Goal: Task Accomplishment & Management: Manage account settings

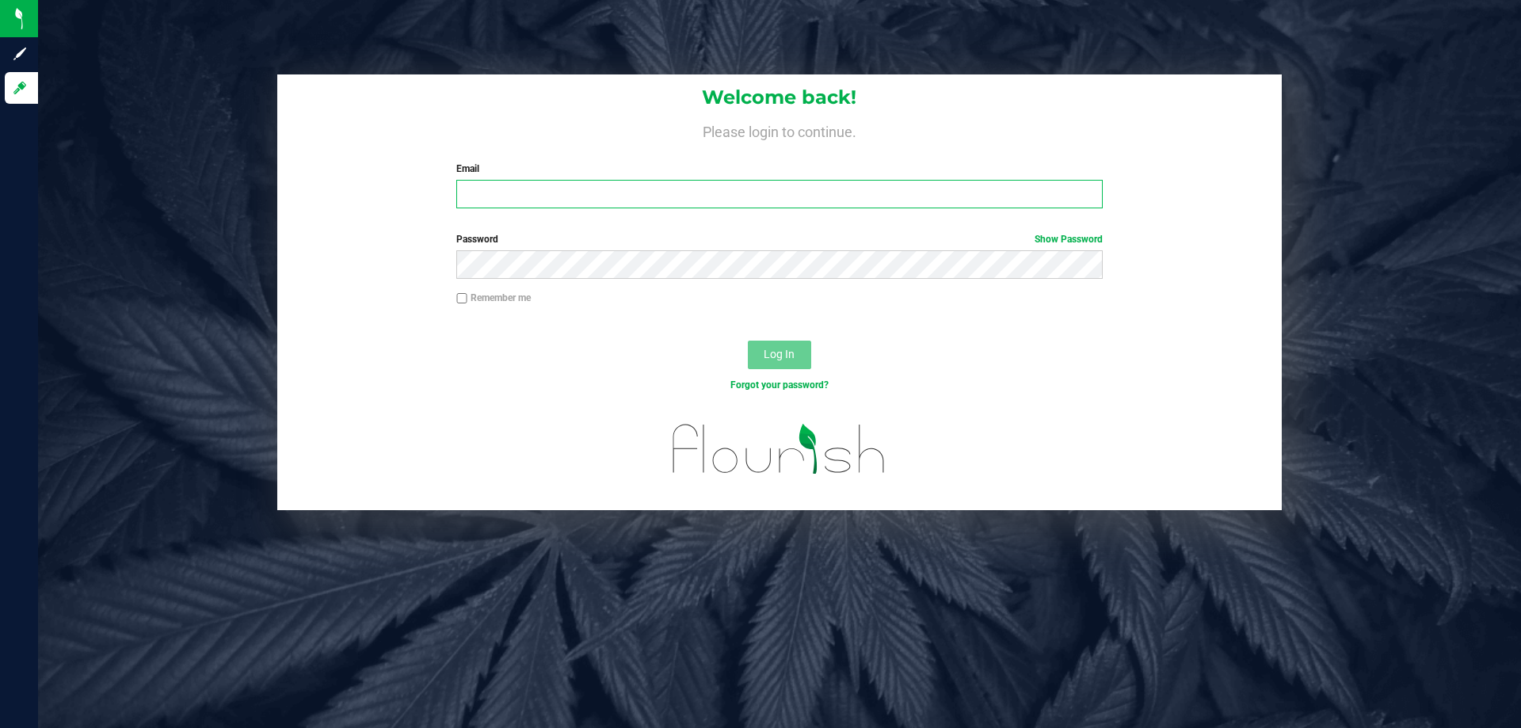
click at [682, 196] on input "Email" at bounding box center [779, 194] width 646 height 29
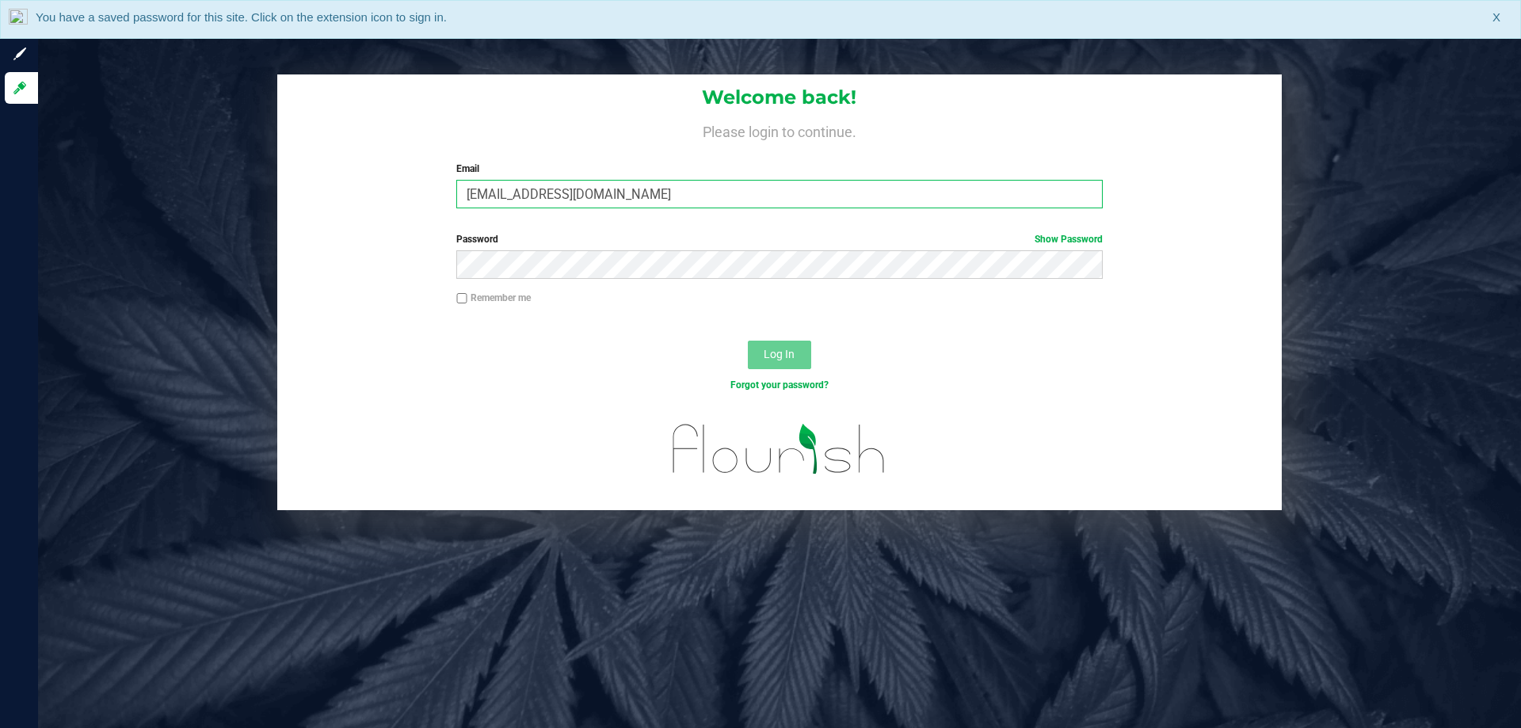
type input "imata@liveparallel.com"
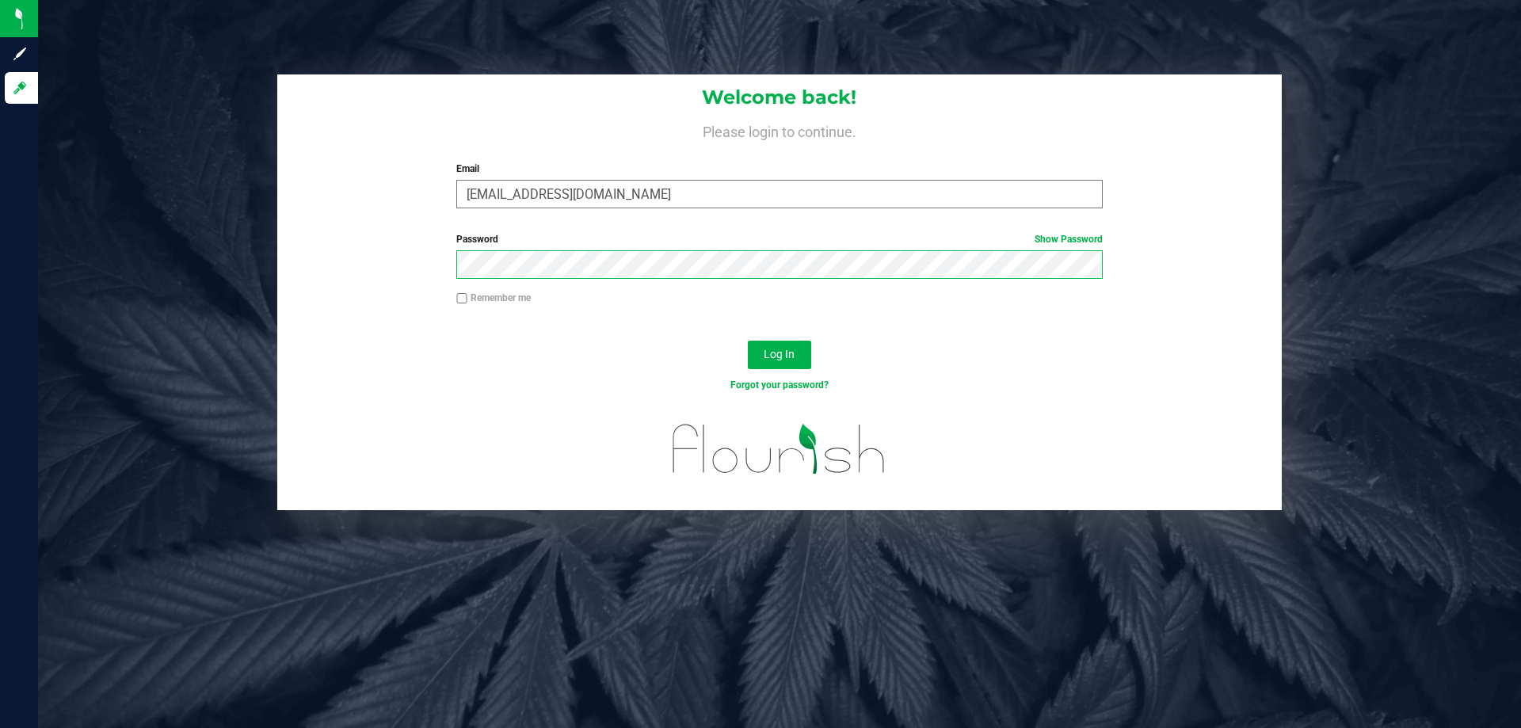
click at [748, 341] on button "Log In" at bounding box center [779, 355] width 63 height 29
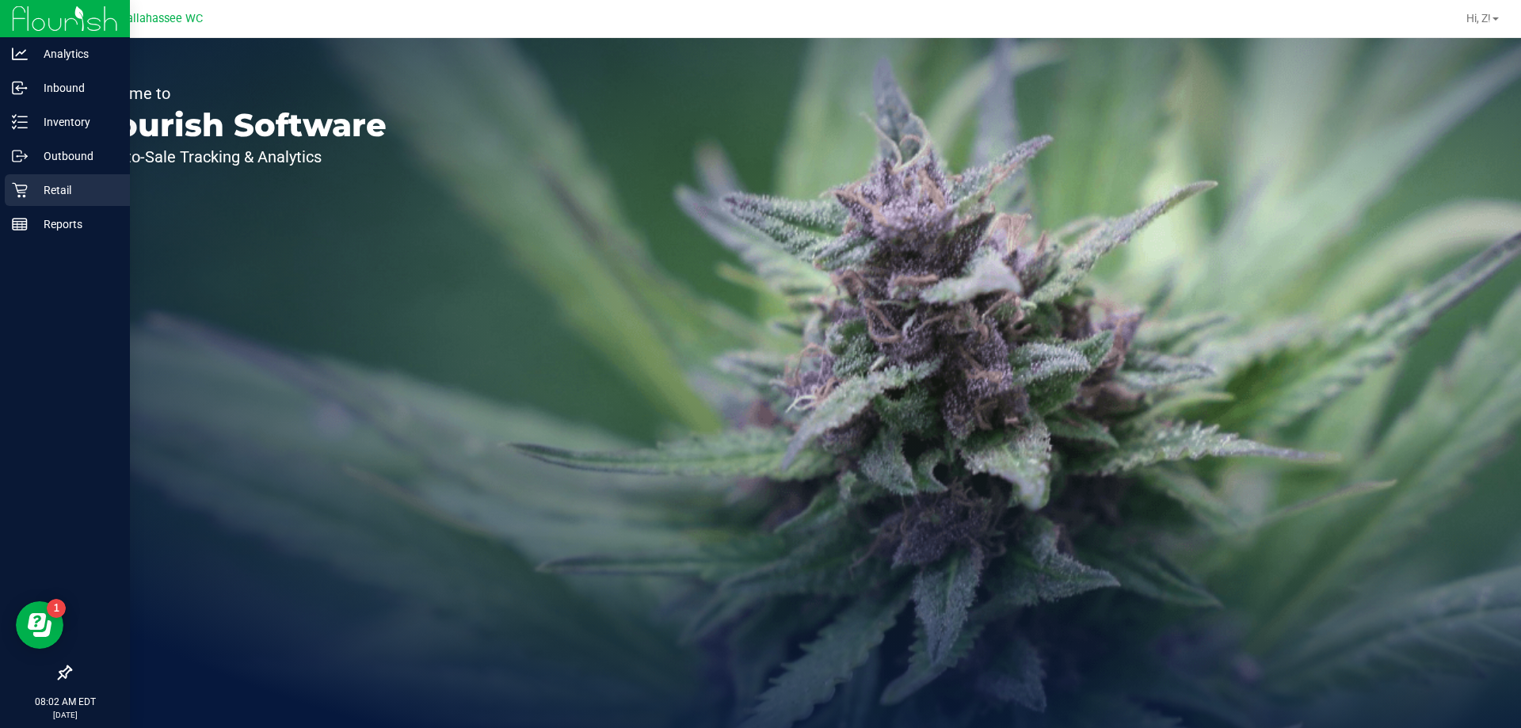
click at [91, 181] on p "Retail" at bounding box center [75, 190] width 95 height 19
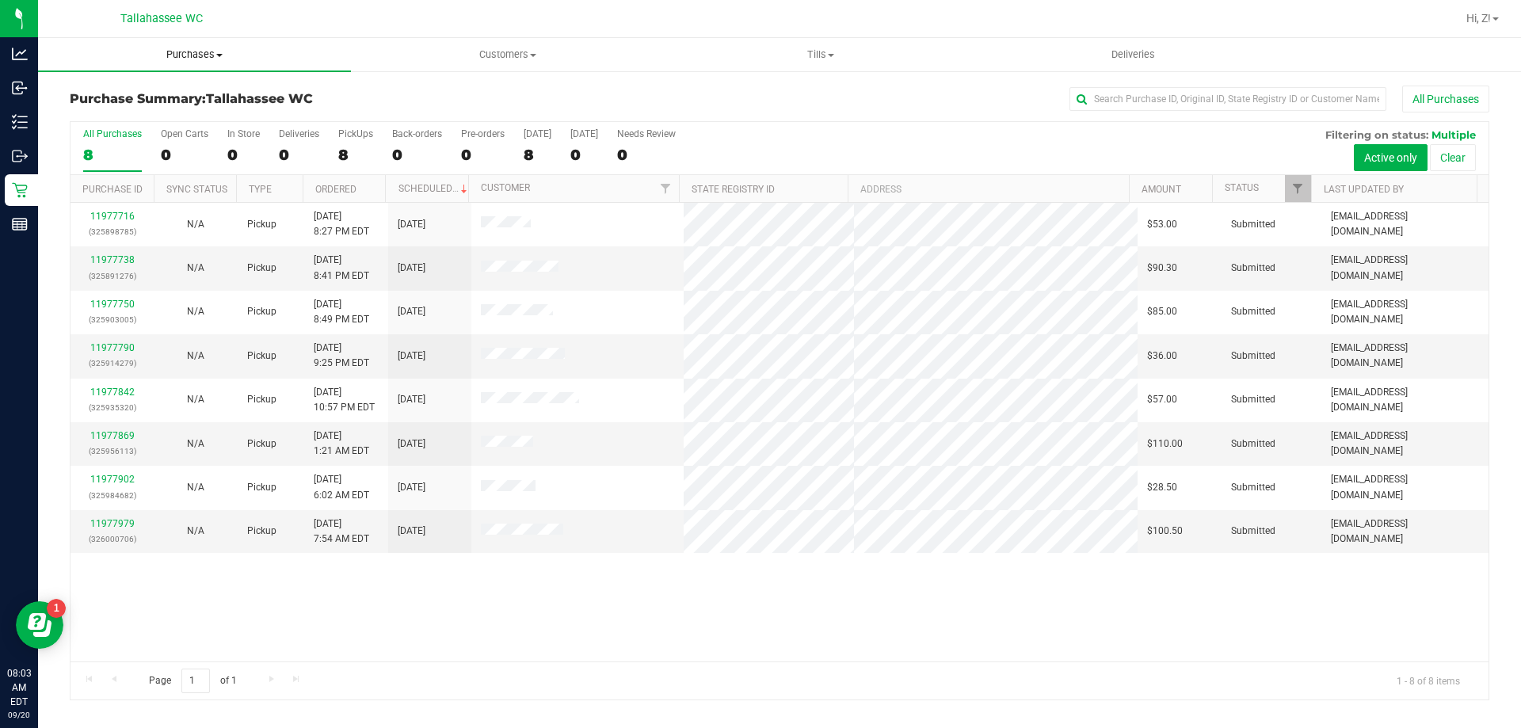
click at [210, 49] on span "Purchases" at bounding box center [194, 55] width 313 height 14
click at [147, 112] on li "Fulfillment" at bounding box center [194, 114] width 313 height 19
click at [877, 59] on span "Tills" at bounding box center [872, 55] width 332 height 14
click at [821, 92] on li "Manage tills" at bounding box center [871, 95] width 333 height 19
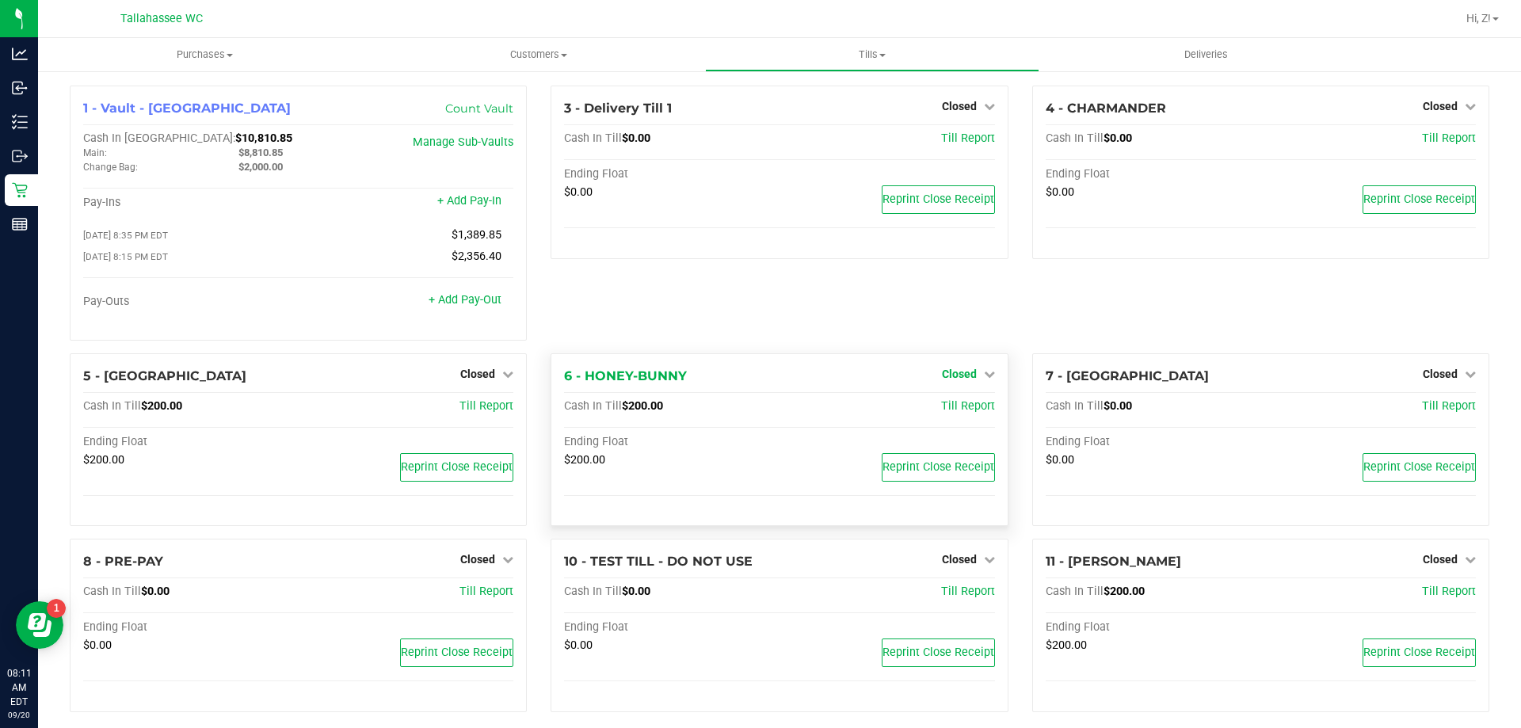
click at [957, 376] on span "Closed" at bounding box center [959, 374] width 35 height 13
click at [949, 405] on link "Open Till" at bounding box center [959, 406] width 42 height 13
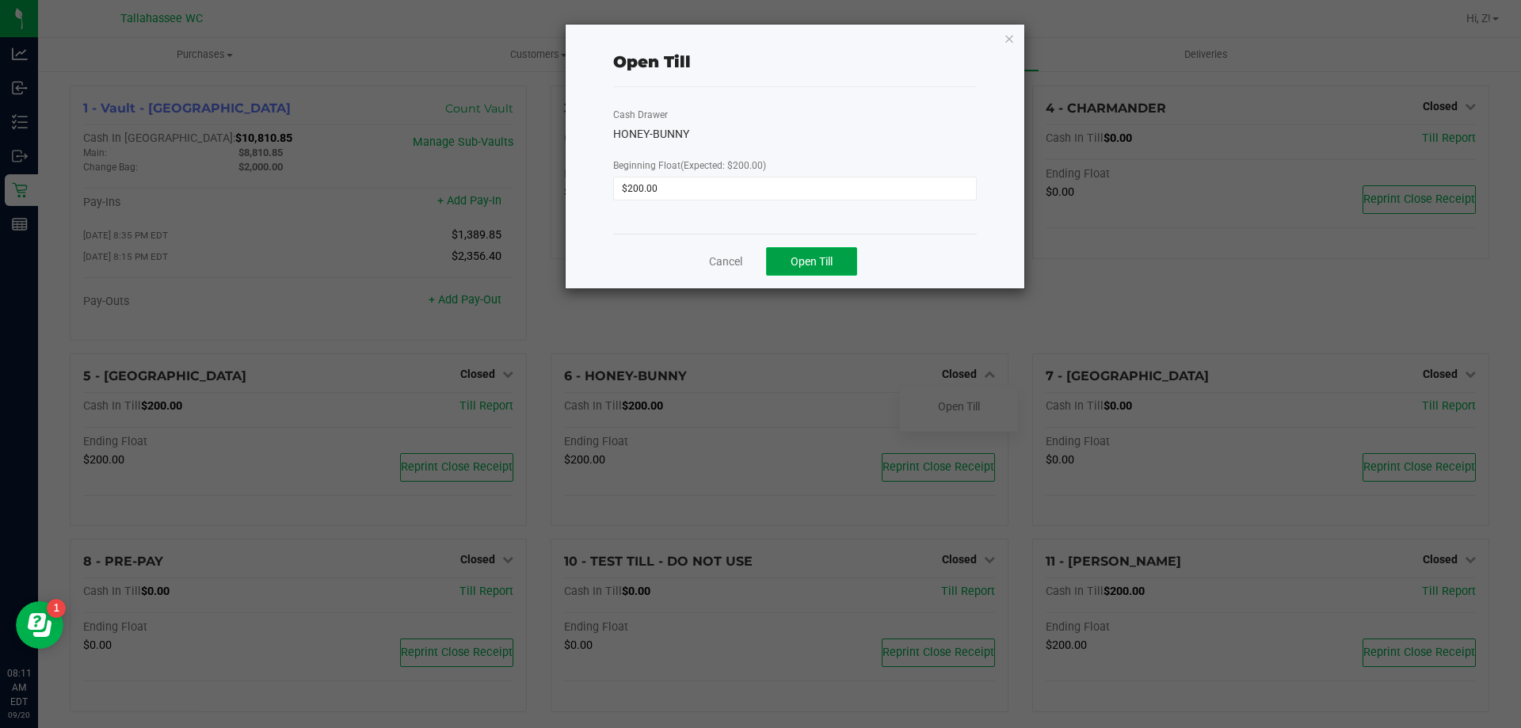
click at [805, 268] on span "Open Till" at bounding box center [811, 261] width 42 height 13
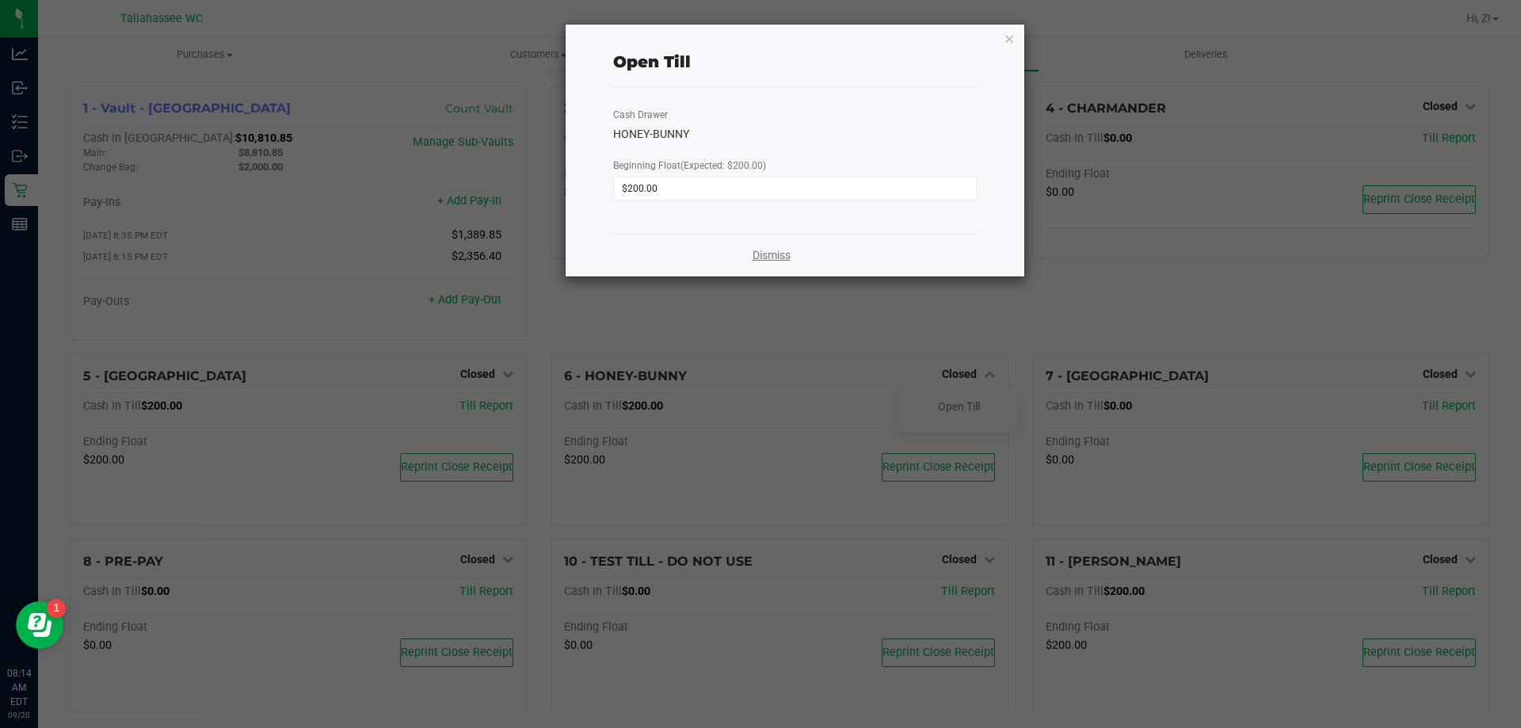
click at [771, 261] on link "Dismiss" at bounding box center [771, 255] width 38 height 17
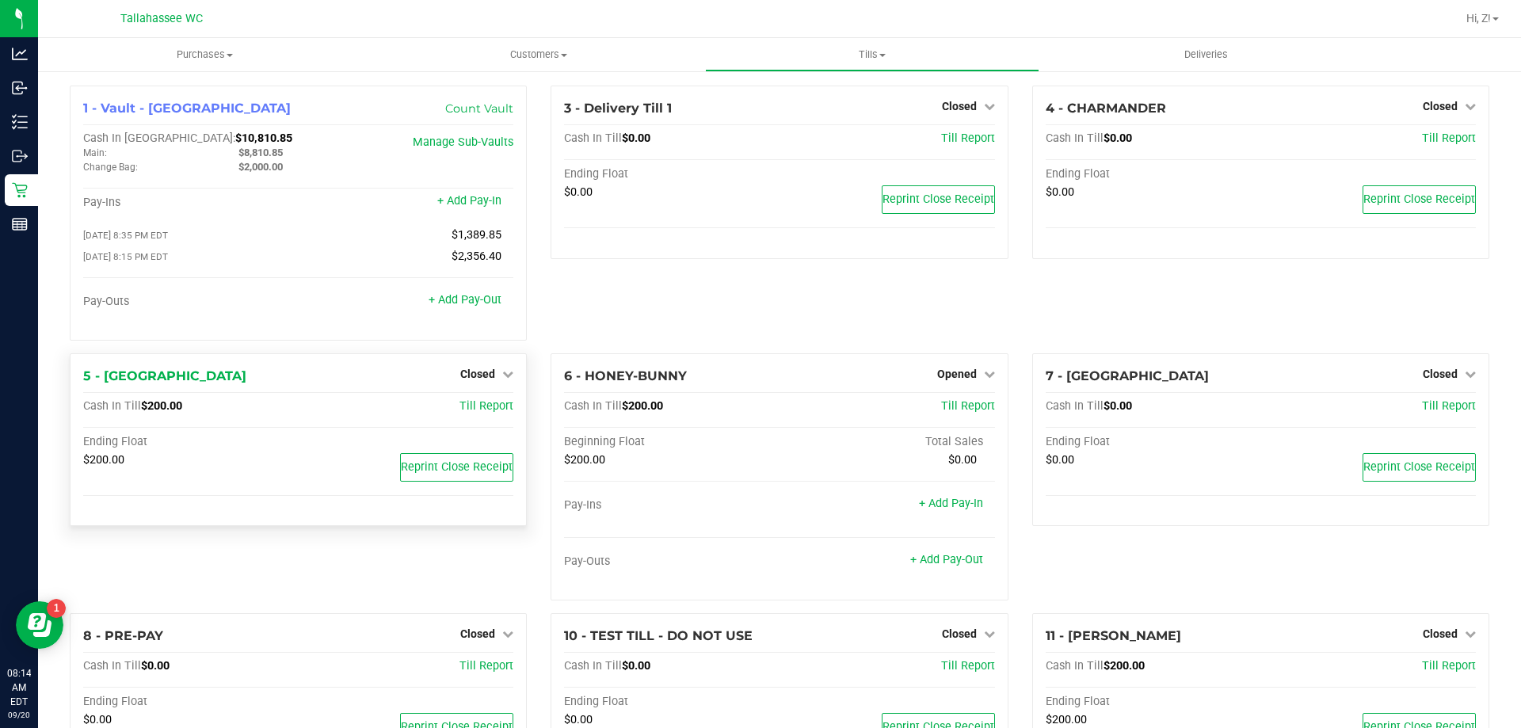
click at [480, 368] on div "Closed" at bounding box center [486, 373] width 53 height 19
click at [488, 375] on span "Closed" at bounding box center [477, 374] width 35 height 13
click at [498, 416] on div "Open Till" at bounding box center [477, 407] width 117 height 20
click at [487, 406] on link "Open Till" at bounding box center [477, 406] width 42 height 13
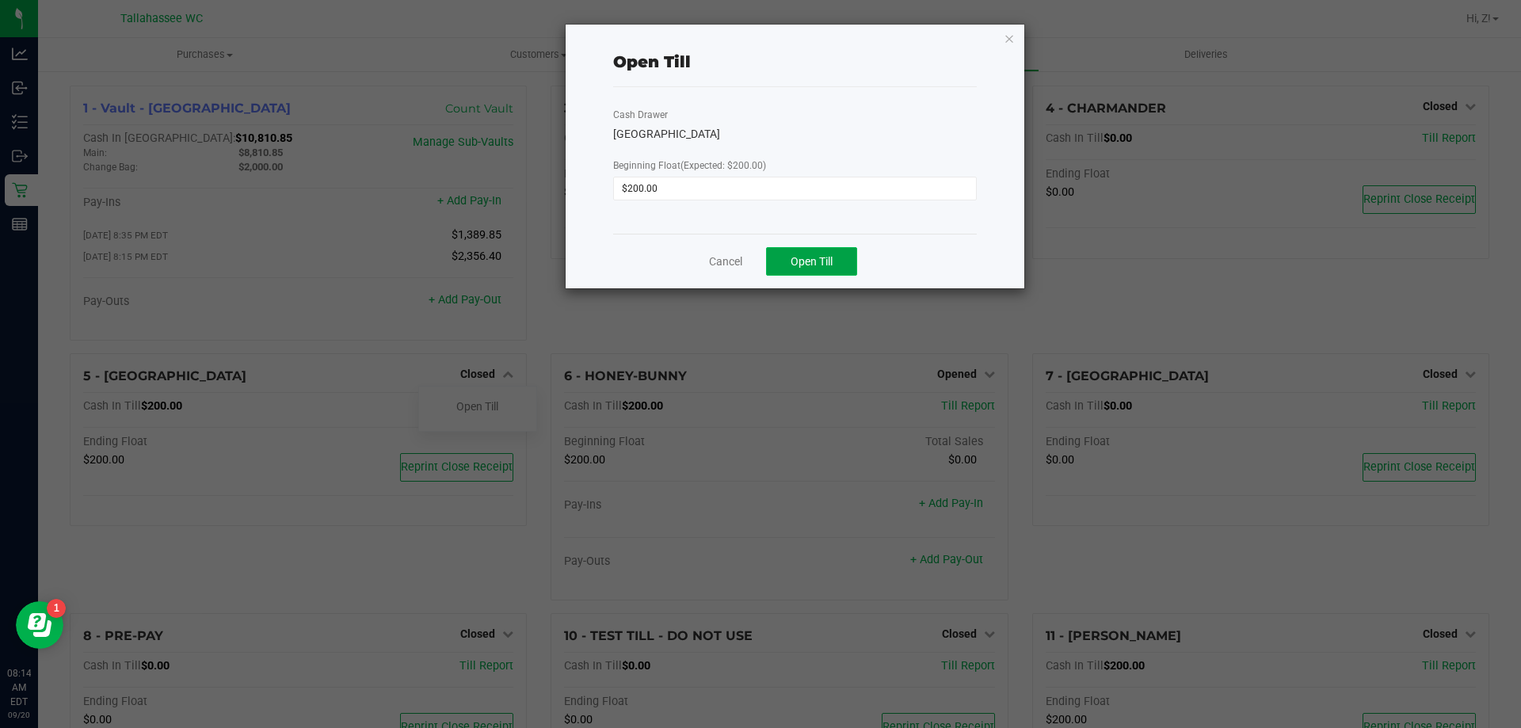
click at [806, 253] on button "Open Till" at bounding box center [811, 261] width 91 height 29
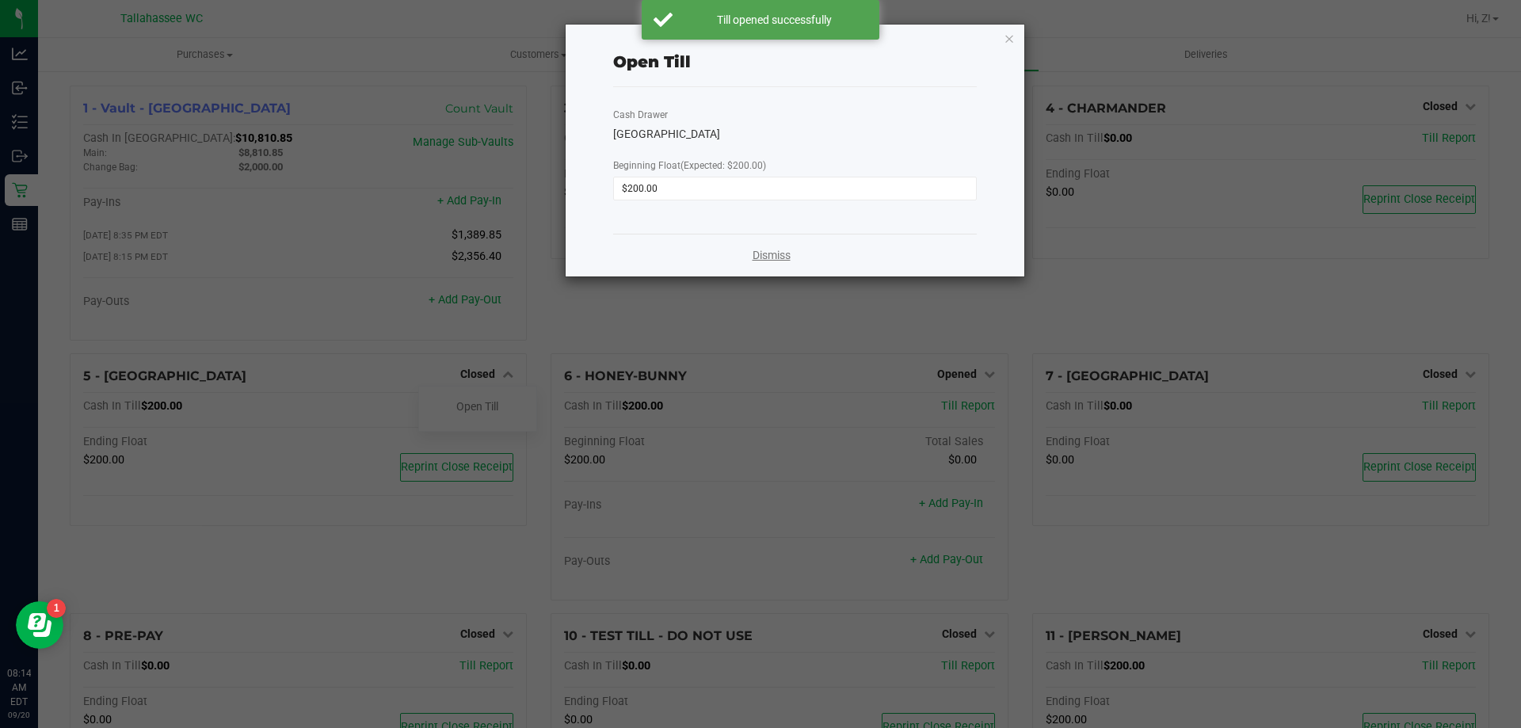
drag, startPoint x: 777, startPoint y: 243, endPoint x: 779, endPoint y: 253, distance: 10.6
click at [779, 251] on div "Dismiss" at bounding box center [795, 255] width 364 height 43
click at [779, 253] on link "Dismiss" at bounding box center [771, 255] width 38 height 17
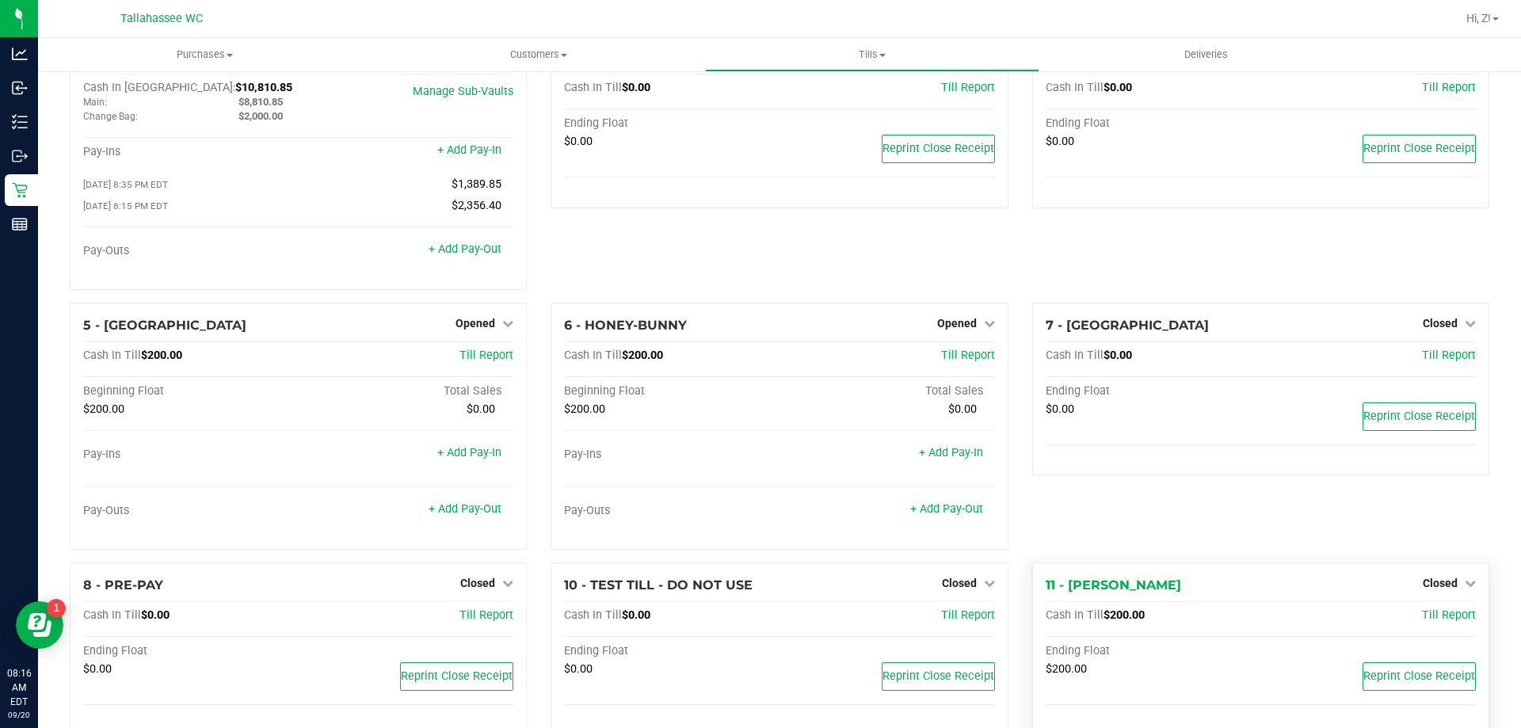
scroll to position [90, 0]
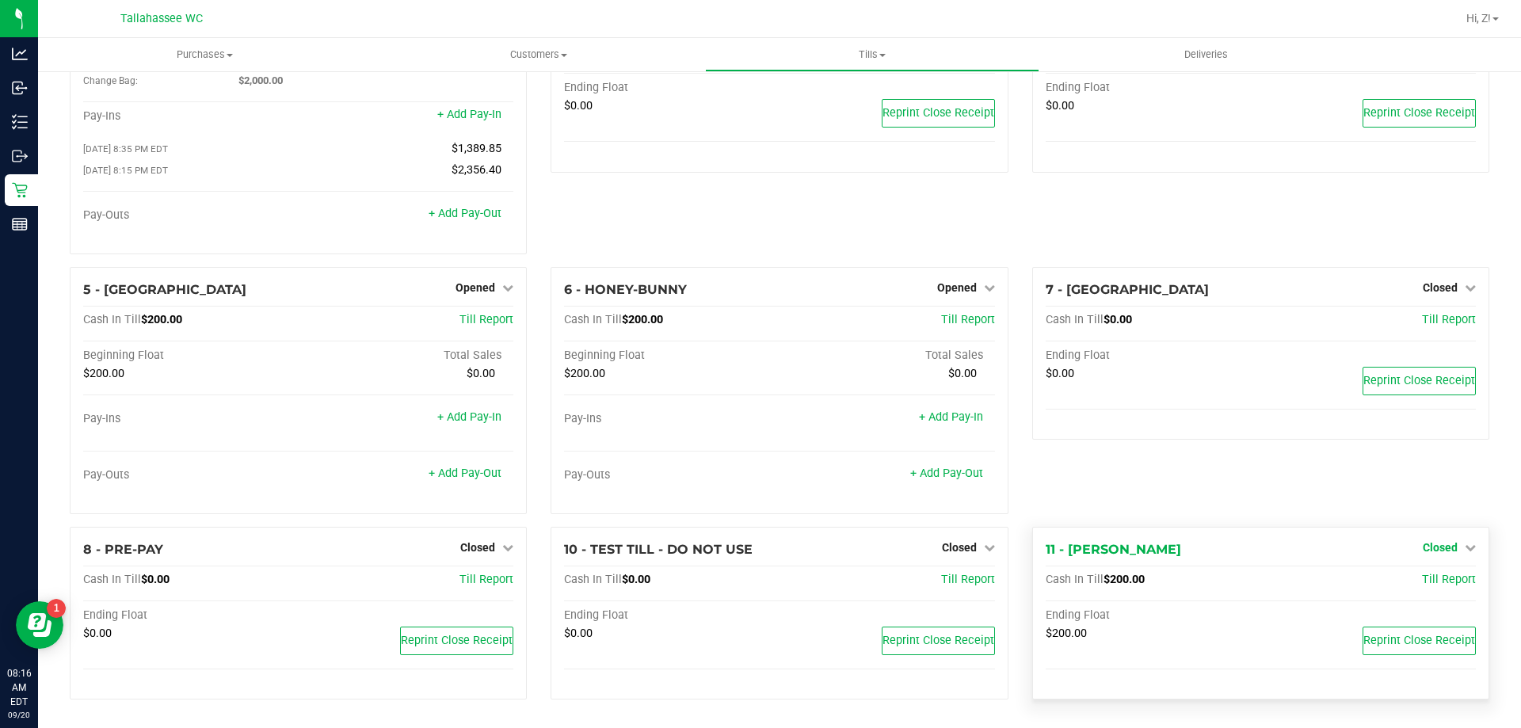
click at [1441, 551] on span "Closed" at bounding box center [1440, 547] width 35 height 13
click at [1426, 583] on link "Open Till" at bounding box center [1440, 579] width 42 height 13
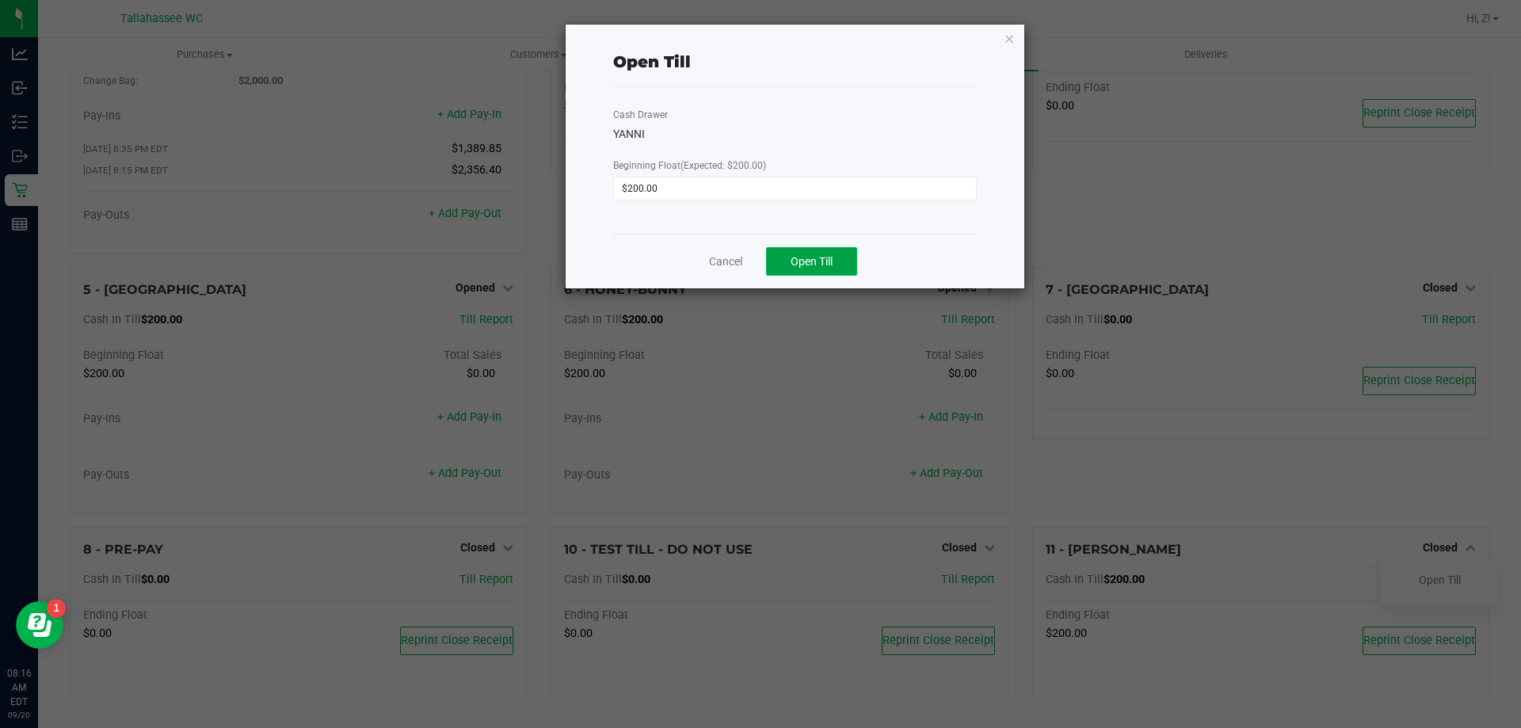
click at [787, 265] on button "Open Till" at bounding box center [811, 261] width 91 height 29
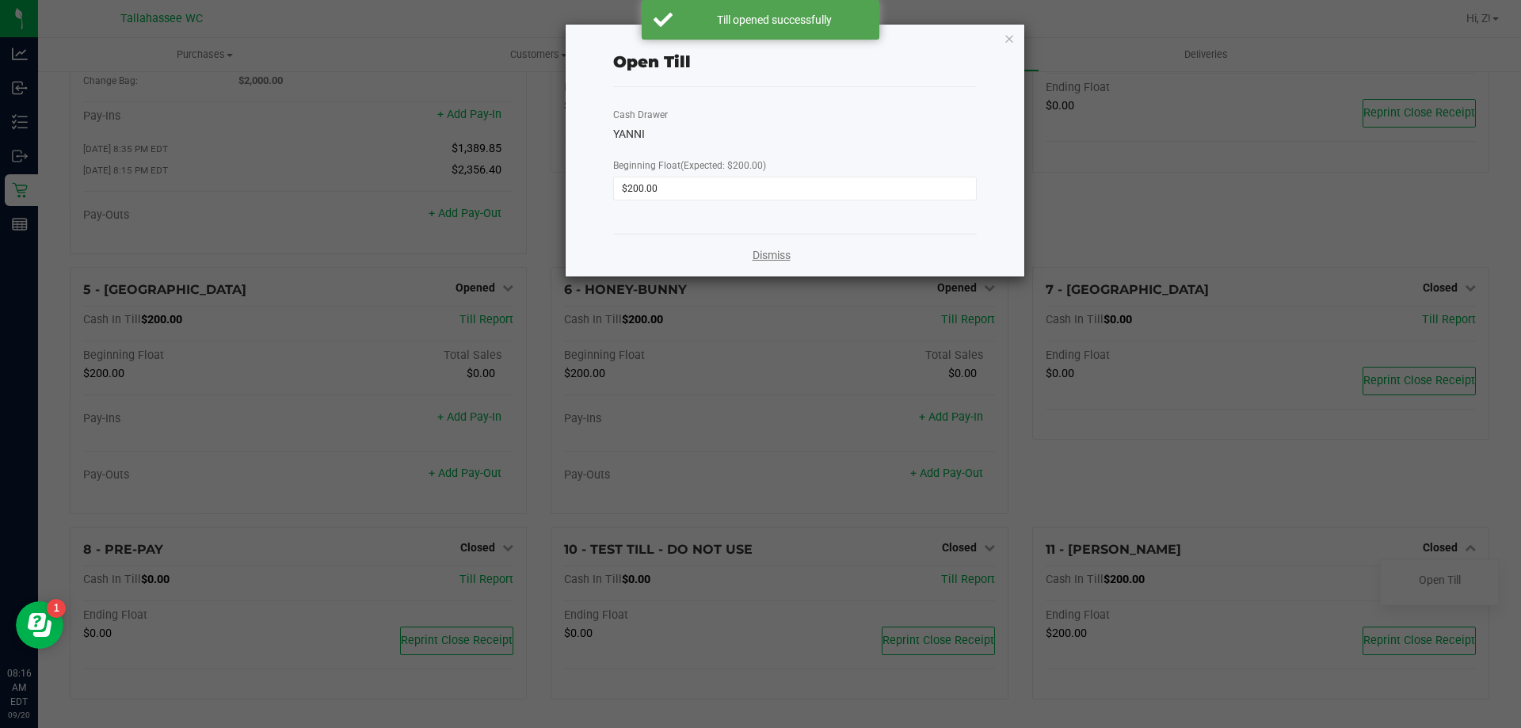
click at [783, 259] on link "Dismiss" at bounding box center [771, 255] width 38 height 17
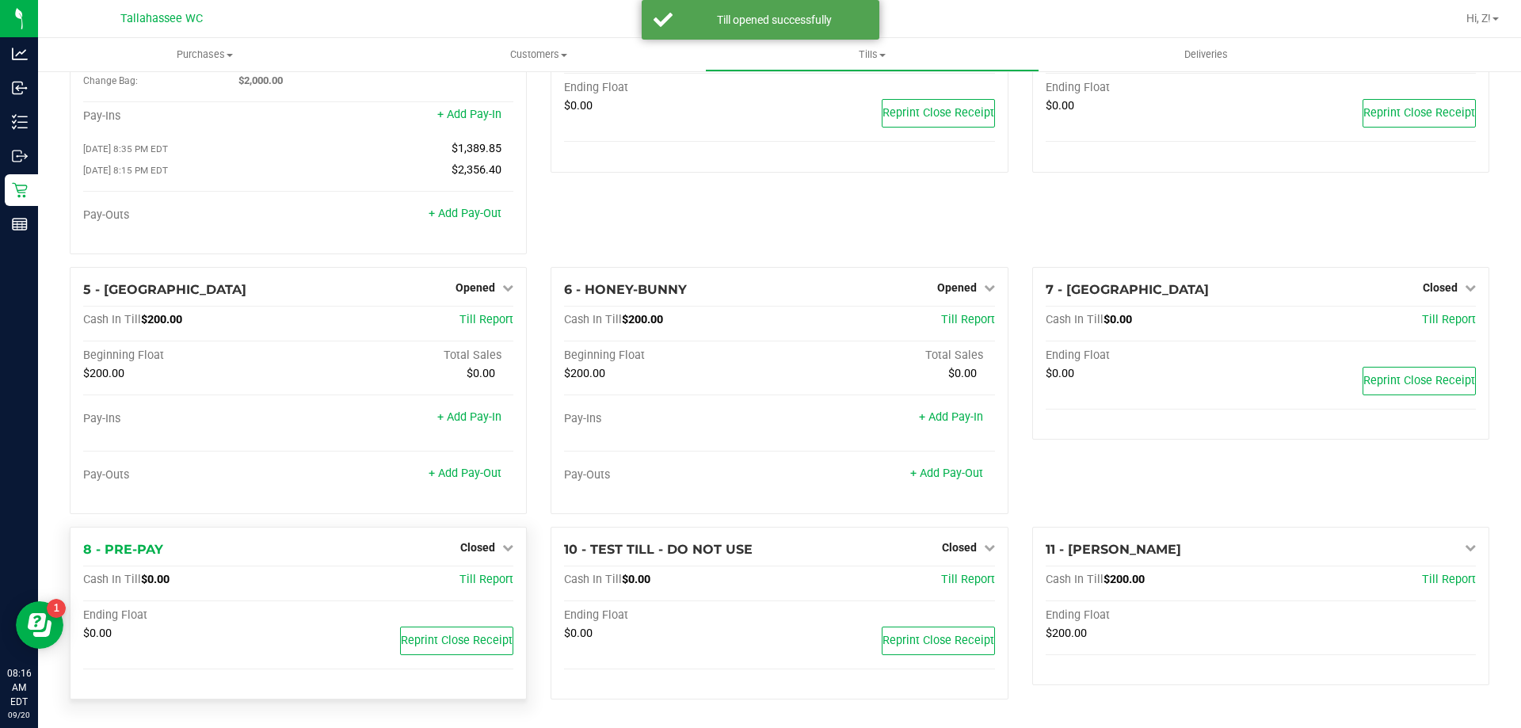
click at [484, 532] on div "8 - PRE-PAY Closed Open Till Cash In Till $0.00 Till Report Ending Float $0.00 …" at bounding box center [298, 613] width 457 height 173
click at [485, 540] on div "Closed" at bounding box center [486, 547] width 53 height 19
click at [485, 551] on span "Closed" at bounding box center [477, 547] width 35 height 13
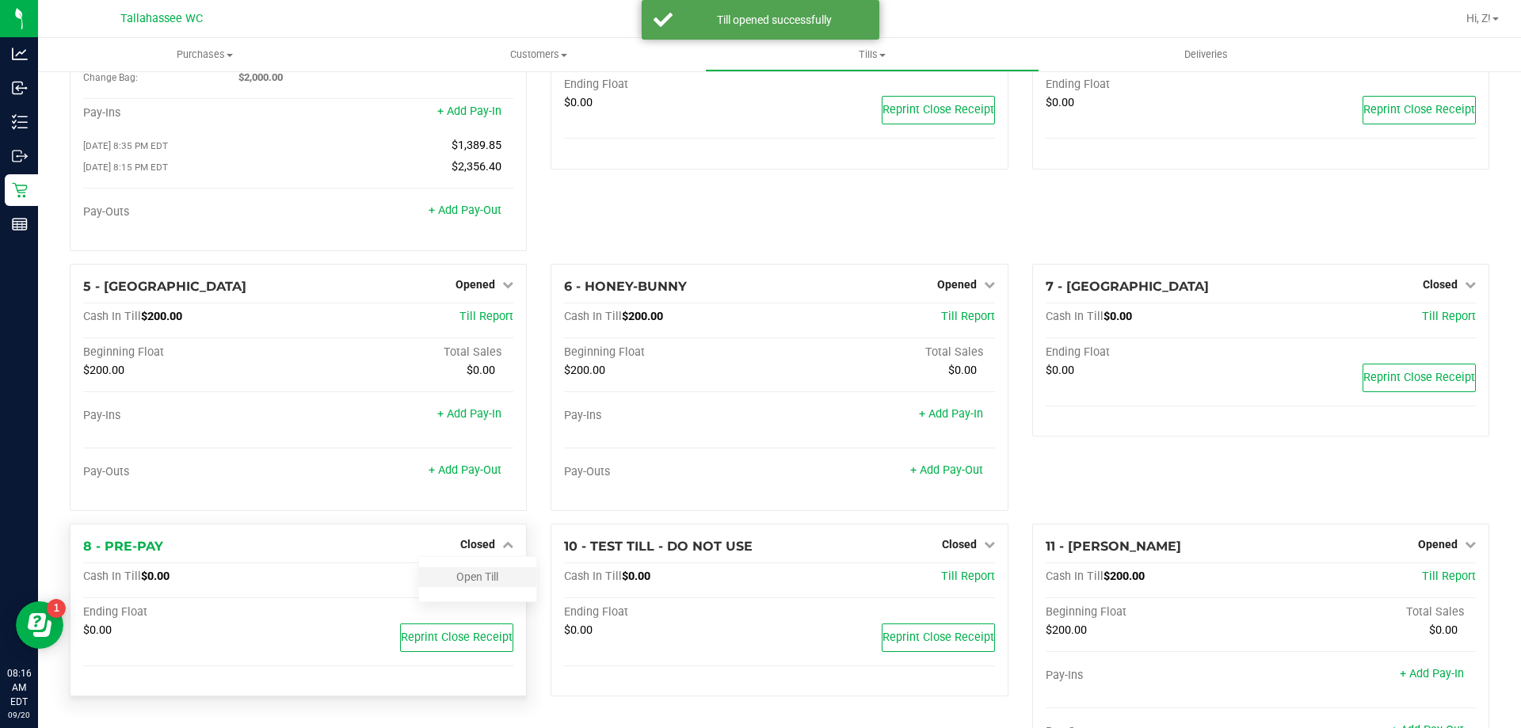
click at [501, 579] on div "Open Till" at bounding box center [477, 577] width 117 height 20
click at [483, 587] on div "Open Till" at bounding box center [477, 577] width 117 height 20
click at [477, 581] on link "Open Till" at bounding box center [477, 576] width 42 height 13
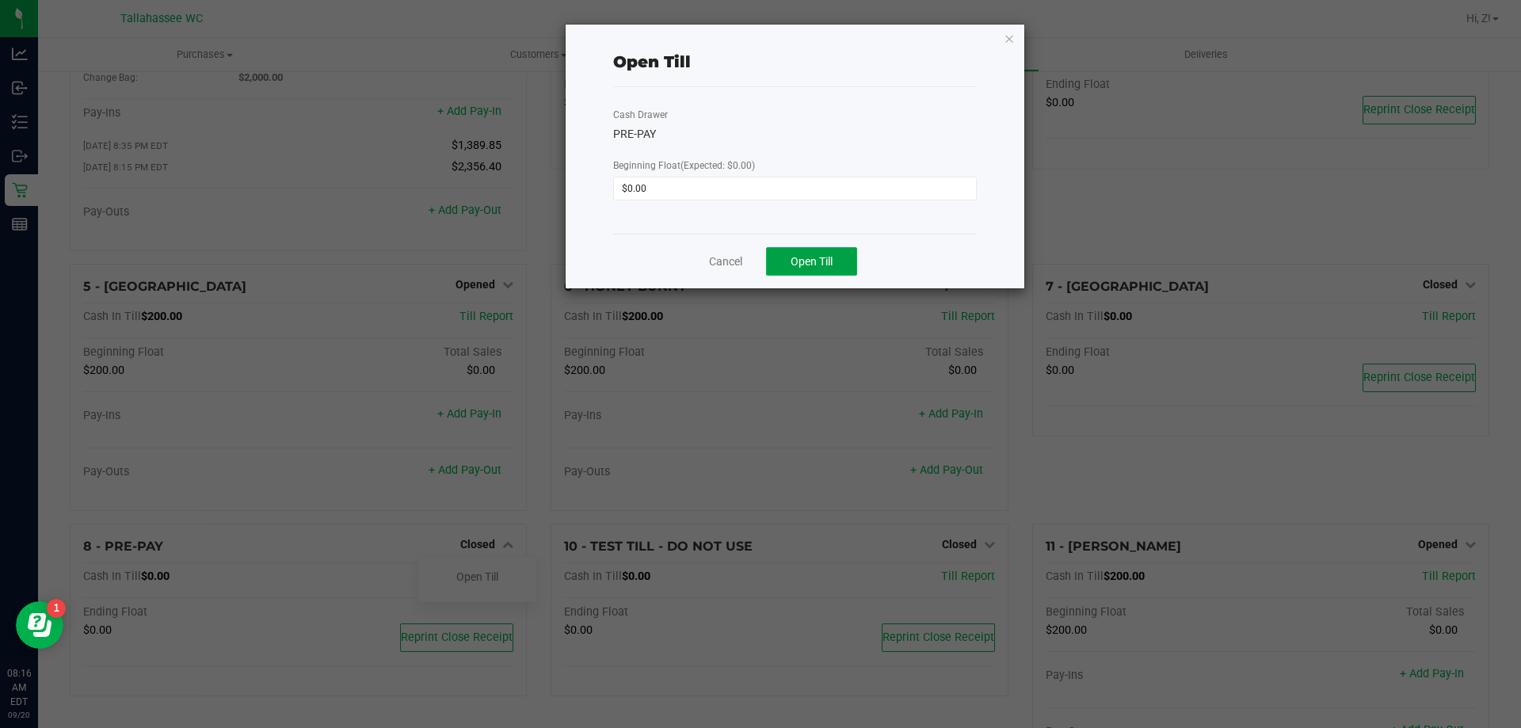
click at [809, 266] on span "Open Till" at bounding box center [811, 261] width 42 height 13
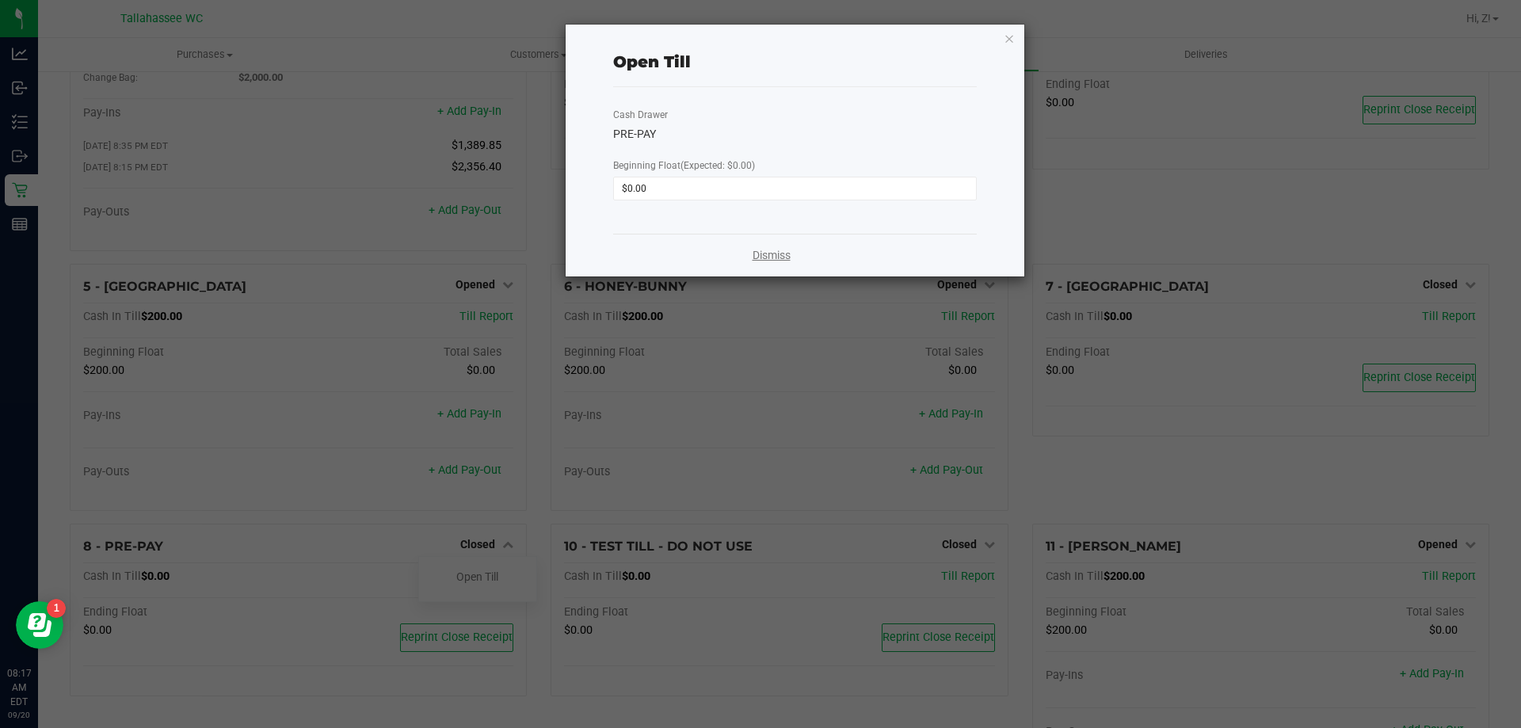
click at [756, 251] on link "Dismiss" at bounding box center [771, 255] width 38 height 17
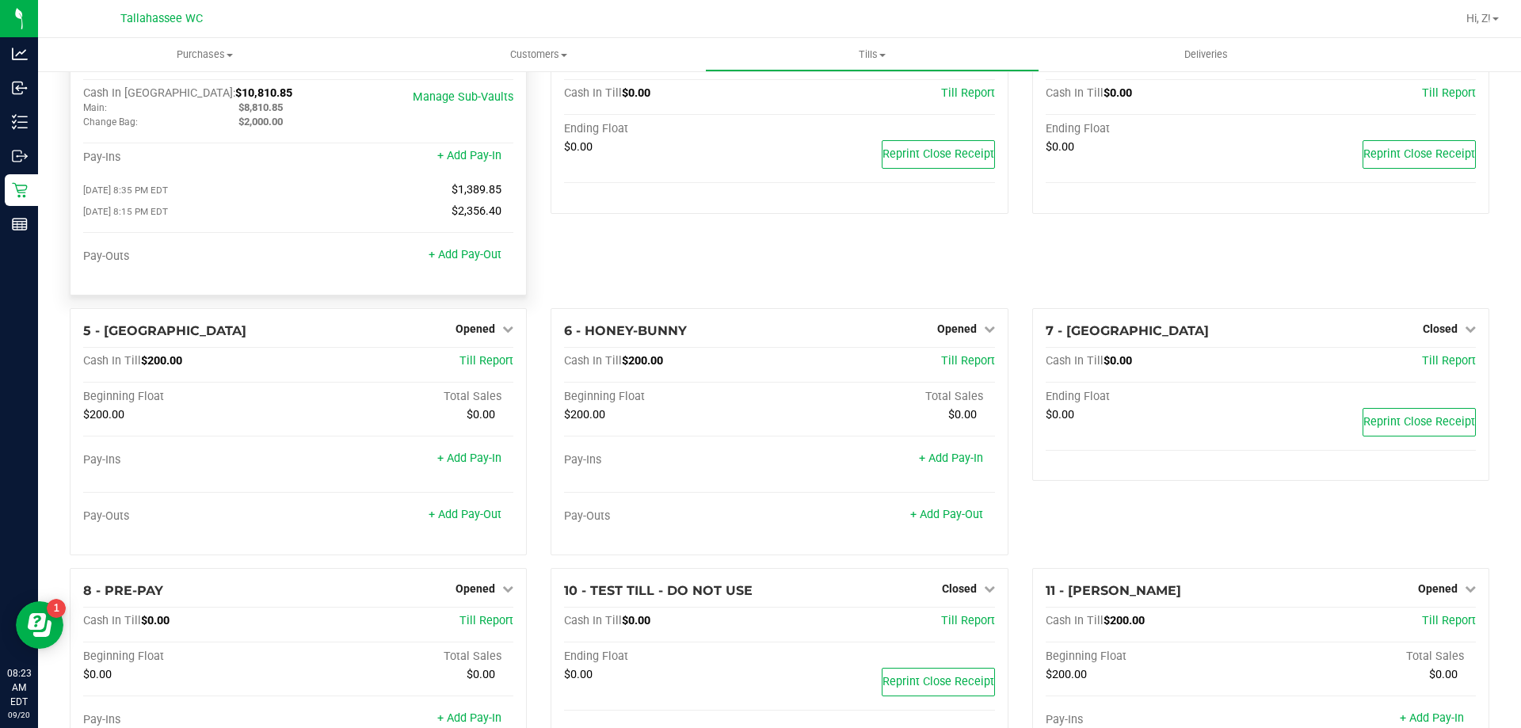
scroll to position [0, 0]
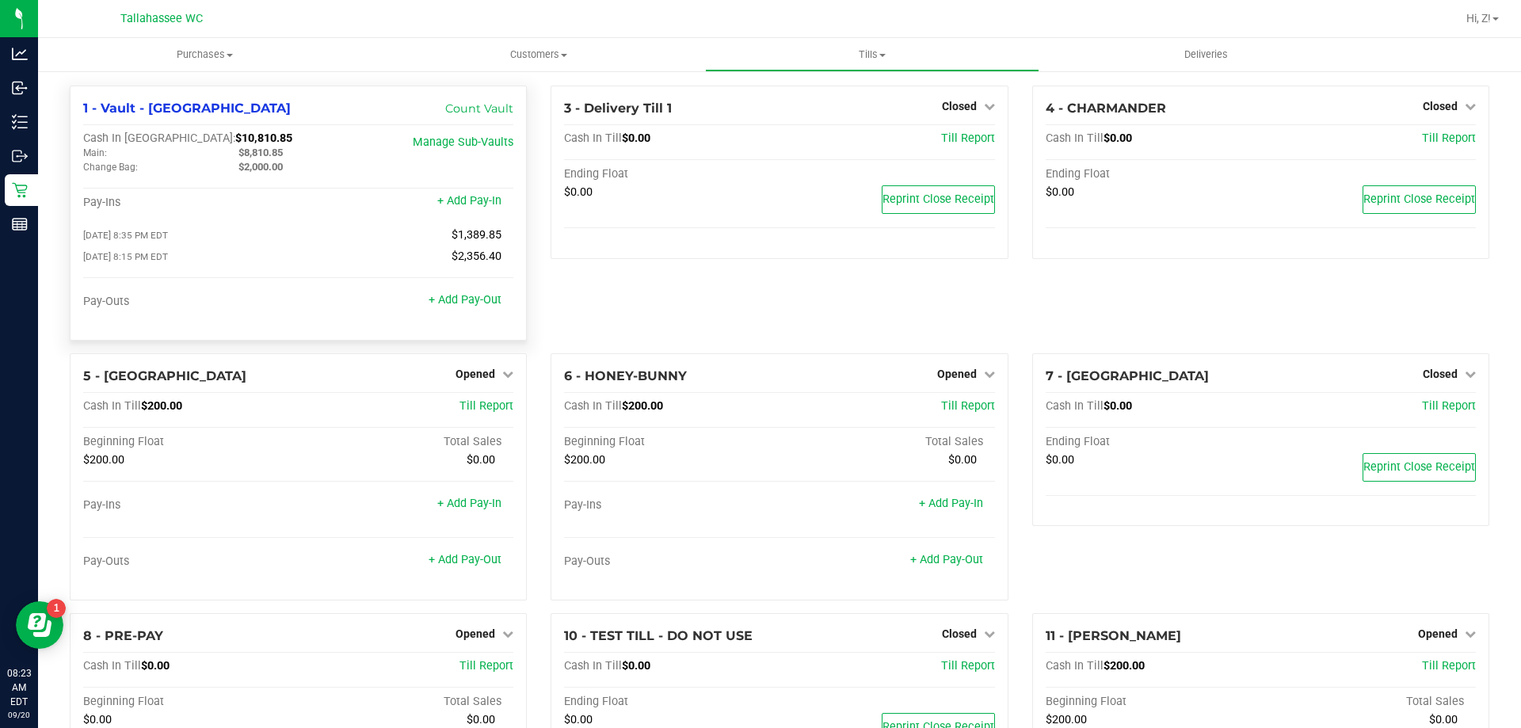
click at [253, 150] on span "$8,810.85" at bounding box center [260, 153] width 44 height 12
copy span "8,810.85"
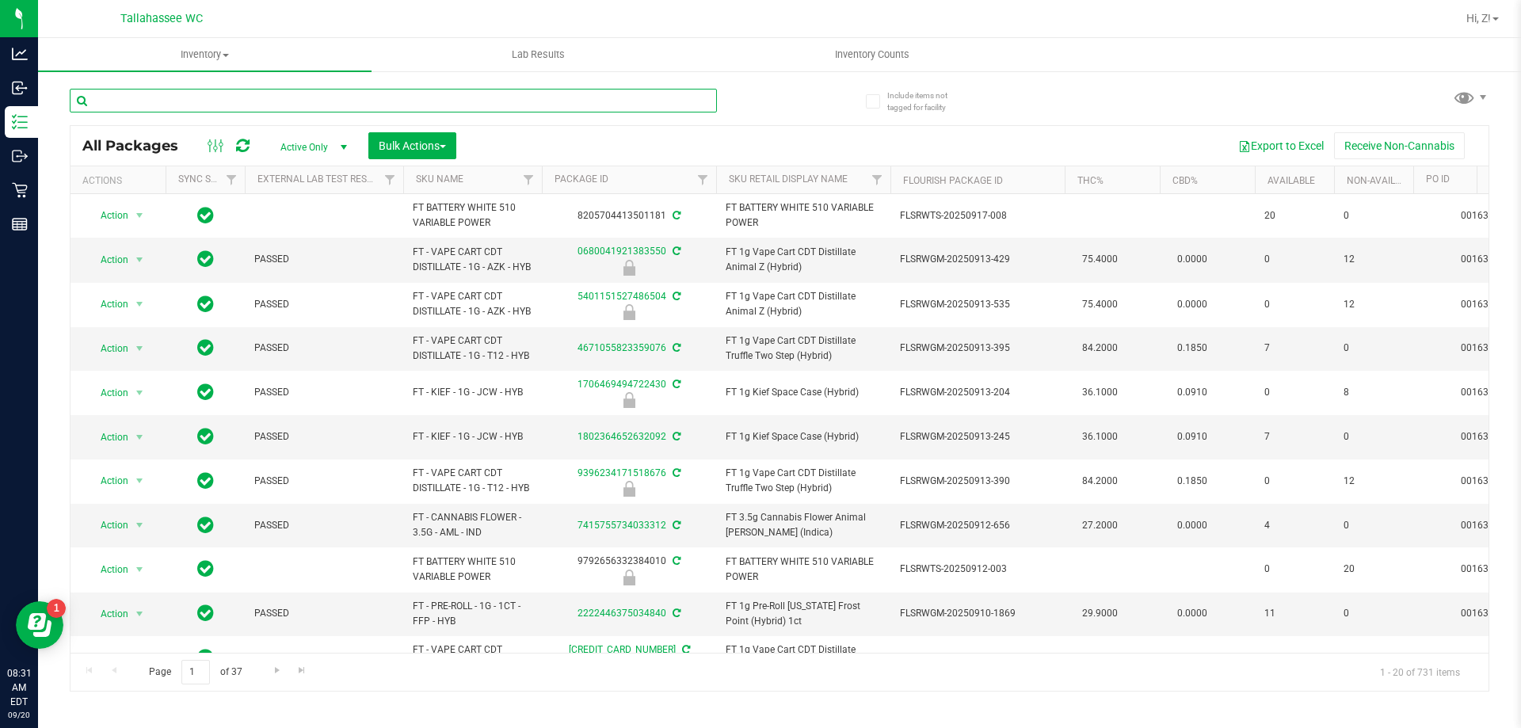
click at [219, 100] on input "text" at bounding box center [393, 101] width 647 height 24
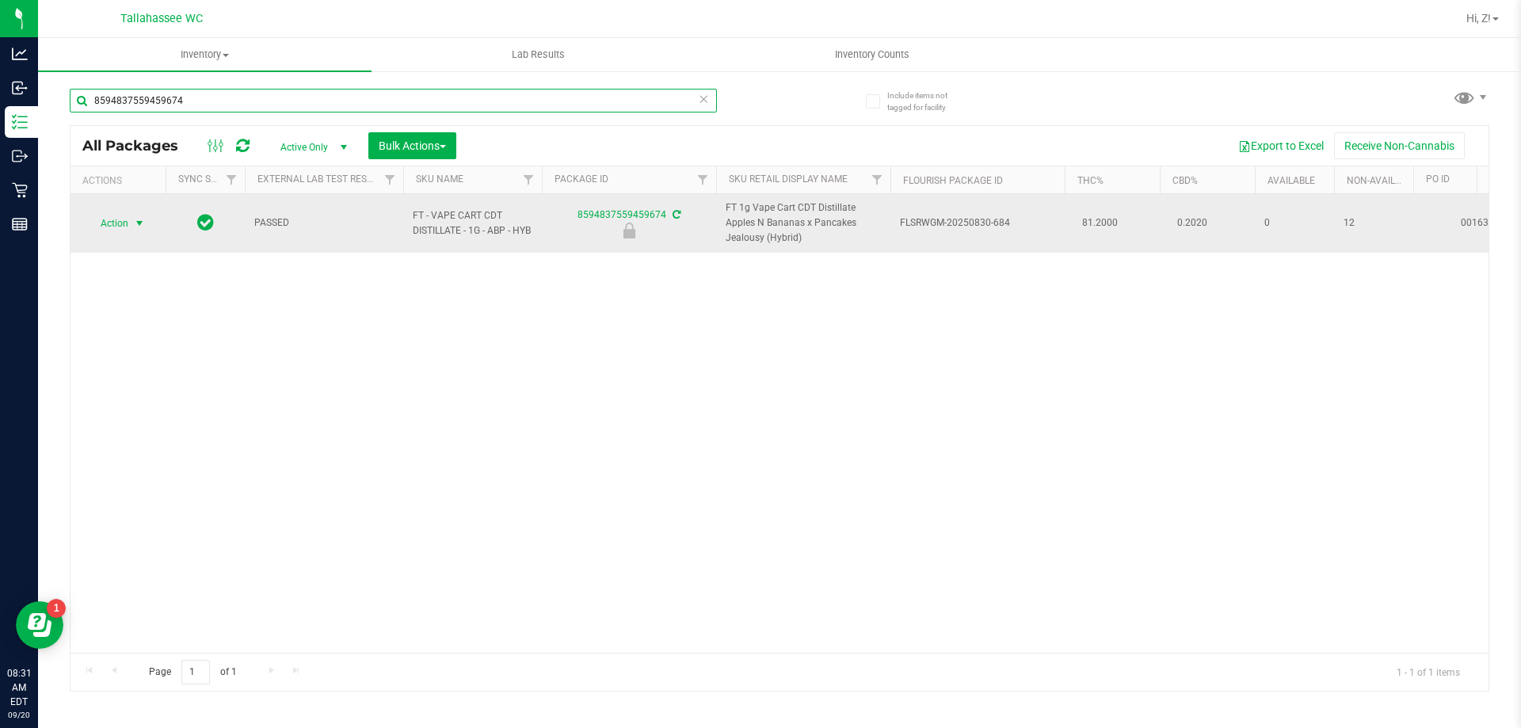
type input "8594837559459674"
click at [120, 222] on span "Action" at bounding box center [107, 223] width 43 height 22
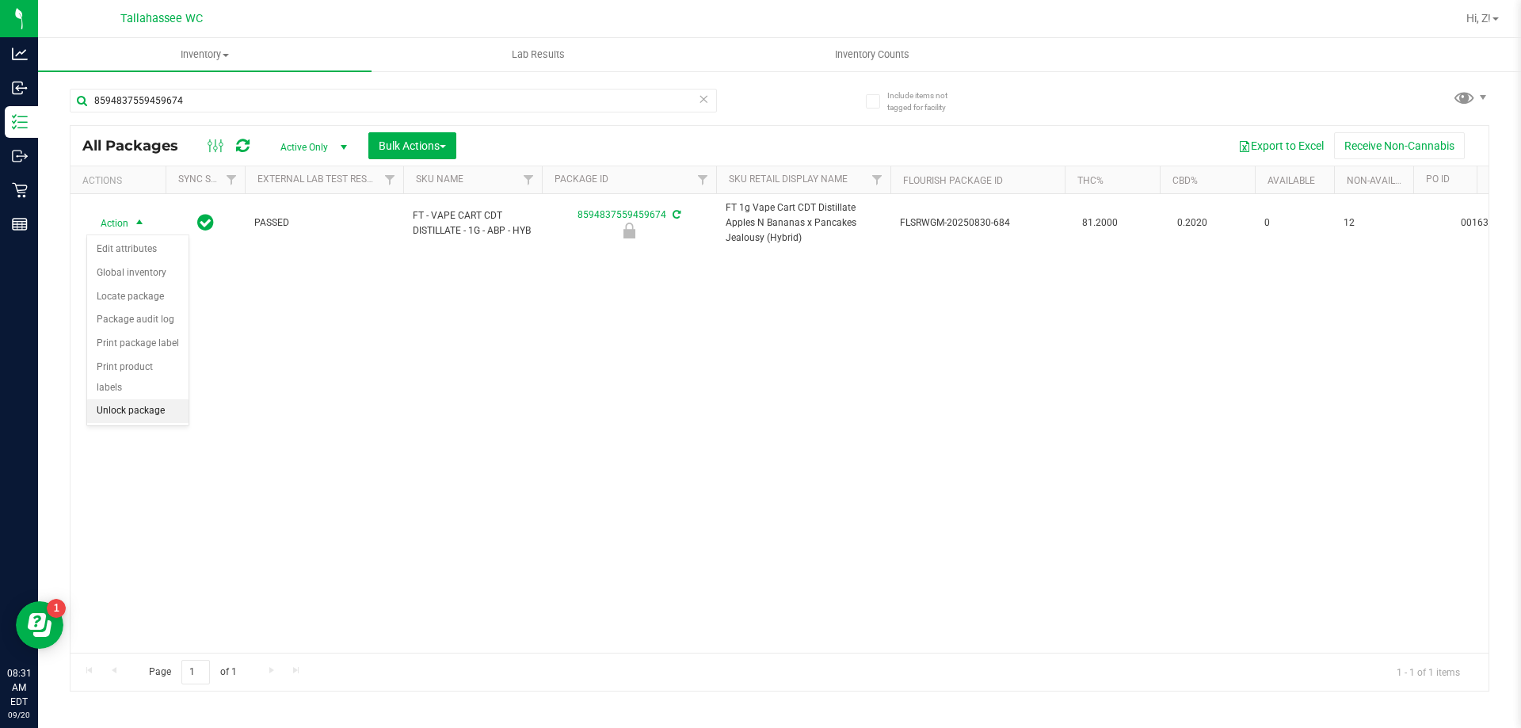
click at [138, 399] on li "Unlock package" at bounding box center [137, 411] width 101 height 24
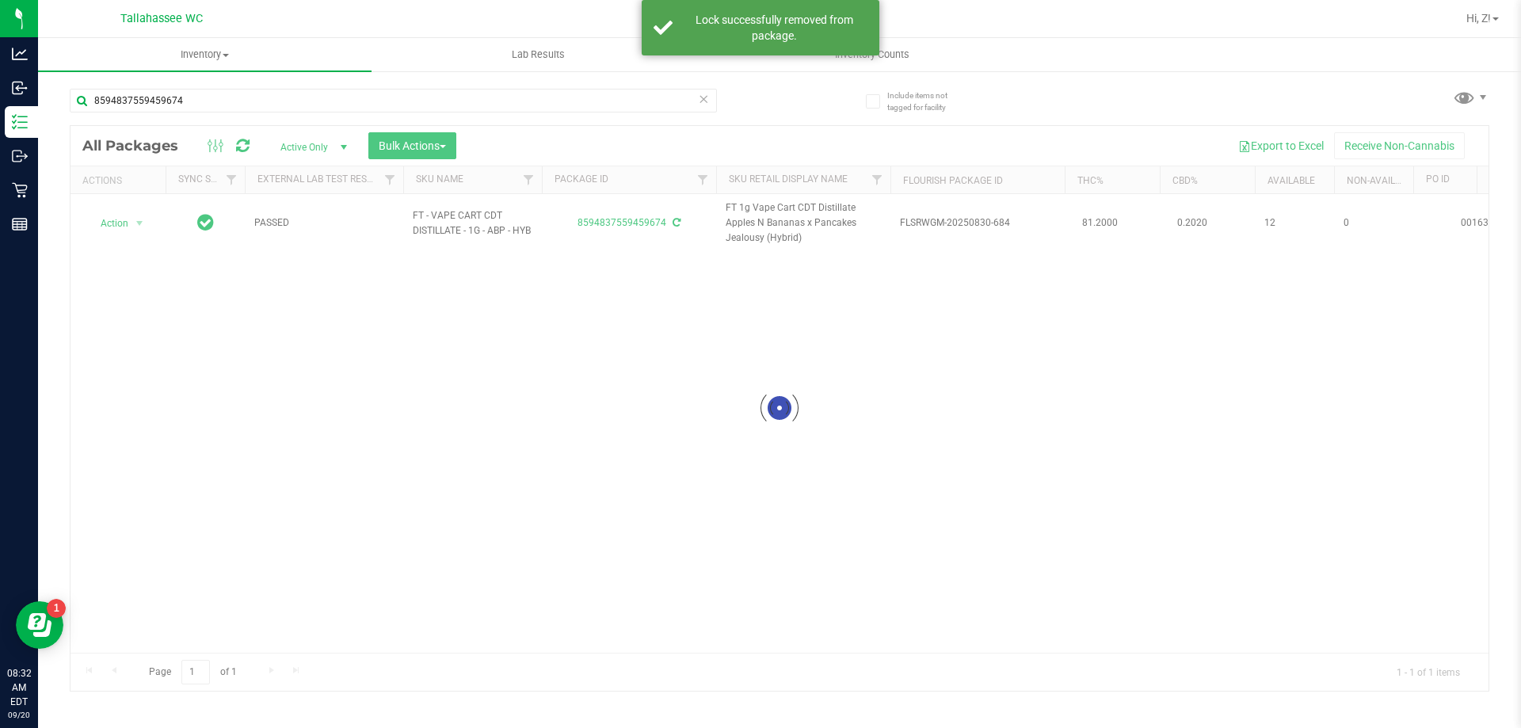
click at [130, 215] on div at bounding box center [779, 408] width 1418 height 565
click at [135, 218] on div at bounding box center [779, 408] width 1418 height 565
click at [135, 223] on span "select" at bounding box center [139, 223] width 13 height 13
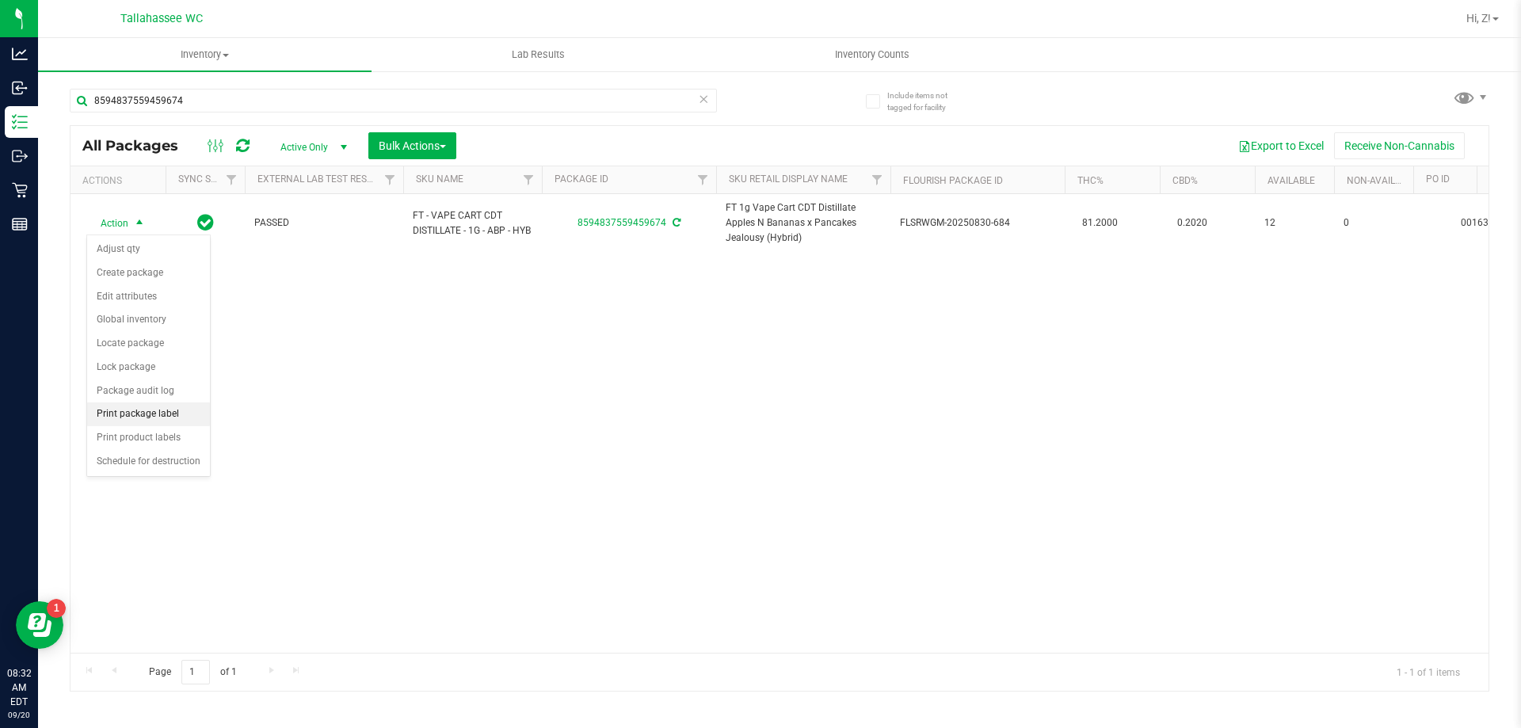
click at [144, 410] on li "Print package label" at bounding box center [148, 414] width 123 height 24
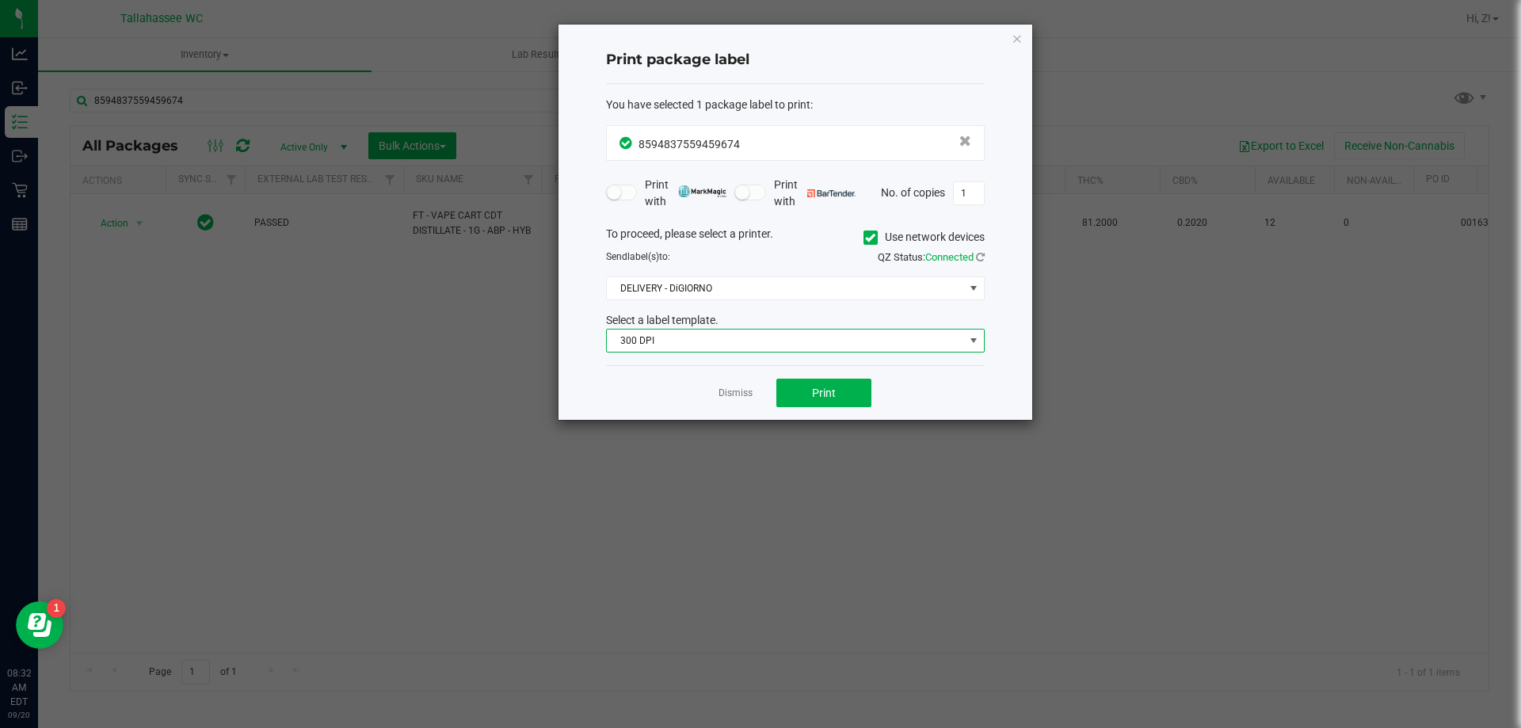
click at [670, 346] on span "300 DPI" at bounding box center [785, 340] width 357 height 22
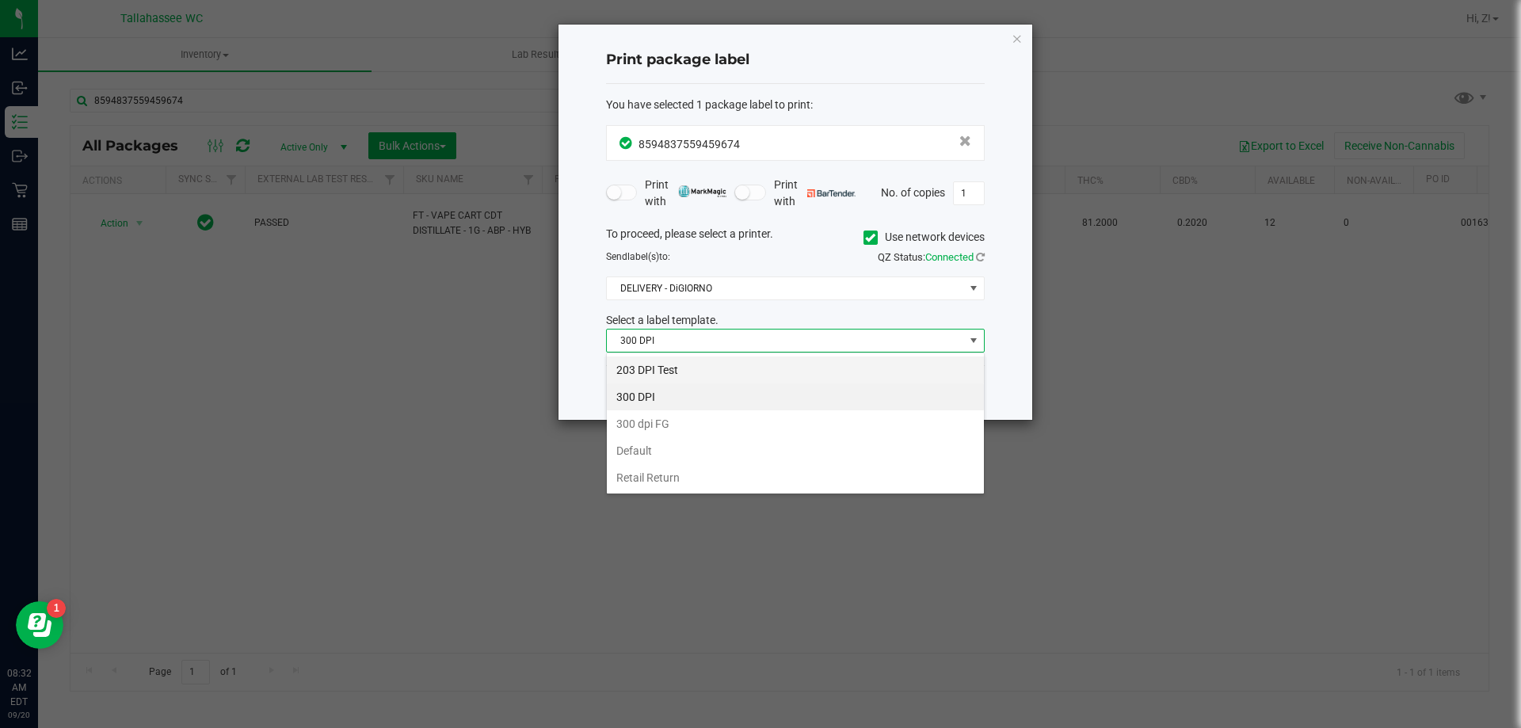
scroll to position [24, 379]
click at [658, 369] on li "203 DPI Test" at bounding box center [795, 369] width 377 height 27
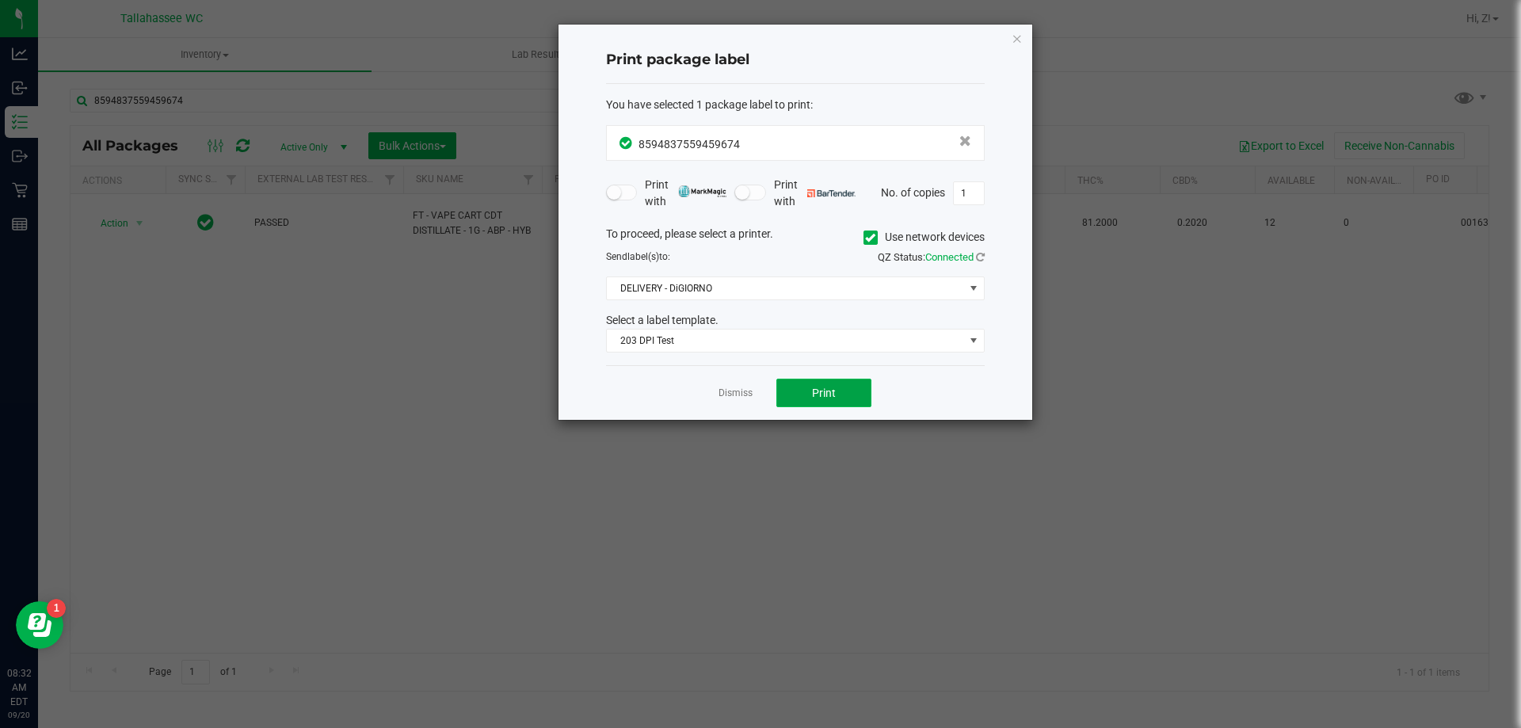
click at [805, 390] on button "Print" at bounding box center [823, 393] width 95 height 29
click at [1015, 40] on icon "button" at bounding box center [1016, 38] width 11 height 19
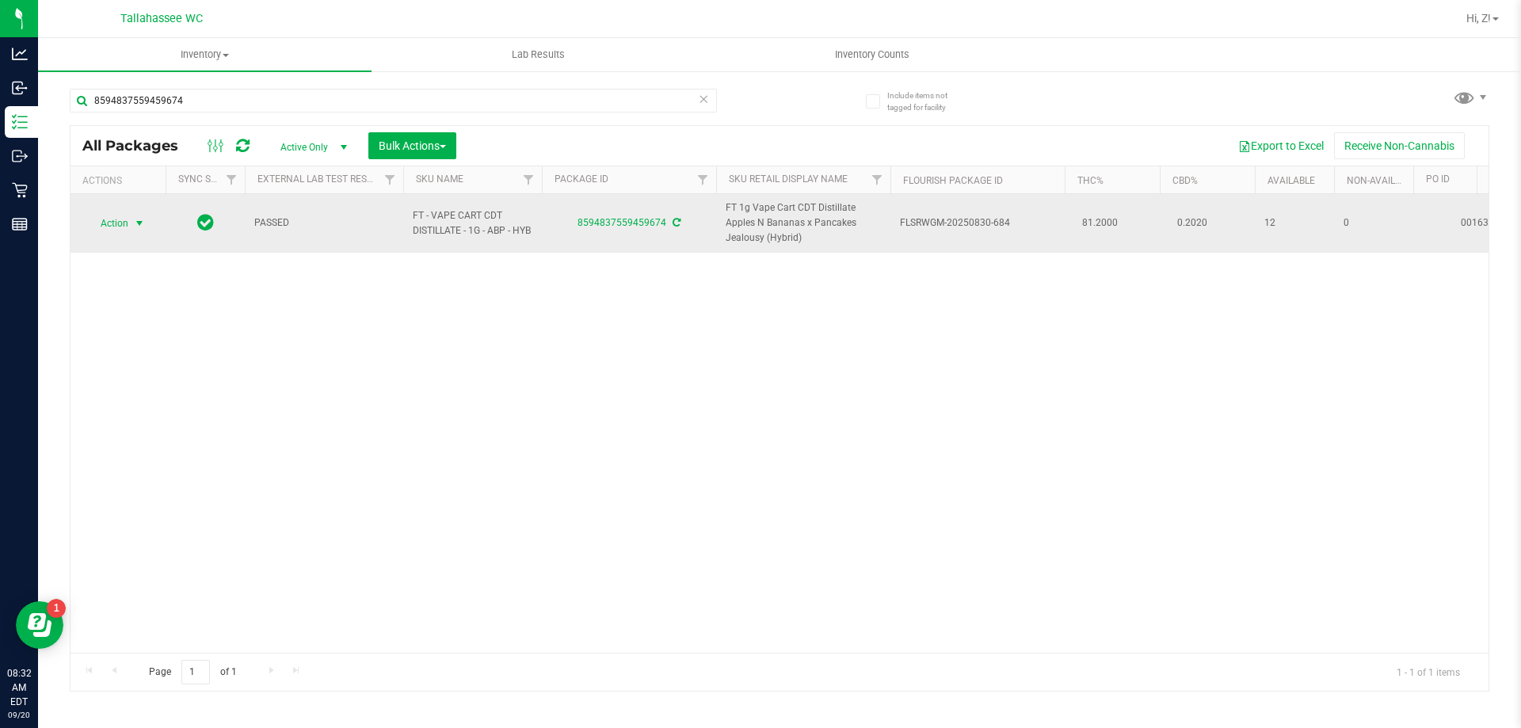
click at [127, 219] on span "Action" at bounding box center [107, 223] width 43 height 22
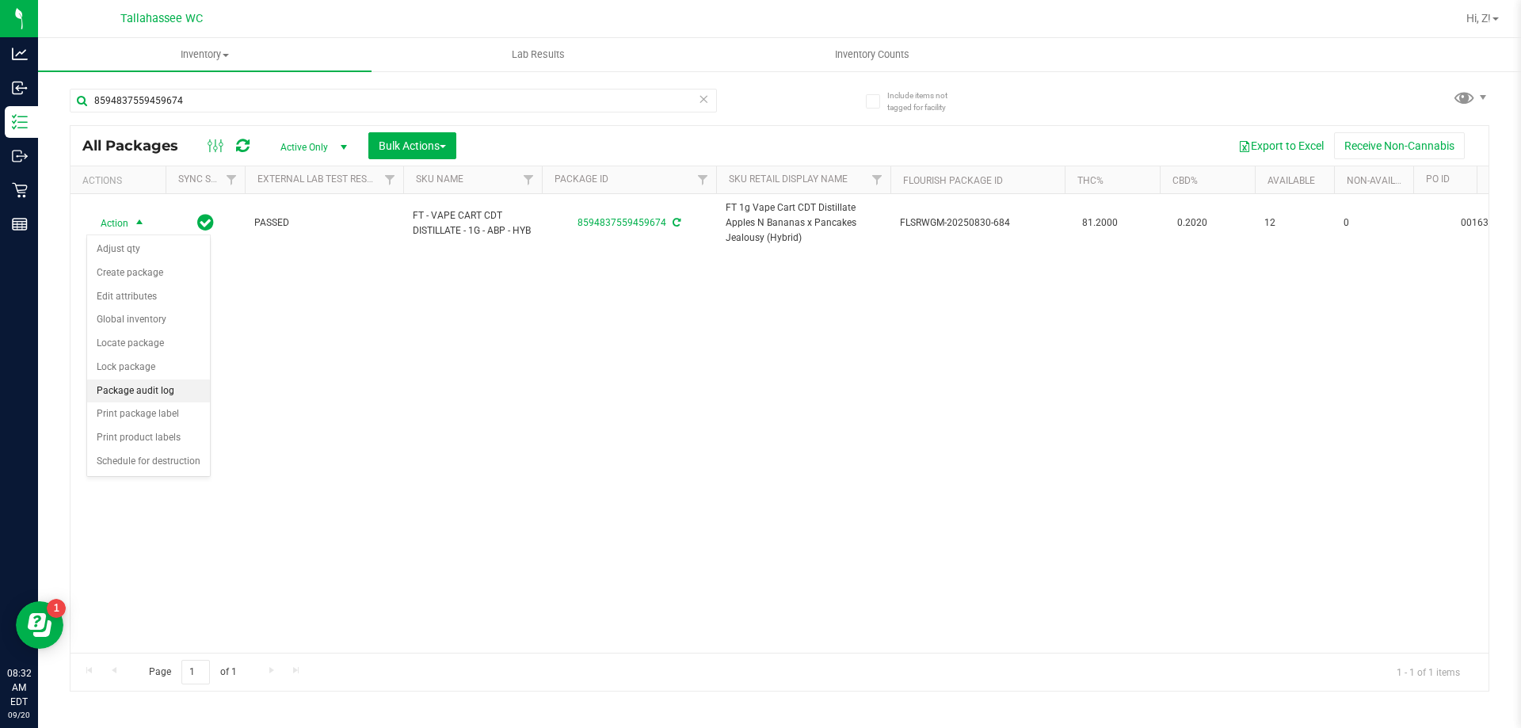
click at [147, 379] on li "Package audit log" at bounding box center [148, 391] width 123 height 24
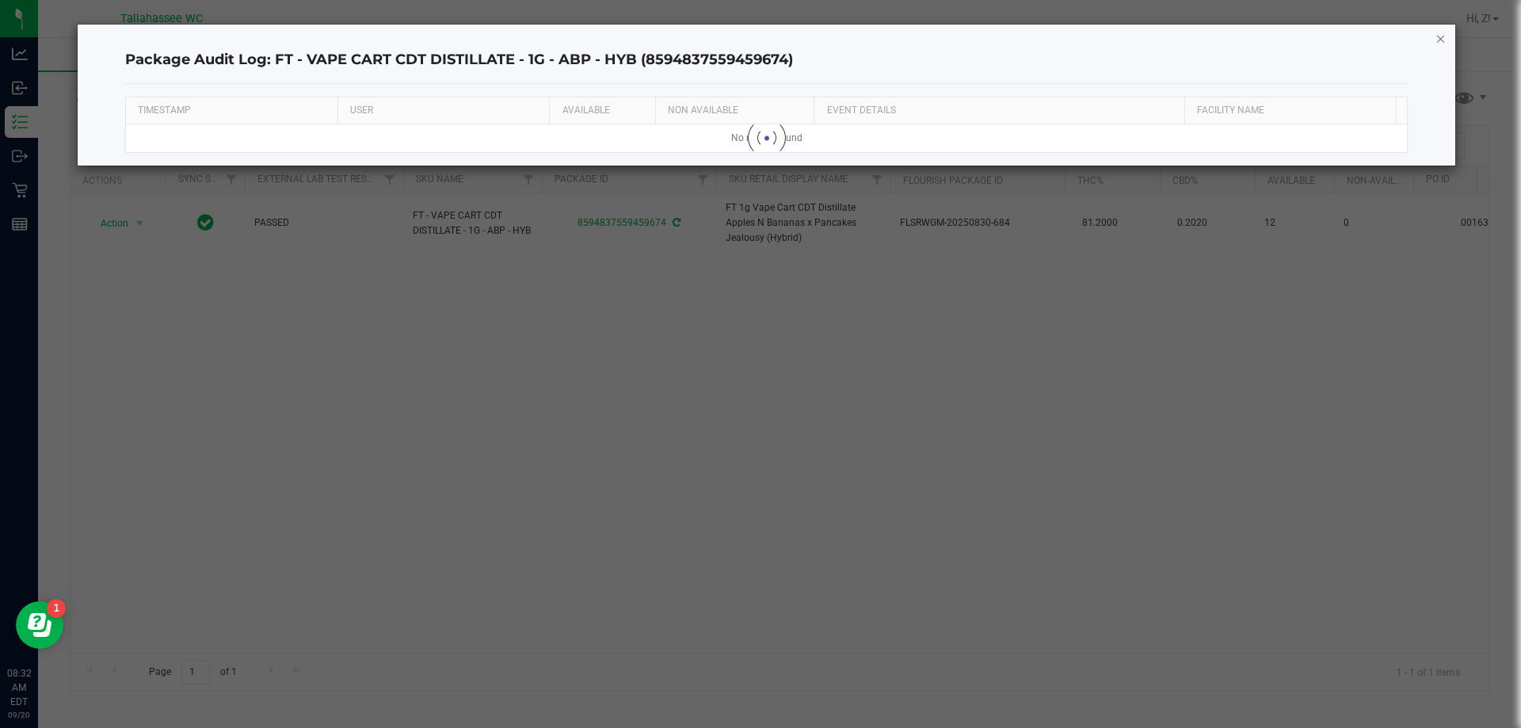
click at [1436, 37] on icon "button" at bounding box center [1440, 38] width 11 height 19
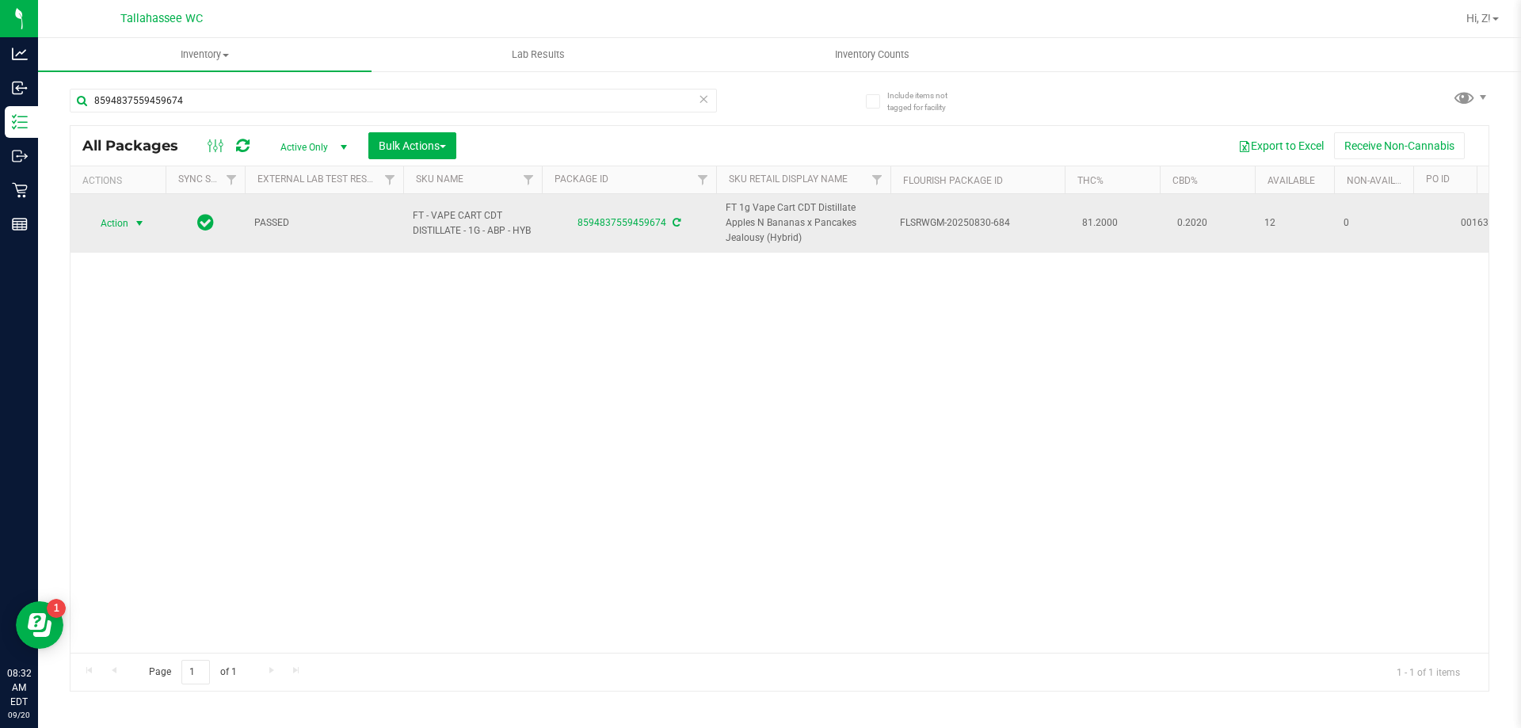
click at [113, 221] on span "Action" at bounding box center [107, 223] width 43 height 22
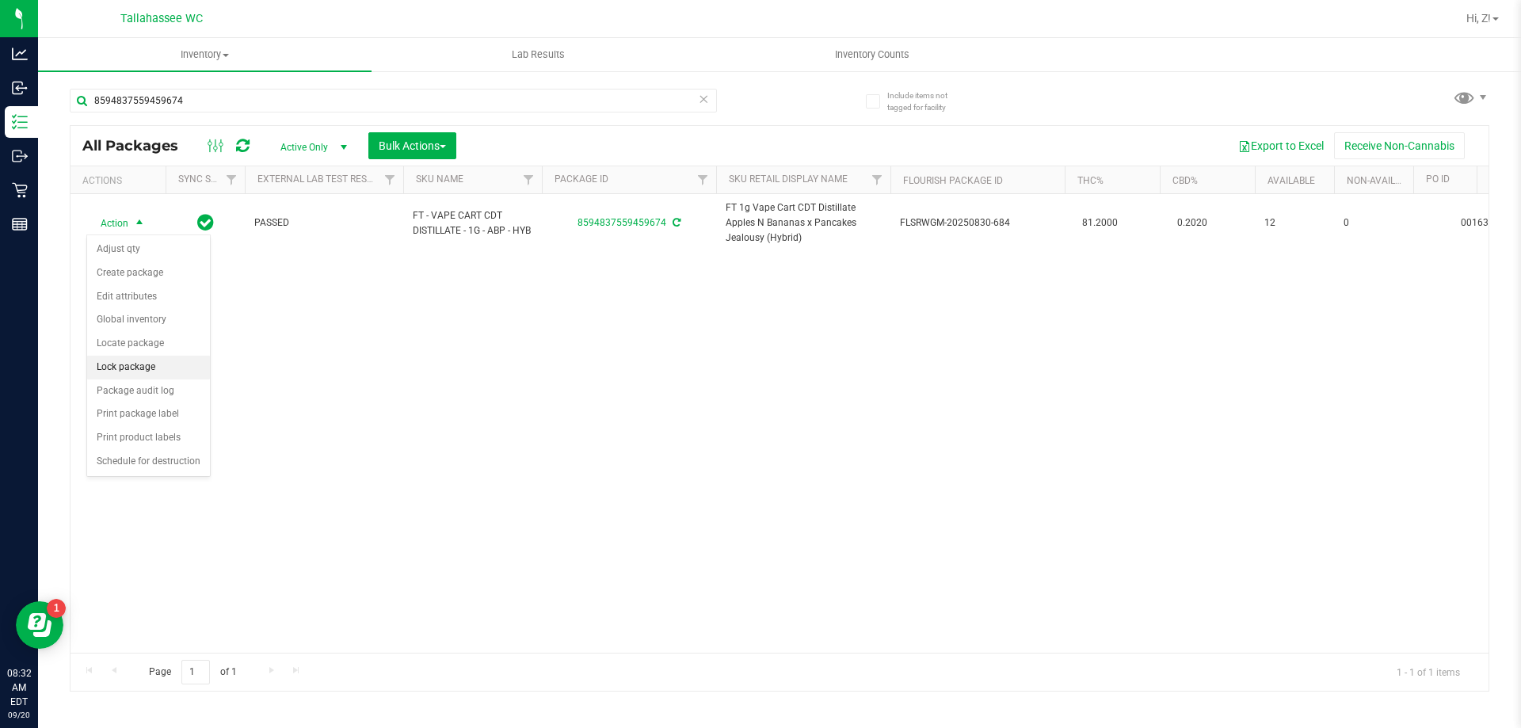
click at [150, 371] on li "Lock package" at bounding box center [148, 368] width 123 height 24
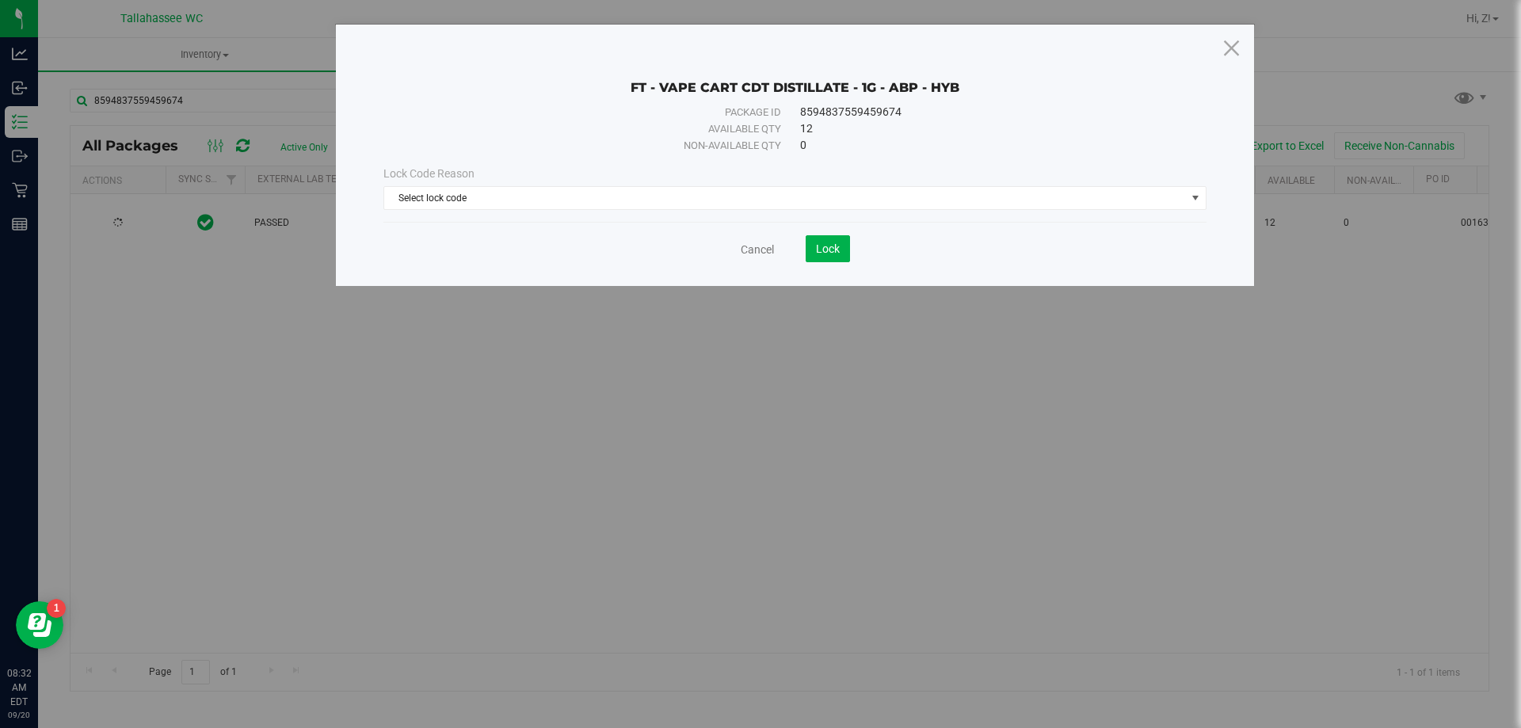
click at [711, 181] on div "Lock Code Reason" at bounding box center [794, 174] width 823 height 17
click at [704, 196] on span "Select lock code" at bounding box center [785, 198] width 802 height 22
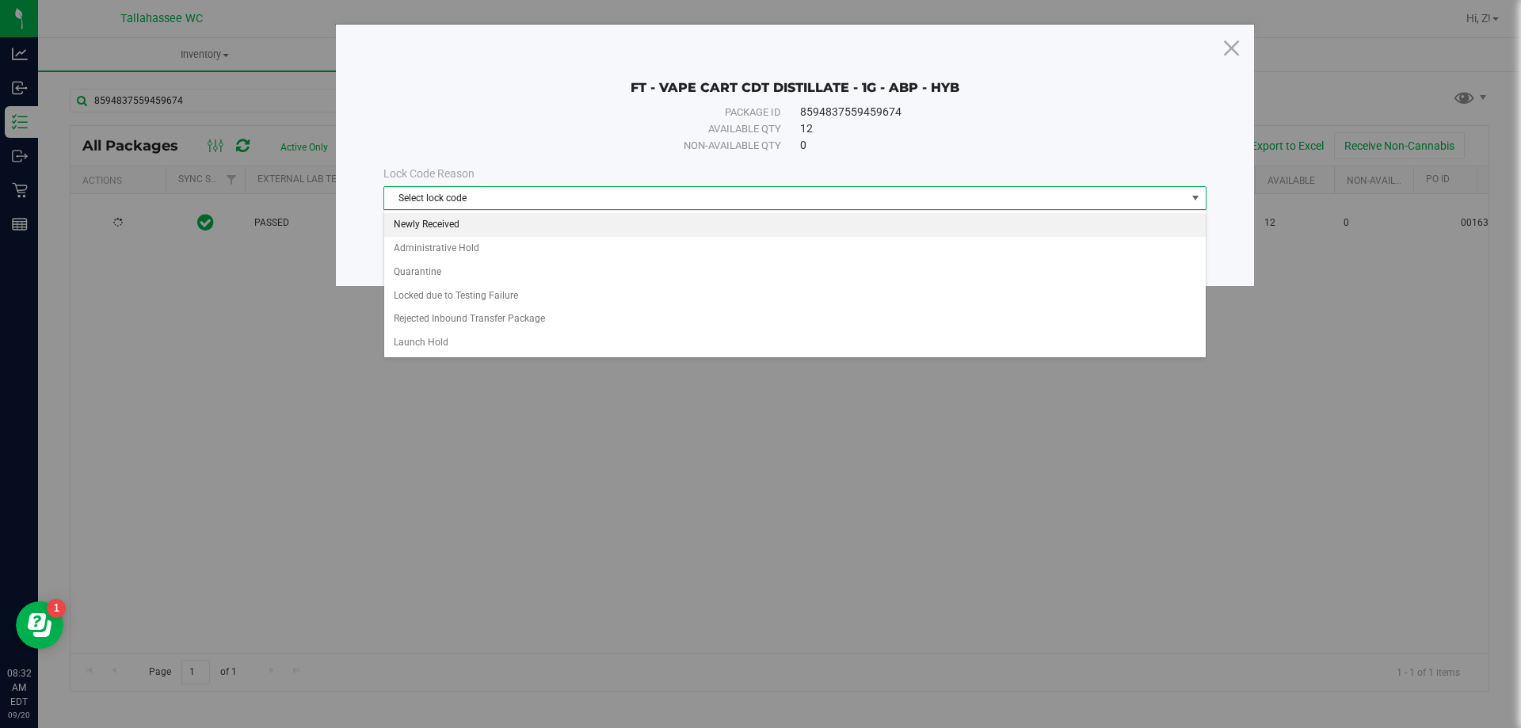
click at [497, 223] on li "Newly Received" at bounding box center [794, 225] width 821 height 24
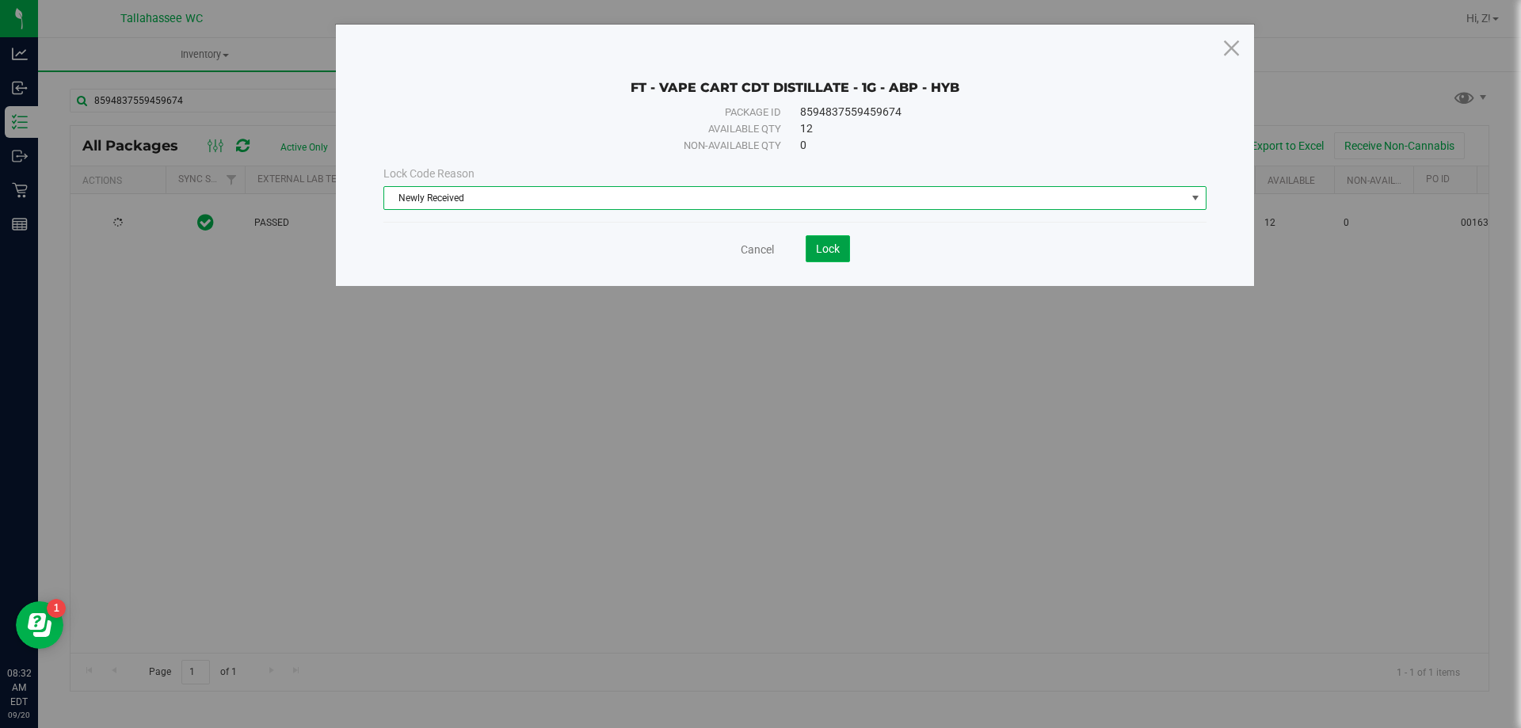
click at [835, 242] on span "Lock" at bounding box center [828, 248] width 24 height 13
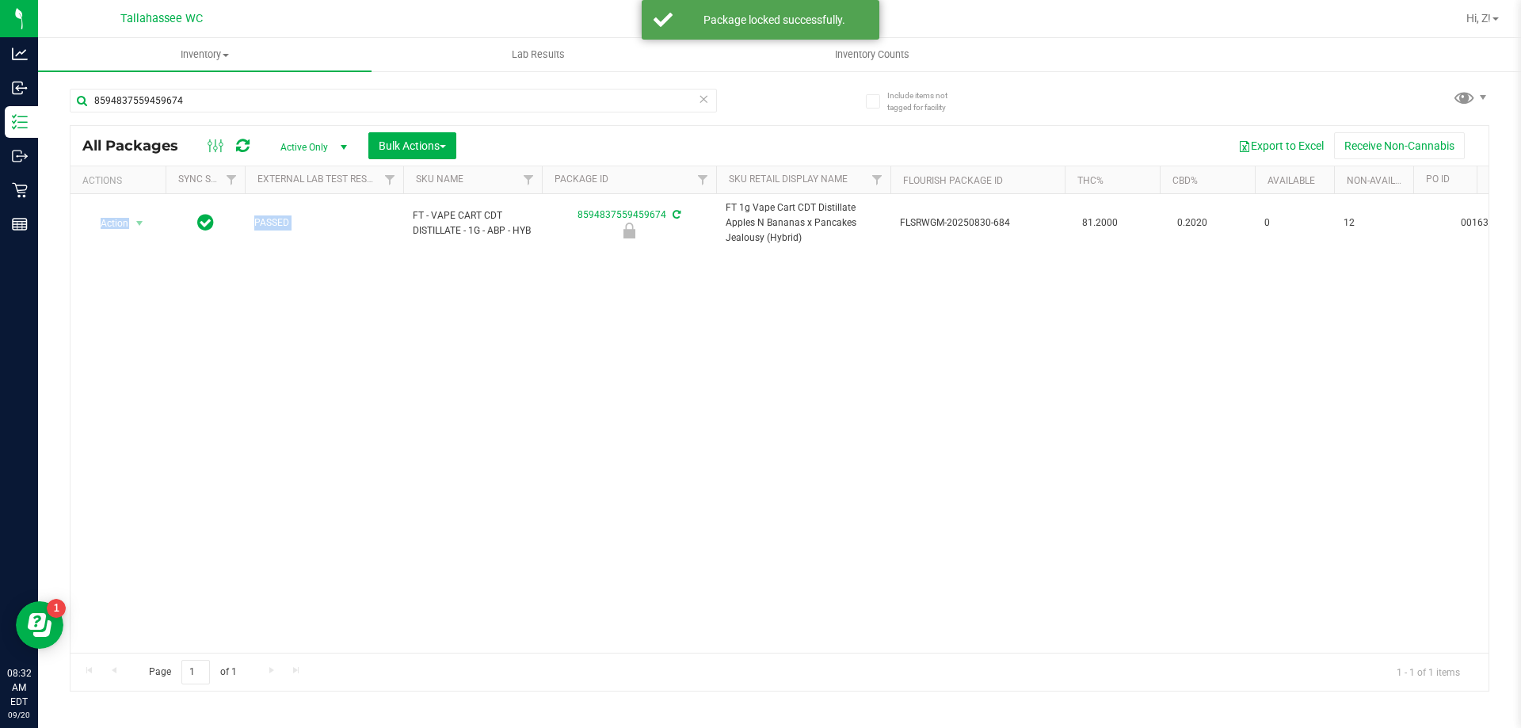
drag, startPoint x: 411, startPoint y: 204, endPoint x: 462, endPoint y: 253, distance: 70.6
click at [462, 253] on div "Action Action Edit attributes Global inventory Locate package Package audit log…" at bounding box center [779, 423] width 1418 height 459
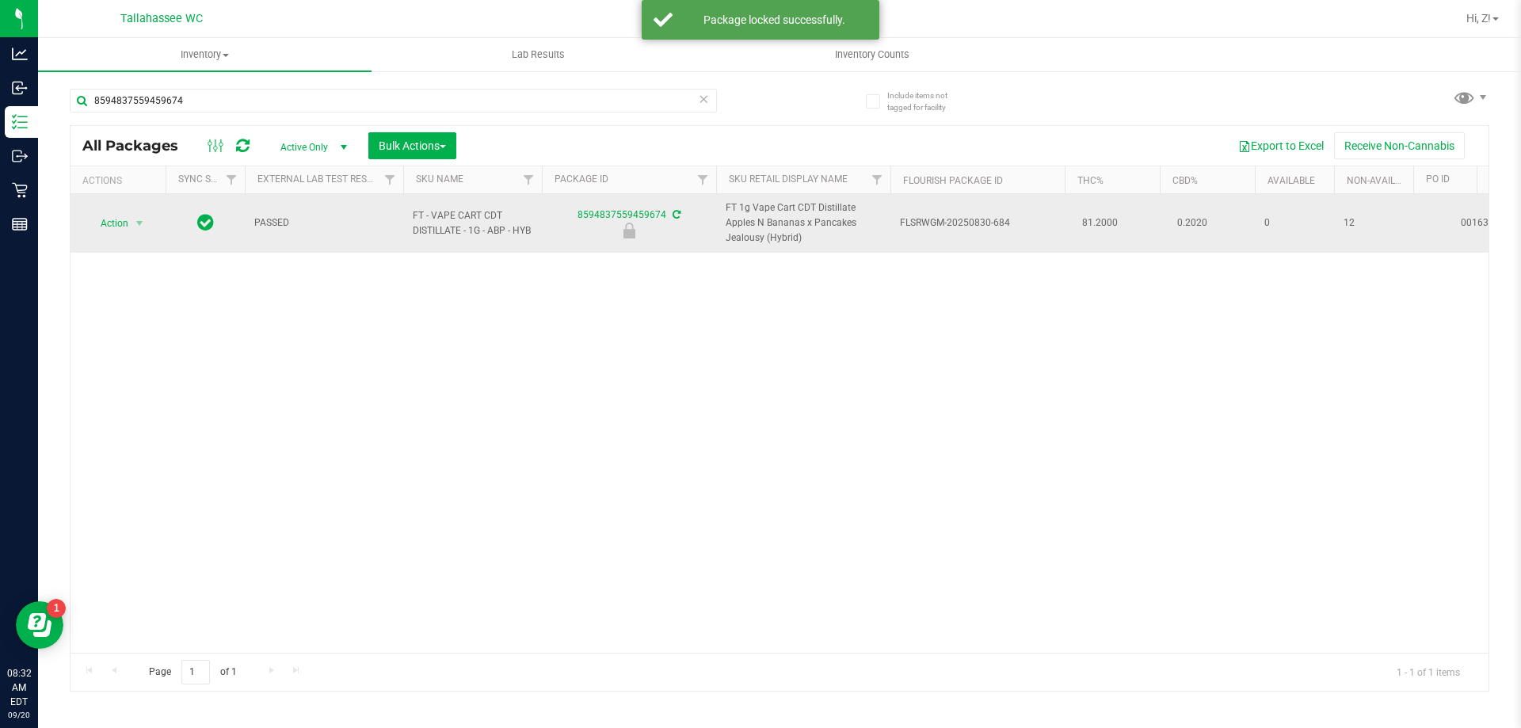
click at [425, 208] on span "FT - VAPE CART CDT DISTILLATE - 1G - ABP - HYB" at bounding box center [473, 223] width 120 height 30
copy tr "FT - VAPE CART CDT DISTILLATE - 1G - ABP - HYB"
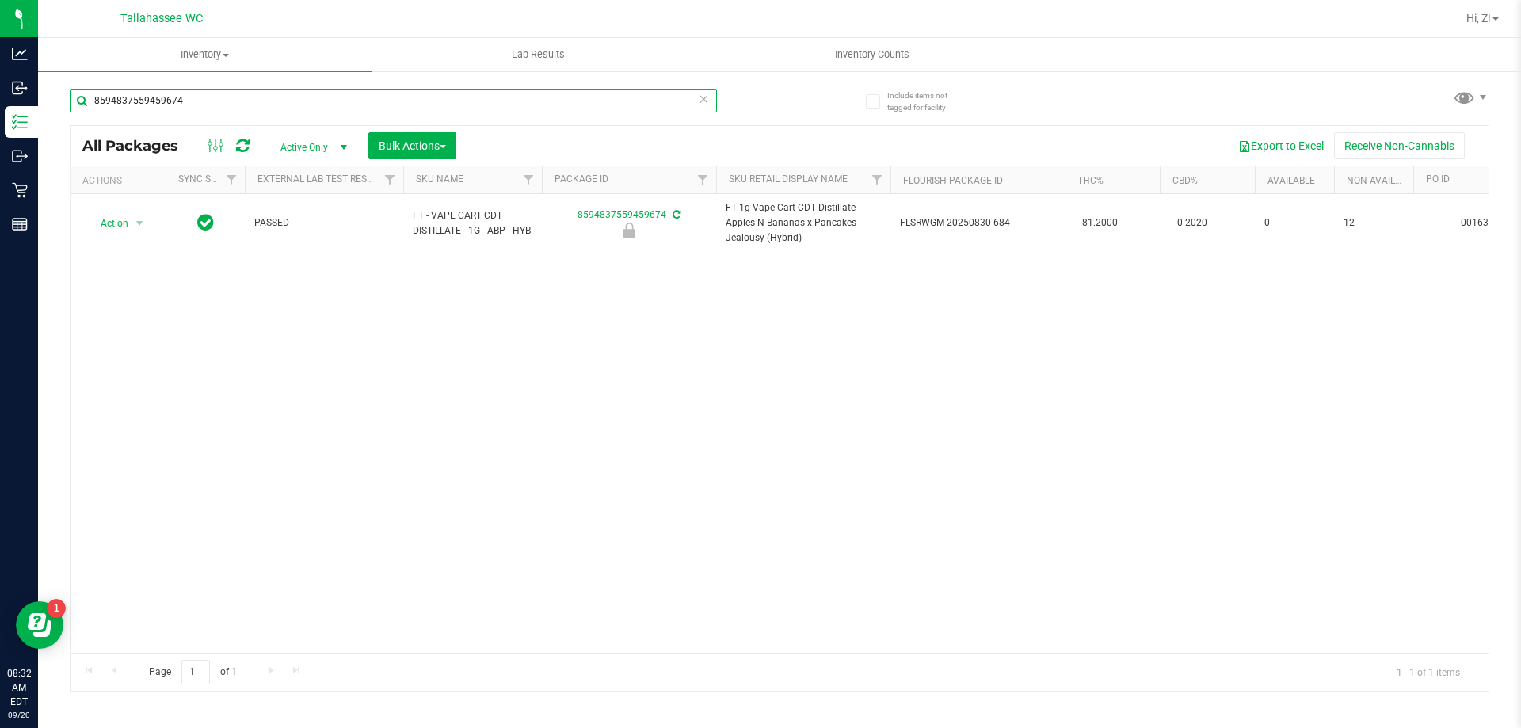
click at [239, 97] on input "8594837559459674" at bounding box center [393, 101] width 647 height 24
paste input "FT - VAPE CART CDT DISTILLATE - 1G - ABP - HYB"
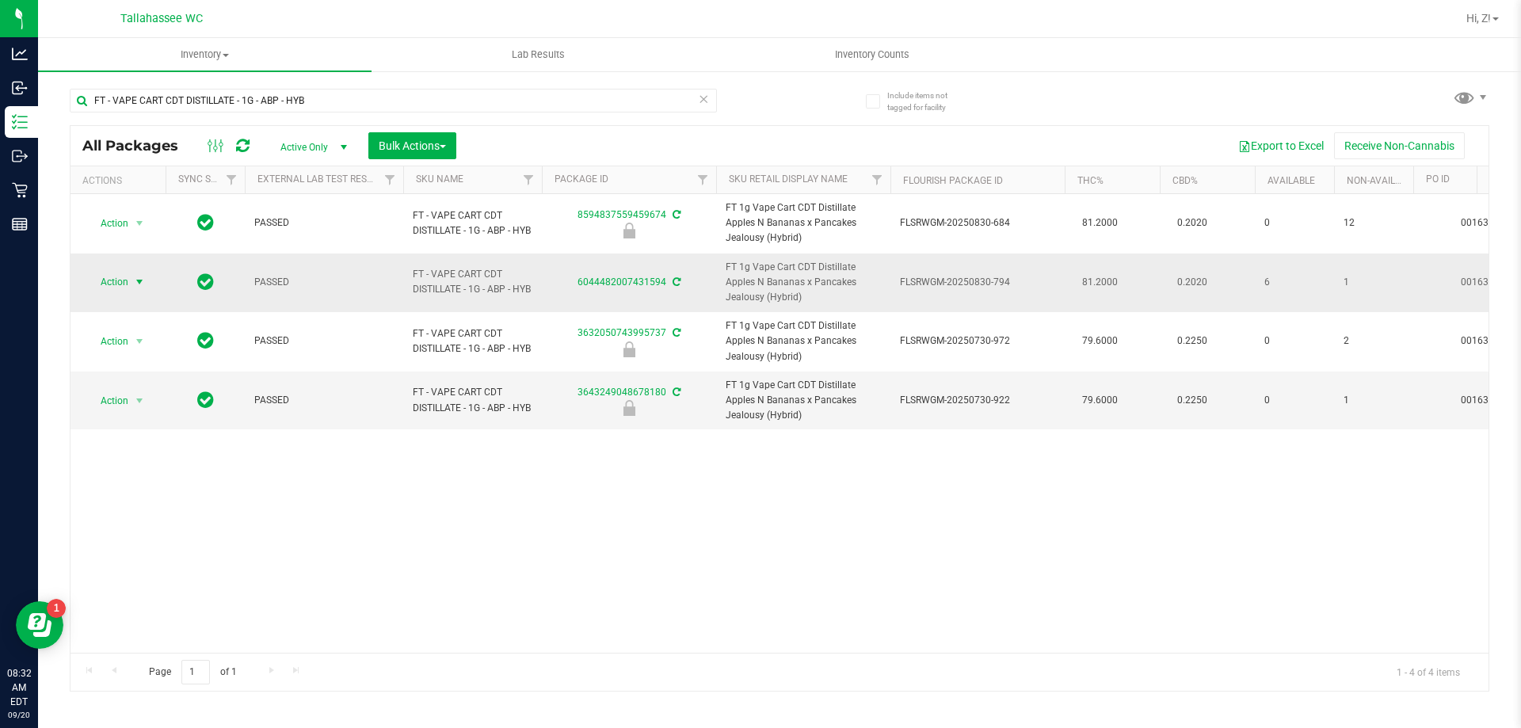
click at [114, 274] on span "Action" at bounding box center [107, 282] width 43 height 22
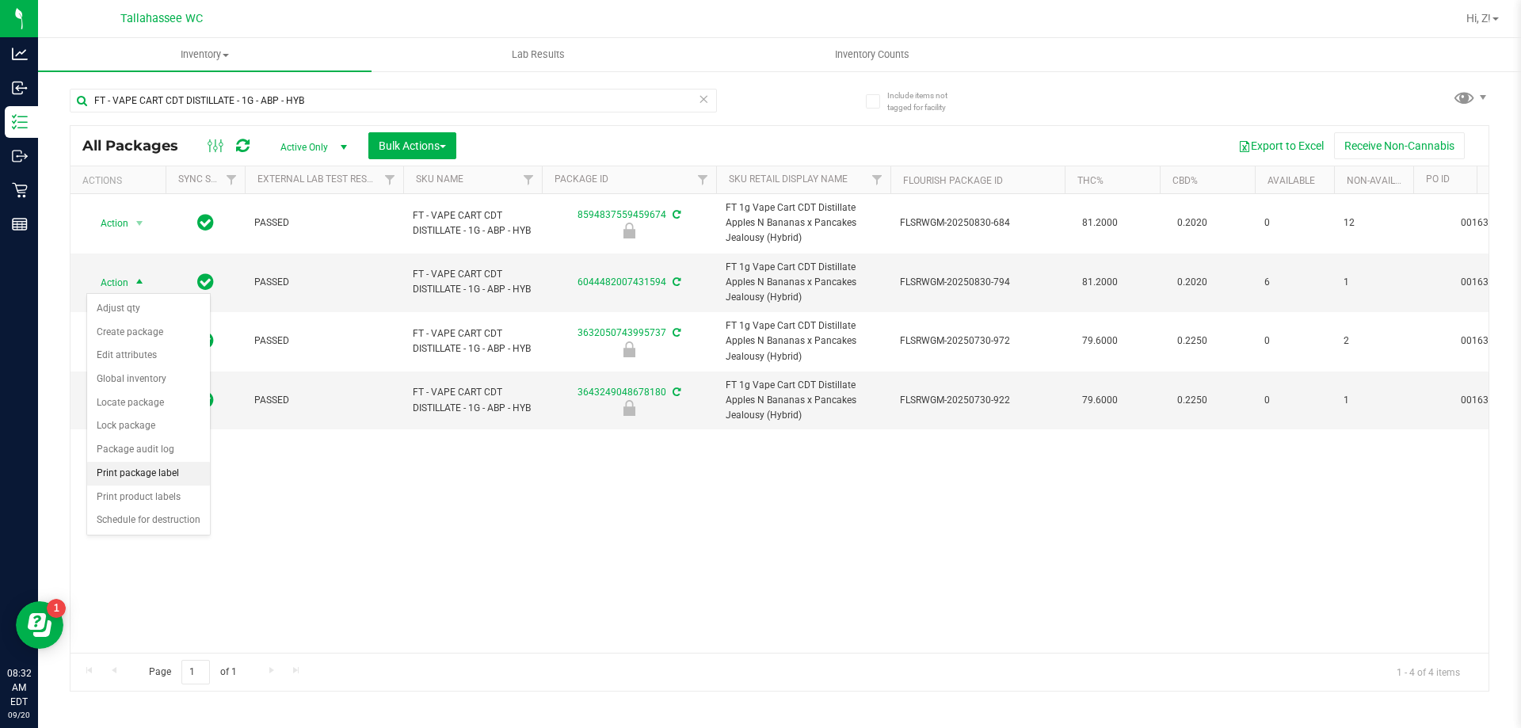
click at [164, 473] on li "Print package label" at bounding box center [148, 474] width 123 height 24
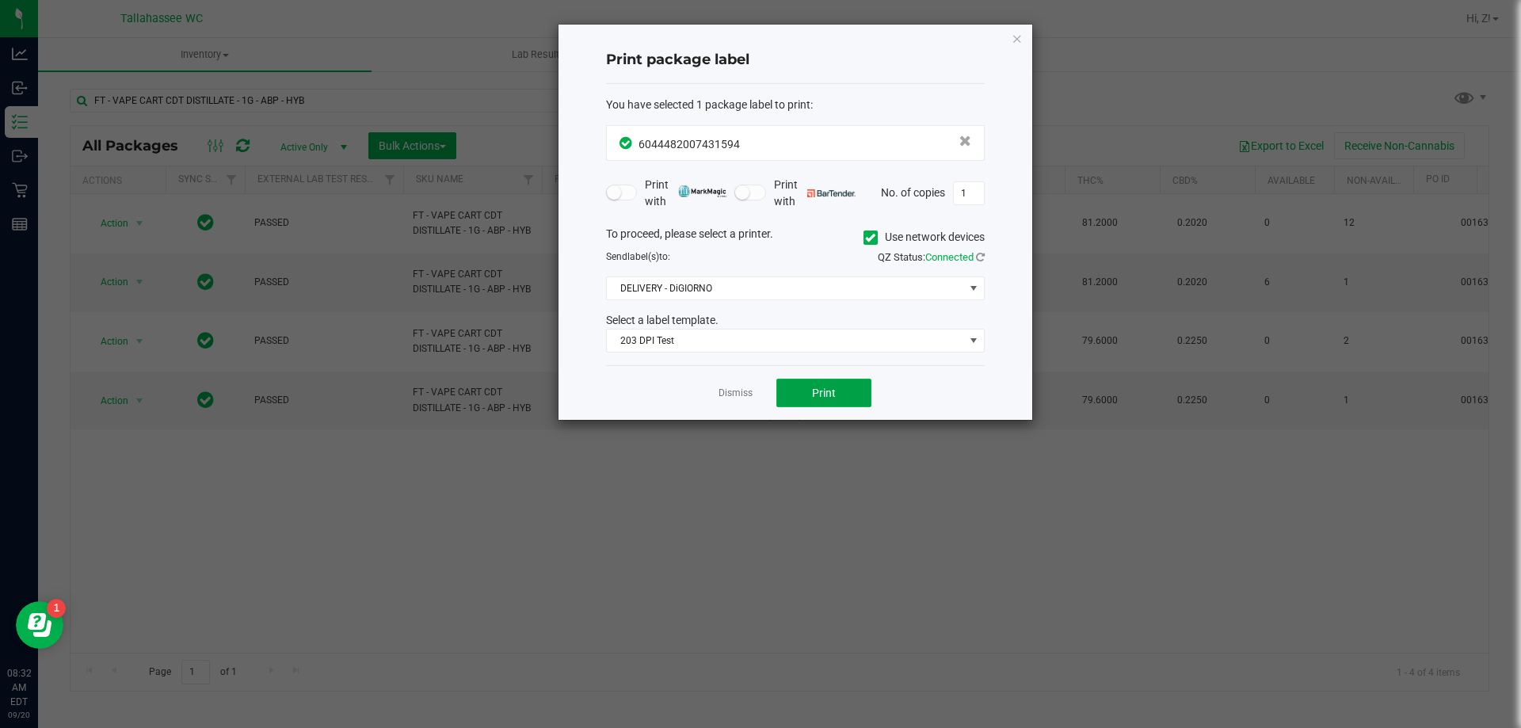
click at [825, 387] on span "Print" at bounding box center [824, 393] width 24 height 13
click at [1019, 41] on icon "button" at bounding box center [1016, 38] width 11 height 19
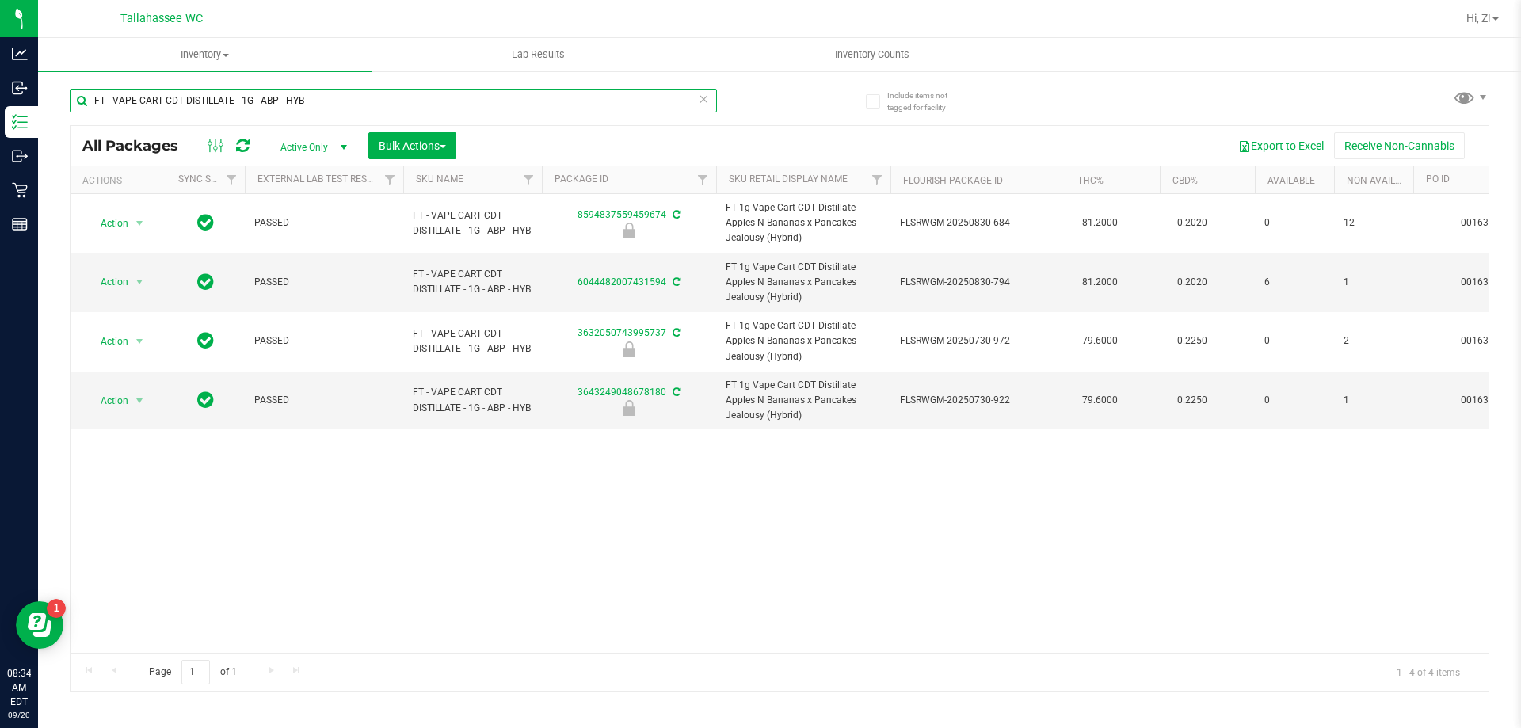
click at [338, 98] on input "FT - VAPE CART CDT DISTILLATE - 1G - ABP - HYB" at bounding box center [393, 101] width 647 height 24
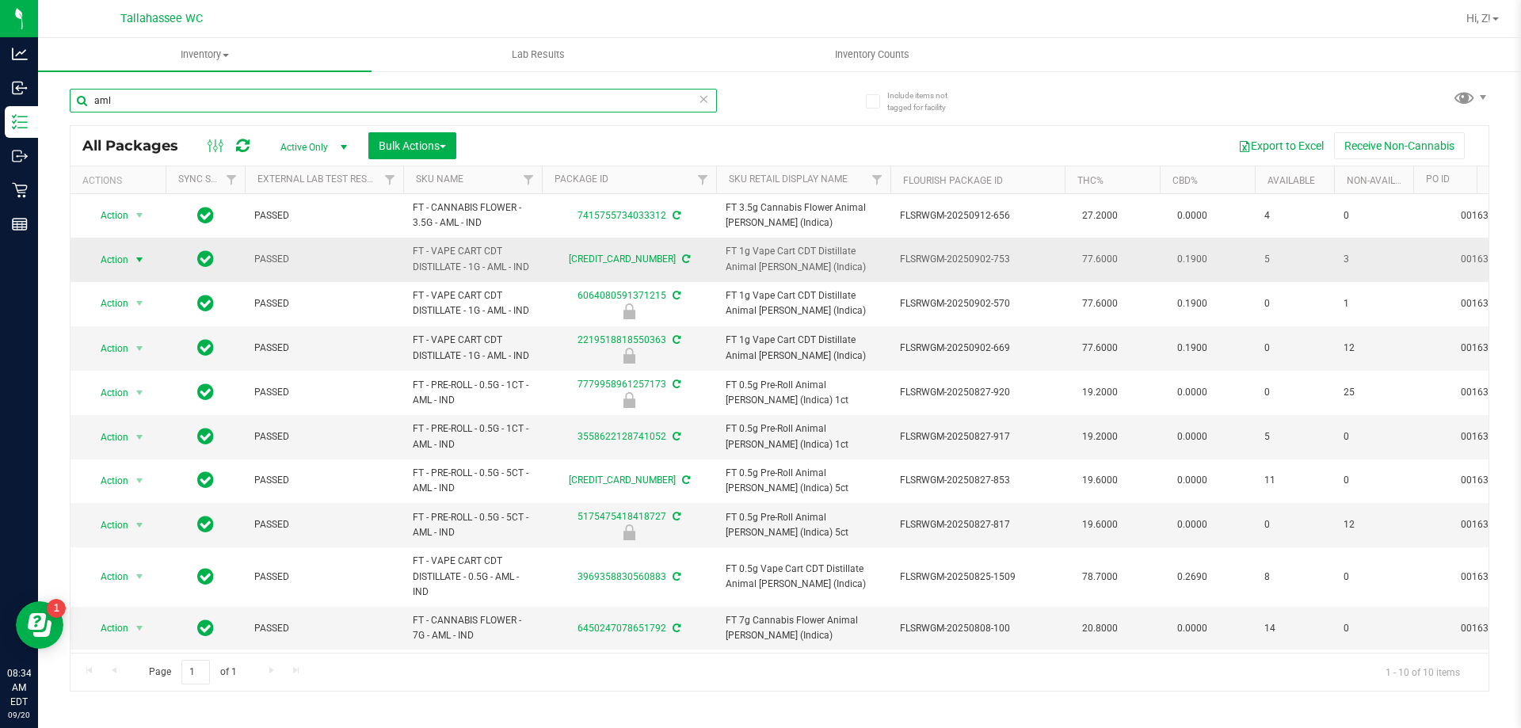
type input "aml"
click at [132, 258] on span "select" at bounding box center [140, 260] width 20 height 22
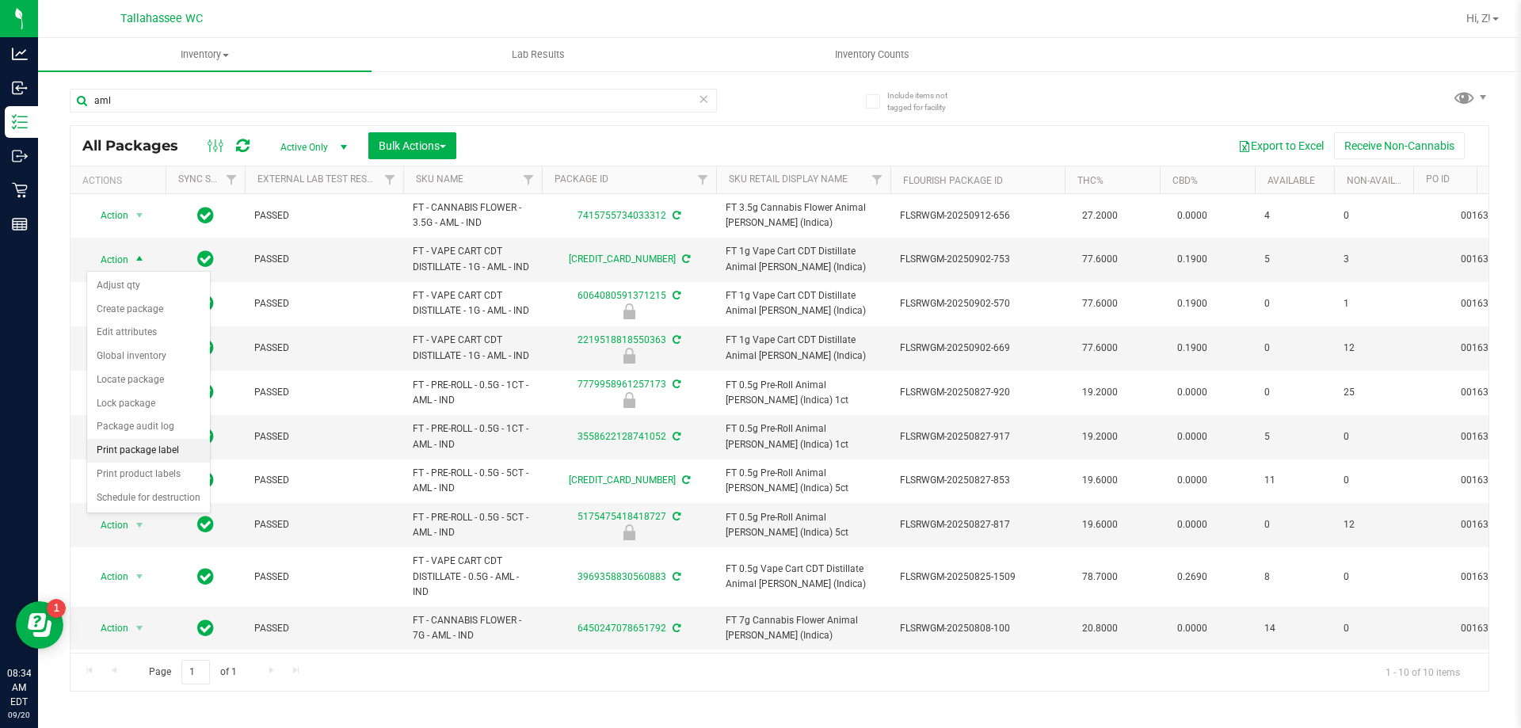
click at [139, 451] on li "Print package label" at bounding box center [148, 451] width 123 height 24
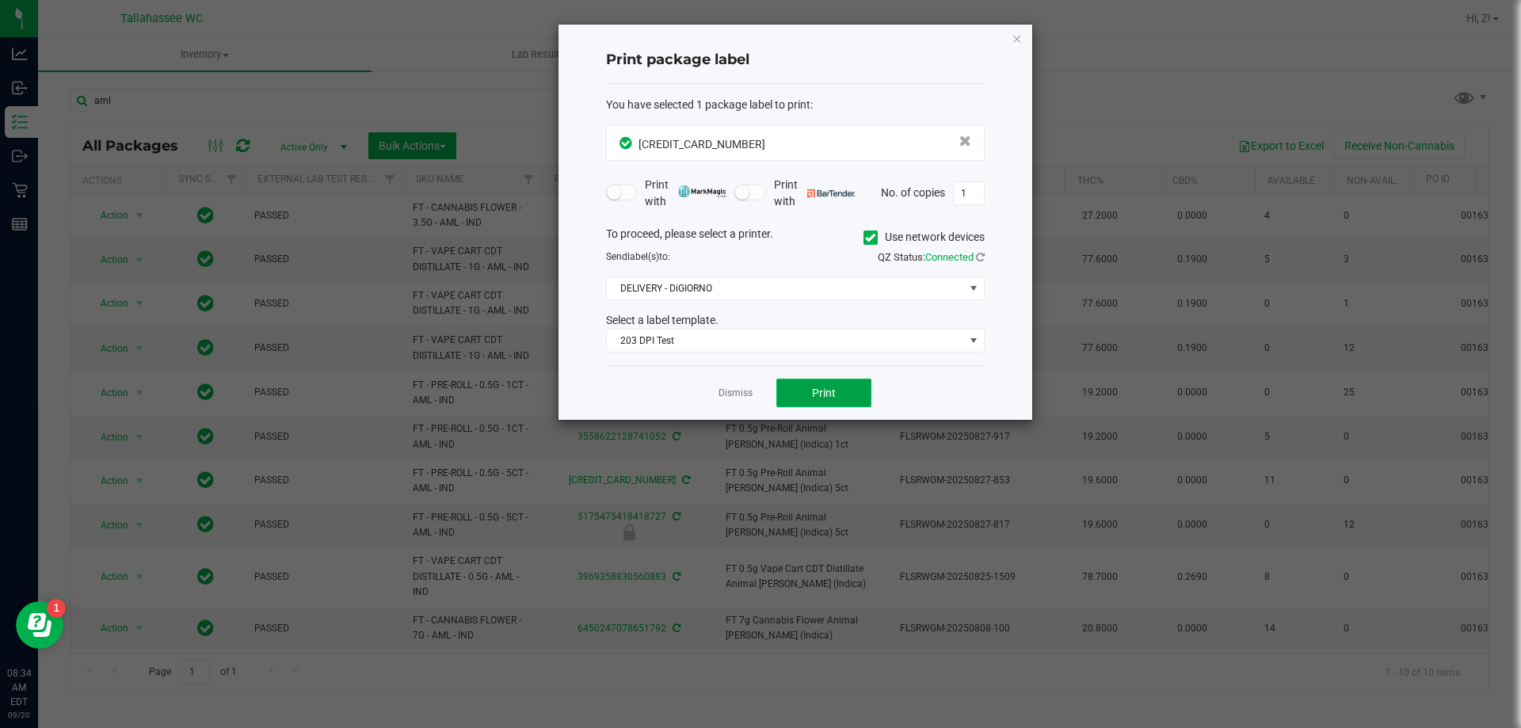
click at [813, 391] on span "Print" at bounding box center [824, 393] width 24 height 13
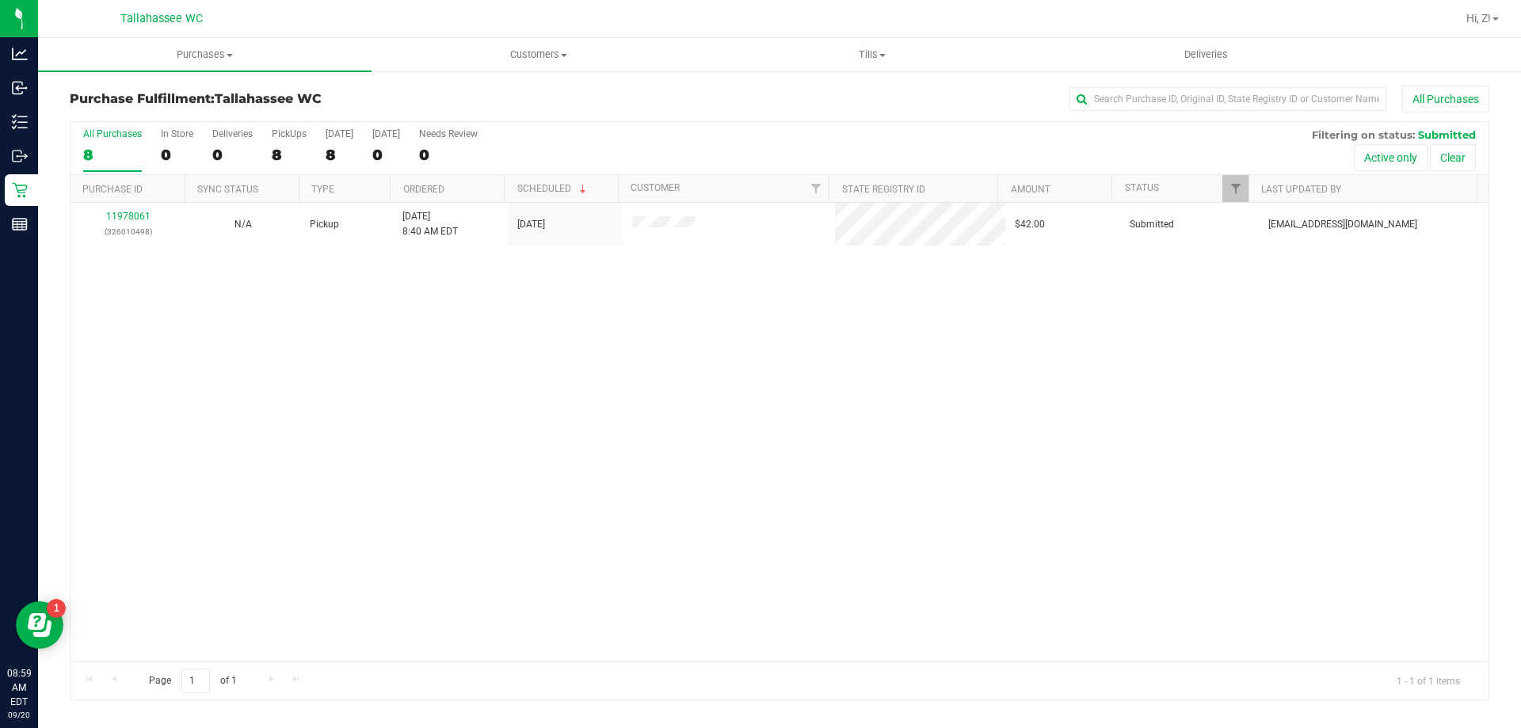
click at [431, 475] on div "11978061 (326010498) N/A Pickup 9/20/2025 8:40 AM EDT 9/20/2025 $42.00 Submitte…" at bounding box center [779, 432] width 1418 height 459
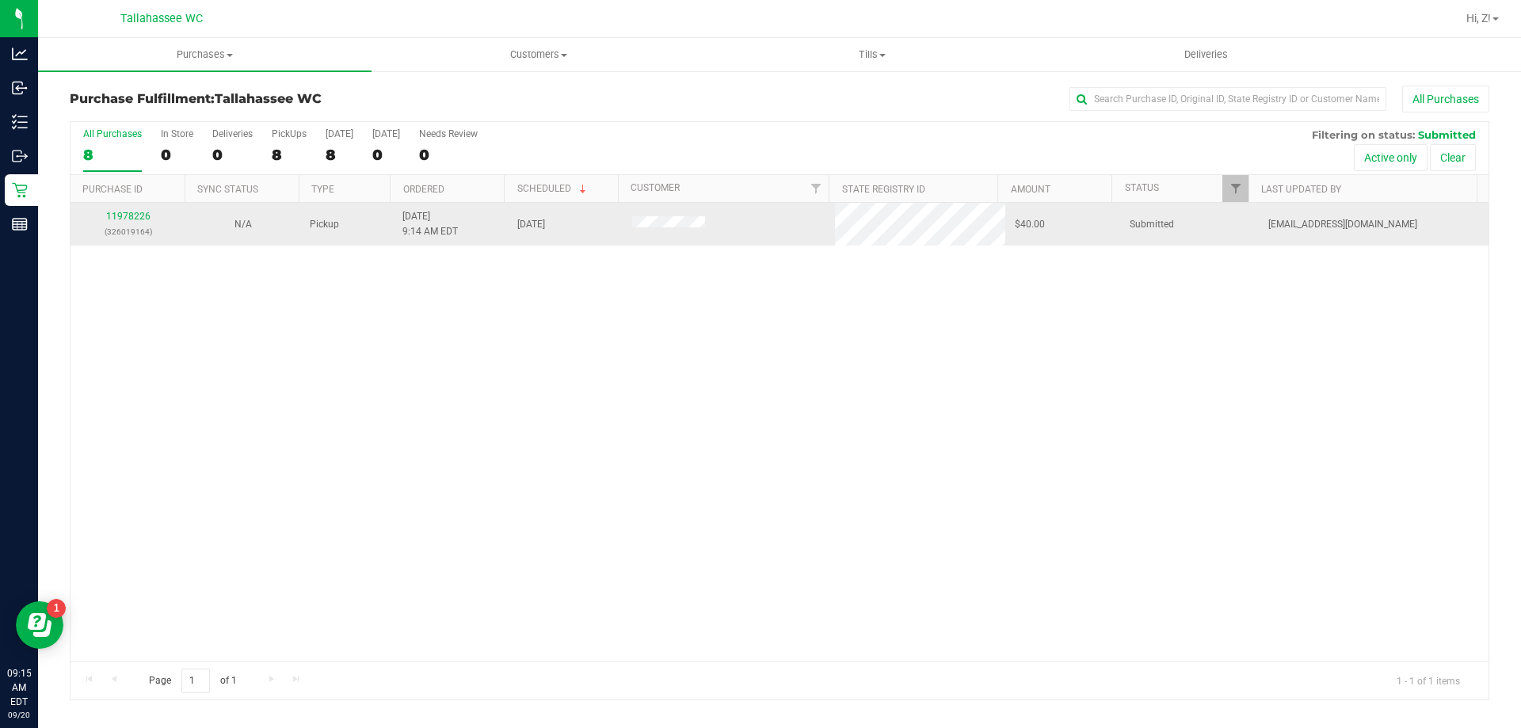
click at [127, 209] on div "11978226 (326019164)" at bounding box center [128, 224] width 96 height 30
click at [128, 213] on link "11978226" at bounding box center [128, 216] width 44 height 11
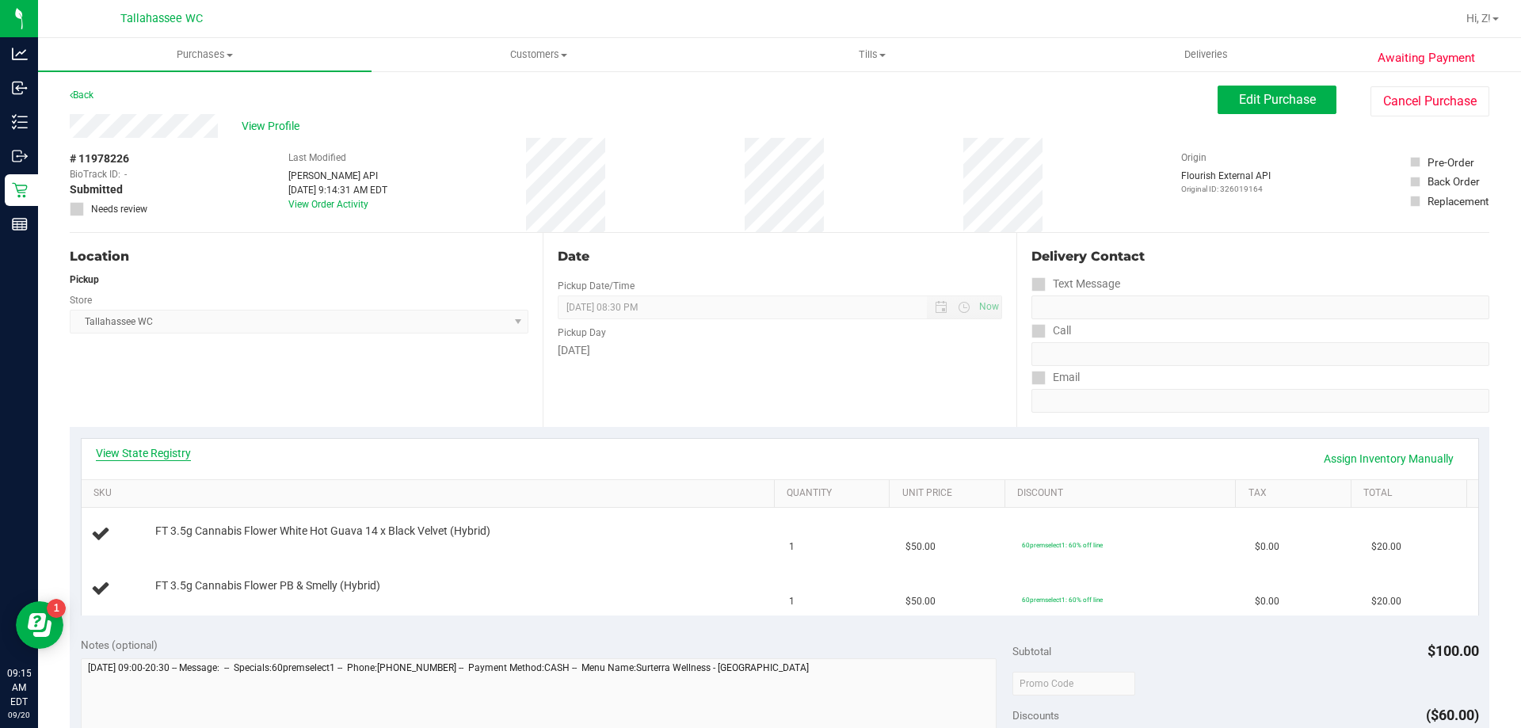
click at [177, 451] on link "View State Registry" at bounding box center [143, 453] width 95 height 16
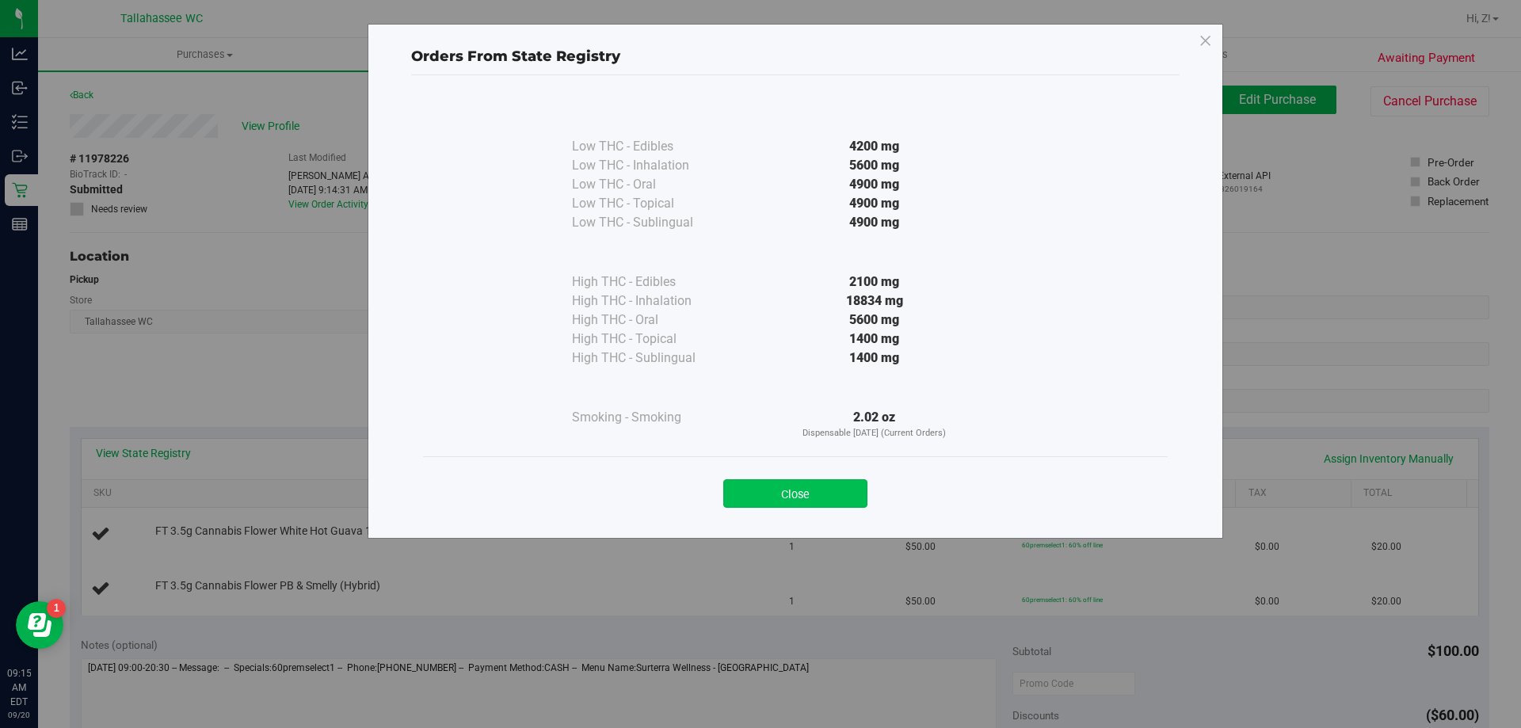
click at [836, 489] on button "Close" at bounding box center [795, 493] width 144 height 29
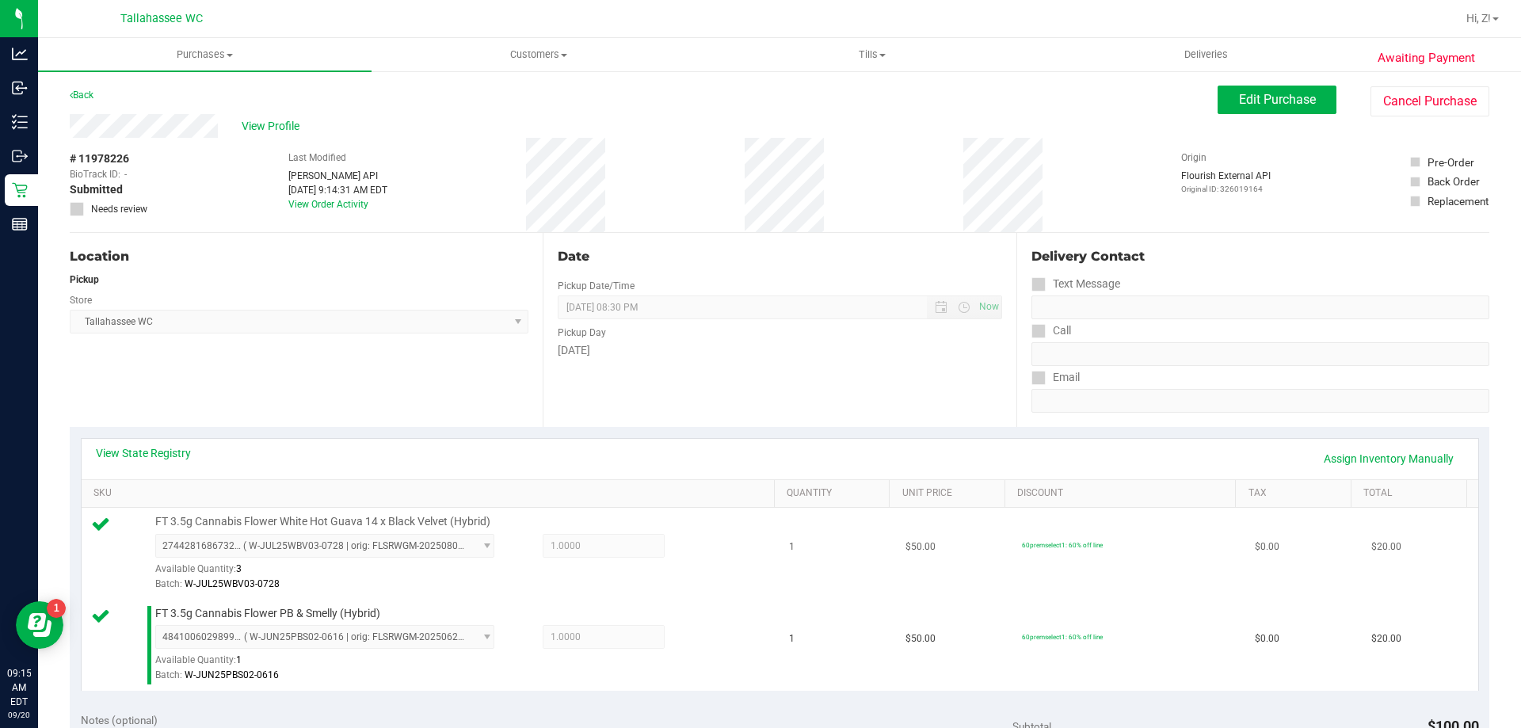
scroll to position [396, 0]
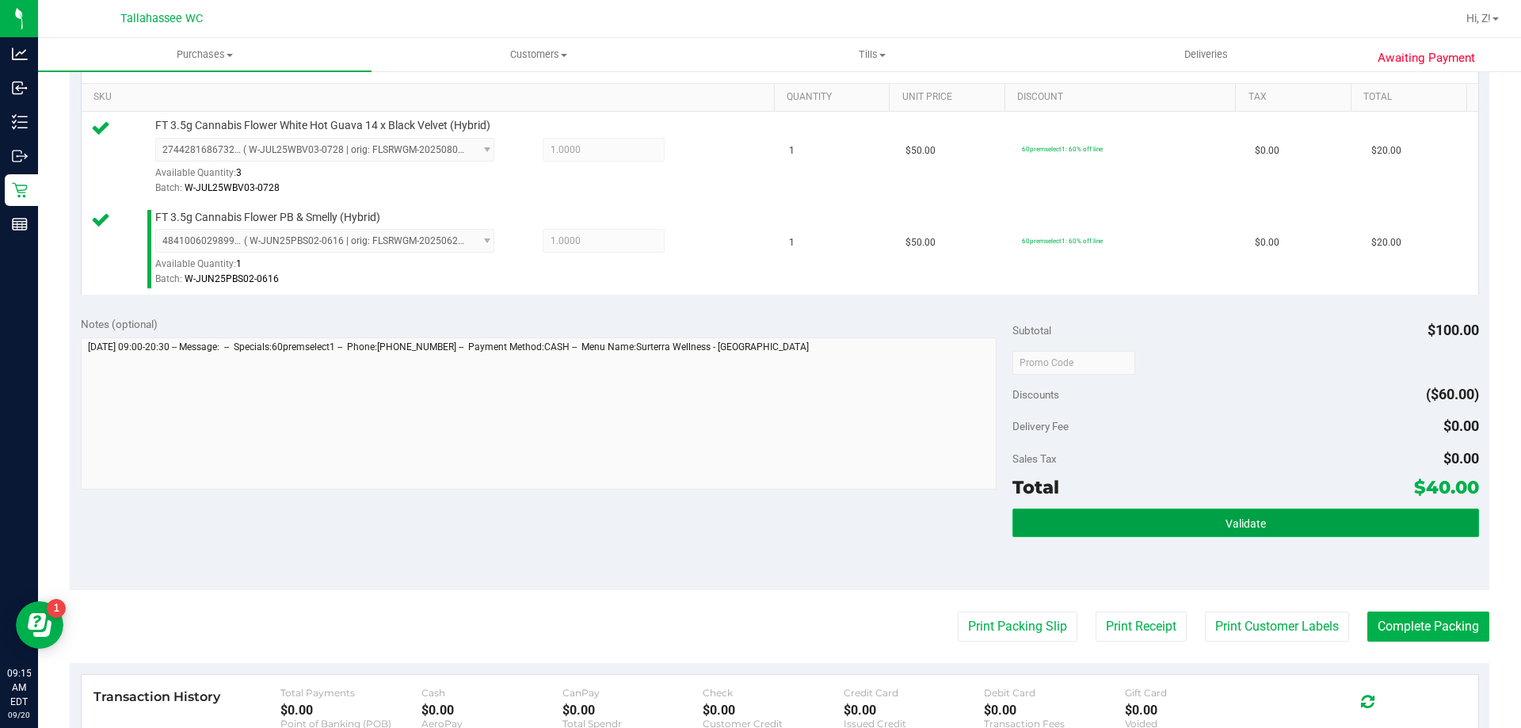
click at [1281, 530] on button "Validate" at bounding box center [1245, 523] width 466 height 29
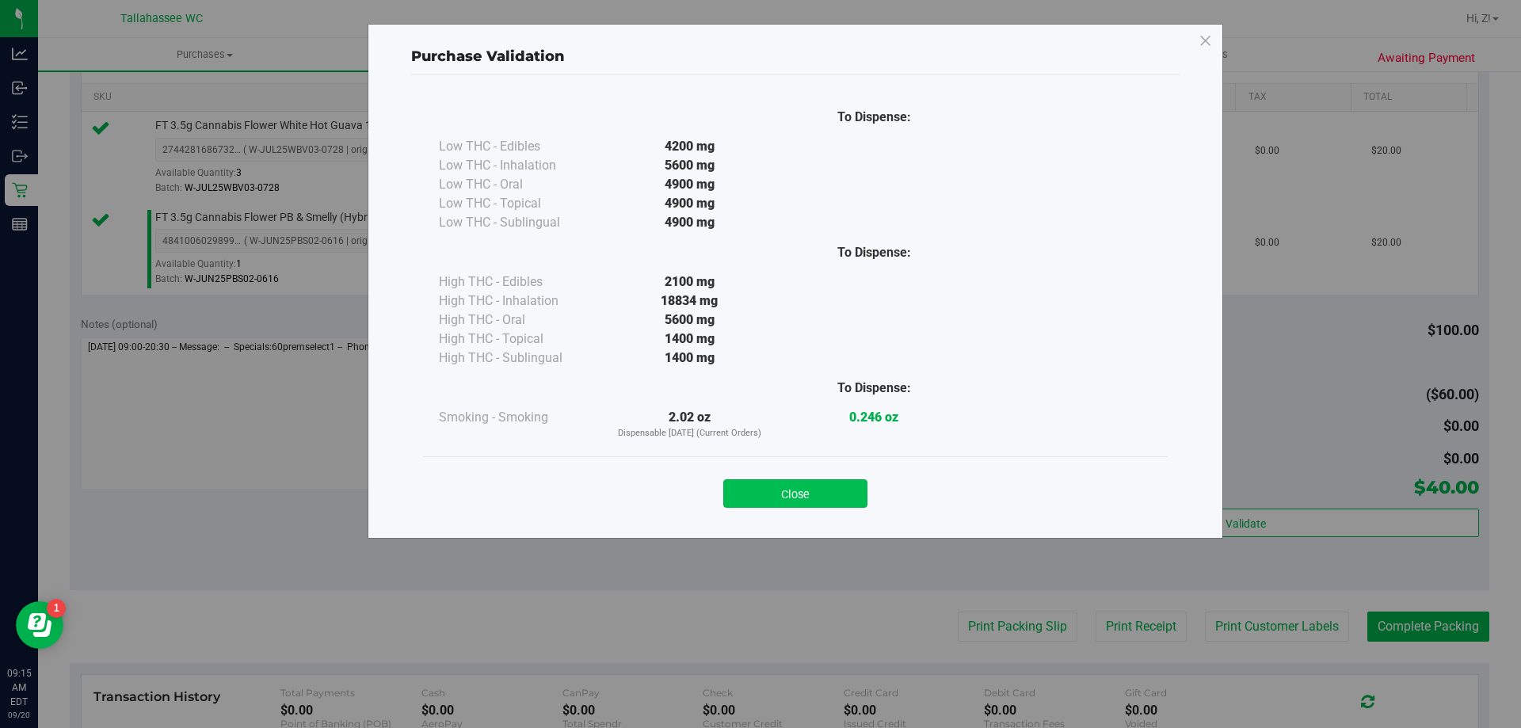
click at [824, 500] on button "Close" at bounding box center [795, 493] width 144 height 29
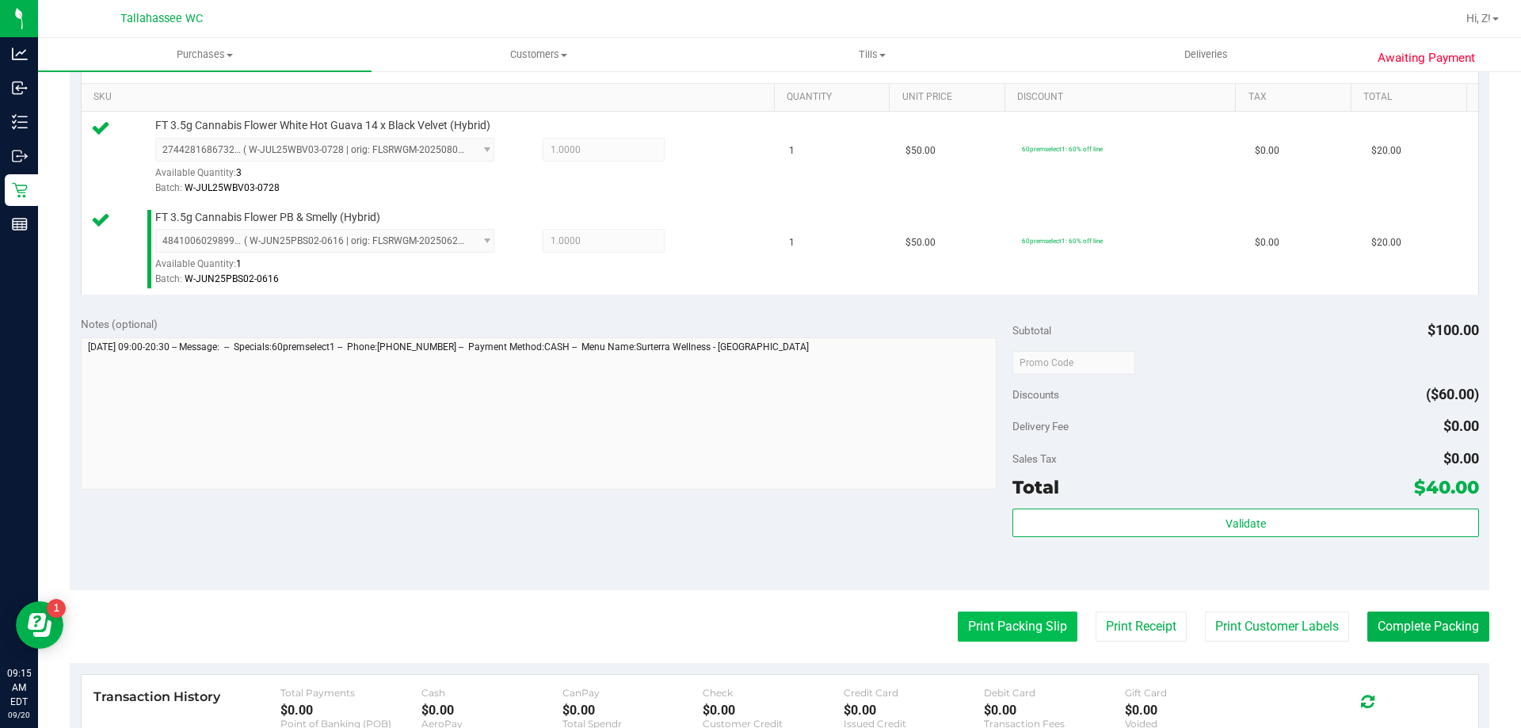
click at [961, 623] on button "Print Packing Slip" at bounding box center [1018, 626] width 120 height 30
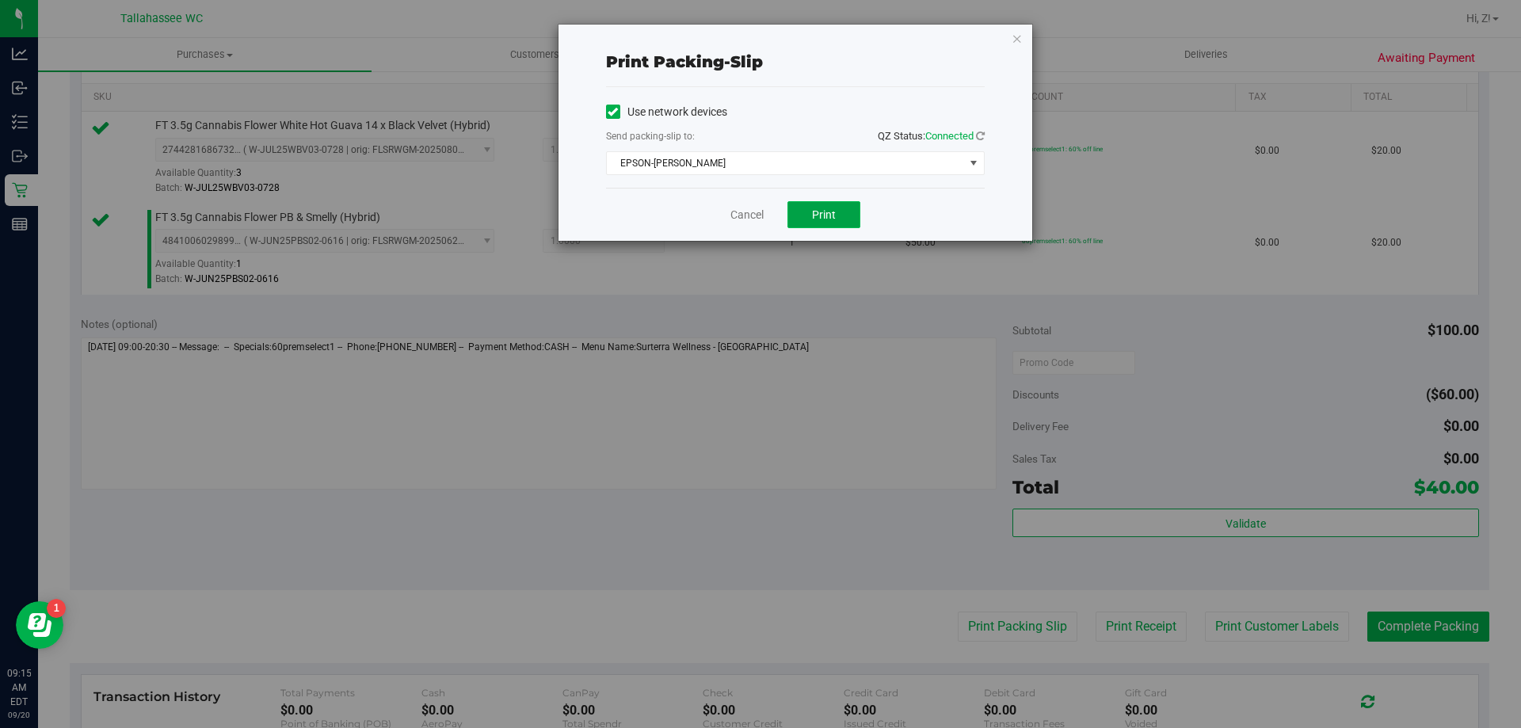
click at [802, 213] on button "Print" at bounding box center [823, 214] width 73 height 27
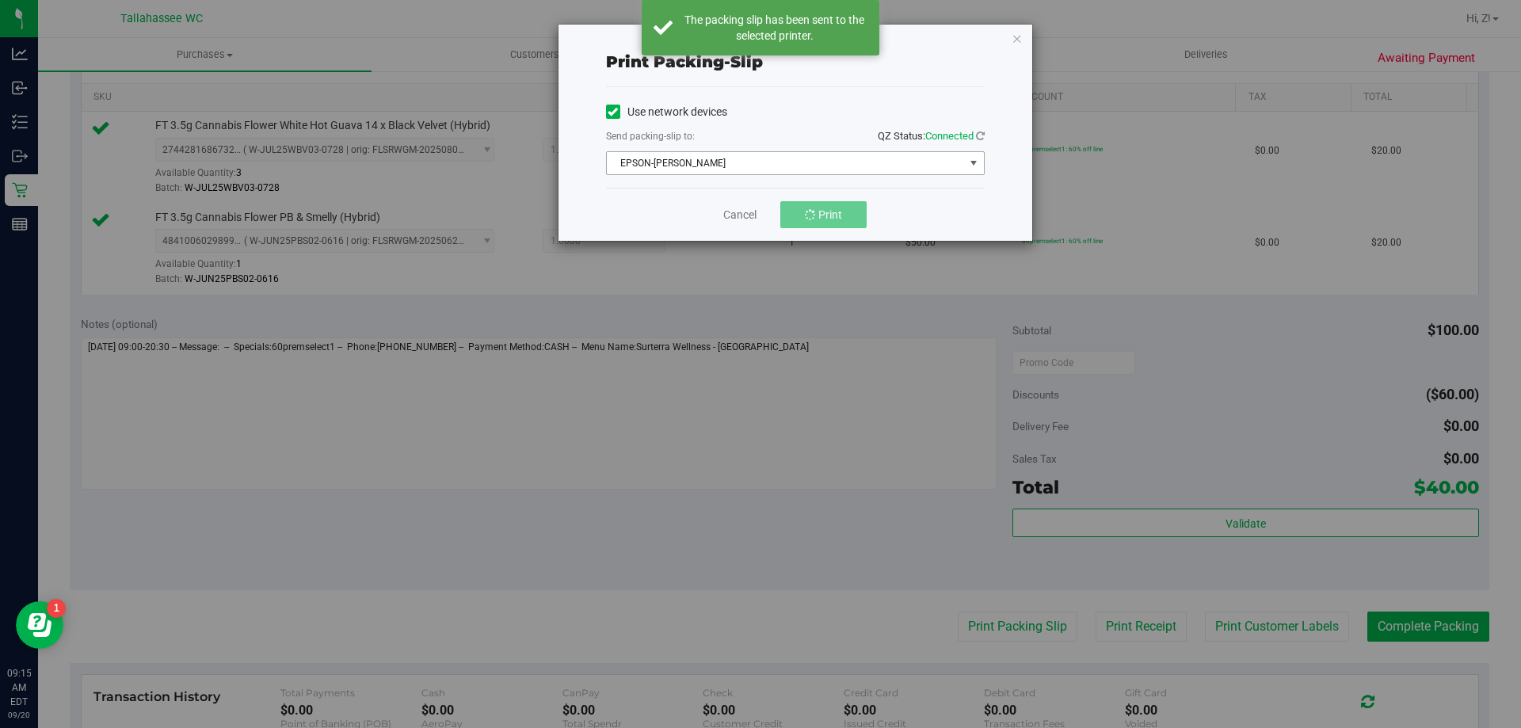
click at [779, 164] on span "EPSON-[PERSON_NAME]" at bounding box center [785, 163] width 357 height 22
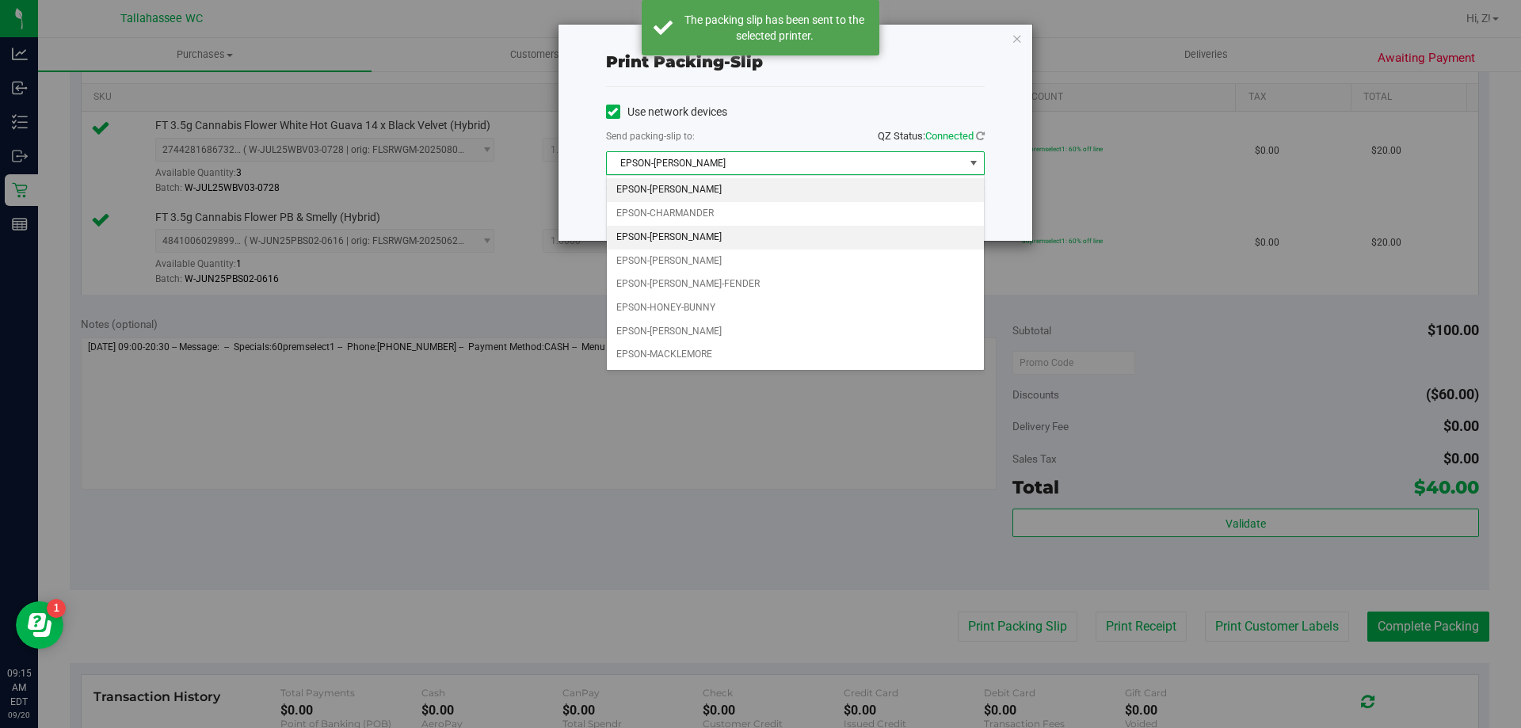
click at [676, 236] on li "EPSON-CHER" at bounding box center [795, 238] width 377 height 24
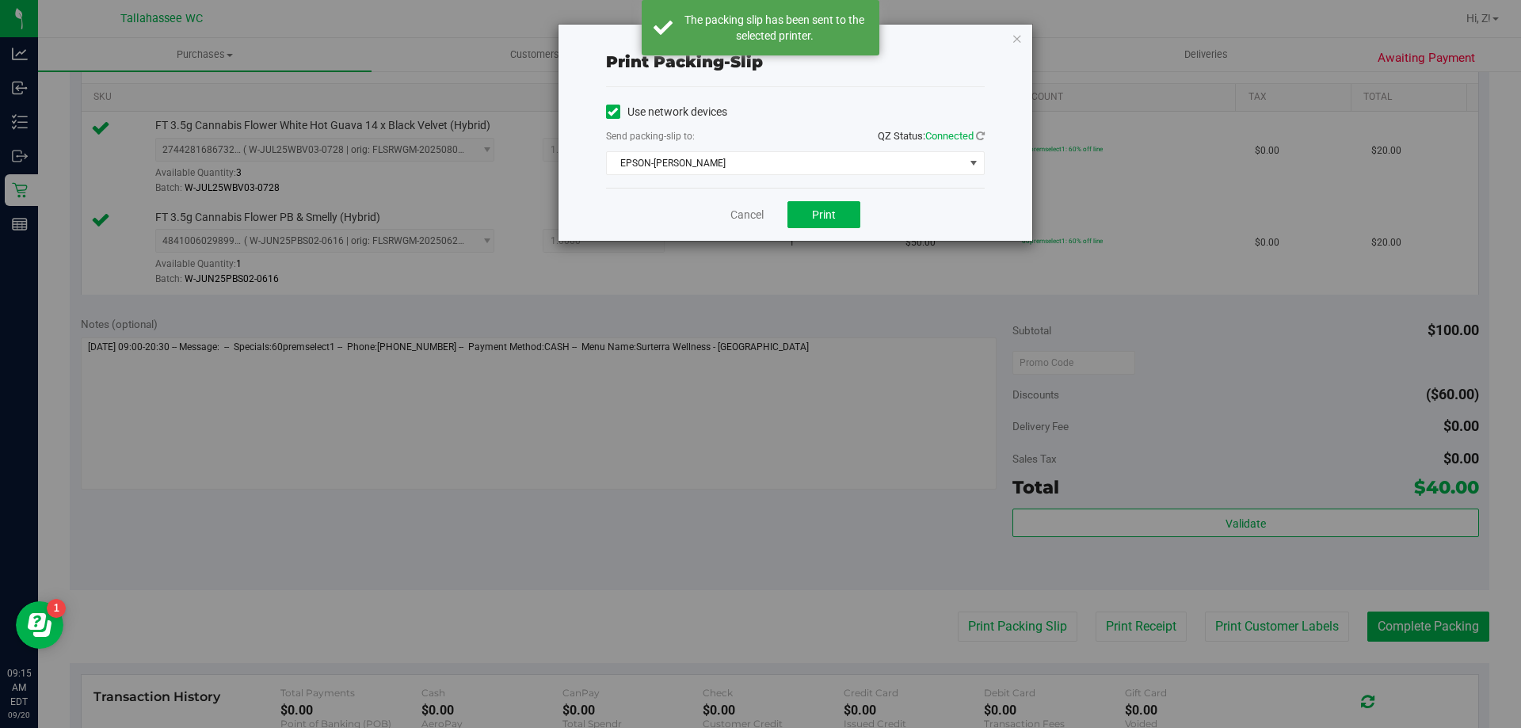
click at [783, 217] on div "Cancel Print" at bounding box center [795, 214] width 379 height 53
click at [799, 219] on button "Print" at bounding box center [823, 214] width 73 height 27
click at [1009, 43] on div "Print packing-slip Use network devices Send packing-slip to: QZ Status: Connect…" at bounding box center [795, 133] width 474 height 216
click at [1019, 45] on icon "button" at bounding box center [1016, 38] width 11 height 19
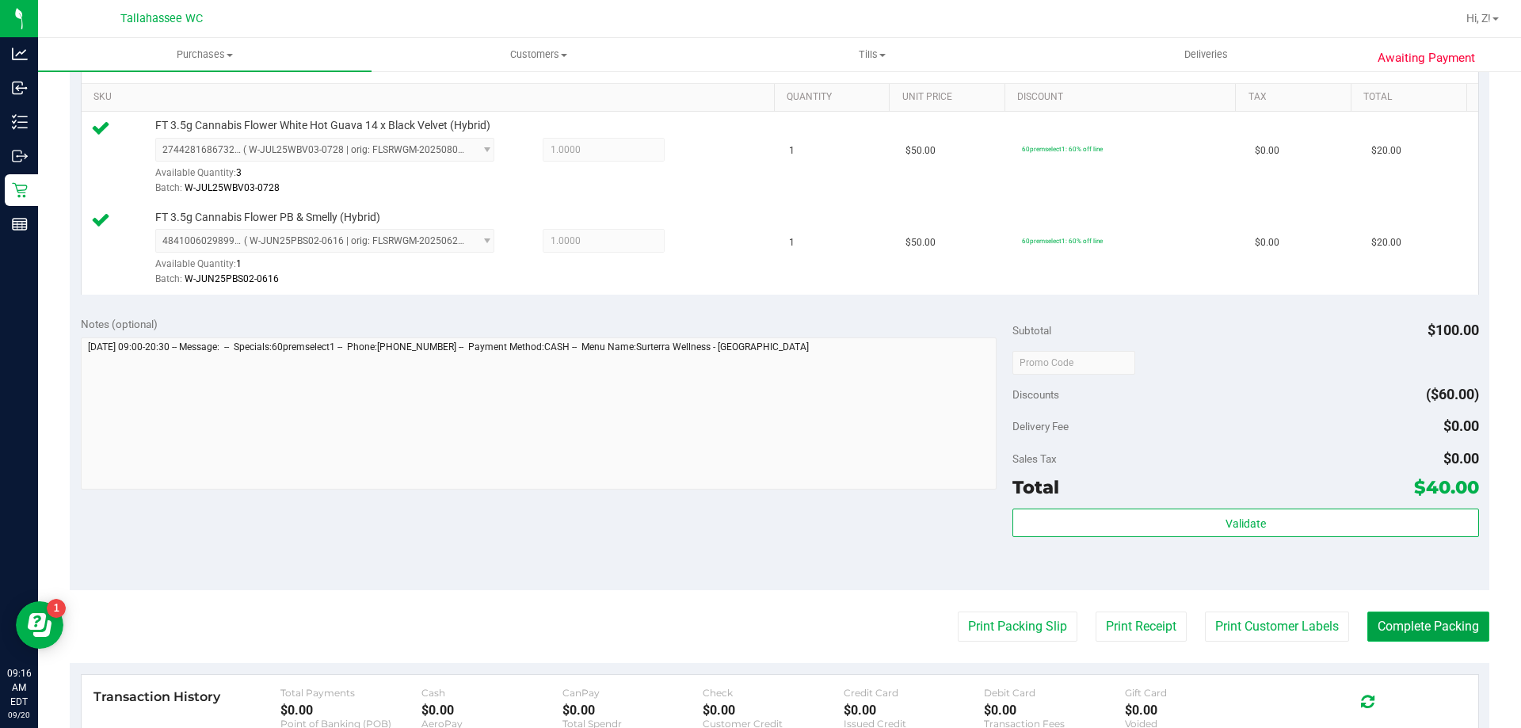
click at [1461, 618] on button "Complete Packing" at bounding box center [1428, 626] width 122 height 30
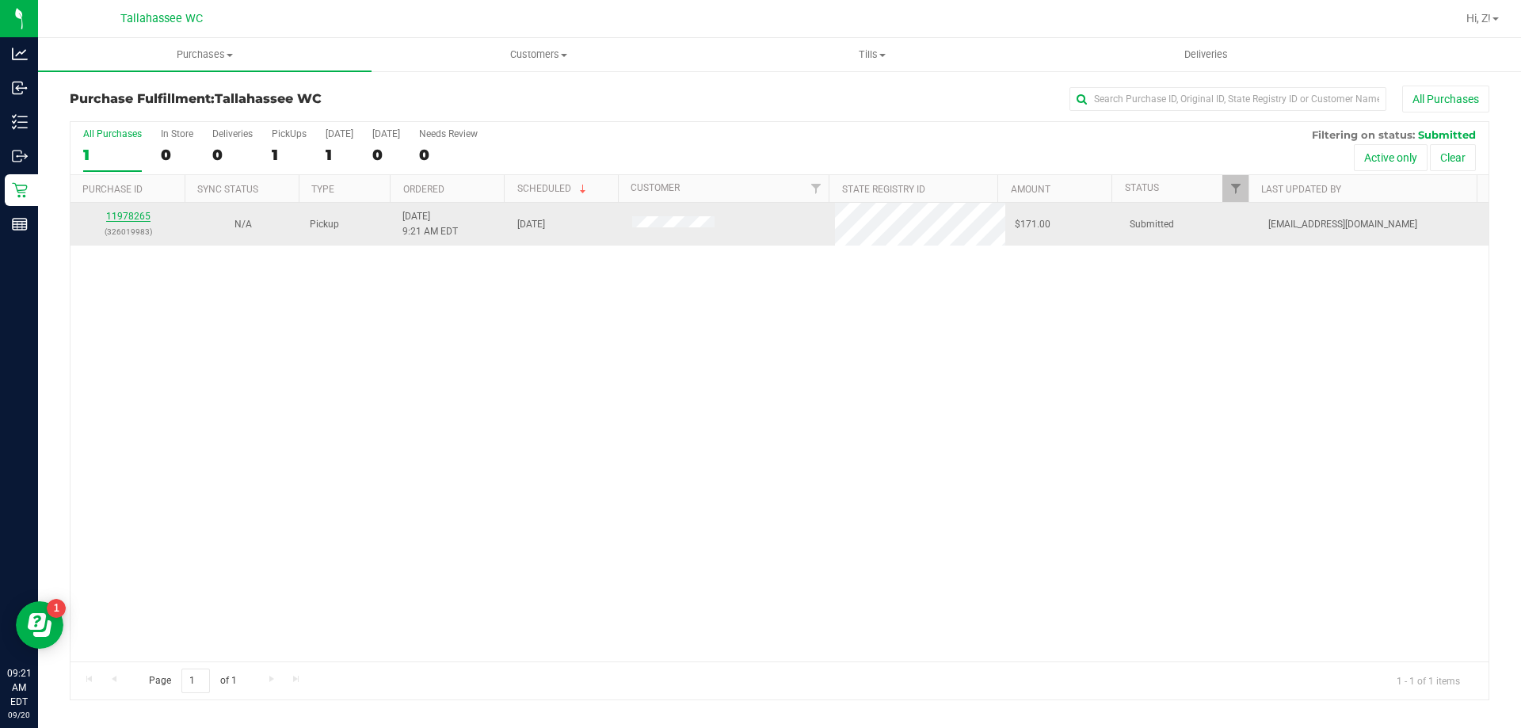
click at [147, 219] on link "11978265" at bounding box center [128, 216] width 44 height 11
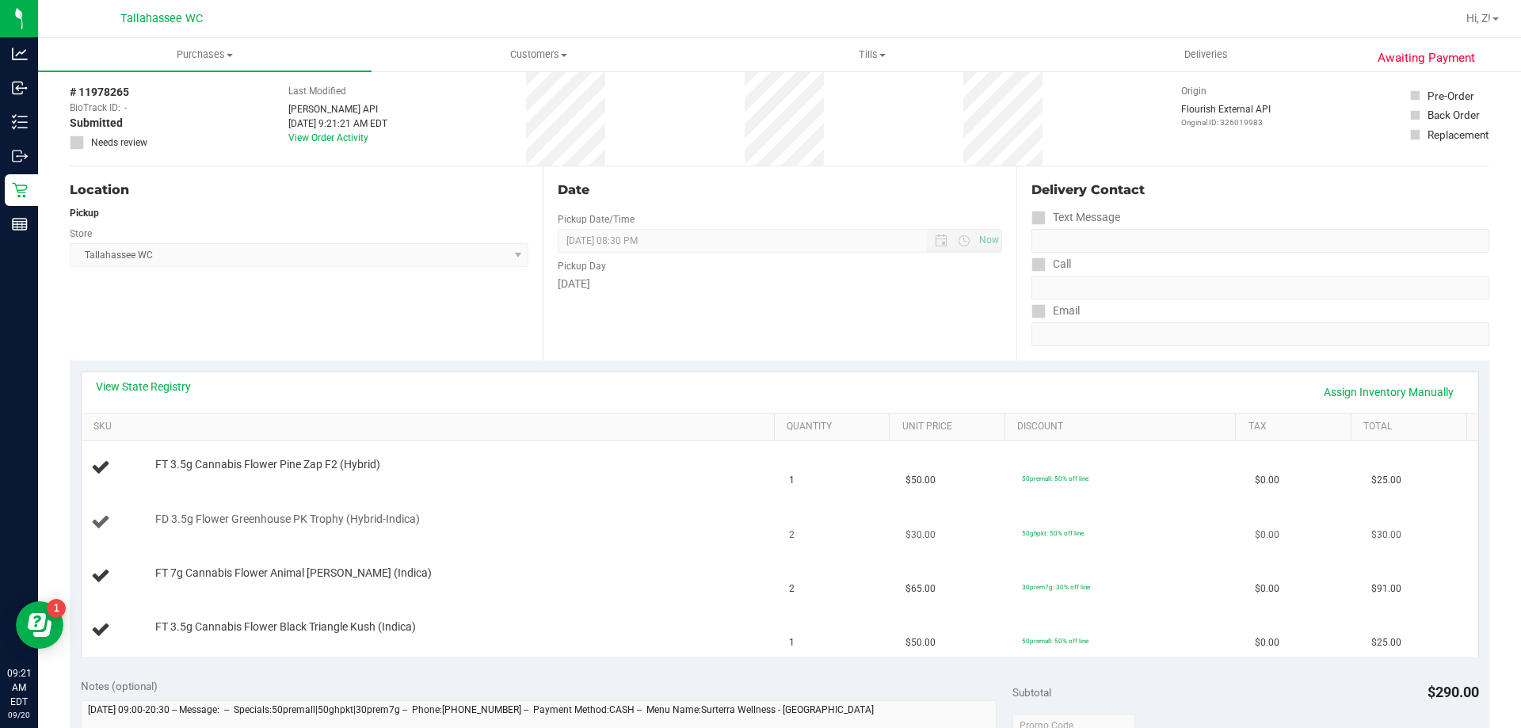
scroll to position [158, 0]
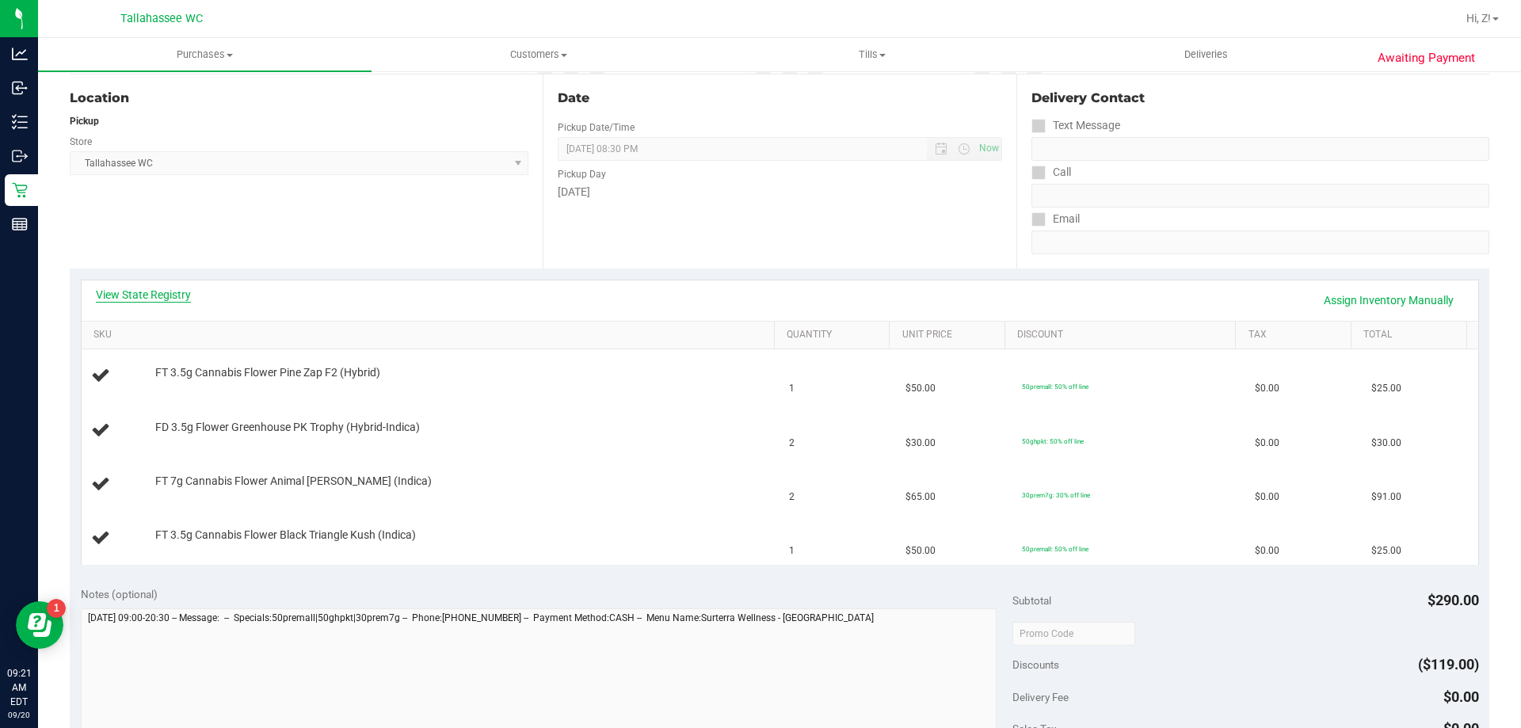
click at [158, 289] on link "View State Registry" at bounding box center [143, 295] width 95 height 16
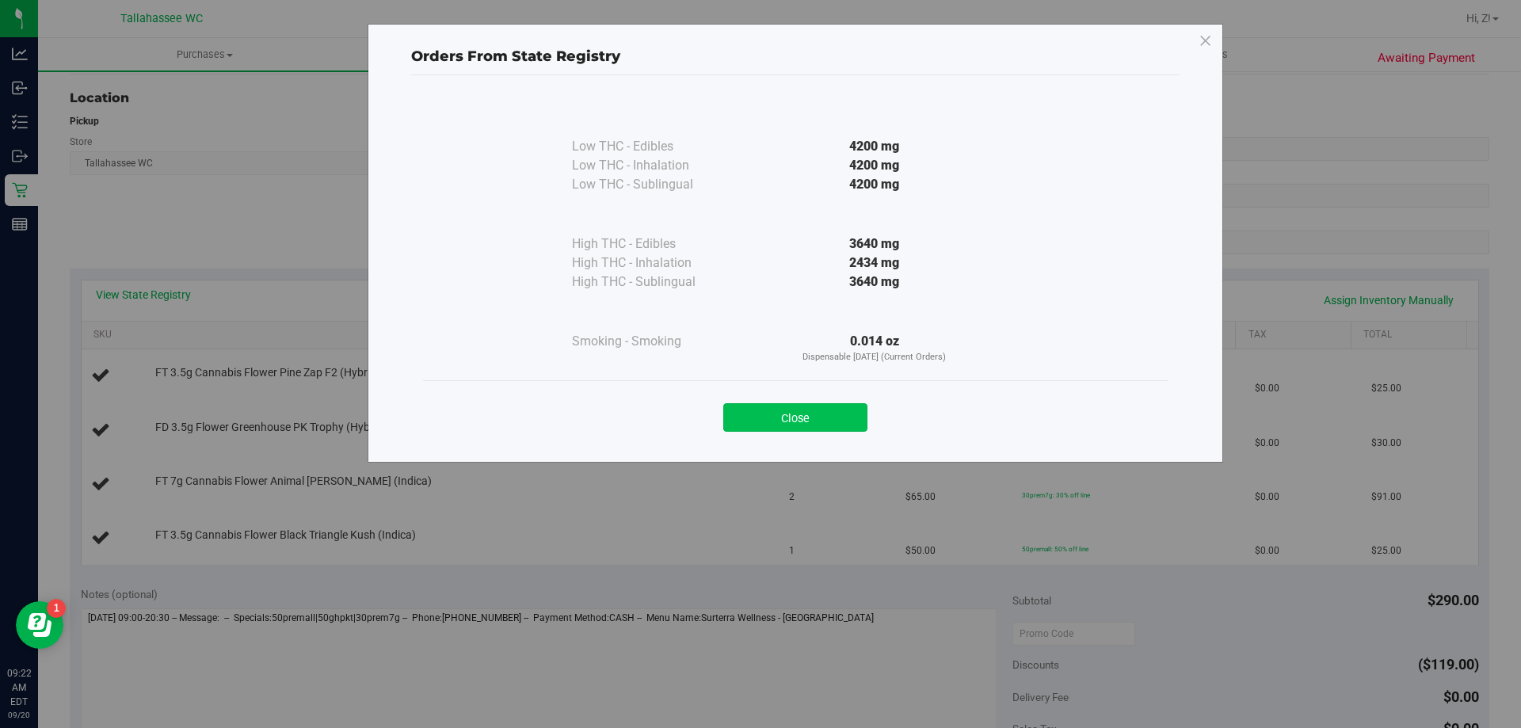
click at [807, 421] on button "Close" at bounding box center [795, 417] width 144 height 29
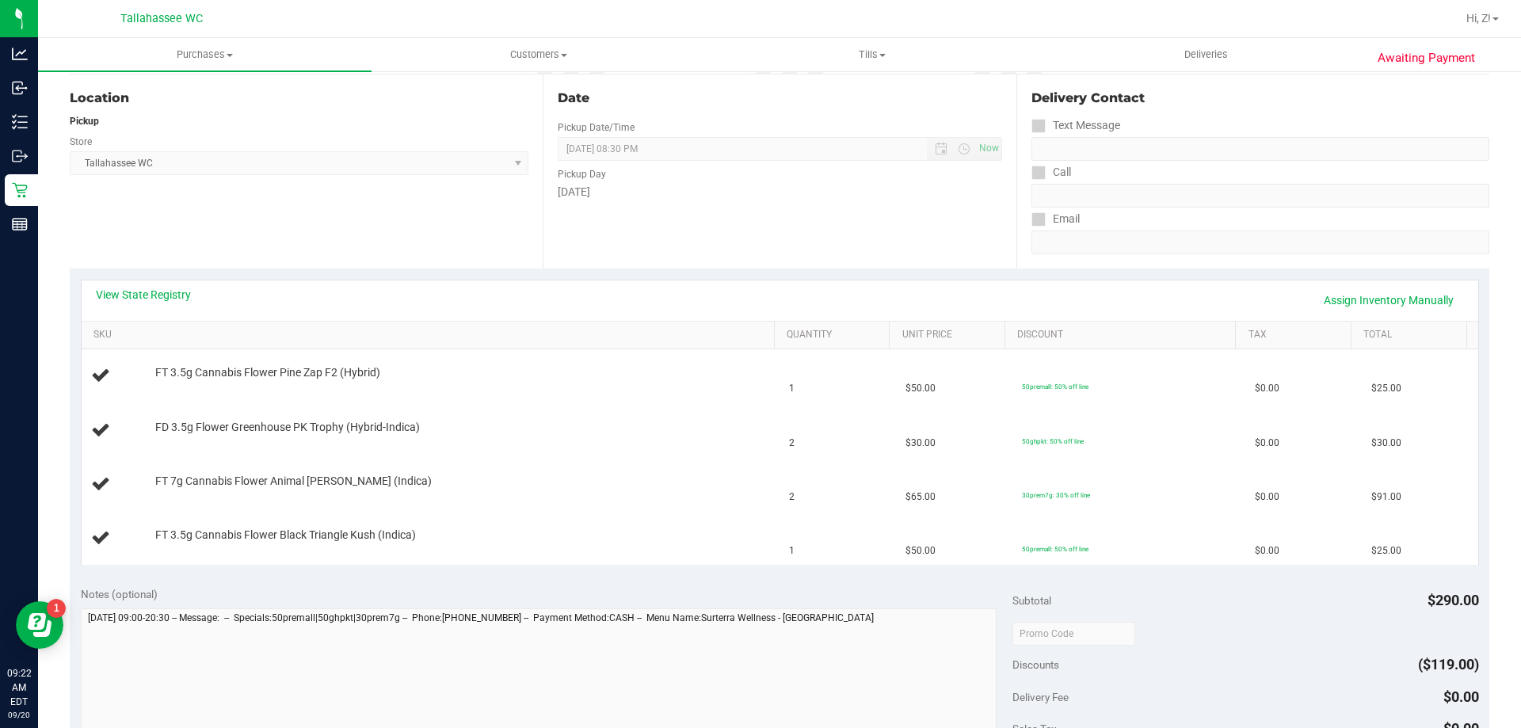
click at [154, 286] on div "View State Registry Assign Inventory Manually" at bounding box center [780, 300] width 1396 height 40
click at [162, 292] on link "View State Registry" at bounding box center [143, 295] width 95 height 16
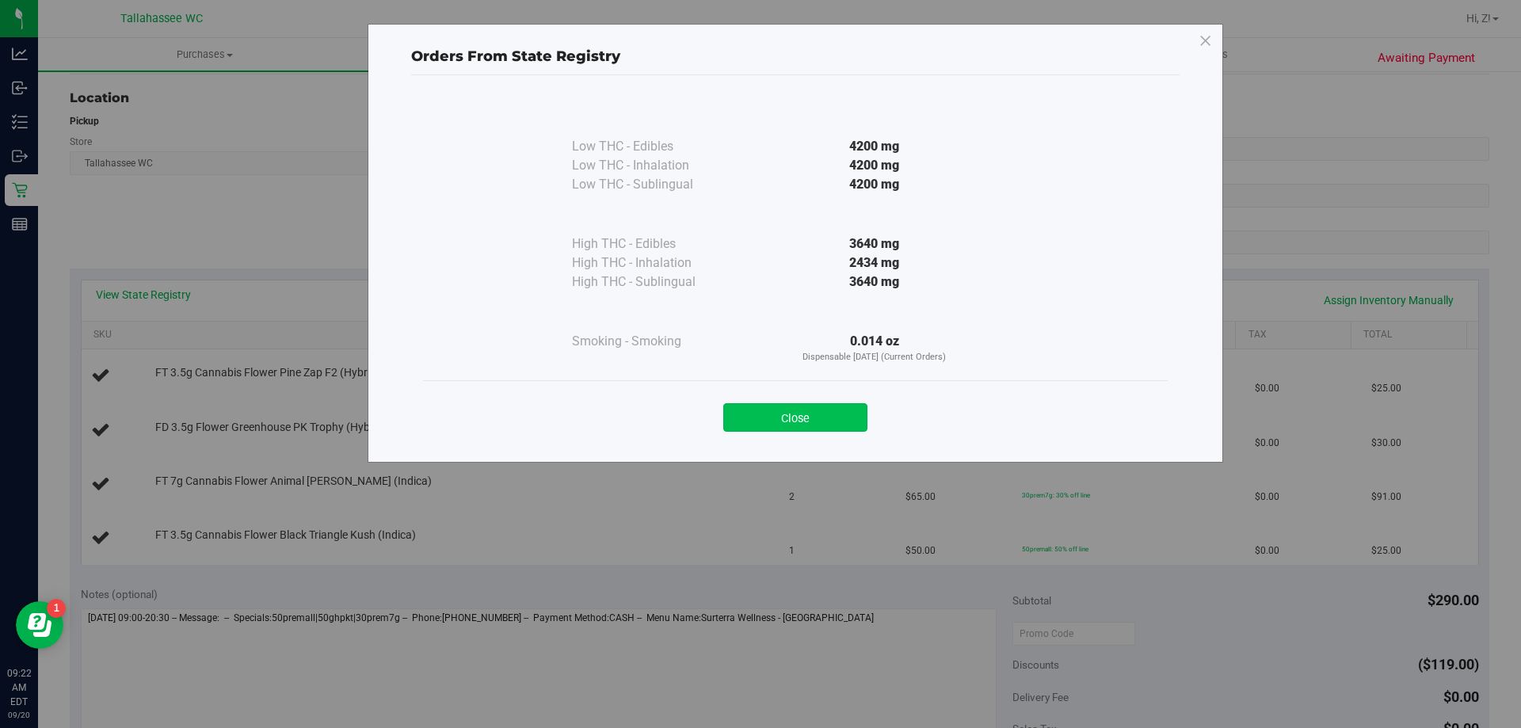
click at [825, 430] on button "Close" at bounding box center [795, 417] width 144 height 29
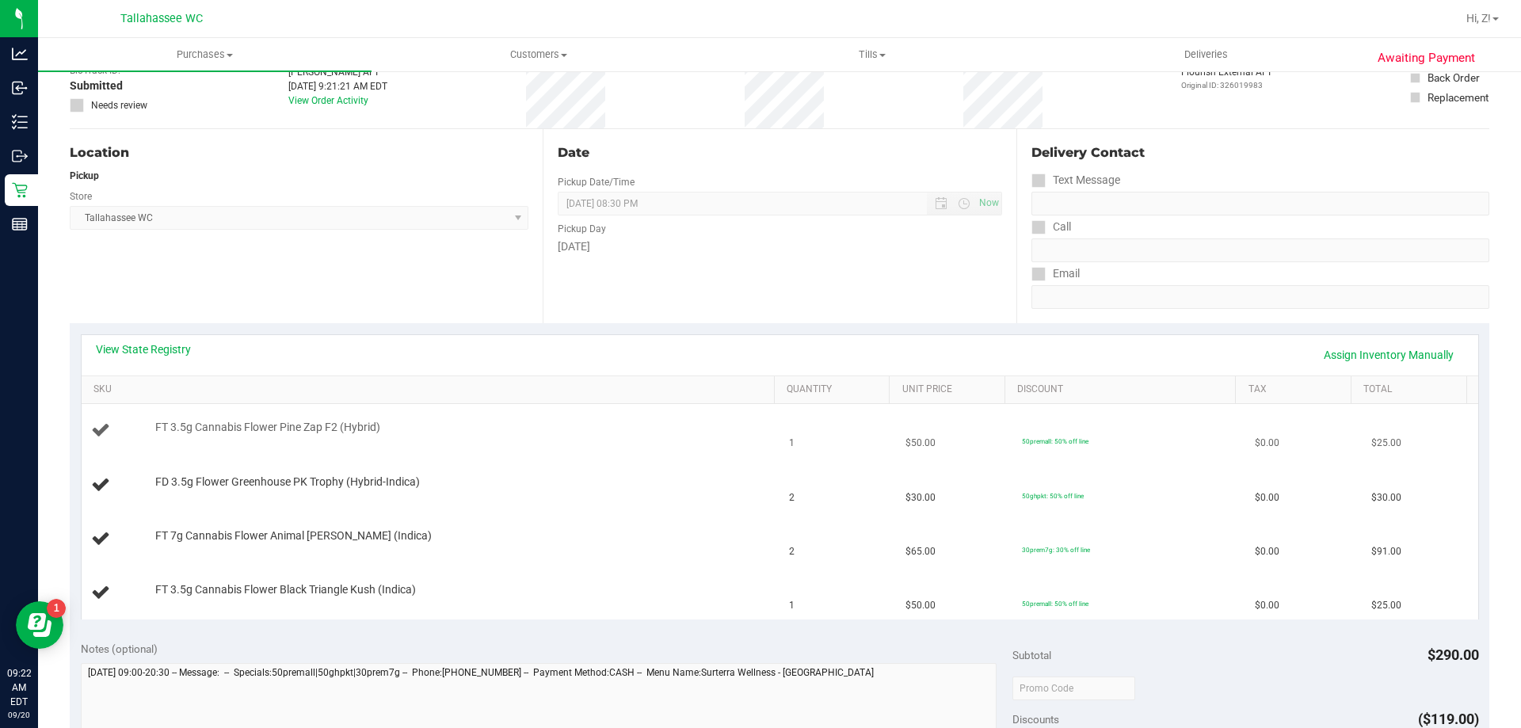
scroll to position [0, 0]
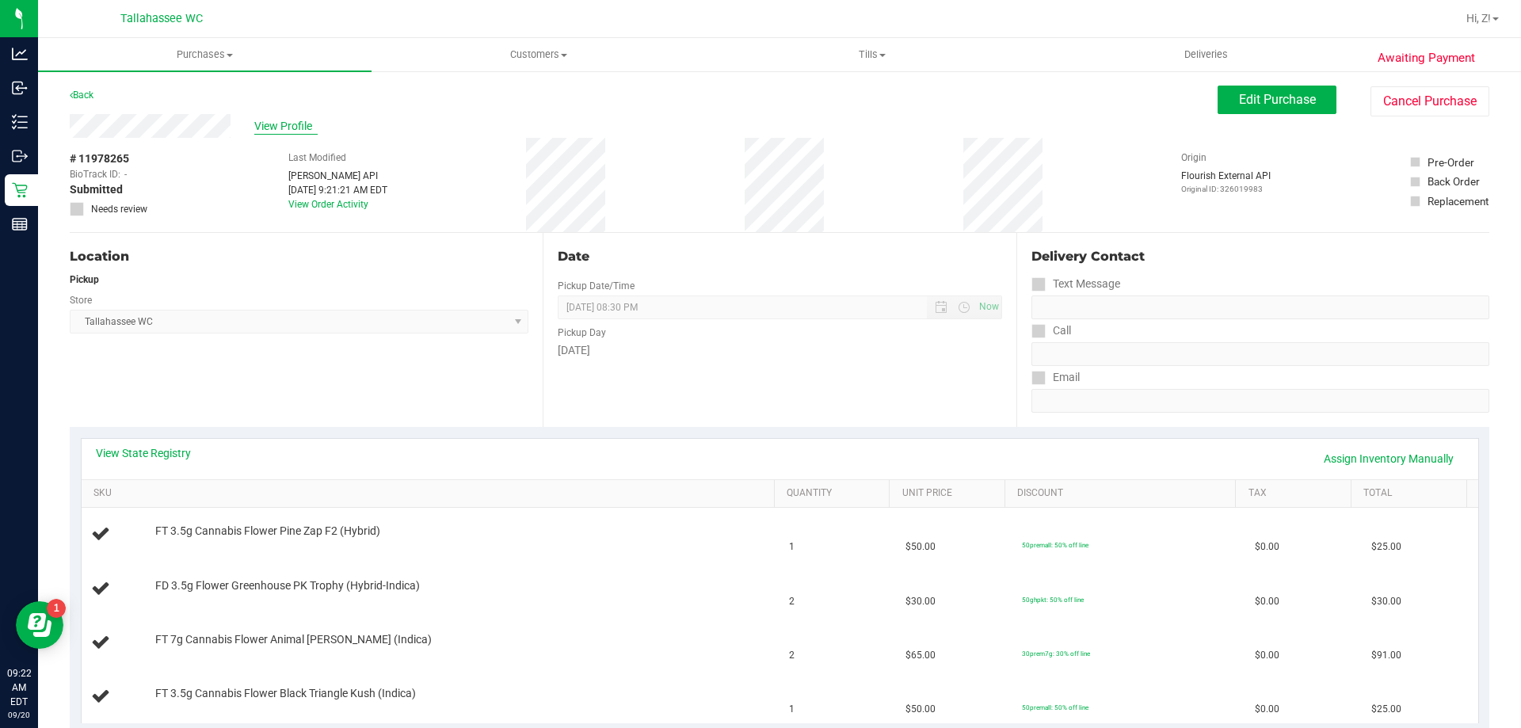
click at [294, 127] on span "View Profile" at bounding box center [285, 126] width 63 height 17
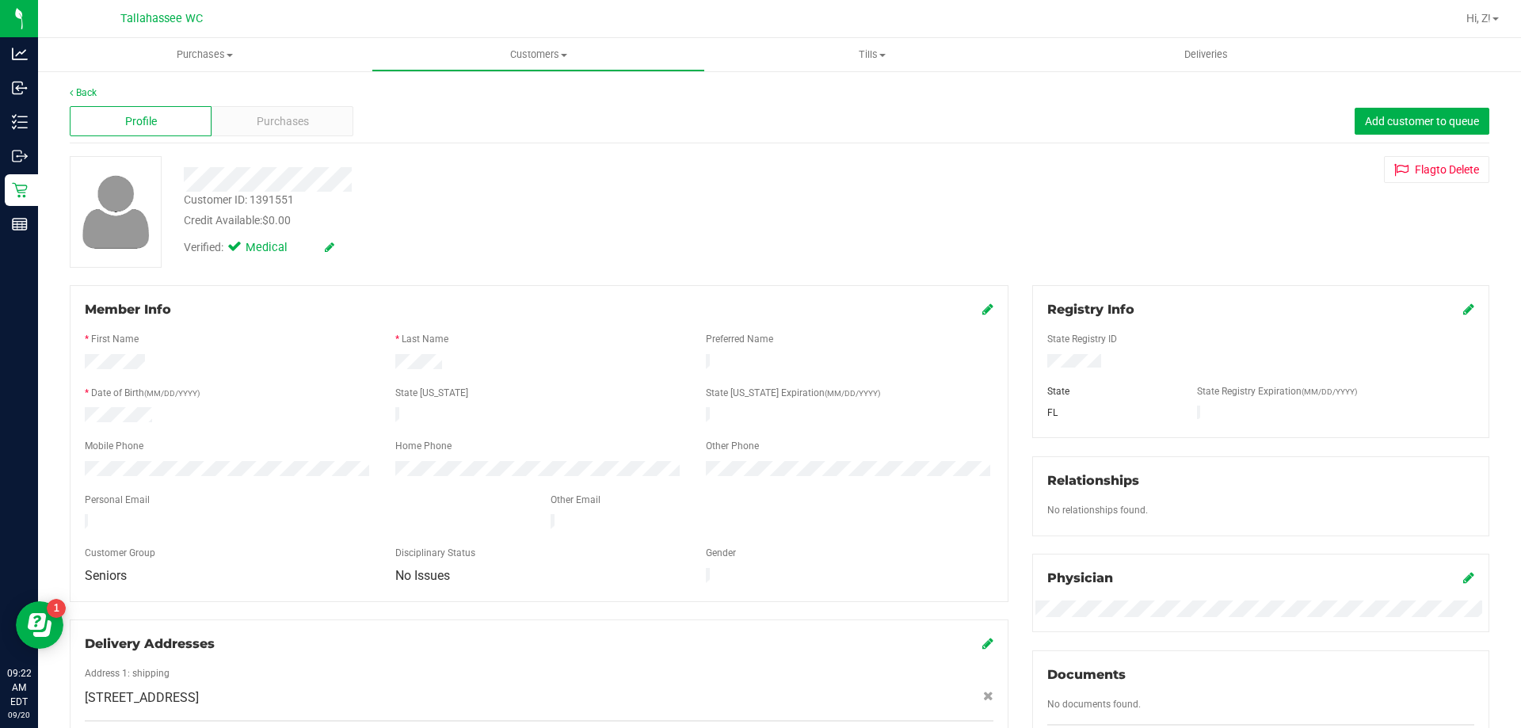
click at [257, 202] on div "Customer ID: 1391551" at bounding box center [239, 200] width 110 height 17
copy div "Customer ID: 1391551"
click at [96, 93] on link "Back" at bounding box center [83, 92] width 27 height 11
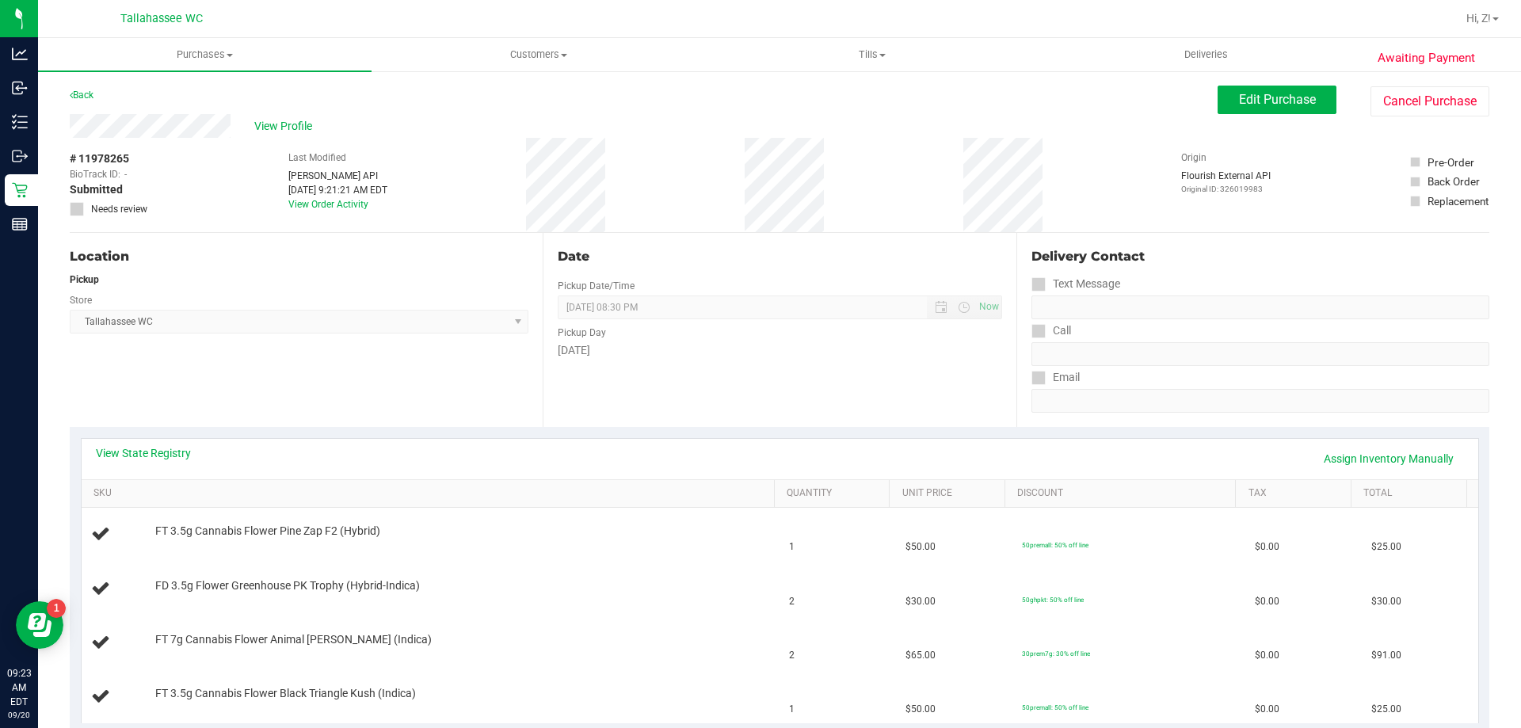
click at [962, 342] on div "Saturday" at bounding box center [780, 350] width 444 height 17
click at [1260, 102] on span "Edit Purchase" at bounding box center [1277, 99] width 77 height 15
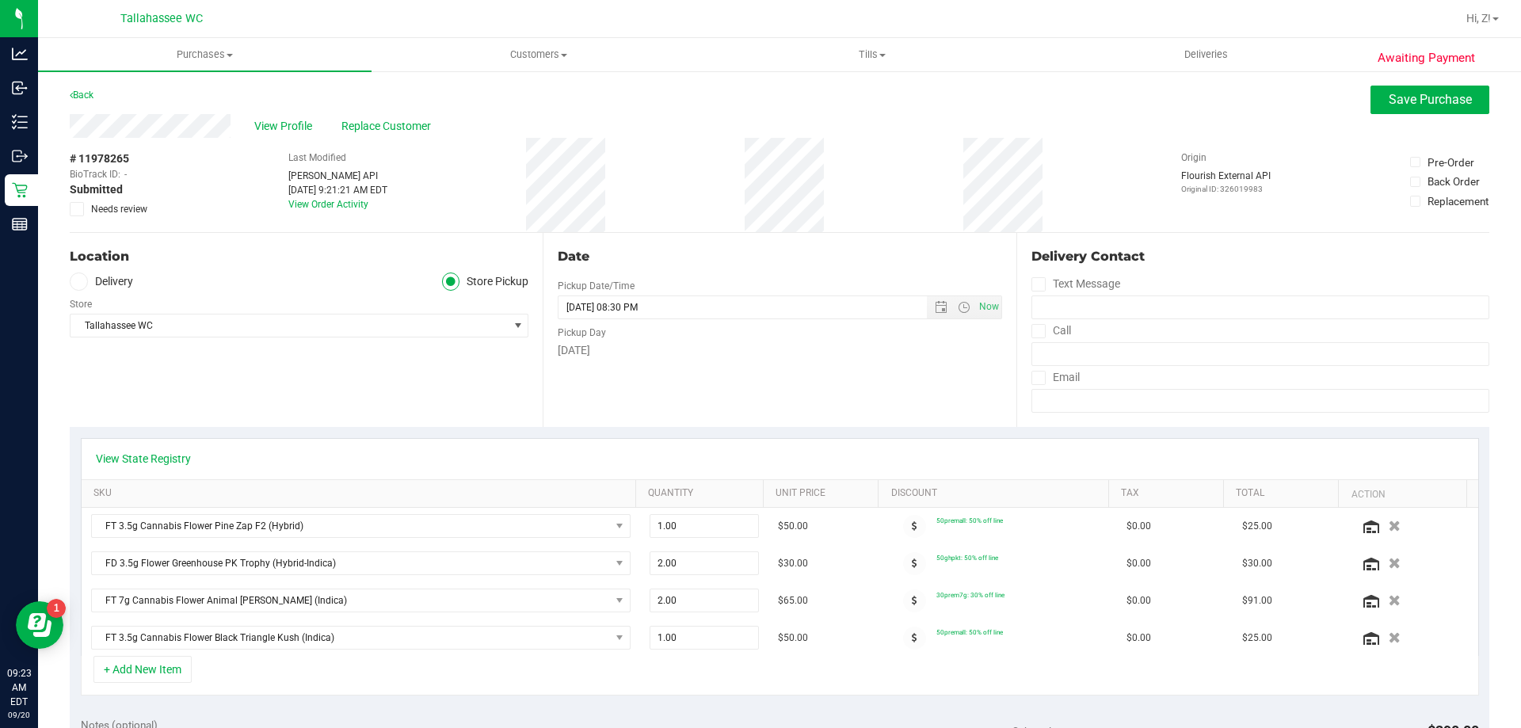
click at [79, 209] on icon at bounding box center [77, 209] width 10 height 0
click at [0, 0] on input "Needs review" at bounding box center [0, 0] width 0 height 0
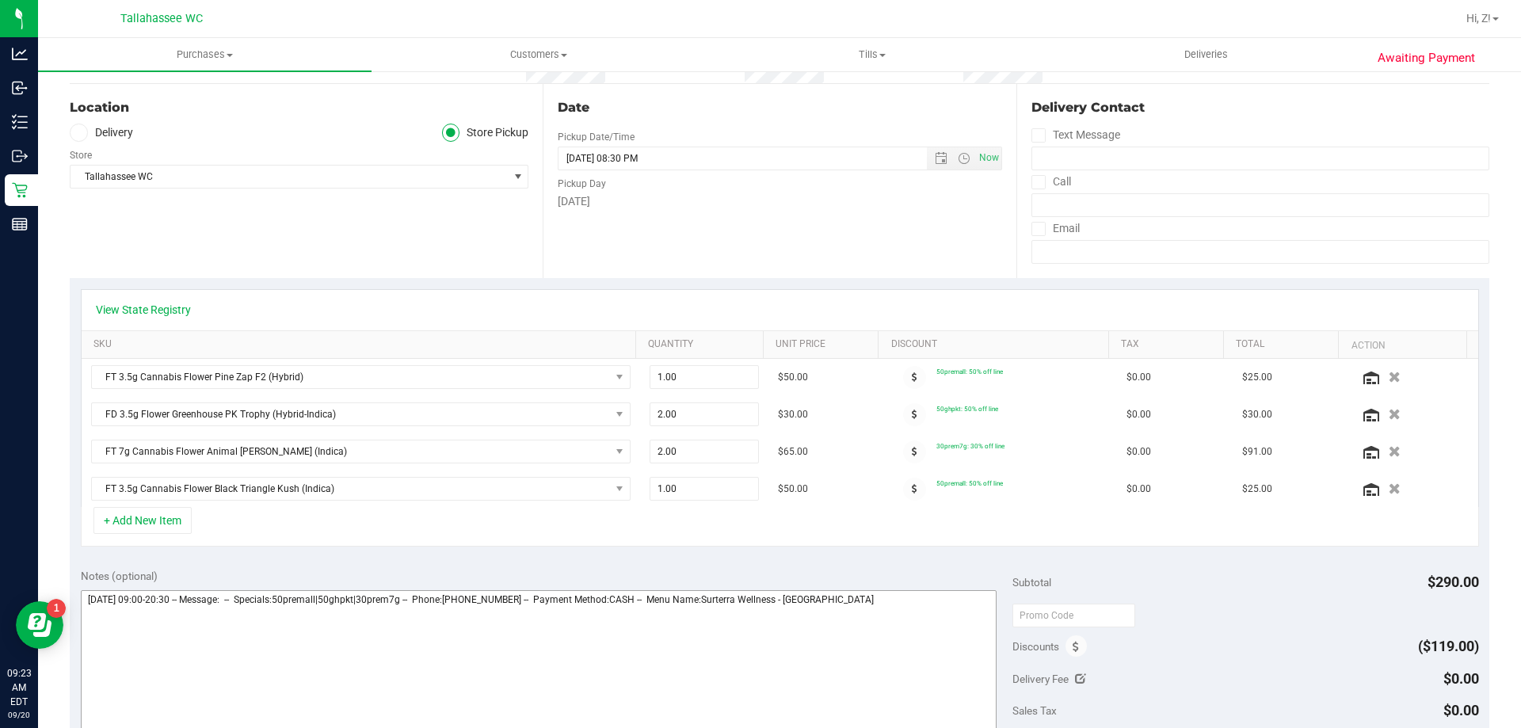
scroll to position [396, 0]
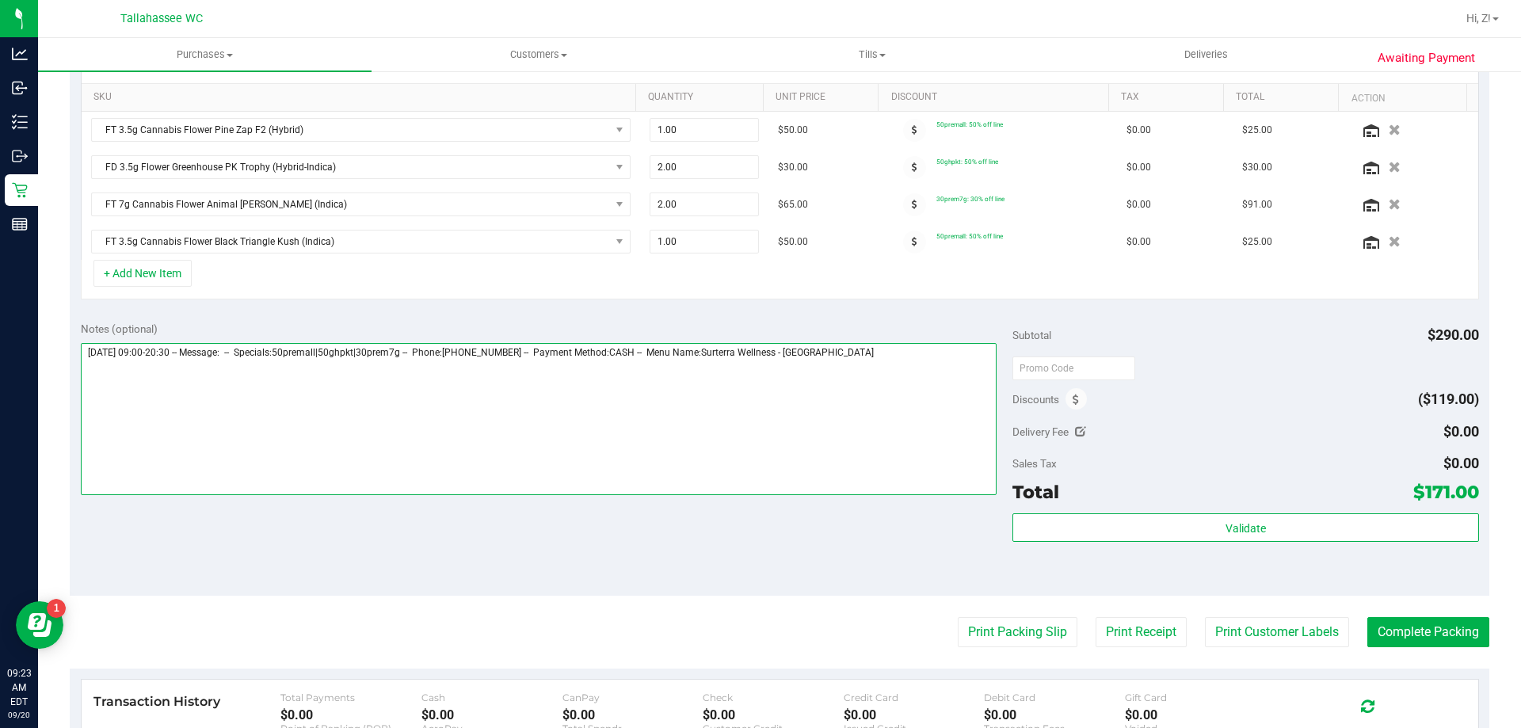
click at [934, 383] on textarea at bounding box center [539, 419] width 916 height 152
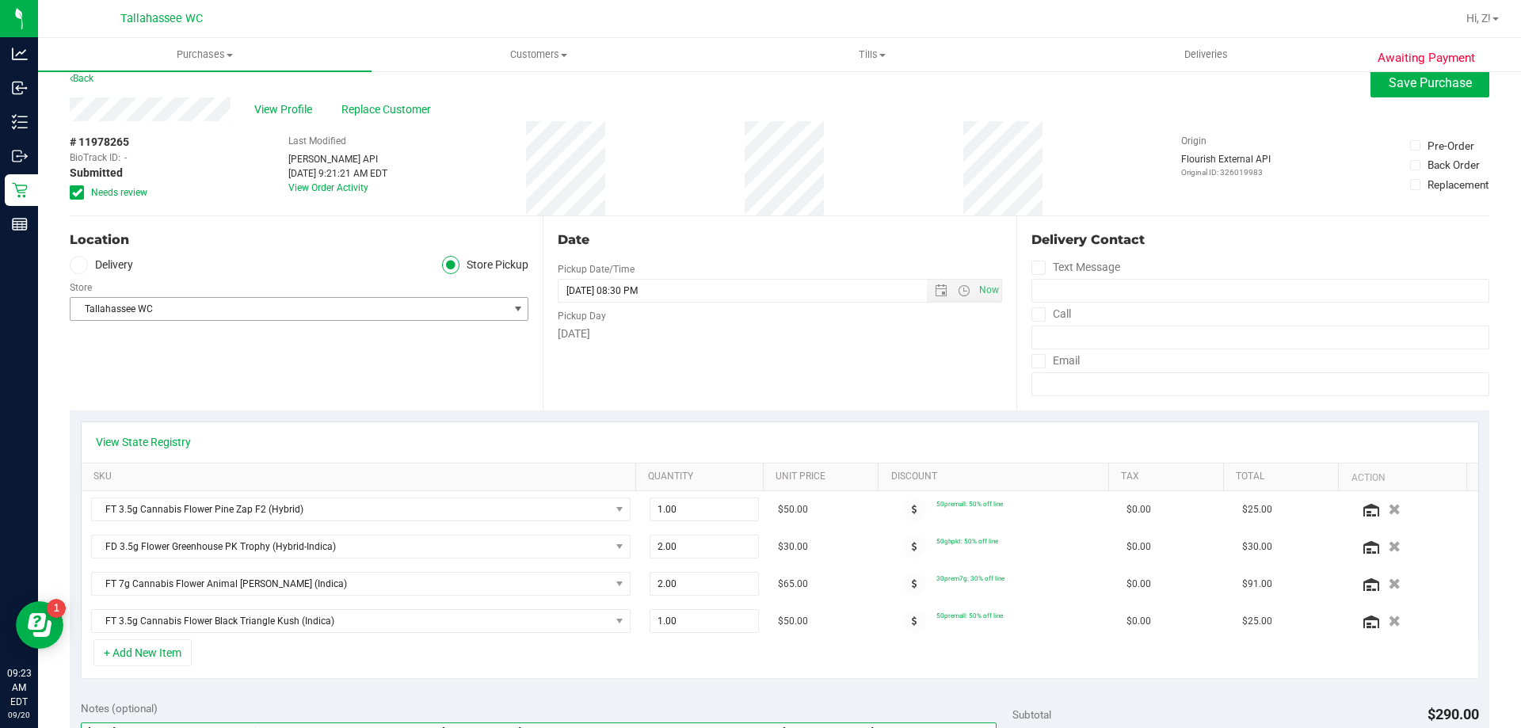
scroll to position [0, 0]
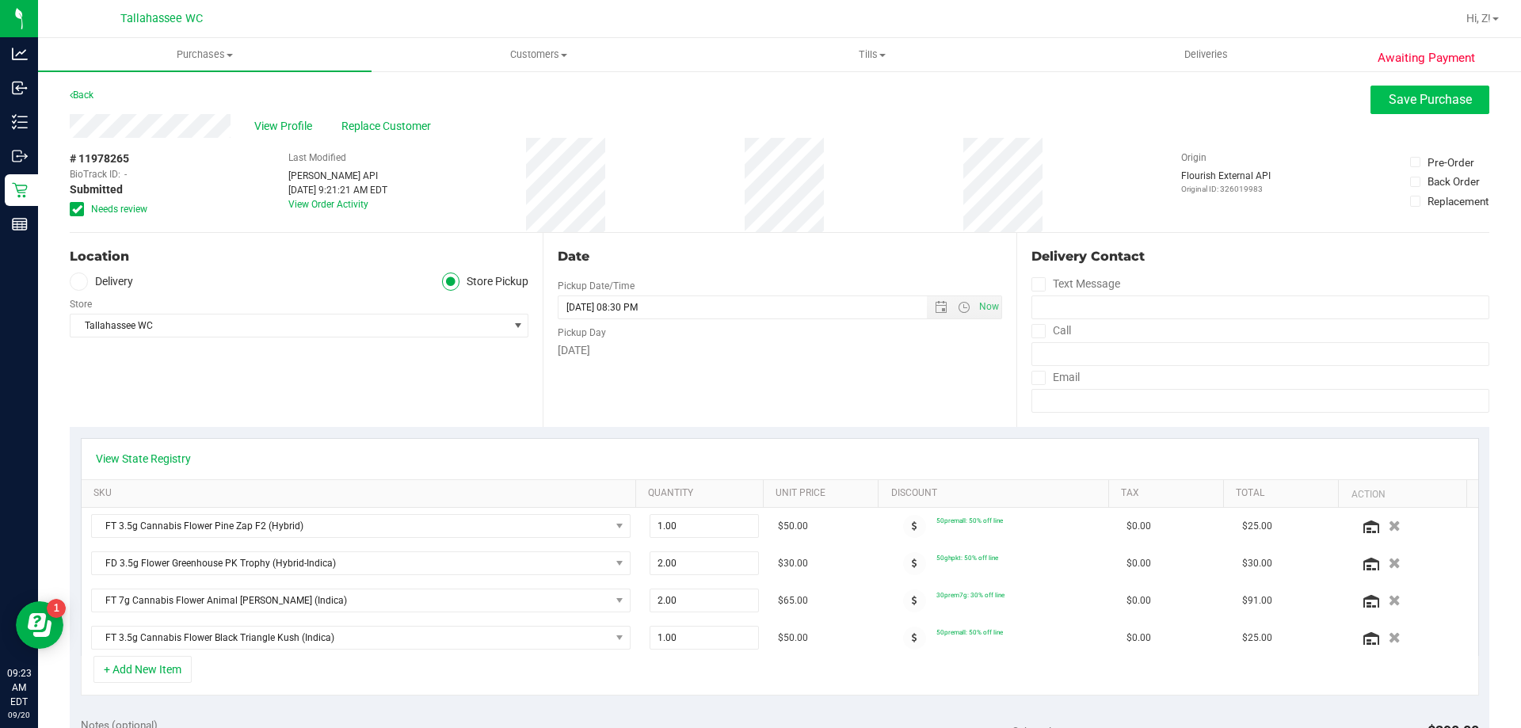
type textarea "**********"
click at [1390, 102] on span "Save Purchase" at bounding box center [1429, 99] width 83 height 15
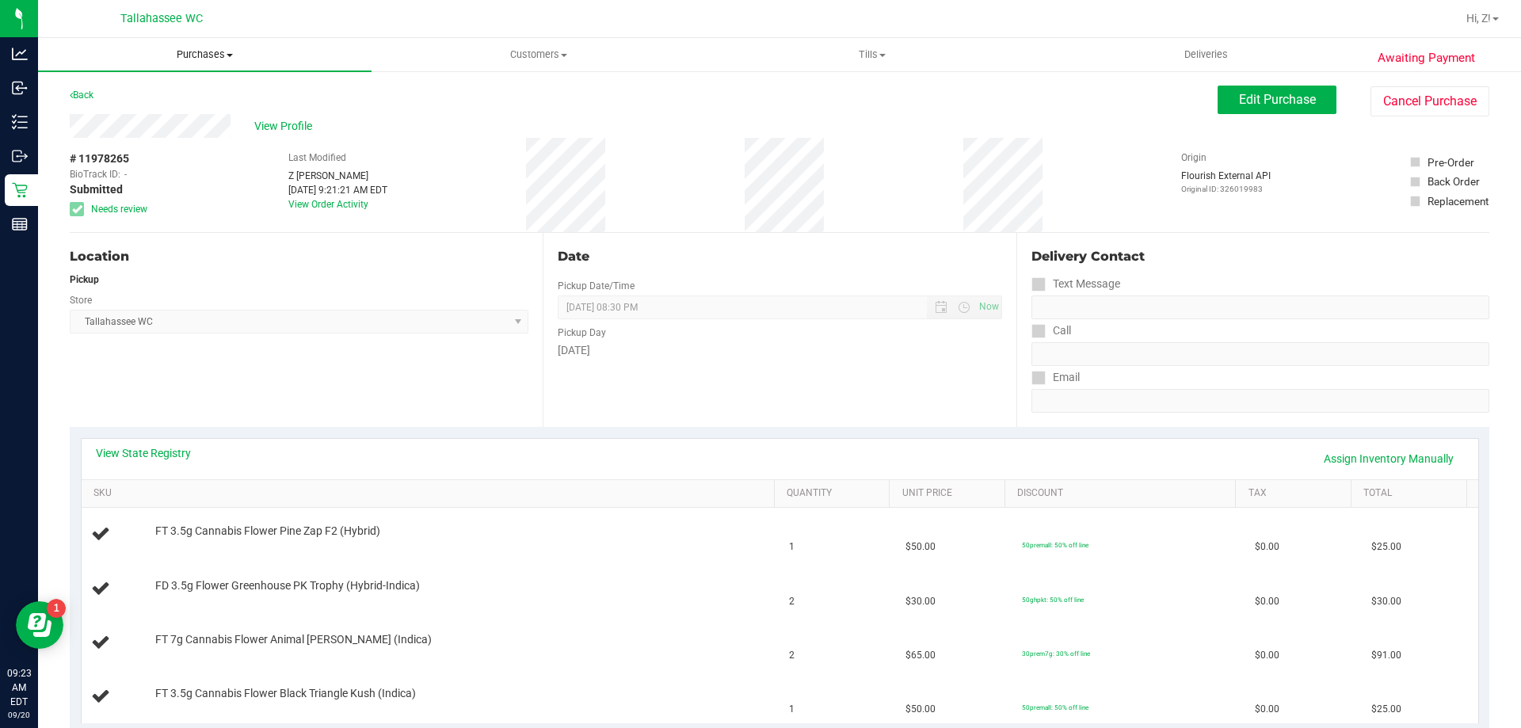
click at [196, 51] on span "Purchases" at bounding box center [204, 55] width 333 height 14
click at [86, 118] on span "Fulfillment" at bounding box center [87, 114] width 98 height 13
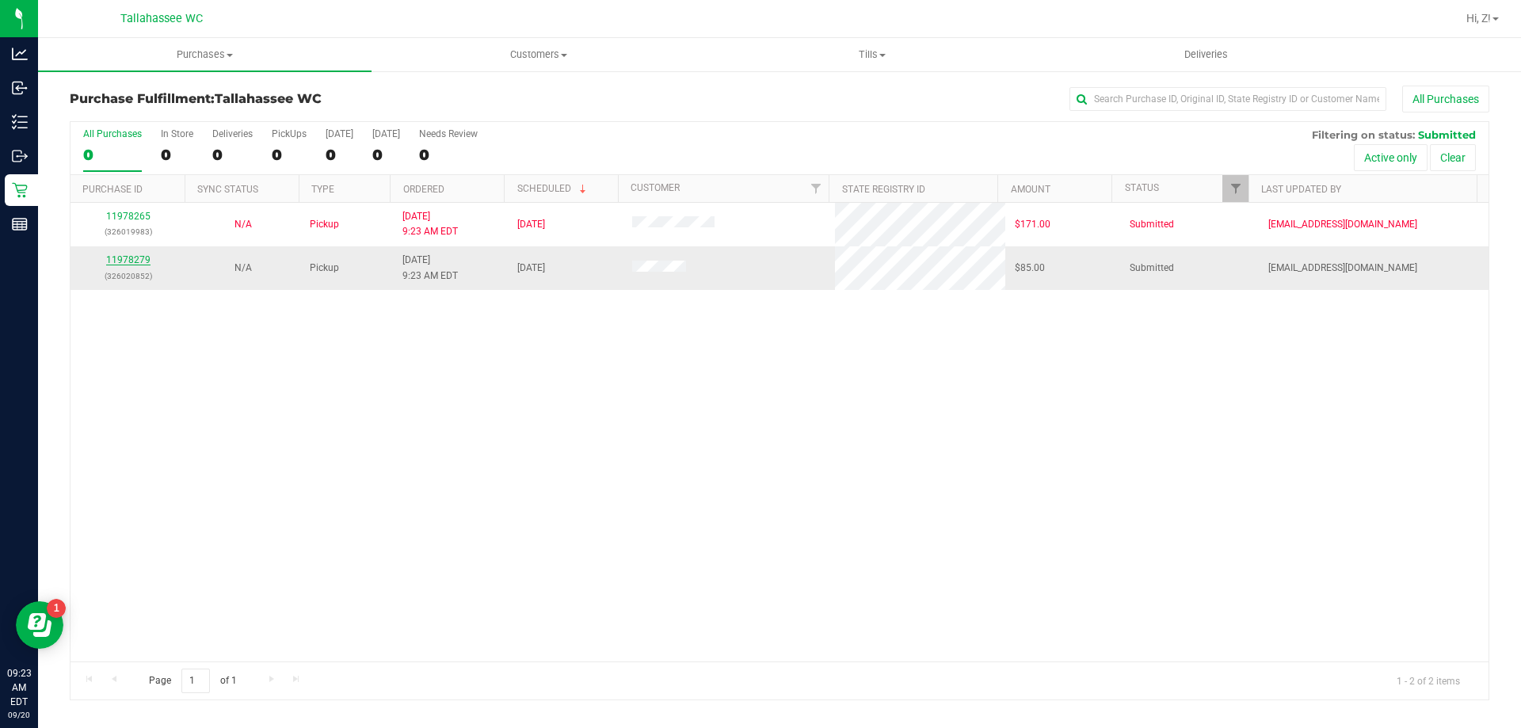
click at [124, 258] on link "11978279" at bounding box center [128, 259] width 44 height 11
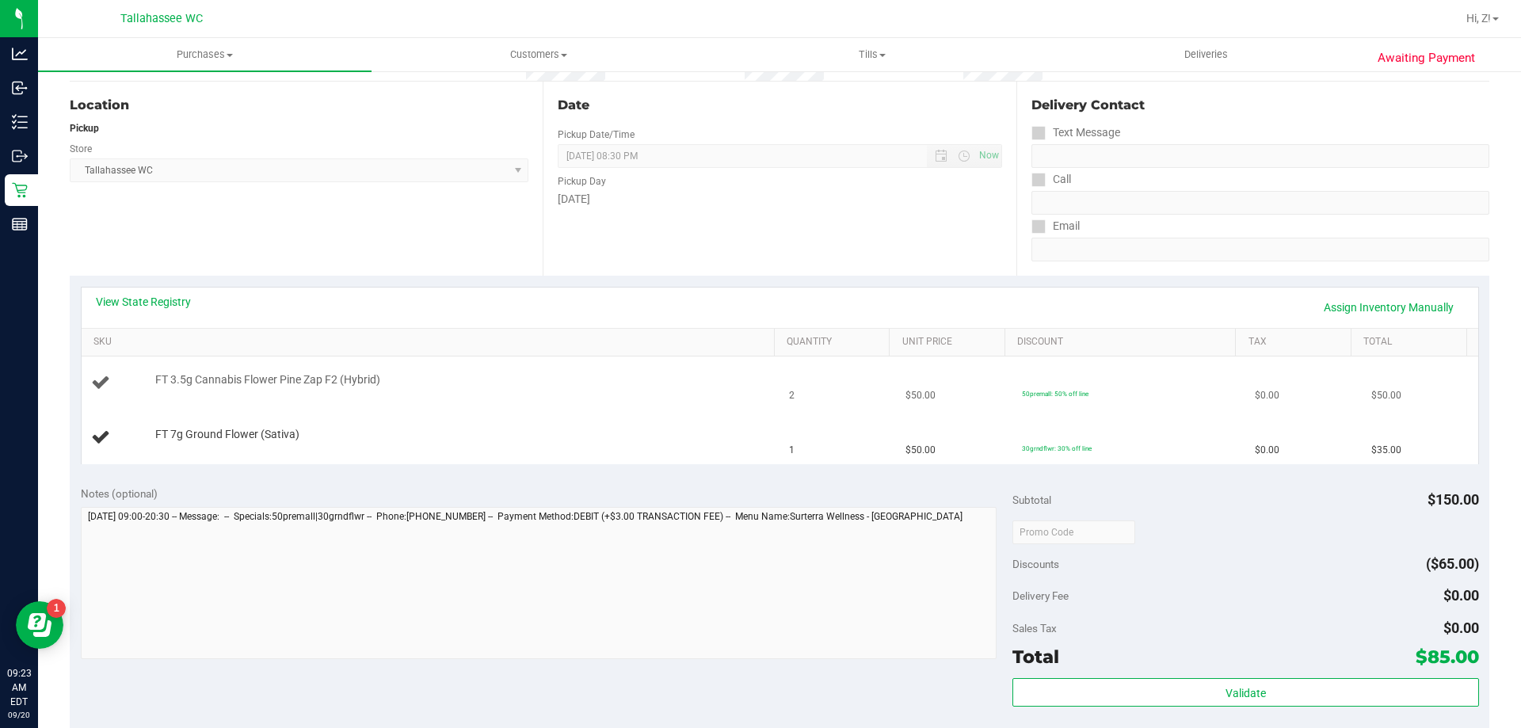
scroll to position [158, 0]
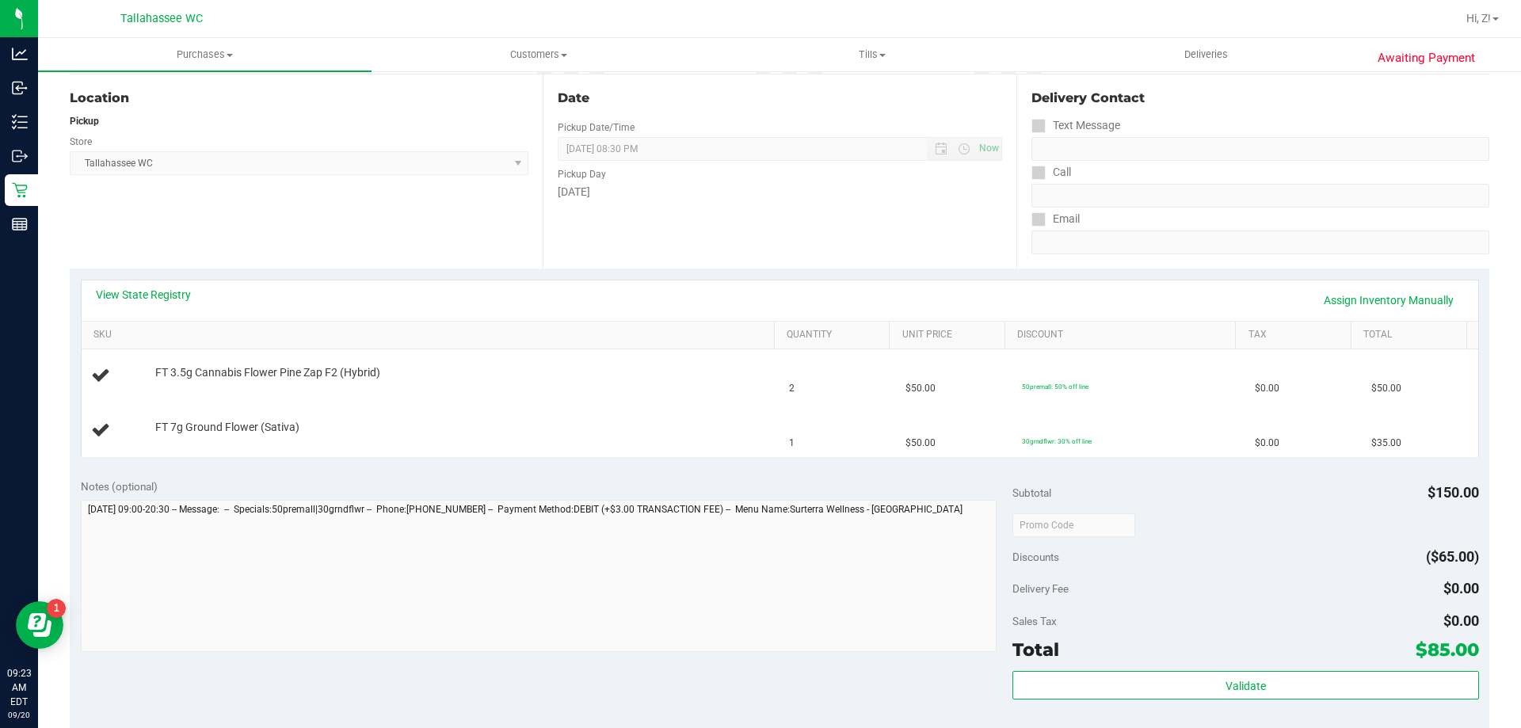
click at [168, 316] on div "View State Registry Assign Inventory Manually" at bounding box center [780, 300] width 1396 height 40
click at [168, 282] on div "View State Registry Assign Inventory Manually" at bounding box center [780, 300] width 1396 height 40
click at [170, 284] on div "View State Registry Assign Inventory Manually" at bounding box center [780, 300] width 1396 height 40
click at [176, 283] on div "View State Registry Assign Inventory Manually" at bounding box center [780, 300] width 1396 height 40
click at [177, 295] on link "View State Registry" at bounding box center [143, 295] width 95 height 16
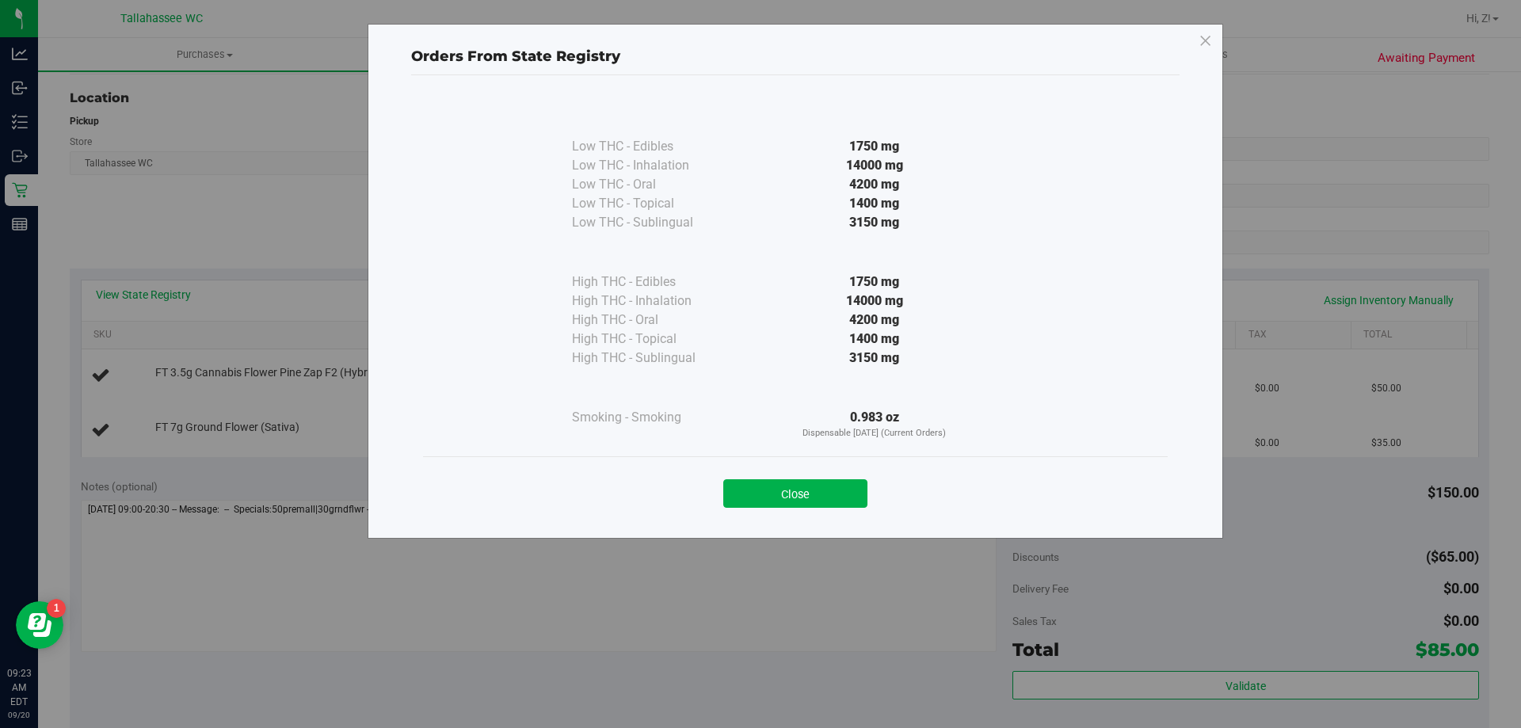
click at [832, 510] on div "Close" at bounding box center [795, 488] width 745 height 64
click at [863, 501] on button "Close" at bounding box center [795, 493] width 144 height 29
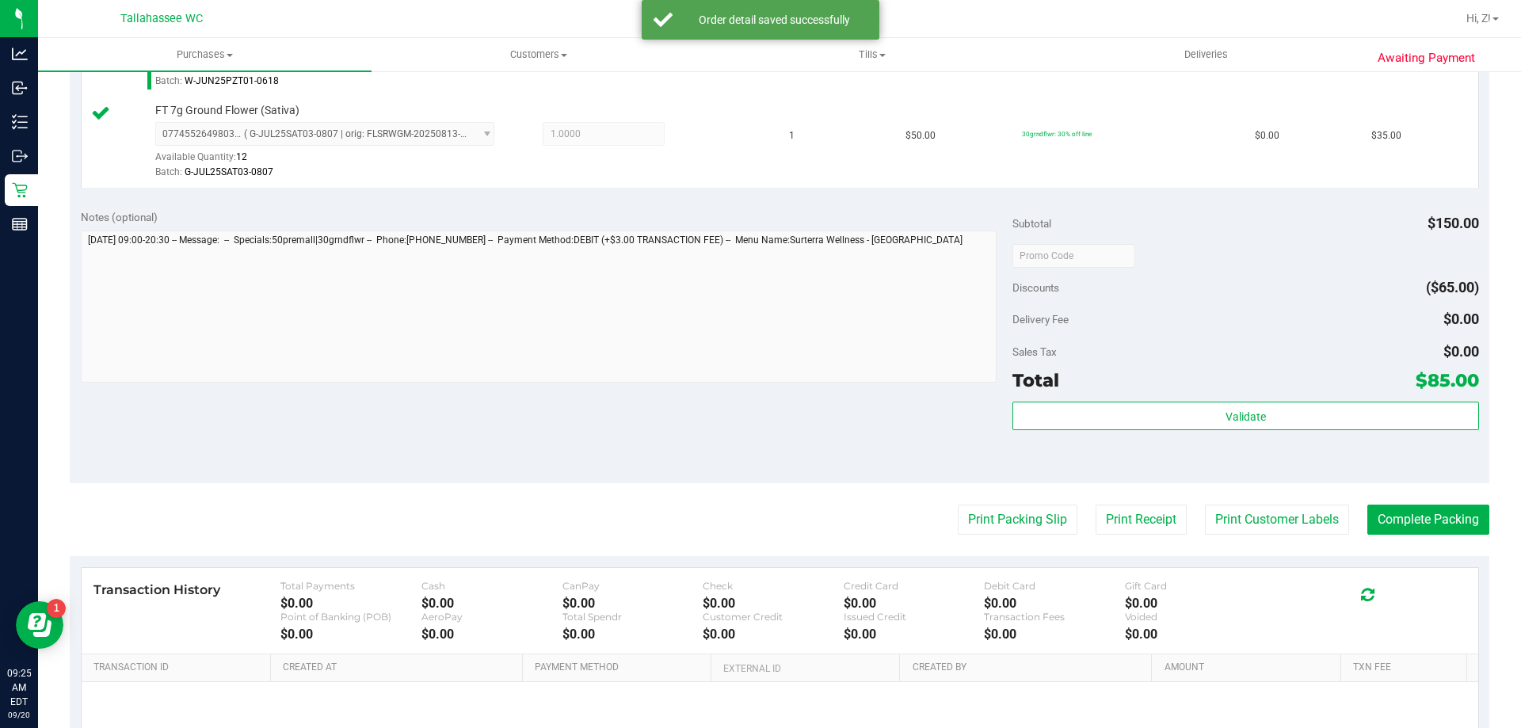
scroll to position [659, 0]
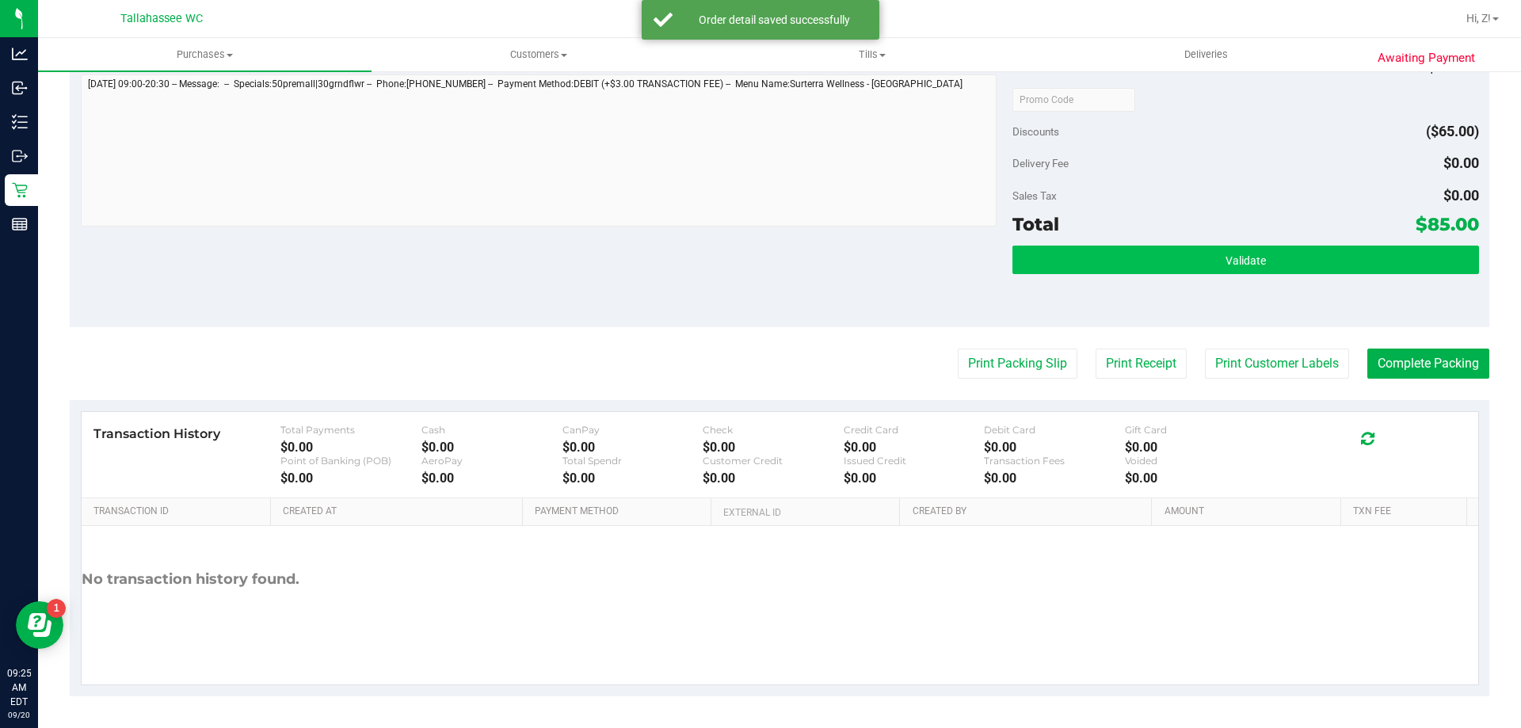
drag, startPoint x: 1286, startPoint y: 228, endPoint x: 1286, endPoint y: 253, distance: 24.6
click at [1286, 245] on div "Subtotal $150.00 Discounts ($65.00) Delivery Fee $0.00 Sales Tax $0.00 Total $8…" at bounding box center [1245, 185] width 466 height 264
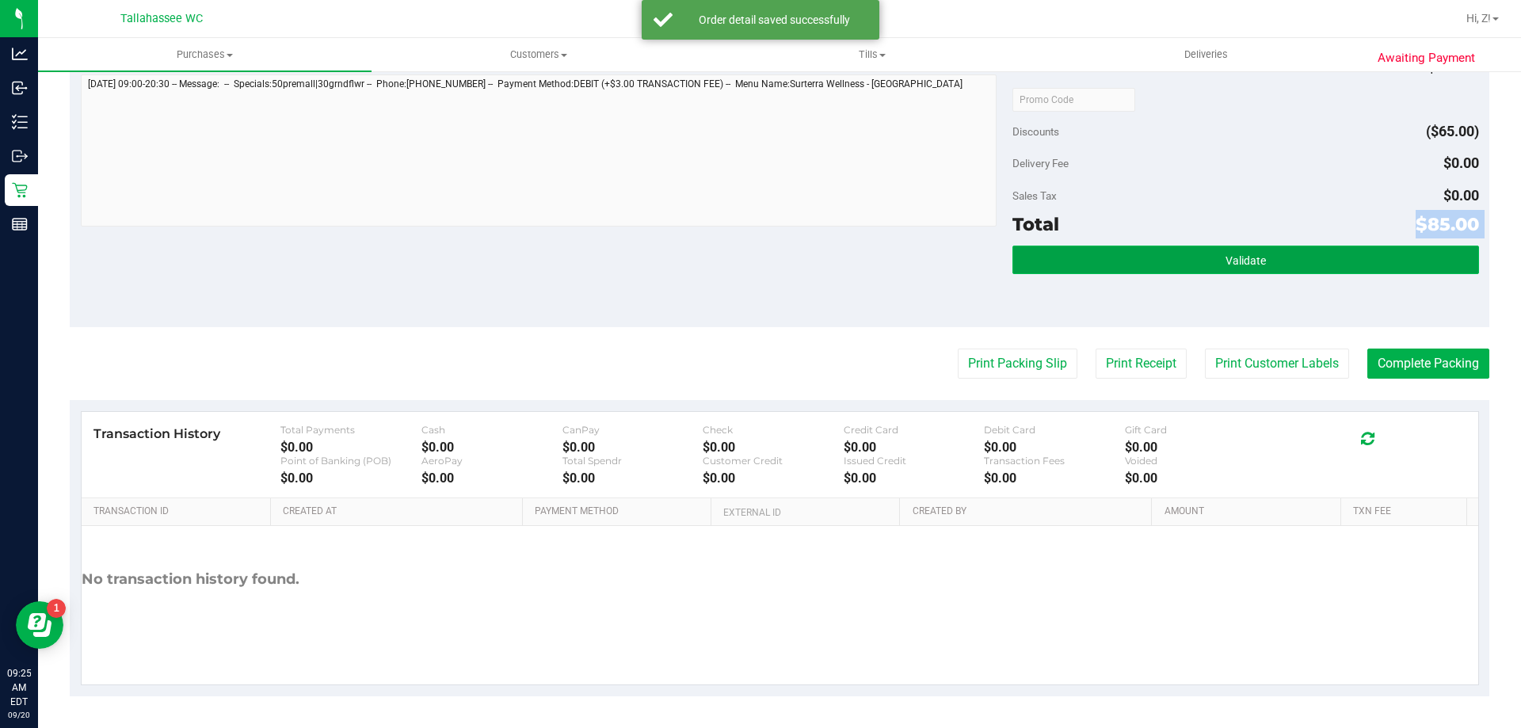
click at [1286, 253] on button "Validate" at bounding box center [1245, 260] width 466 height 29
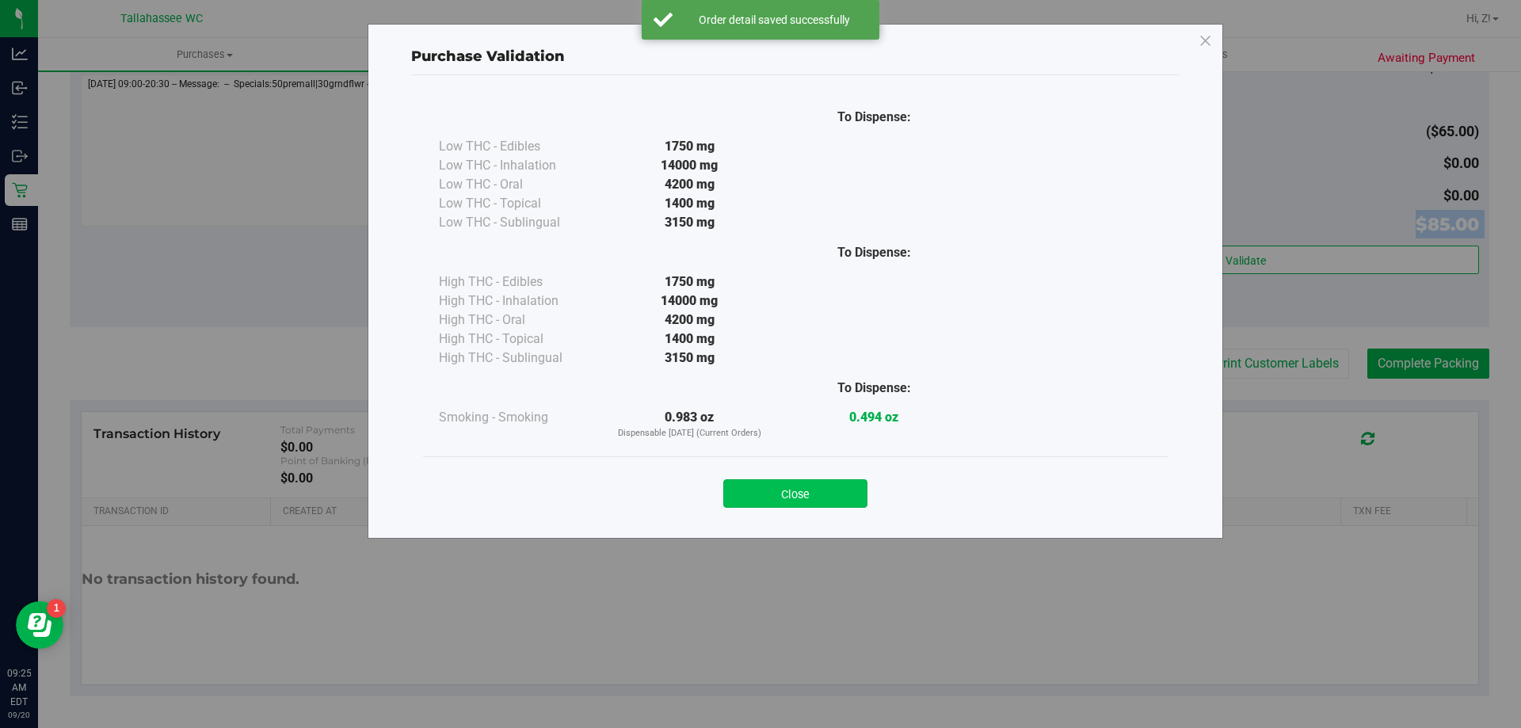
click at [775, 491] on button "Close" at bounding box center [795, 493] width 144 height 29
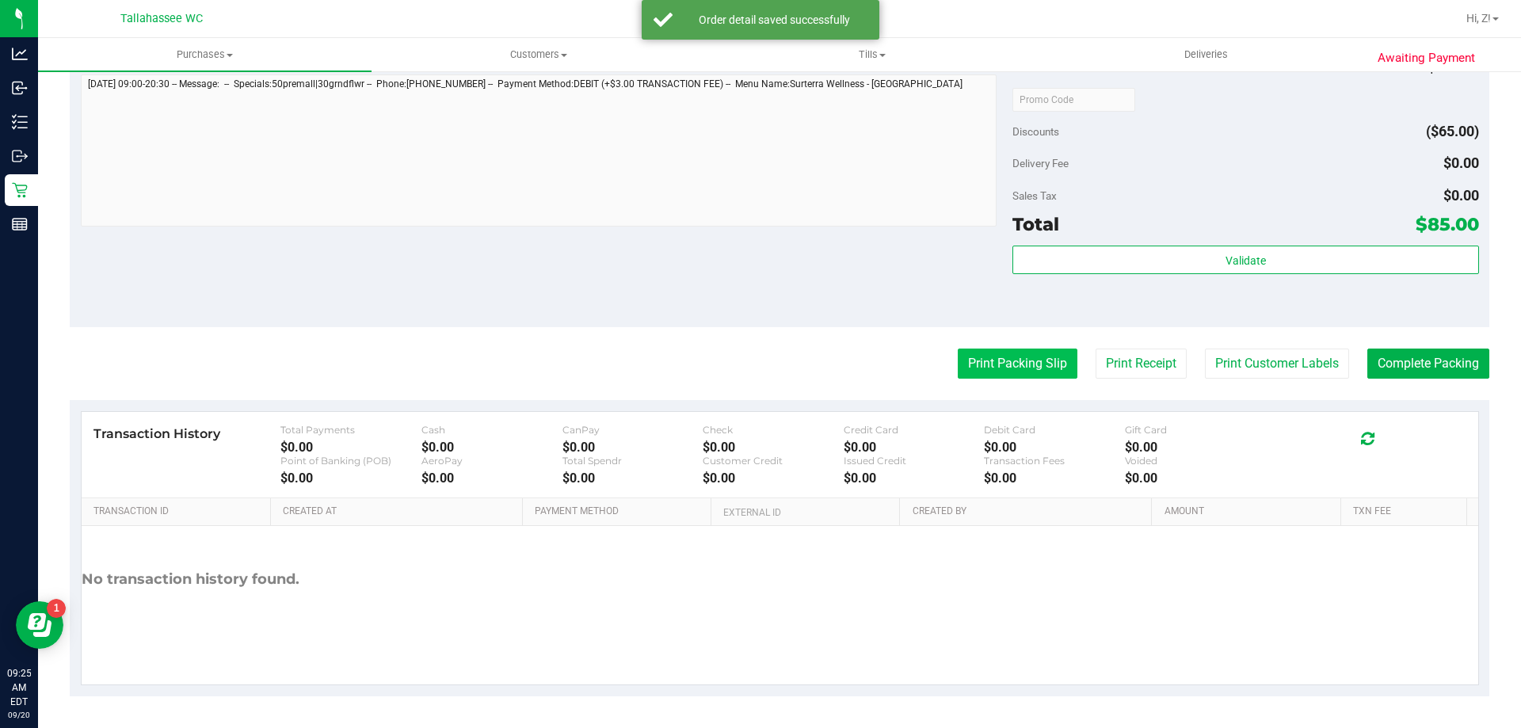
click at [983, 351] on button "Print Packing Slip" at bounding box center [1018, 364] width 120 height 30
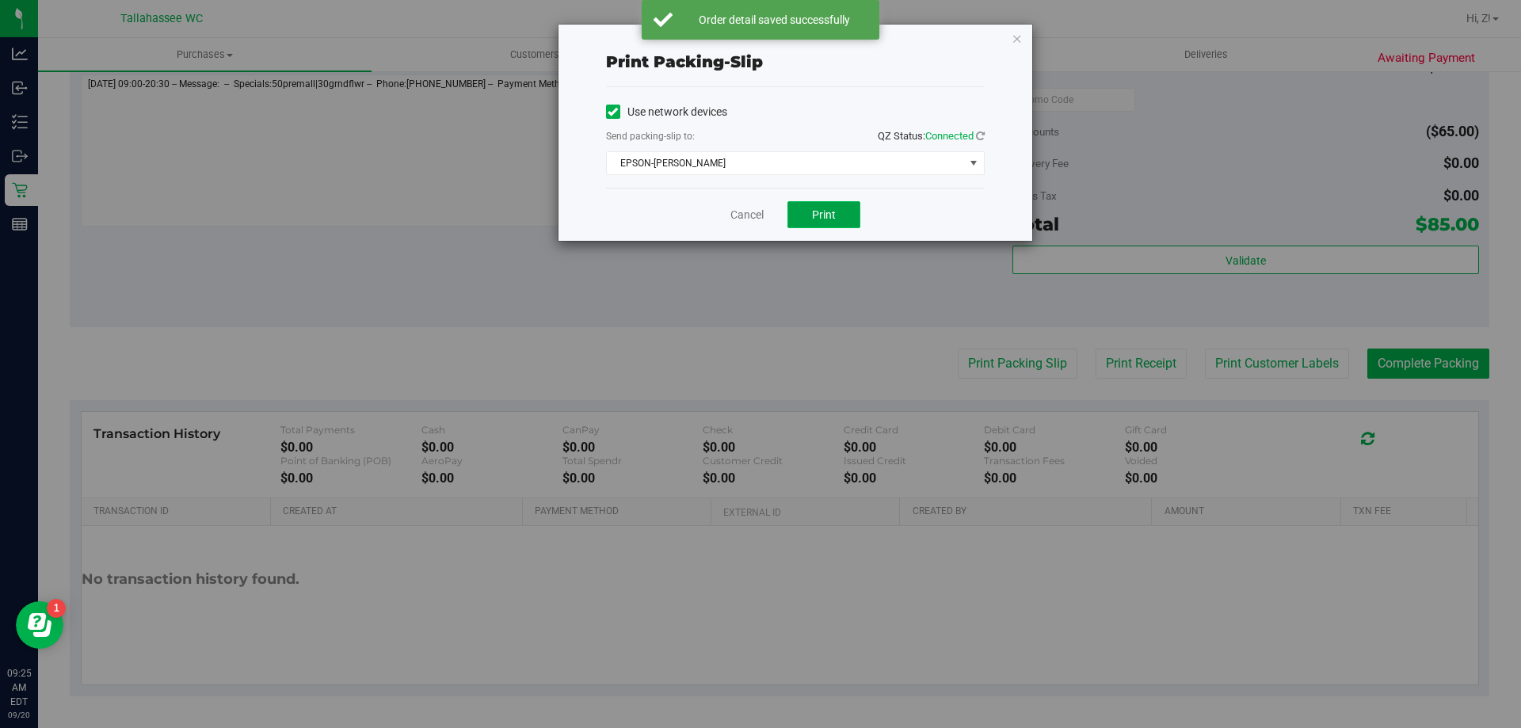
click at [809, 209] on button "Print" at bounding box center [823, 214] width 73 height 27
click at [1017, 39] on icon "button" at bounding box center [1016, 38] width 11 height 19
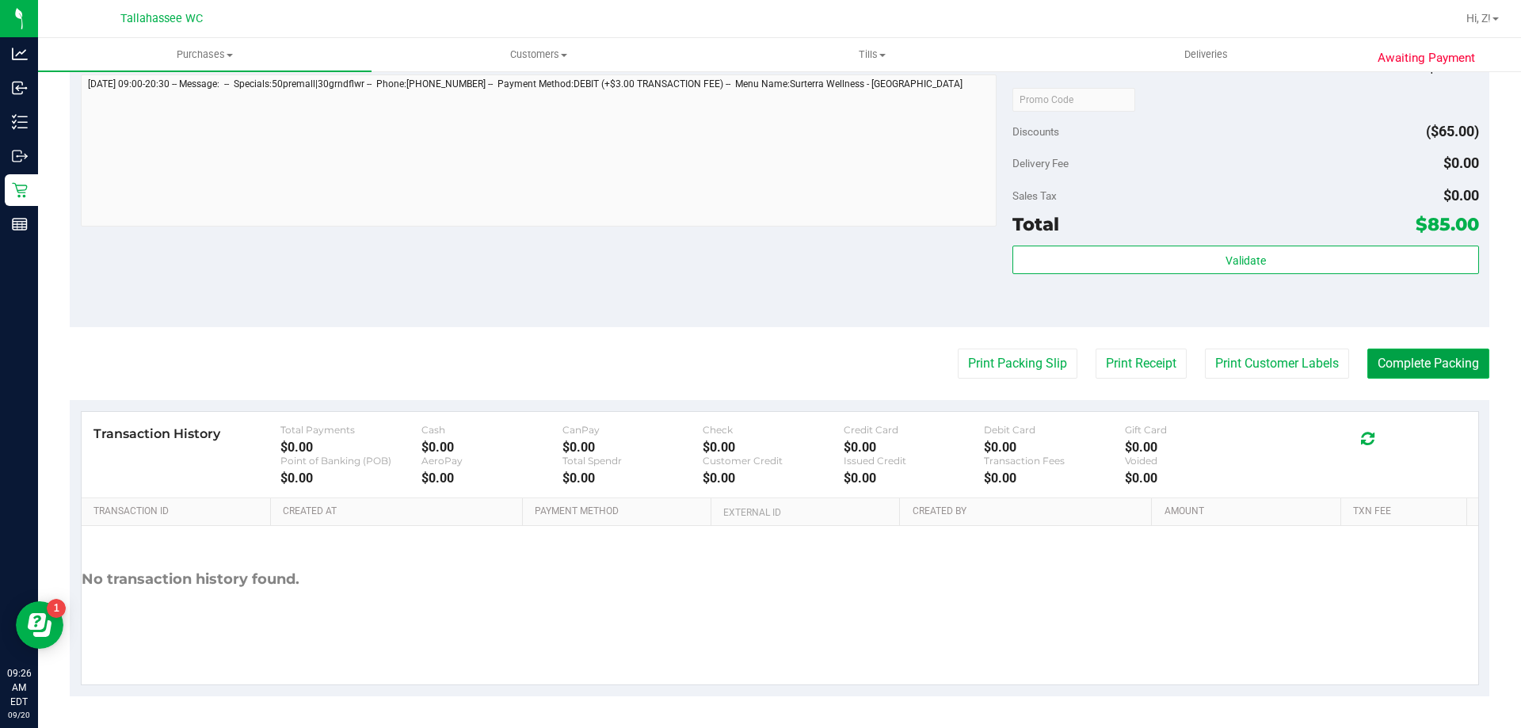
click at [1427, 368] on button "Complete Packing" at bounding box center [1428, 364] width 122 height 30
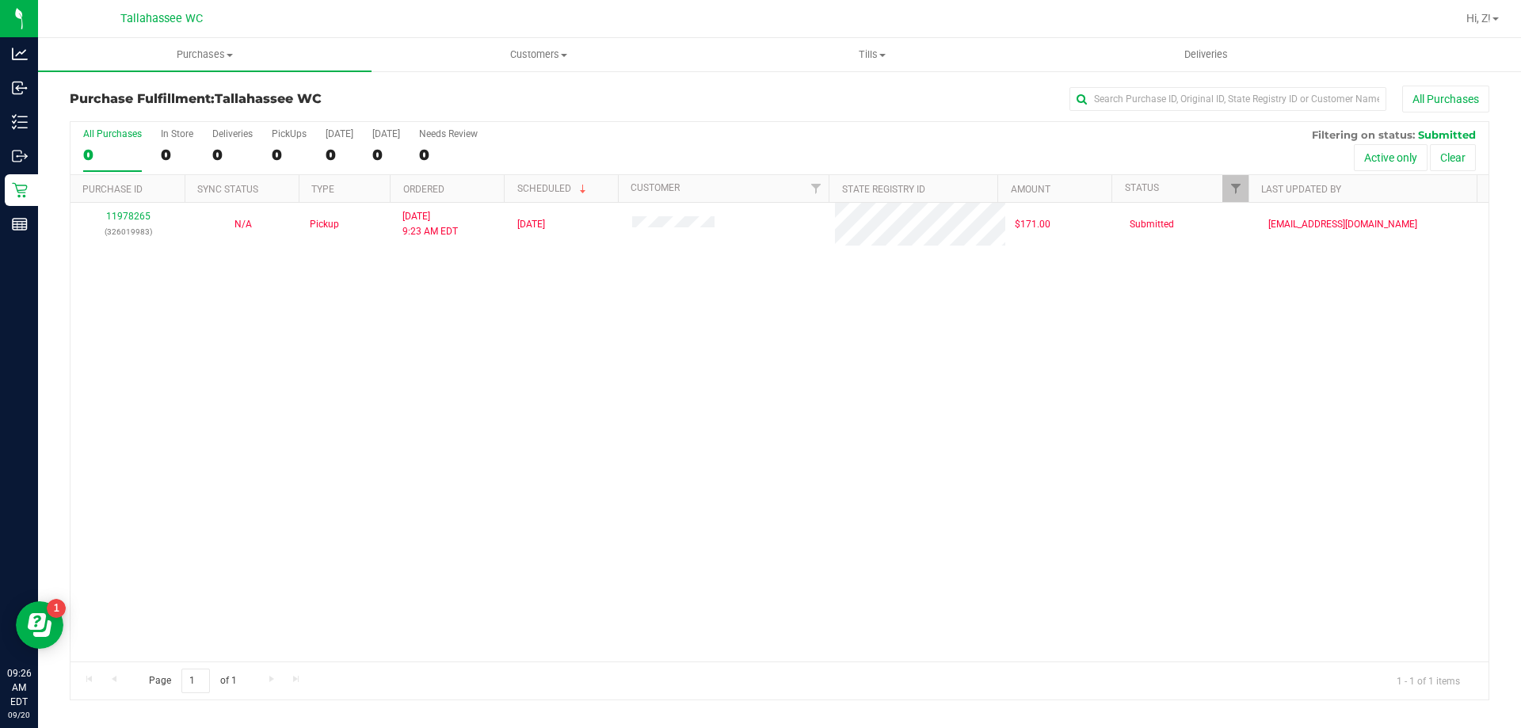
click at [484, 460] on div "11978265 (326019983) N/A Pickup 9/20/2025 9:23 AM EDT 9/20/2025 $171.00 Submitt…" at bounding box center [779, 432] width 1418 height 459
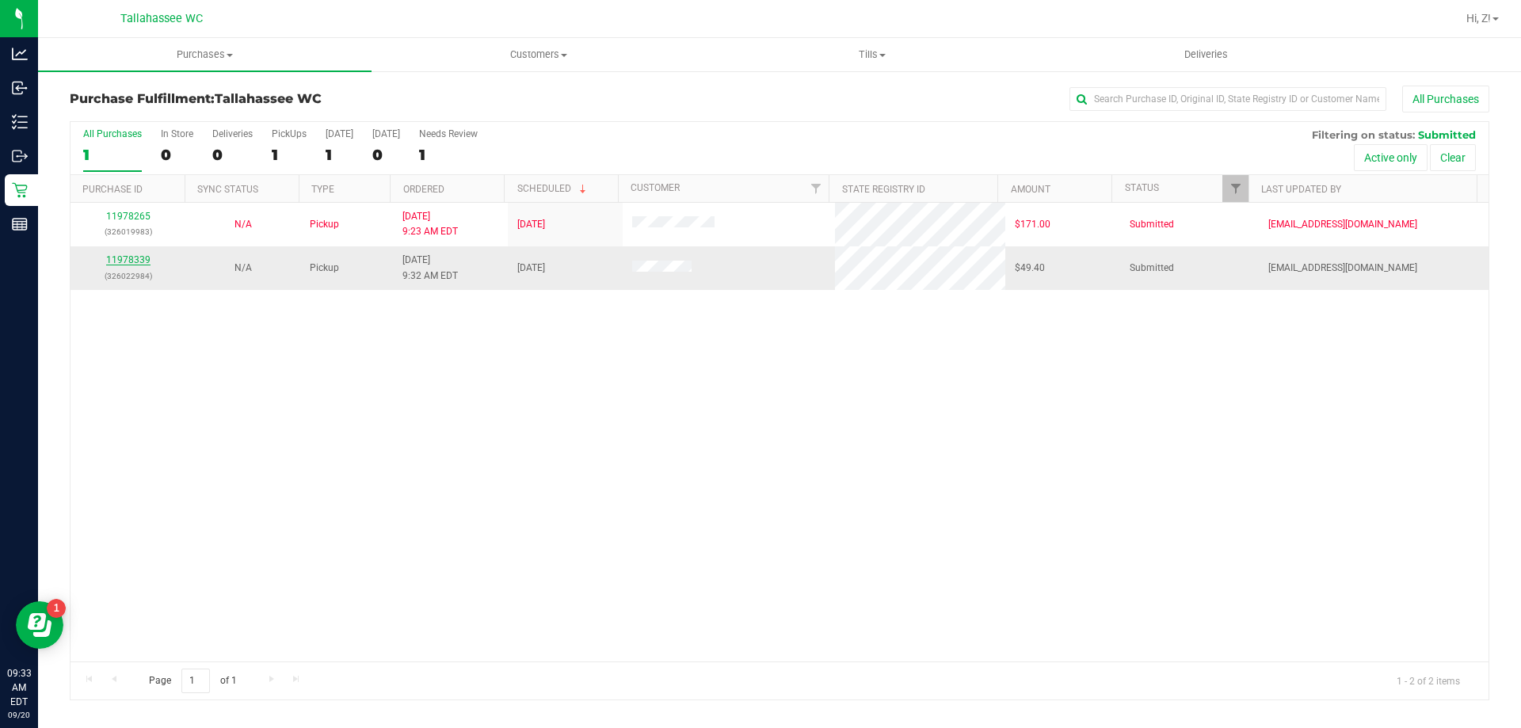
click at [142, 262] on link "11978339" at bounding box center [128, 259] width 44 height 11
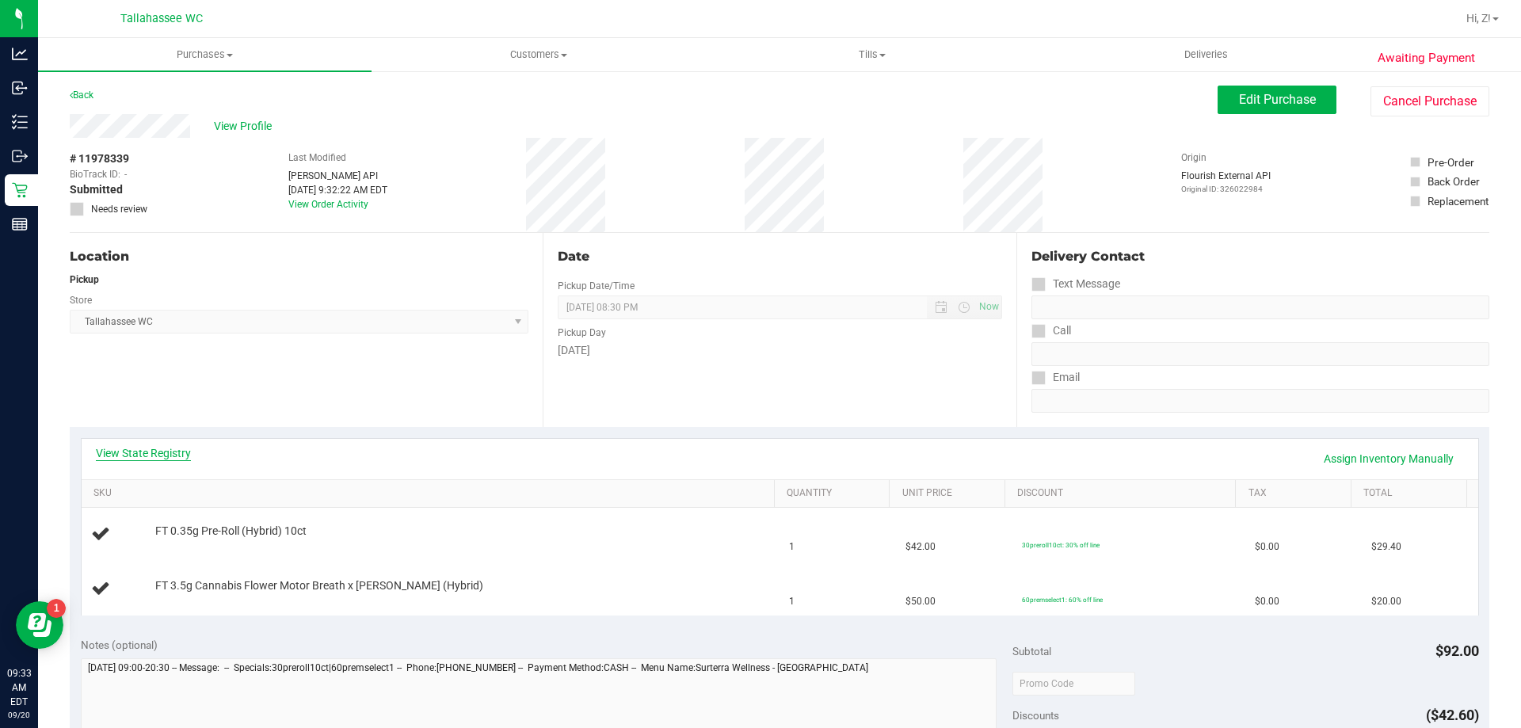
click at [177, 451] on link "View State Registry" at bounding box center [143, 453] width 95 height 16
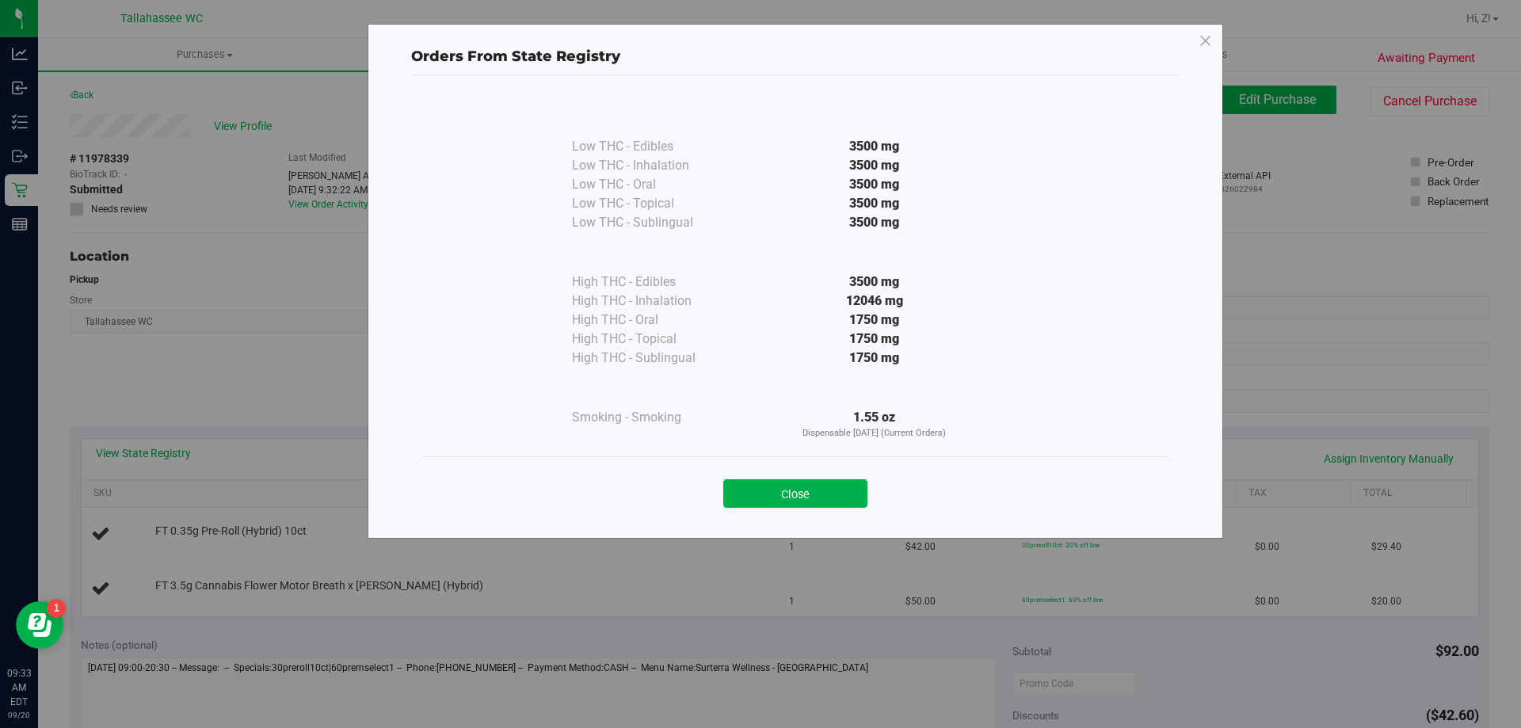
click at [798, 495] on button "Close" at bounding box center [795, 493] width 144 height 29
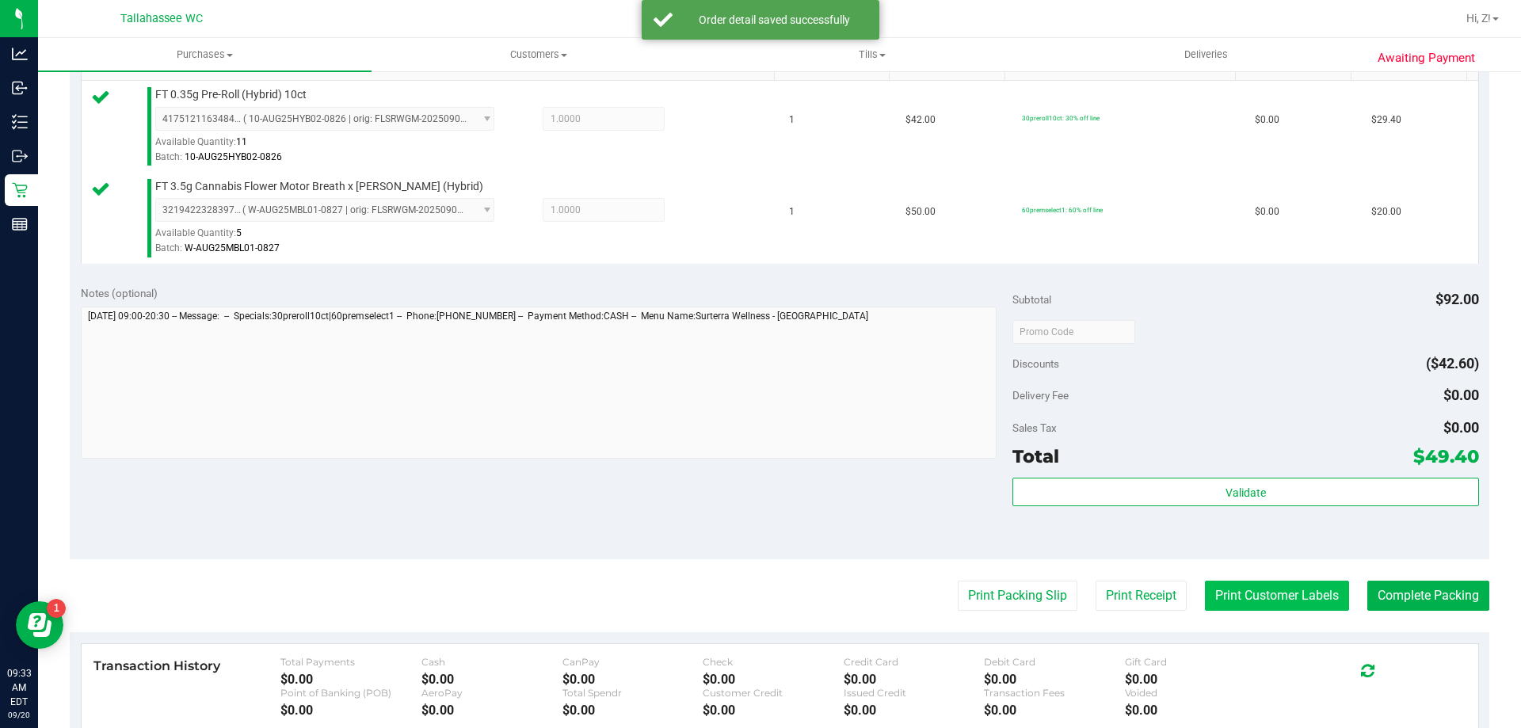
scroll to position [475, 0]
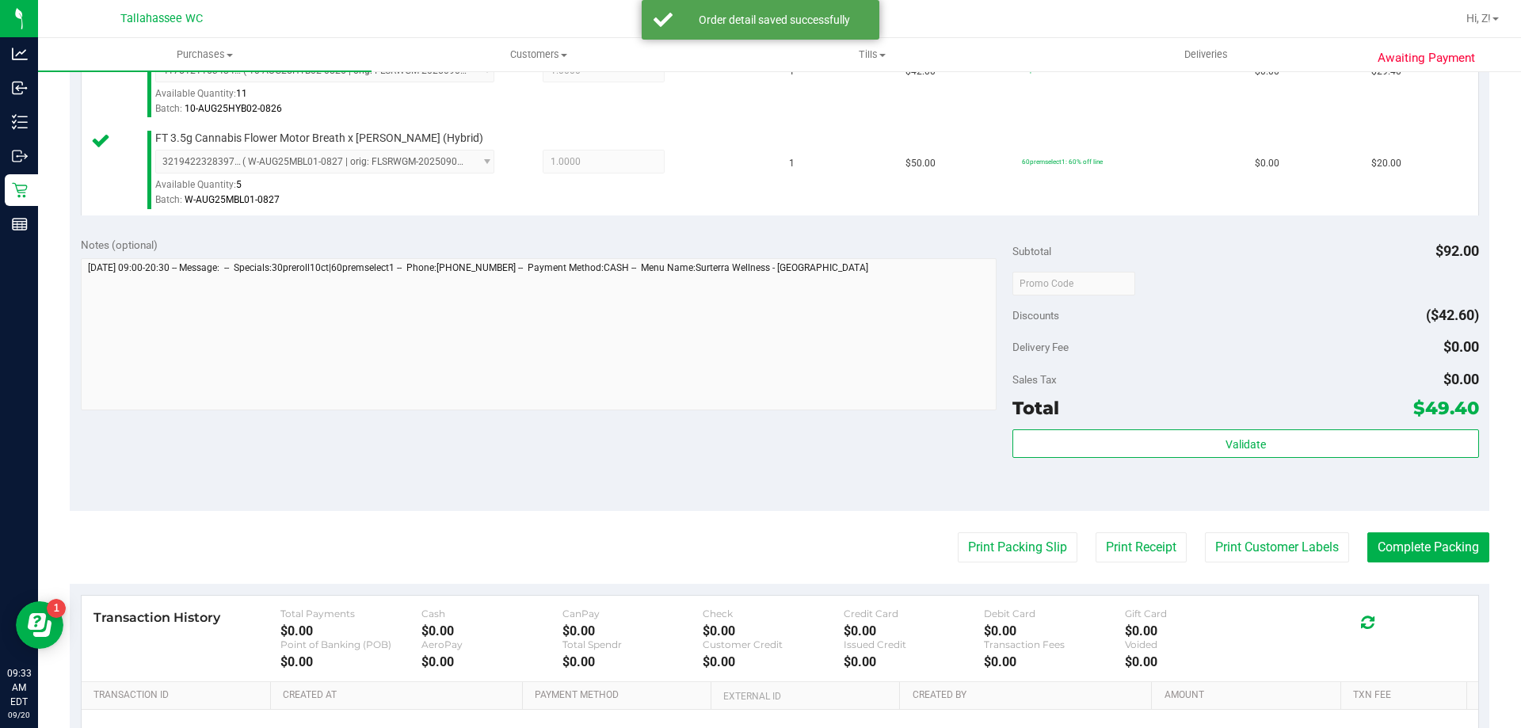
click at [1270, 460] on div "Validate" at bounding box center [1245, 464] width 466 height 71
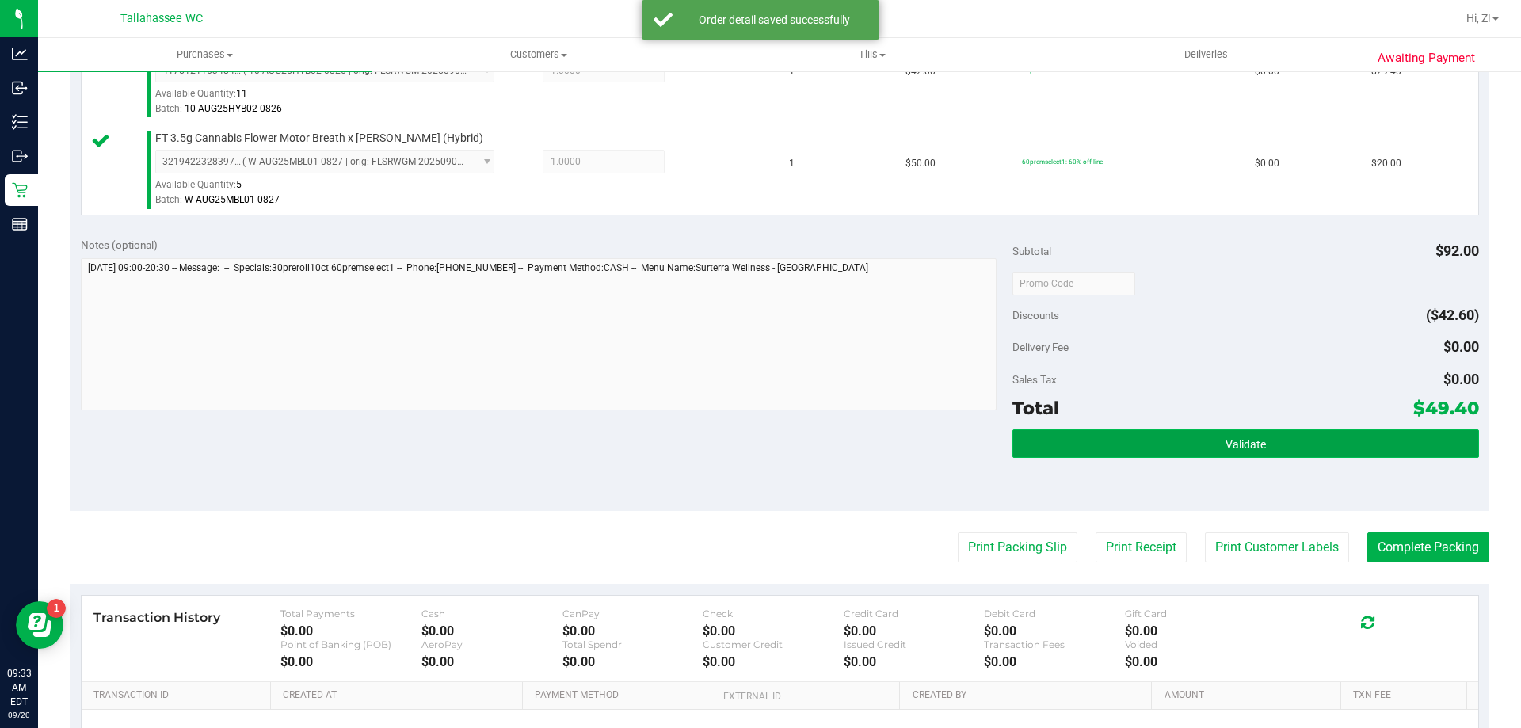
click at [1267, 451] on button "Validate" at bounding box center [1245, 443] width 466 height 29
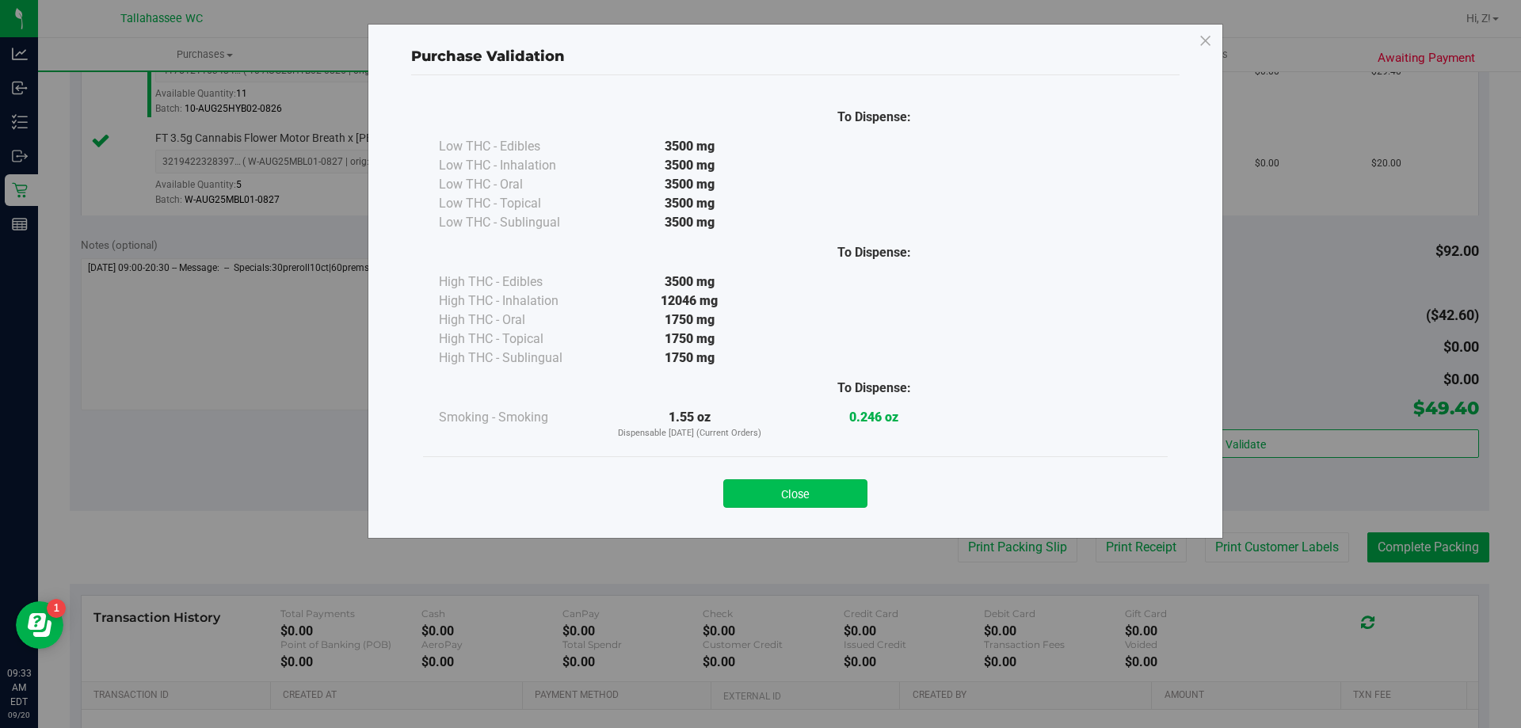
click at [793, 494] on button "Close" at bounding box center [795, 493] width 144 height 29
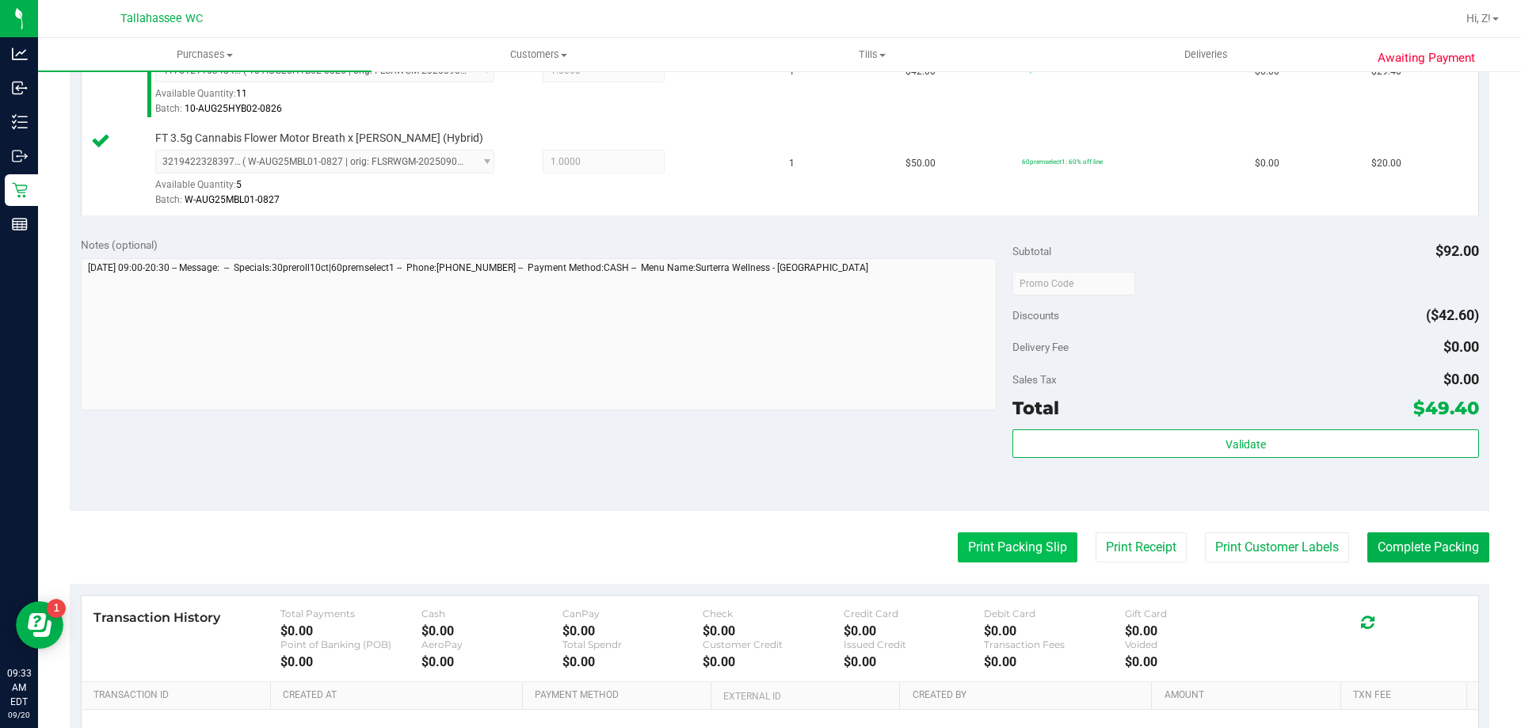
click at [1008, 543] on button "Print Packing Slip" at bounding box center [1018, 547] width 120 height 30
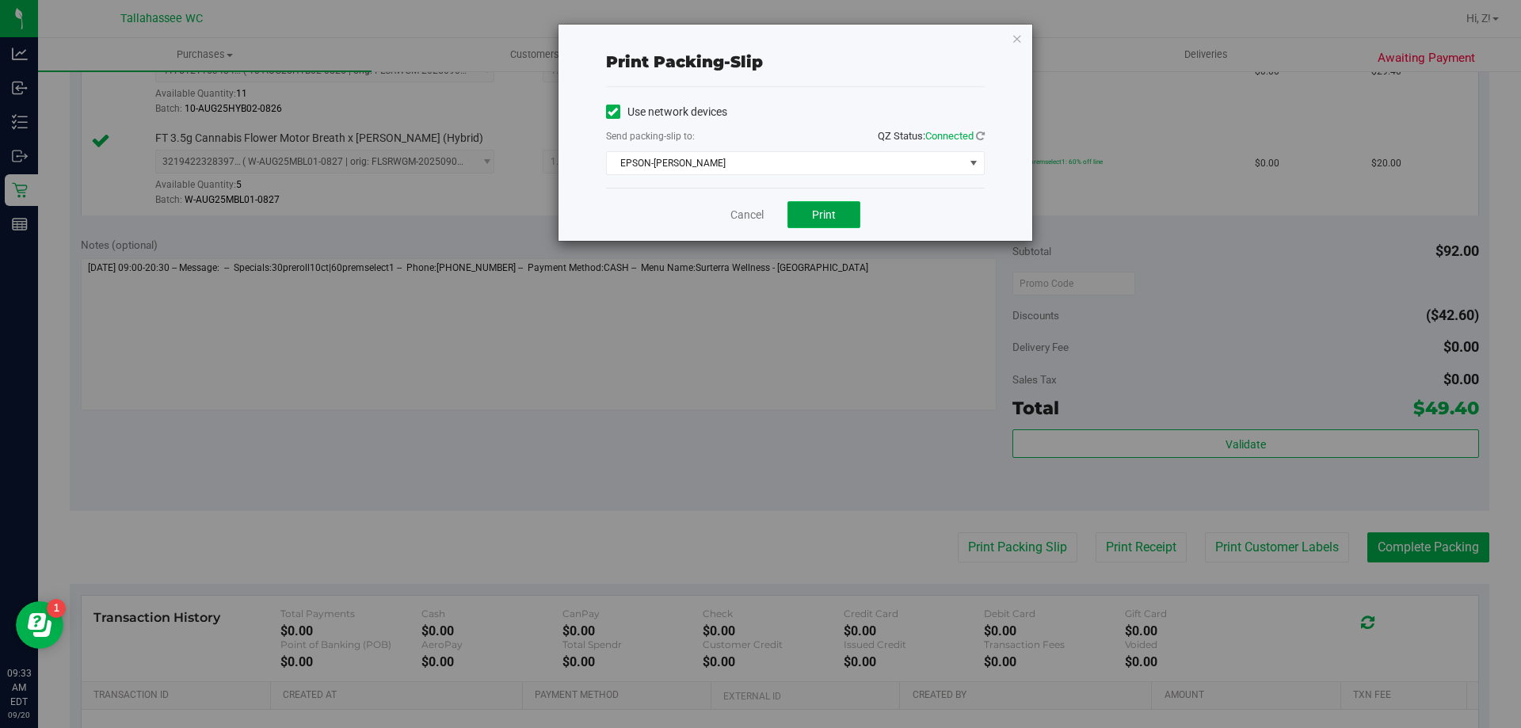
click at [802, 226] on button "Print" at bounding box center [823, 214] width 73 height 27
click at [1016, 42] on icon "button" at bounding box center [1016, 38] width 11 height 19
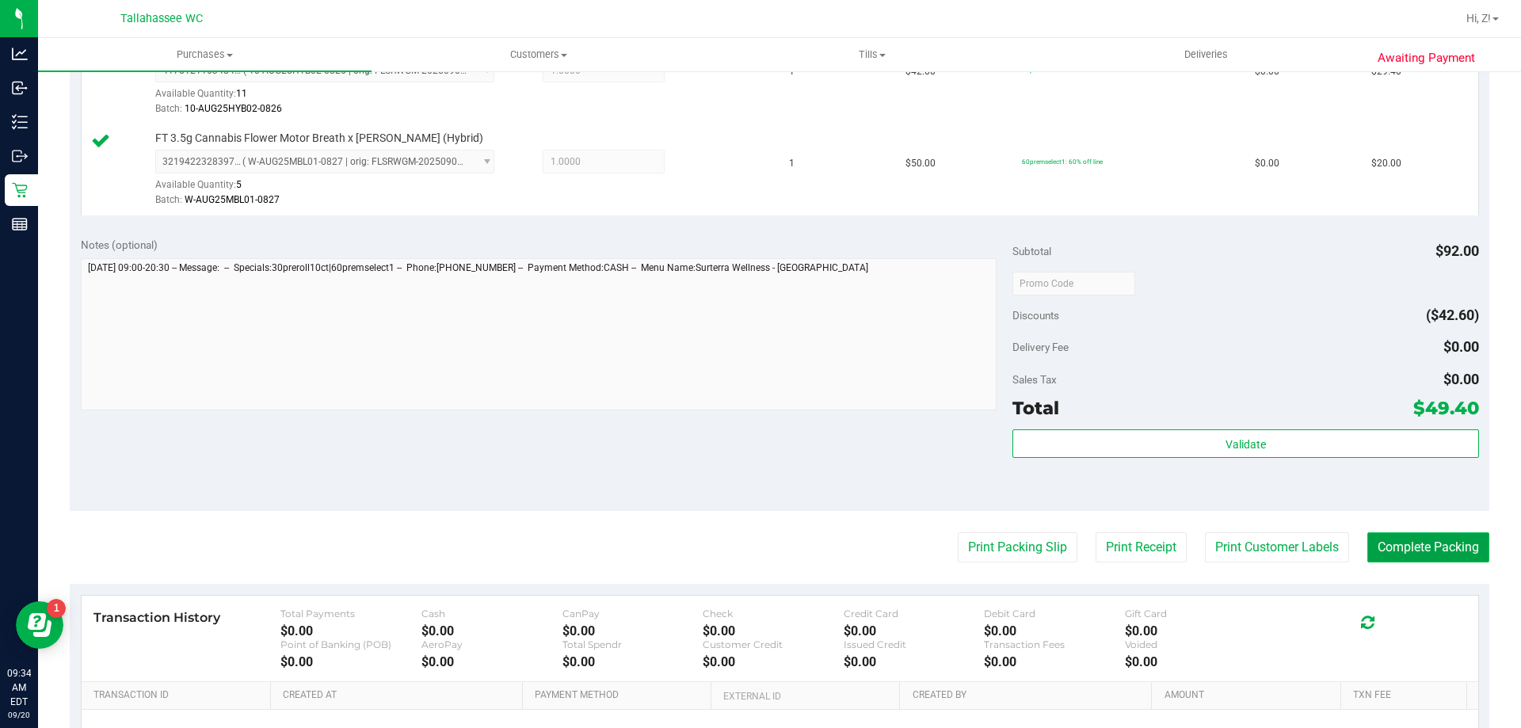
click at [1406, 545] on button "Complete Packing" at bounding box center [1428, 547] width 122 height 30
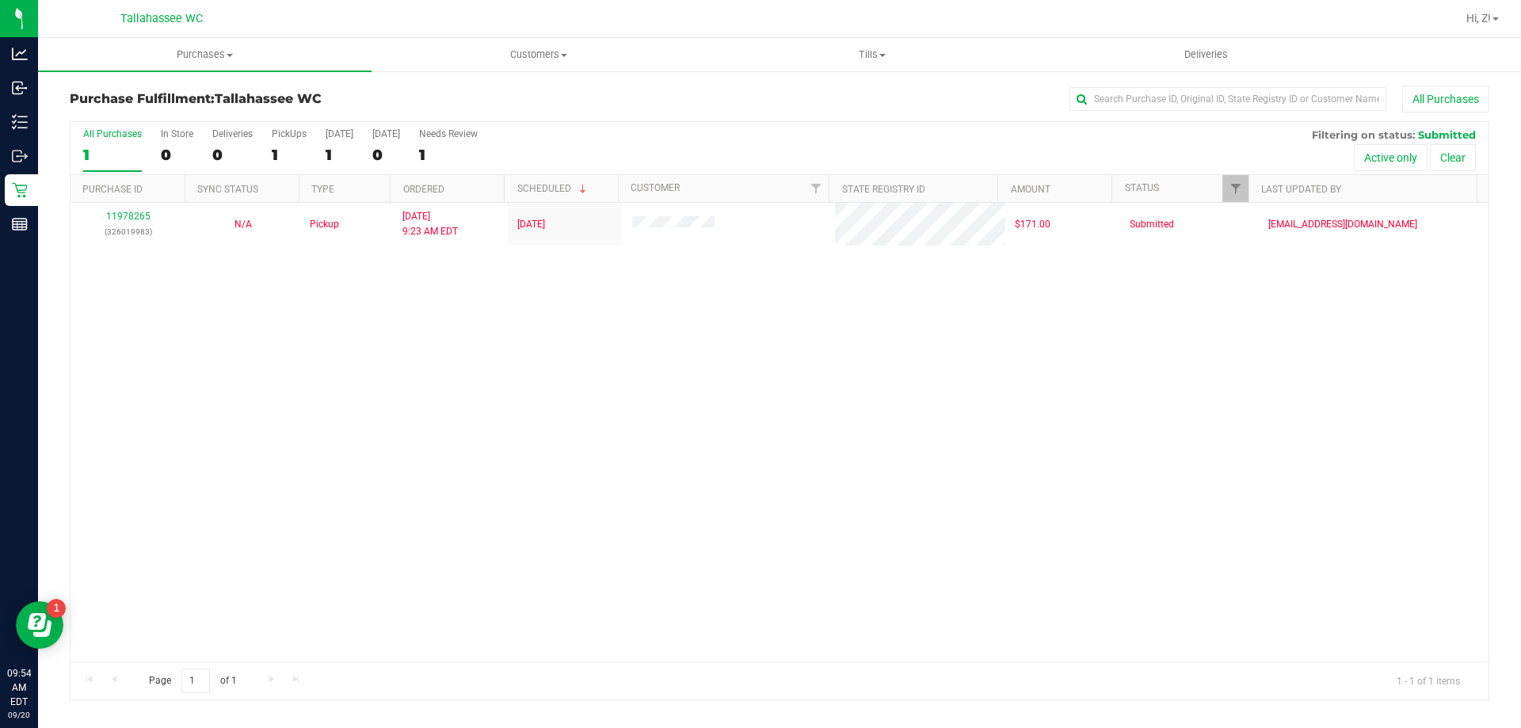
click at [677, 541] on div "11978265 (326019983) N/A Pickup 9/20/2025 9:23 AM EDT 9/20/2025 $171.00 Submitt…" at bounding box center [779, 432] width 1418 height 459
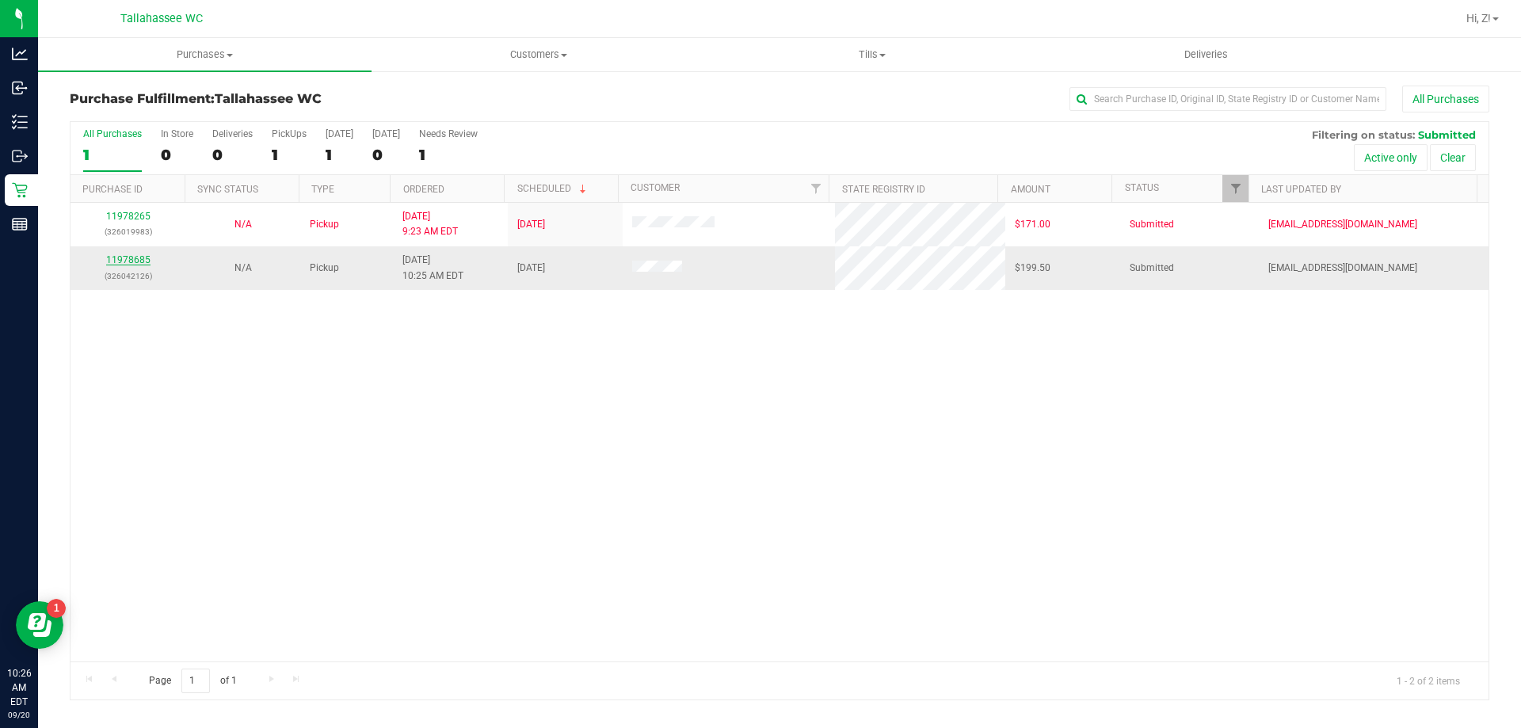
click at [127, 258] on link "11978685" at bounding box center [128, 259] width 44 height 11
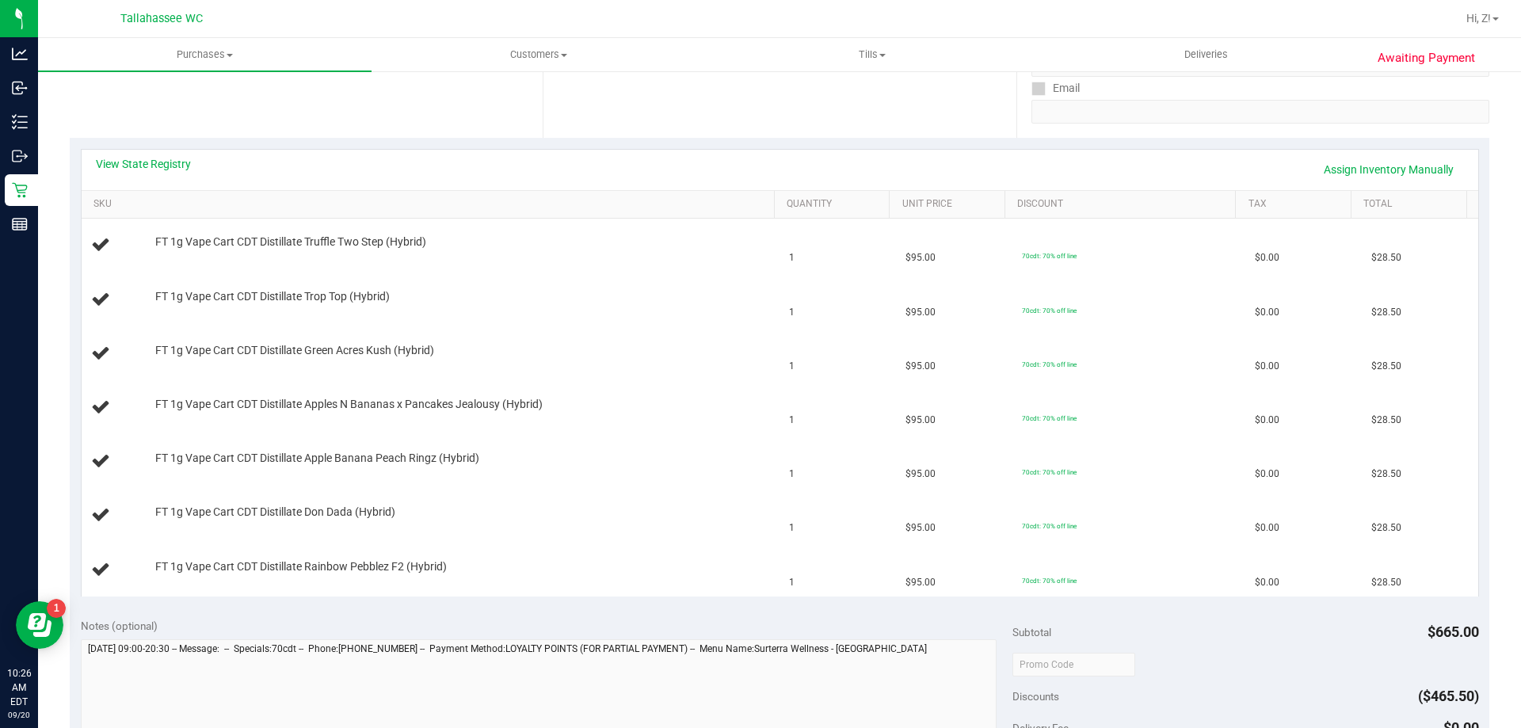
scroll to position [317, 0]
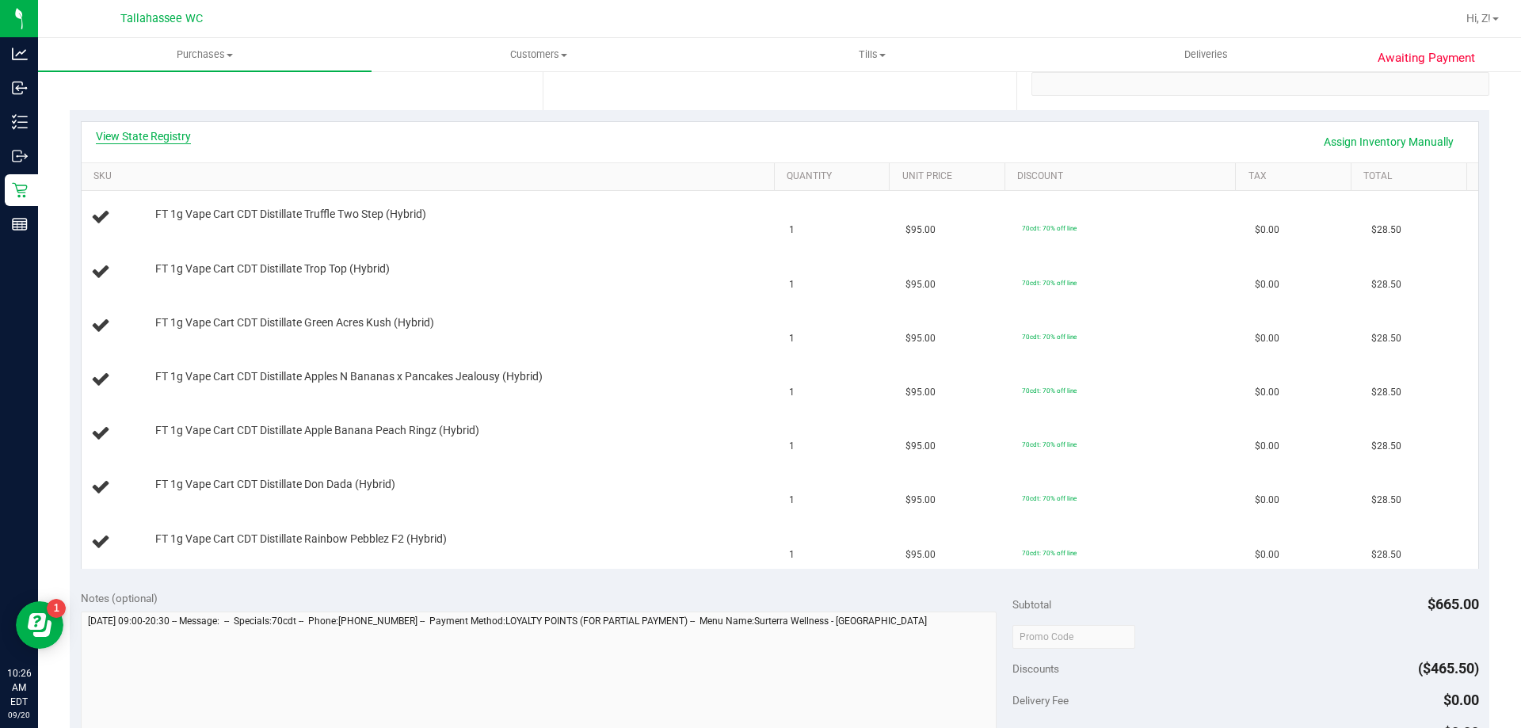
click at [178, 132] on link "View State Registry" at bounding box center [143, 136] width 95 height 16
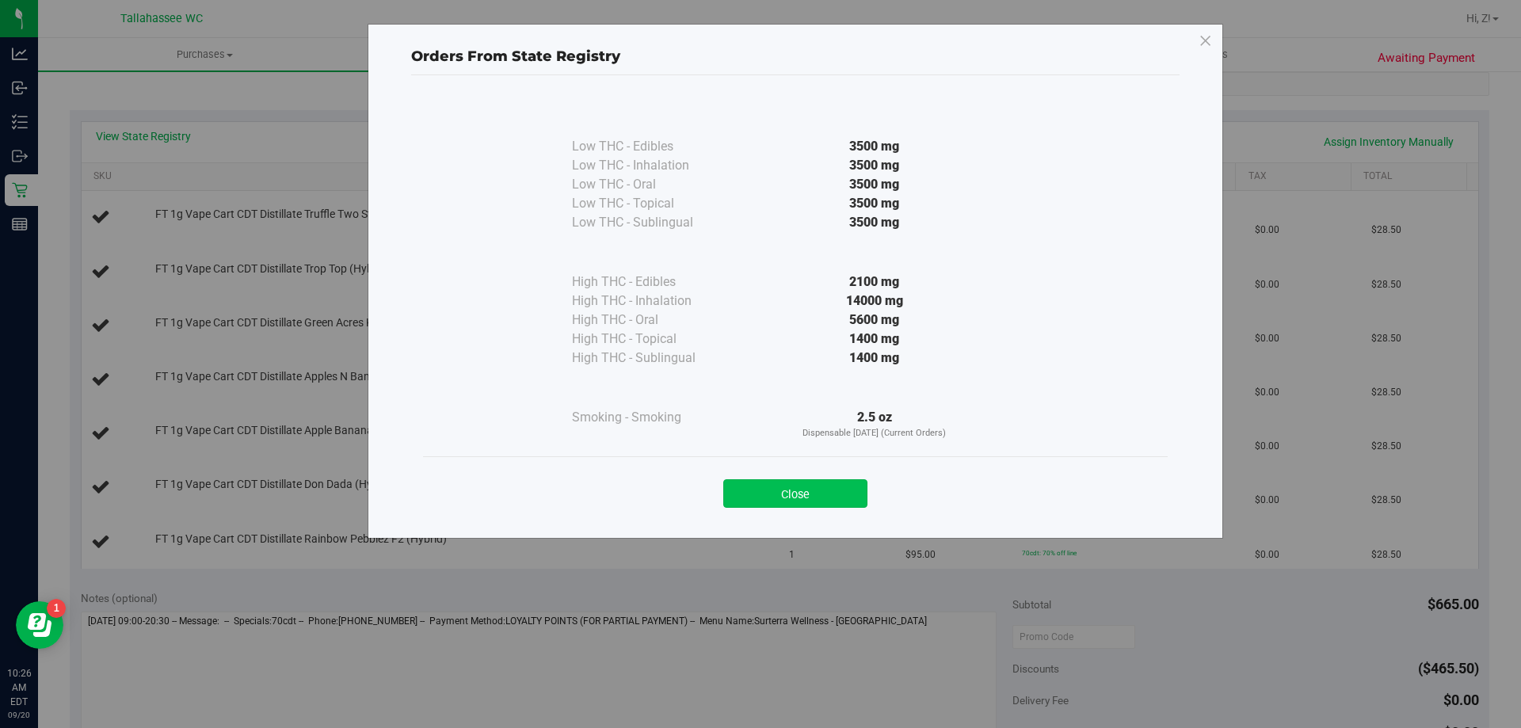
click at [828, 491] on button "Close" at bounding box center [795, 493] width 144 height 29
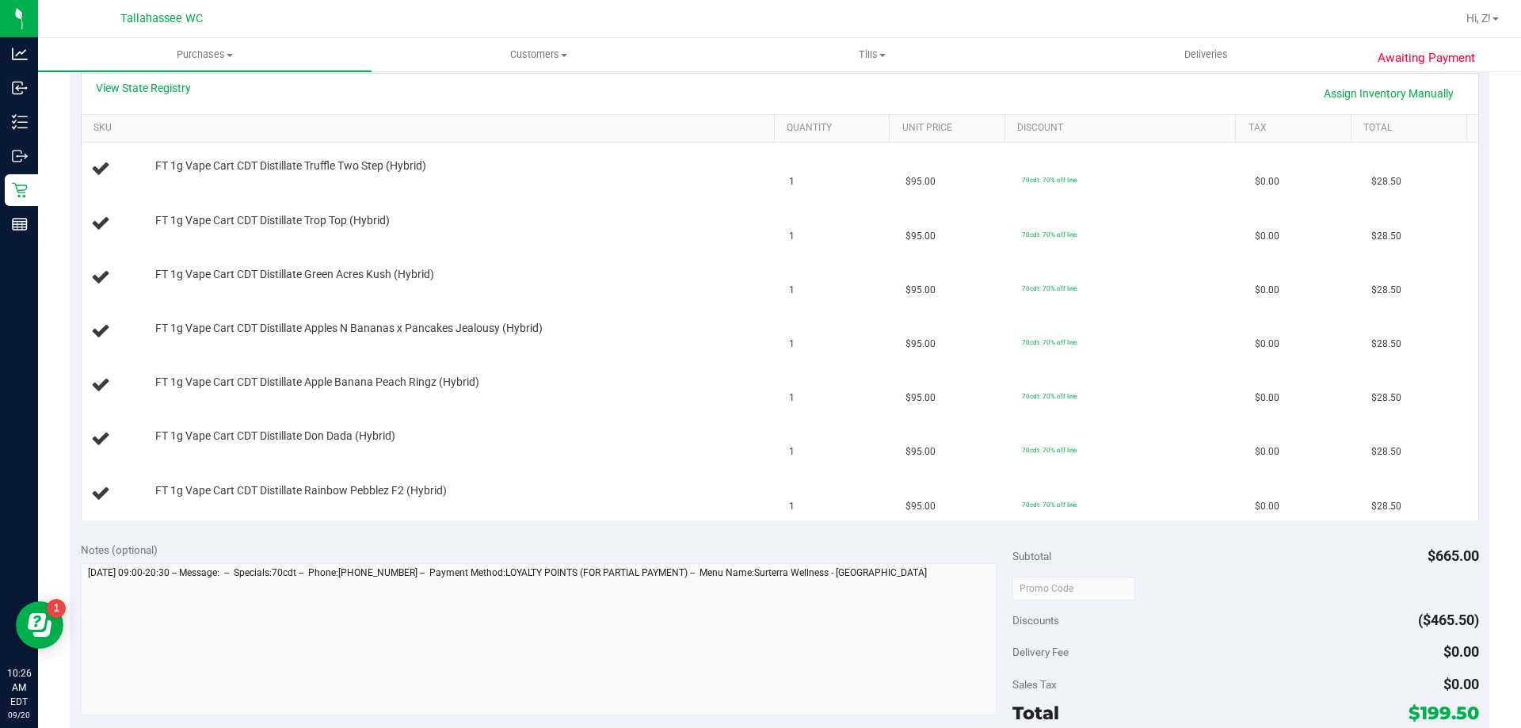
scroll to position [554, 0]
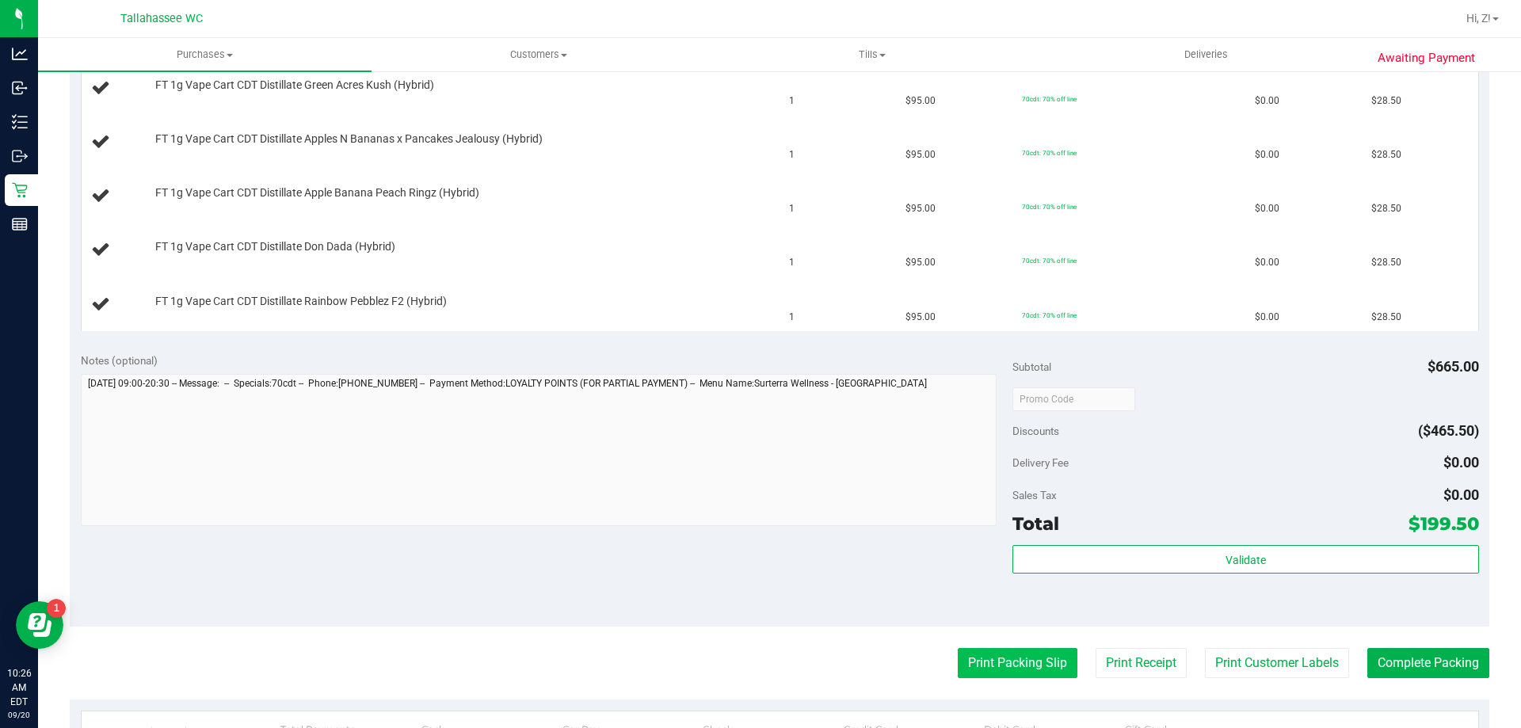
click at [1015, 668] on button "Print Packing Slip" at bounding box center [1018, 663] width 120 height 30
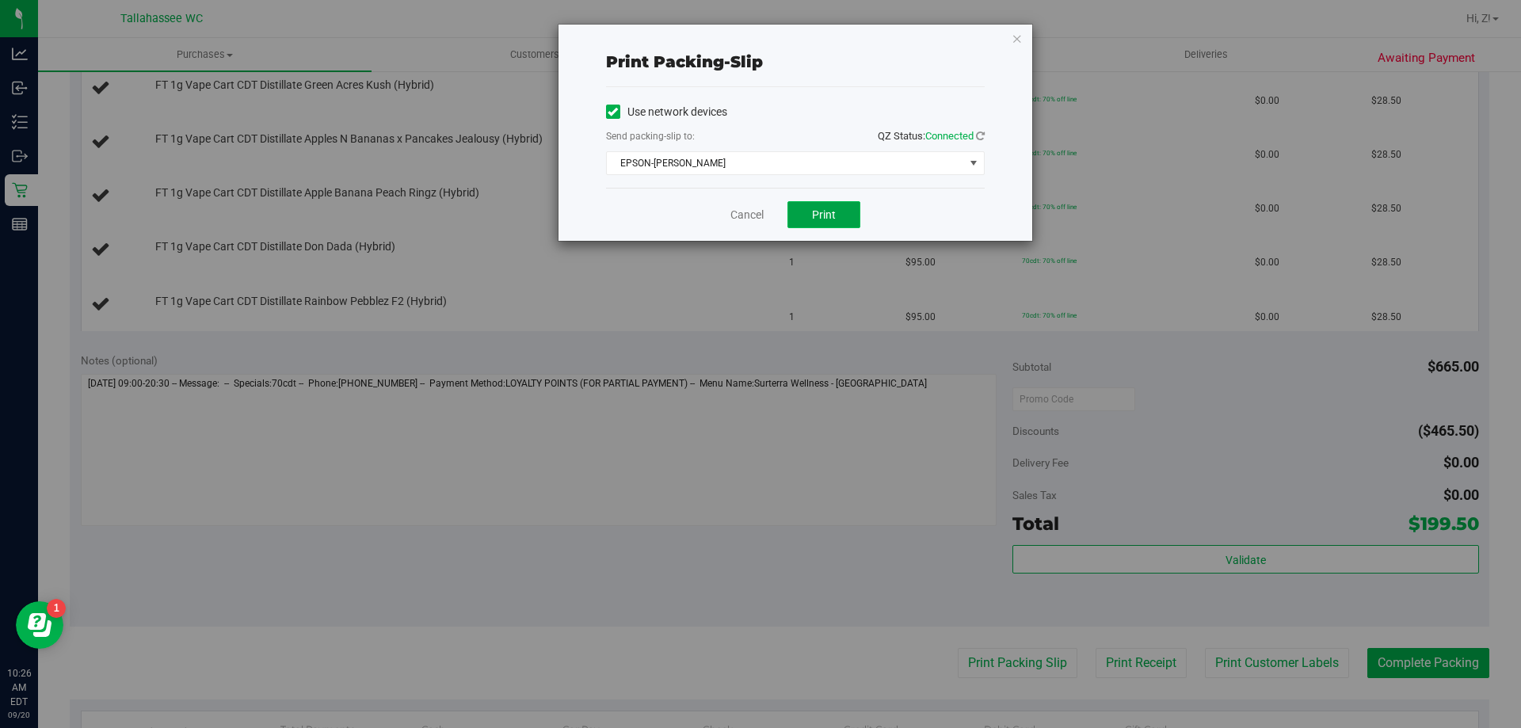
click at [849, 217] on button "Print" at bounding box center [823, 214] width 73 height 27
click at [1019, 35] on icon "button" at bounding box center [1016, 38] width 11 height 19
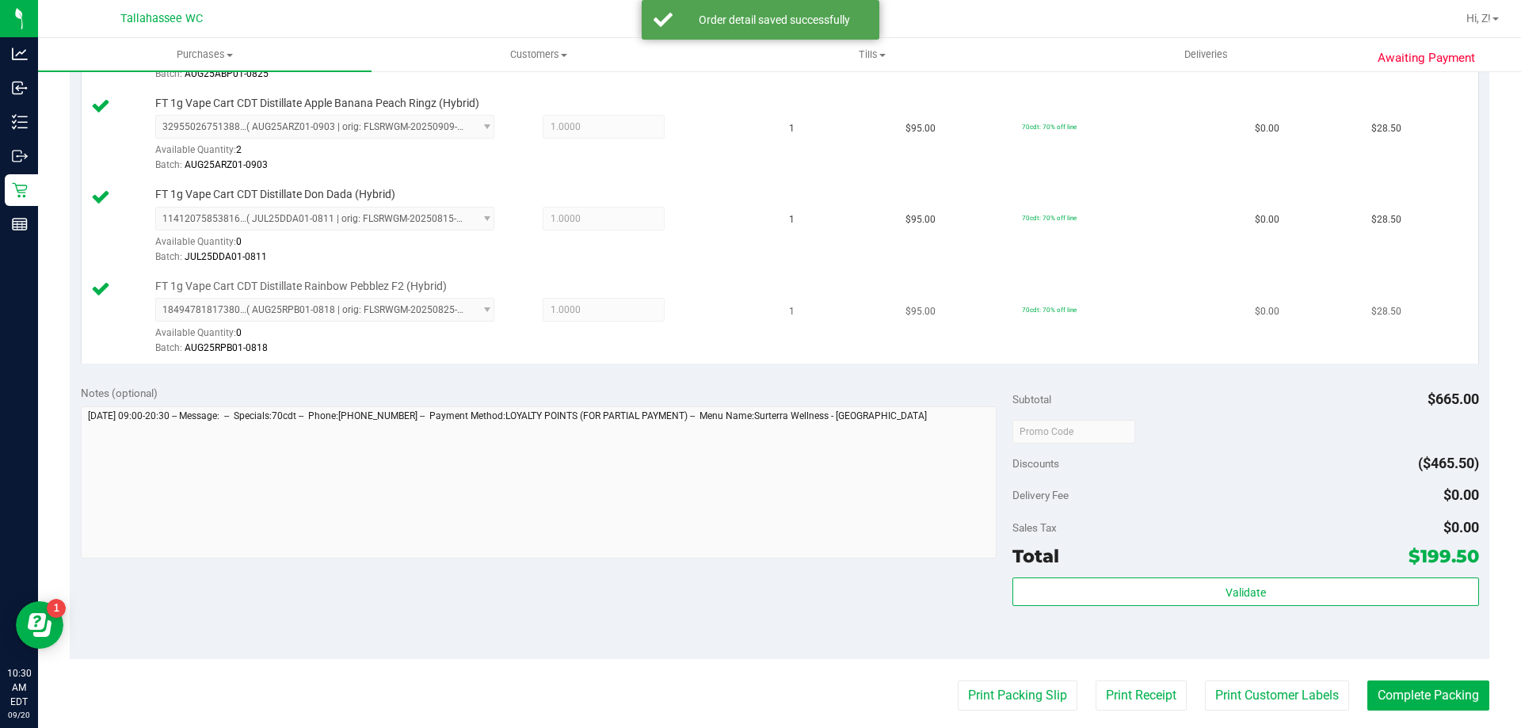
scroll to position [1030, 0]
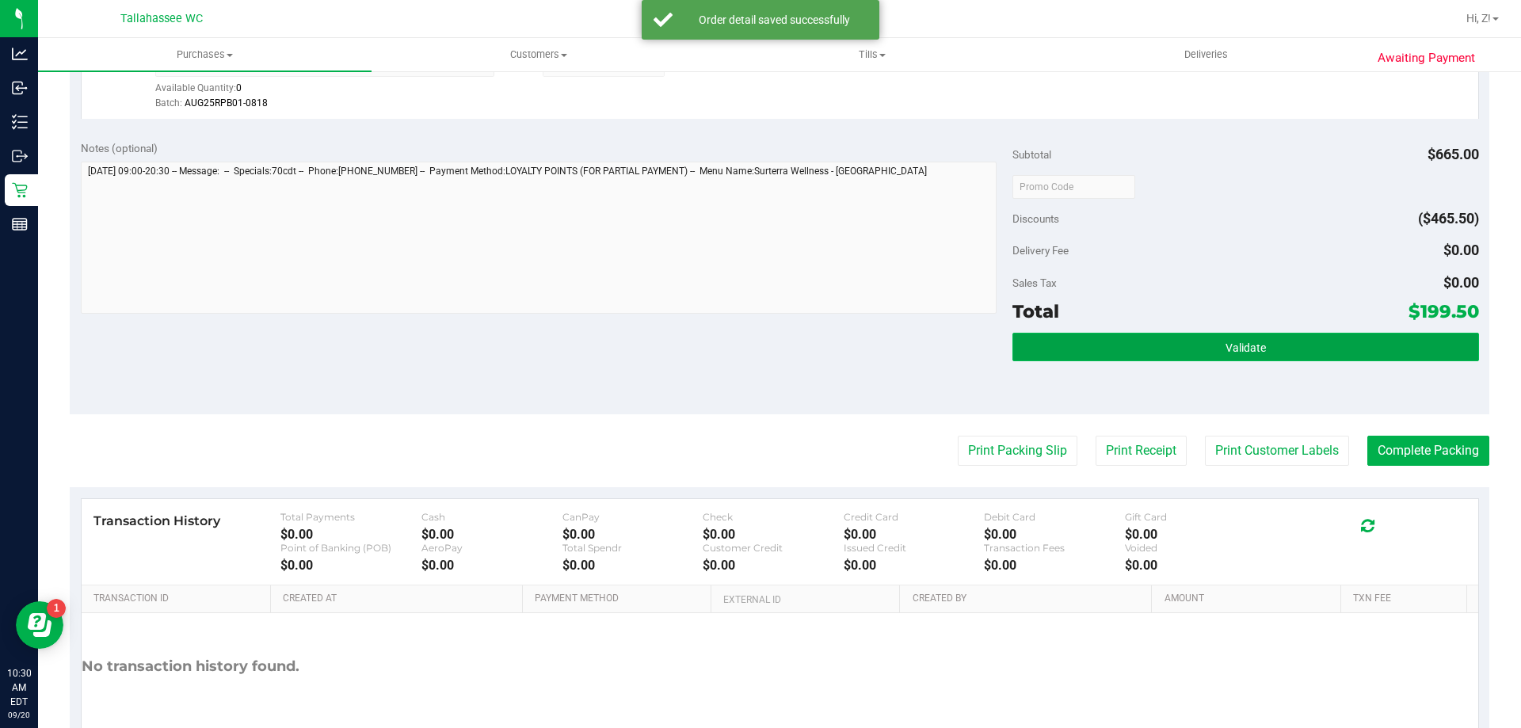
click at [1103, 349] on button "Validate" at bounding box center [1245, 347] width 466 height 29
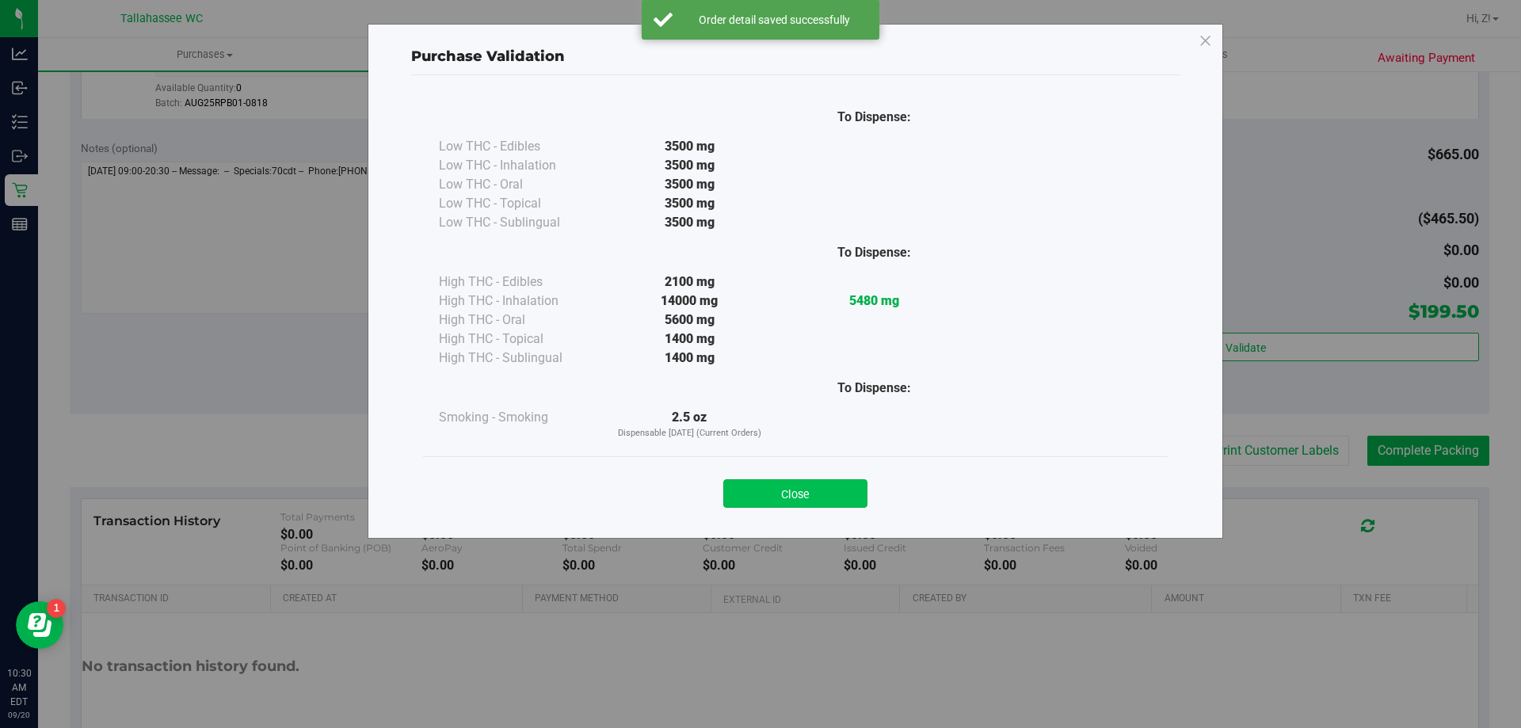
click at [788, 483] on button "Close" at bounding box center [795, 493] width 144 height 29
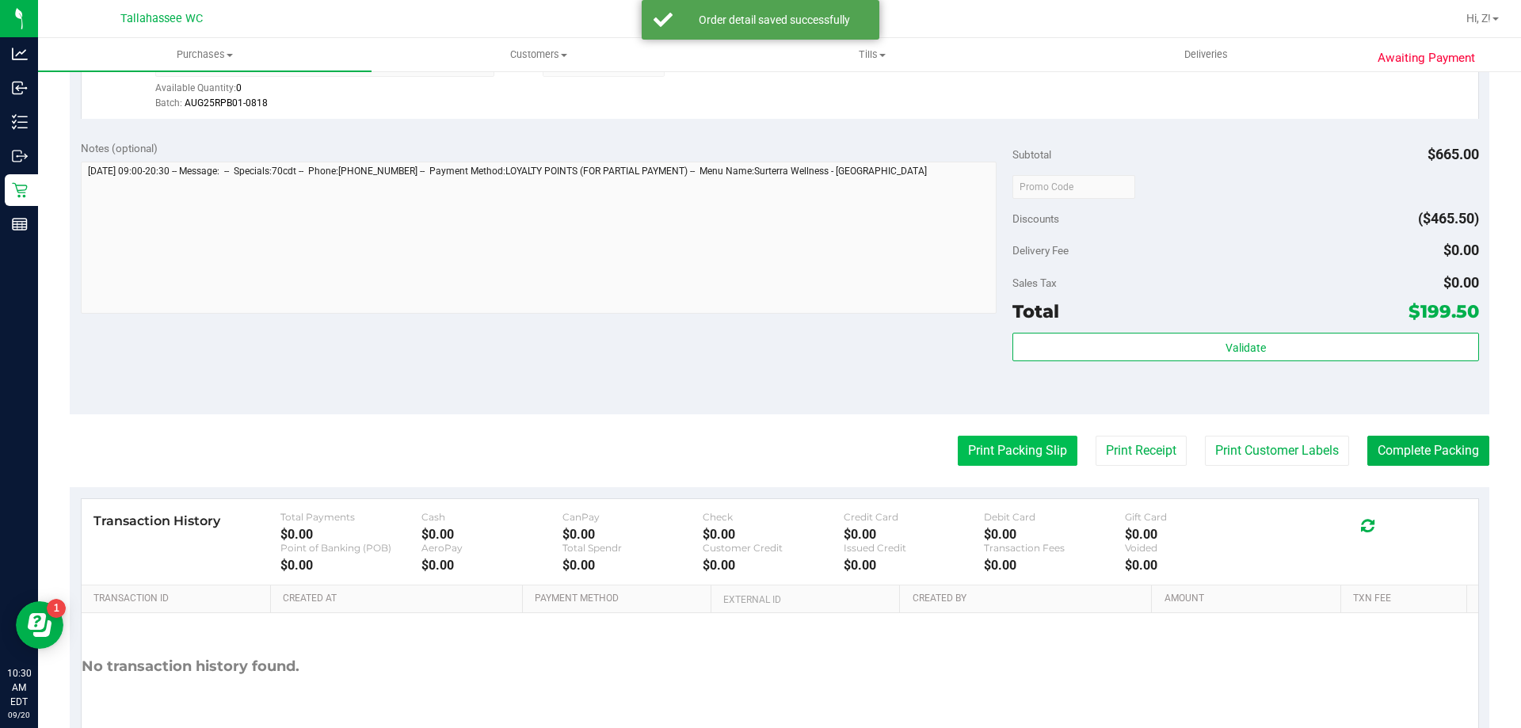
click at [1015, 450] on button "Print Packing Slip" at bounding box center [1018, 451] width 120 height 30
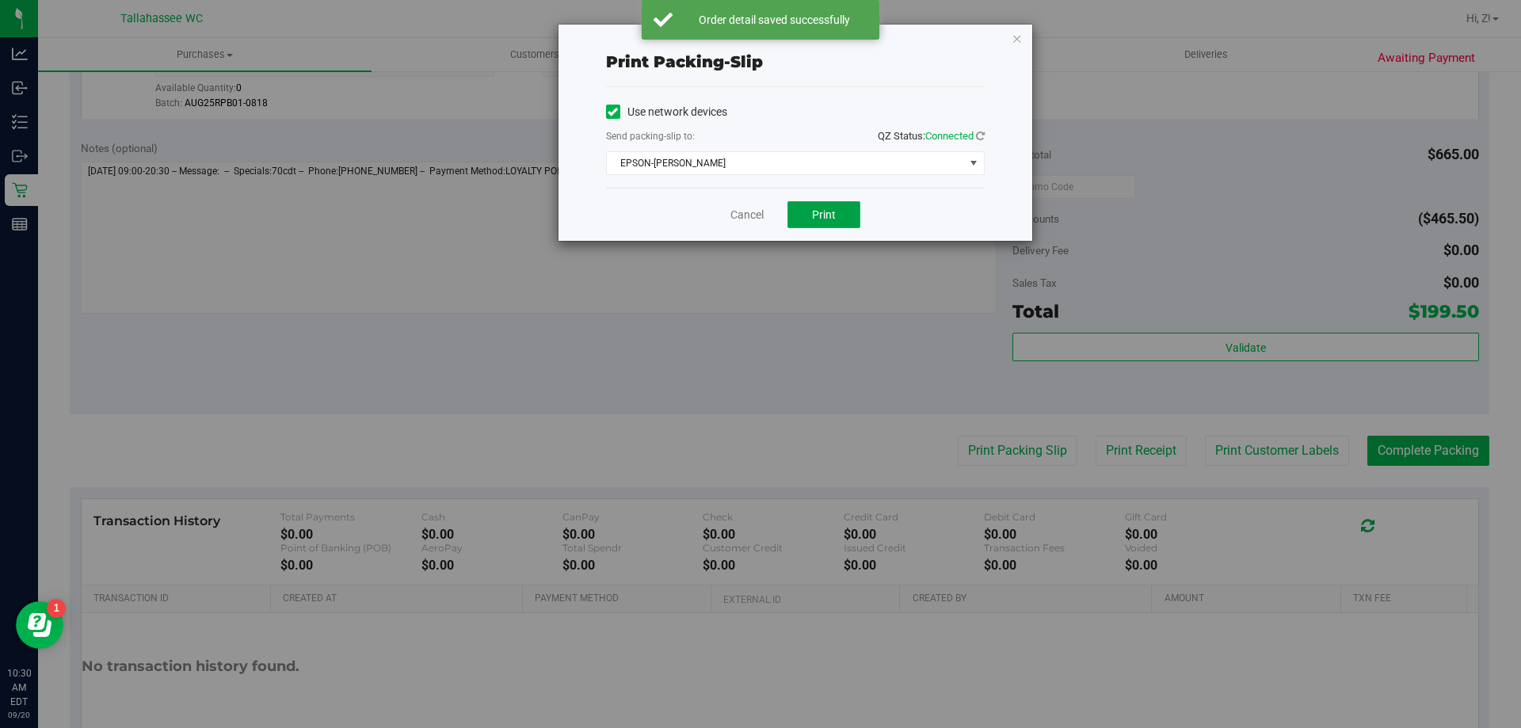
click at [838, 217] on button "Print" at bounding box center [823, 214] width 73 height 27
click at [1015, 36] on icon "button" at bounding box center [1016, 38] width 11 height 19
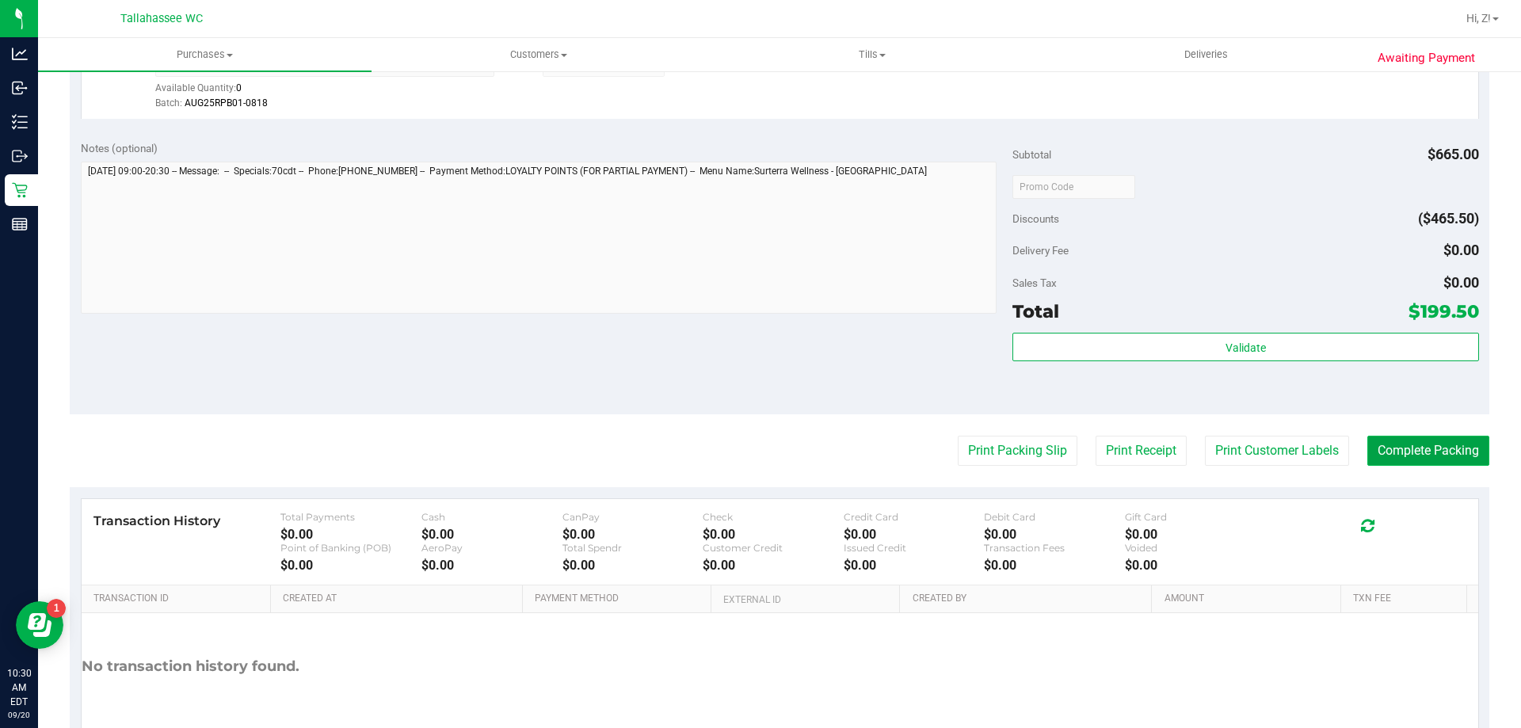
click at [1373, 439] on button "Complete Packing" at bounding box center [1428, 451] width 122 height 30
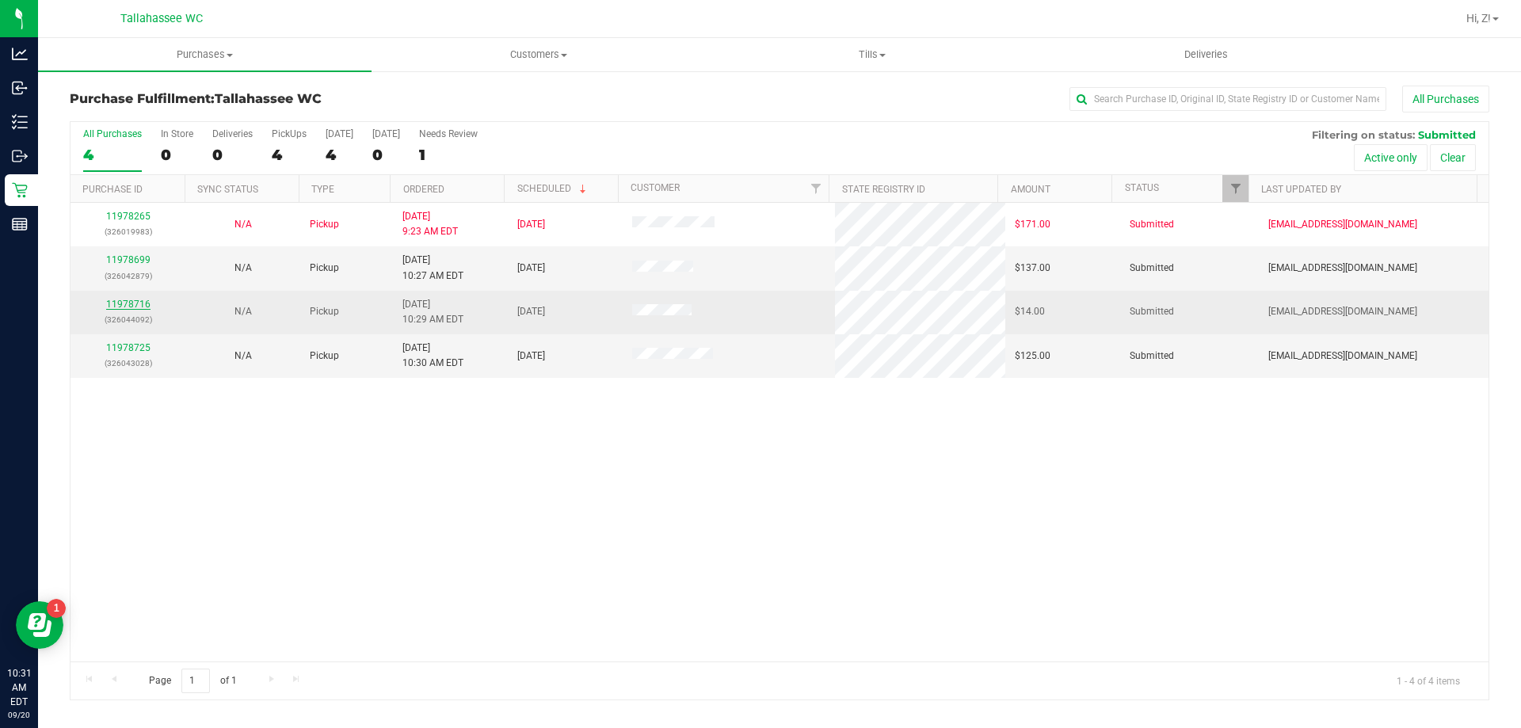
click at [113, 307] on link "11978716" at bounding box center [128, 304] width 44 height 11
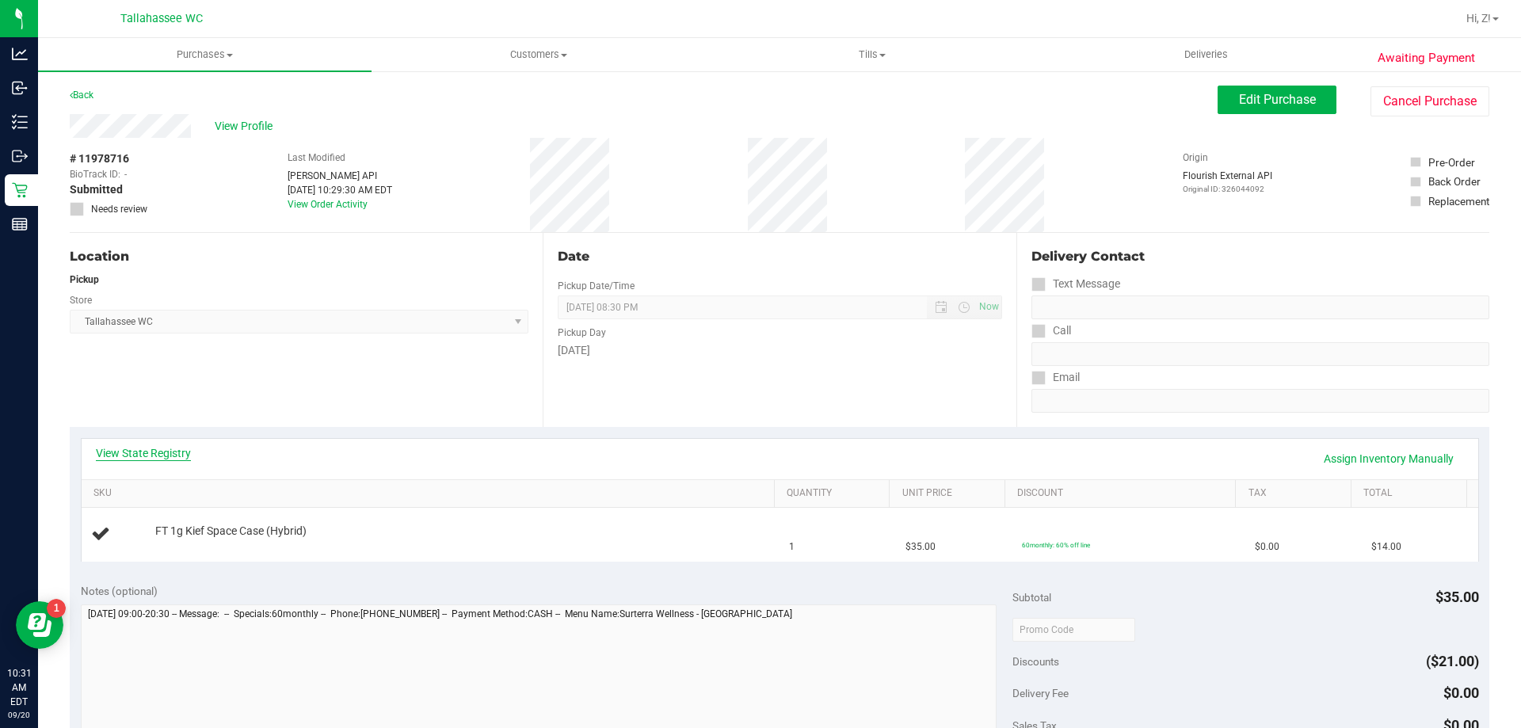
click at [157, 448] on link "View State Registry" at bounding box center [143, 453] width 95 height 16
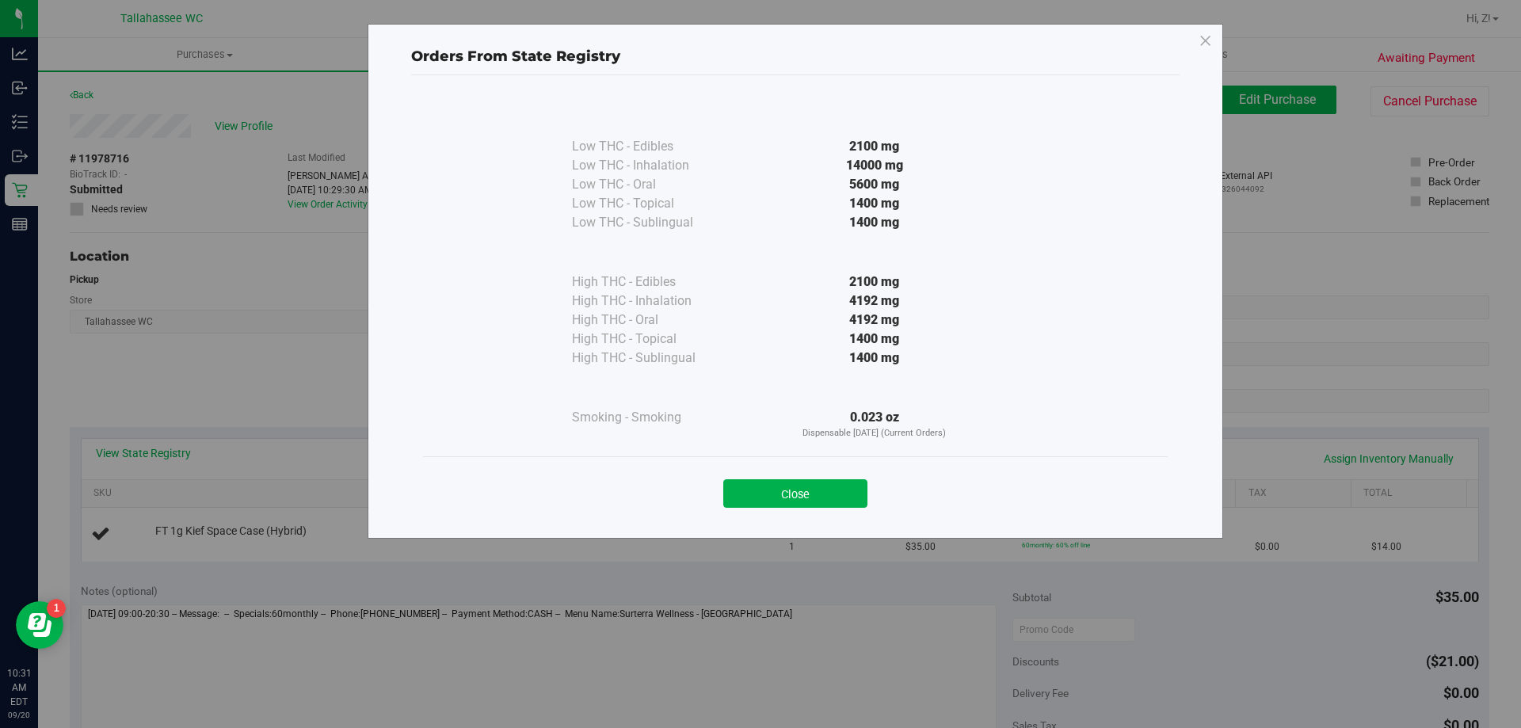
click at [817, 509] on div "Close" at bounding box center [795, 488] width 745 height 64
click at [817, 480] on button "Close" at bounding box center [795, 493] width 144 height 29
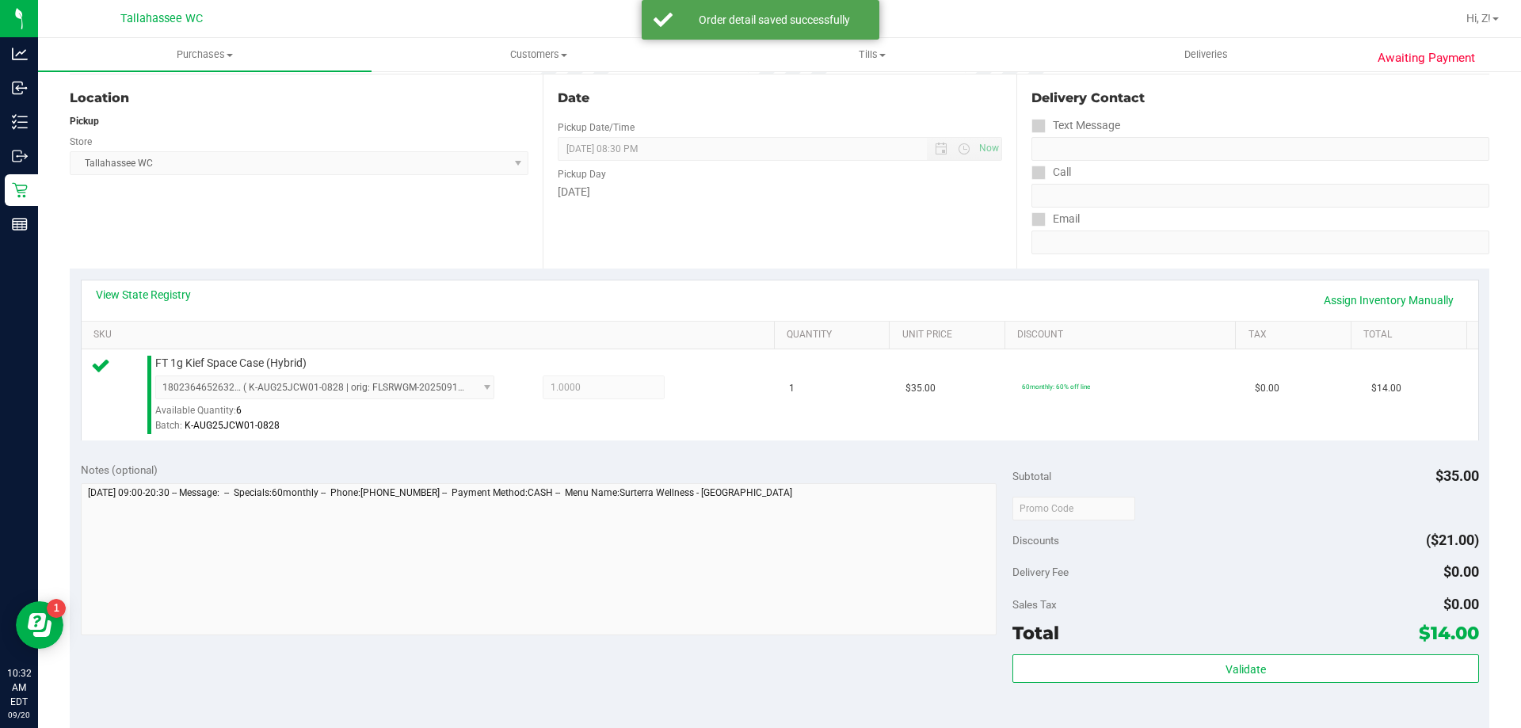
scroll to position [475, 0]
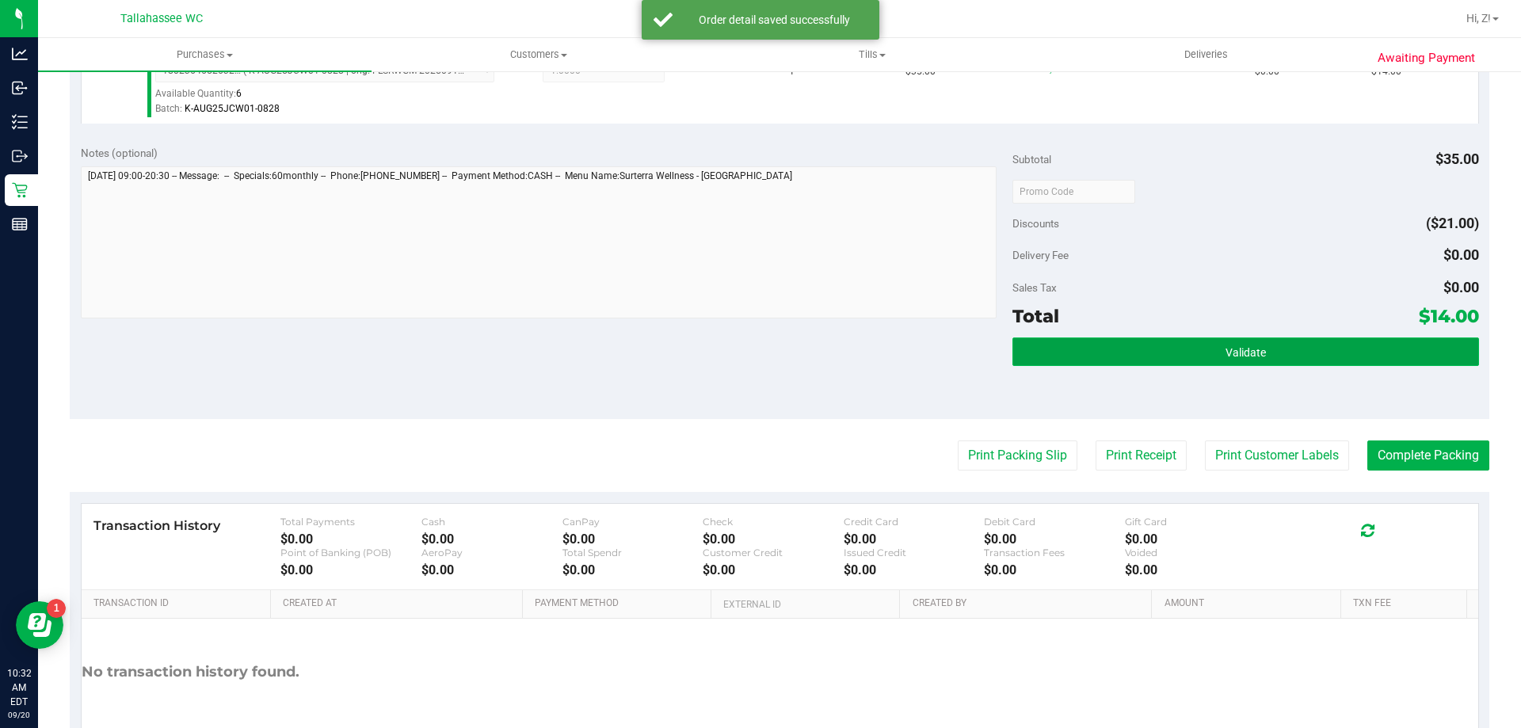
click at [1160, 356] on button "Validate" at bounding box center [1245, 351] width 466 height 29
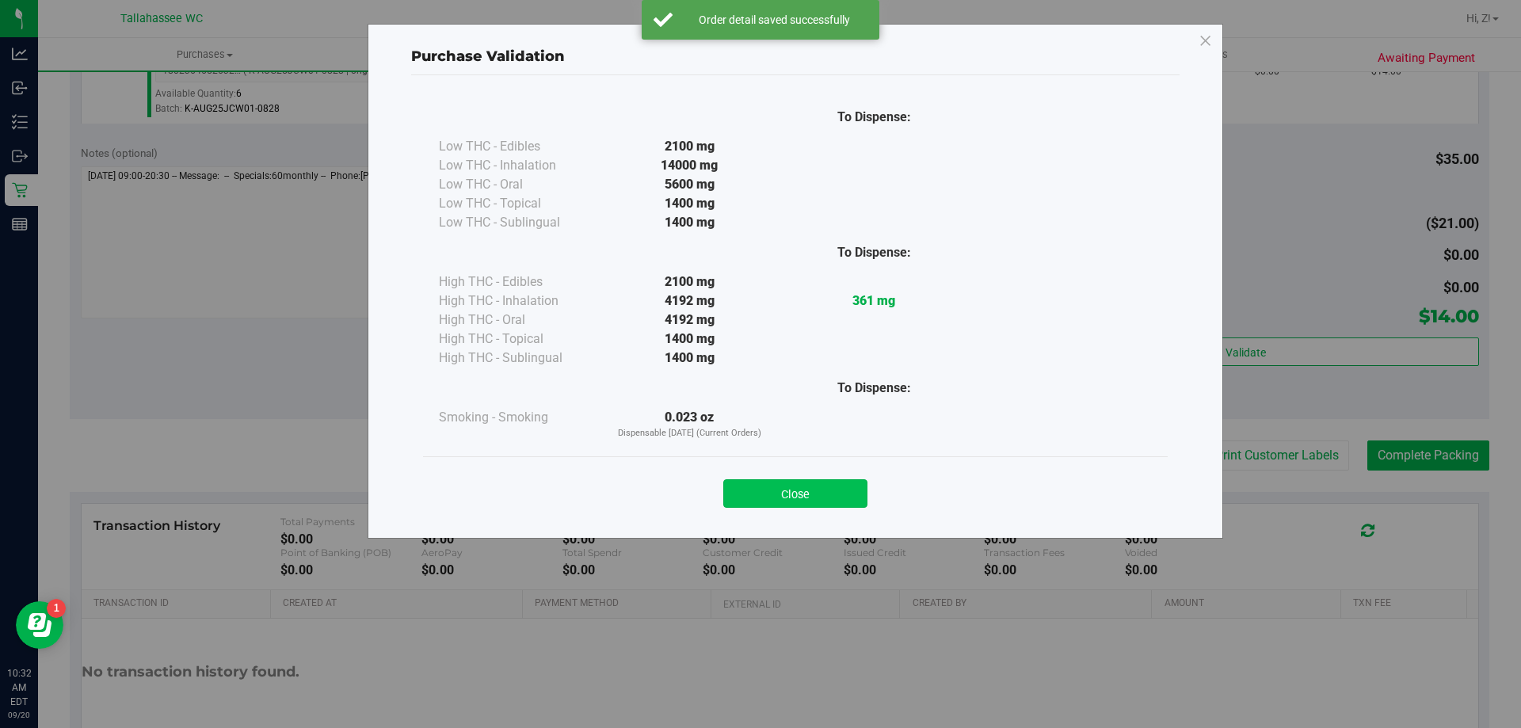
click at [808, 487] on button "Close" at bounding box center [795, 493] width 144 height 29
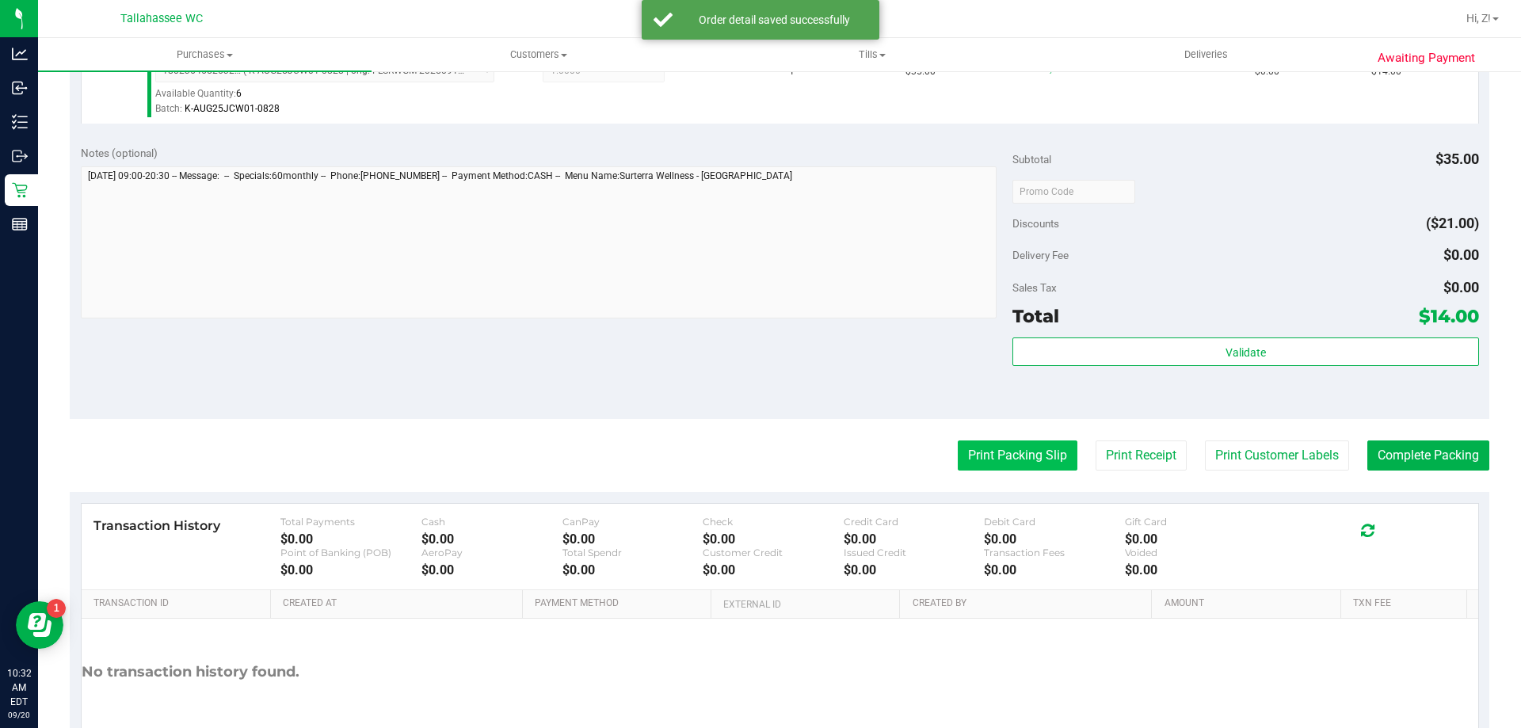
click at [976, 447] on button "Print Packing Slip" at bounding box center [1018, 455] width 120 height 30
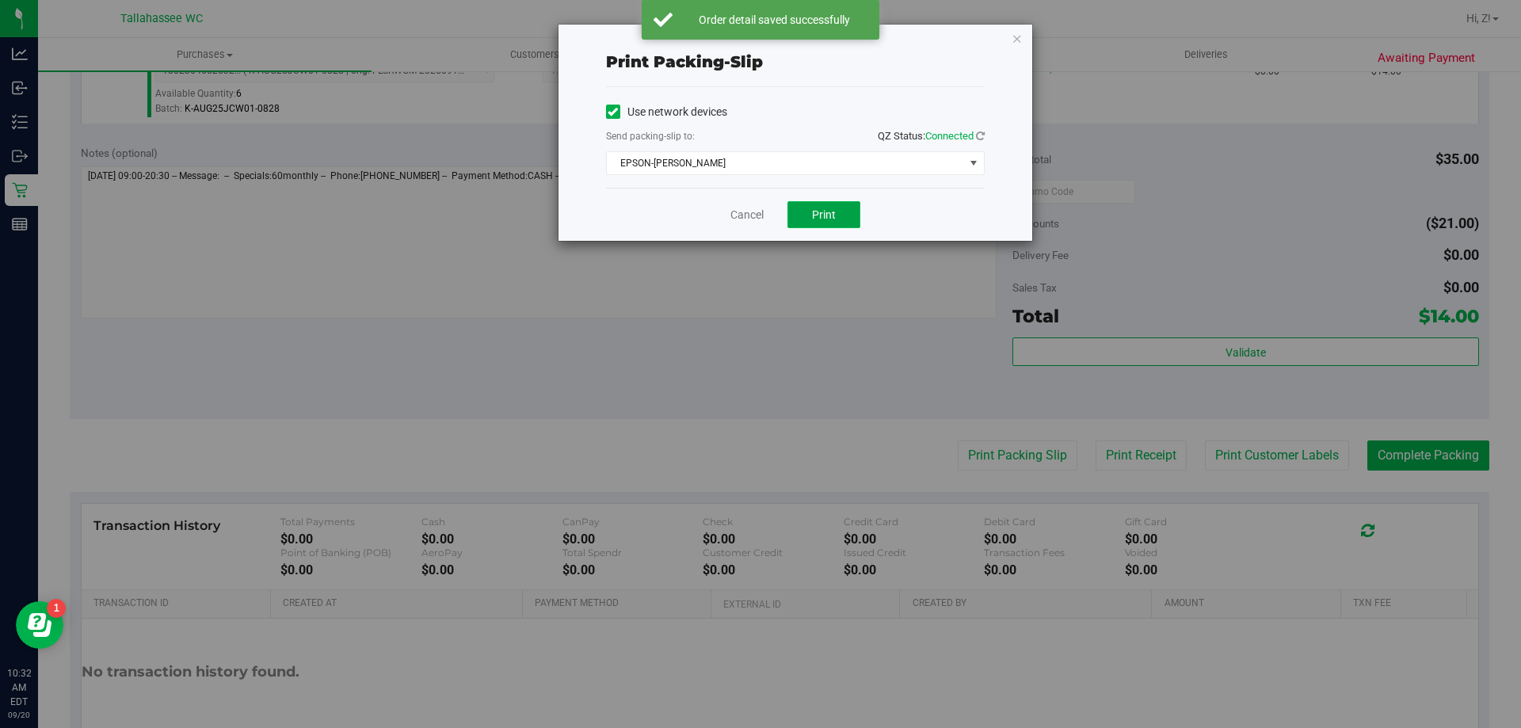
click at [828, 204] on button "Print" at bounding box center [823, 214] width 73 height 27
click at [1016, 41] on icon "button" at bounding box center [1016, 38] width 11 height 19
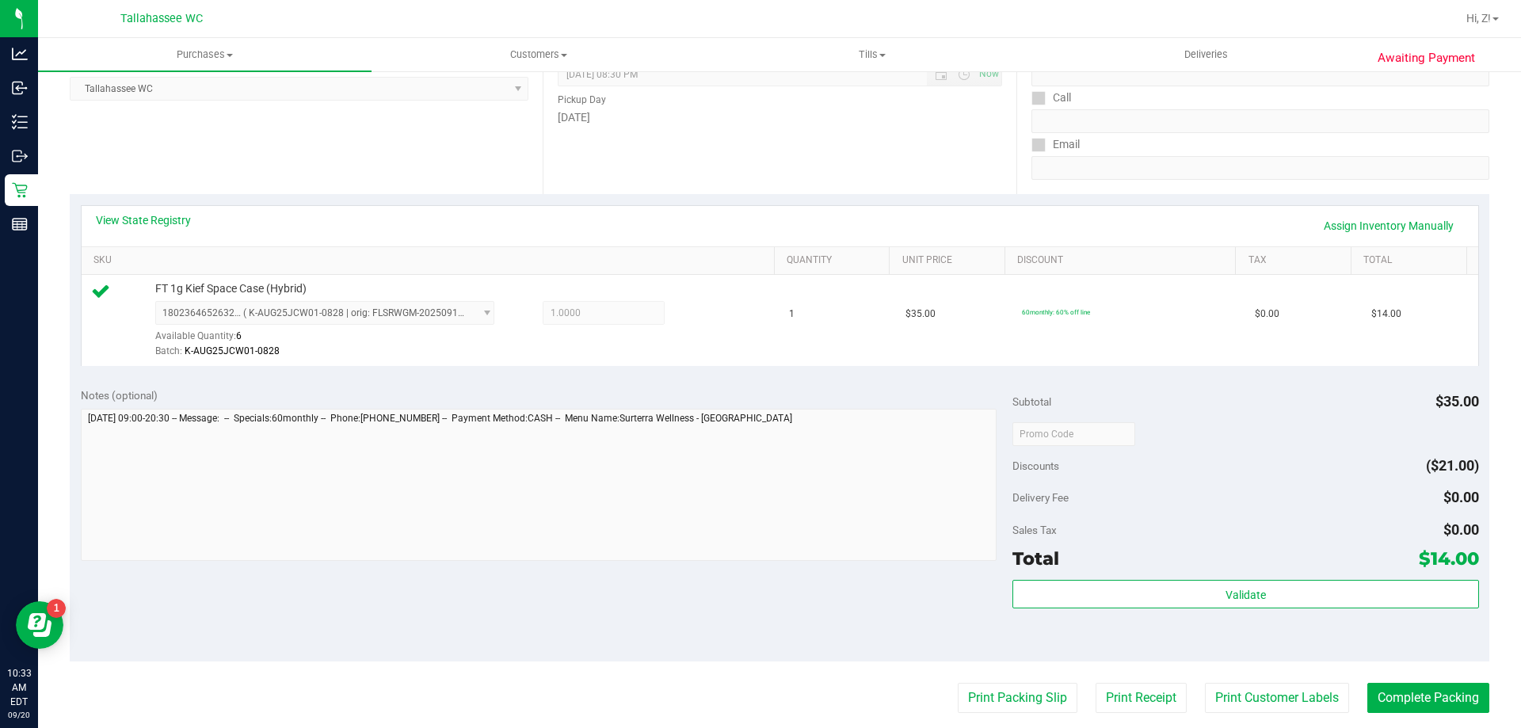
scroll to position [396, 0]
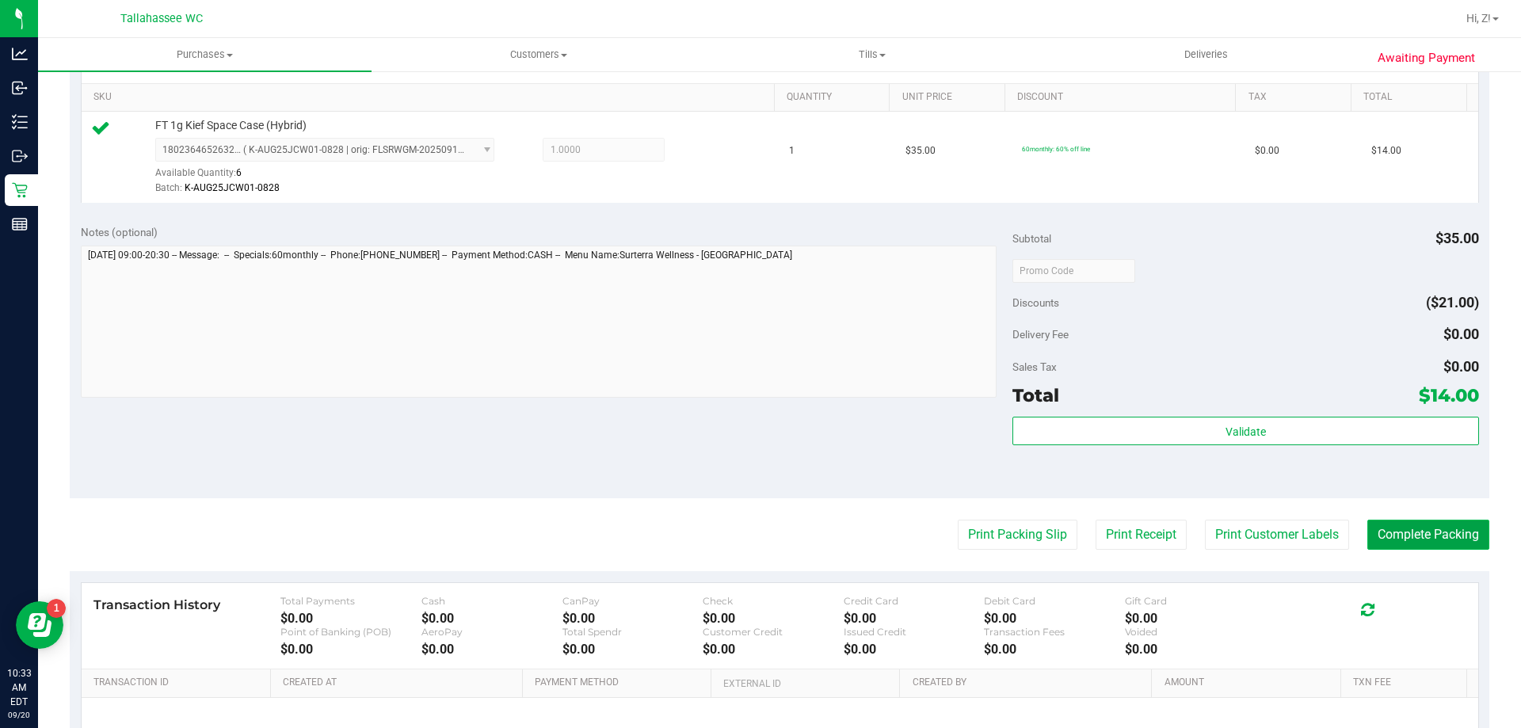
click at [1406, 547] on button "Complete Packing" at bounding box center [1428, 535] width 122 height 30
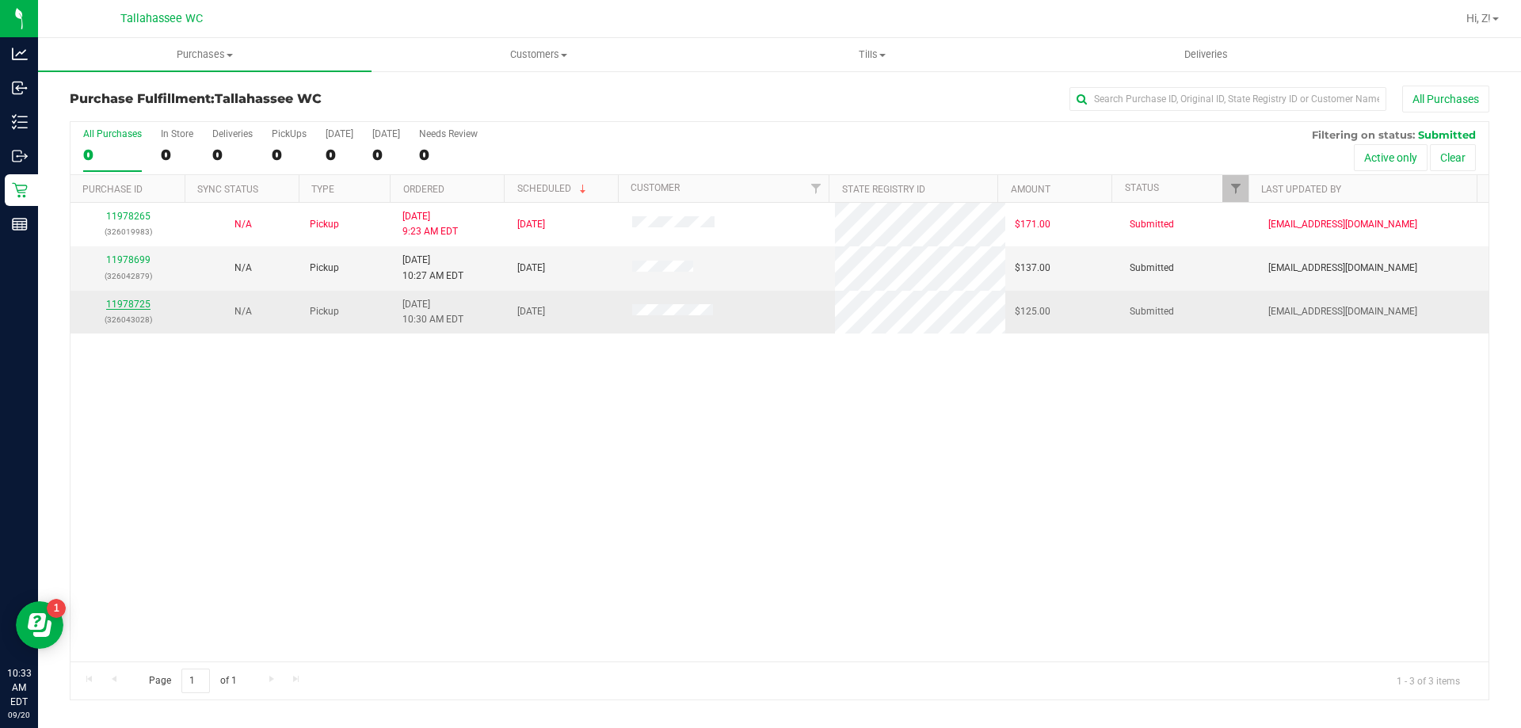
click at [147, 306] on link "11978725" at bounding box center [128, 304] width 44 height 11
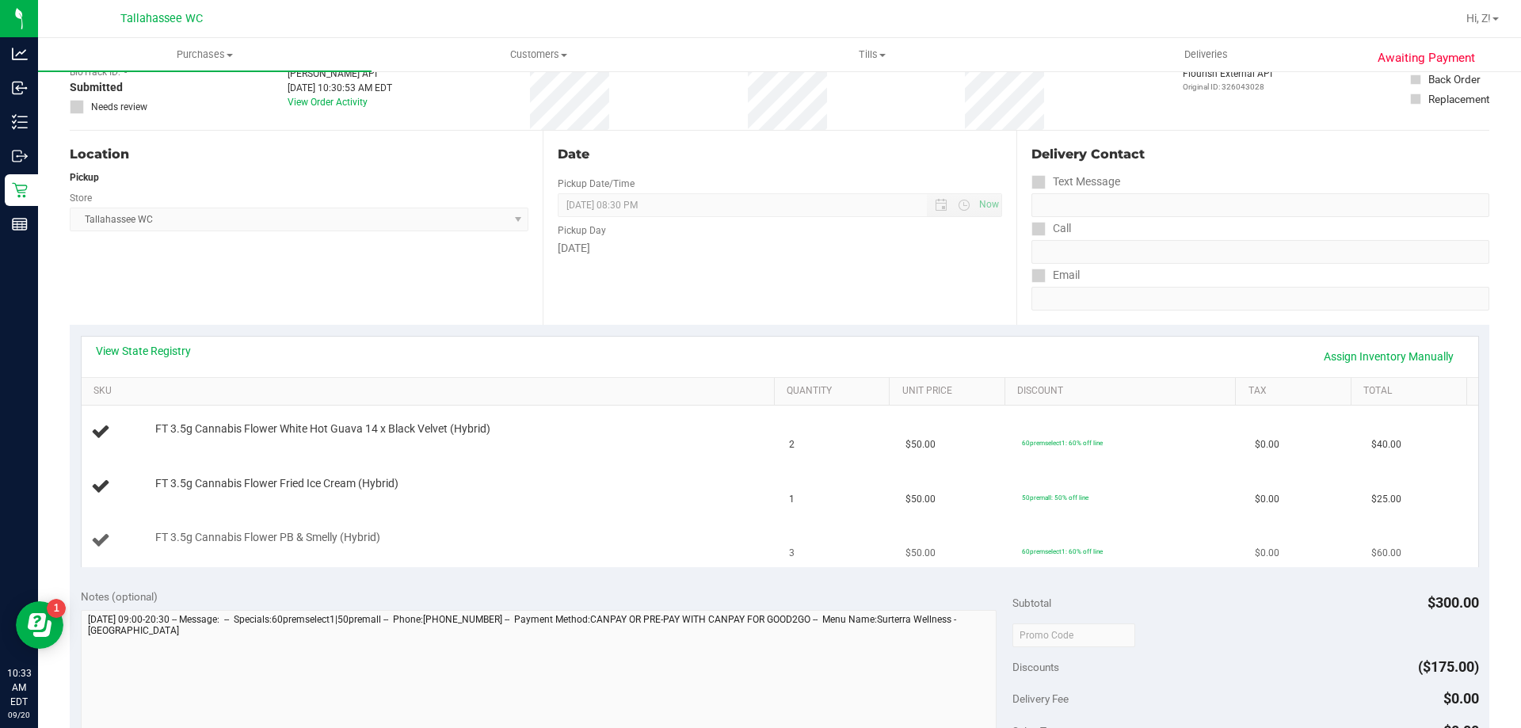
scroll to position [317, 0]
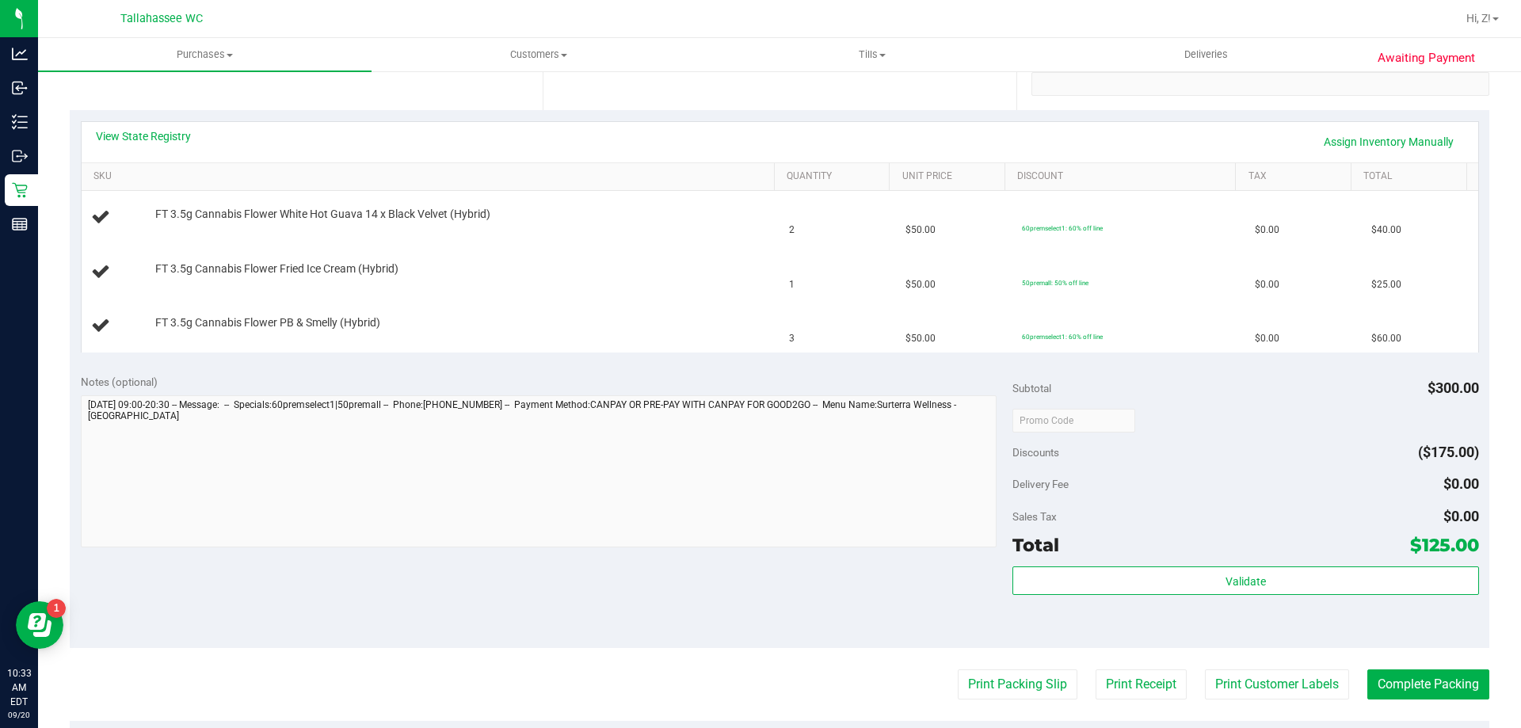
click at [171, 127] on div "View State Registry Assign Inventory Manually" at bounding box center [780, 142] width 1396 height 40
click at [176, 135] on link "View State Registry" at bounding box center [143, 136] width 95 height 16
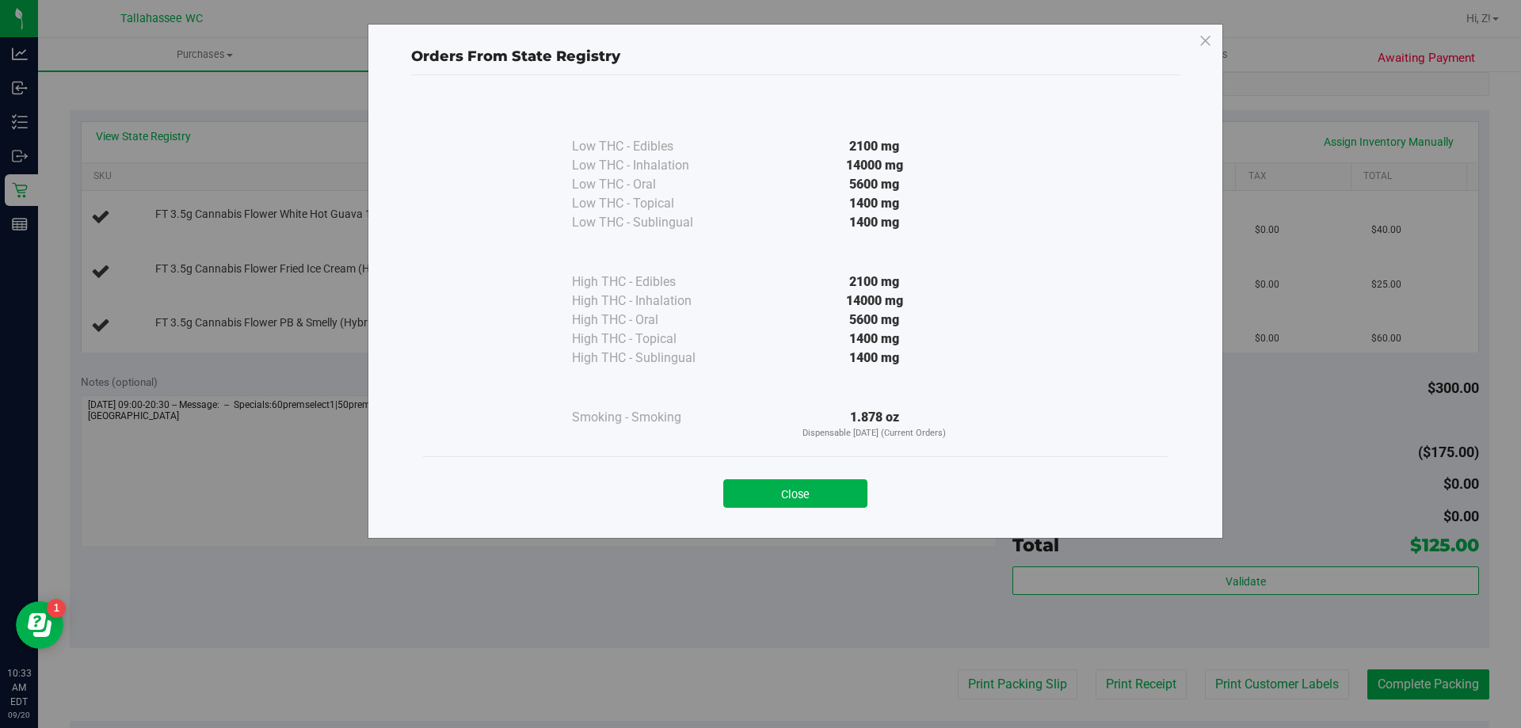
click at [851, 518] on div "Close" at bounding box center [795, 488] width 745 height 64
click at [832, 499] on button "Close" at bounding box center [795, 493] width 144 height 29
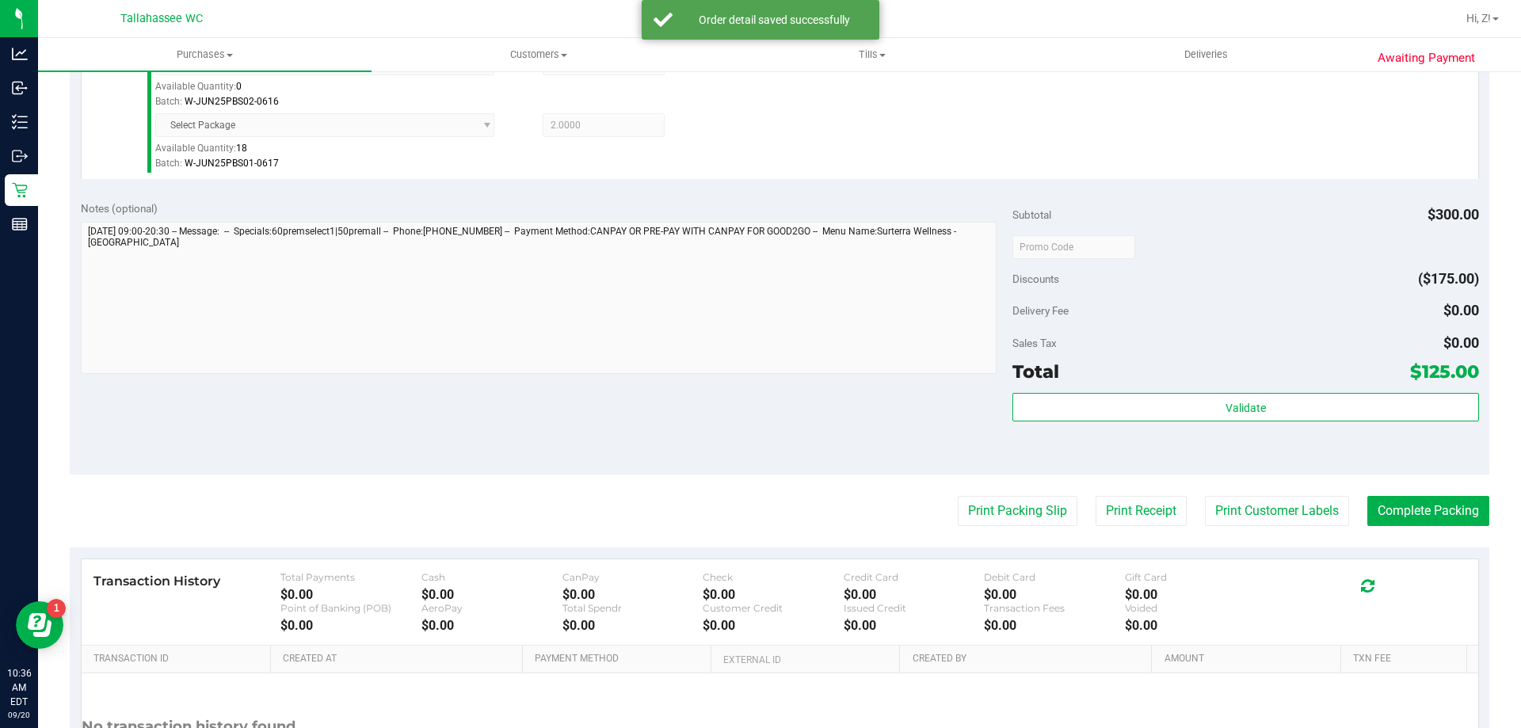
scroll to position [713, 0]
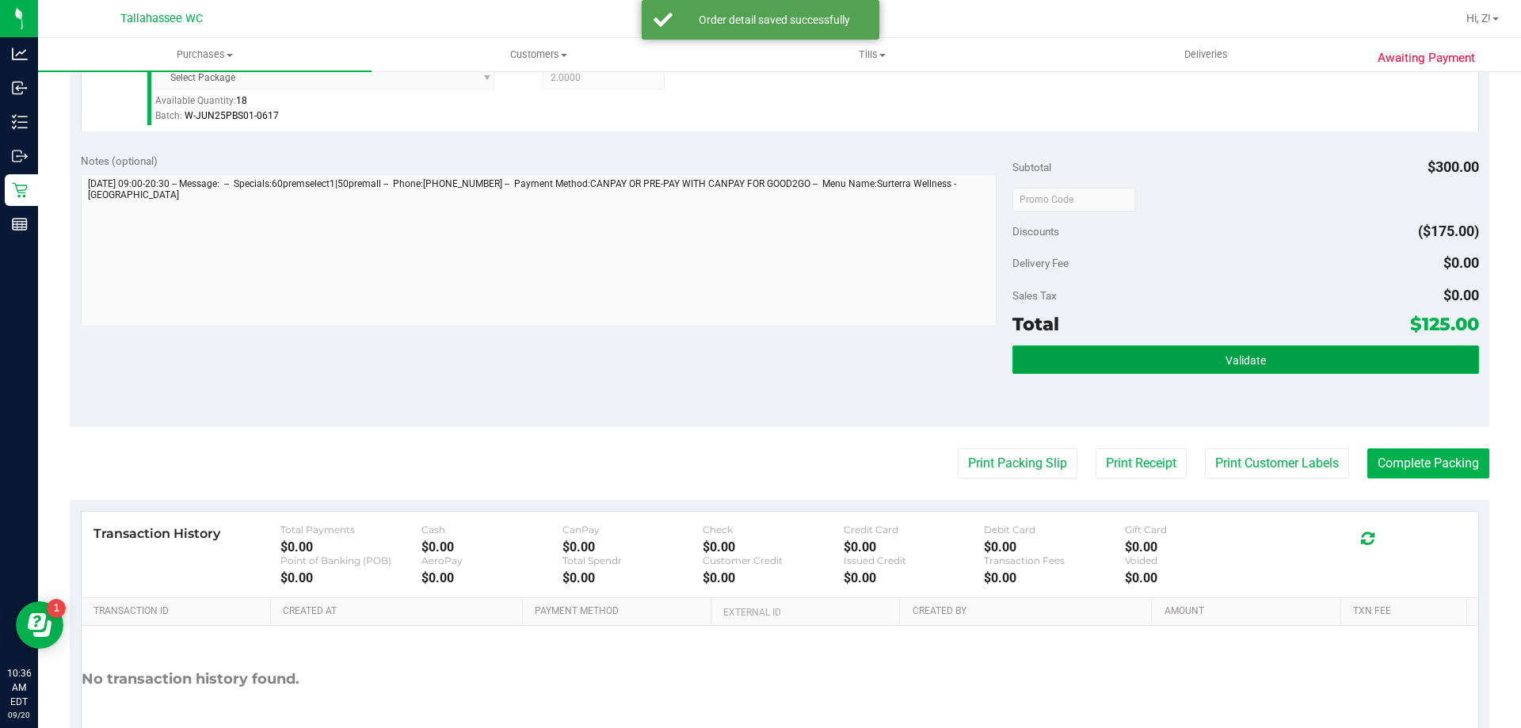
click at [1177, 352] on button "Validate" at bounding box center [1245, 359] width 466 height 29
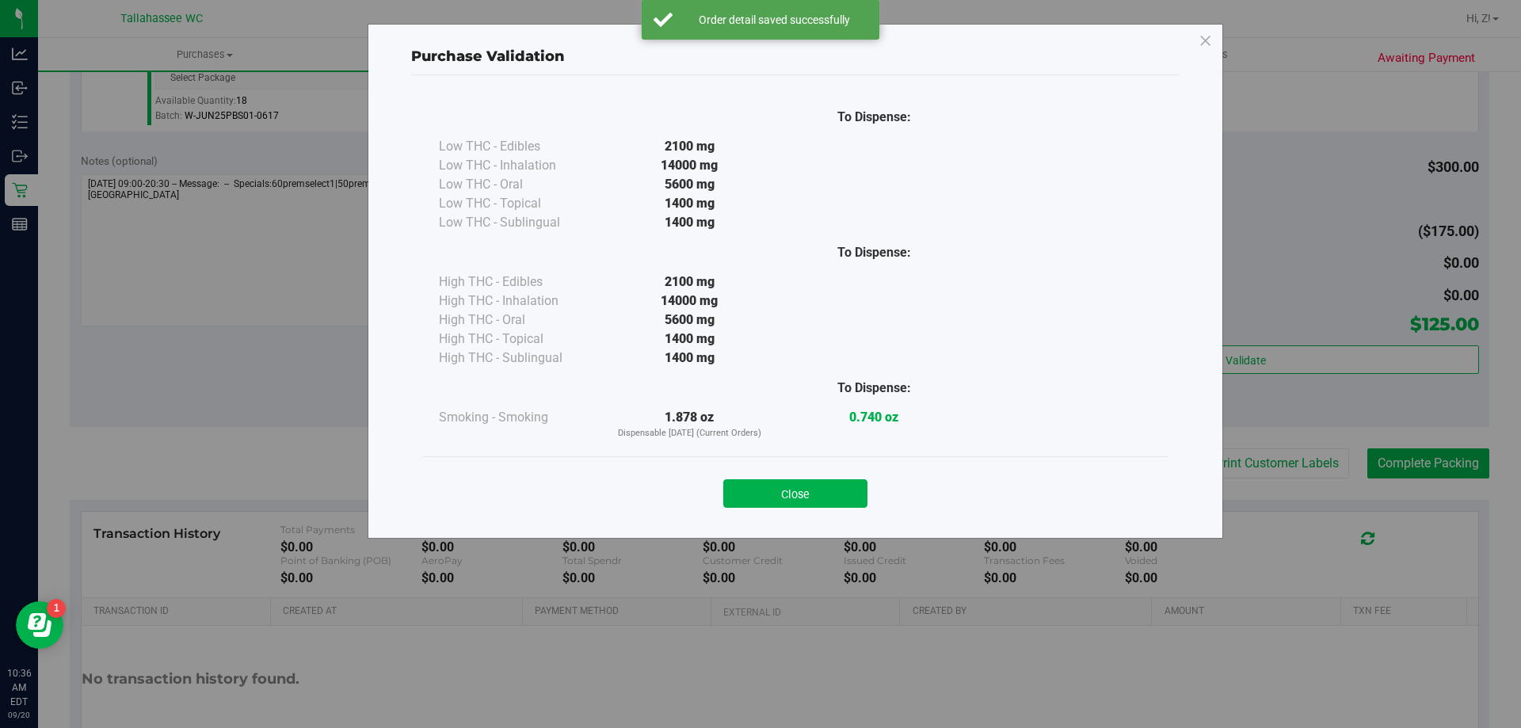
click at [792, 521] on div "To Dispense: Low THC - Edibles 2100 mg" at bounding box center [795, 299] width 768 height 448
click at [791, 505] on button "Close" at bounding box center [795, 493] width 144 height 29
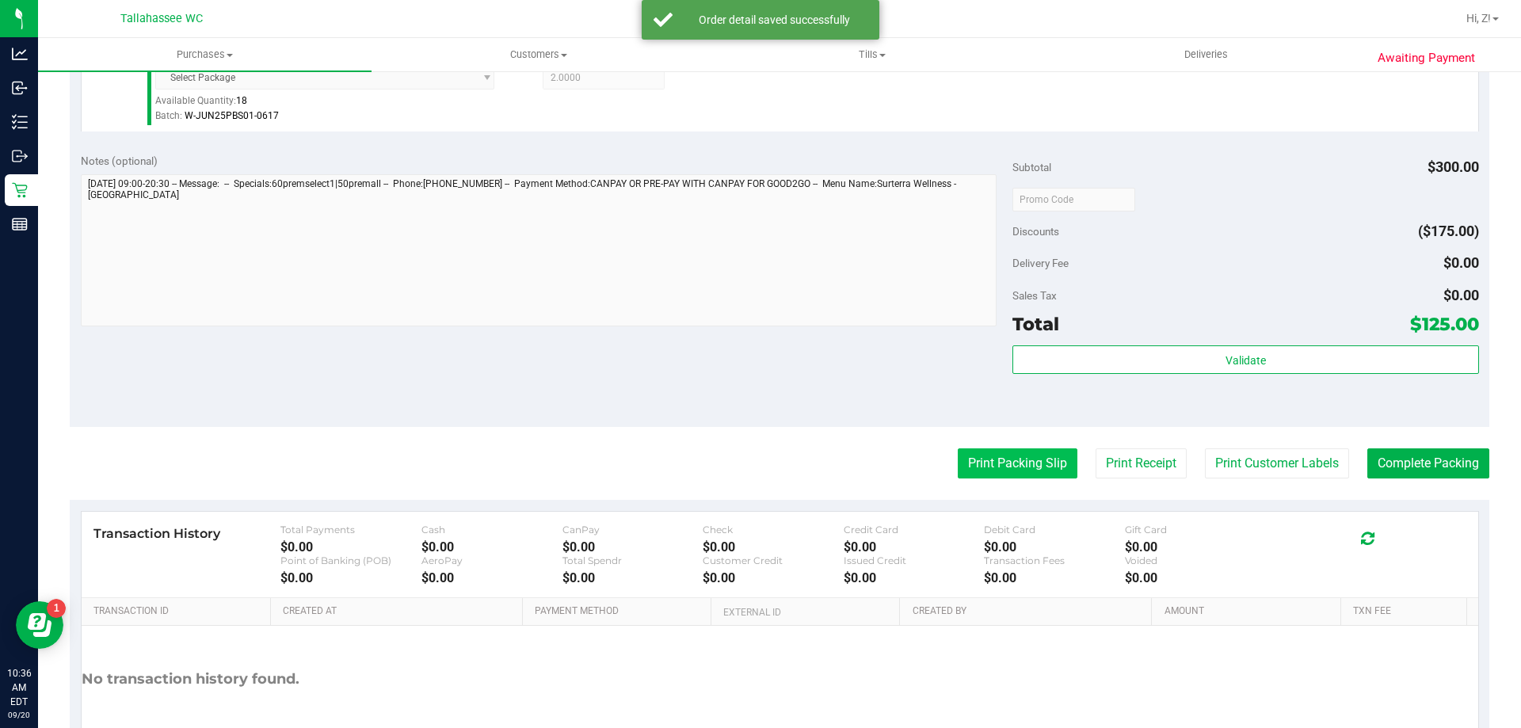
click at [1006, 469] on button "Print Packing Slip" at bounding box center [1018, 463] width 120 height 30
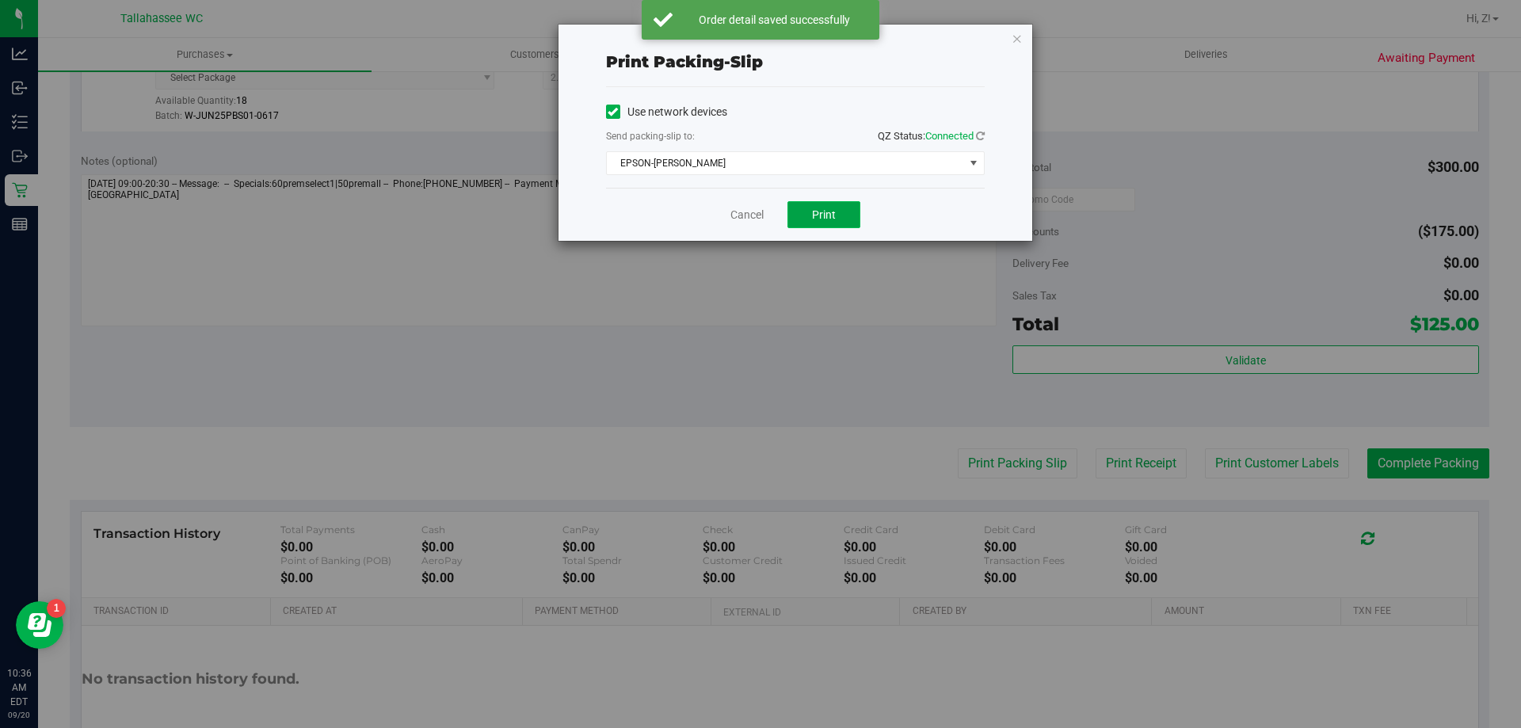
click at [855, 215] on button "Print" at bounding box center [823, 214] width 73 height 27
click at [1015, 40] on icon "button" at bounding box center [1016, 38] width 11 height 19
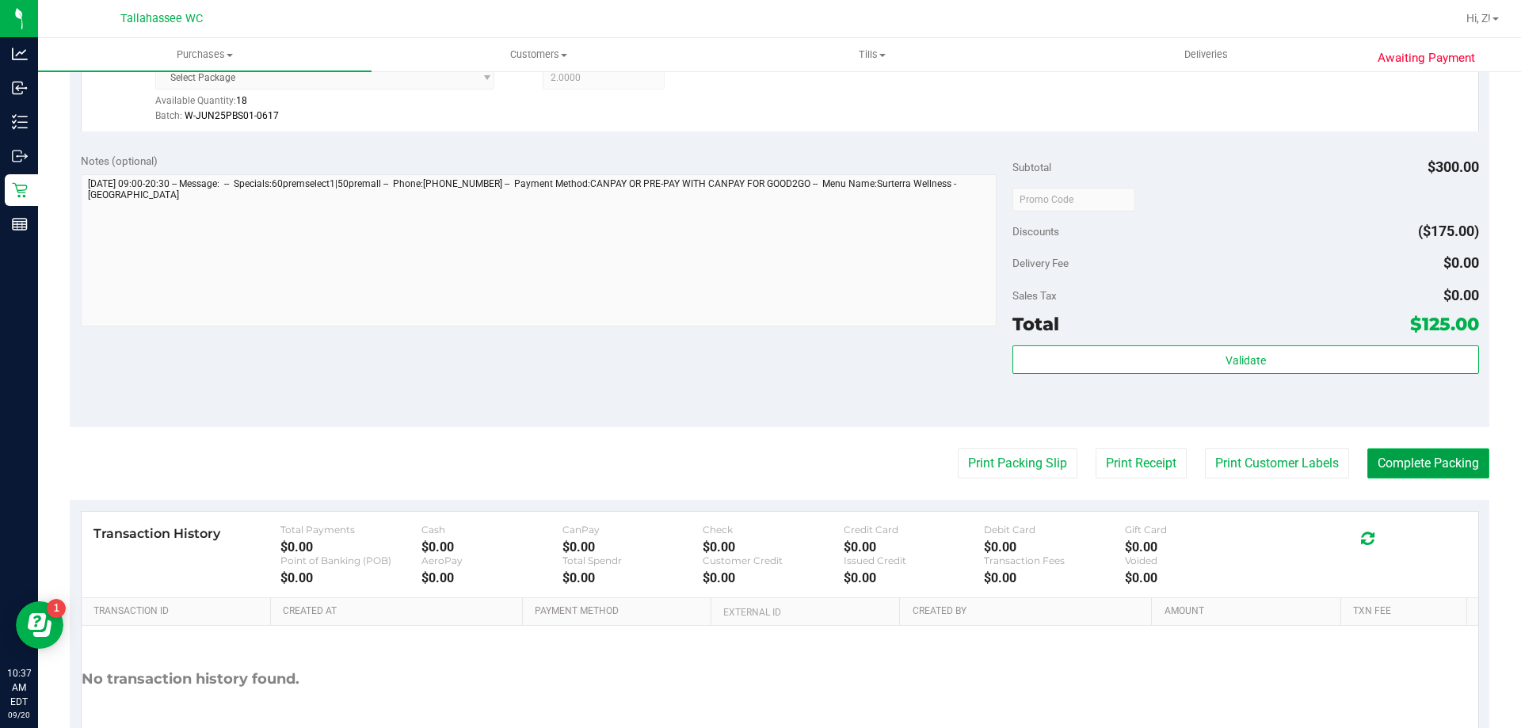
click at [1411, 471] on button "Complete Packing" at bounding box center [1428, 463] width 122 height 30
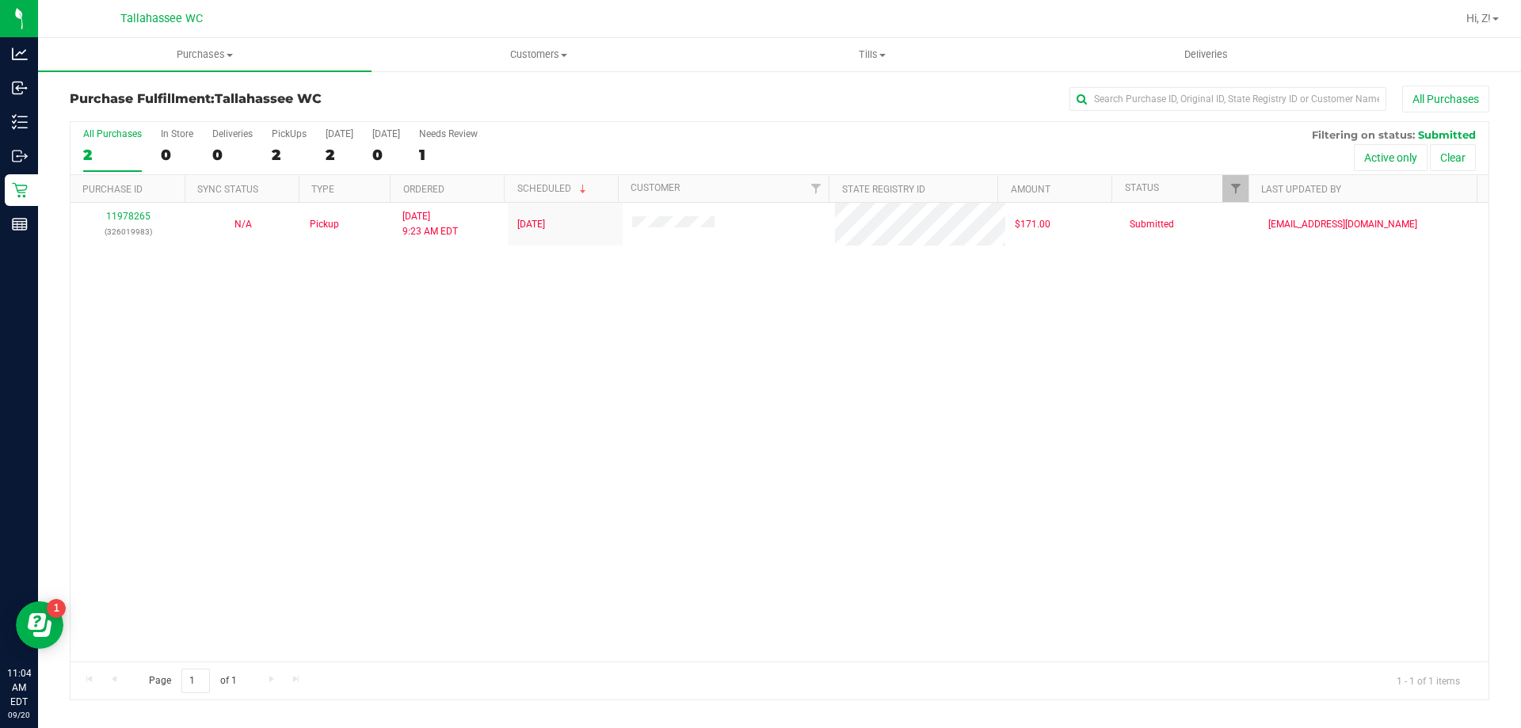
click at [508, 425] on div "11978265 (326019983) N/A Pickup 9/20/2025 9:23 AM EDT 9/20/2025 $171.00 Submitt…" at bounding box center [779, 432] width 1418 height 459
click at [428, 619] on div "11978265 (326019983) N/A Pickup 9/20/2025 9:23 AM EDT 9/20/2025 $171.00 Submitt…" at bounding box center [779, 432] width 1418 height 459
click at [423, 541] on div "11978265 (326019983) N/A Pickup 9/20/2025 9:23 AM EDT 9/20/2025 $171.00 Submitt…" at bounding box center [779, 432] width 1418 height 459
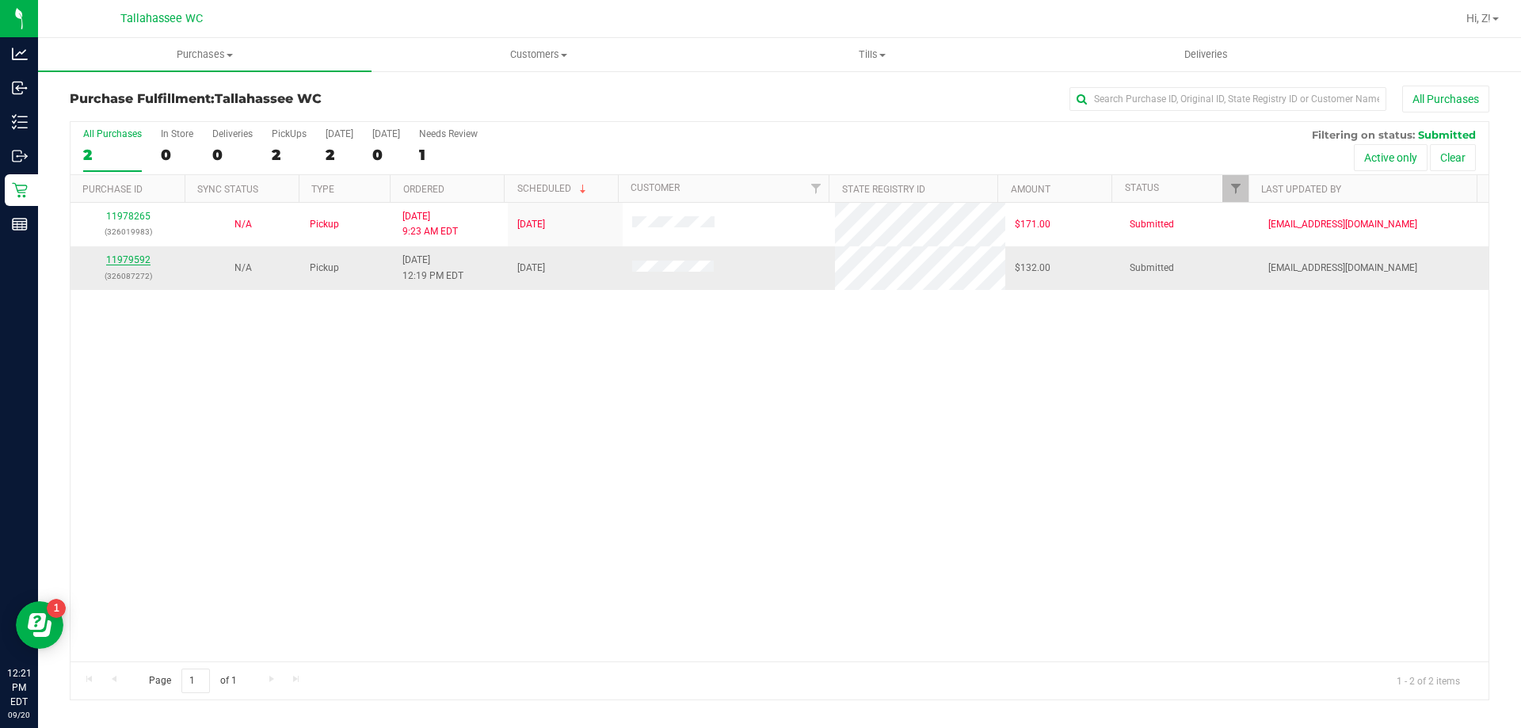
click at [131, 259] on link "11979592" at bounding box center [128, 259] width 44 height 11
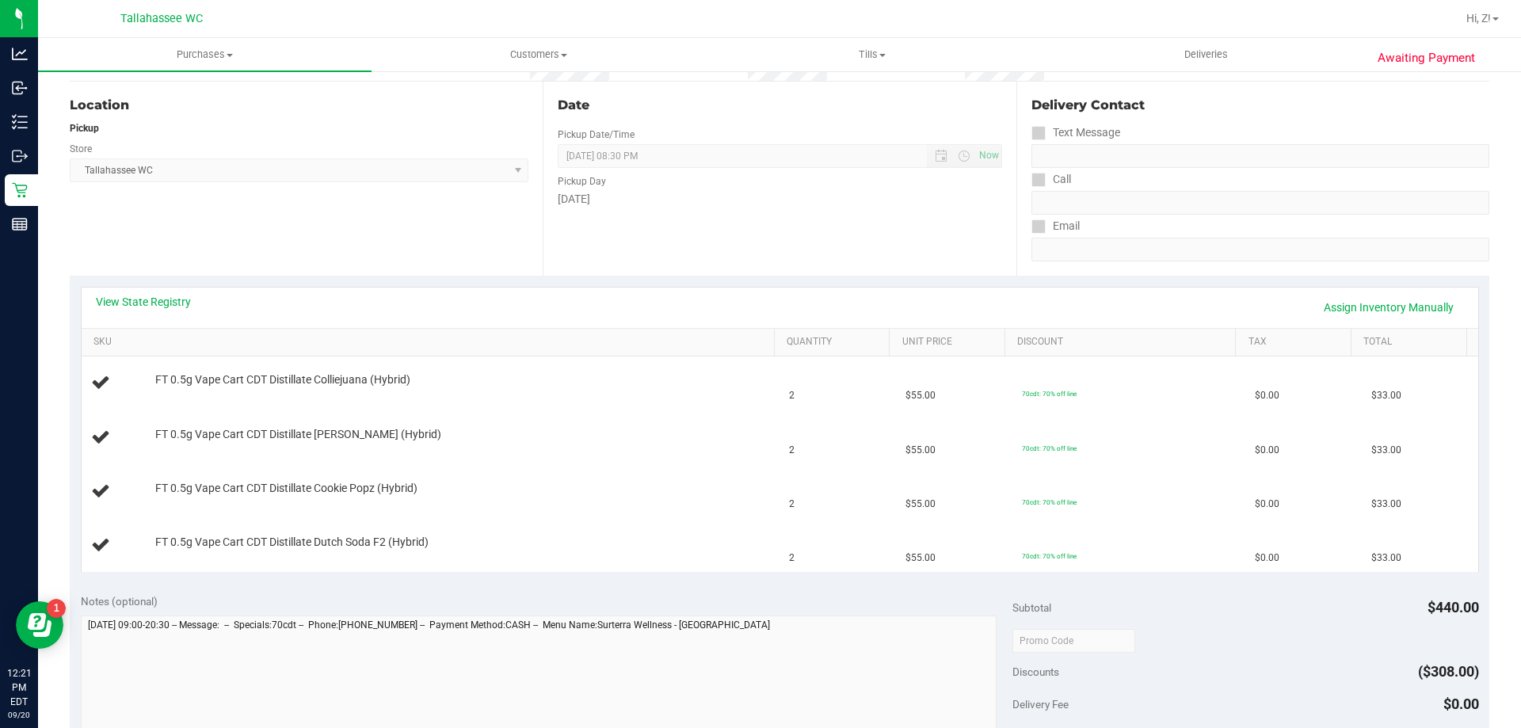
scroll to position [158, 0]
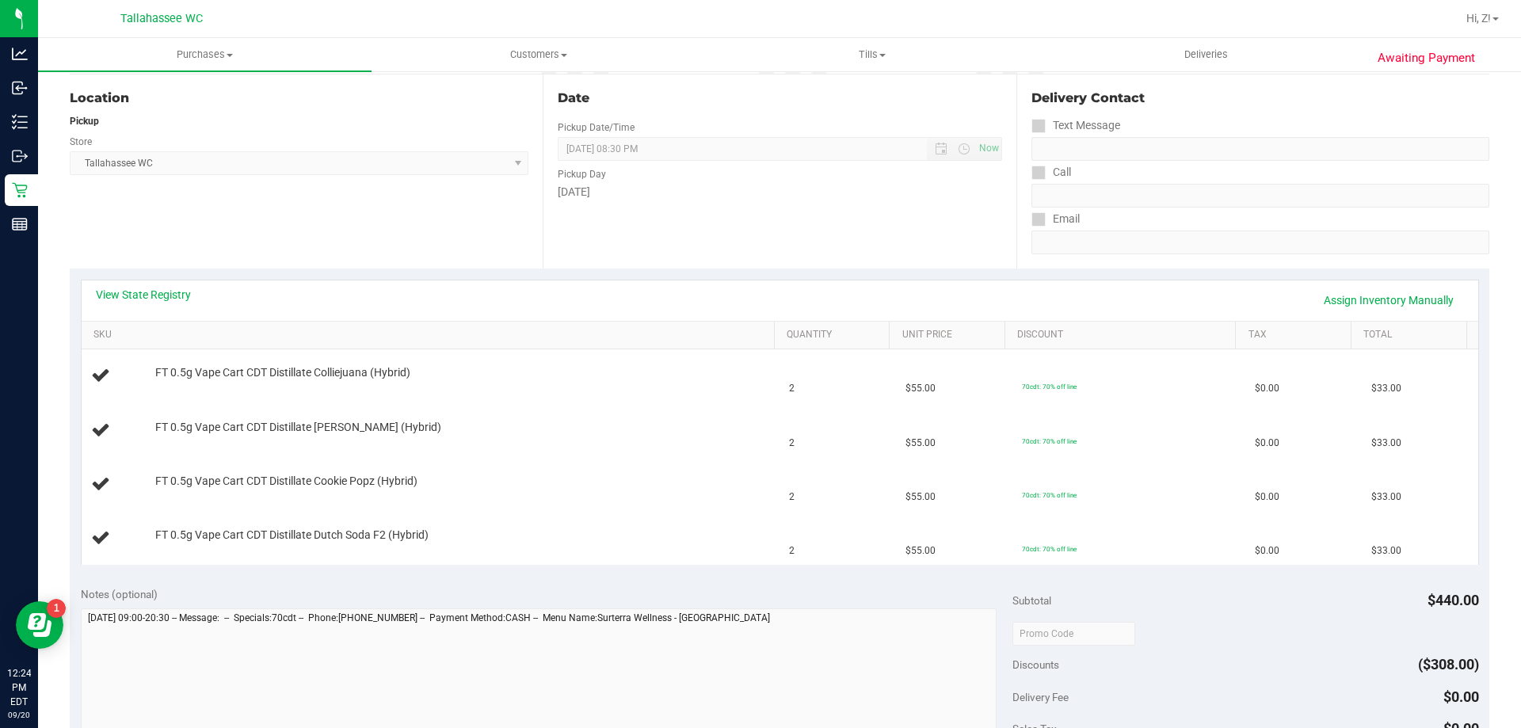
click at [167, 286] on div "View State Registry Assign Inventory Manually" at bounding box center [780, 300] width 1396 height 40
click at [172, 297] on link "View State Registry" at bounding box center [143, 295] width 95 height 16
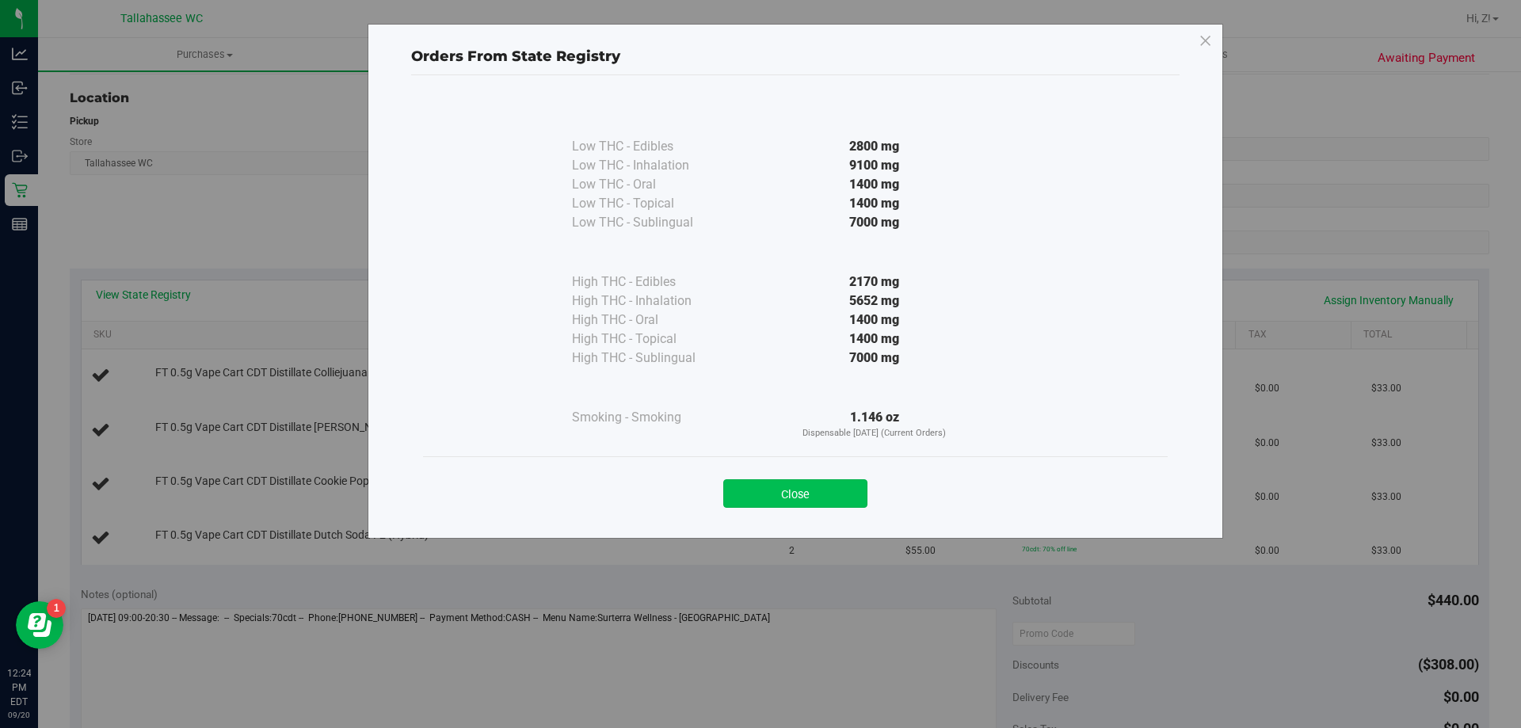
click at [775, 482] on button "Close" at bounding box center [795, 493] width 144 height 29
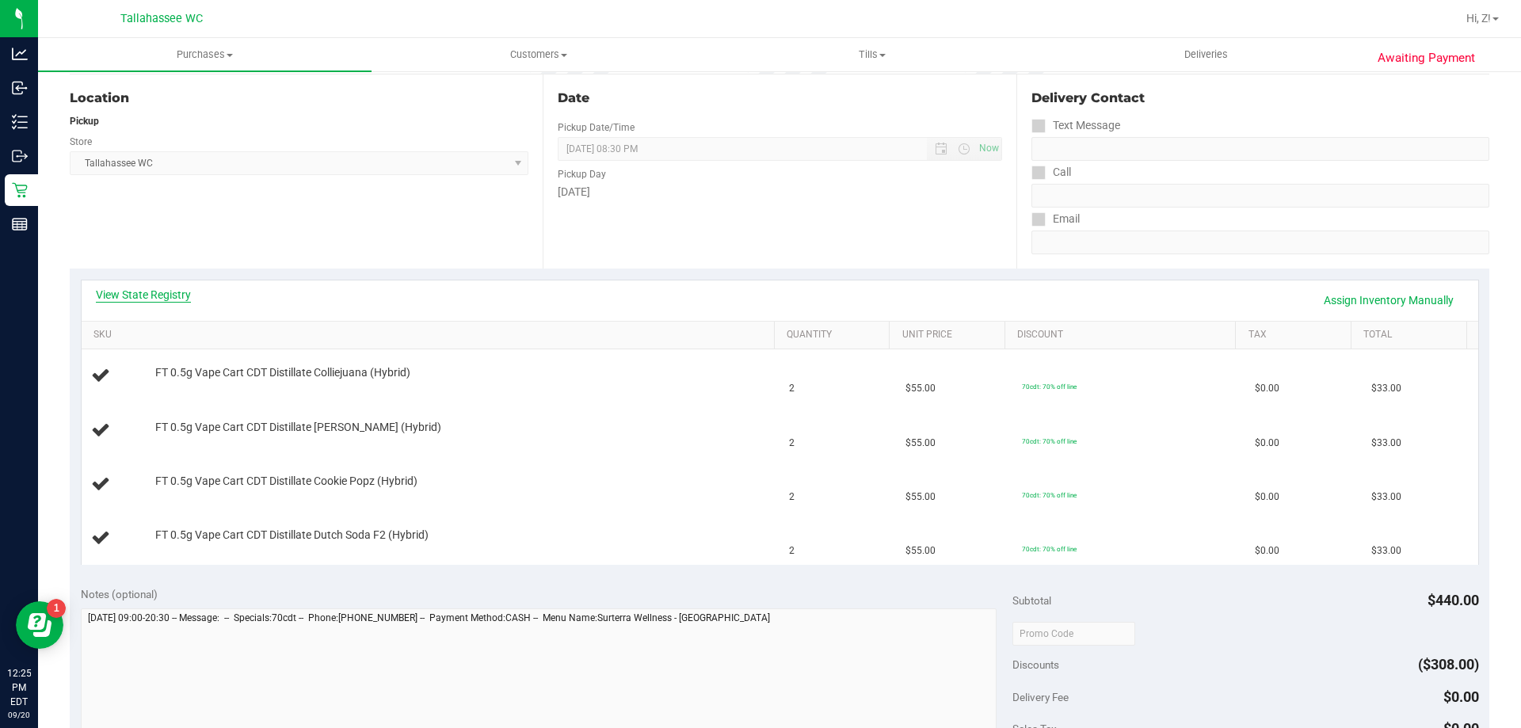
click at [150, 291] on link "View State Registry" at bounding box center [143, 295] width 95 height 16
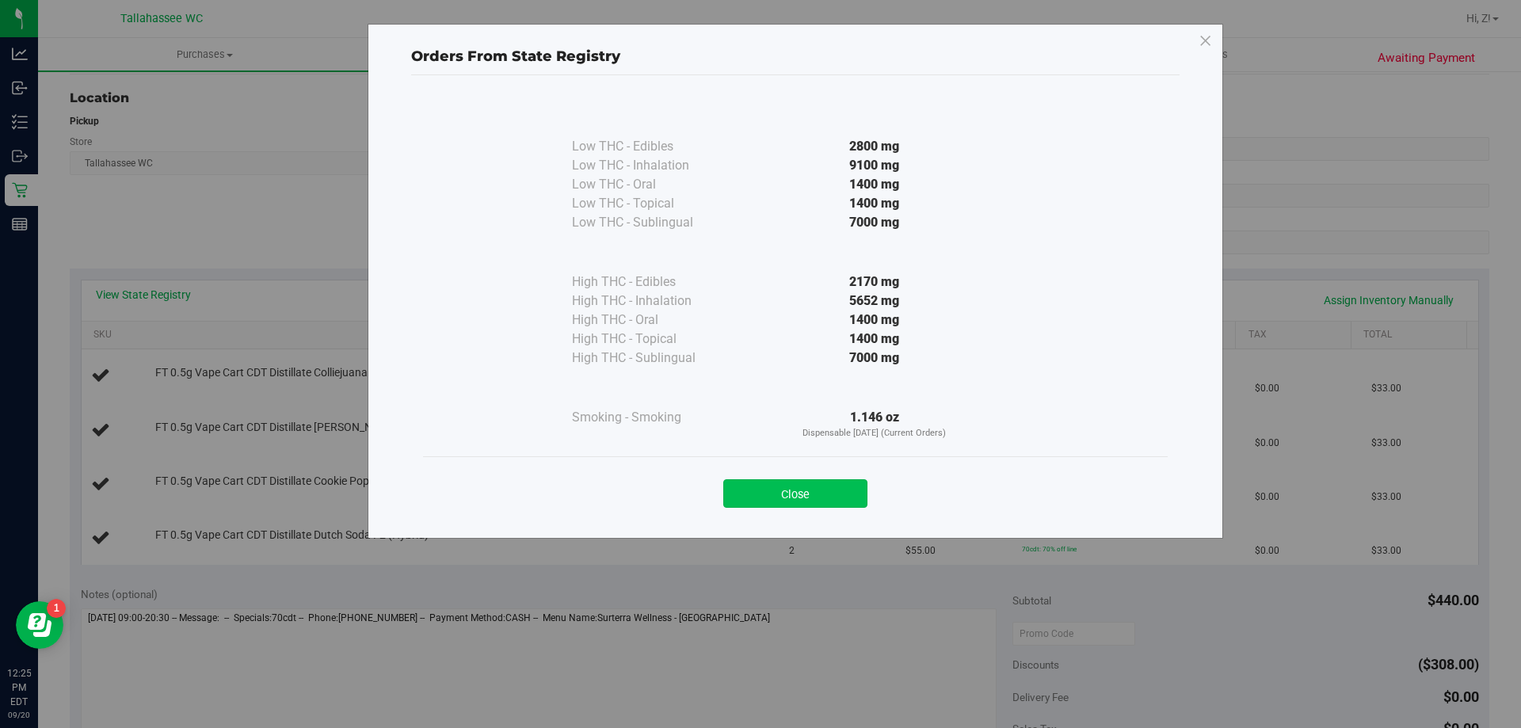
click at [840, 502] on button "Close" at bounding box center [795, 493] width 144 height 29
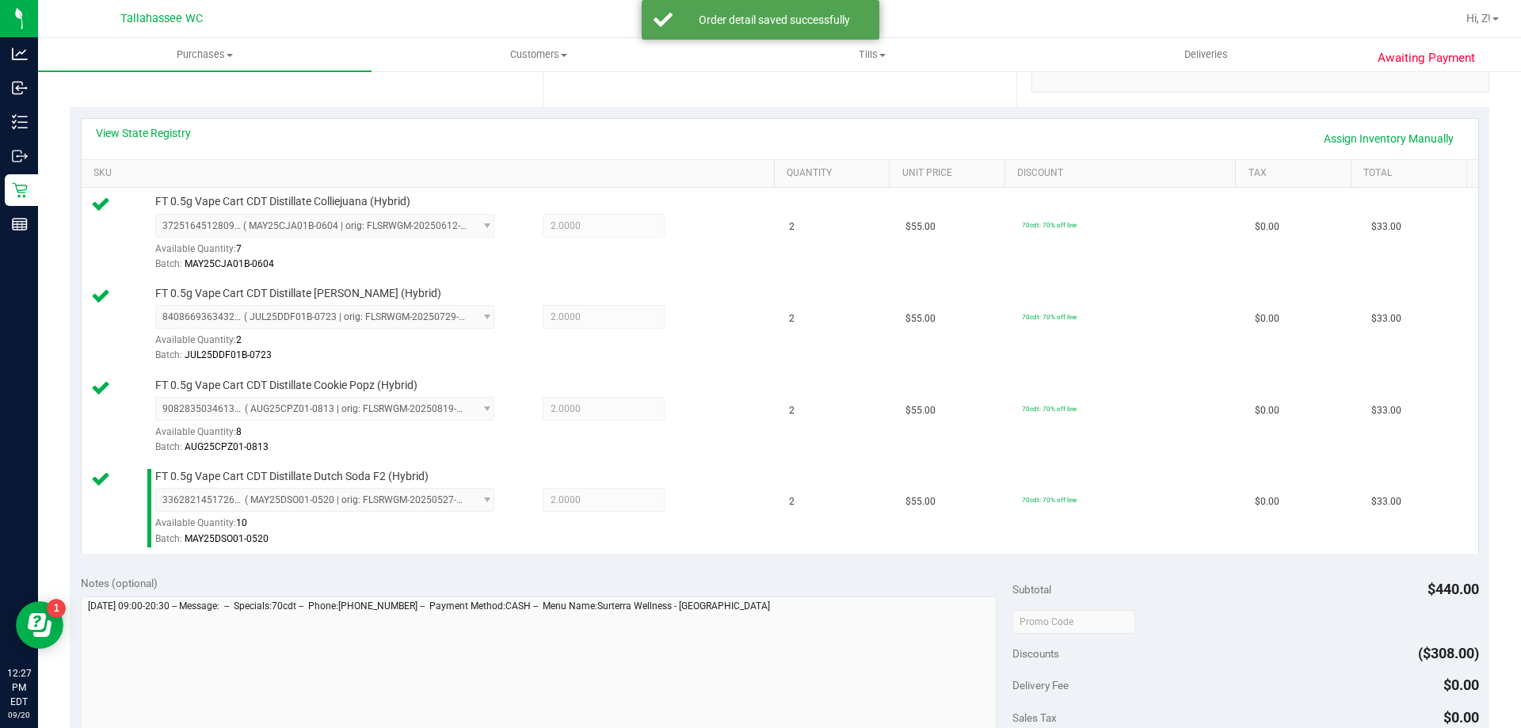
scroll to position [713, 0]
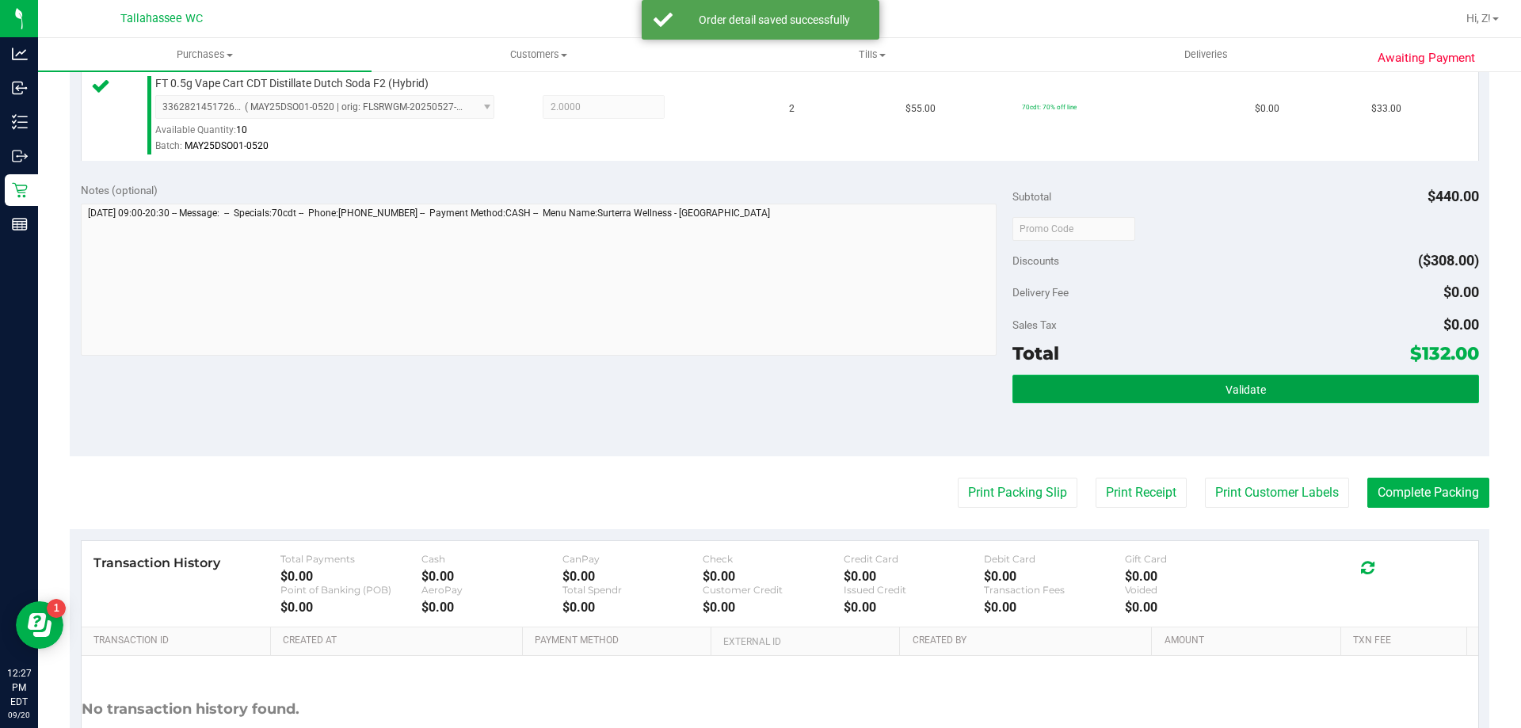
click at [1259, 395] on button "Validate" at bounding box center [1245, 389] width 466 height 29
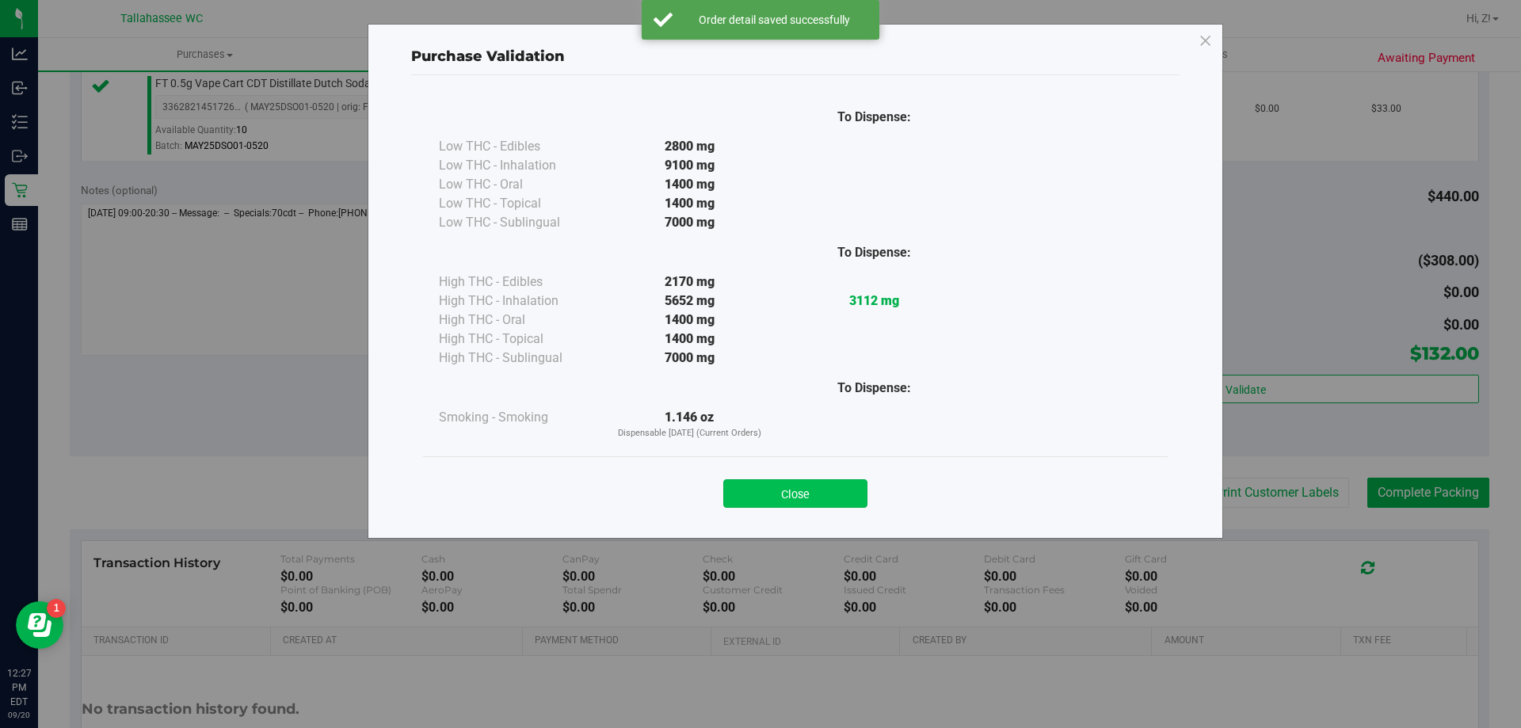
click at [765, 507] on button "Close" at bounding box center [795, 493] width 144 height 29
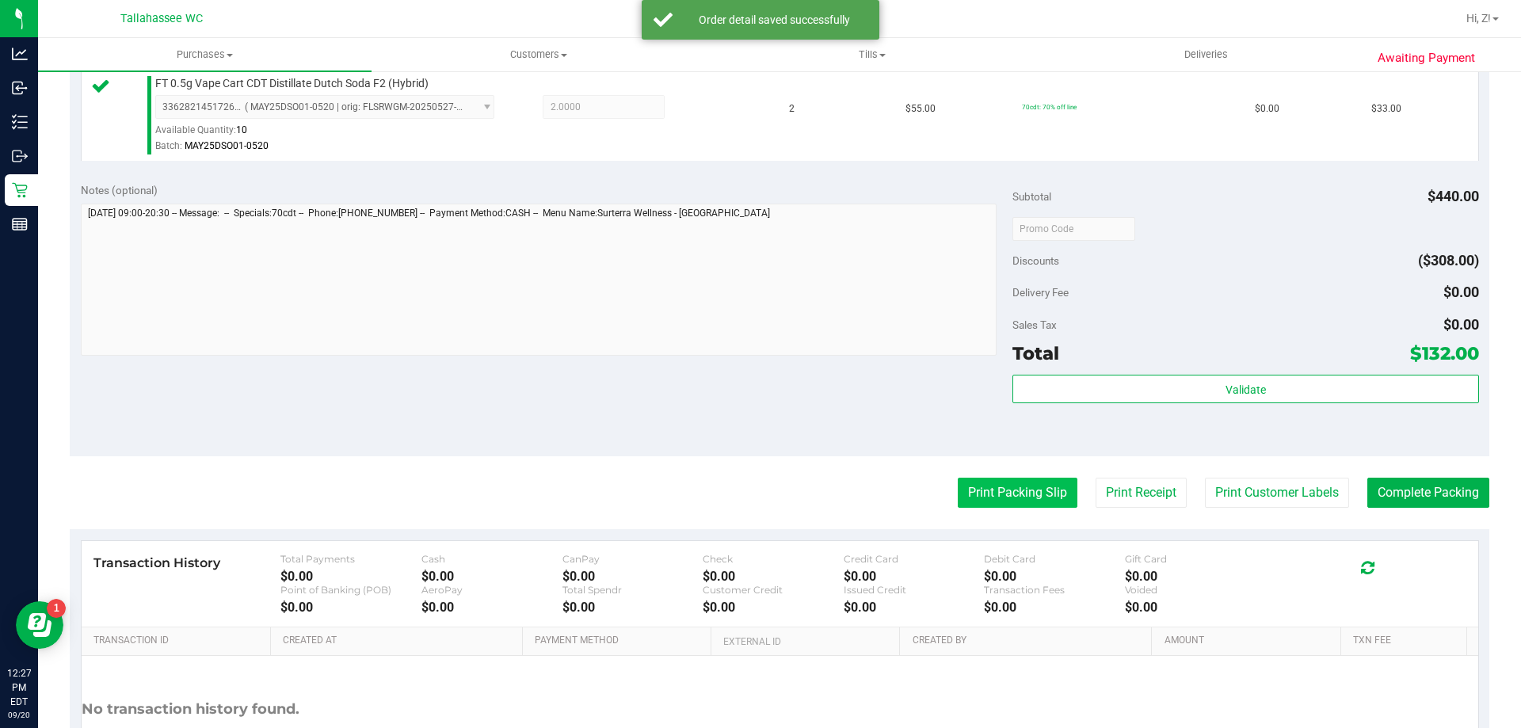
click at [979, 505] on button "Print Packing Slip" at bounding box center [1018, 493] width 120 height 30
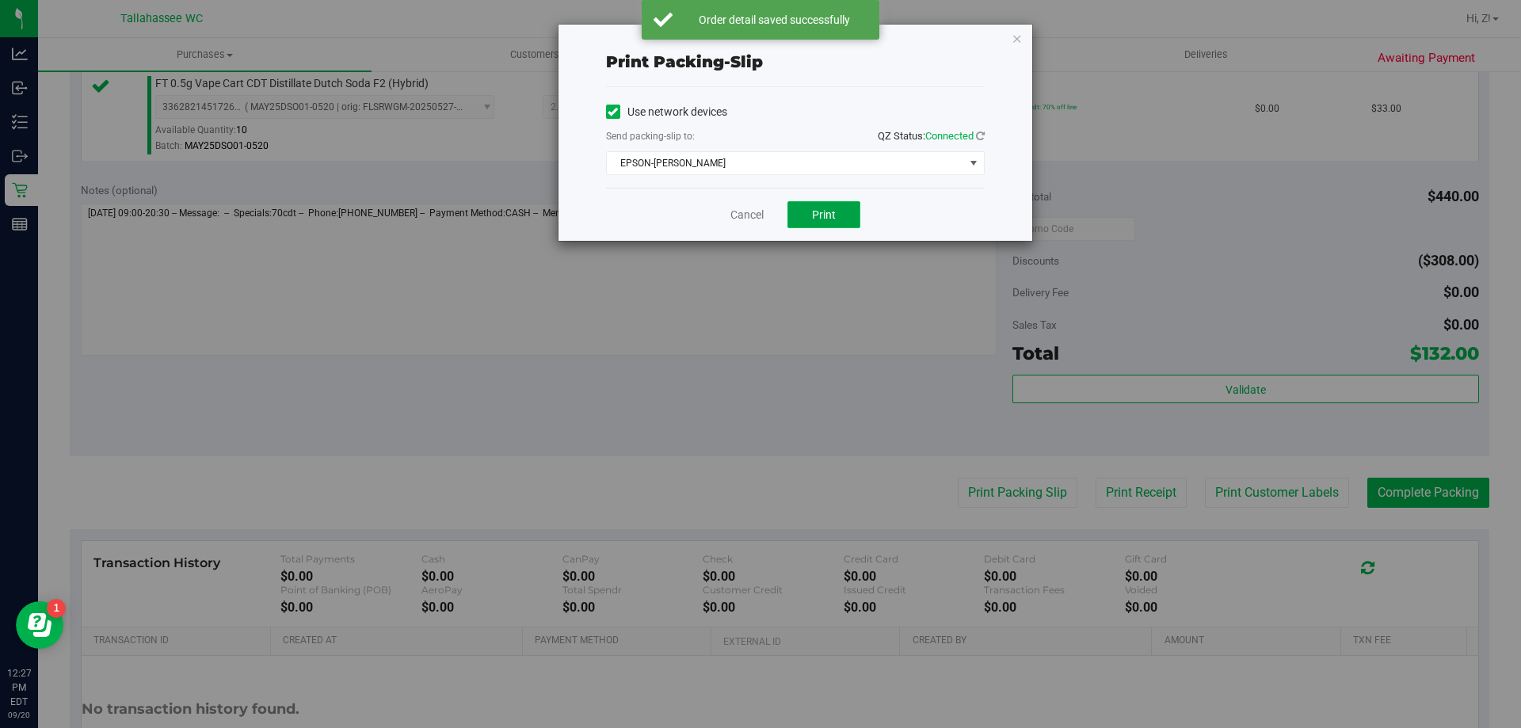
click at [805, 215] on button "Print" at bounding box center [823, 214] width 73 height 27
click at [1015, 35] on icon "button" at bounding box center [1016, 38] width 11 height 19
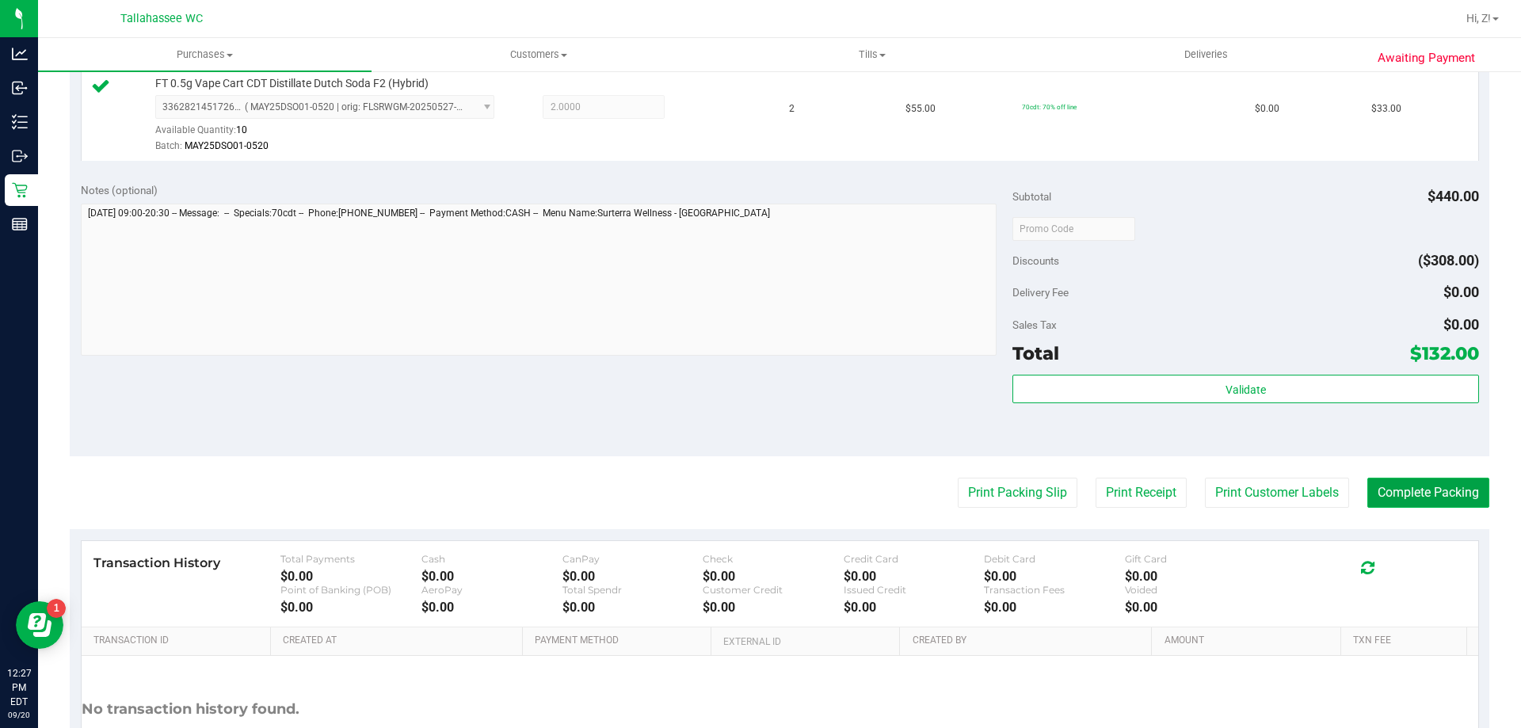
click at [1448, 507] on button "Complete Packing" at bounding box center [1428, 493] width 122 height 30
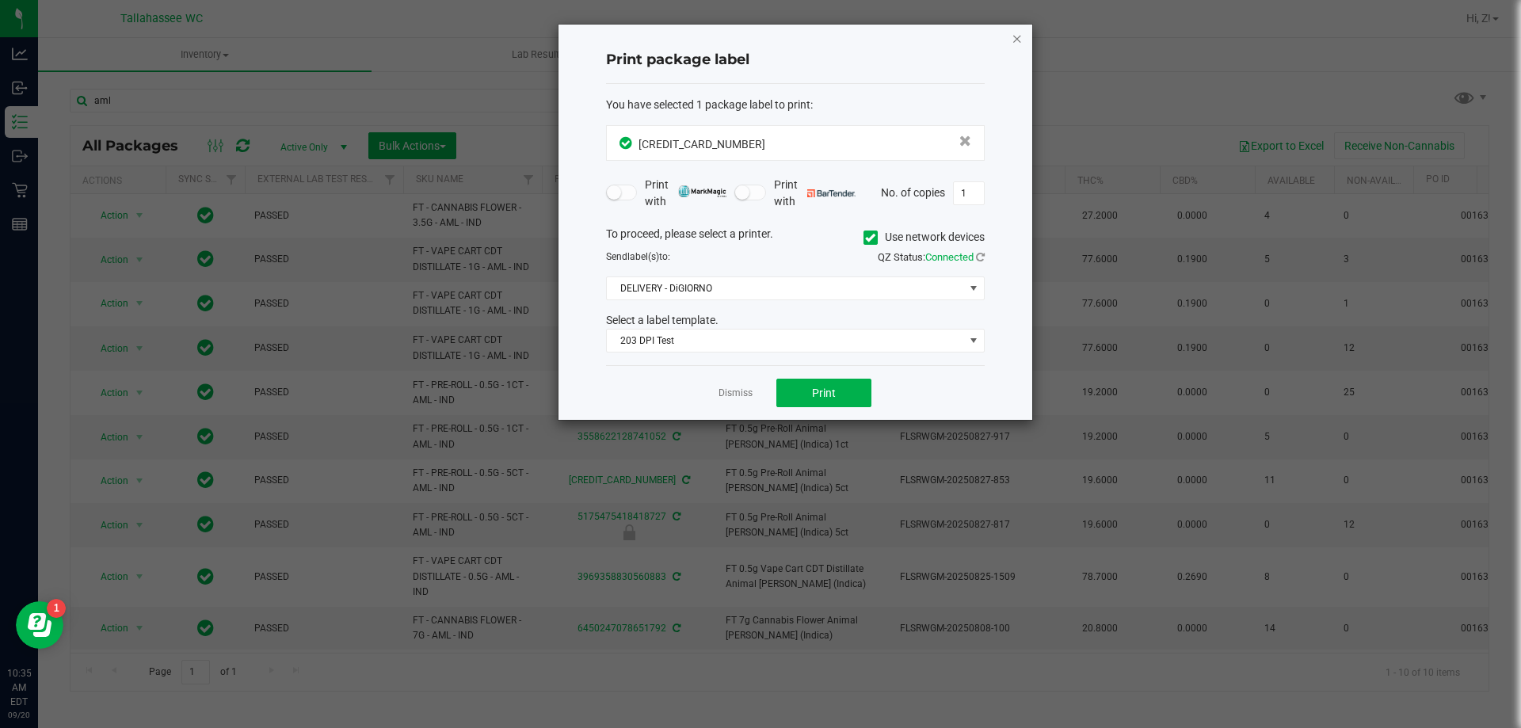
click at [1013, 36] on icon "button" at bounding box center [1016, 38] width 11 height 19
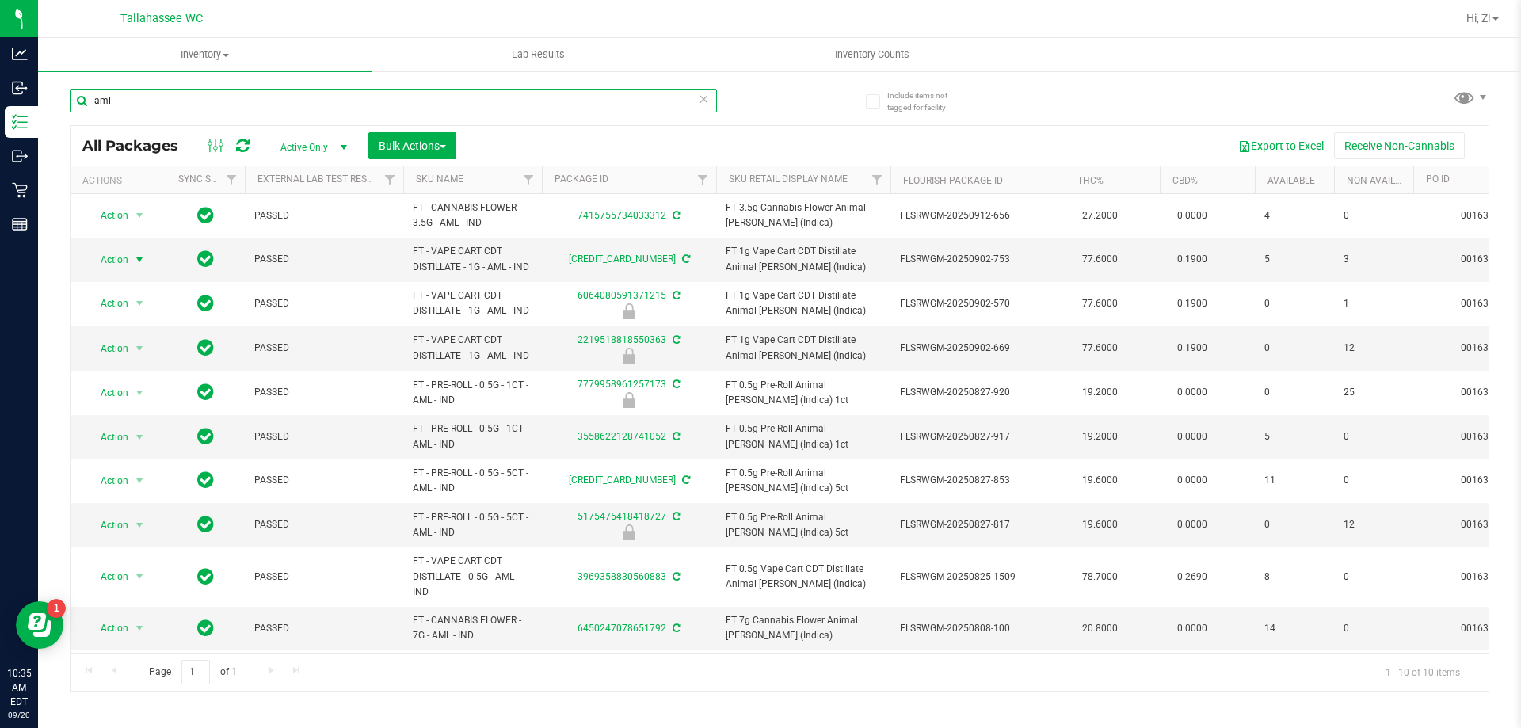
click at [380, 93] on input "aml" at bounding box center [393, 101] width 647 height 24
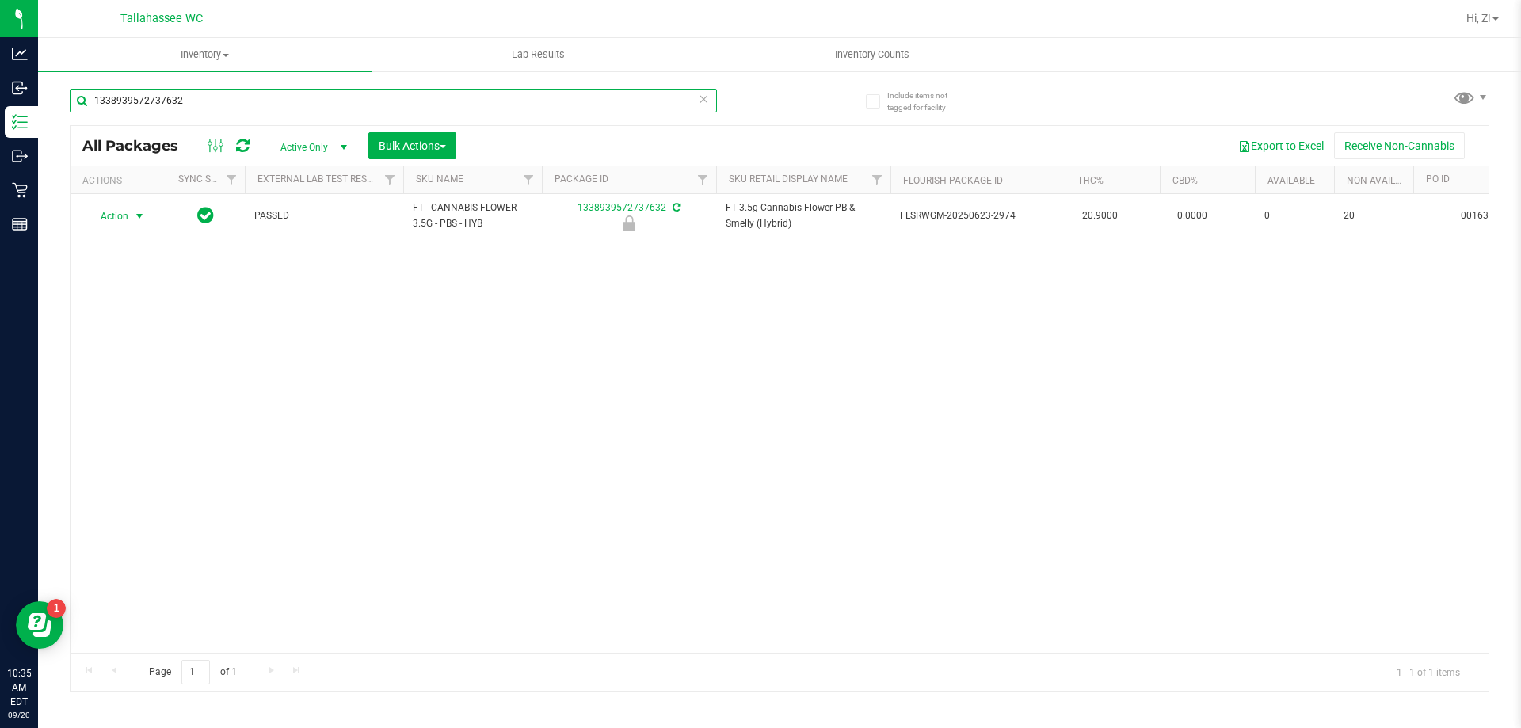
type input "1338939572737632"
click at [120, 211] on span "Action" at bounding box center [107, 216] width 43 height 22
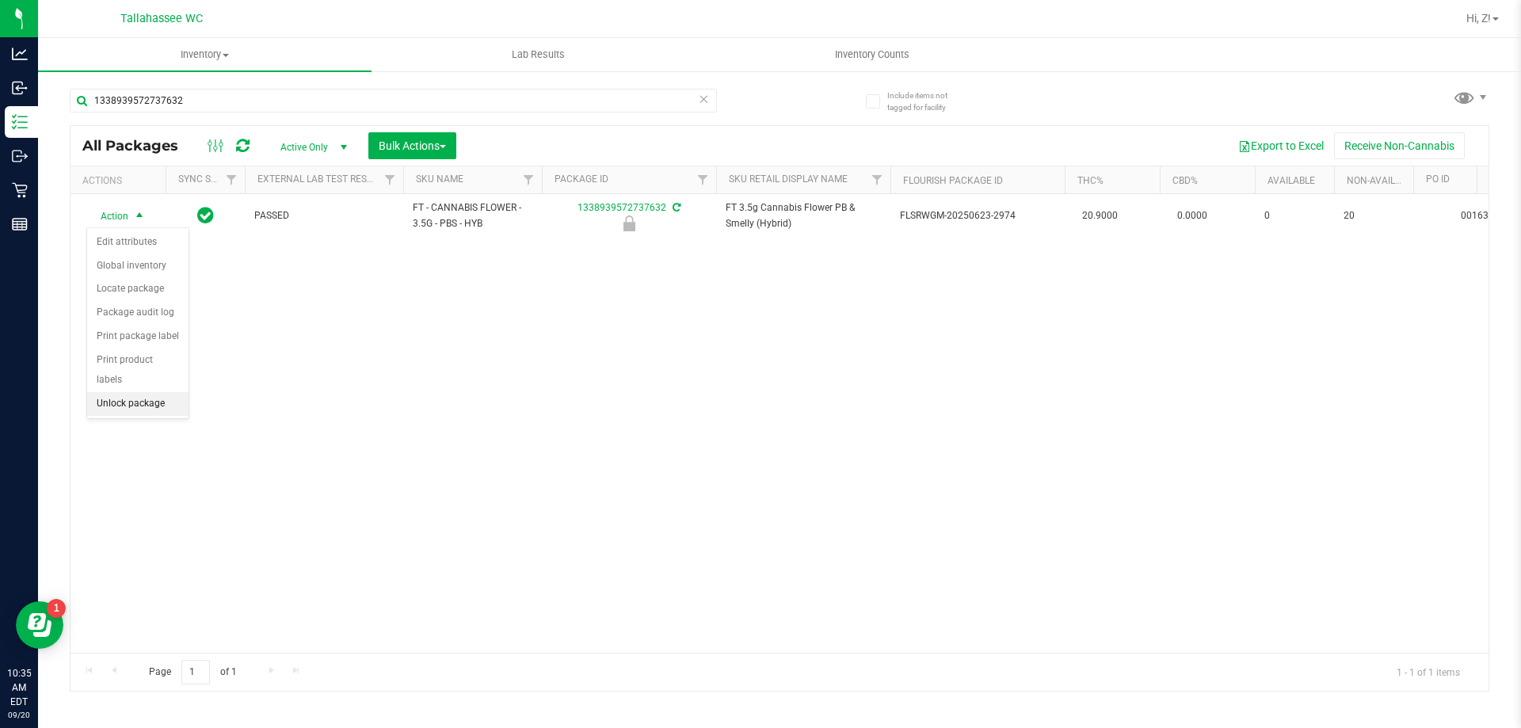
click at [102, 392] on li "Unlock package" at bounding box center [137, 404] width 101 height 24
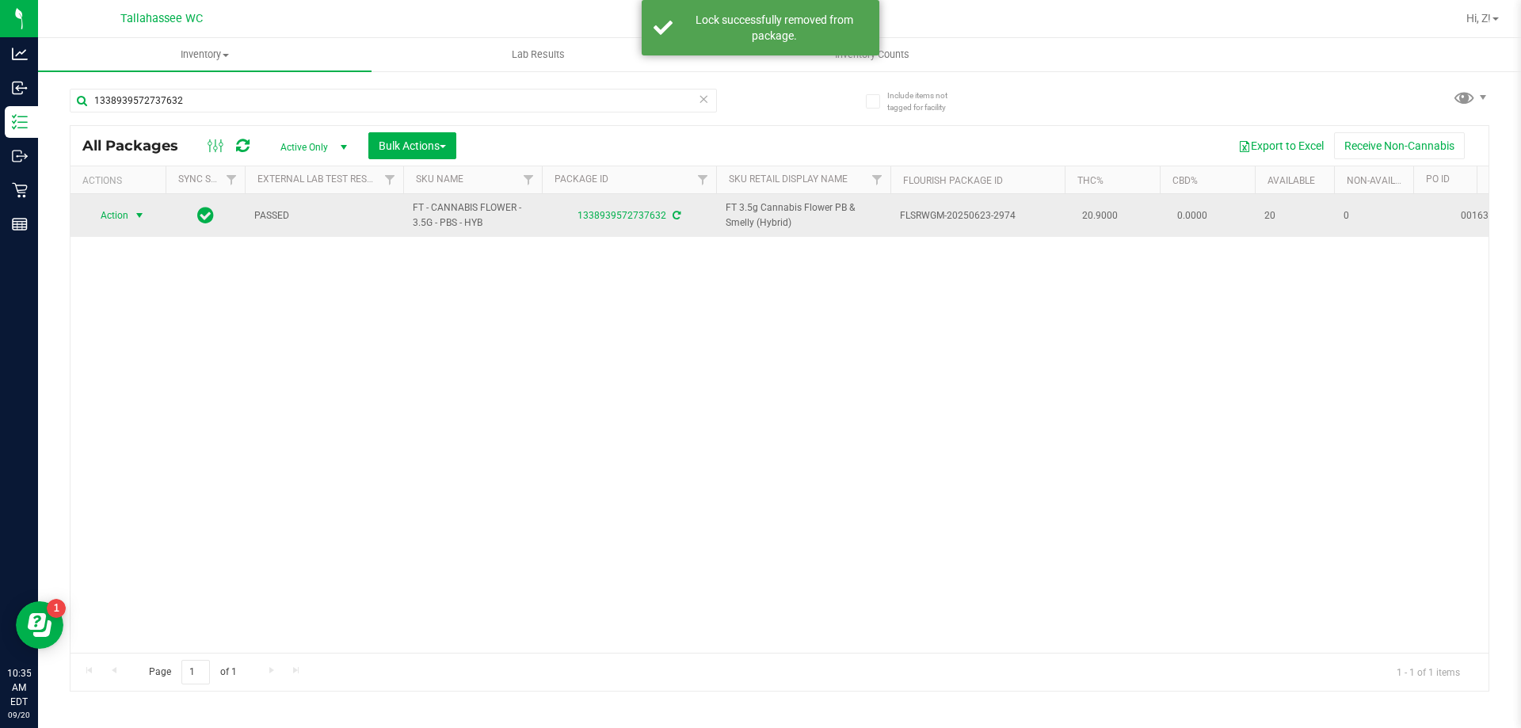
click at [128, 212] on span "Action" at bounding box center [107, 215] width 43 height 22
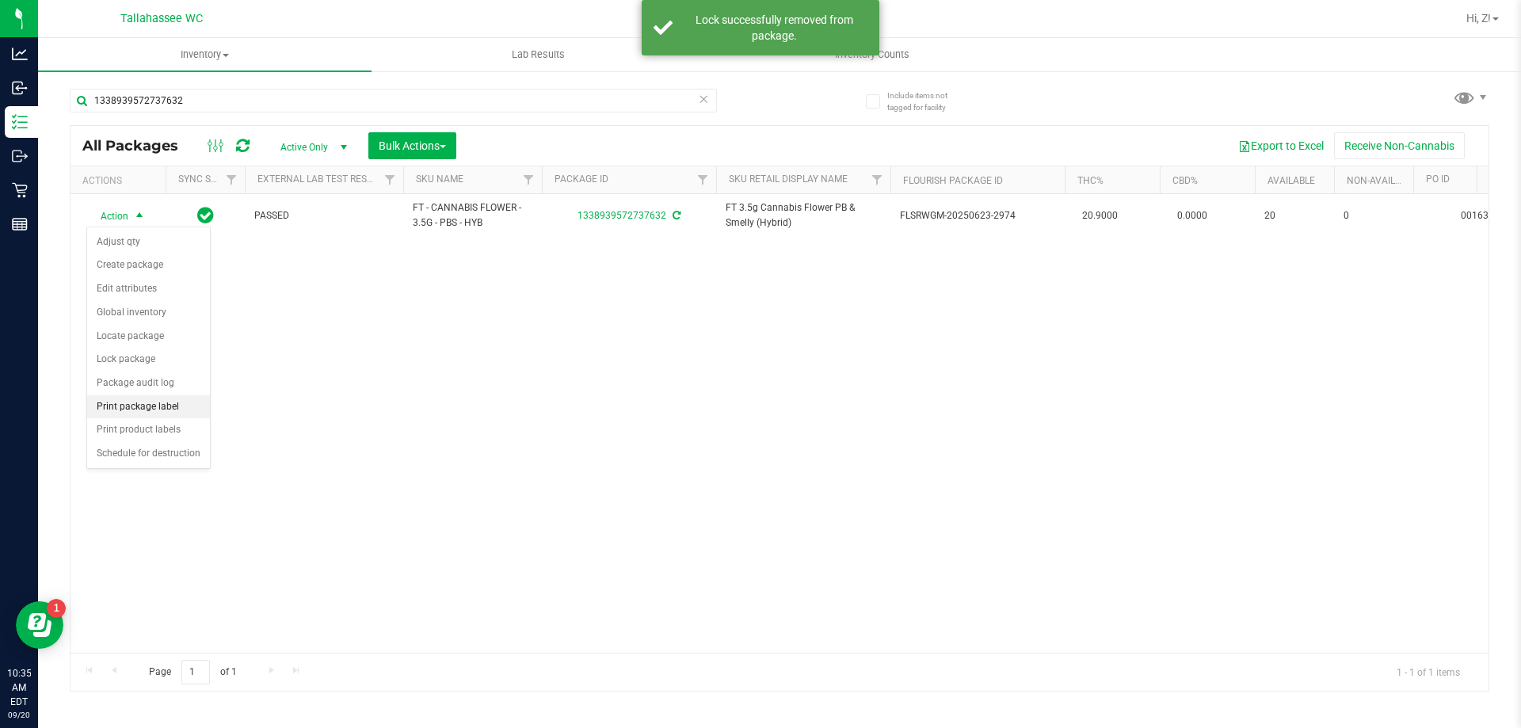
click at [164, 413] on li "Print package label" at bounding box center [148, 407] width 123 height 24
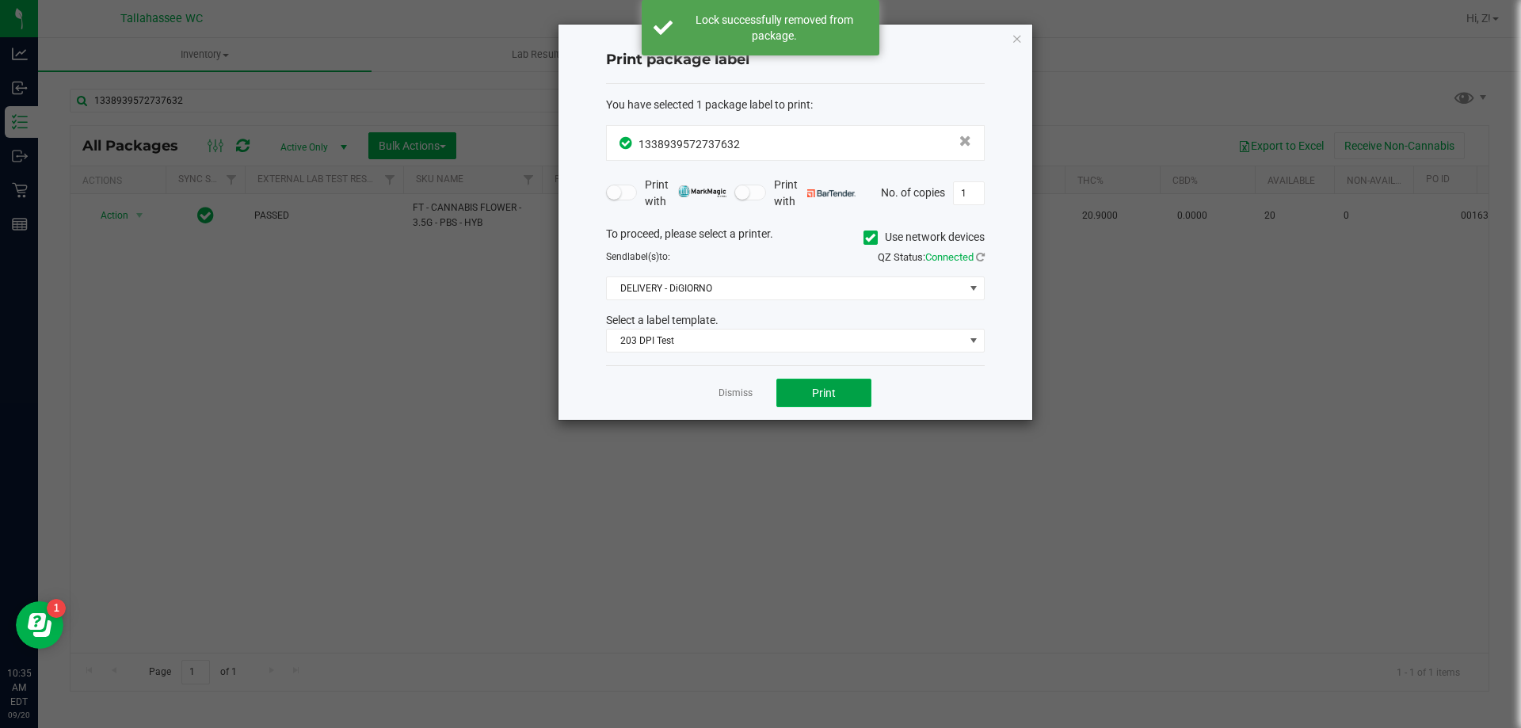
click at [798, 389] on button "Print" at bounding box center [823, 393] width 95 height 29
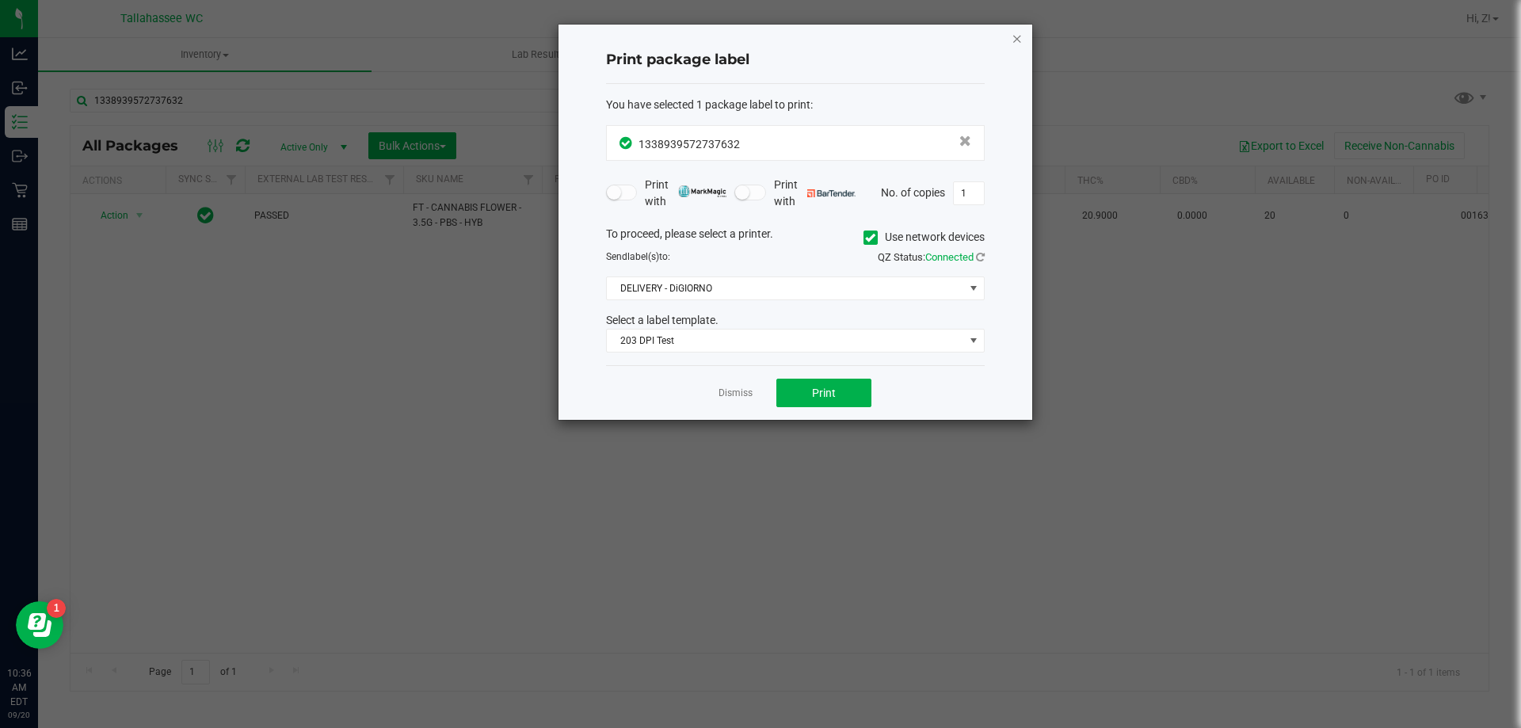
click at [1015, 39] on icon "button" at bounding box center [1016, 38] width 11 height 19
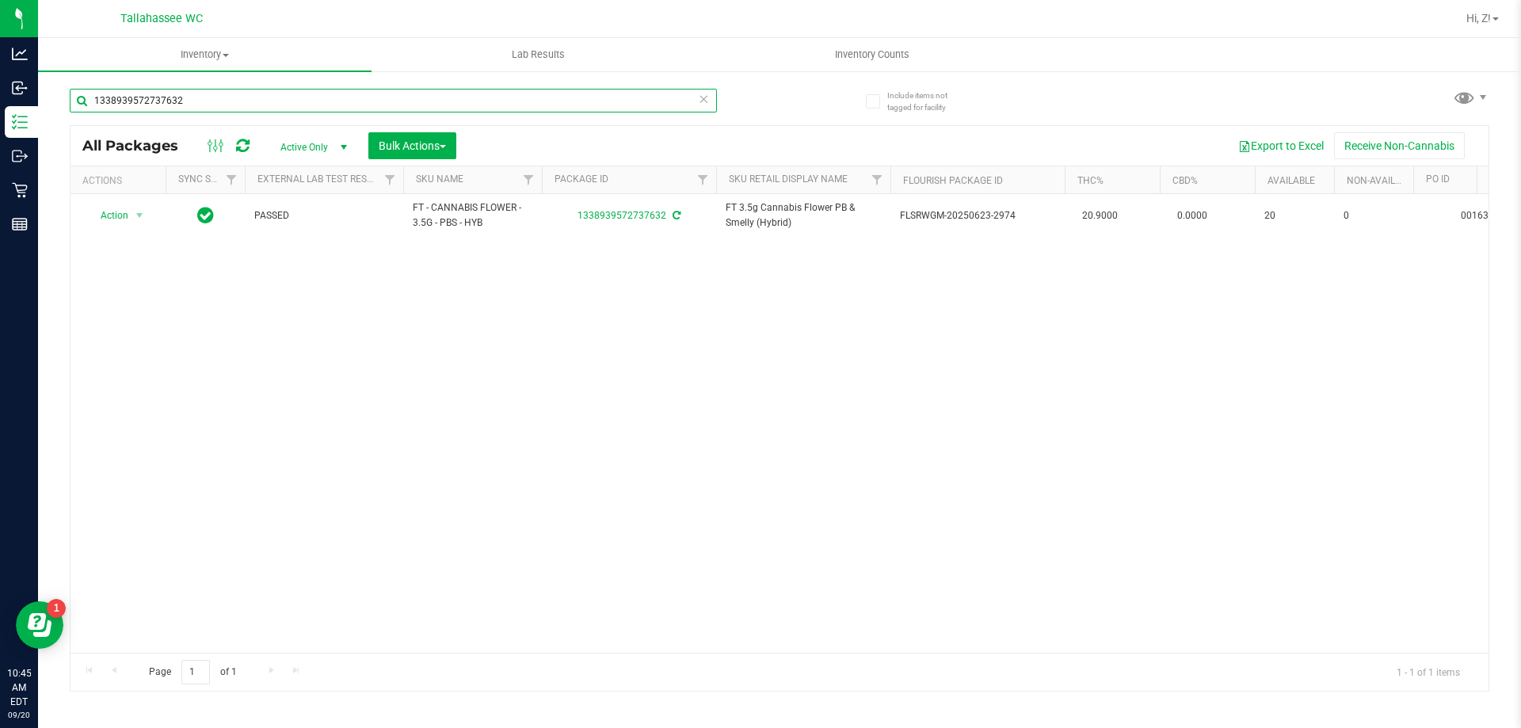
click at [303, 97] on input "1338939572737632" at bounding box center [393, 101] width 647 height 24
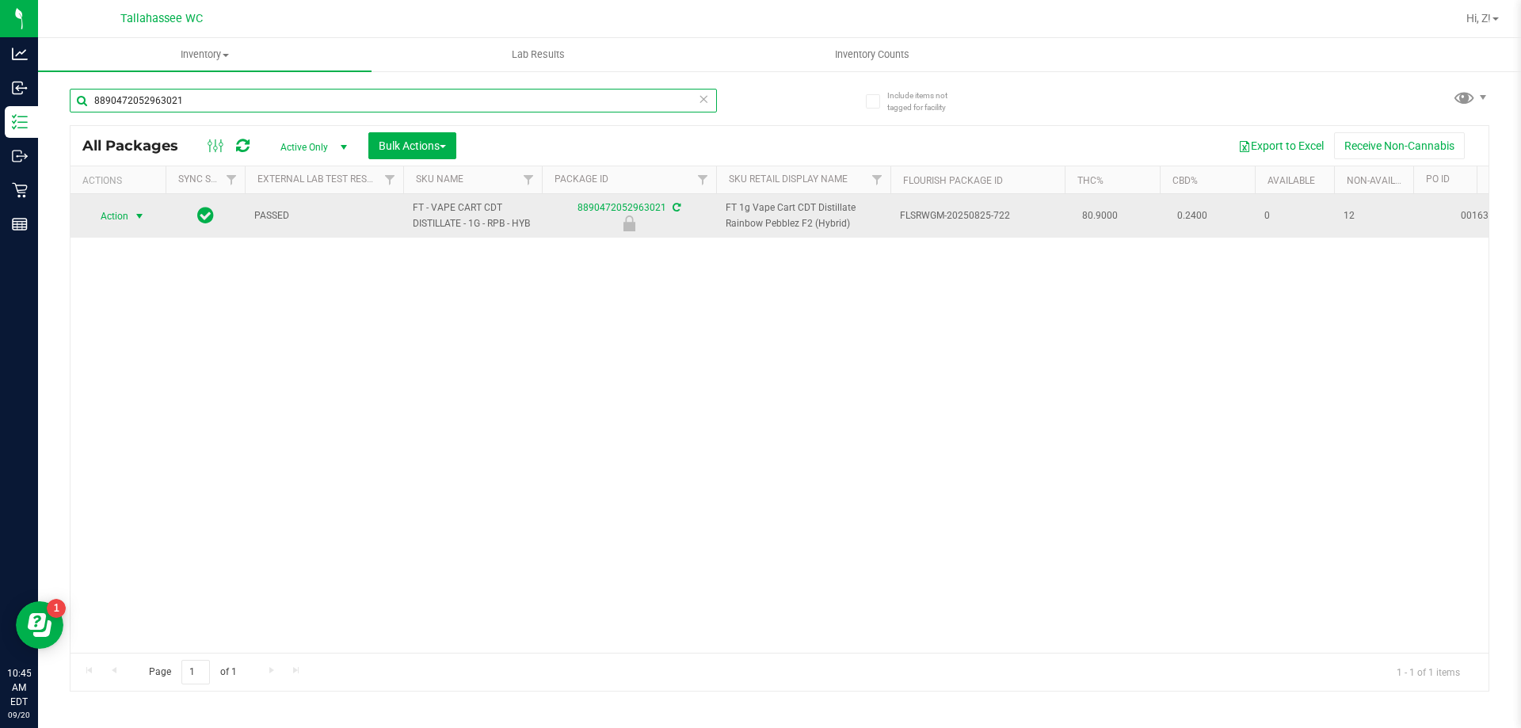
type input "8890472052963021"
click at [121, 216] on span "Action" at bounding box center [107, 216] width 43 height 22
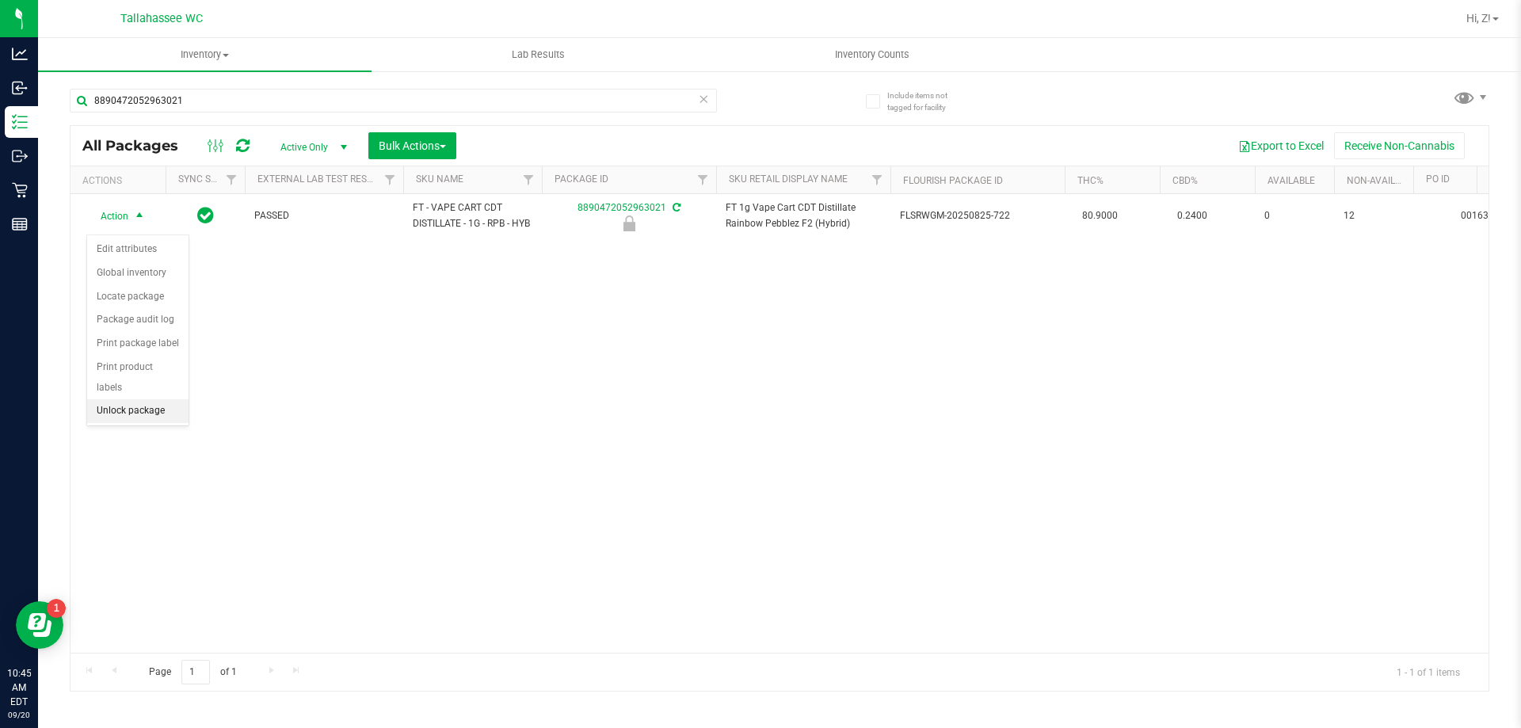
click at [146, 399] on li "Unlock package" at bounding box center [137, 411] width 101 height 24
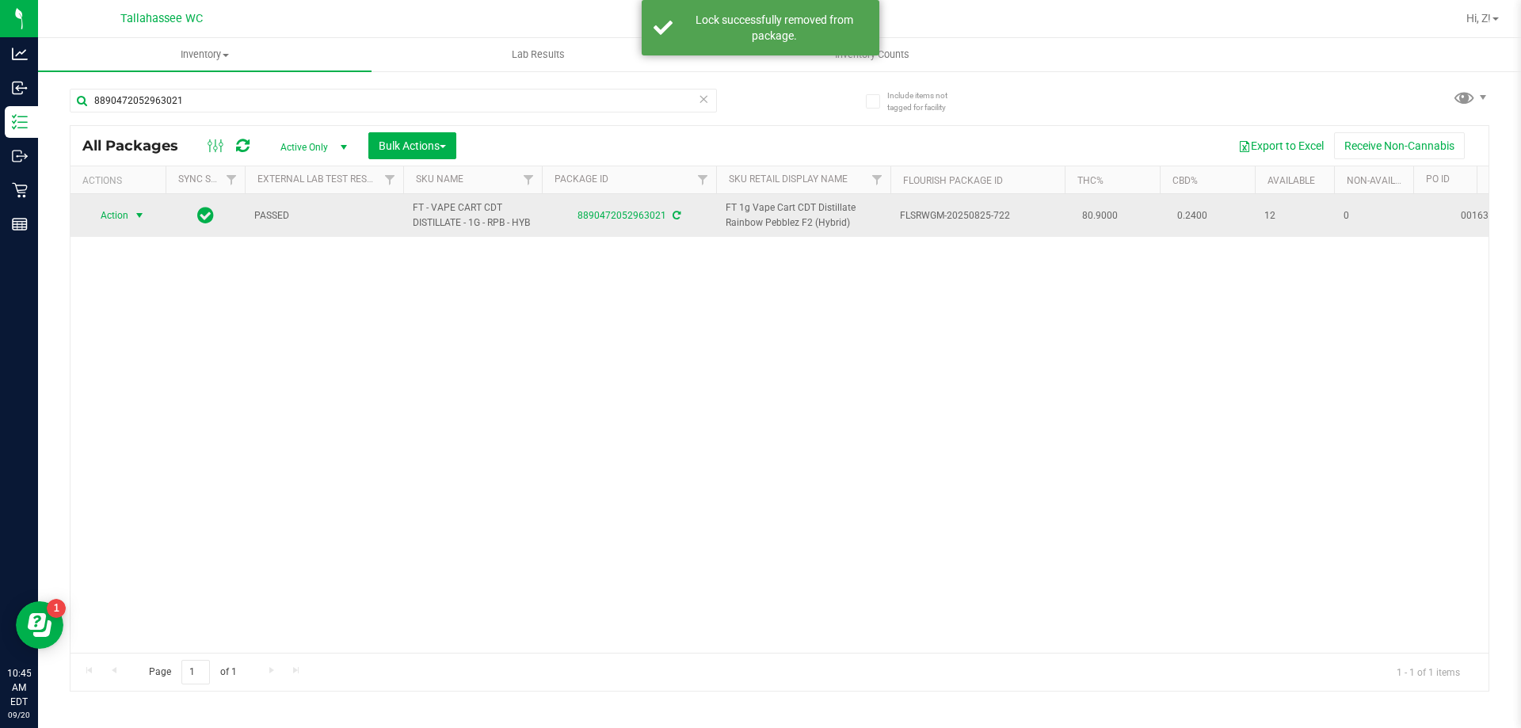
click at [121, 211] on span "Action" at bounding box center [107, 215] width 43 height 22
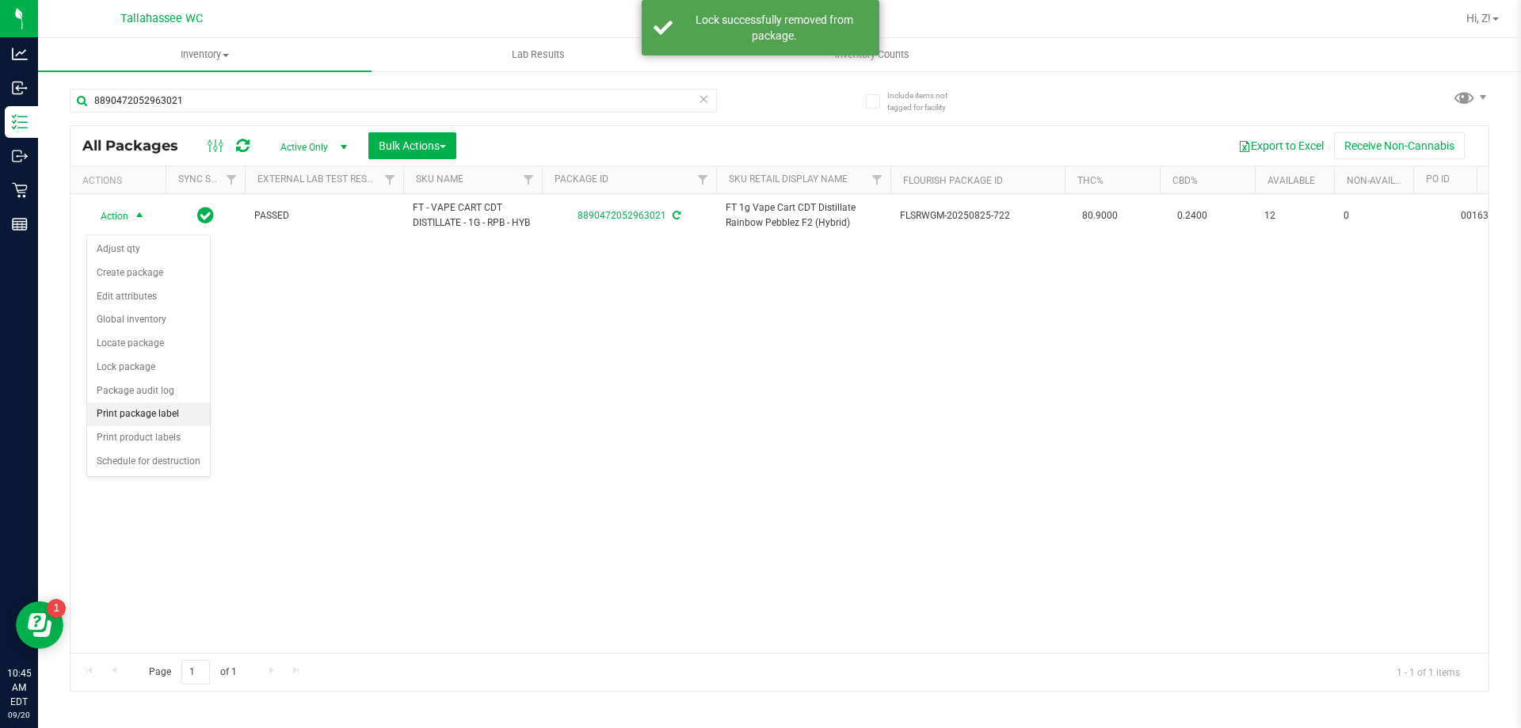
click at [159, 421] on li "Print package label" at bounding box center [148, 414] width 123 height 24
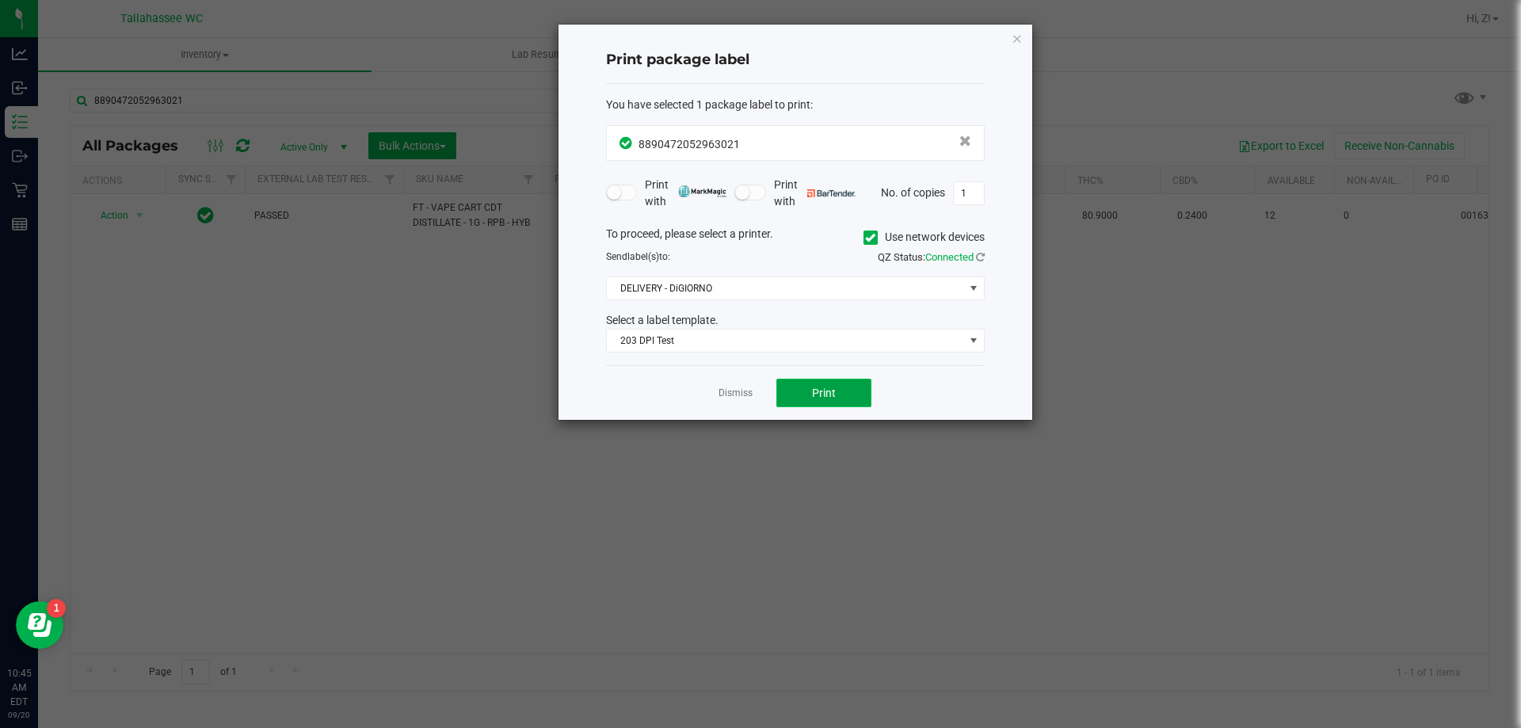
click at [849, 401] on button "Print" at bounding box center [823, 393] width 95 height 29
click at [1014, 40] on icon "button" at bounding box center [1016, 38] width 11 height 19
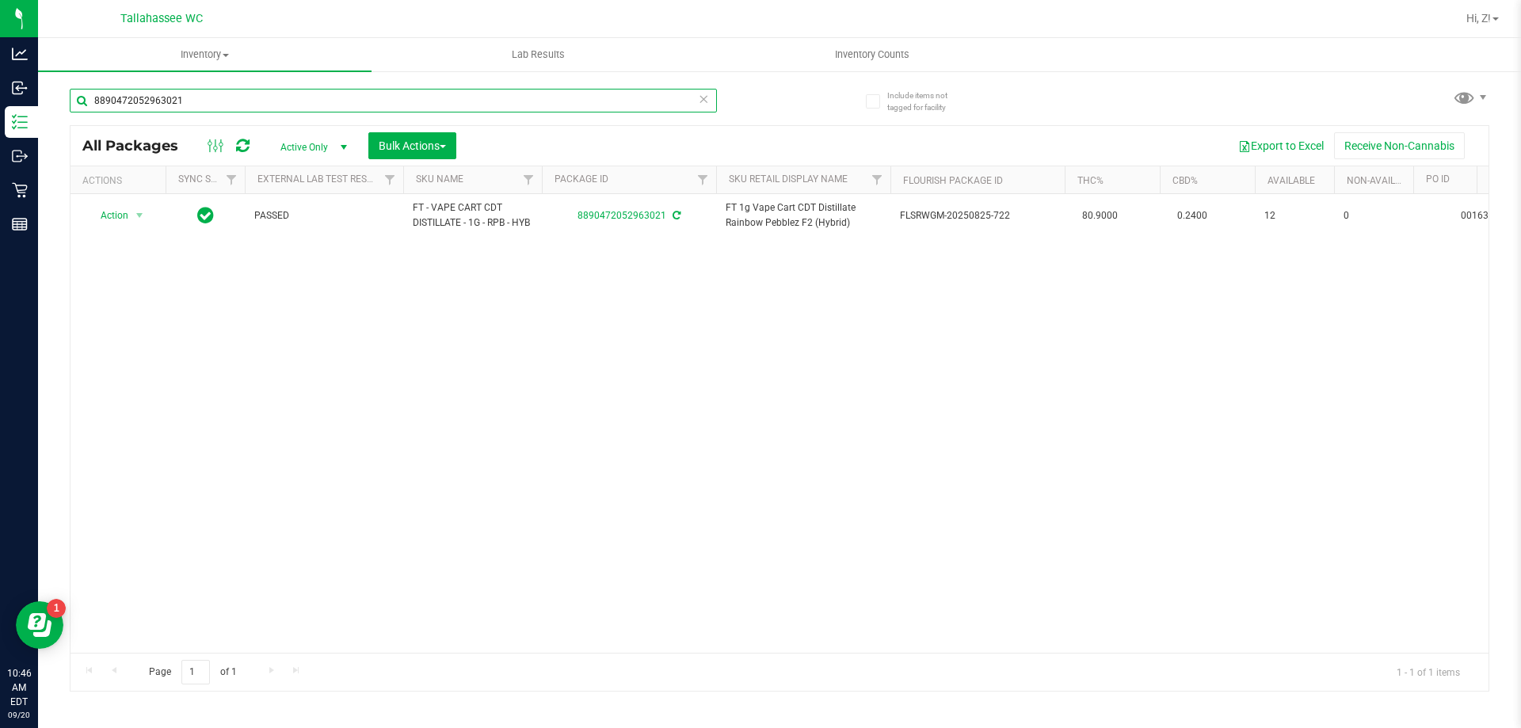
click at [205, 105] on input "8890472052963021" at bounding box center [393, 101] width 647 height 24
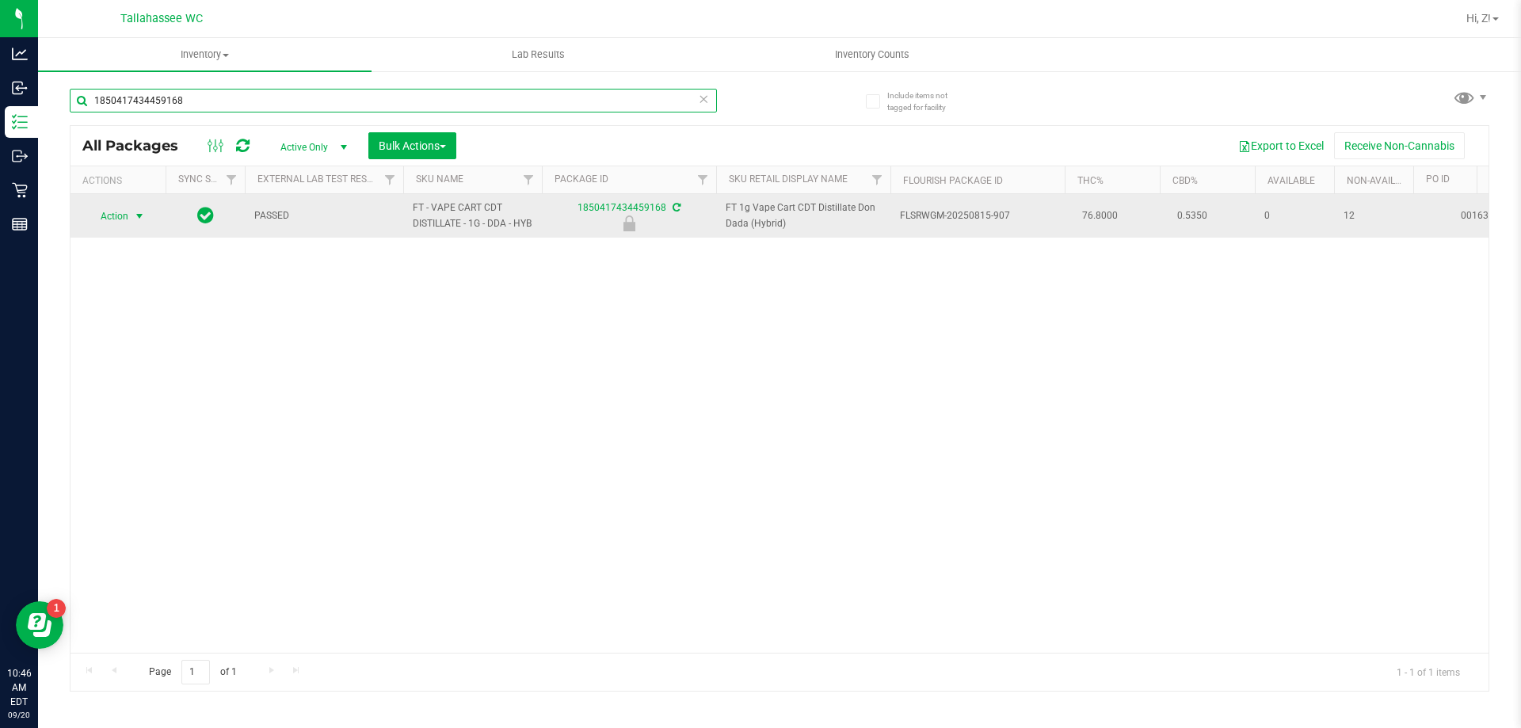
type input "1850417434459168"
click at [128, 219] on span "Action" at bounding box center [107, 216] width 43 height 22
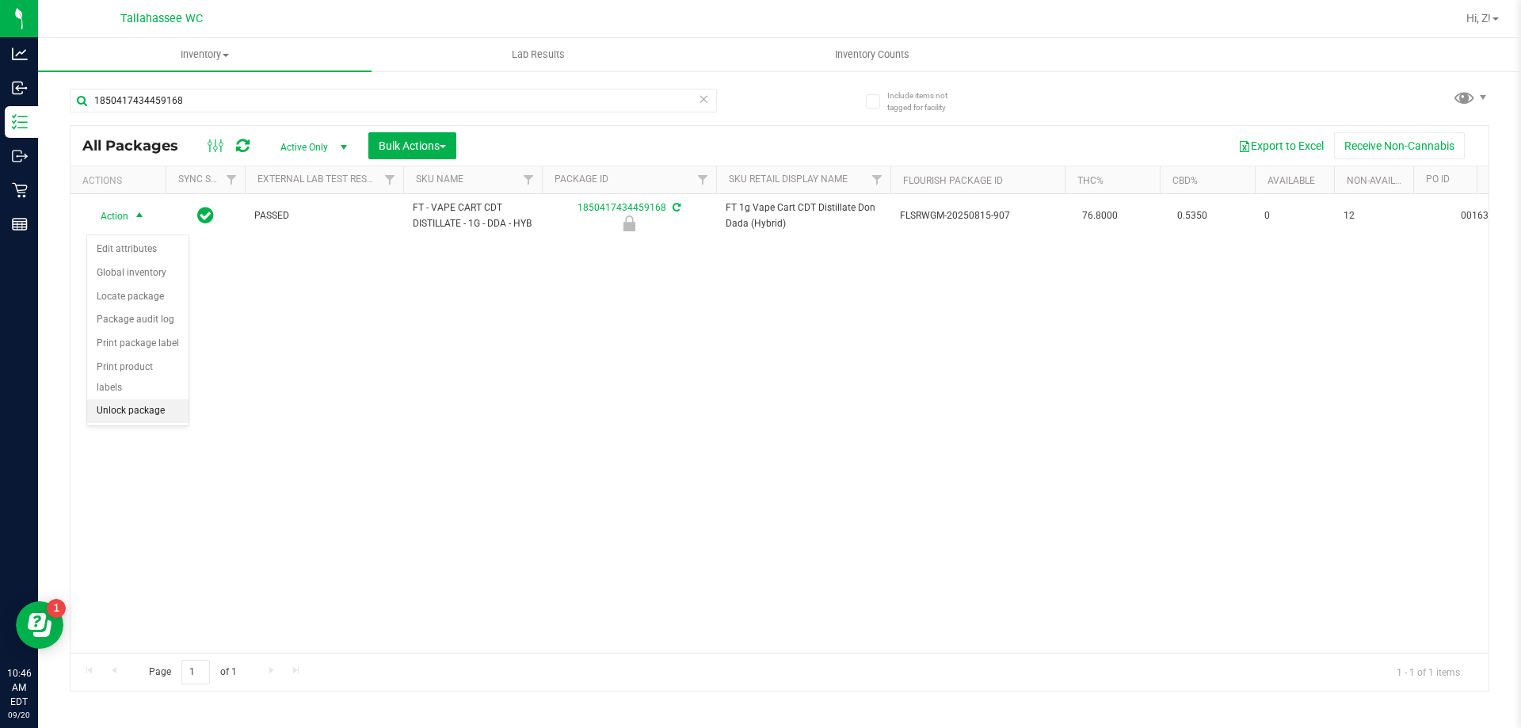
click at [170, 399] on li "Unlock package" at bounding box center [137, 411] width 101 height 24
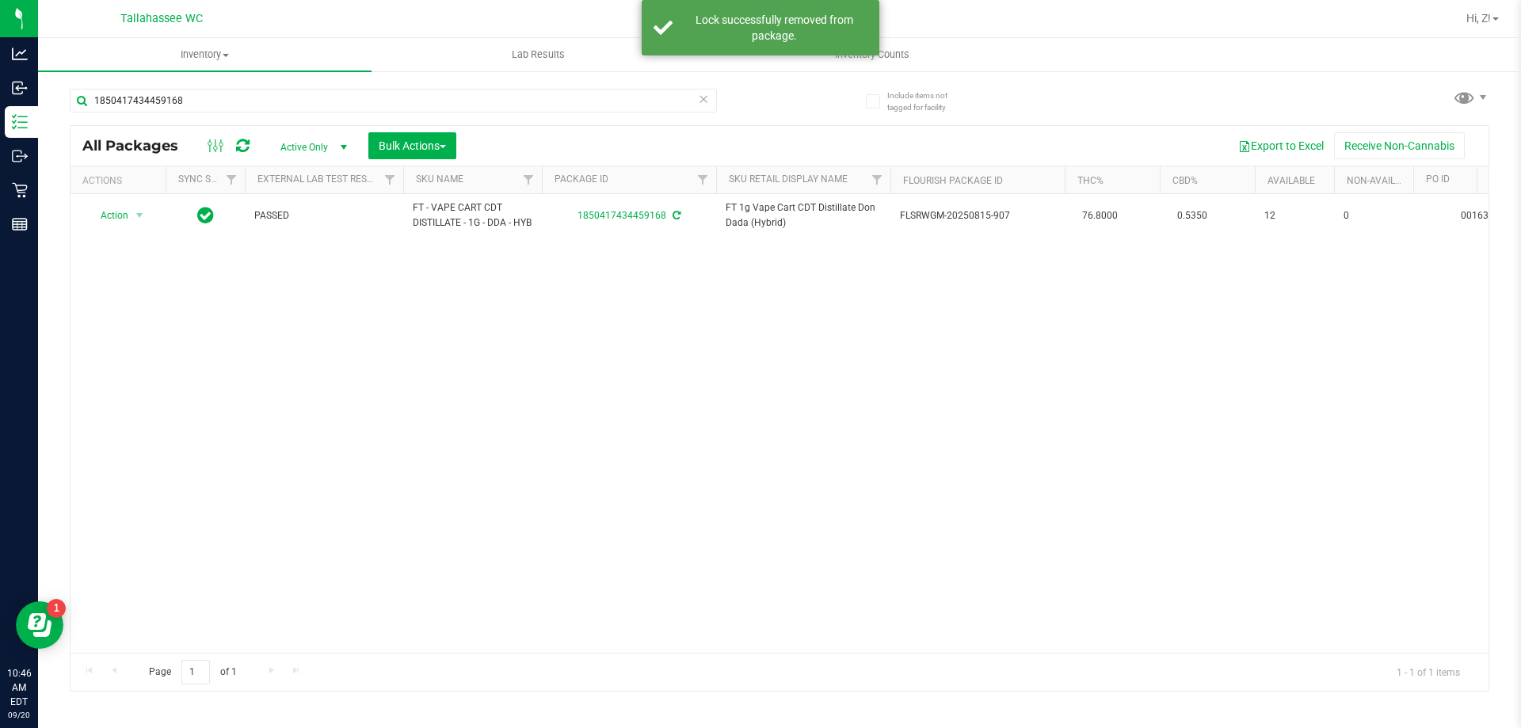
click at [124, 219] on span "Action" at bounding box center [107, 215] width 43 height 22
click at [147, 413] on li "Print package label" at bounding box center [148, 414] width 123 height 24
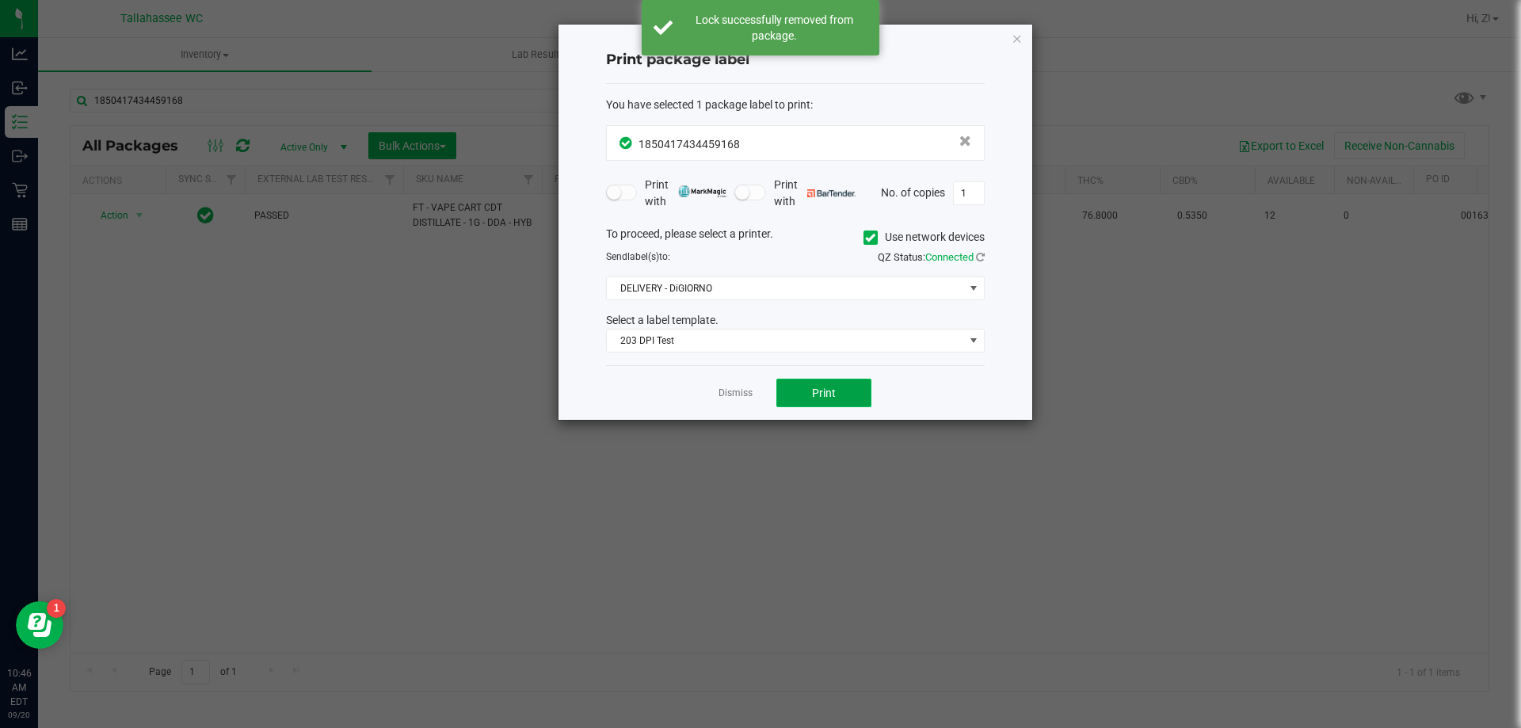
click at [842, 398] on button "Print" at bounding box center [823, 393] width 95 height 29
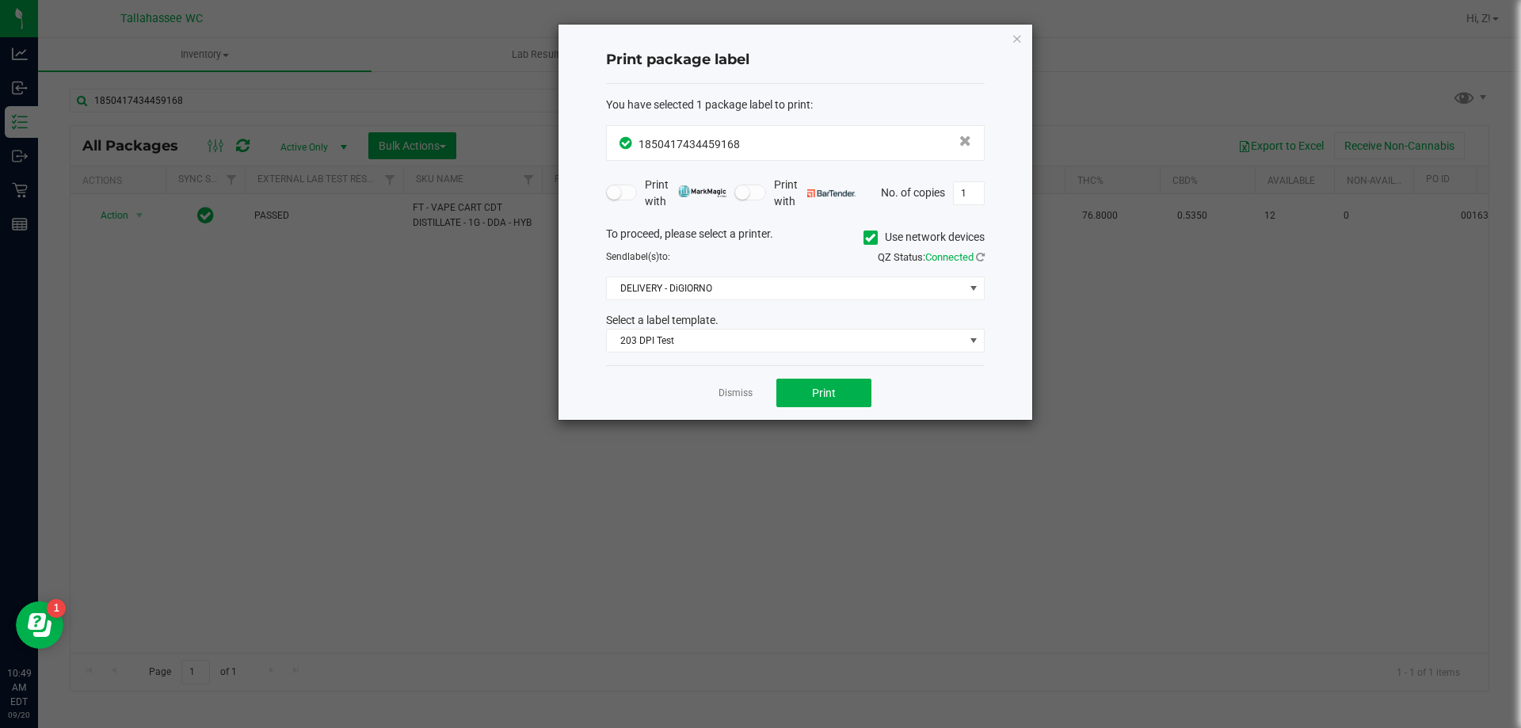
click at [1023, 33] on div "Print package label You have selected 1 package label to print : 18504174344591…" at bounding box center [795, 222] width 474 height 395
click at [1015, 40] on icon "button" at bounding box center [1016, 38] width 11 height 19
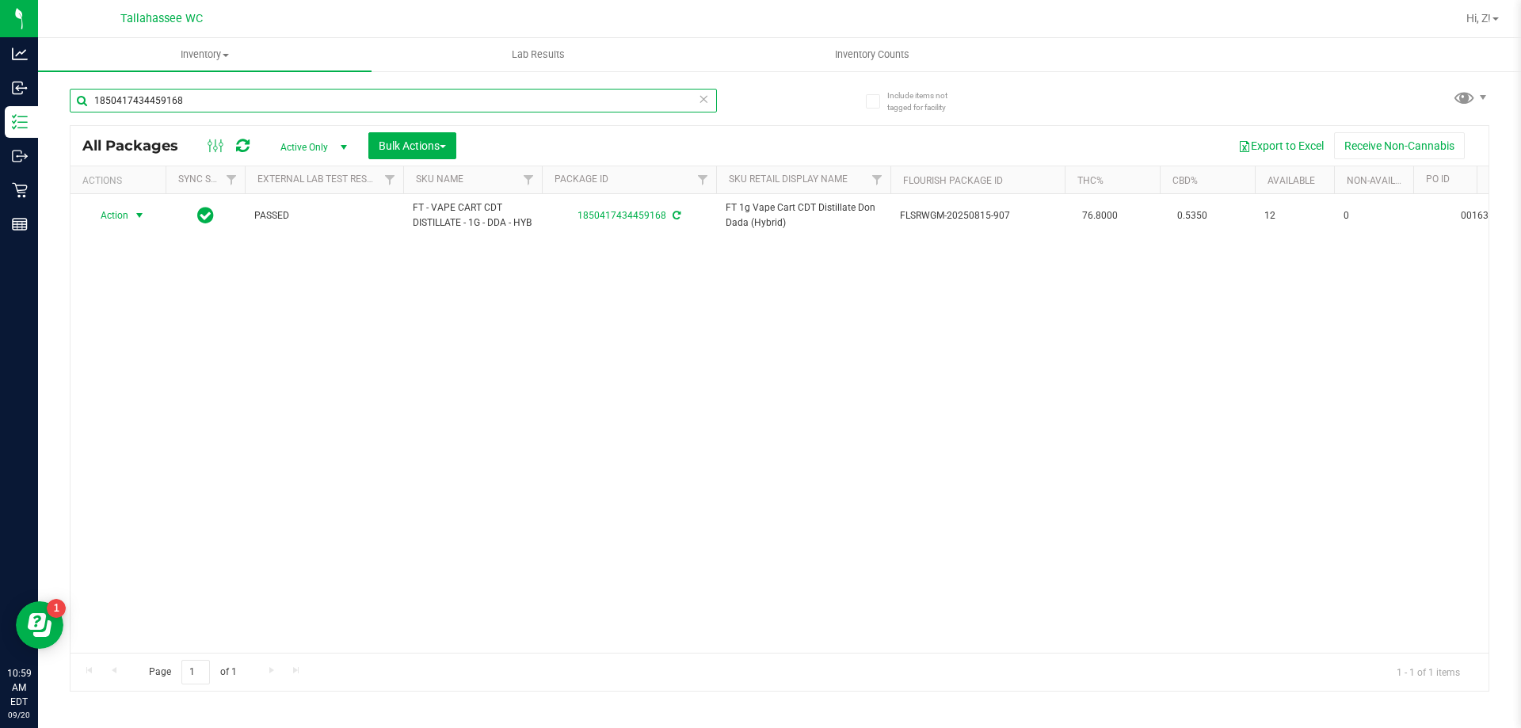
click at [178, 104] on input "1850417434459168" at bounding box center [393, 101] width 647 height 24
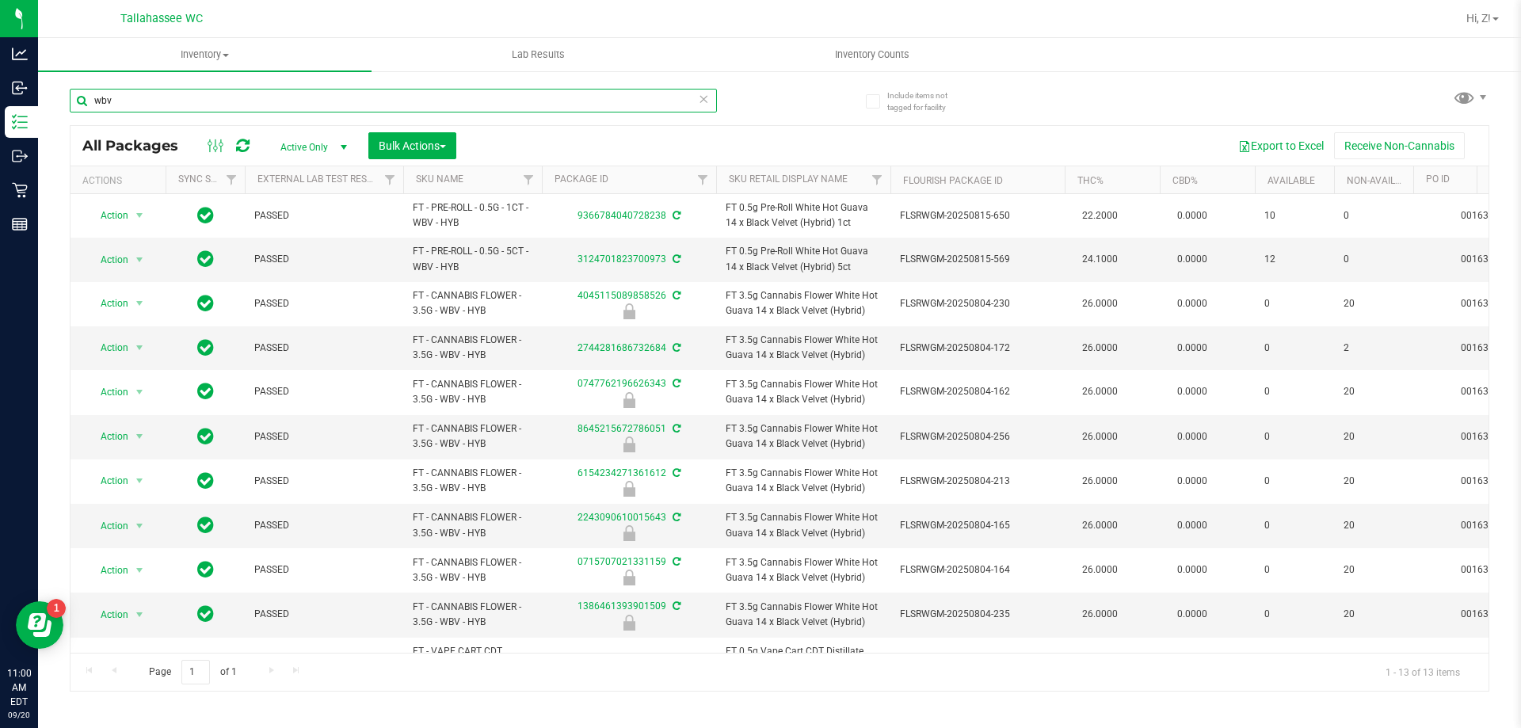
click at [176, 105] on input "wbv" at bounding box center [393, 101] width 647 height 24
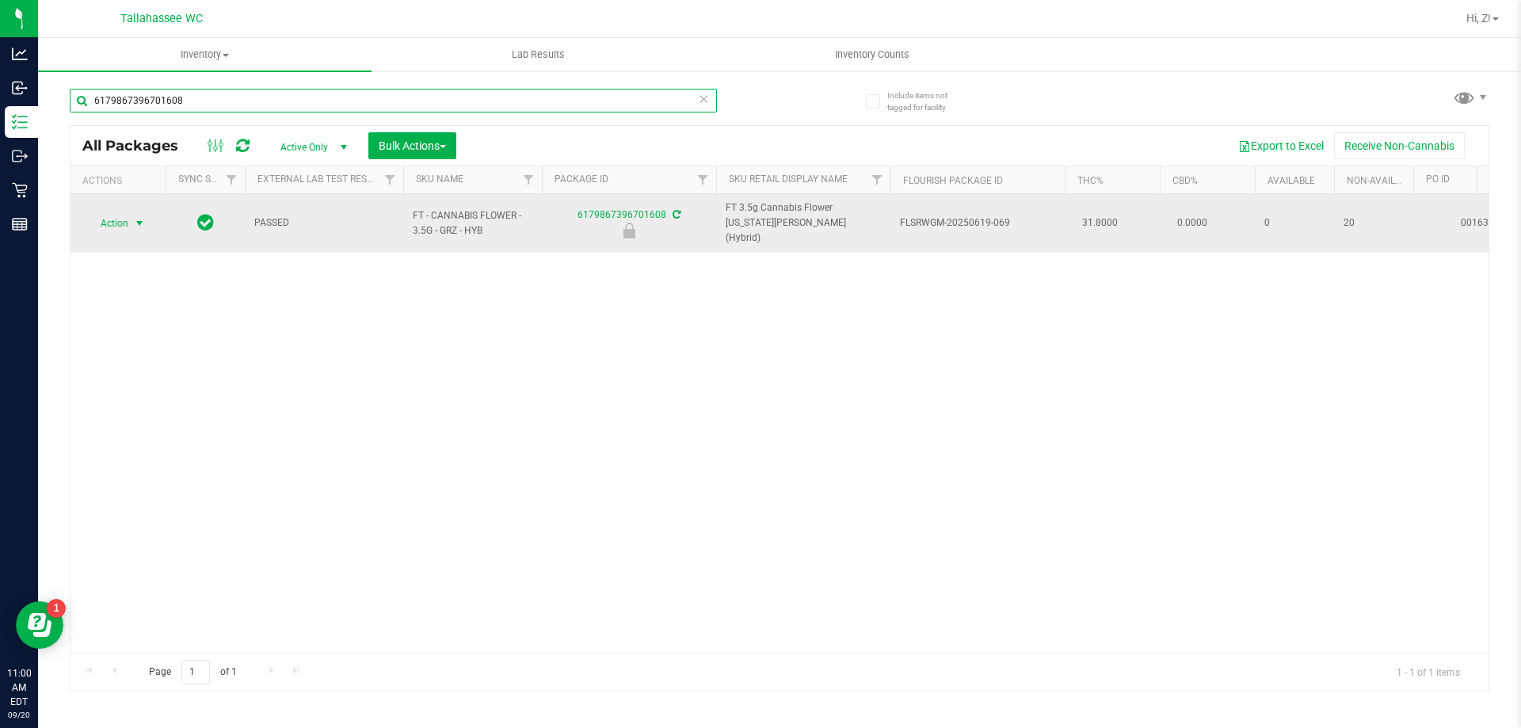
type input "6179867396701608"
click at [116, 214] on span "Action" at bounding box center [107, 223] width 43 height 22
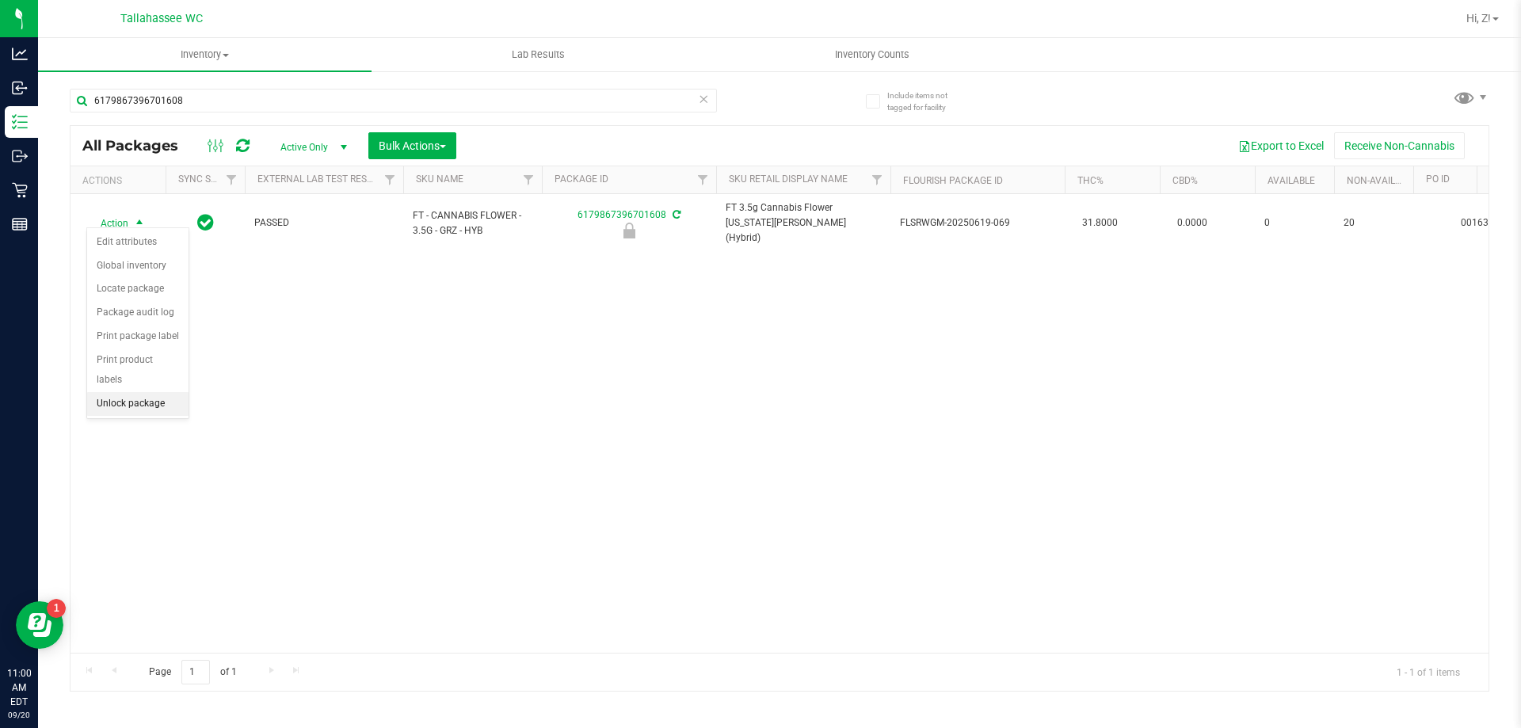
click at [141, 392] on li "Unlock package" at bounding box center [137, 404] width 101 height 24
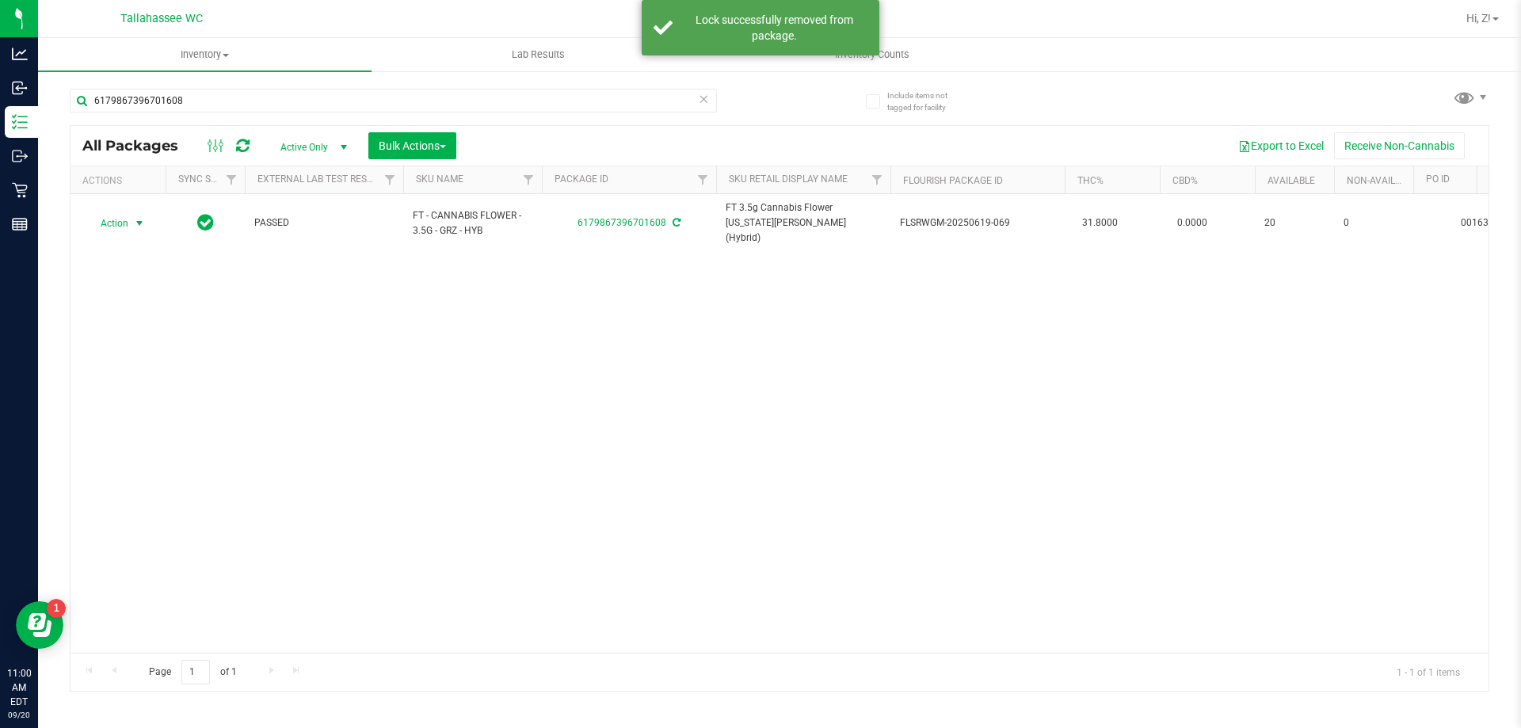
click at [121, 212] on span "Action" at bounding box center [107, 223] width 43 height 22
click at [153, 410] on li "Print package label" at bounding box center [148, 407] width 123 height 24
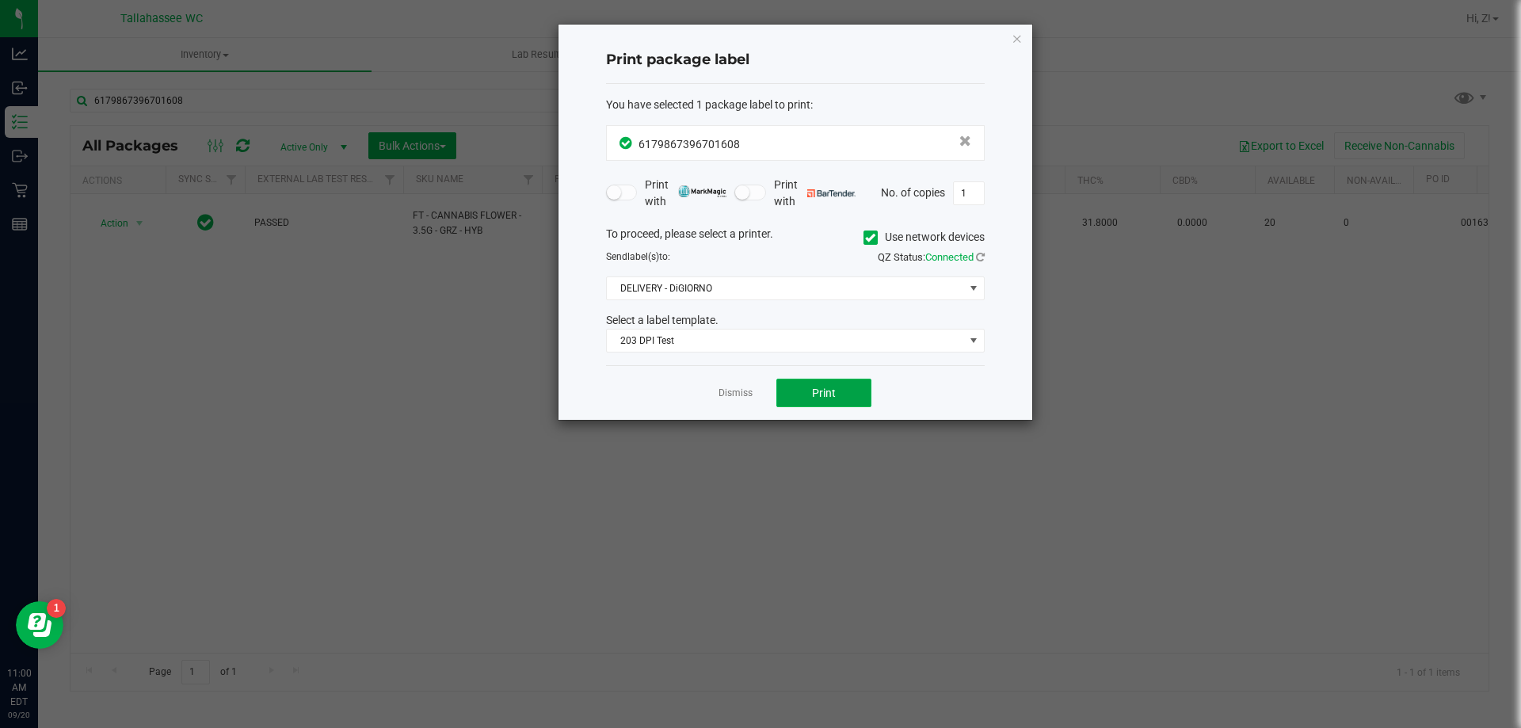
click at [837, 397] on button "Print" at bounding box center [823, 393] width 95 height 29
click at [1012, 29] on icon "button" at bounding box center [1016, 38] width 11 height 19
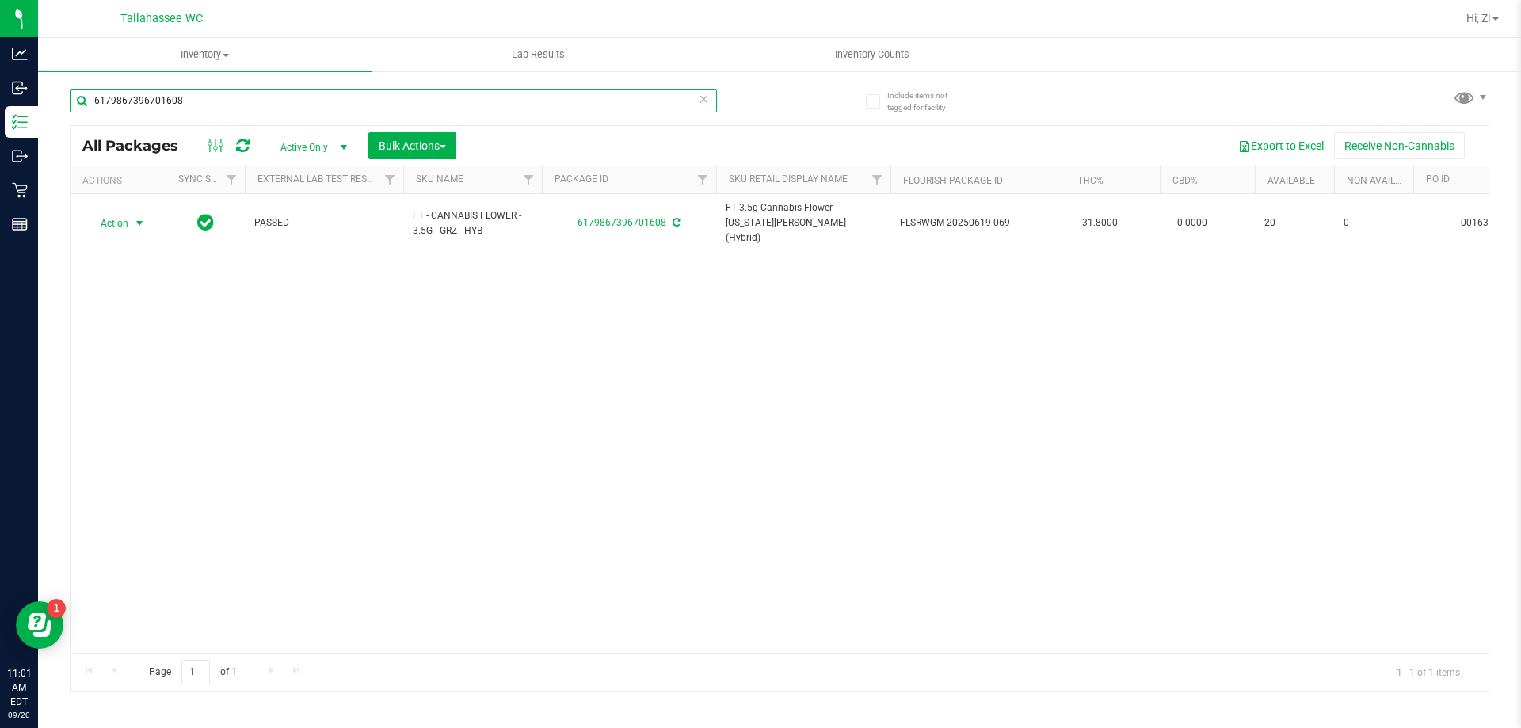
click at [219, 96] on input "6179867396701608" at bounding box center [393, 101] width 647 height 24
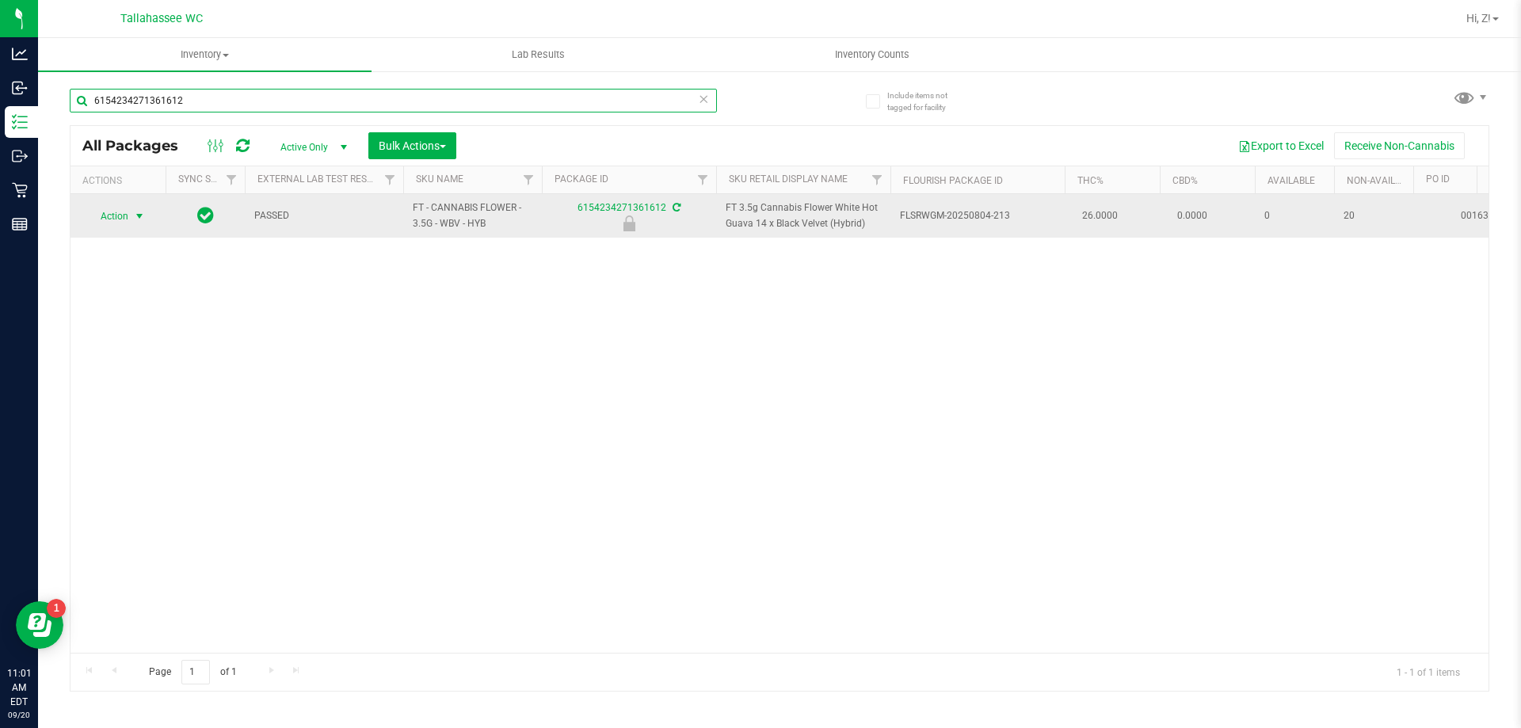
type input "6154234271361612"
click at [112, 221] on span "Action" at bounding box center [107, 216] width 43 height 22
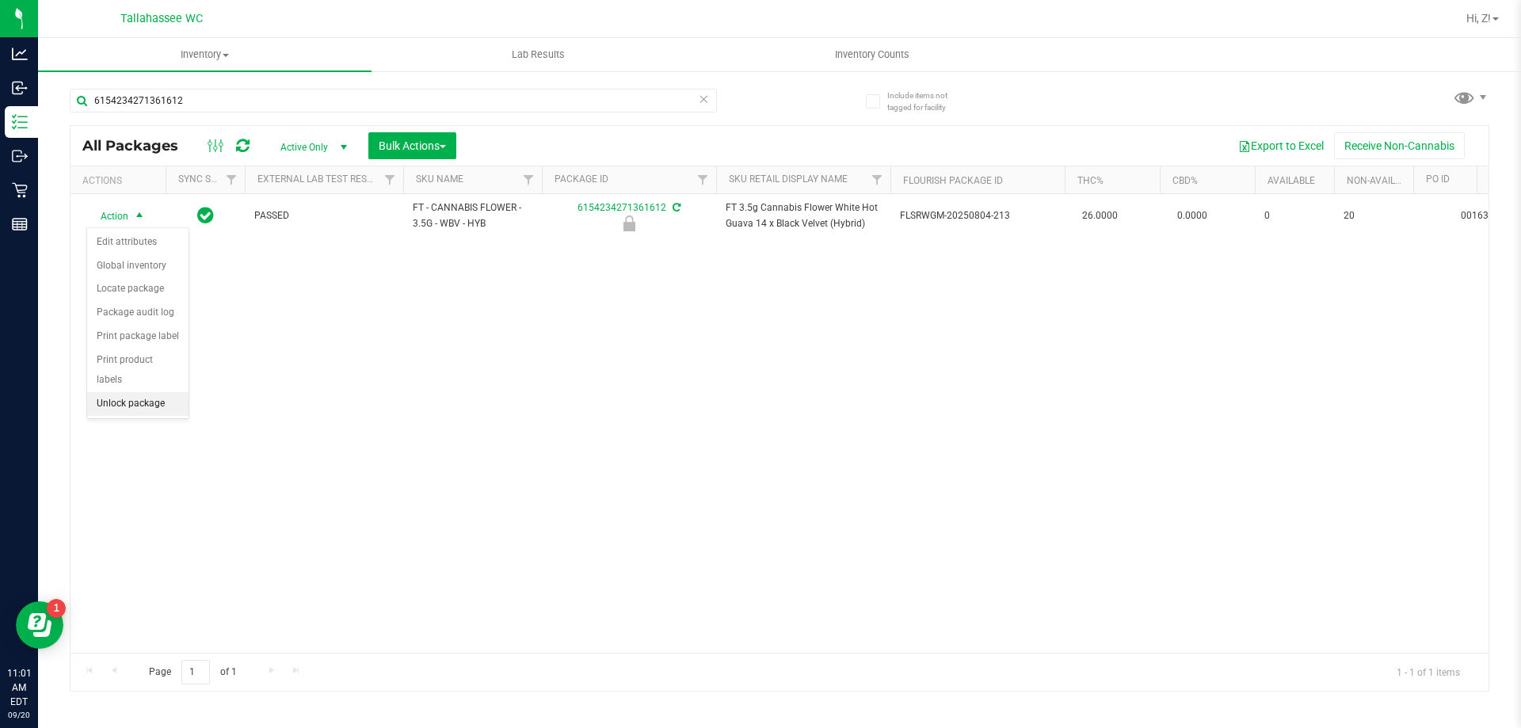
click at [145, 392] on li "Unlock package" at bounding box center [137, 404] width 101 height 24
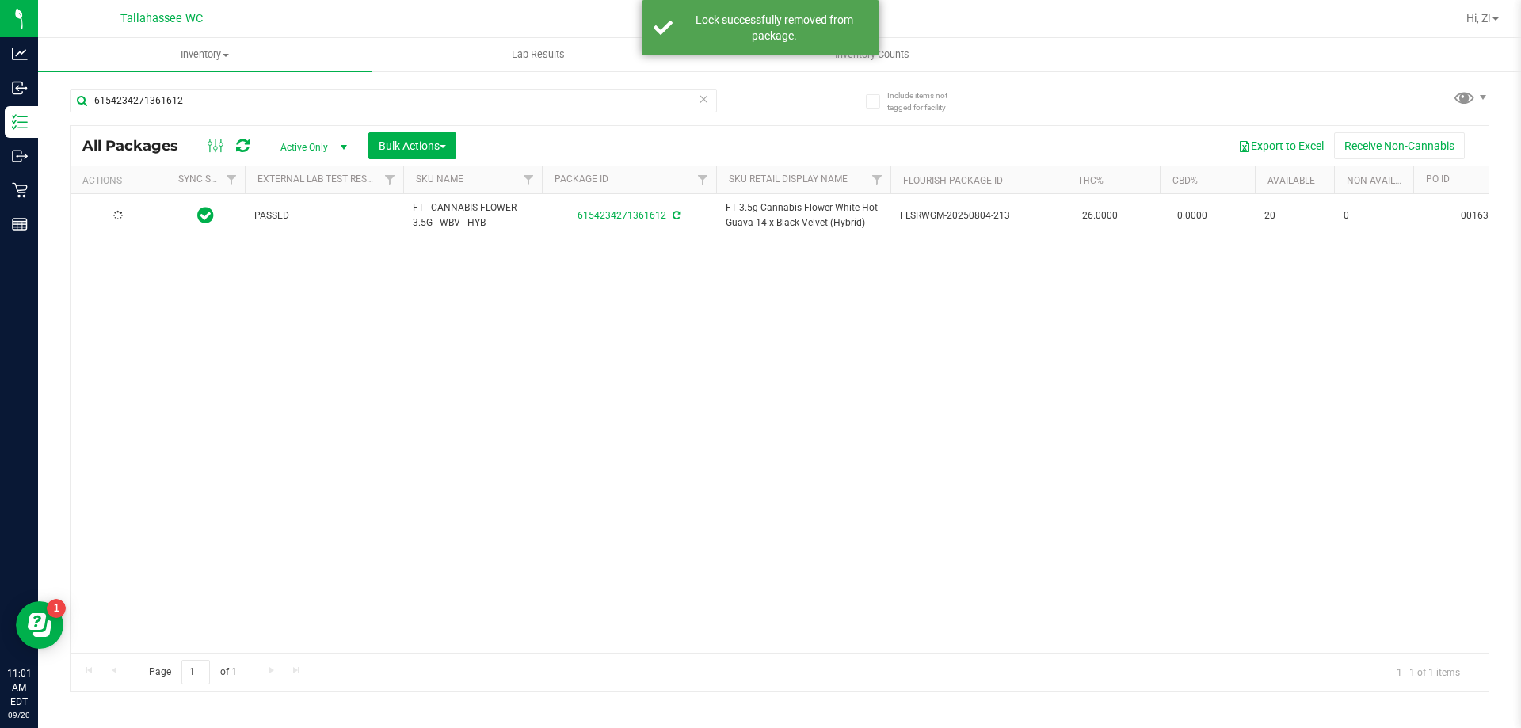
click at [143, 215] on div at bounding box center [118, 215] width 76 height 15
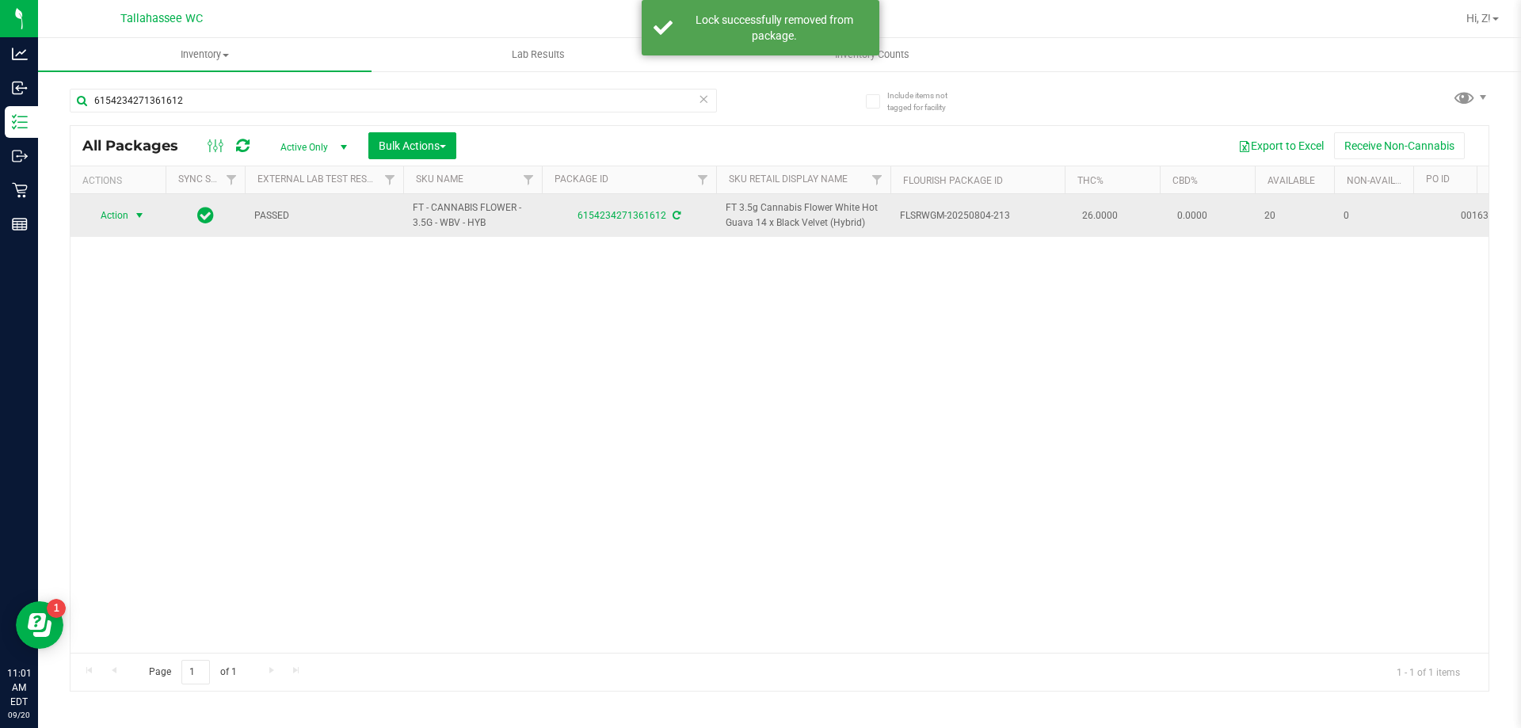
click at [138, 215] on span "select" at bounding box center [139, 215] width 13 height 13
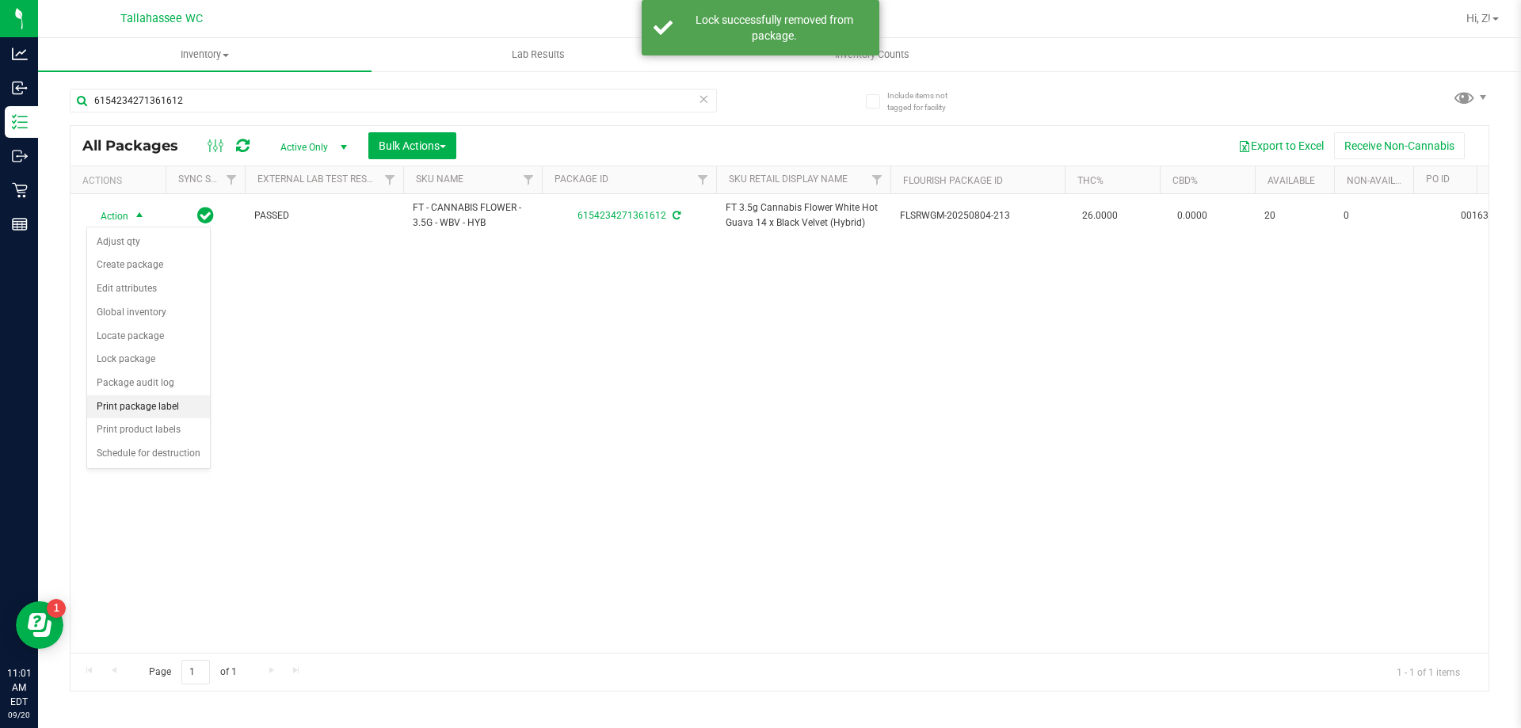
click at [158, 408] on li "Print package label" at bounding box center [148, 407] width 123 height 24
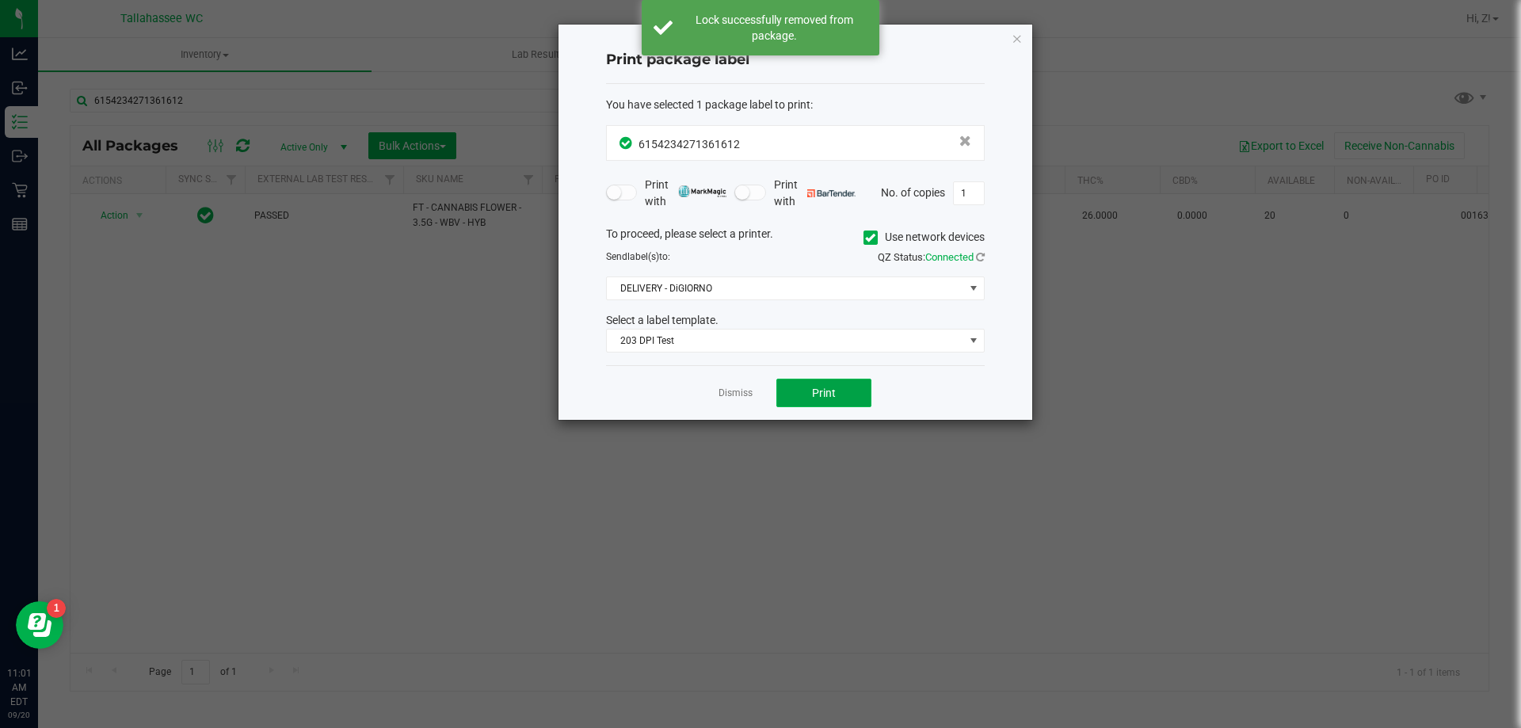
click at [856, 393] on button "Print" at bounding box center [823, 393] width 95 height 29
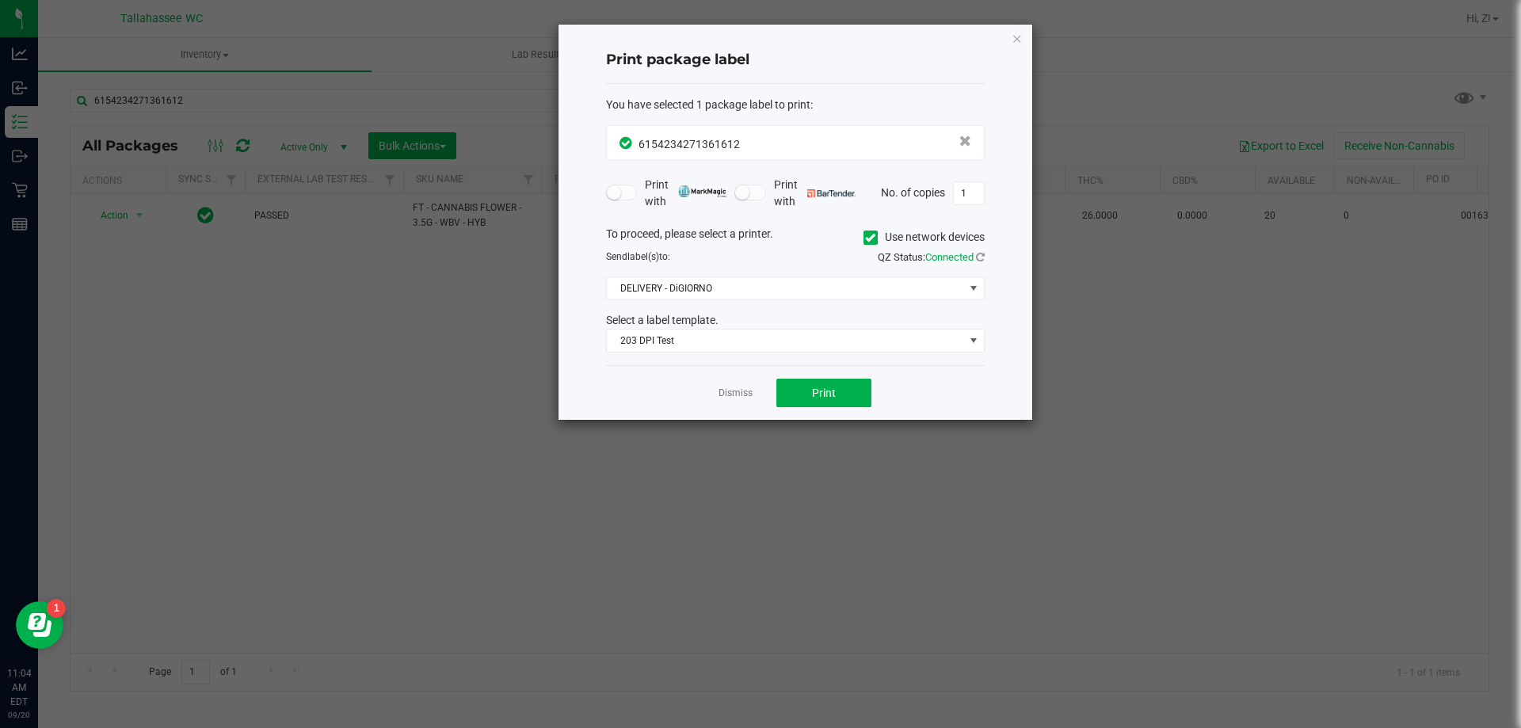
click at [1016, 36] on icon "button" at bounding box center [1016, 38] width 11 height 19
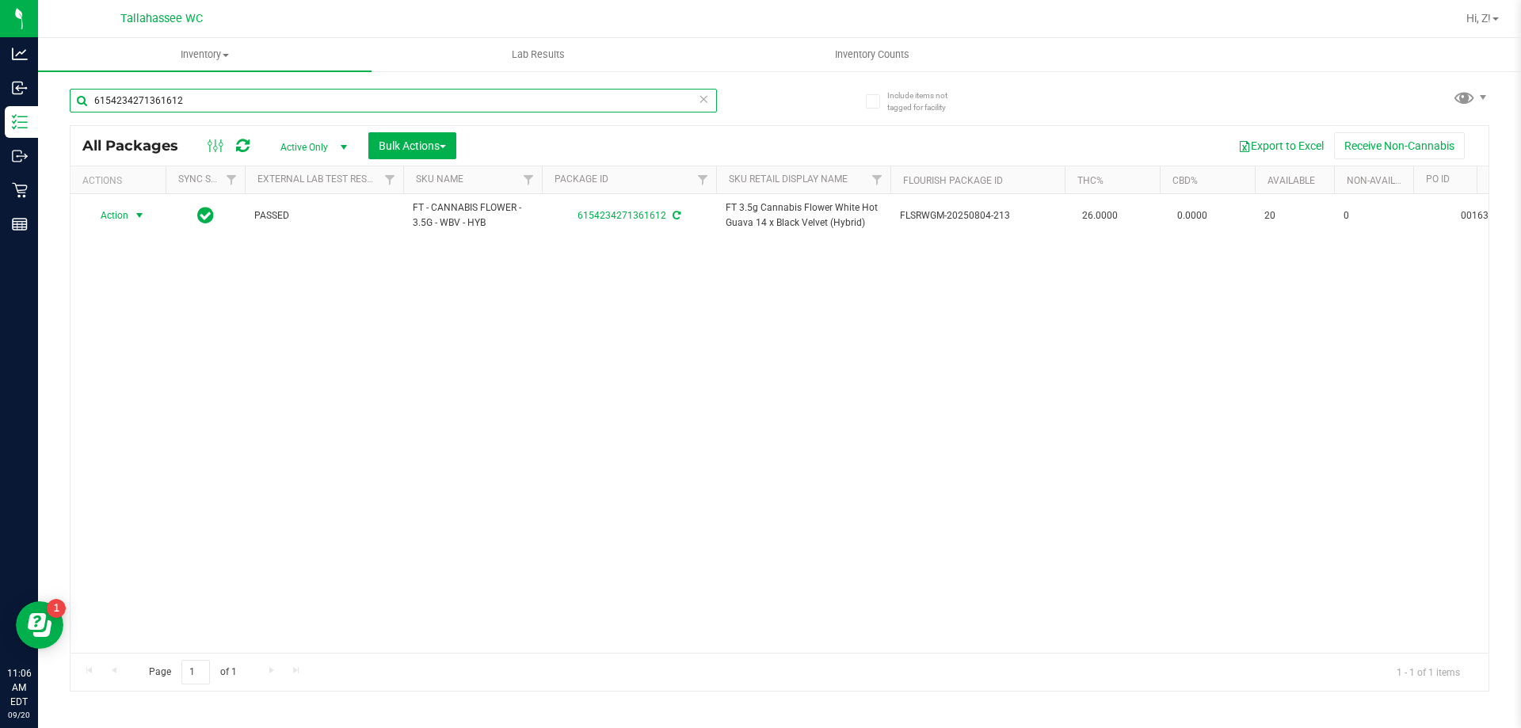
drag, startPoint x: 275, startPoint y: 91, endPoint x: 261, endPoint y: 112, distance: 25.3
click at [273, 95] on input "6154234271361612" at bounding box center [393, 101] width 647 height 24
click at [261, 112] on div "6154234271361612" at bounding box center [393, 107] width 647 height 36
click at [262, 97] on input "6154234271361612" at bounding box center [393, 101] width 647 height 24
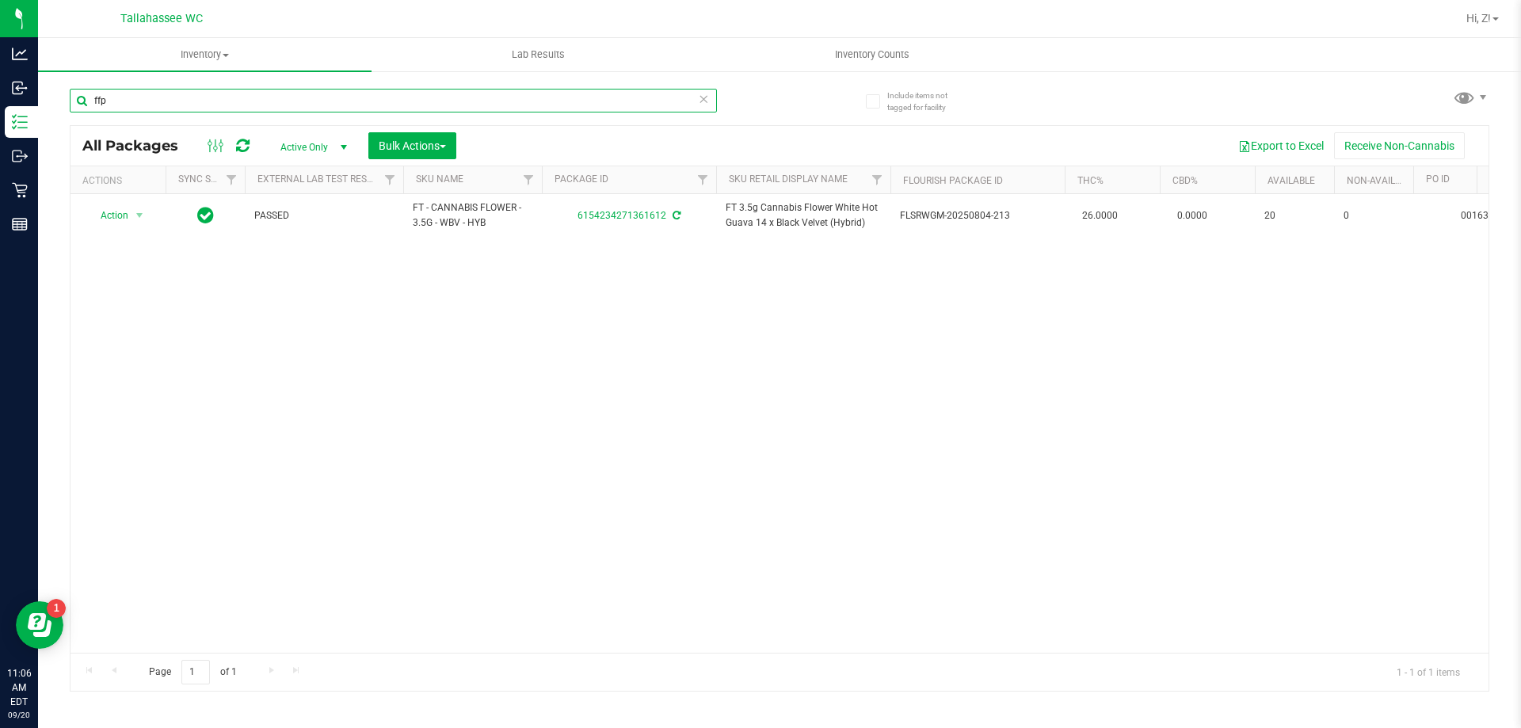
type input "ffp"
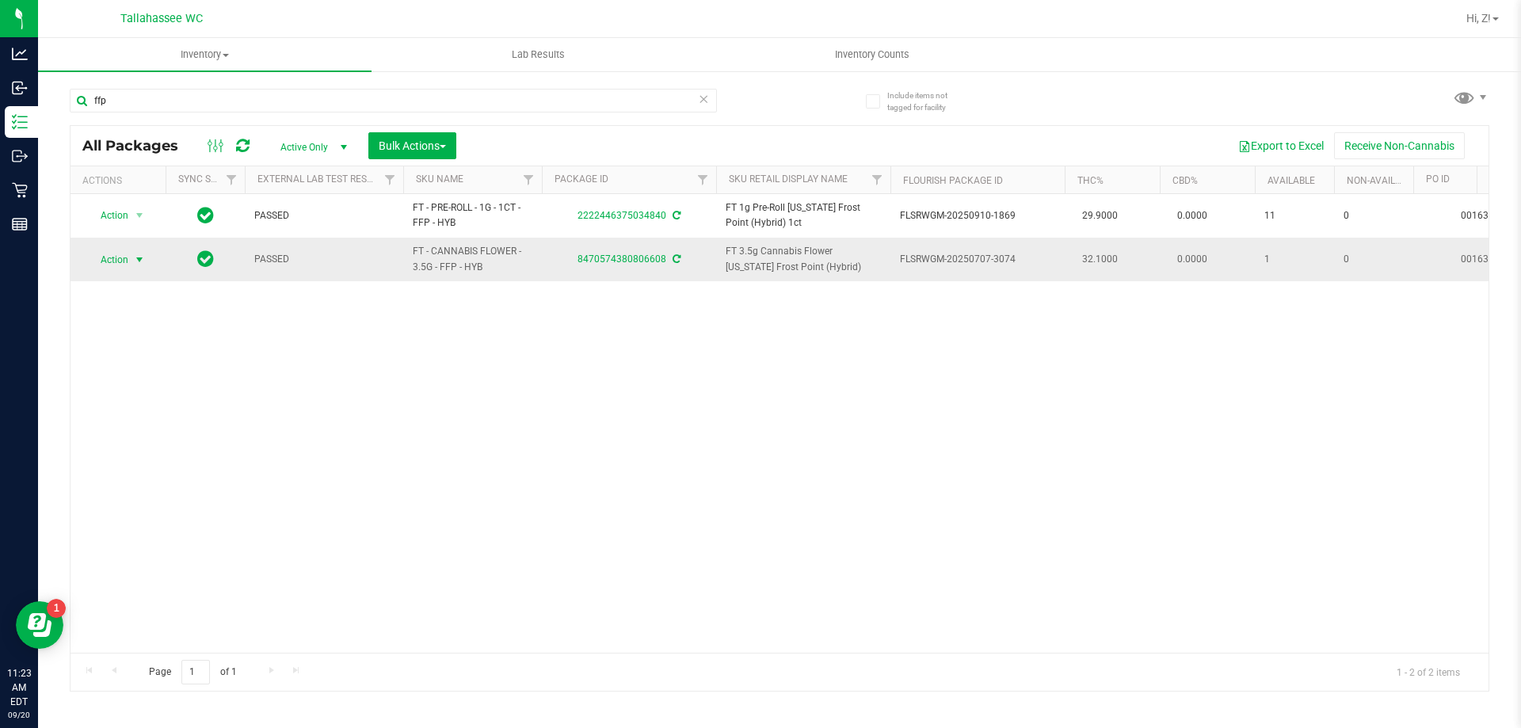
click at [131, 260] on span "select" at bounding box center [140, 260] width 20 height 22
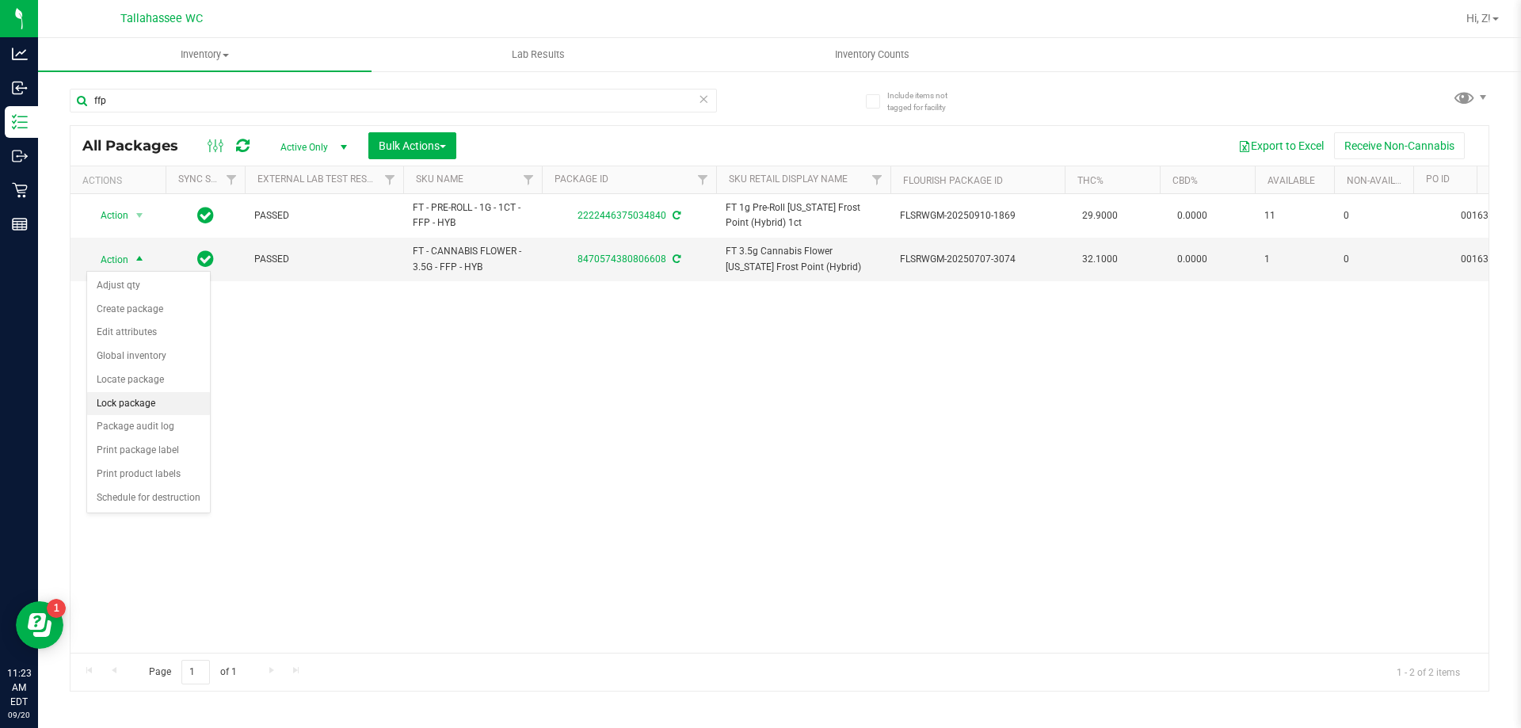
click at [143, 405] on li "Lock package" at bounding box center [148, 404] width 123 height 24
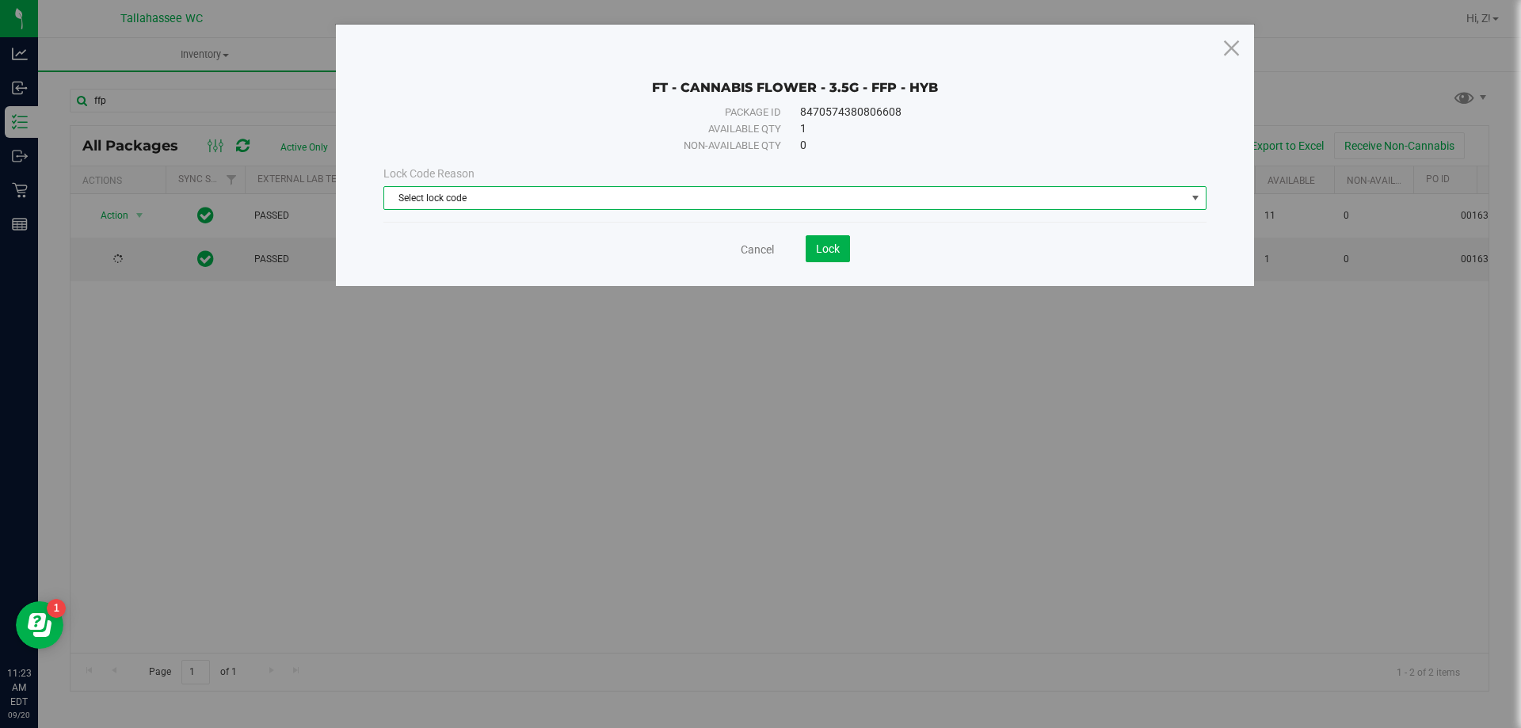
click at [555, 200] on span "Select lock code" at bounding box center [785, 198] width 802 height 22
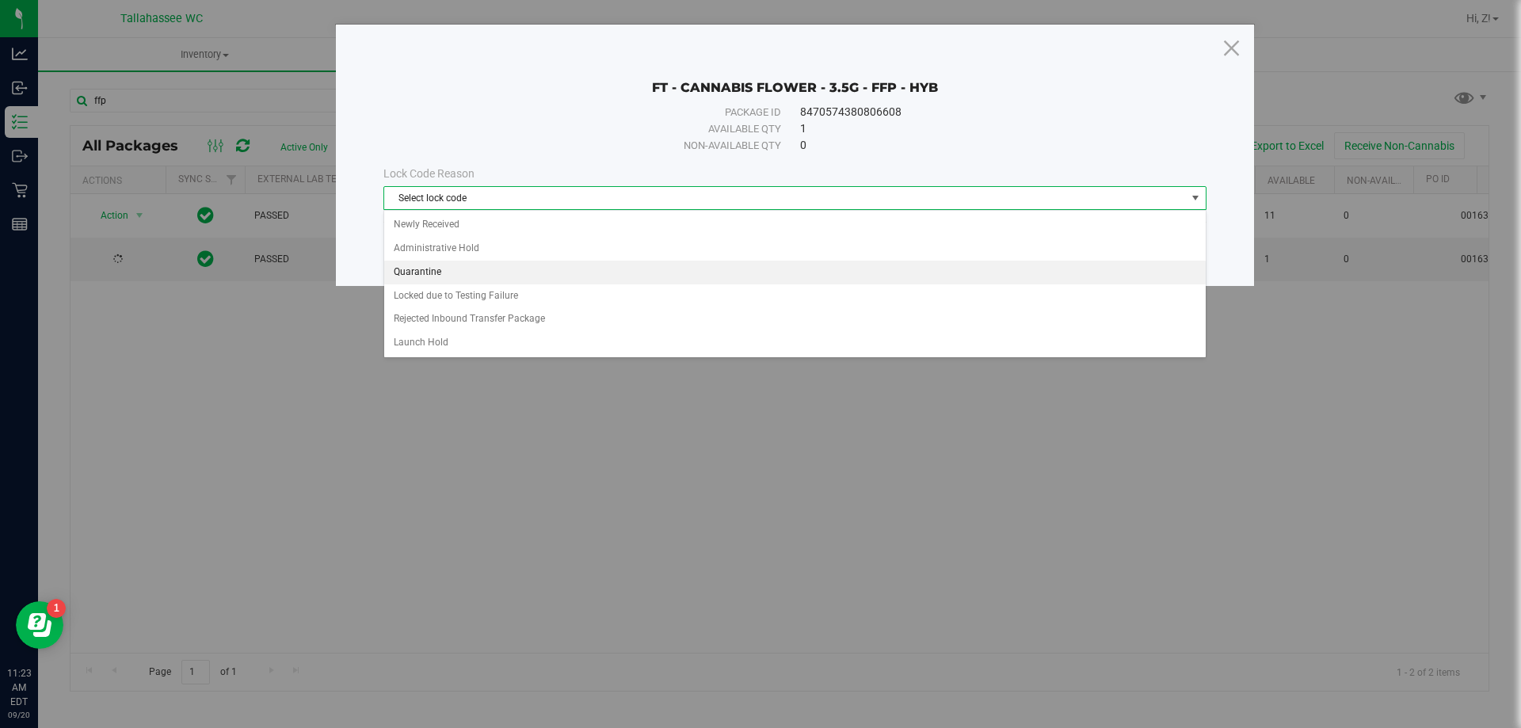
click at [489, 270] on li "Quarantine" at bounding box center [794, 273] width 821 height 24
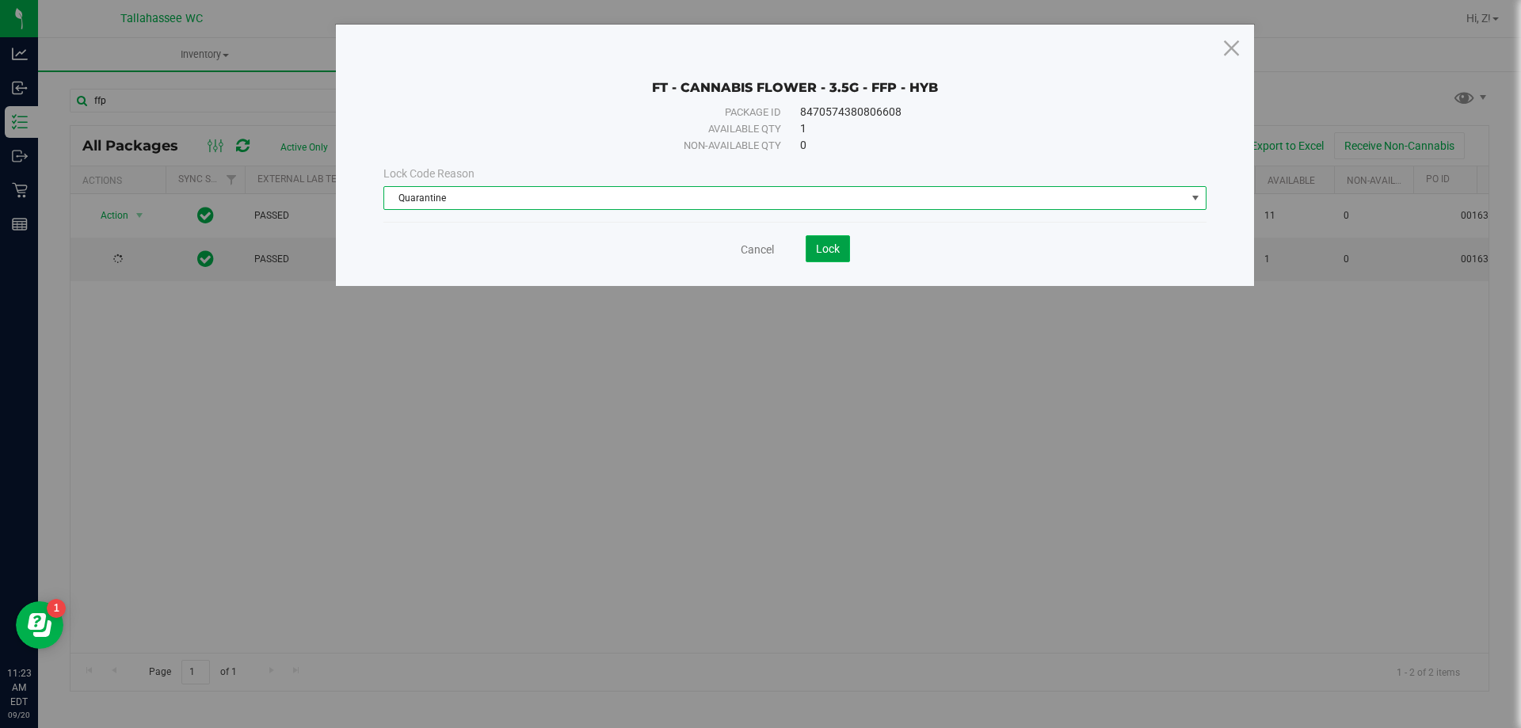
click at [820, 245] on span "Lock" at bounding box center [828, 248] width 24 height 13
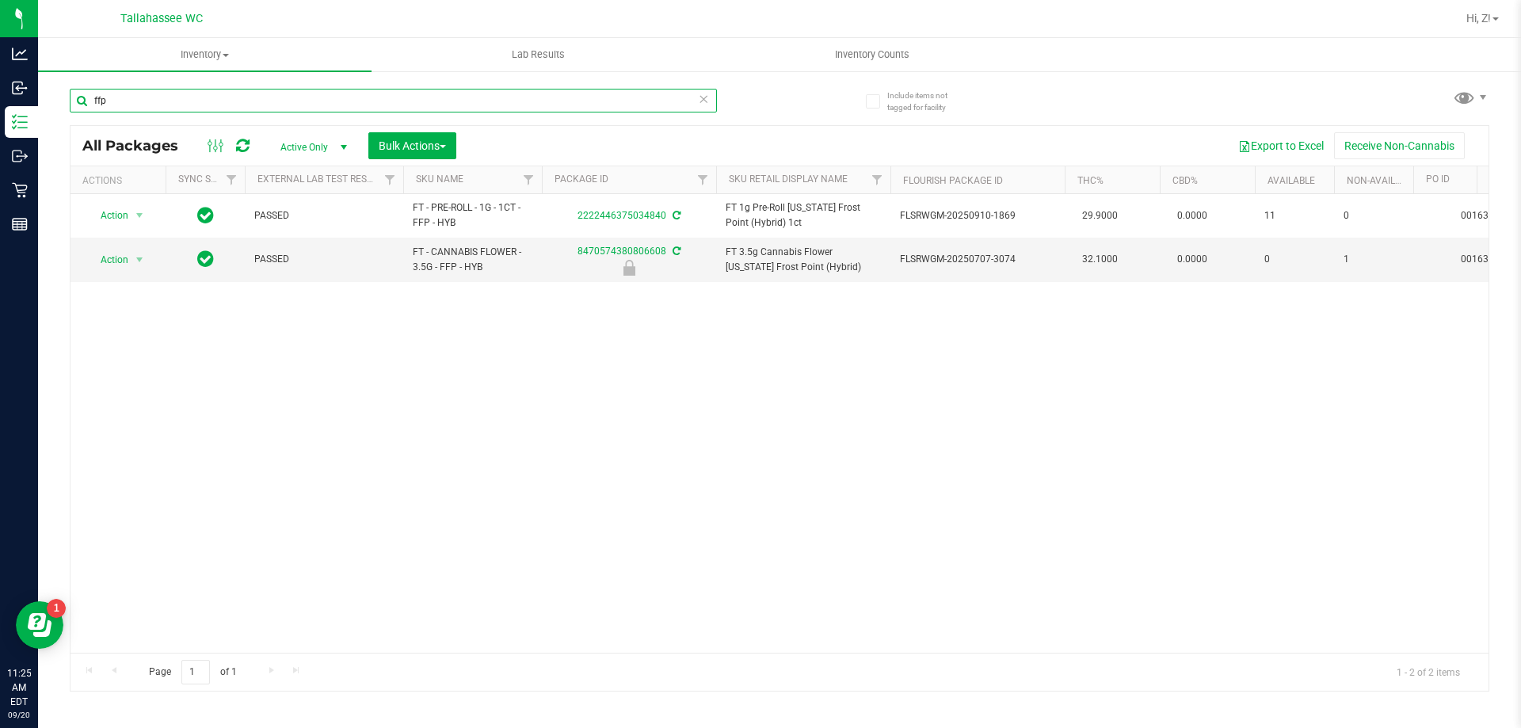
click at [218, 93] on input "ffp" at bounding box center [393, 101] width 647 height 24
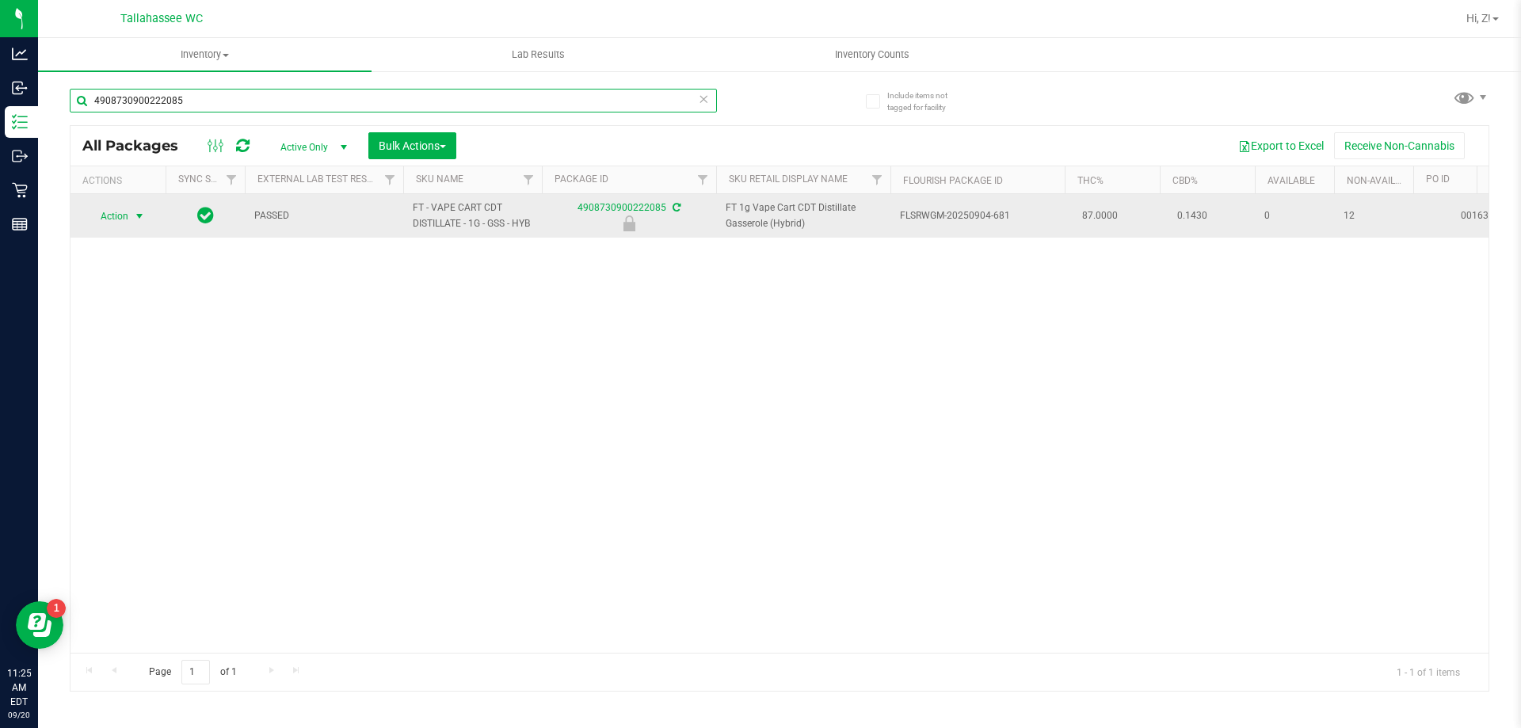
type input "4908730900222085"
click at [110, 220] on span "Action" at bounding box center [107, 216] width 43 height 22
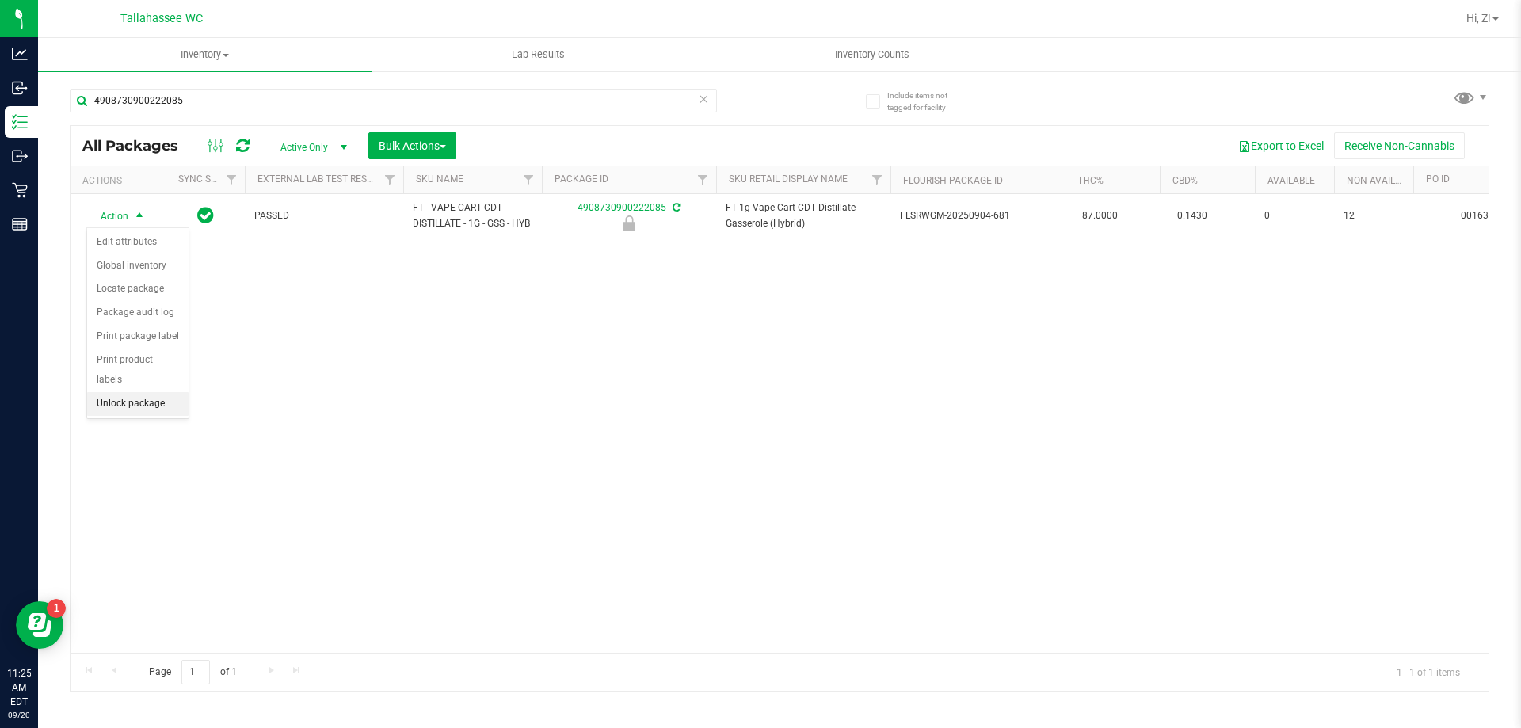
click at [160, 392] on li "Unlock package" at bounding box center [137, 404] width 101 height 24
click at [114, 547] on li "Print package label" at bounding box center [120, 549] width 67 height 64
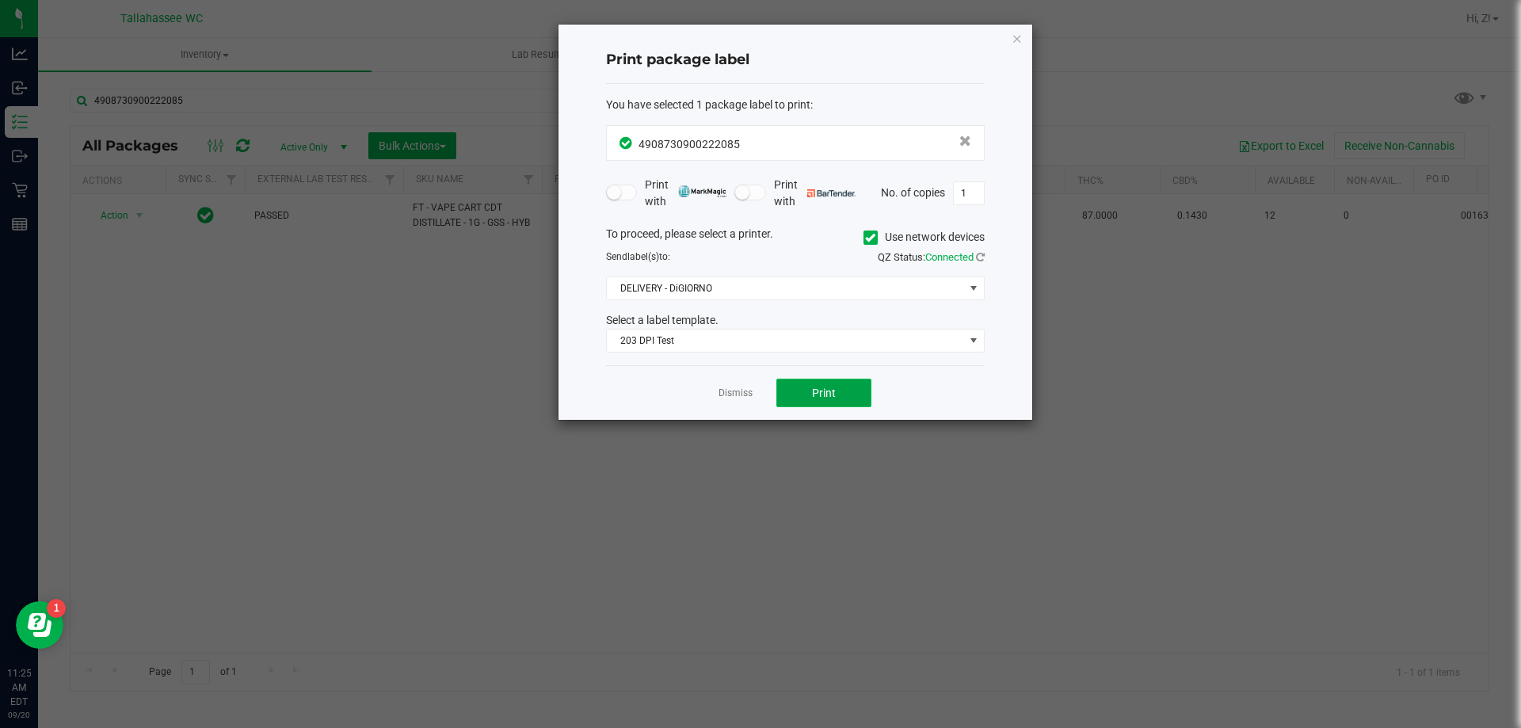
click at [792, 383] on button "Print" at bounding box center [823, 393] width 95 height 29
click at [1015, 32] on icon "button" at bounding box center [1016, 38] width 11 height 19
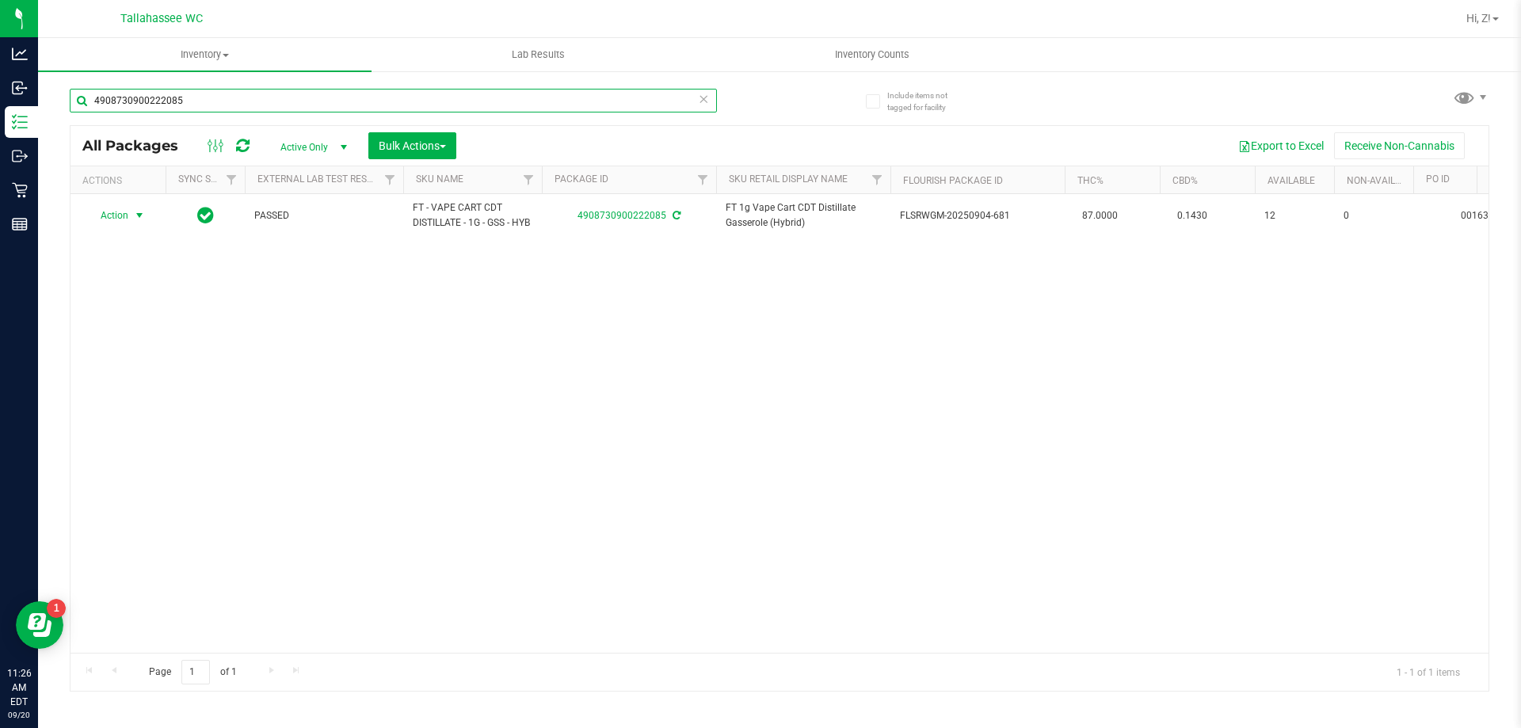
click at [308, 95] on input "4908730900222085" at bounding box center [393, 101] width 647 height 24
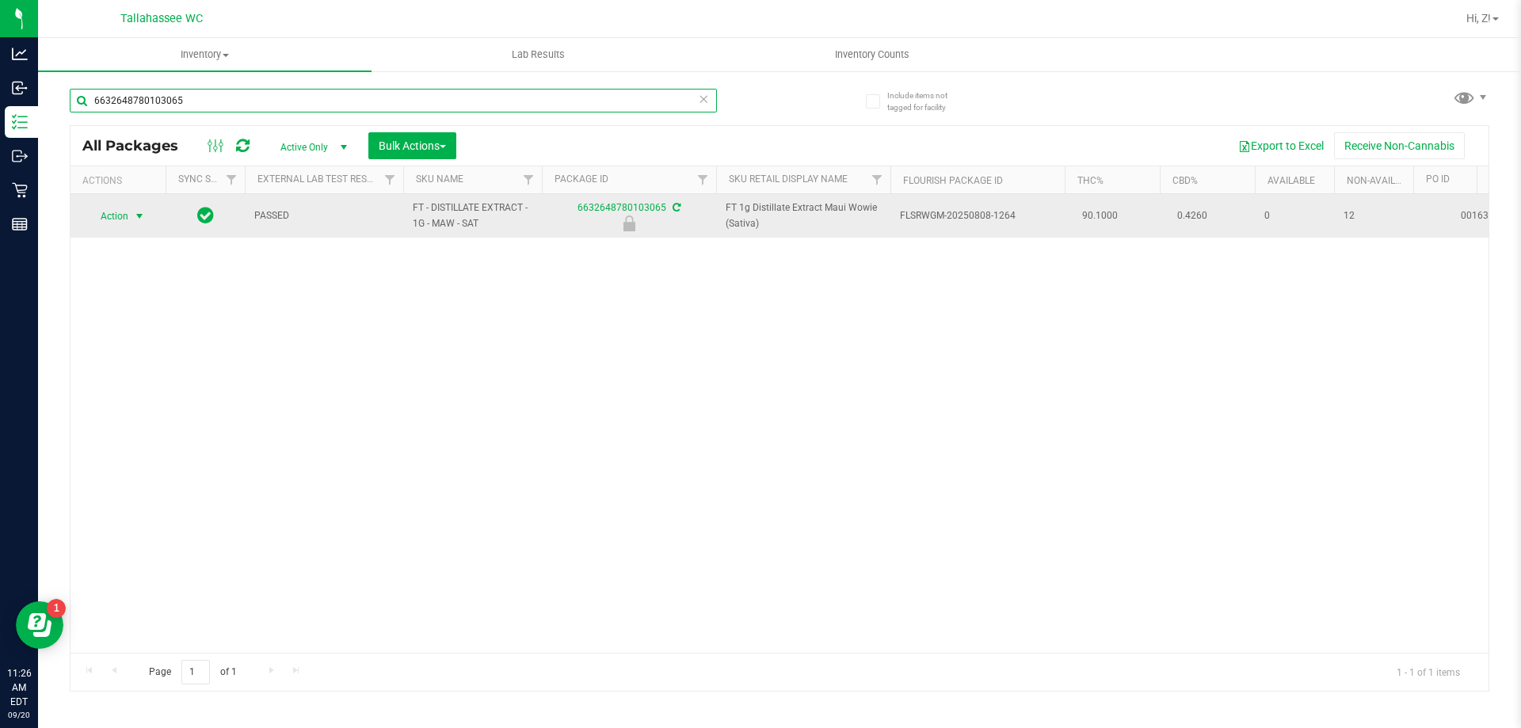
type input "6632648780103065"
click at [111, 216] on span "Action" at bounding box center [107, 216] width 43 height 22
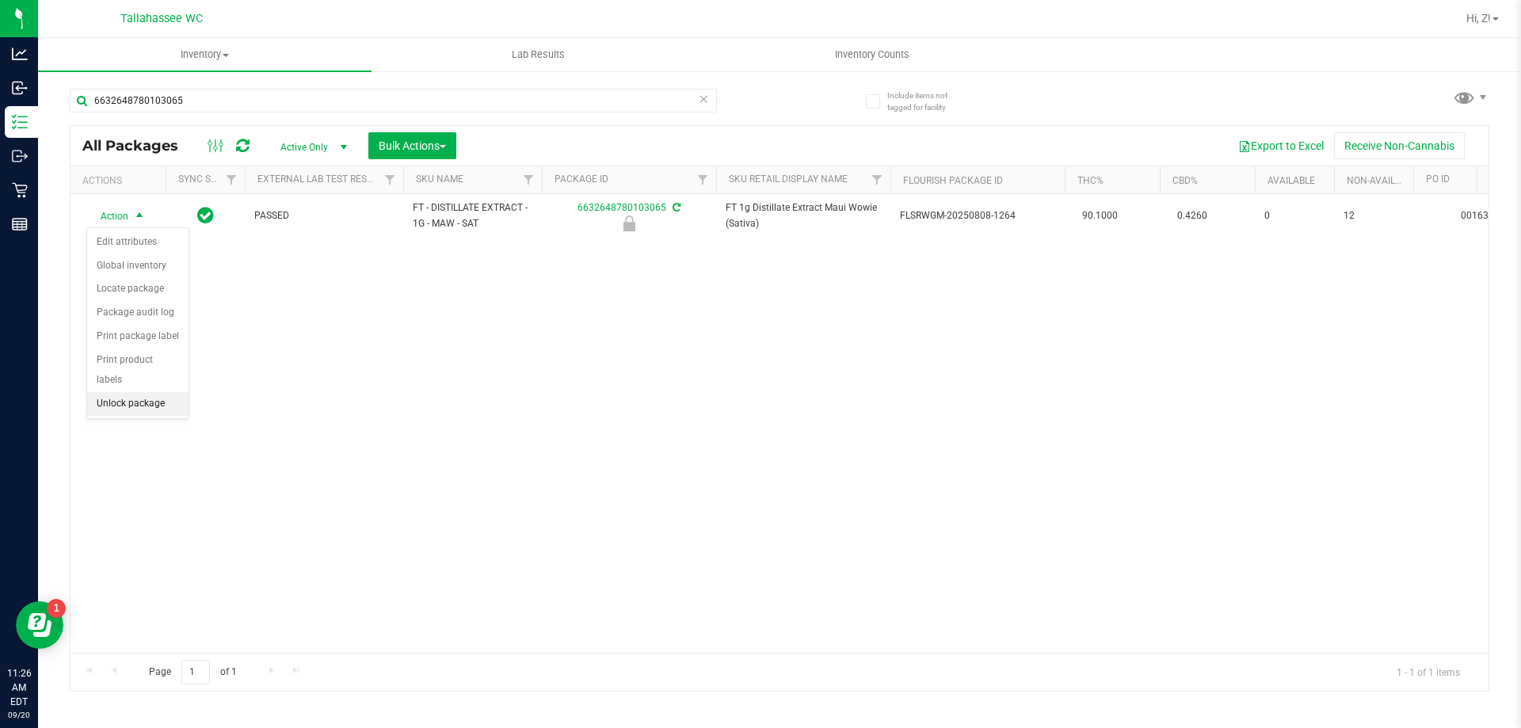
click at [128, 392] on li "Unlock package" at bounding box center [137, 404] width 101 height 24
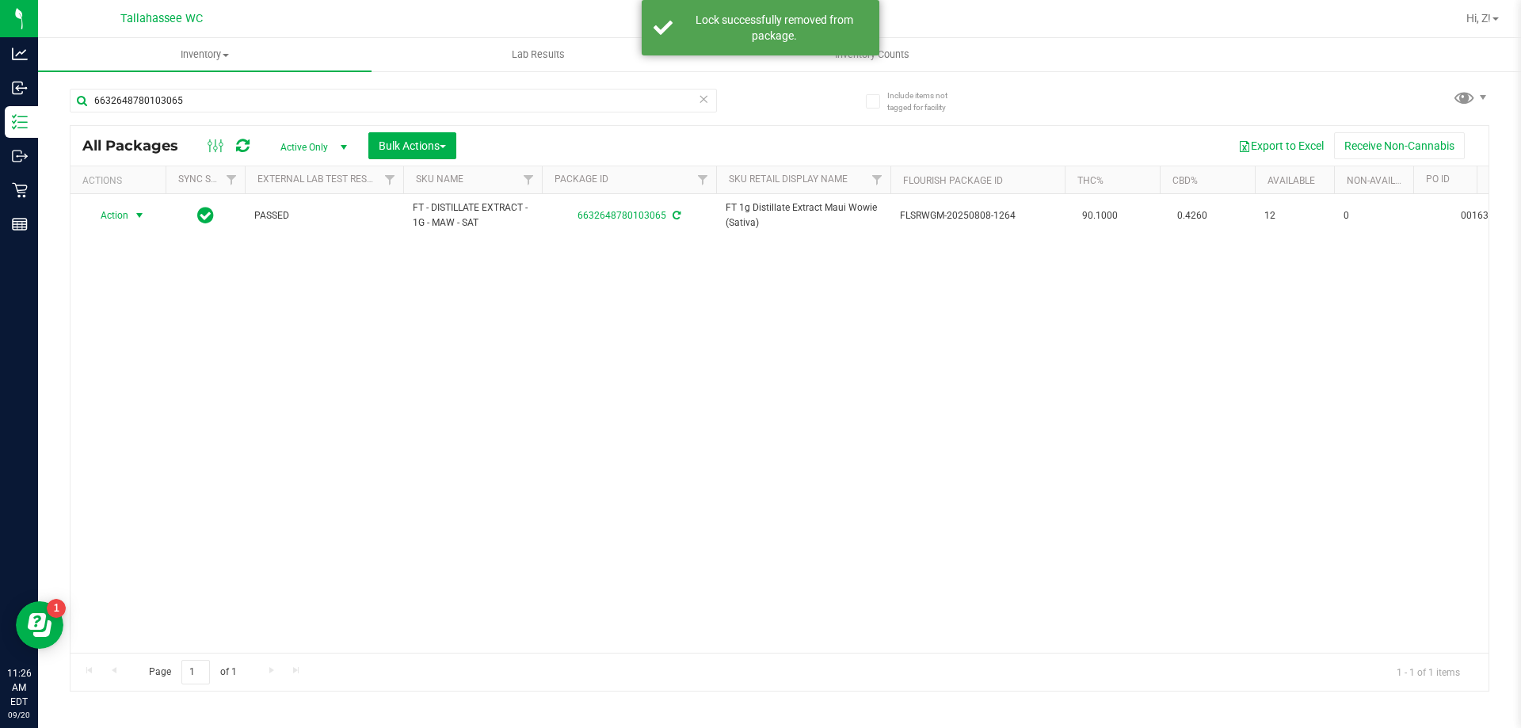
click at [131, 214] on span "select" at bounding box center [140, 215] width 20 height 22
click at [166, 400] on li "Print package label" at bounding box center [148, 407] width 123 height 24
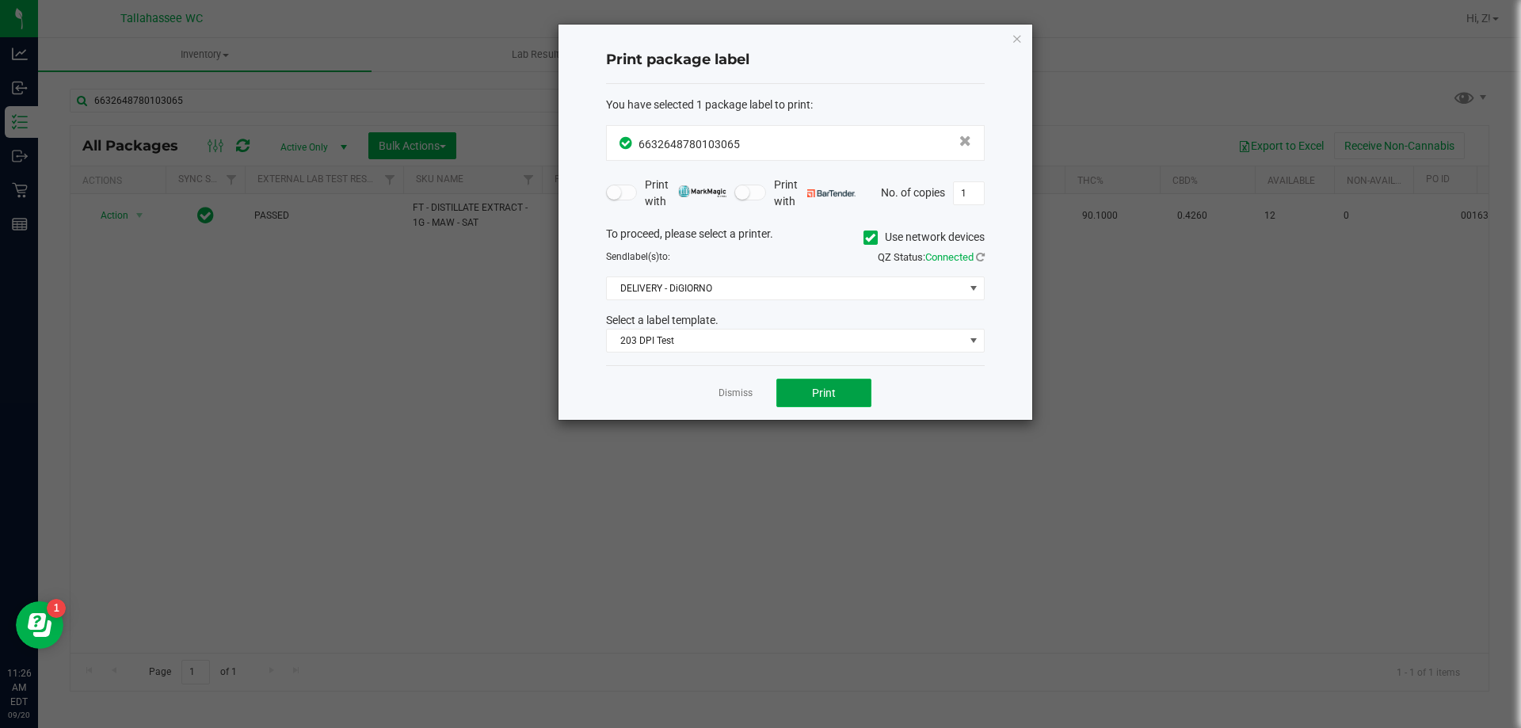
click at [846, 387] on button "Print" at bounding box center [823, 393] width 95 height 29
click at [1018, 42] on icon "button" at bounding box center [1016, 38] width 11 height 19
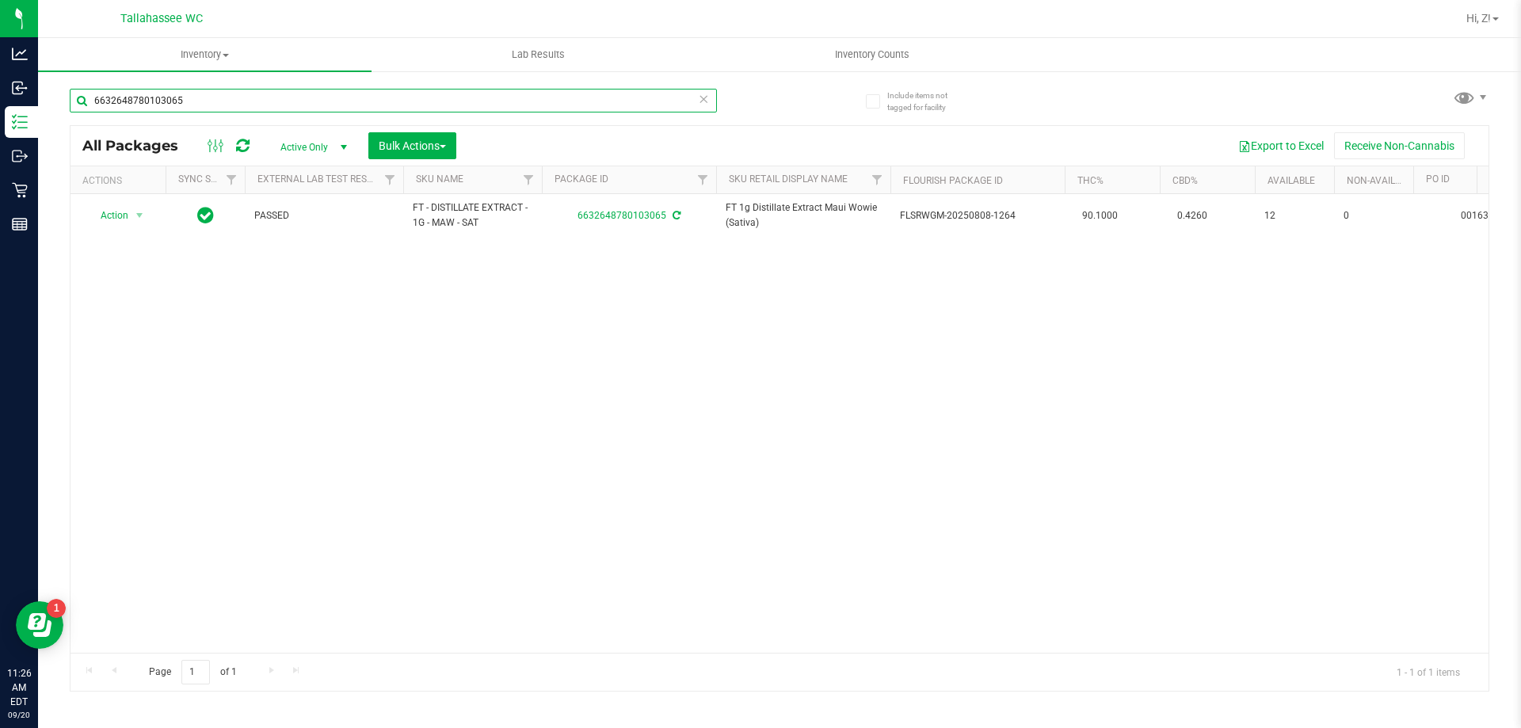
click at [216, 106] on input "6632648780103065" at bounding box center [393, 101] width 647 height 24
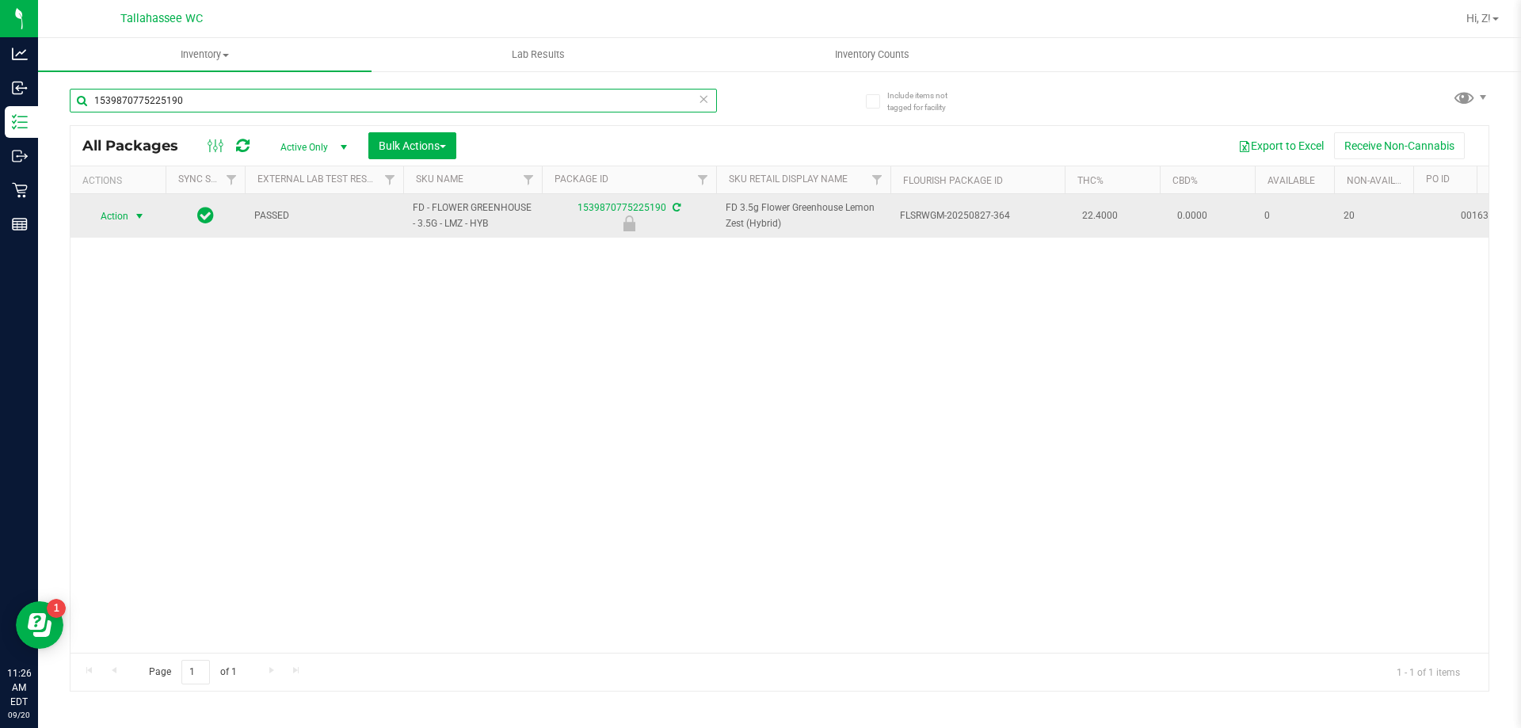
type input "1539870775225190"
click at [125, 208] on span "Action" at bounding box center [107, 216] width 43 height 22
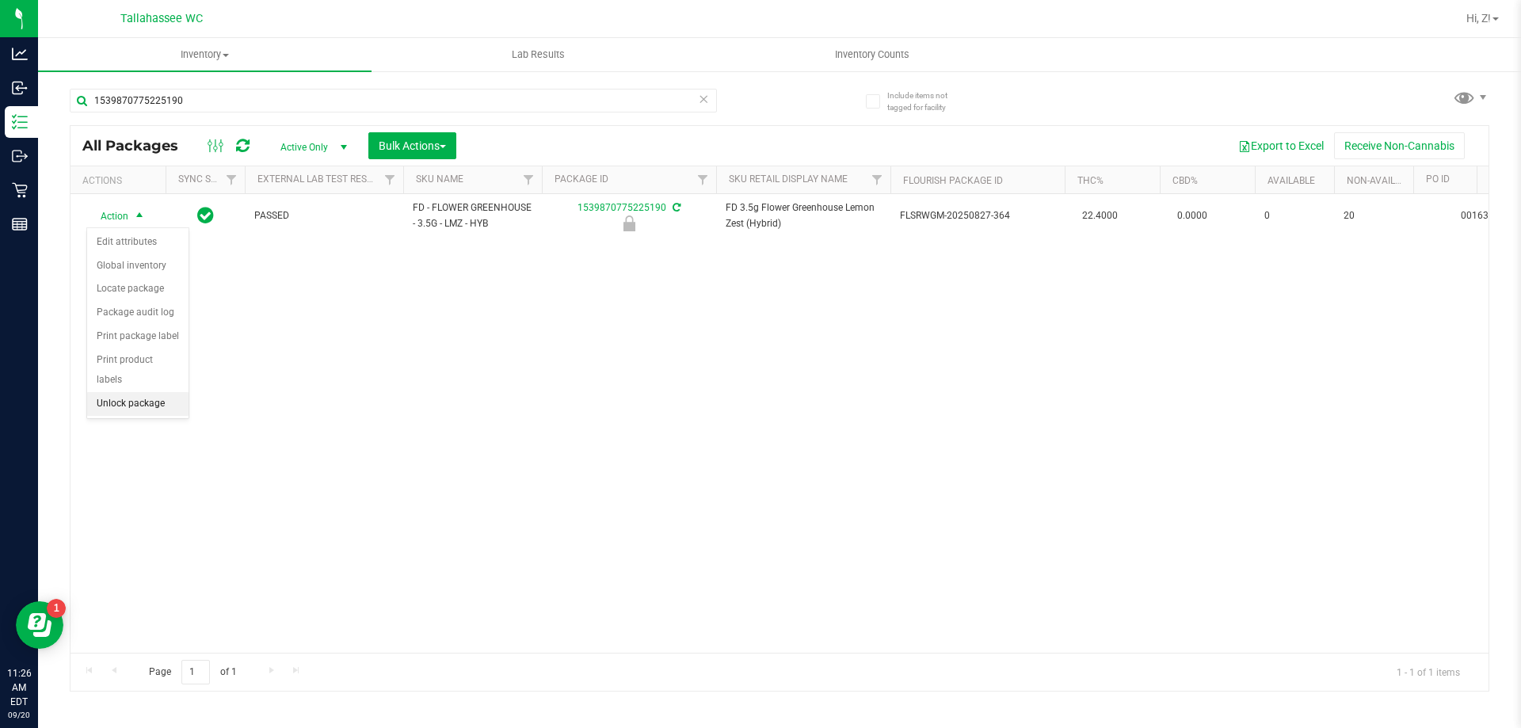
click at [116, 392] on li "Unlock package" at bounding box center [137, 404] width 101 height 24
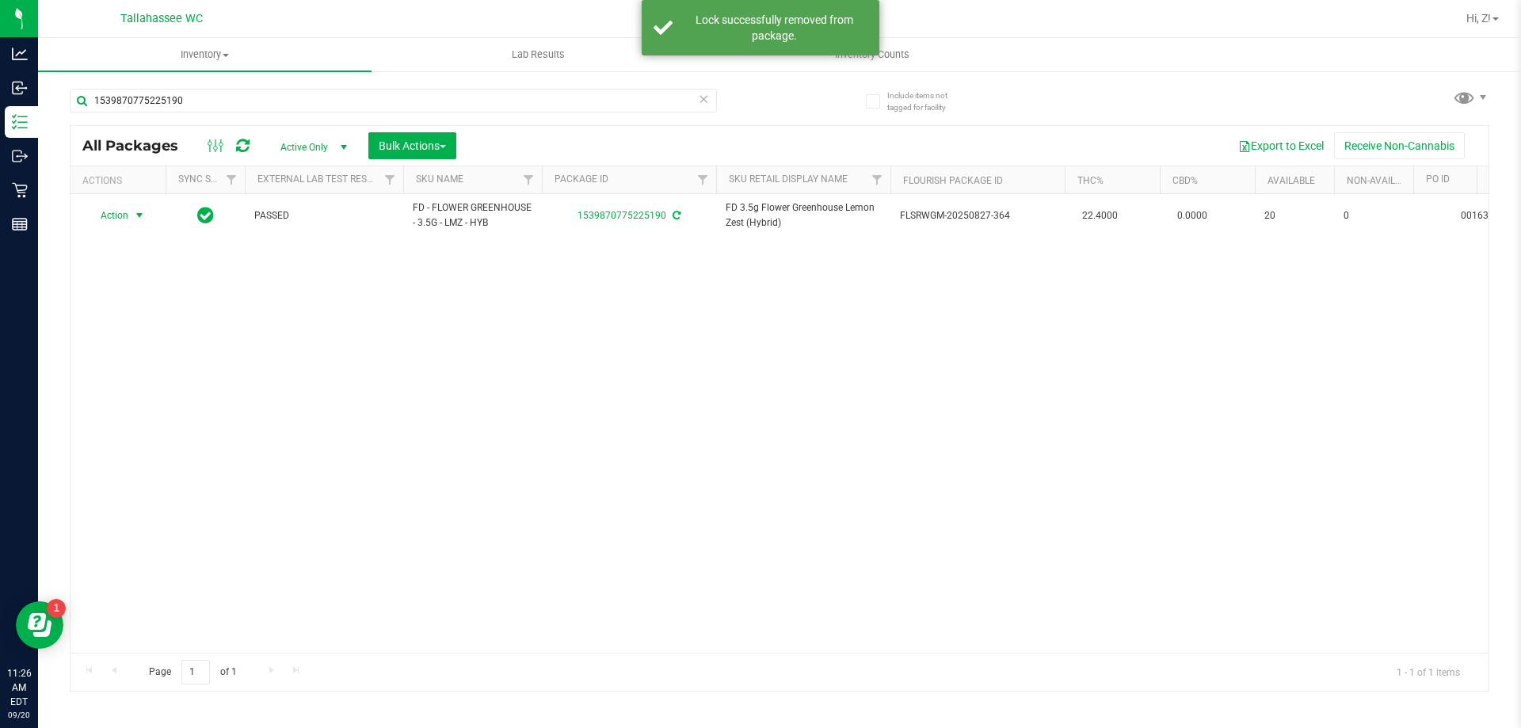
click at [138, 213] on span "select" at bounding box center [139, 215] width 13 height 13
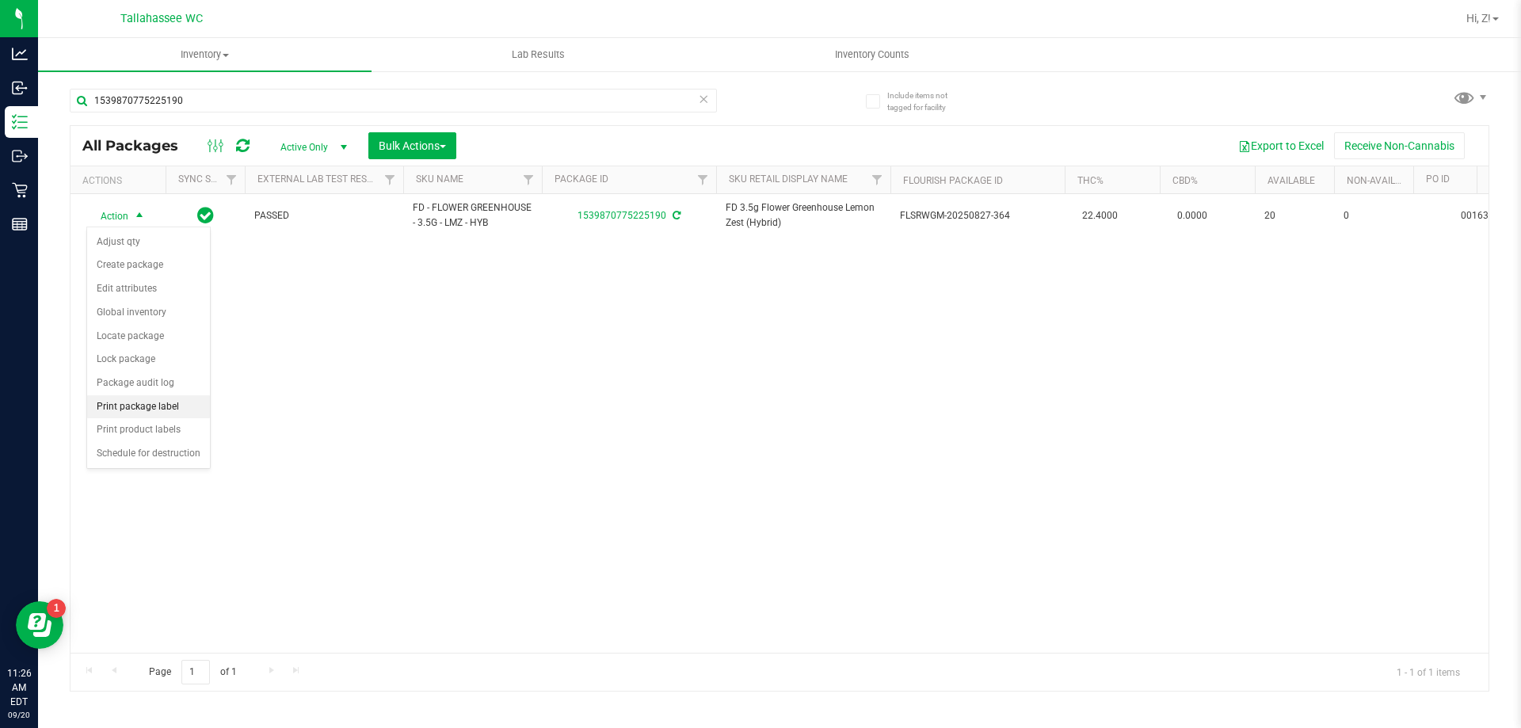
click at [147, 401] on li "Print package label" at bounding box center [148, 407] width 123 height 24
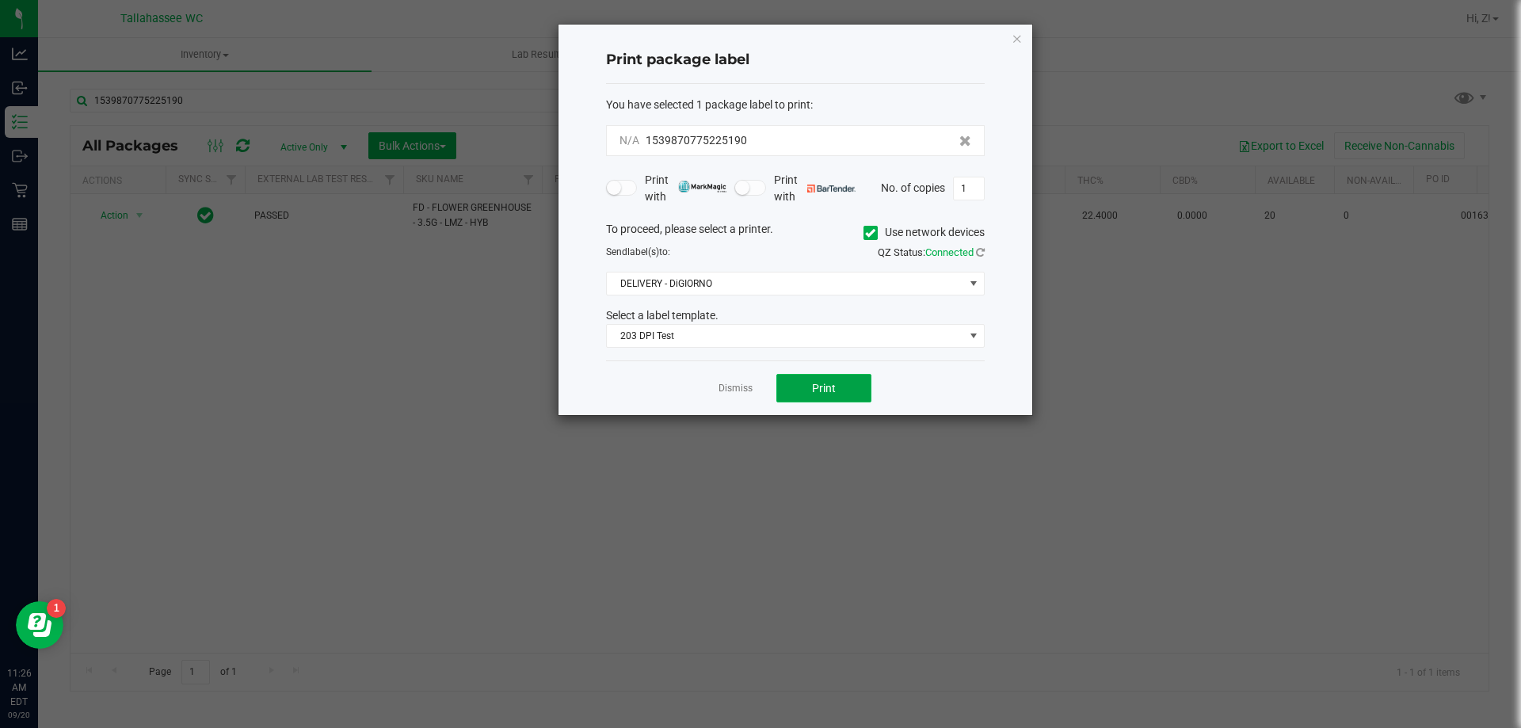
click at [847, 394] on button "Print" at bounding box center [823, 388] width 95 height 29
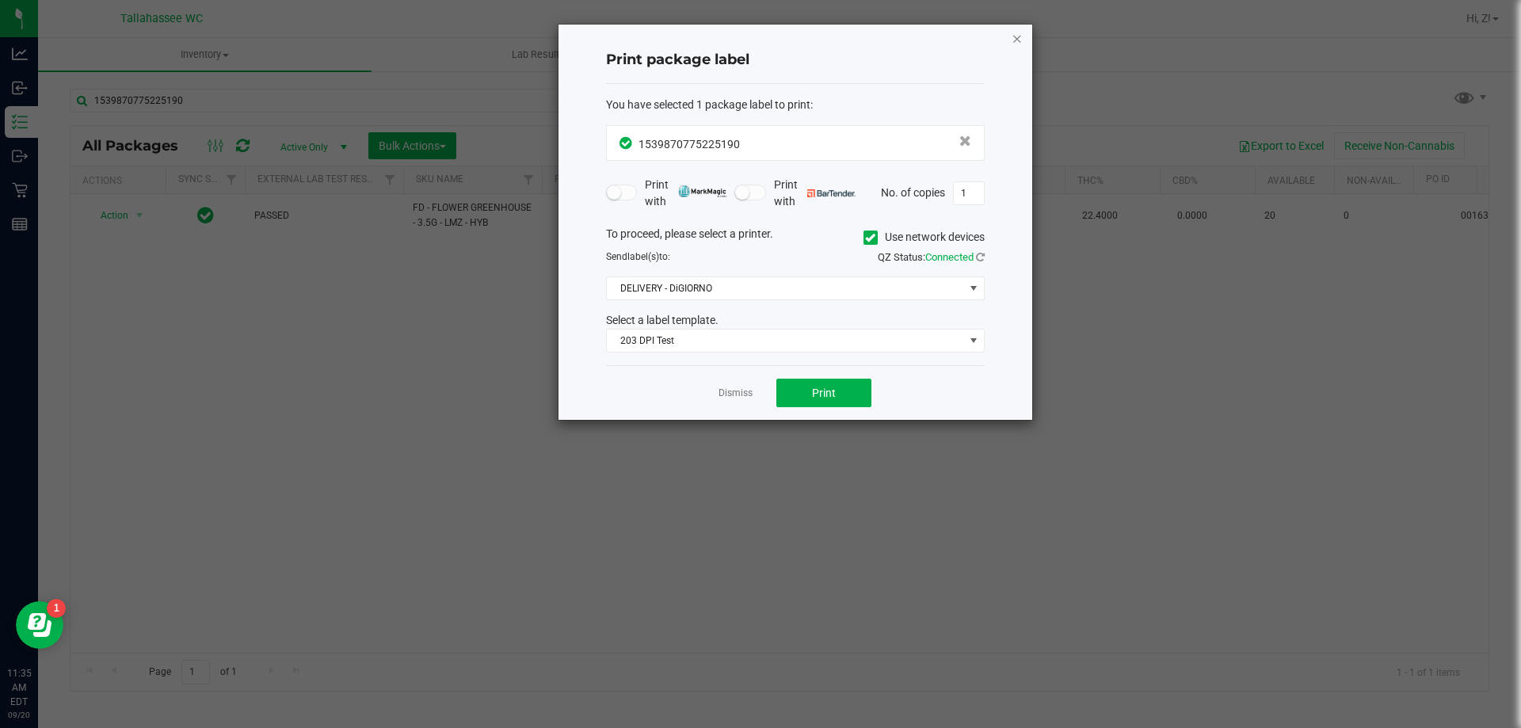
click at [1013, 37] on icon "button" at bounding box center [1016, 38] width 11 height 19
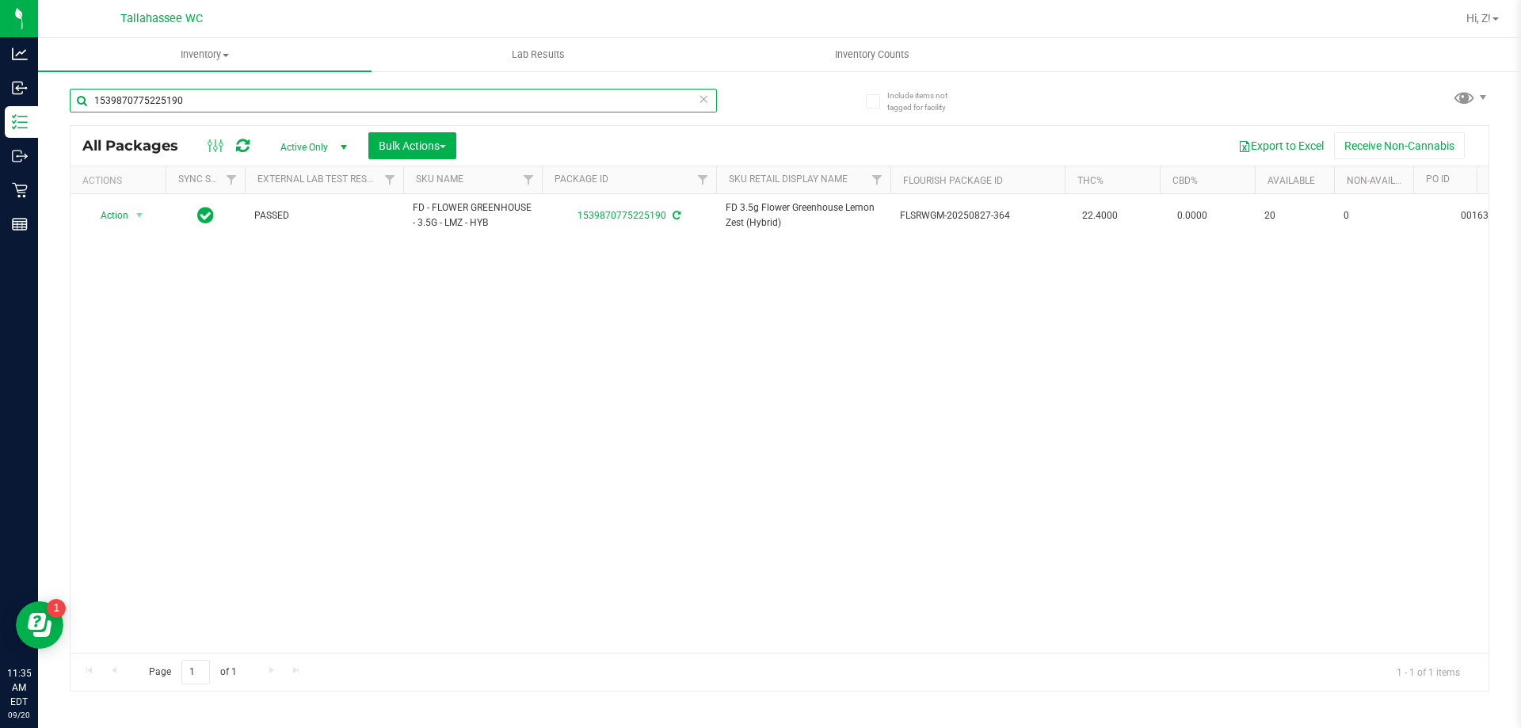
click at [358, 94] on input "1539870775225190" at bounding box center [393, 101] width 647 height 24
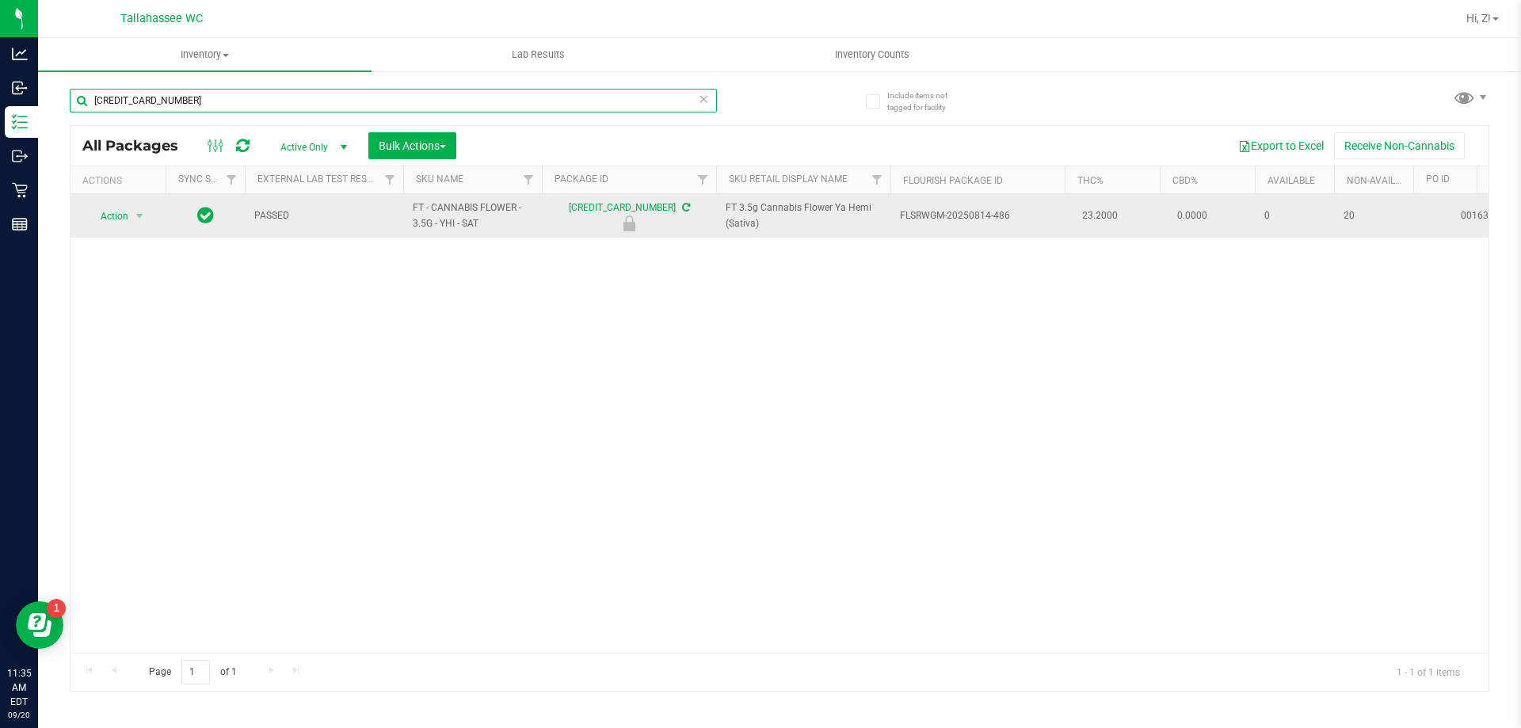
type input "5641331177003673"
click at [124, 226] on span "Action" at bounding box center [107, 216] width 43 height 22
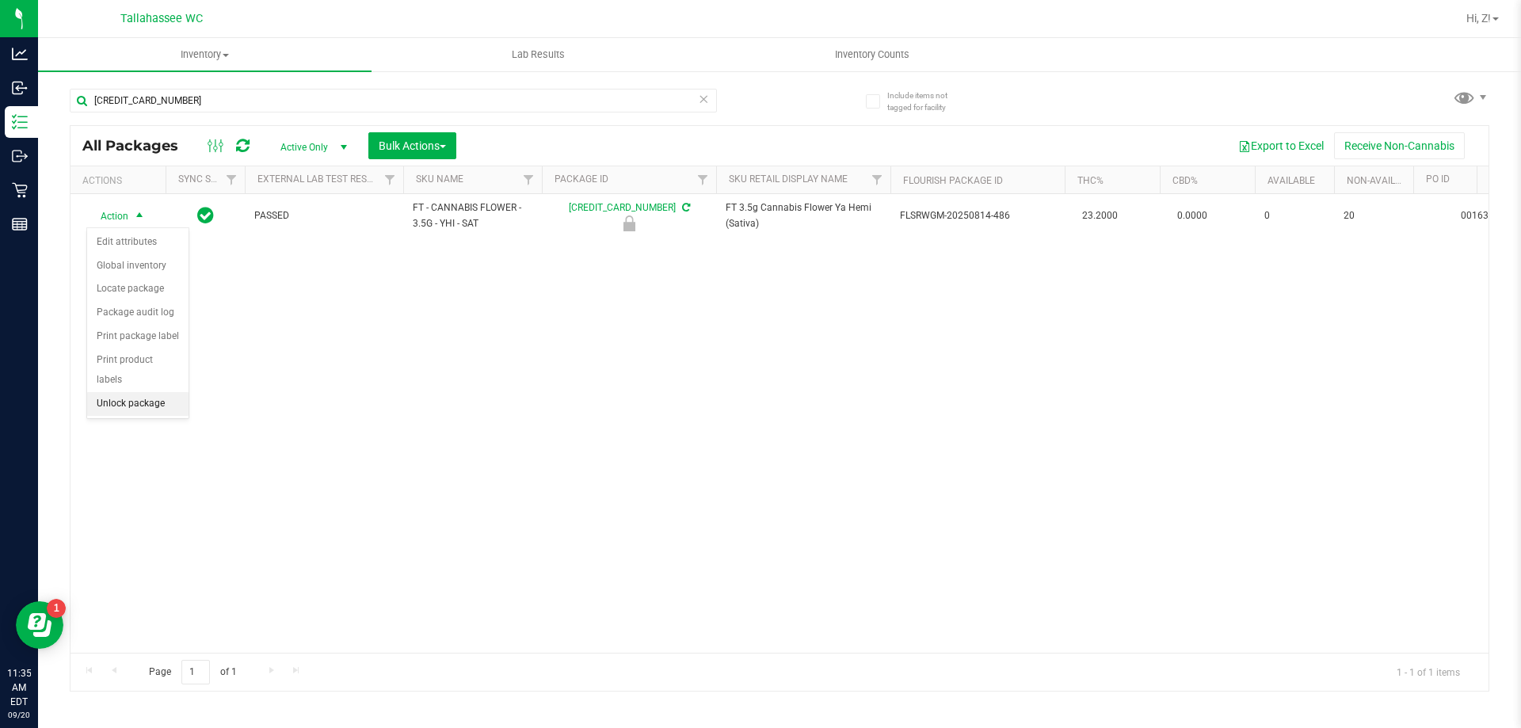
click at [138, 392] on li "Unlock package" at bounding box center [137, 404] width 101 height 24
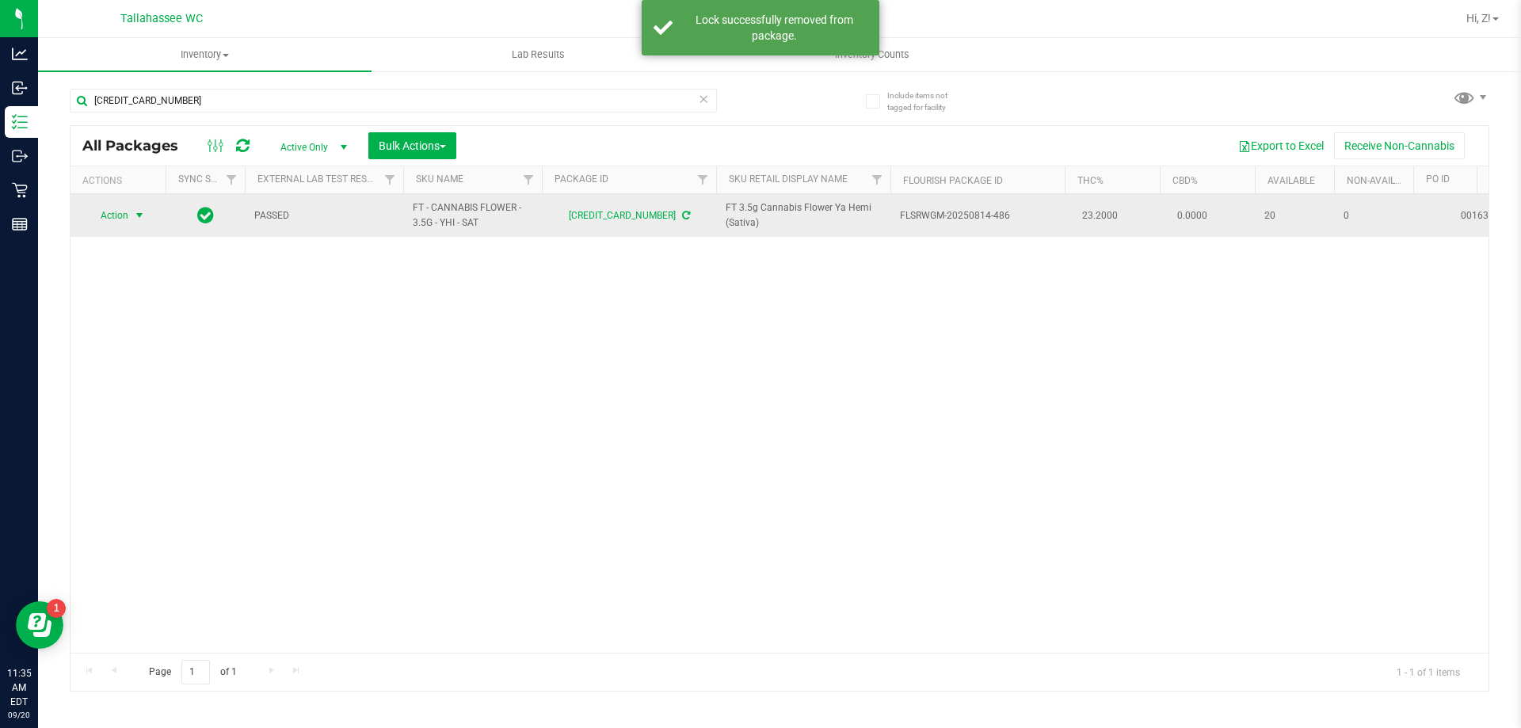
click at [128, 221] on span "Action" at bounding box center [107, 215] width 43 height 22
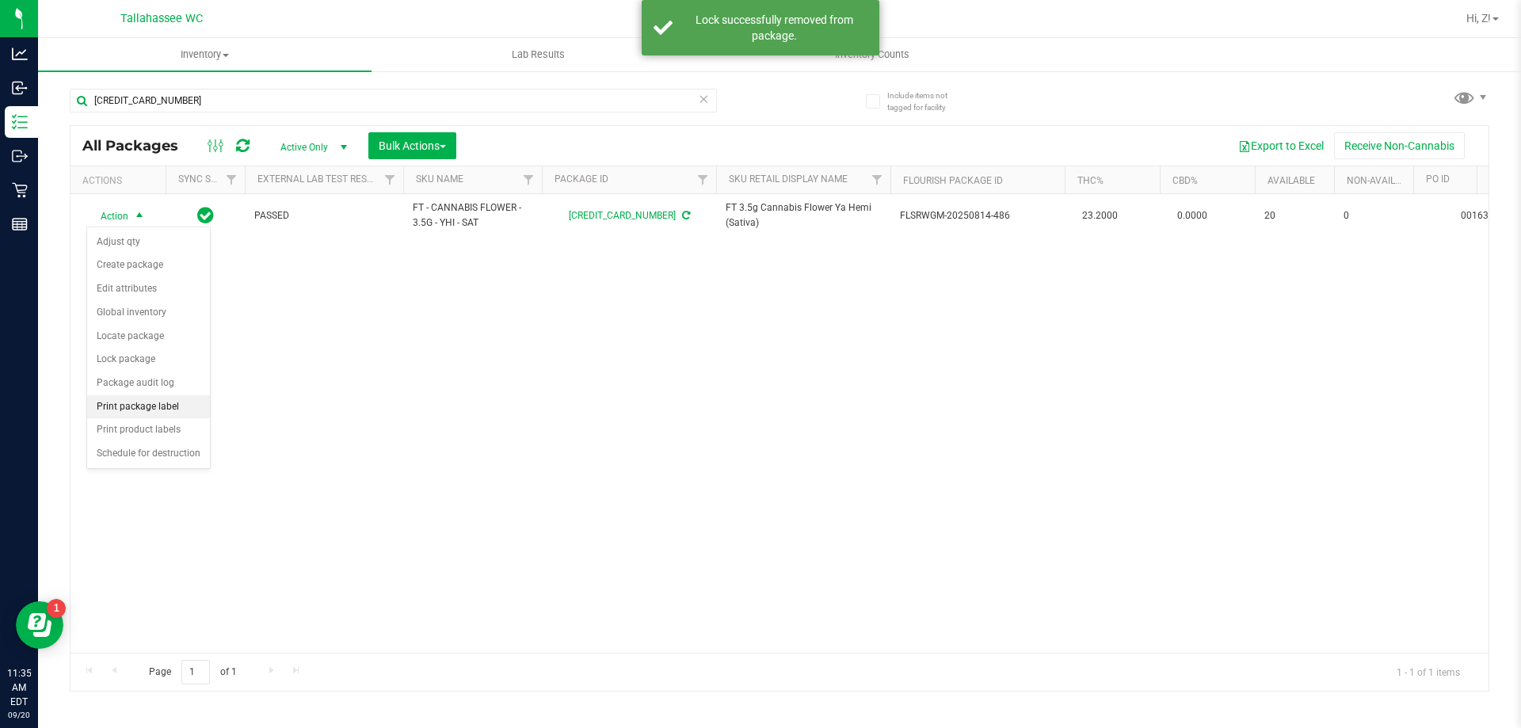
click at [167, 399] on li "Print package label" at bounding box center [148, 407] width 123 height 24
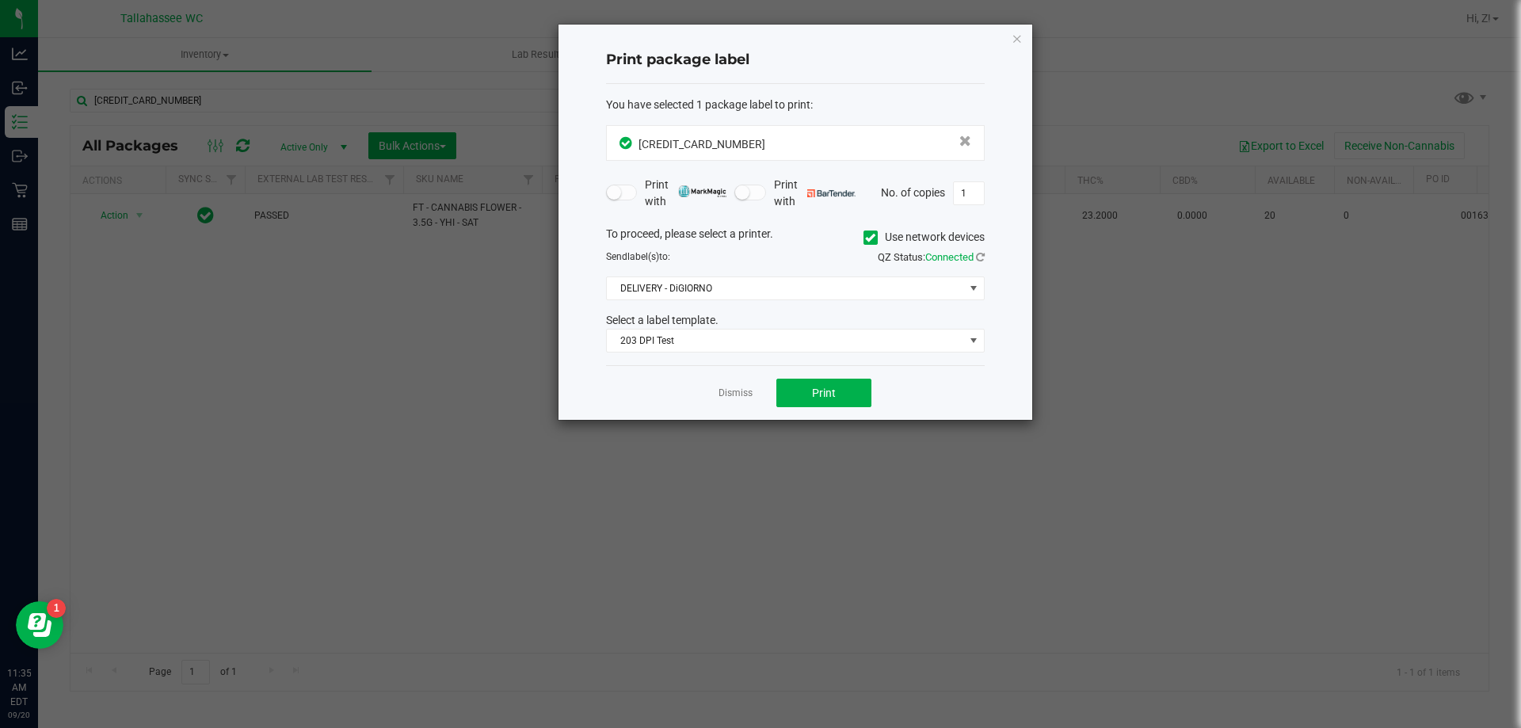
click at [809, 376] on div "Dismiss Print" at bounding box center [795, 392] width 379 height 55
click at [812, 393] on span "Print" at bounding box center [824, 393] width 24 height 13
click at [1019, 44] on icon "button" at bounding box center [1016, 38] width 11 height 19
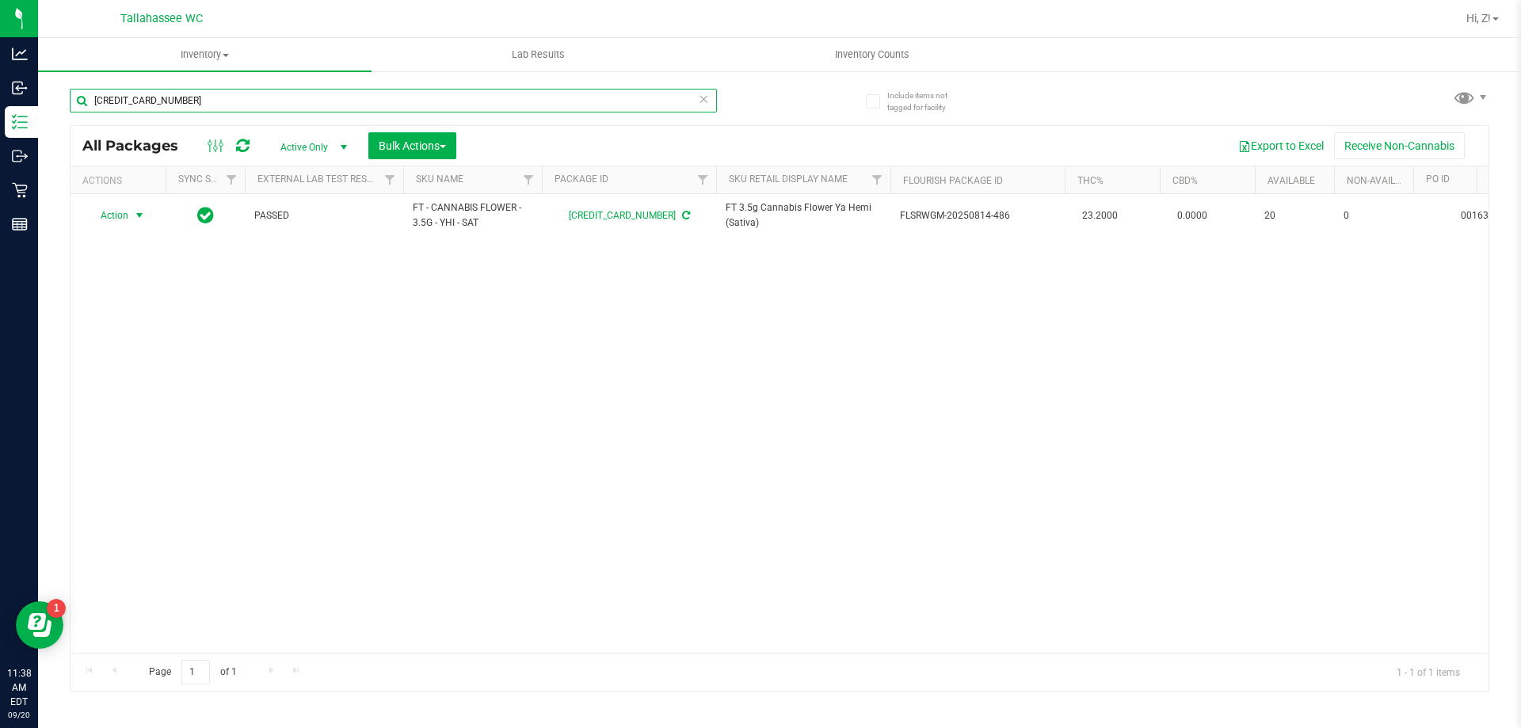
click at [454, 93] on input "5641331177003673" at bounding box center [393, 101] width 647 height 24
click at [453, 99] on input "5641331177003673" at bounding box center [393, 101] width 647 height 24
type input "2219518818550363"
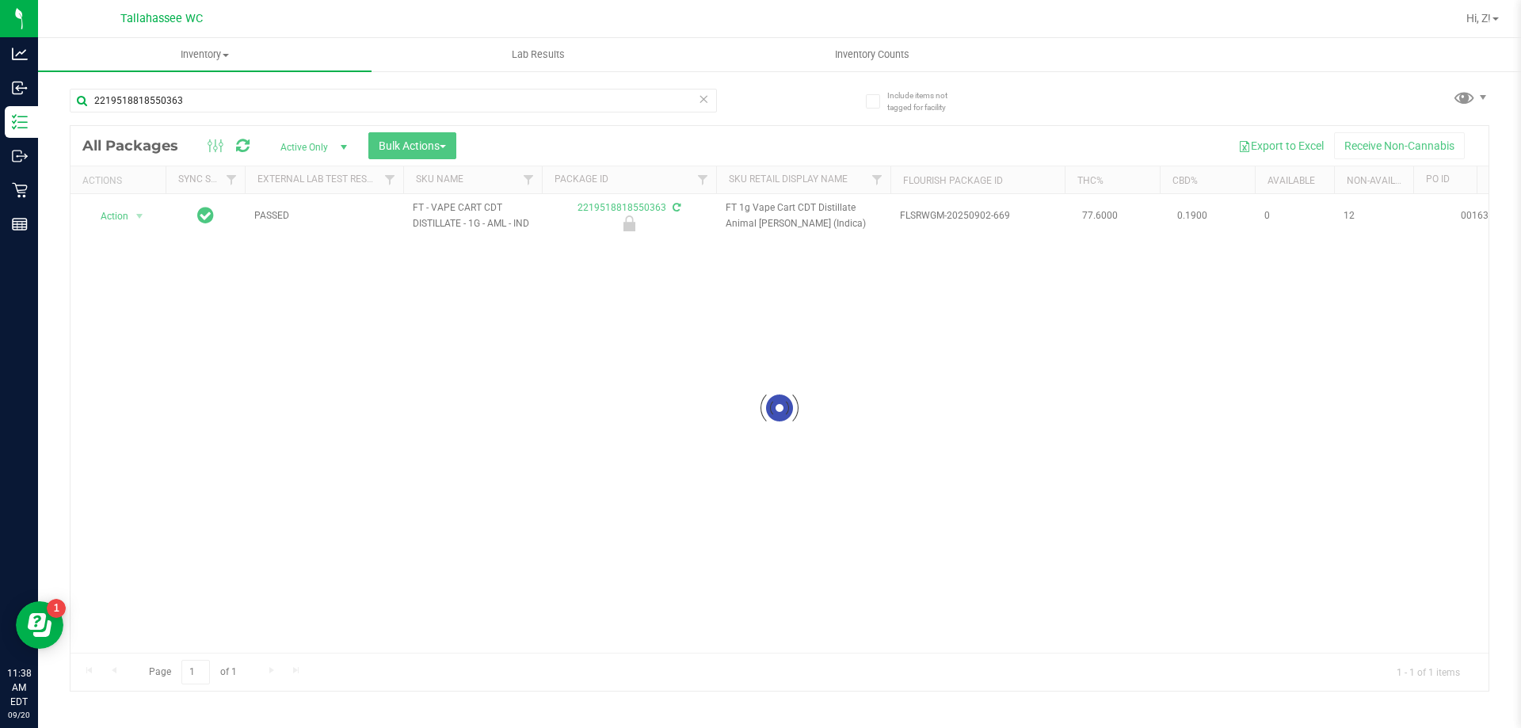
click at [128, 213] on div at bounding box center [779, 408] width 1418 height 565
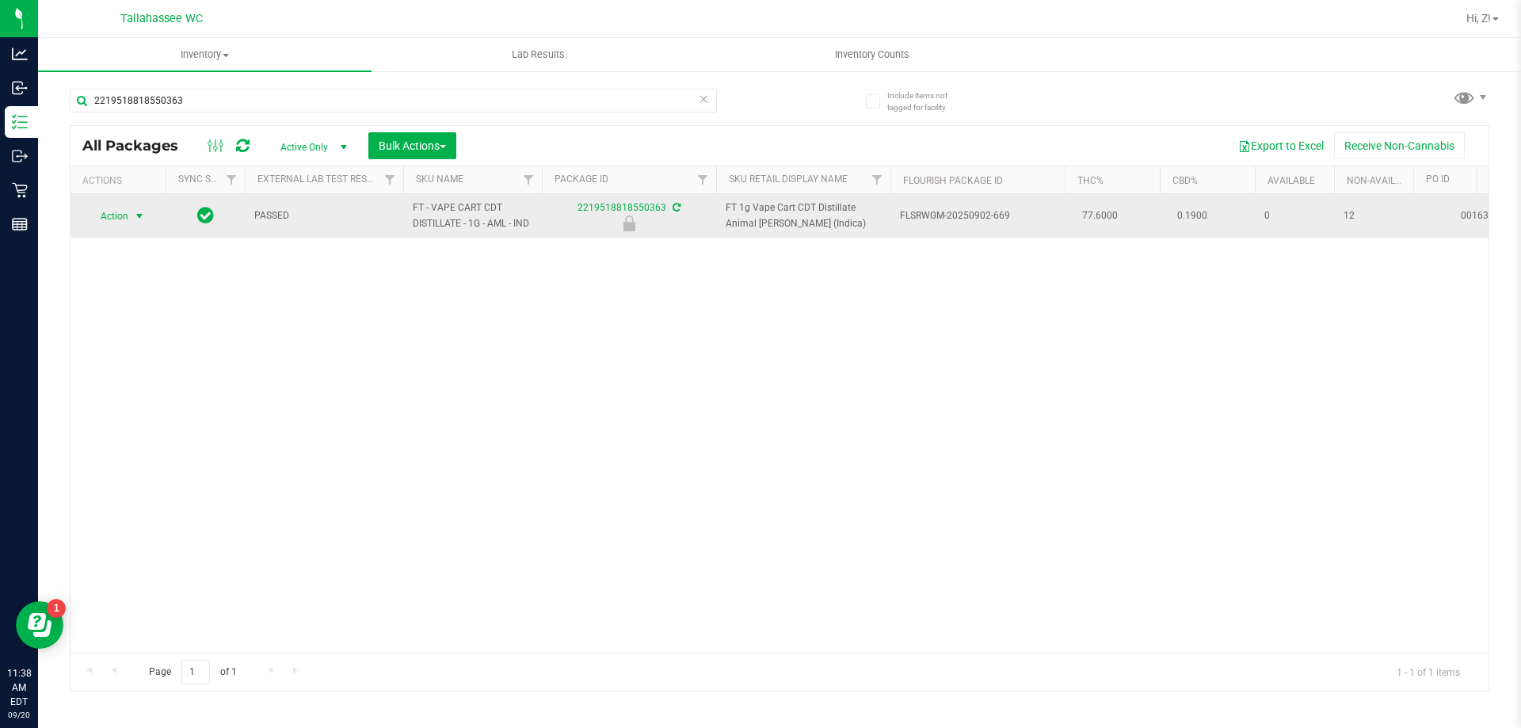
click at [131, 219] on span "select" at bounding box center [140, 216] width 20 height 22
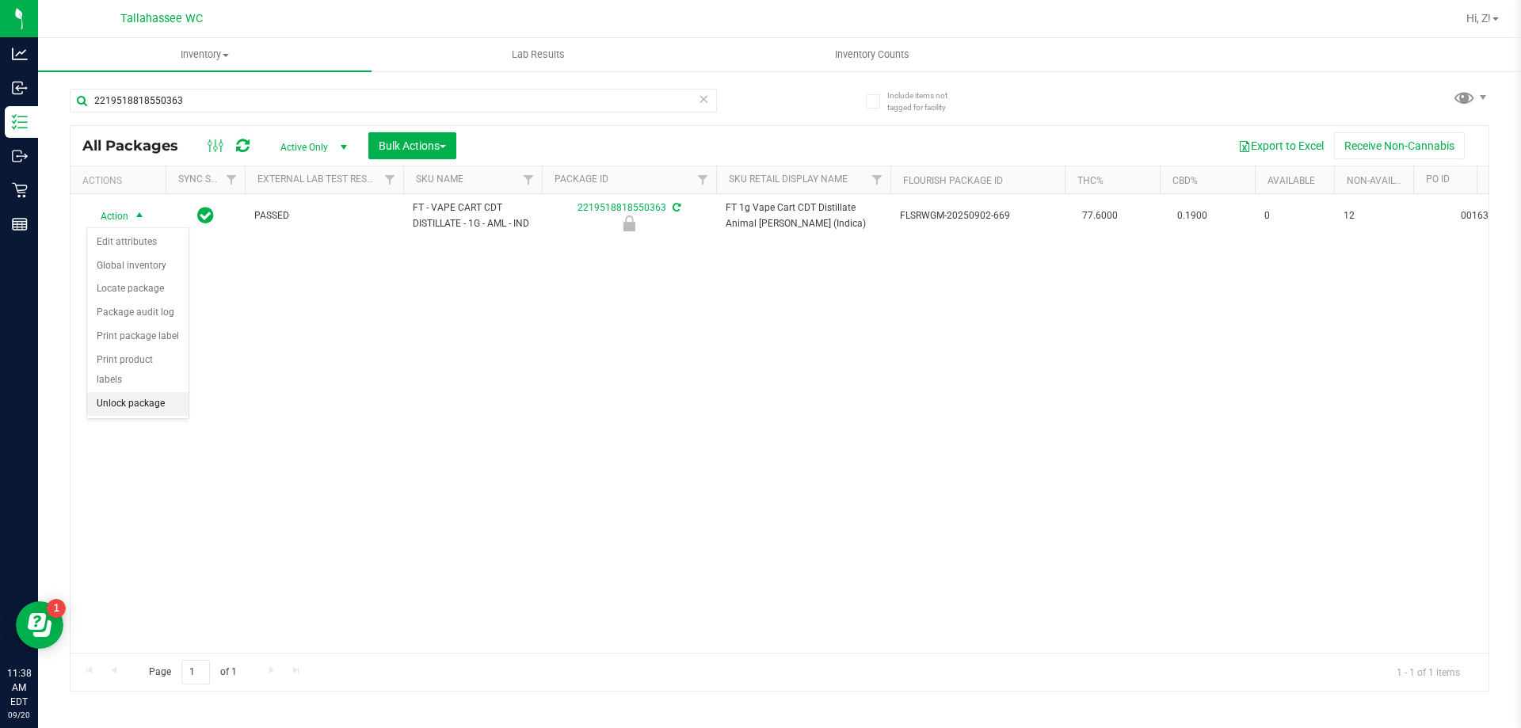
click at [156, 392] on li "Unlock package" at bounding box center [137, 404] width 101 height 24
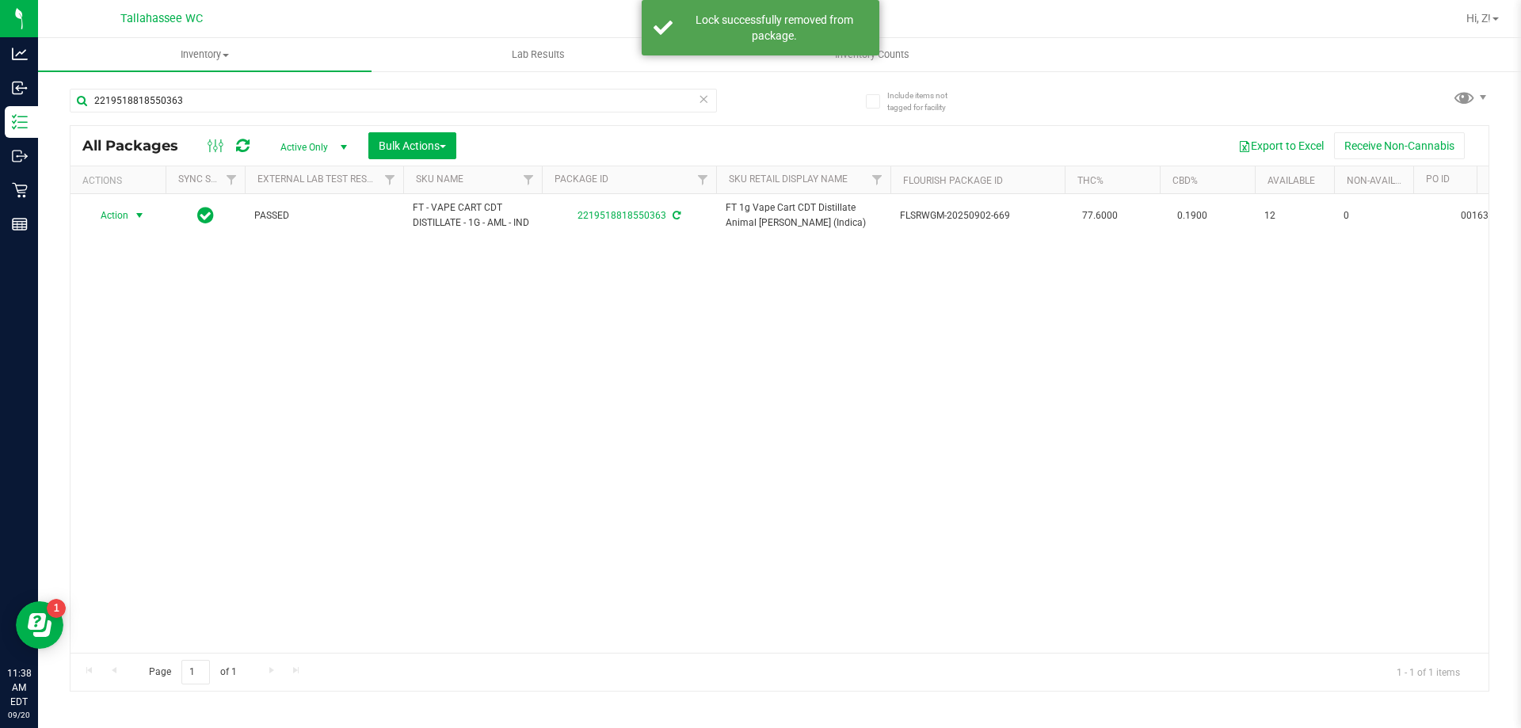
click at [133, 218] on span "select" at bounding box center [139, 215] width 13 height 13
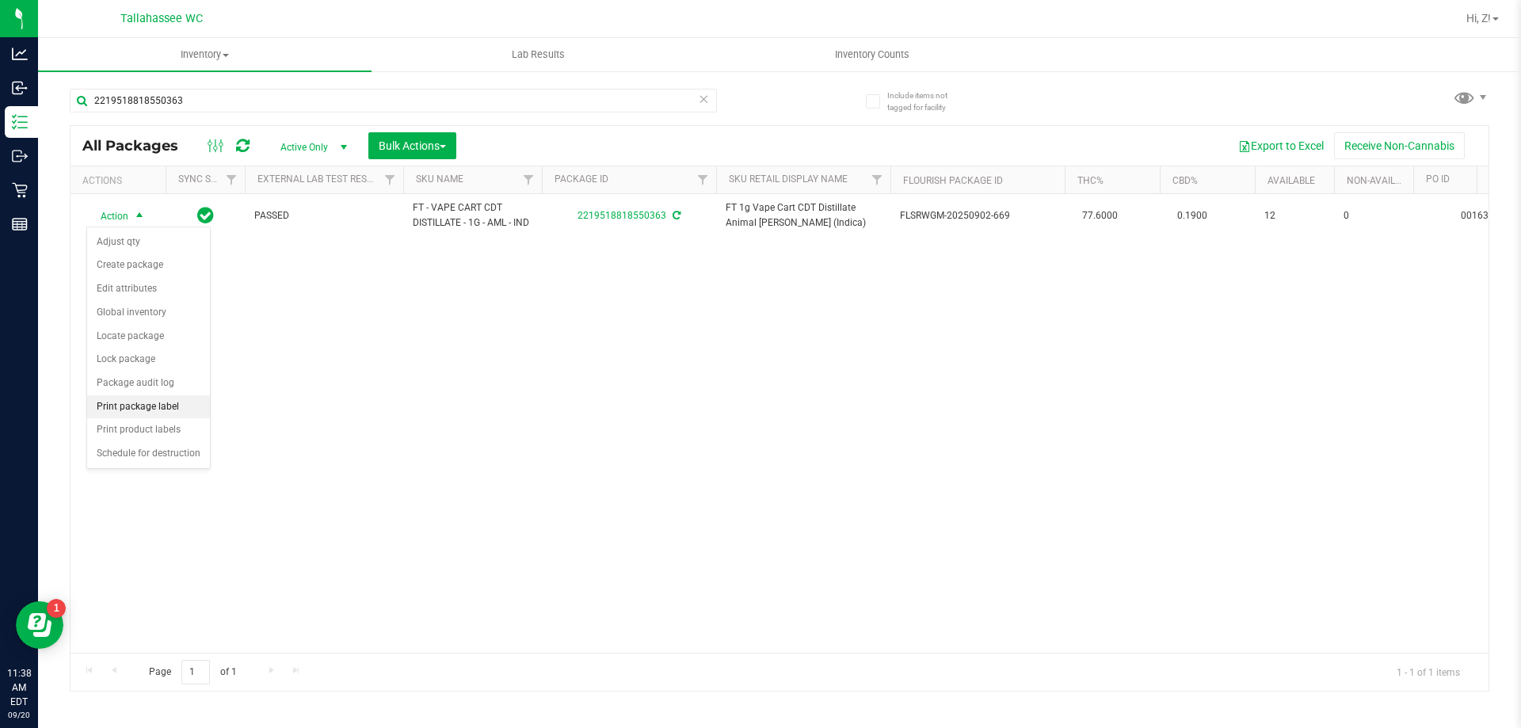
click at [166, 396] on li "Print package label" at bounding box center [148, 407] width 123 height 24
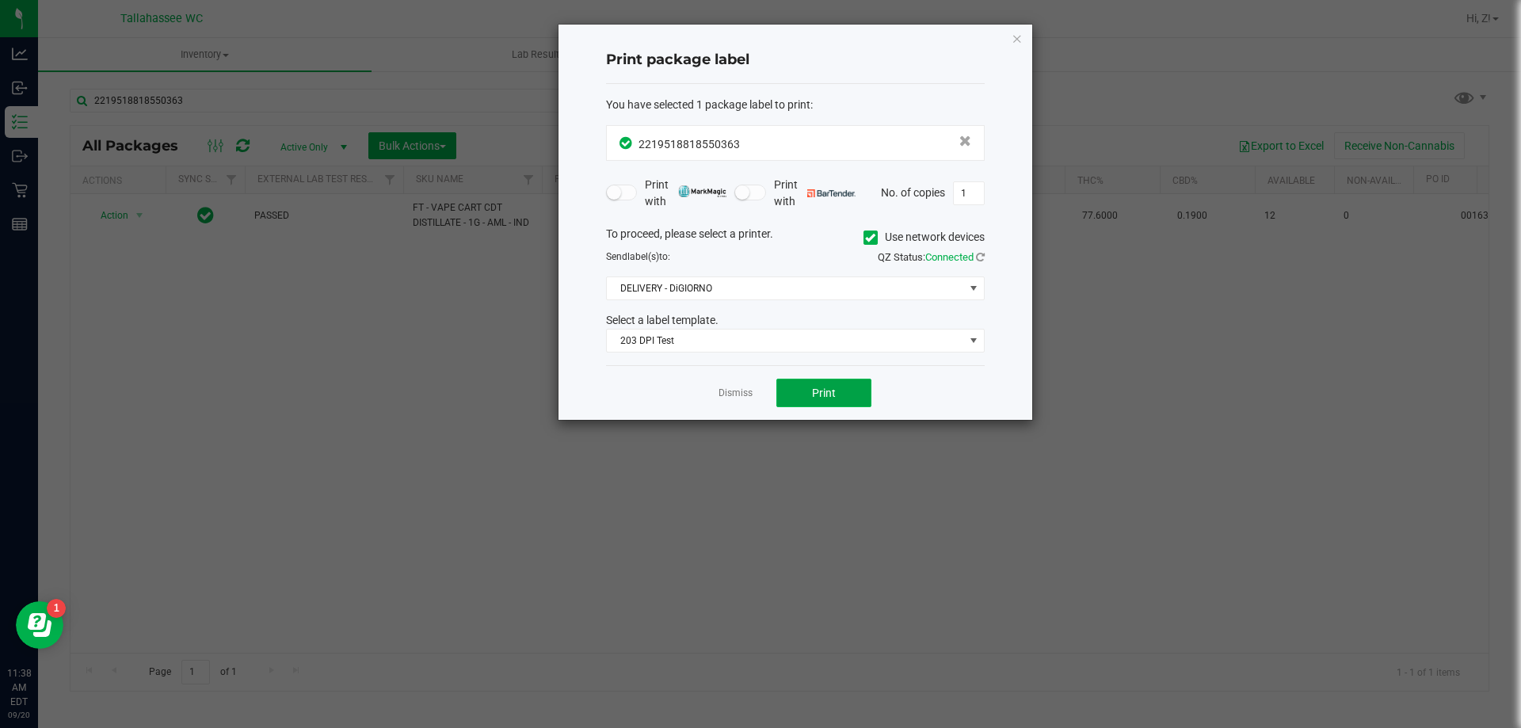
click at [806, 394] on button "Print" at bounding box center [823, 393] width 95 height 29
click at [1017, 41] on icon "button" at bounding box center [1016, 38] width 11 height 19
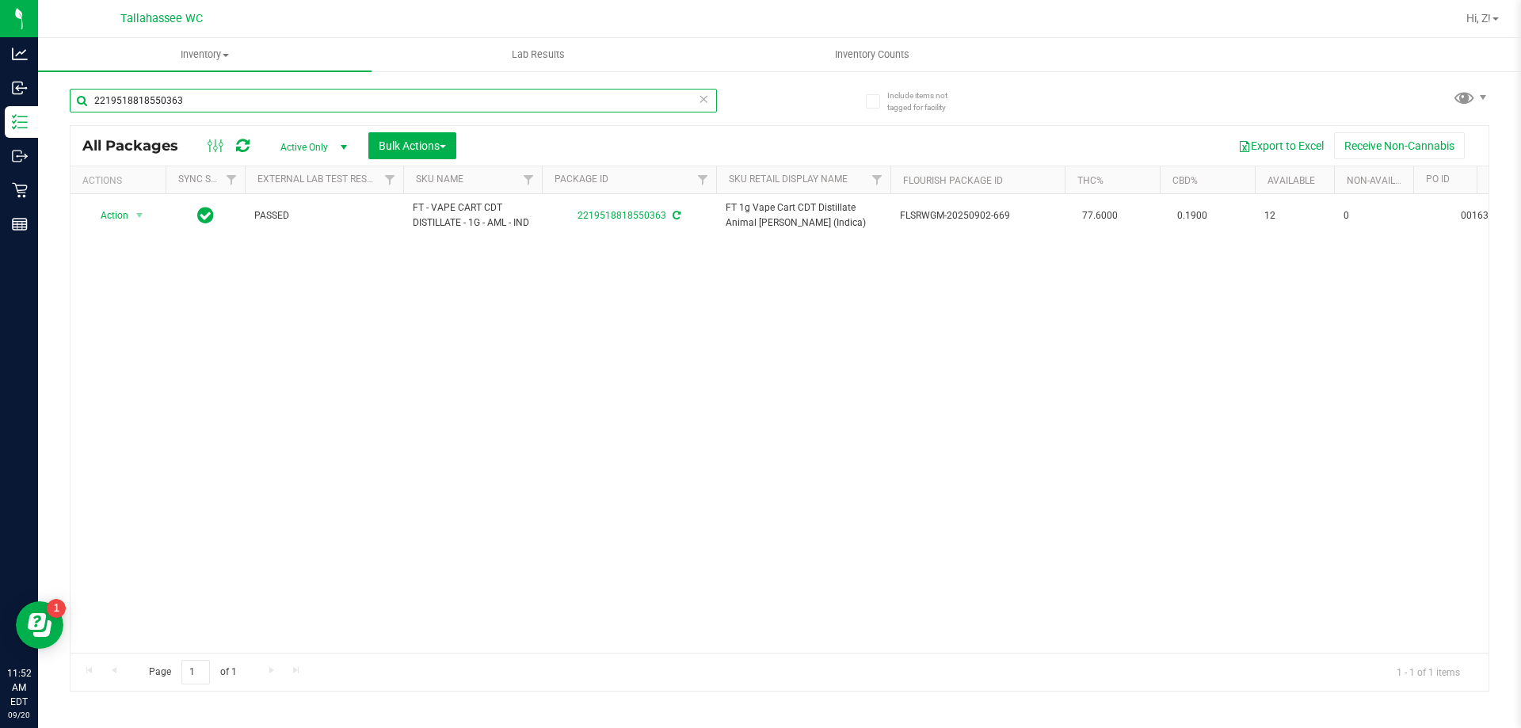
click at [207, 90] on input "2219518818550363" at bounding box center [393, 101] width 647 height 24
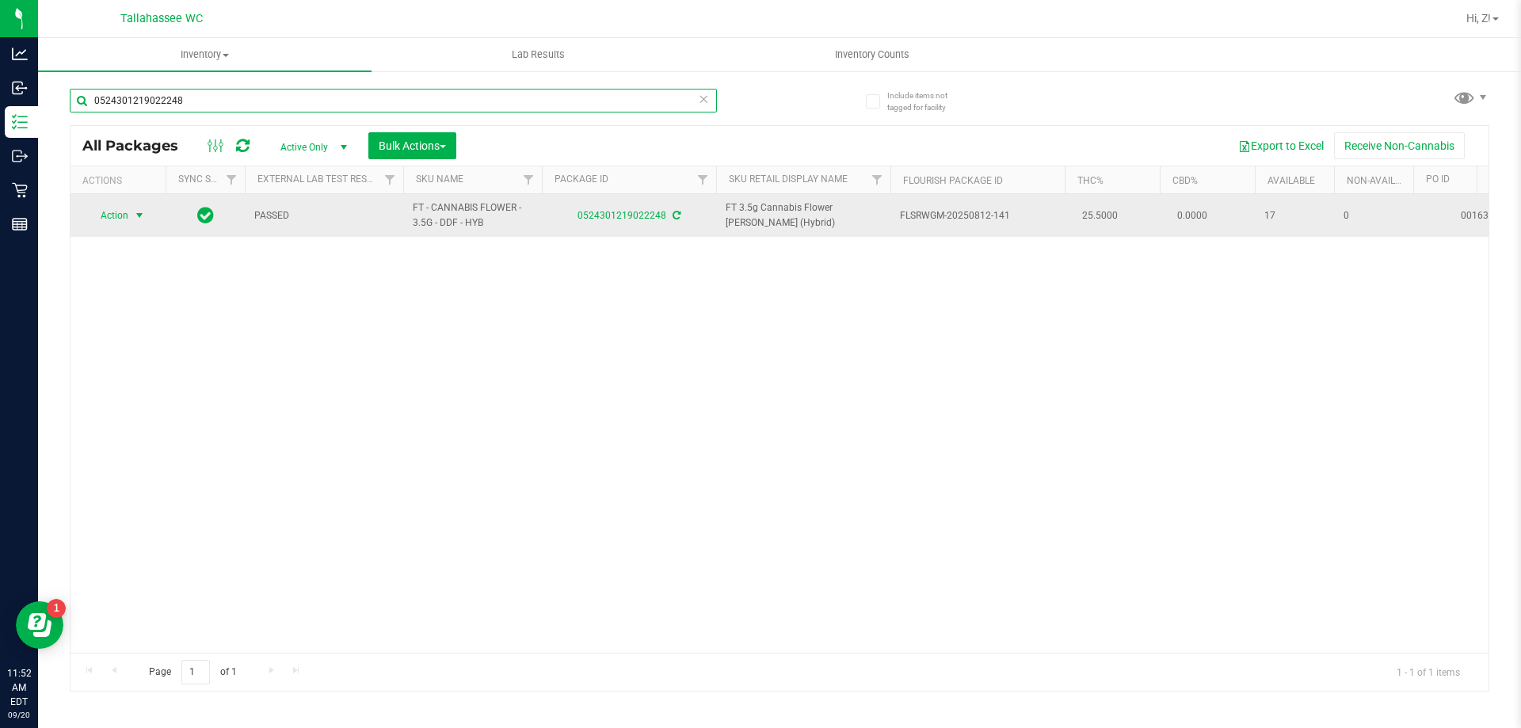
type input "0524301219022248"
click at [122, 209] on span "Action" at bounding box center [107, 215] width 43 height 22
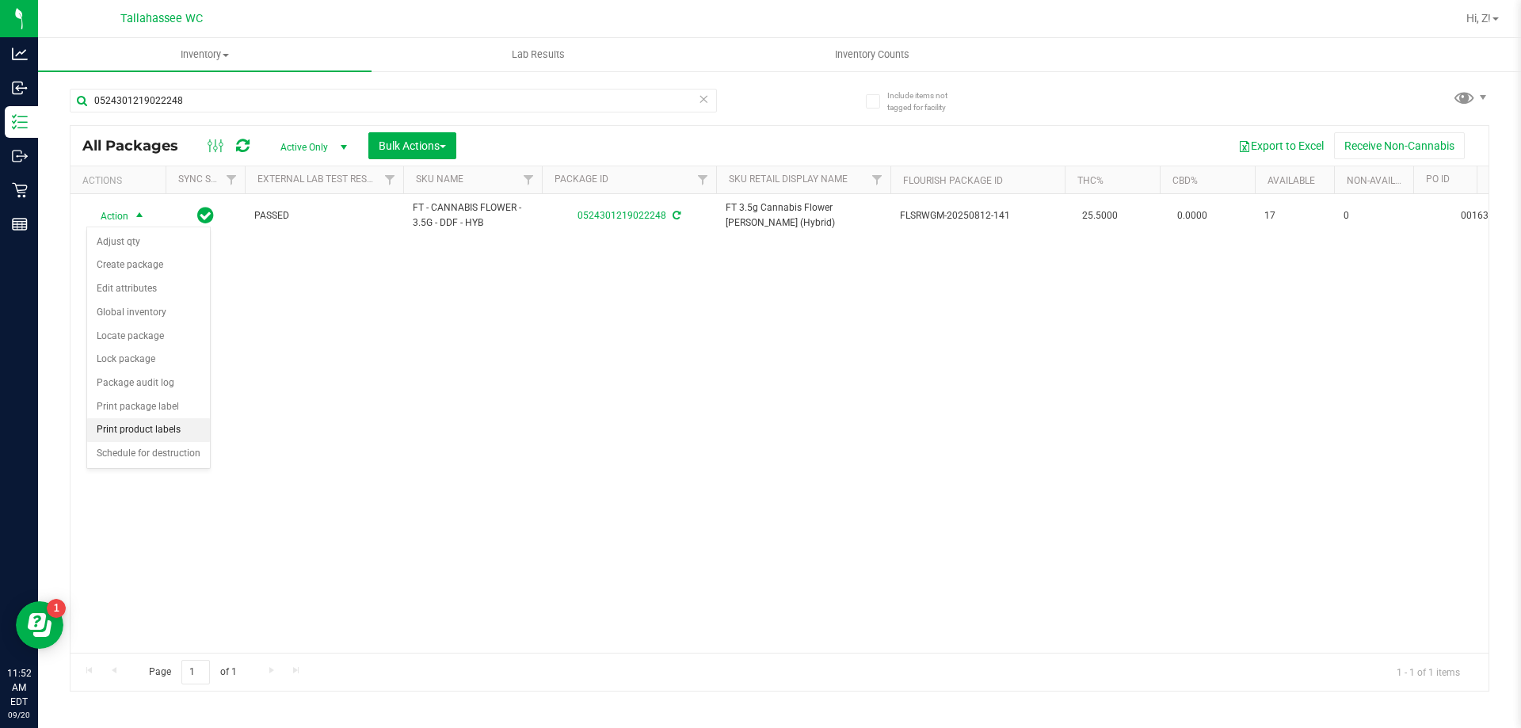
click at [150, 436] on li "Print product labels" at bounding box center [148, 430] width 123 height 24
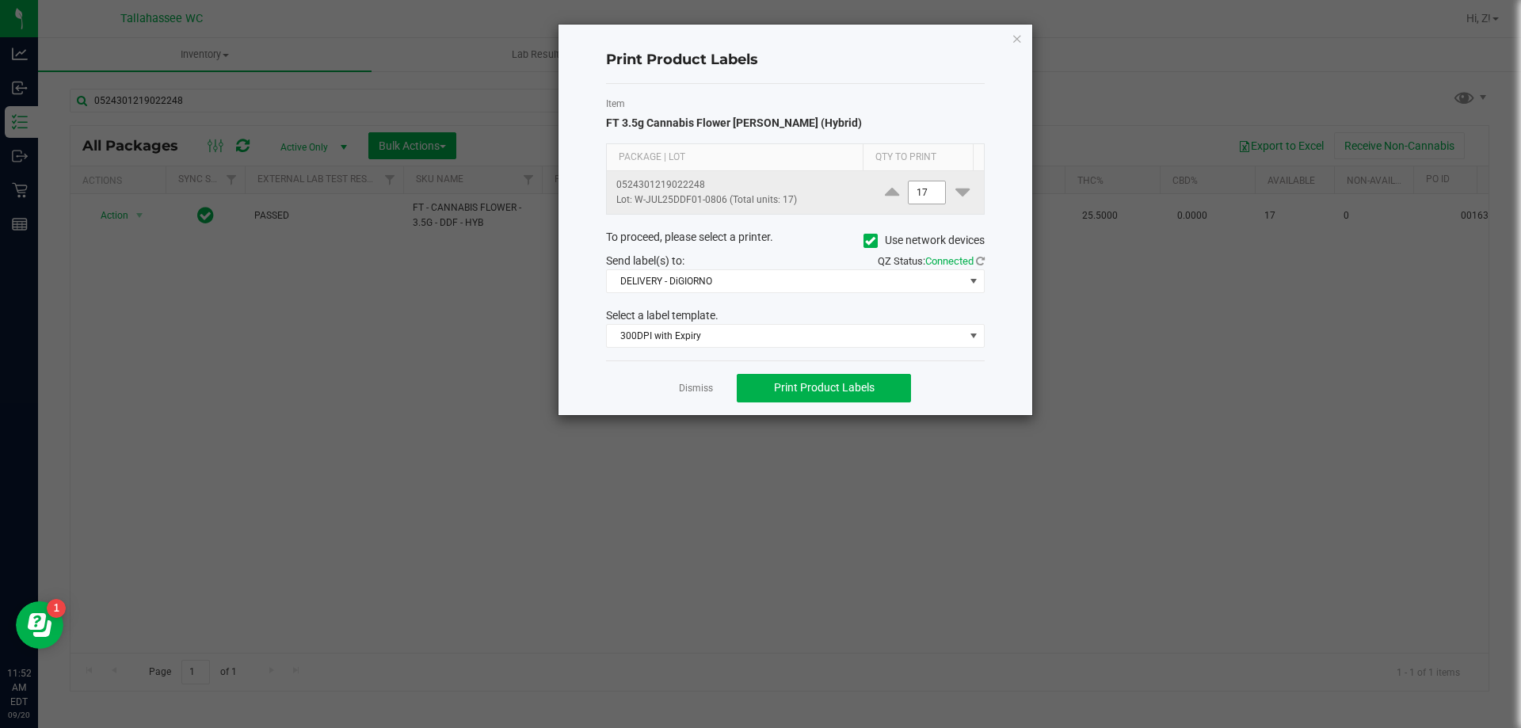
click at [923, 191] on input "17" at bounding box center [926, 192] width 36 height 22
type input "1"
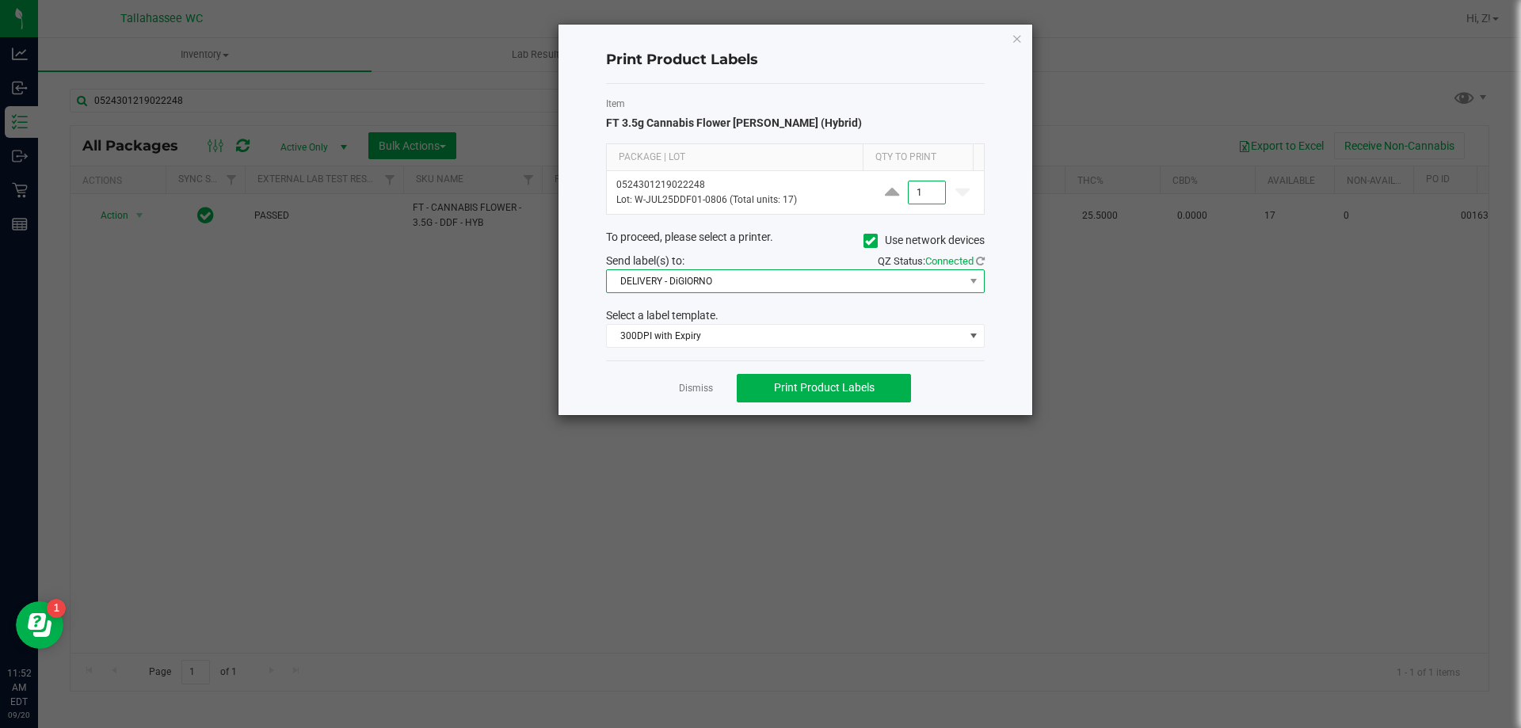
click at [705, 270] on span "DELIVERY - DiGIORNO" at bounding box center [785, 281] width 357 height 22
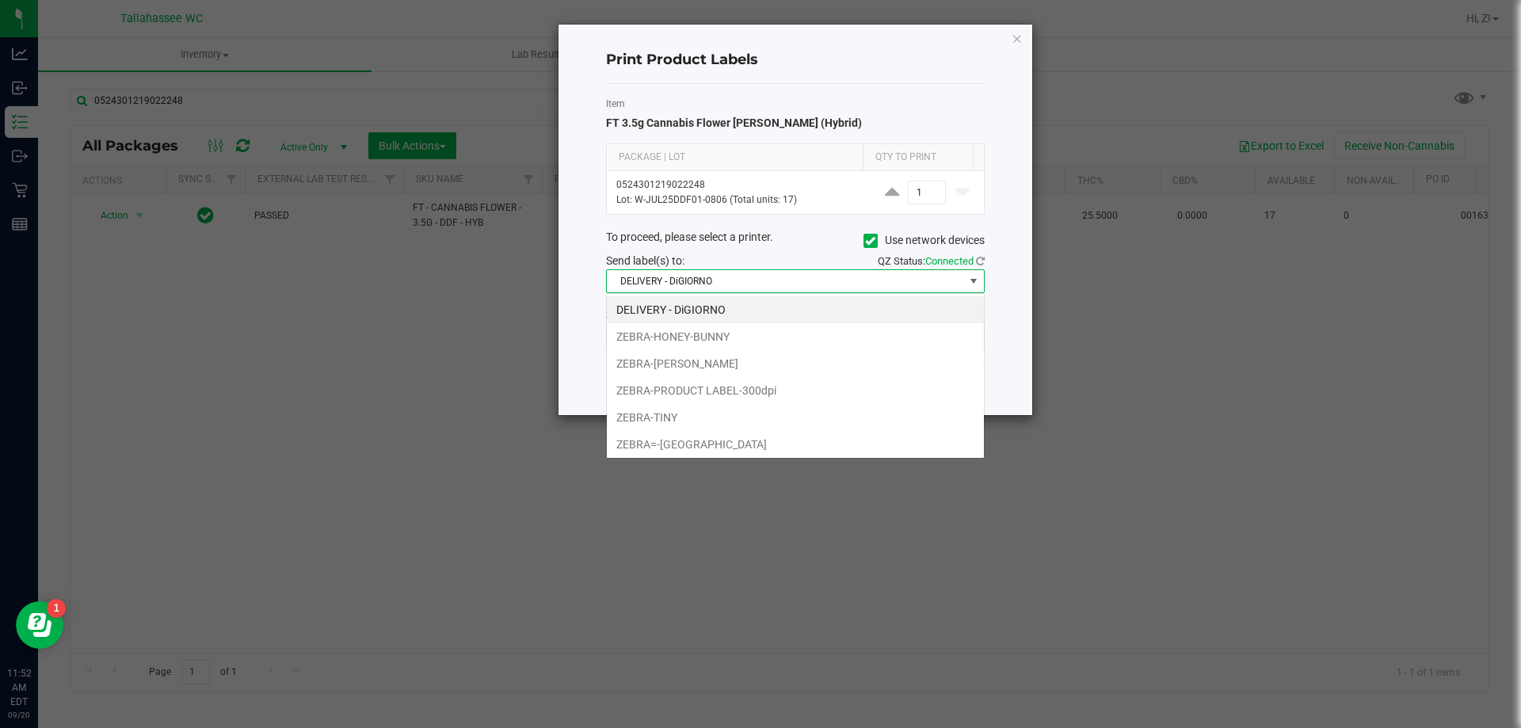
scroll to position [24, 379]
click at [705, 276] on span "DELIVERY - DiGIORNO" at bounding box center [785, 281] width 357 height 22
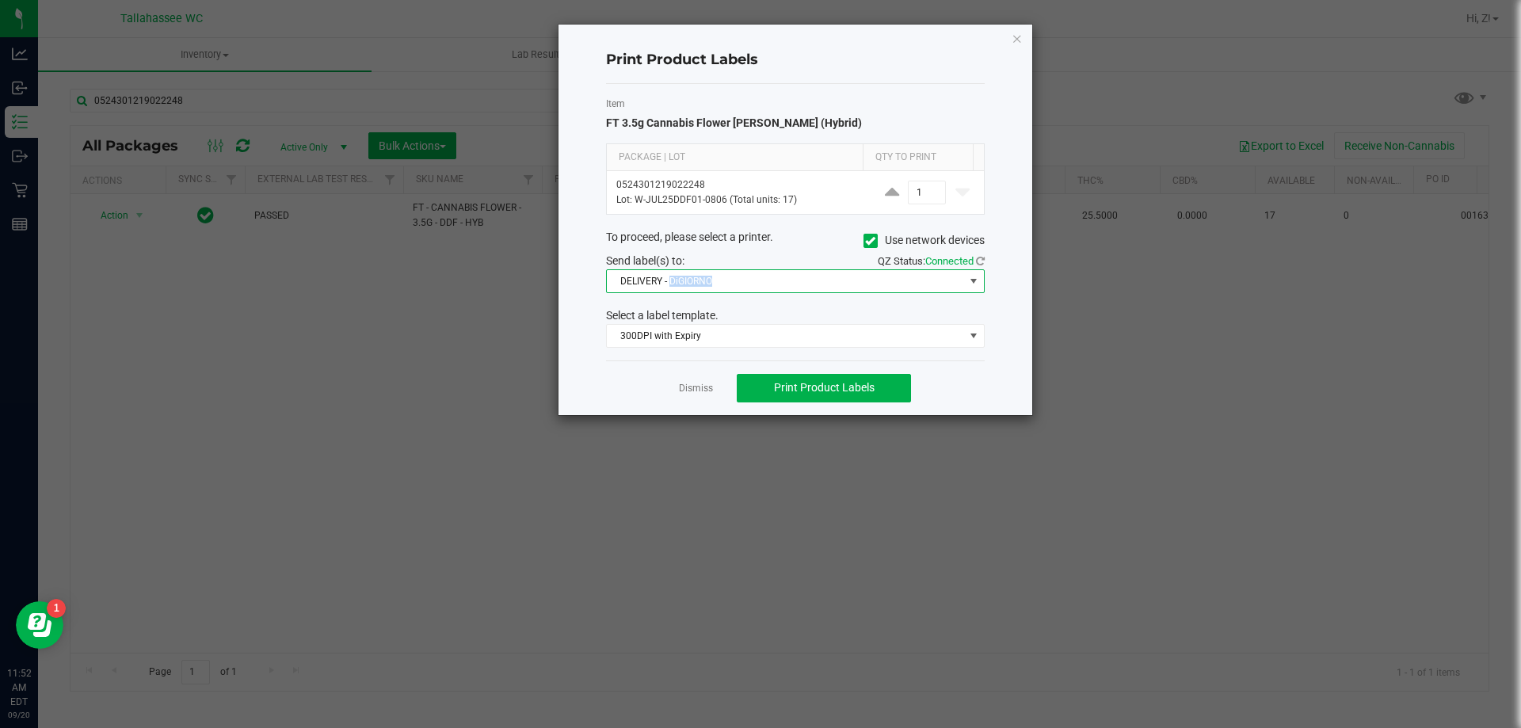
click at [705, 276] on span "DELIVERY - DiGIORNO" at bounding box center [785, 281] width 357 height 22
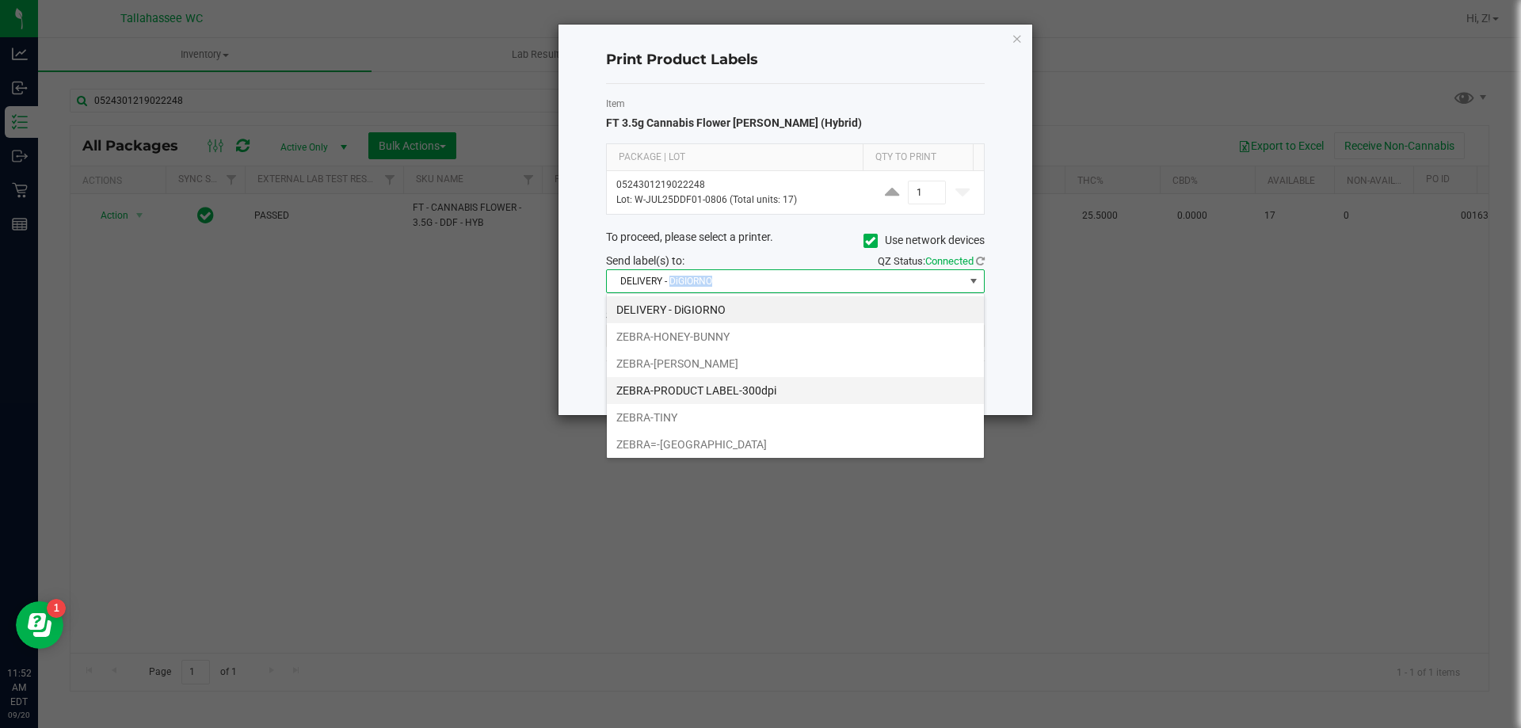
click at [757, 394] on li "ZEBRA-PRODUCT LABEL-300dpi" at bounding box center [795, 390] width 377 height 27
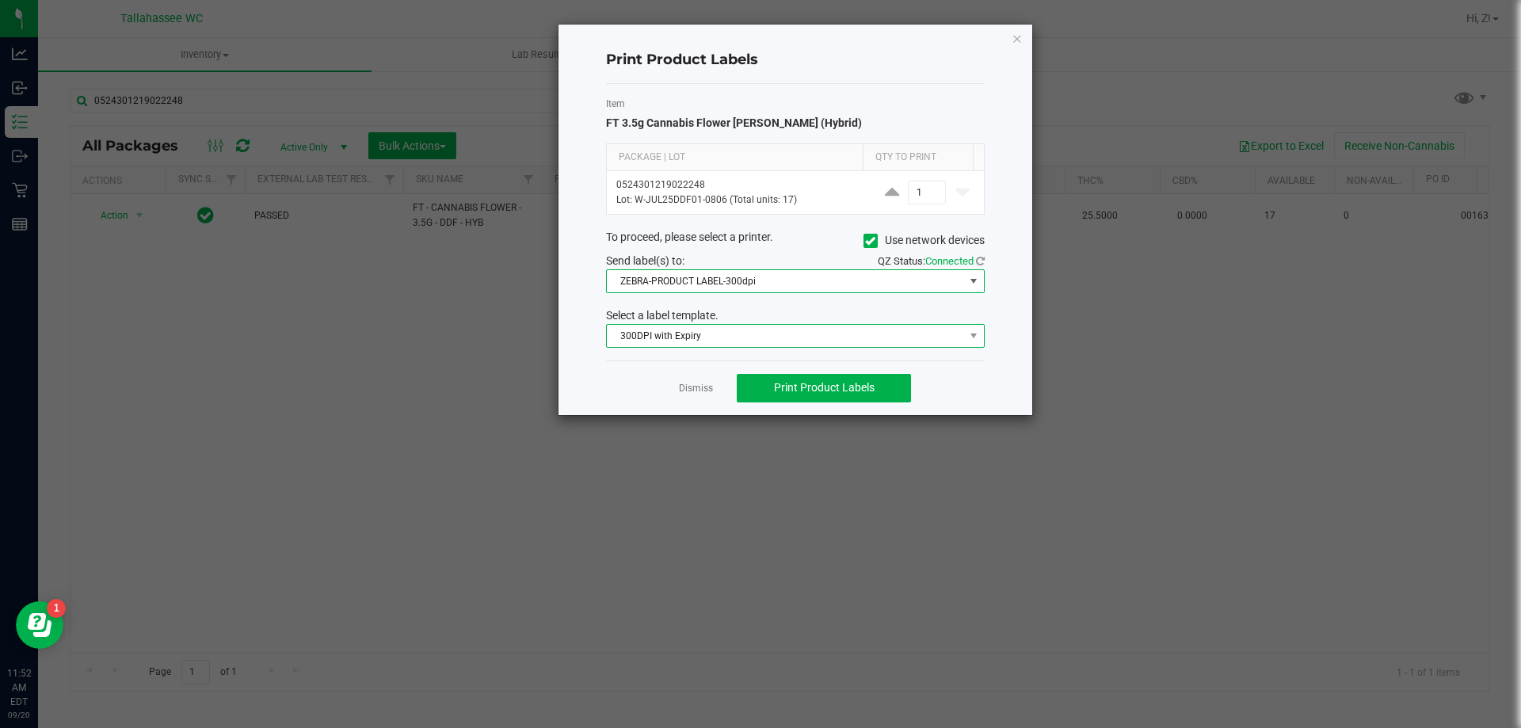
click at [737, 336] on span "300DPI with Expiry" at bounding box center [785, 336] width 357 height 22
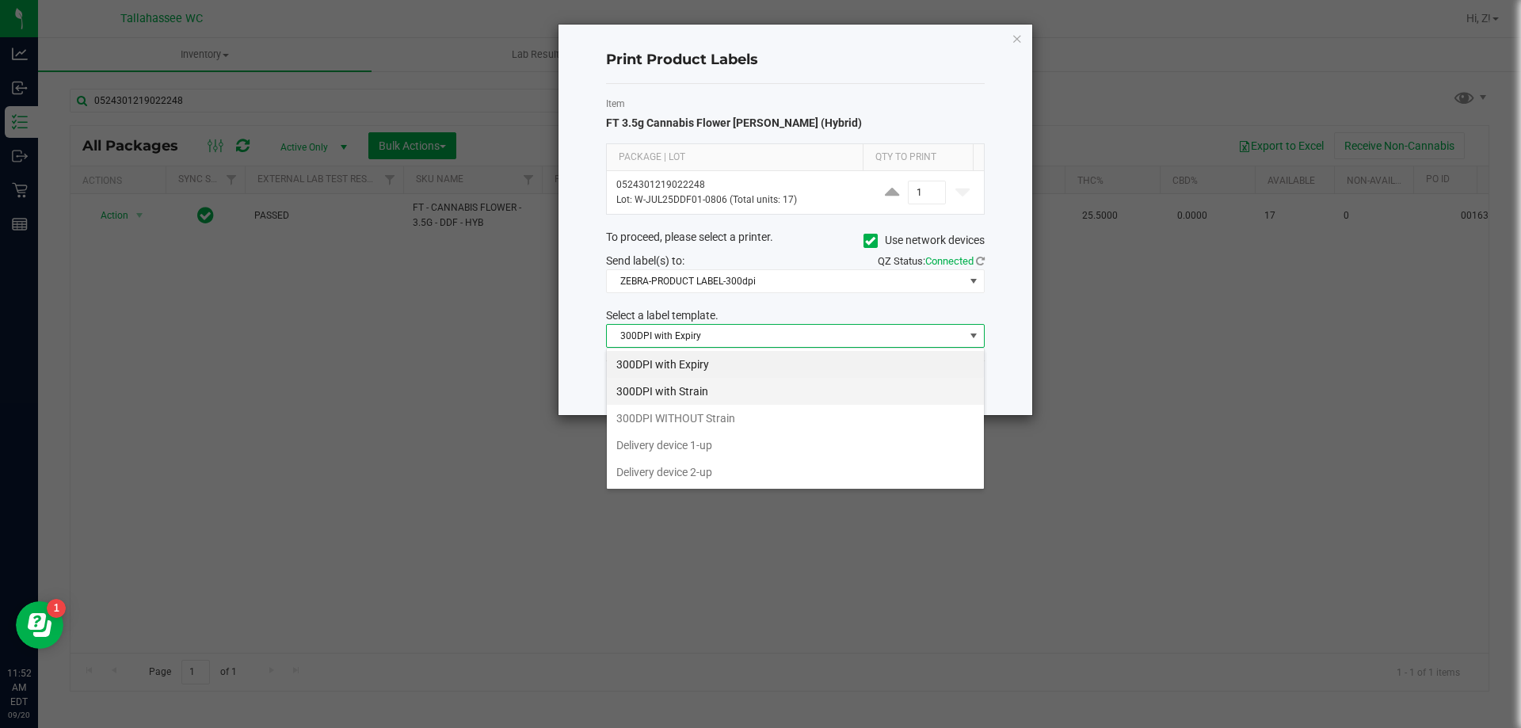
click at [733, 390] on li "300DPI with Strain" at bounding box center [795, 391] width 377 height 27
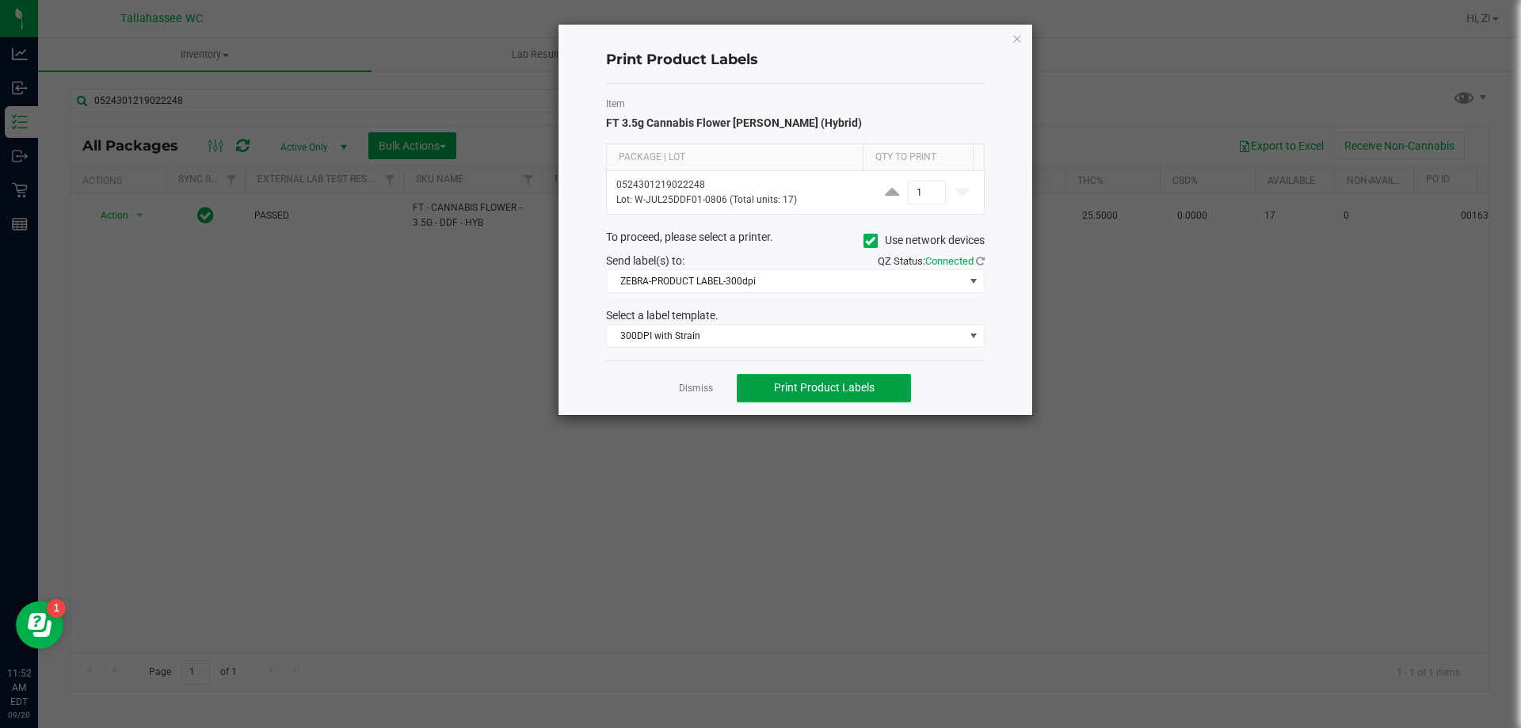
click at [841, 395] on button "Print Product Labels" at bounding box center [824, 388] width 174 height 29
click at [1018, 40] on icon "button" at bounding box center [1016, 38] width 11 height 19
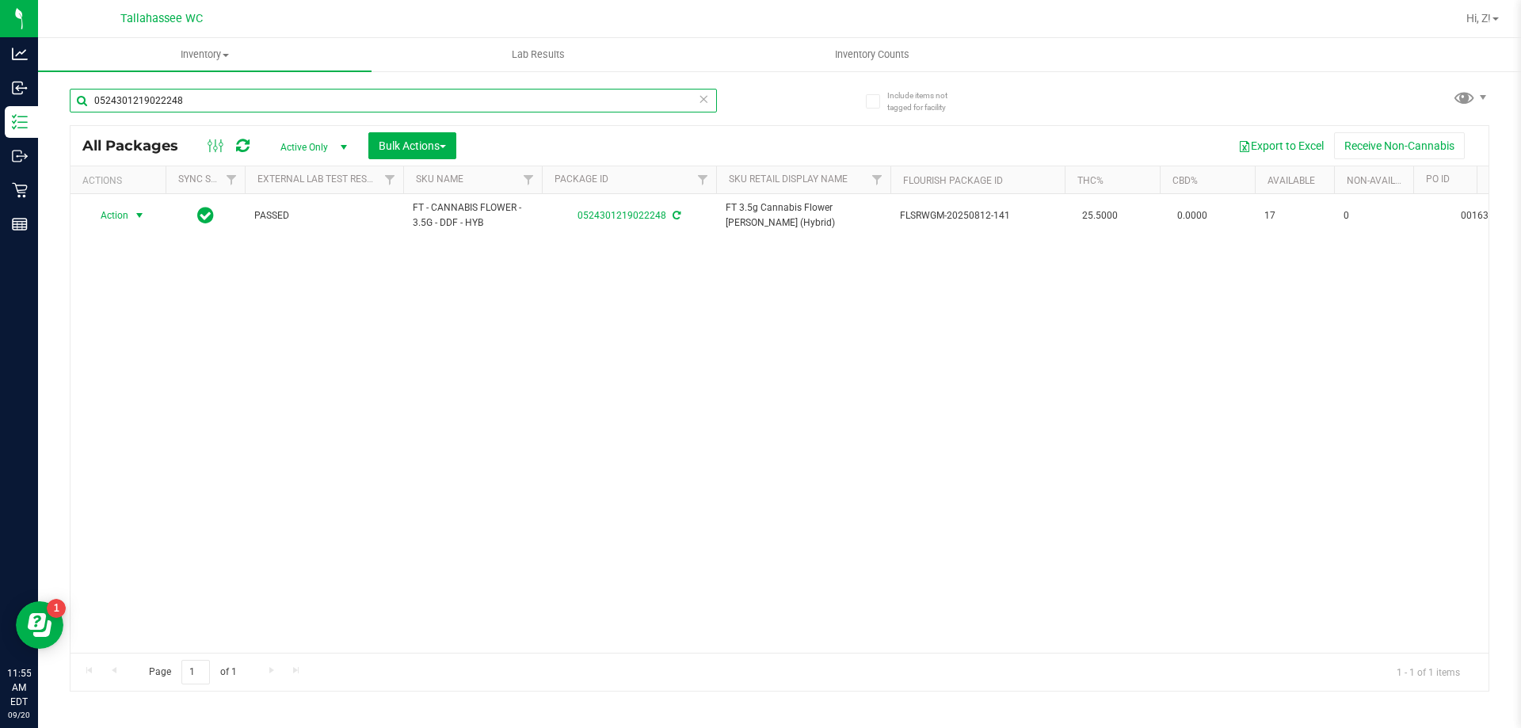
click at [520, 103] on input "0524301219022248" at bounding box center [393, 101] width 647 height 24
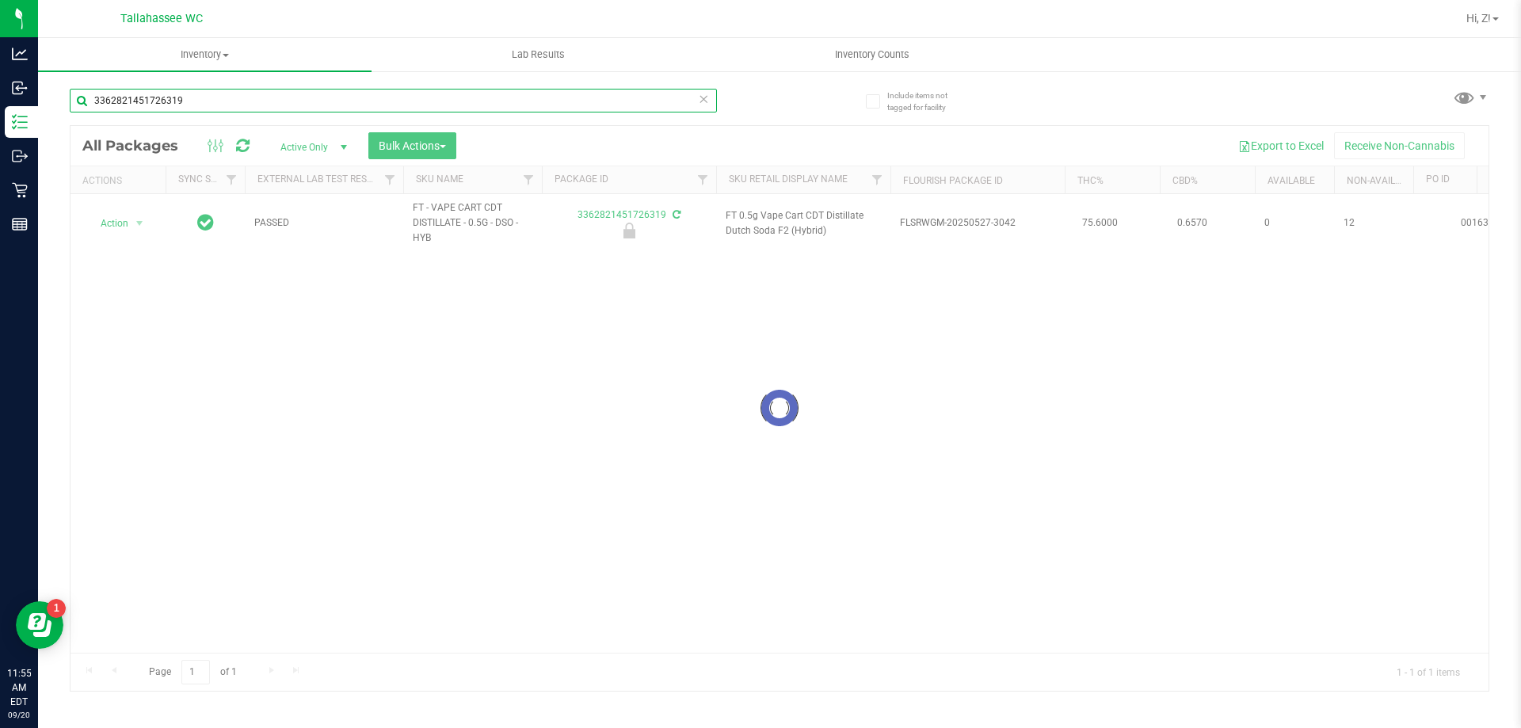
type input "3362821451726319"
click at [131, 219] on div at bounding box center [779, 408] width 1418 height 565
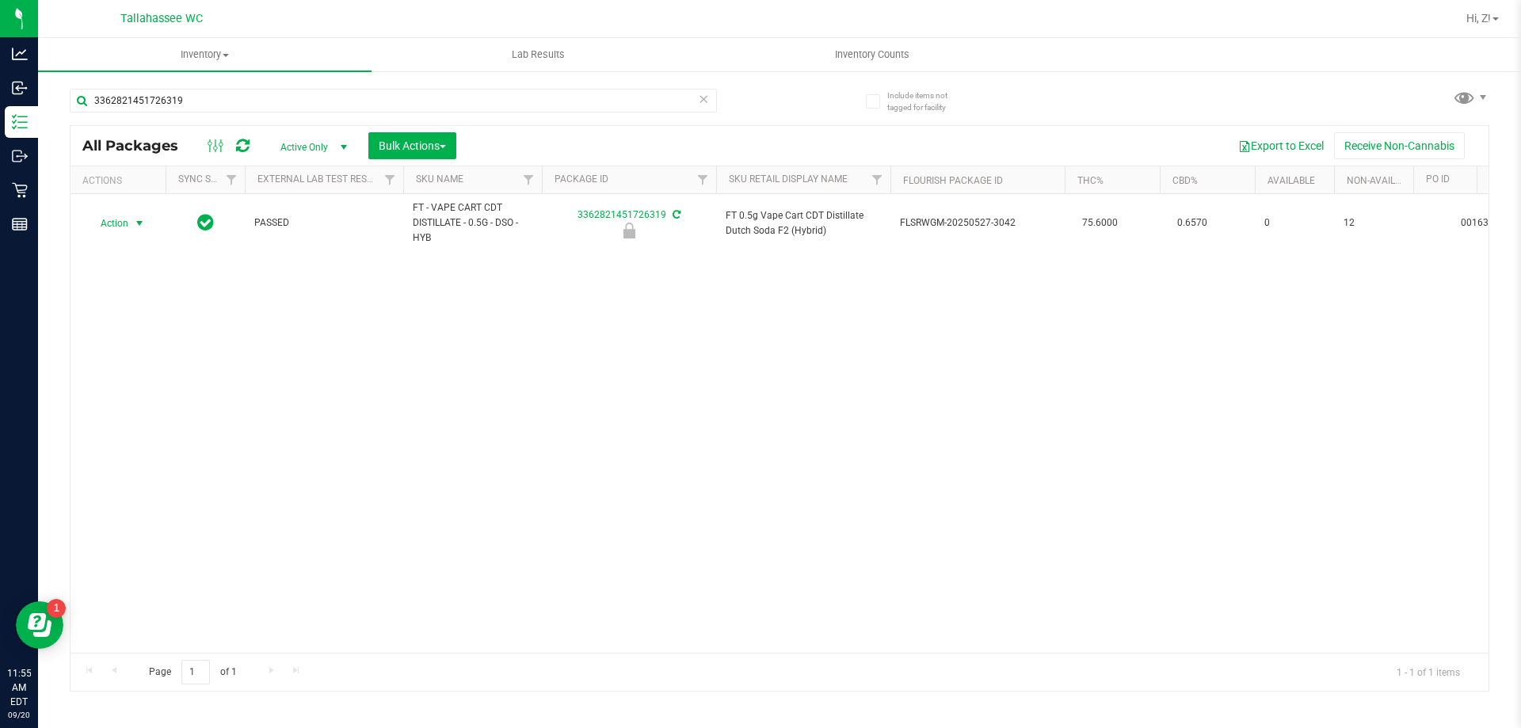
click at [133, 223] on span "select" at bounding box center [139, 223] width 13 height 13
click at [143, 377] on li "Print product labels" at bounding box center [137, 378] width 101 height 44
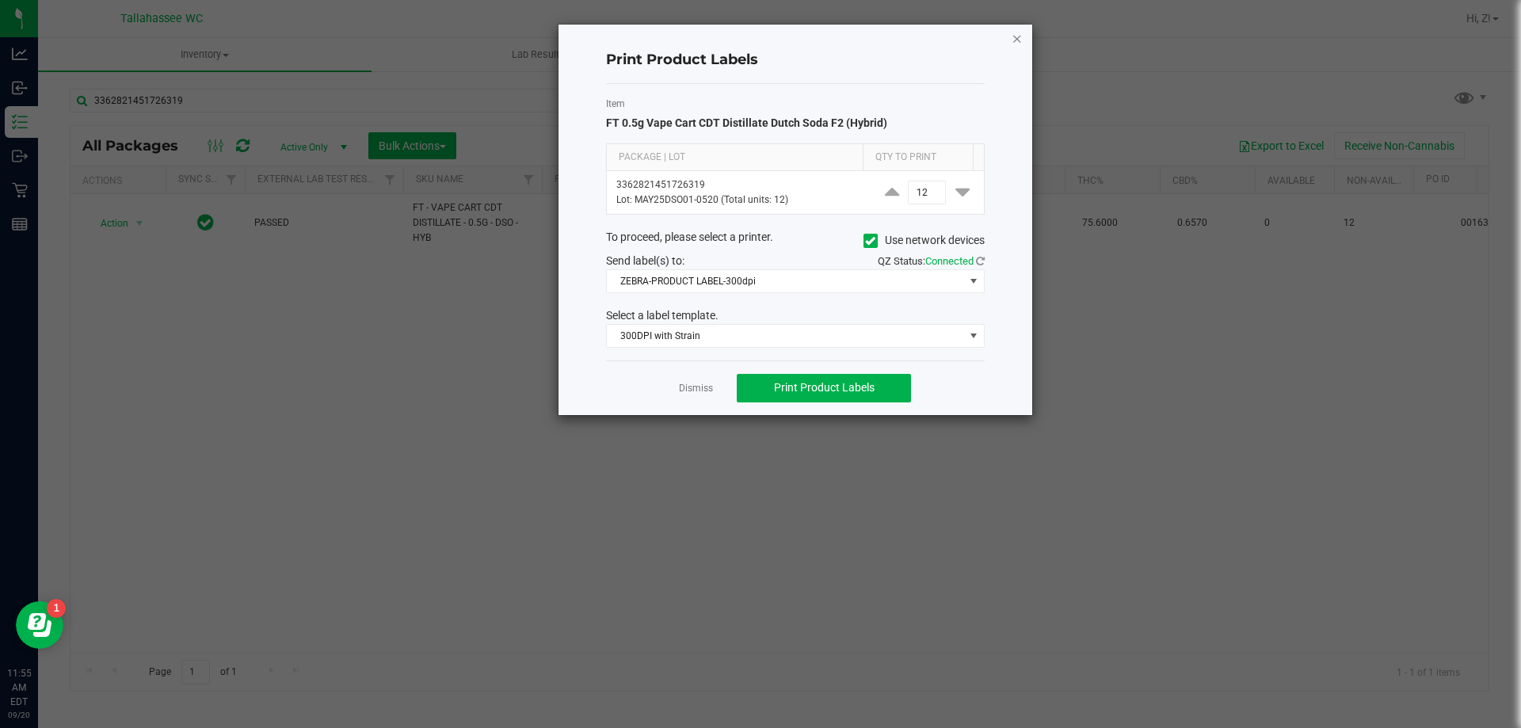
click at [1019, 36] on icon "button" at bounding box center [1016, 38] width 11 height 19
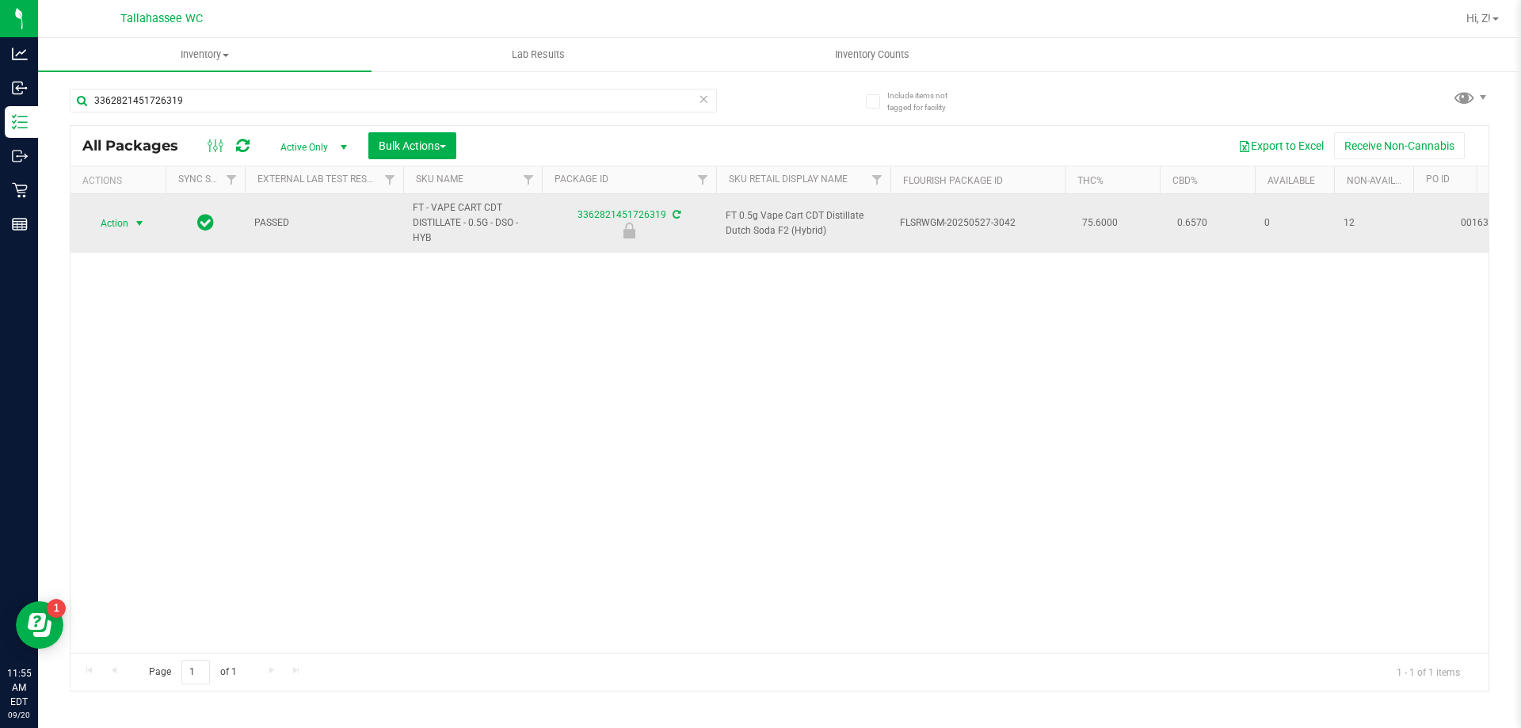
click at [124, 225] on span "Action" at bounding box center [107, 223] width 43 height 22
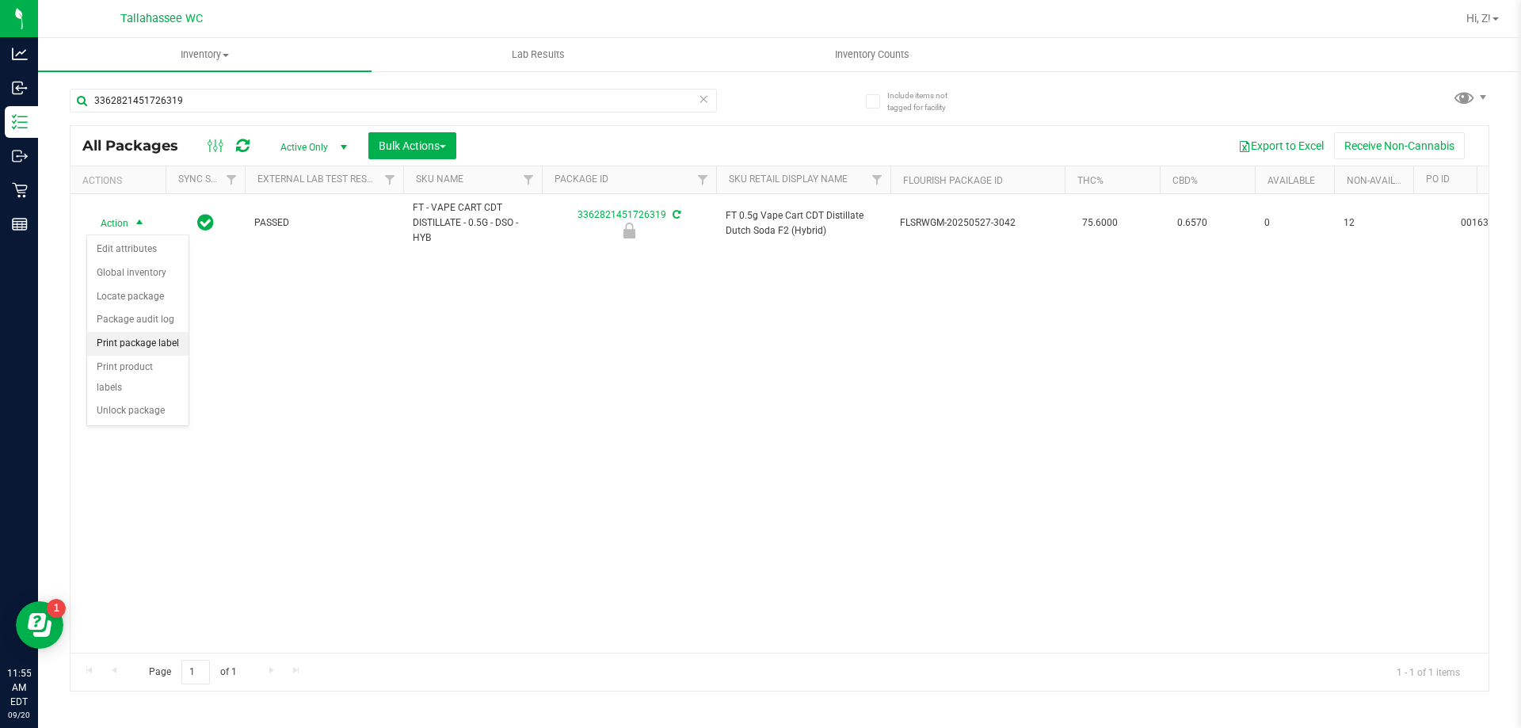
click at [143, 336] on li "Print package label" at bounding box center [137, 344] width 101 height 24
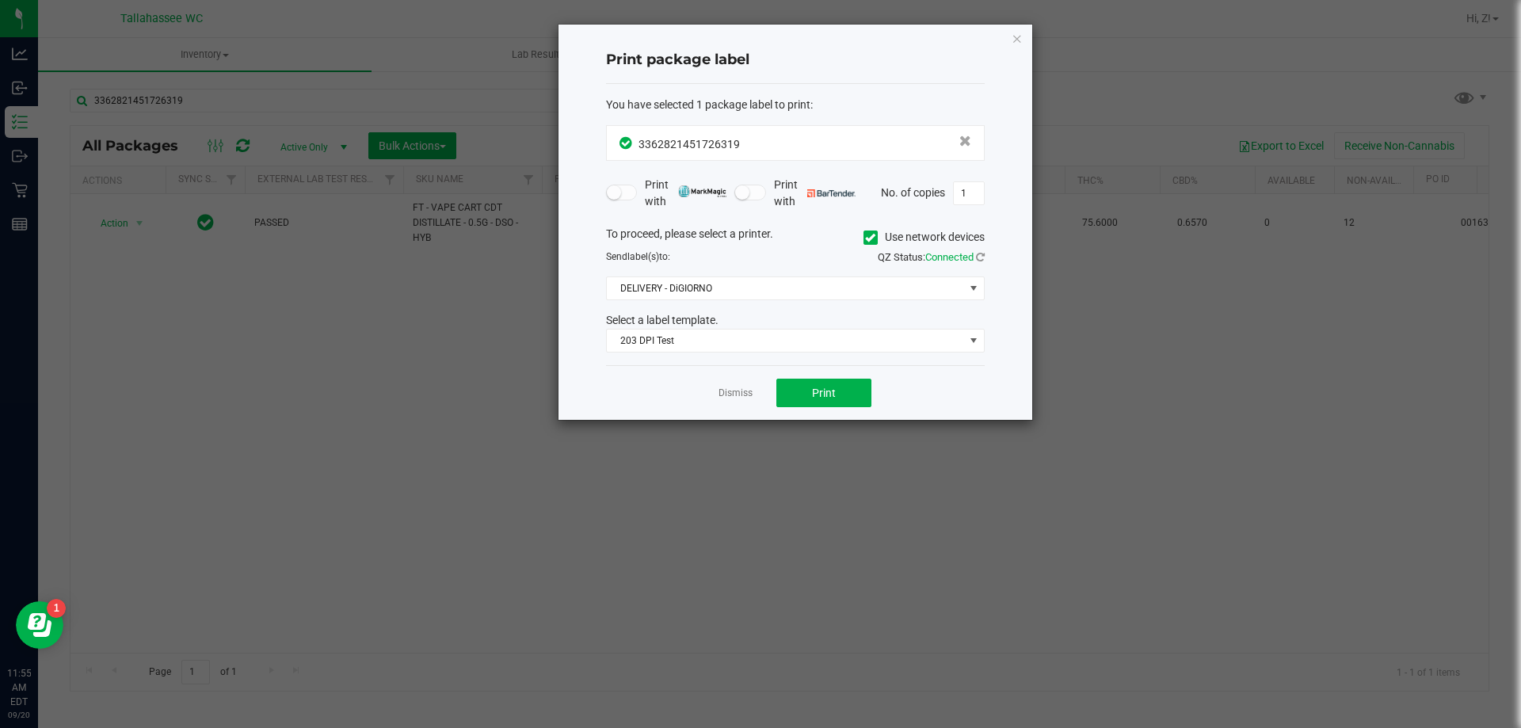
click at [773, 386] on div "Dismiss Print" at bounding box center [795, 392] width 379 height 55
click at [851, 400] on button "Print" at bounding box center [823, 393] width 95 height 29
click at [1019, 44] on icon "button" at bounding box center [1016, 38] width 11 height 19
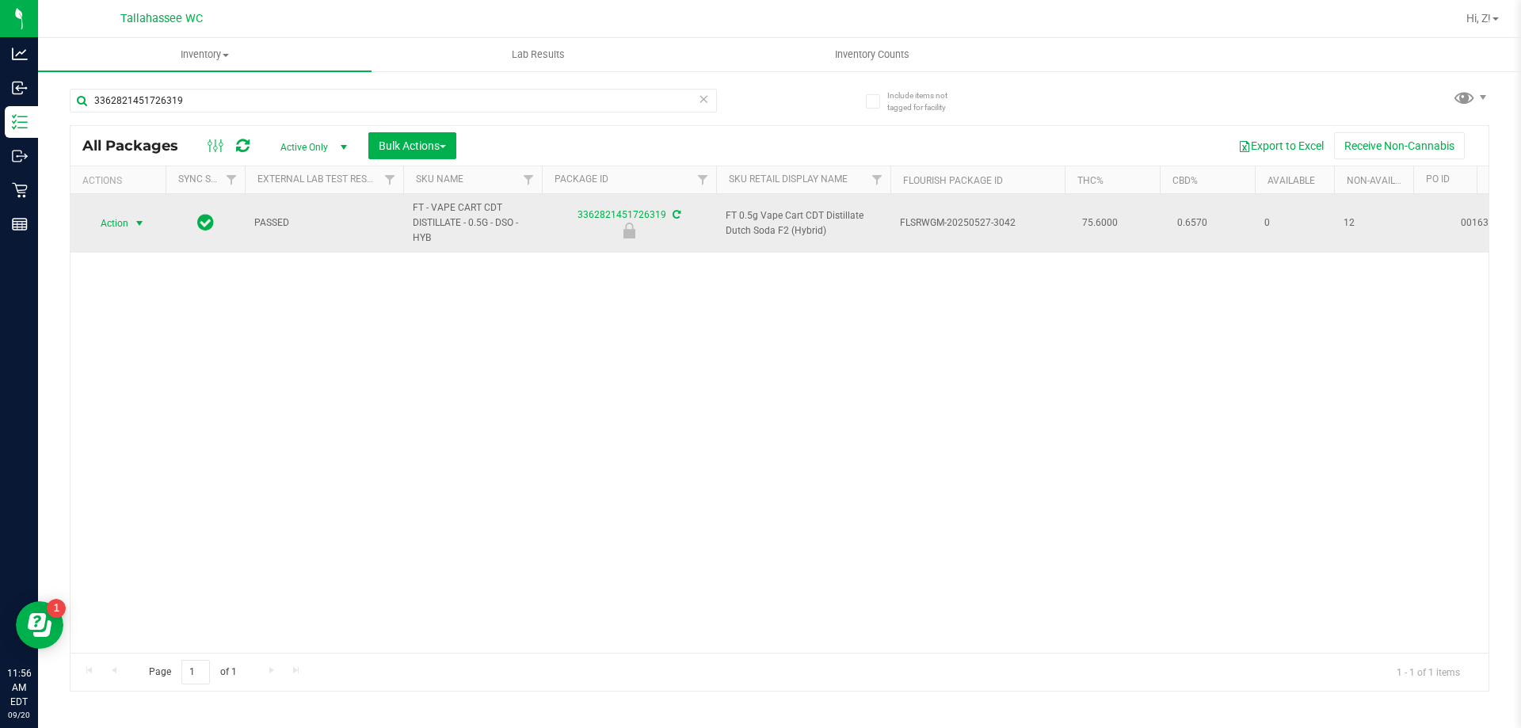
click at [131, 226] on span "select" at bounding box center [140, 223] width 20 height 22
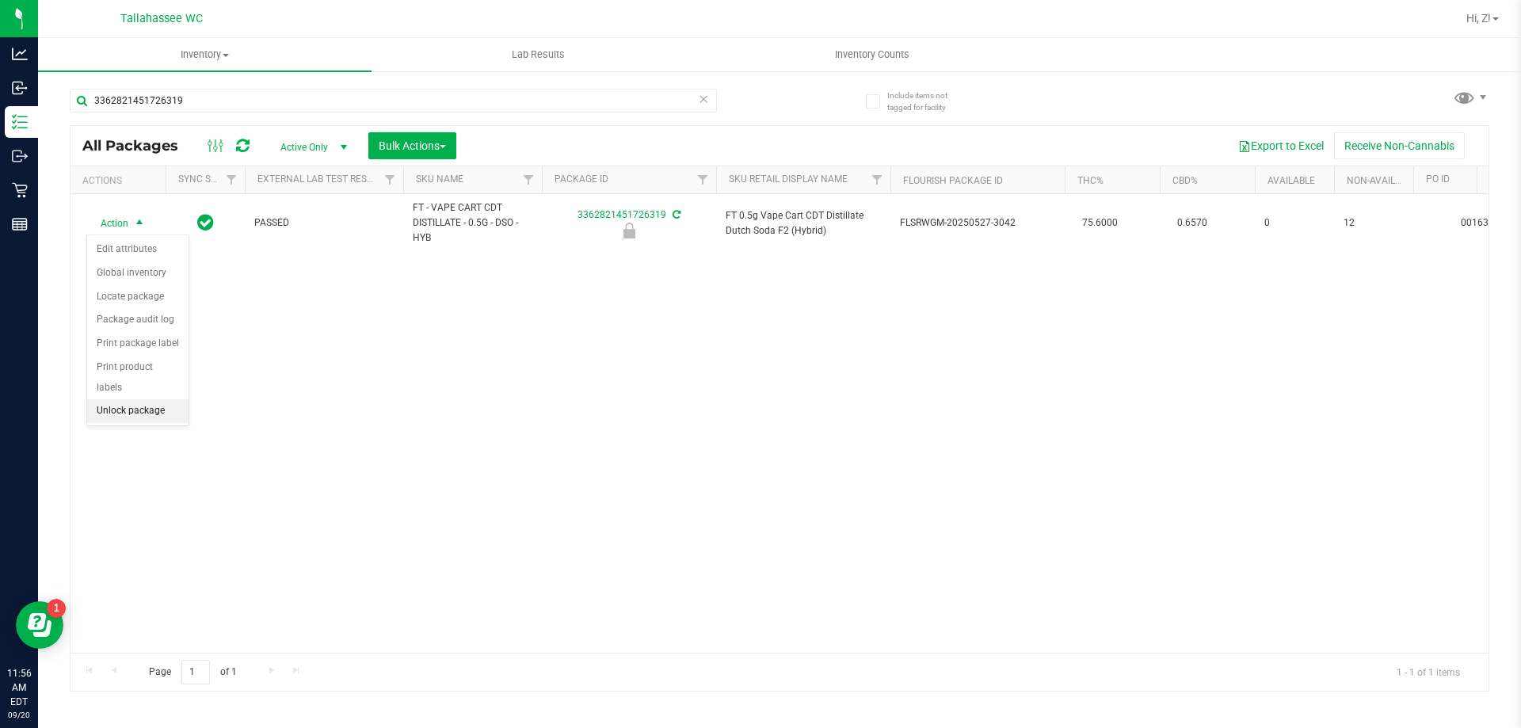
click at [115, 399] on li "Unlock package" at bounding box center [137, 411] width 101 height 24
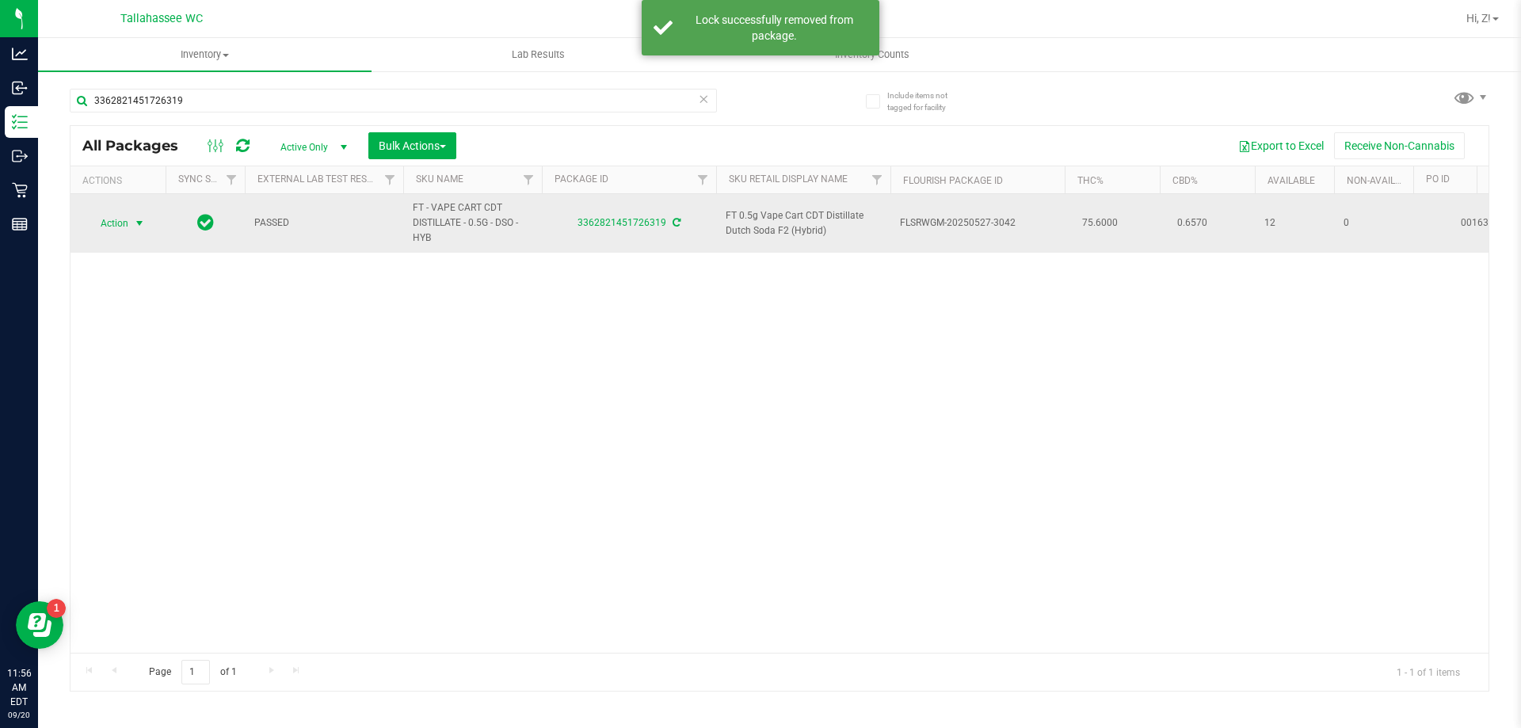
click at [139, 223] on span "select" at bounding box center [139, 223] width 13 height 13
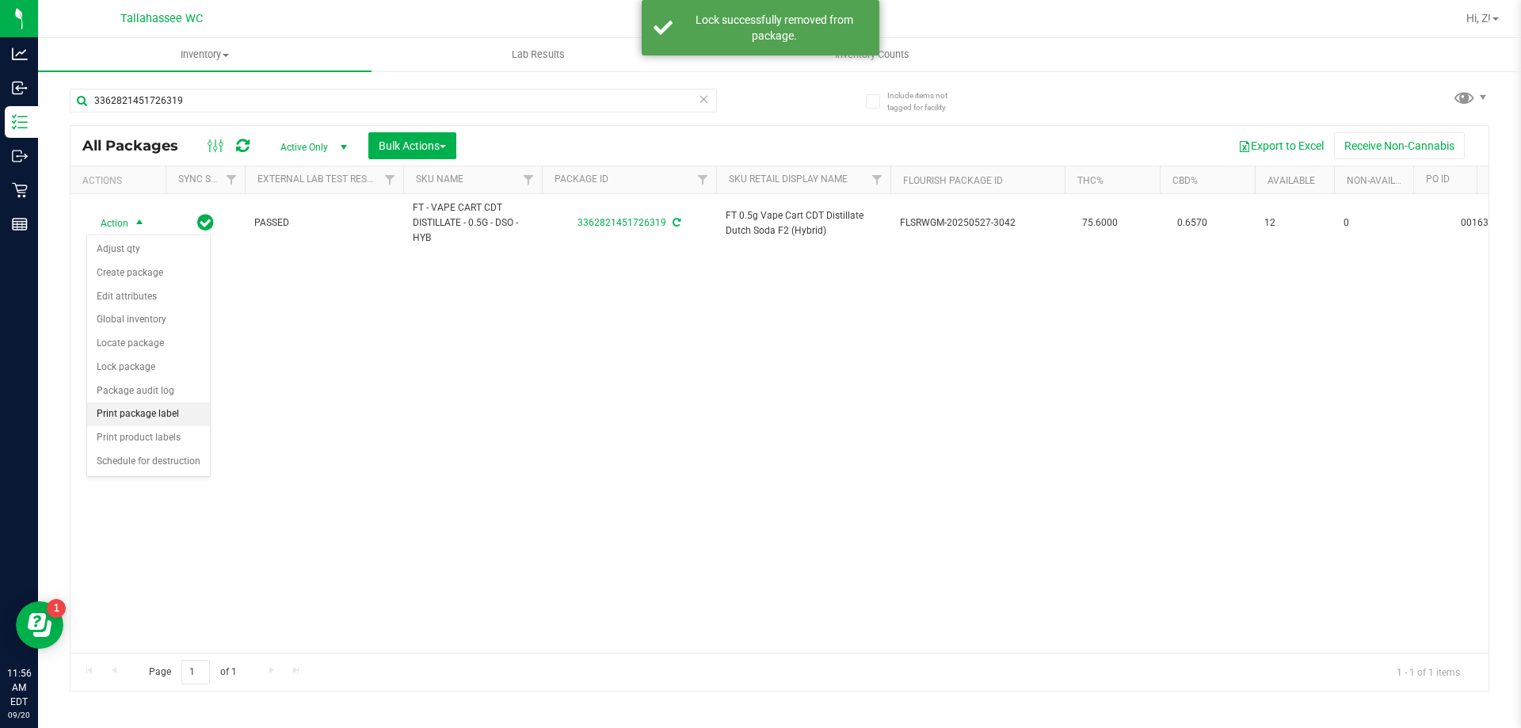
click at [179, 409] on li "Print package label" at bounding box center [148, 414] width 123 height 24
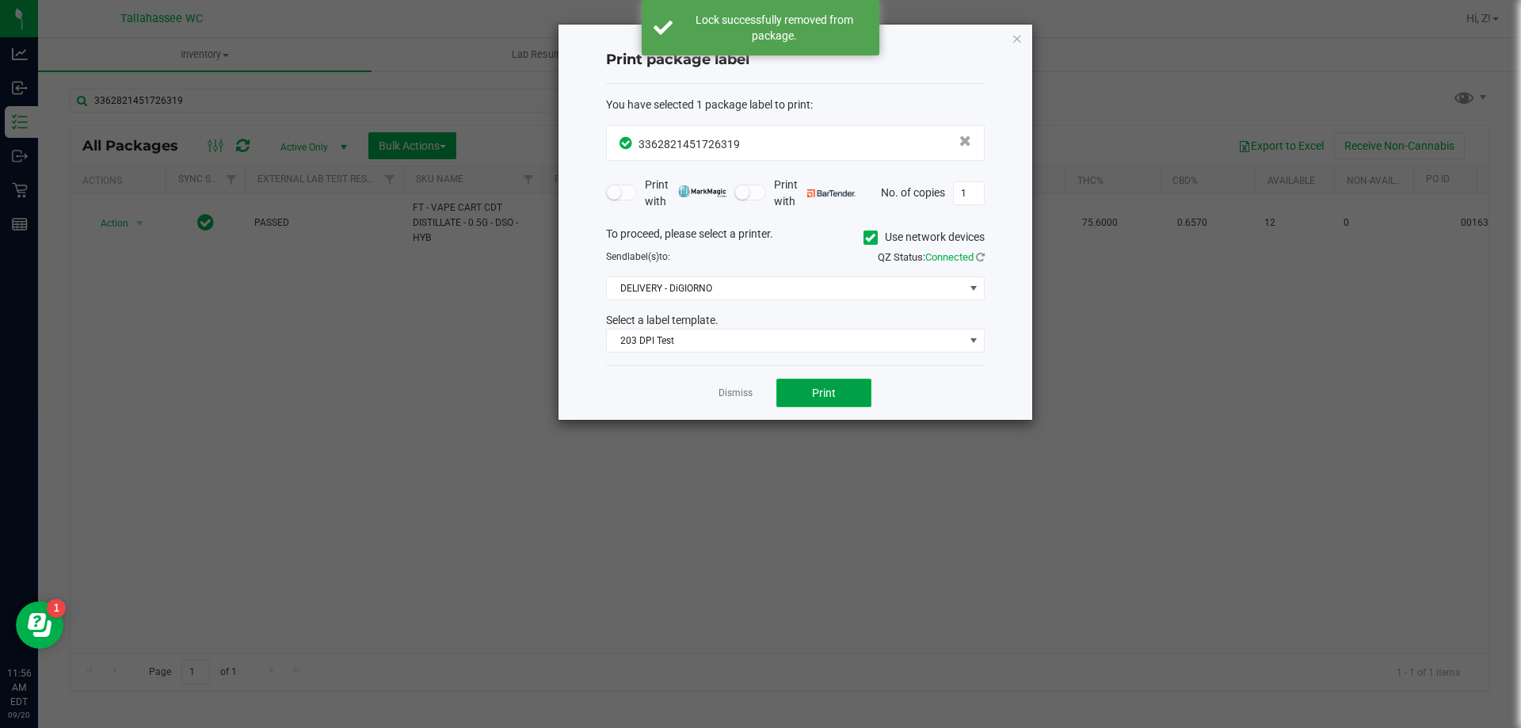
click at [822, 395] on span "Print" at bounding box center [824, 393] width 24 height 13
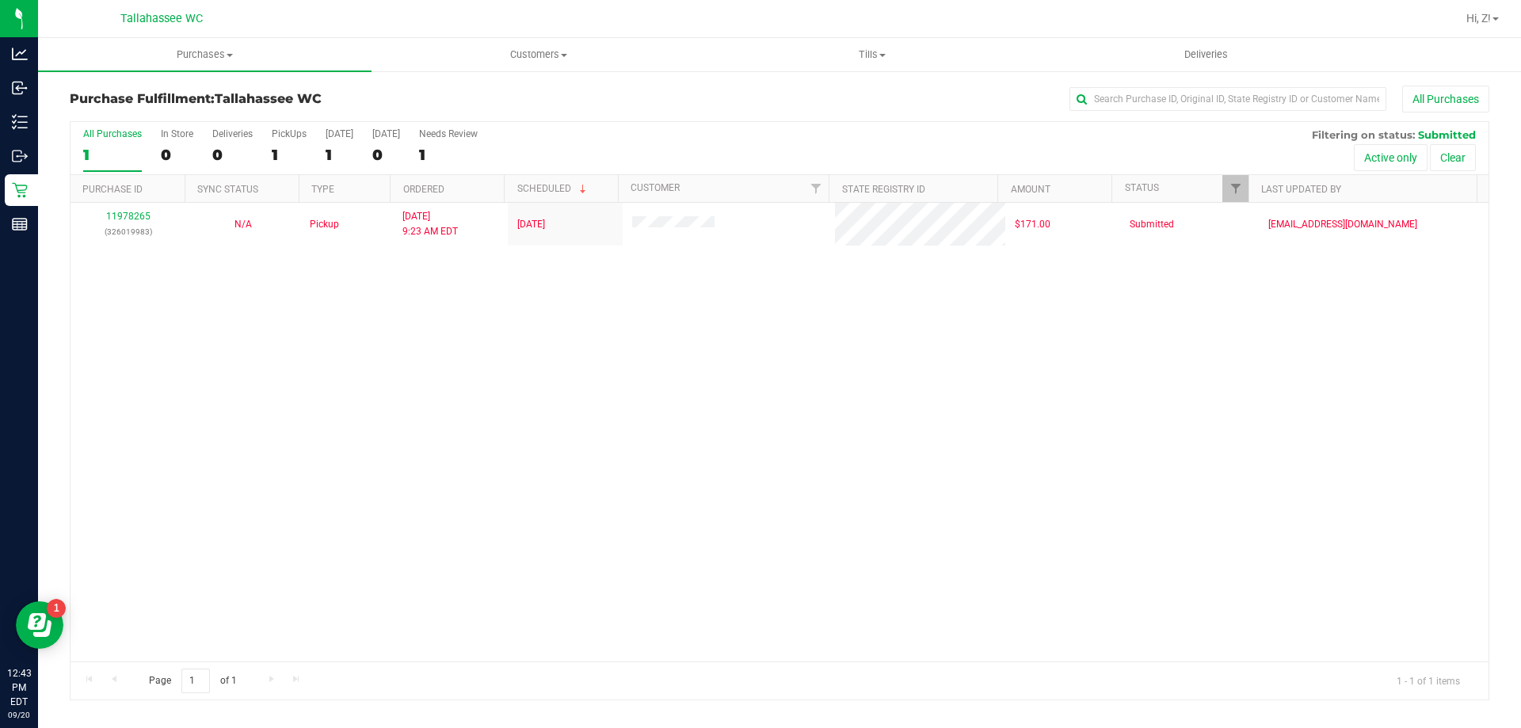
click at [532, 520] on div "11978265 (326019983) N/A Pickup 9/20/2025 9:23 AM EDT 9/20/2025 $171.00 Submitt…" at bounding box center [779, 432] width 1418 height 459
click at [1051, 530] on div "11978265 (326019983) N/A Pickup 9/20/2025 9:23 AM EDT 9/20/2025 $171.00 Submitt…" at bounding box center [779, 432] width 1418 height 459
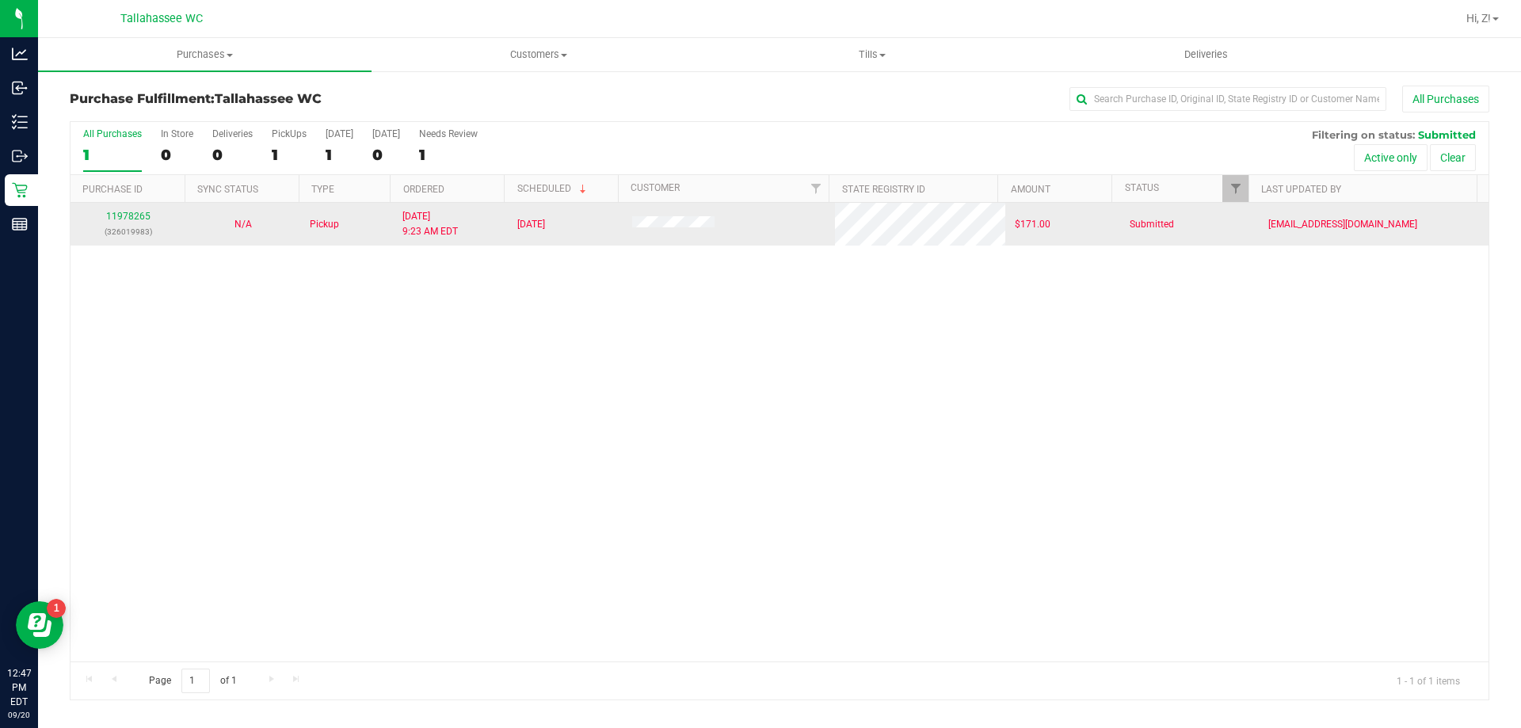
click at [129, 223] on div "11978265 (326019983)" at bounding box center [128, 224] width 96 height 30
click at [123, 219] on link "11978265" at bounding box center [128, 216] width 44 height 11
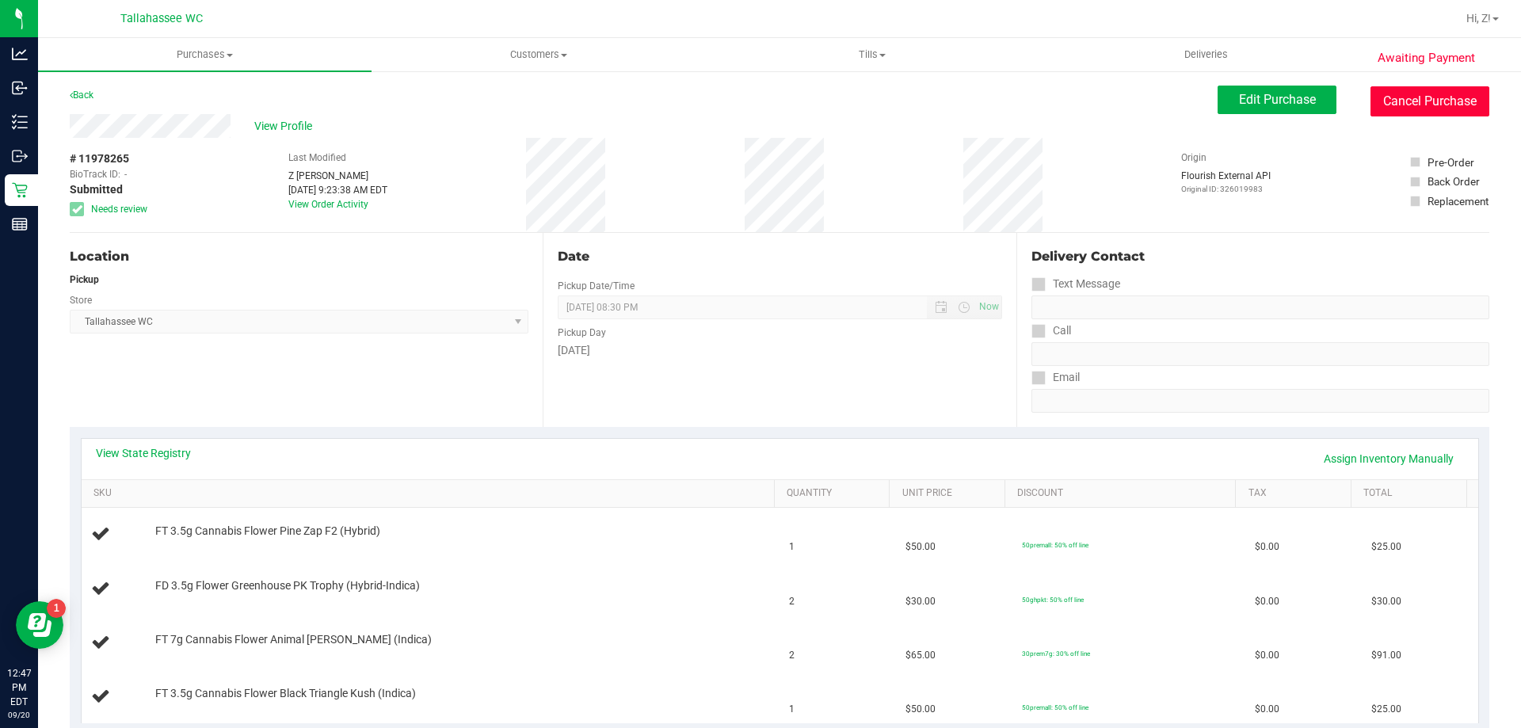
click at [1385, 105] on button "Cancel Purchase" at bounding box center [1429, 101] width 119 height 30
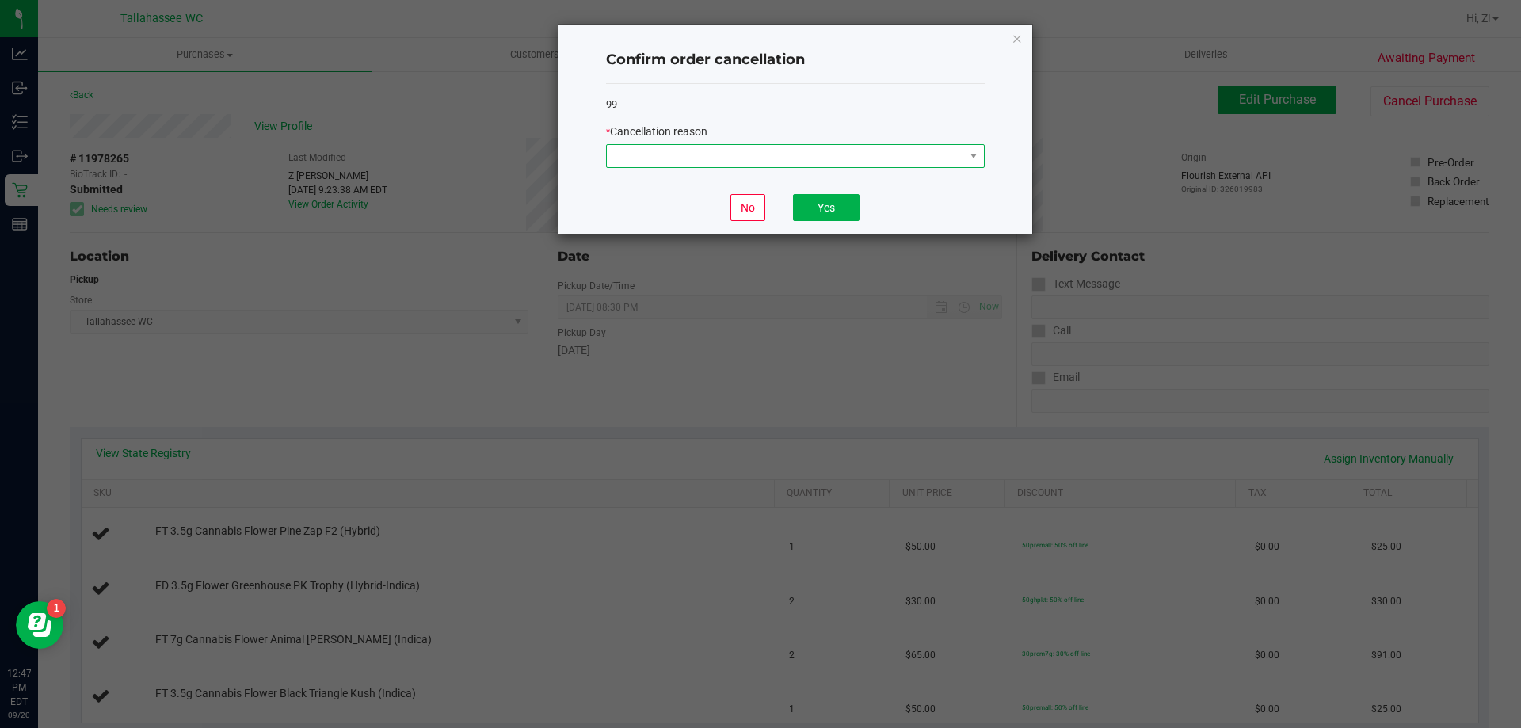
click at [689, 163] on span at bounding box center [785, 156] width 357 height 22
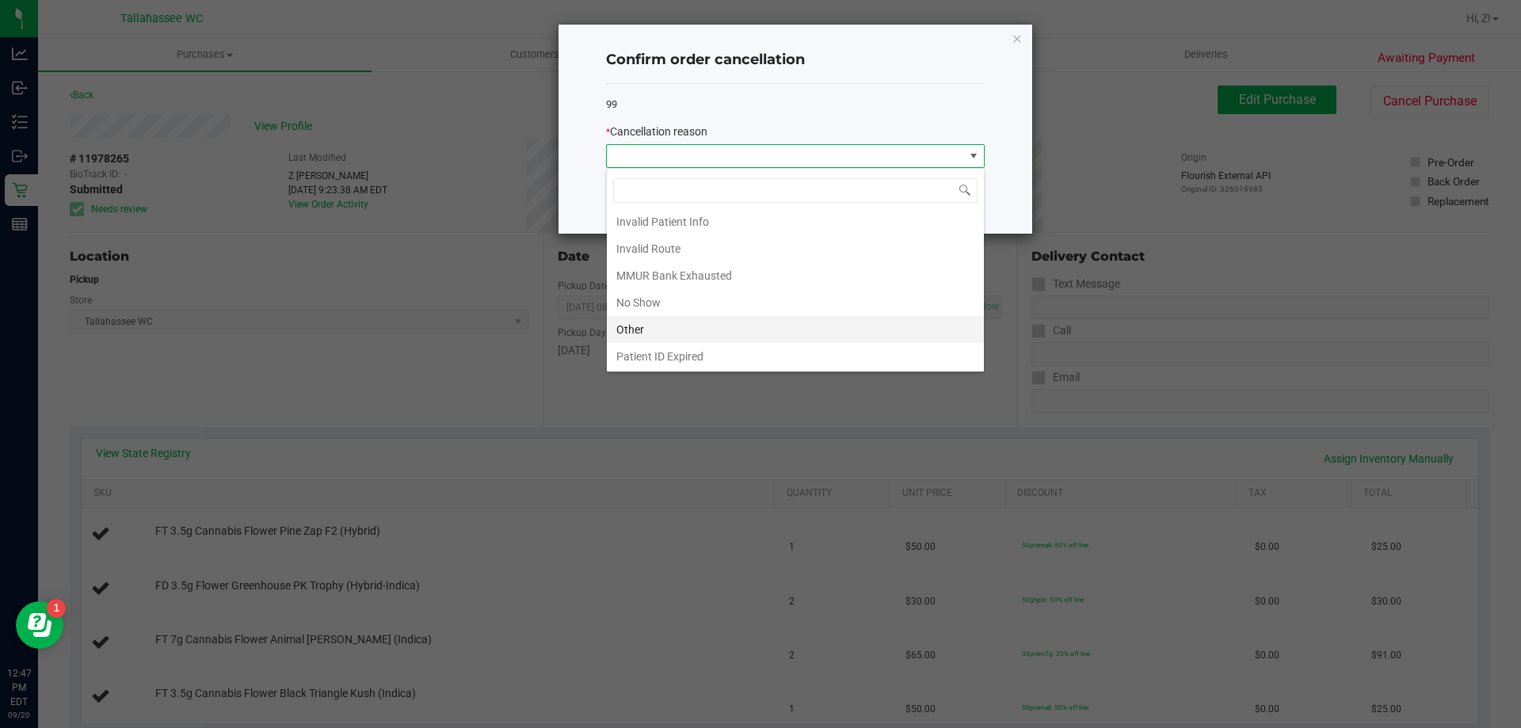
scroll to position [84, 0]
click at [707, 250] on li "MMUR Bank Exhausted" at bounding box center [795, 247] width 377 height 27
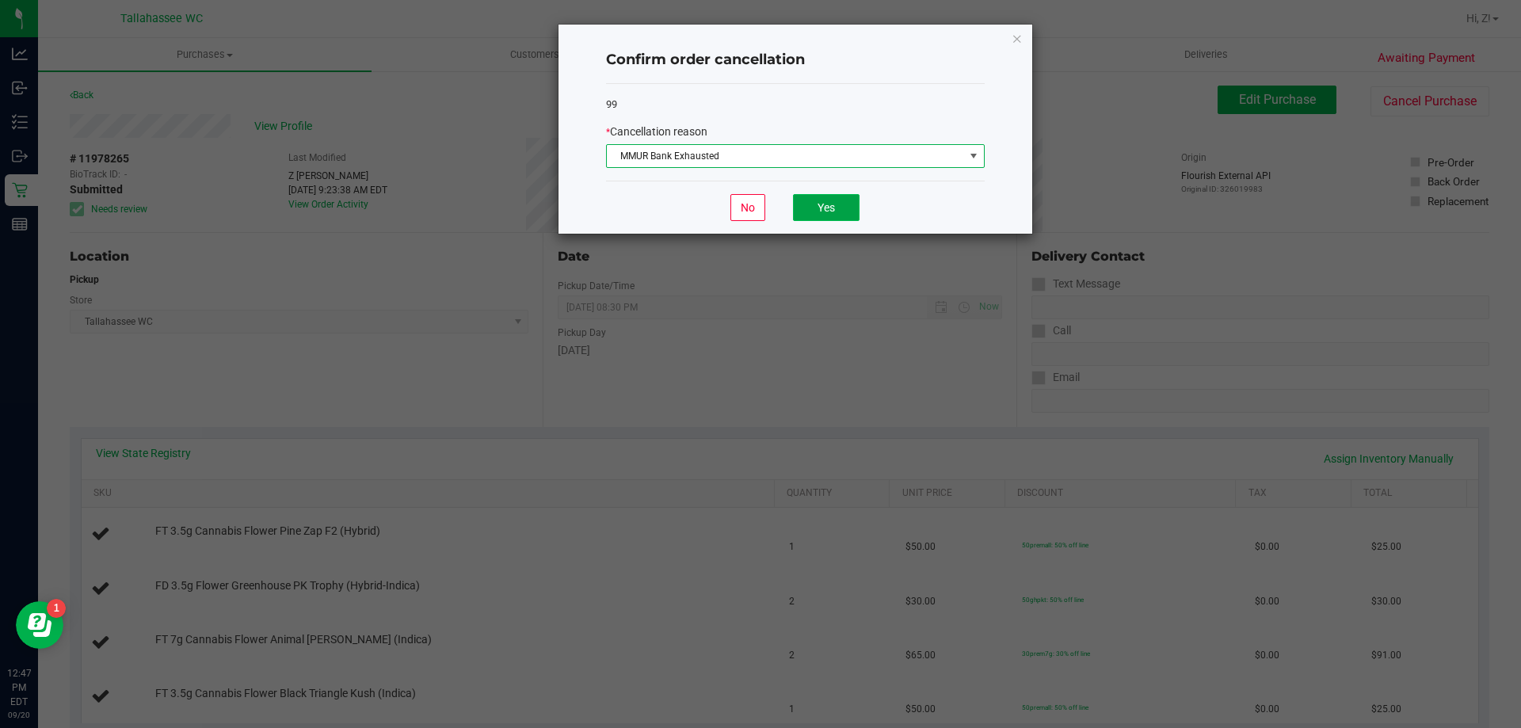
click at [831, 208] on button "Yes" at bounding box center [826, 207] width 67 height 27
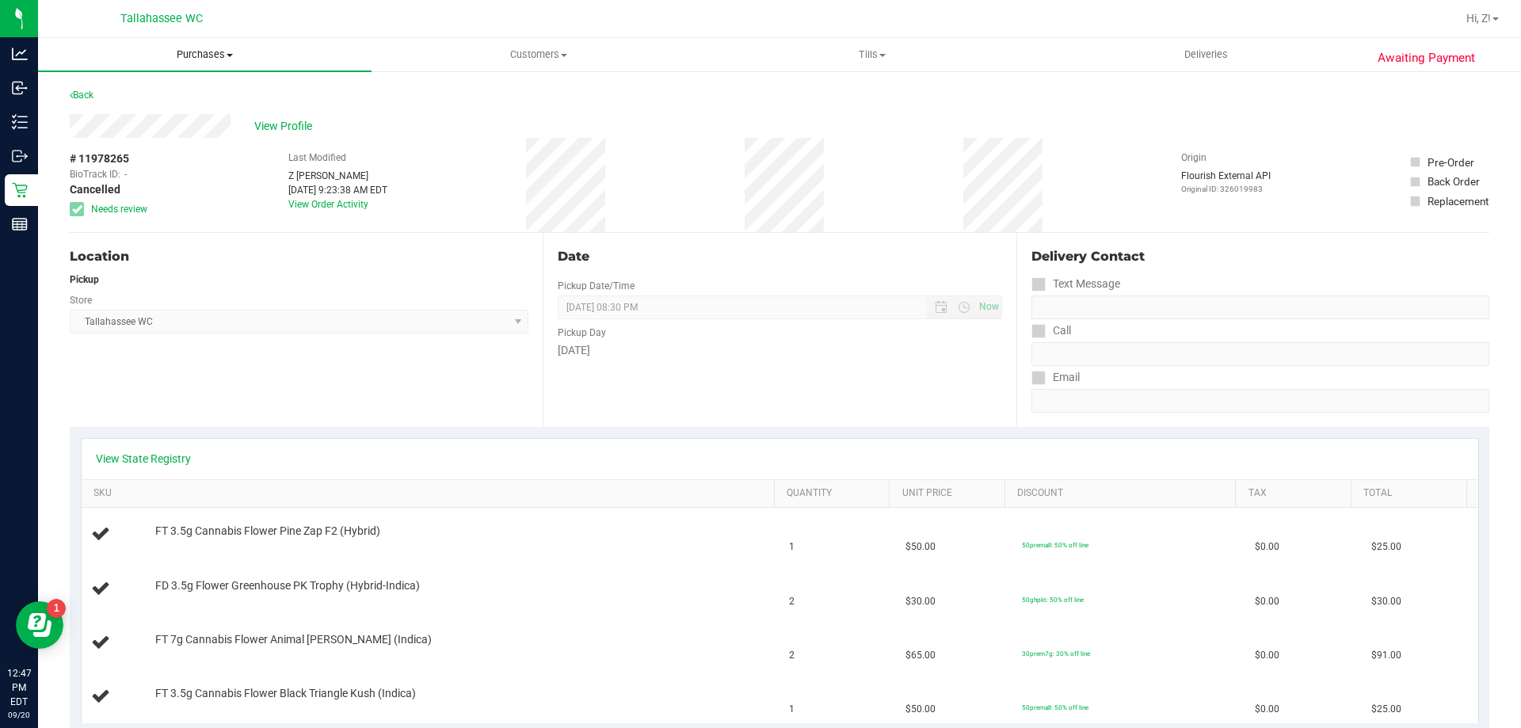
click at [199, 52] on span "Purchases" at bounding box center [204, 55] width 333 height 14
click at [156, 117] on li "Fulfillment" at bounding box center [204, 114] width 333 height 19
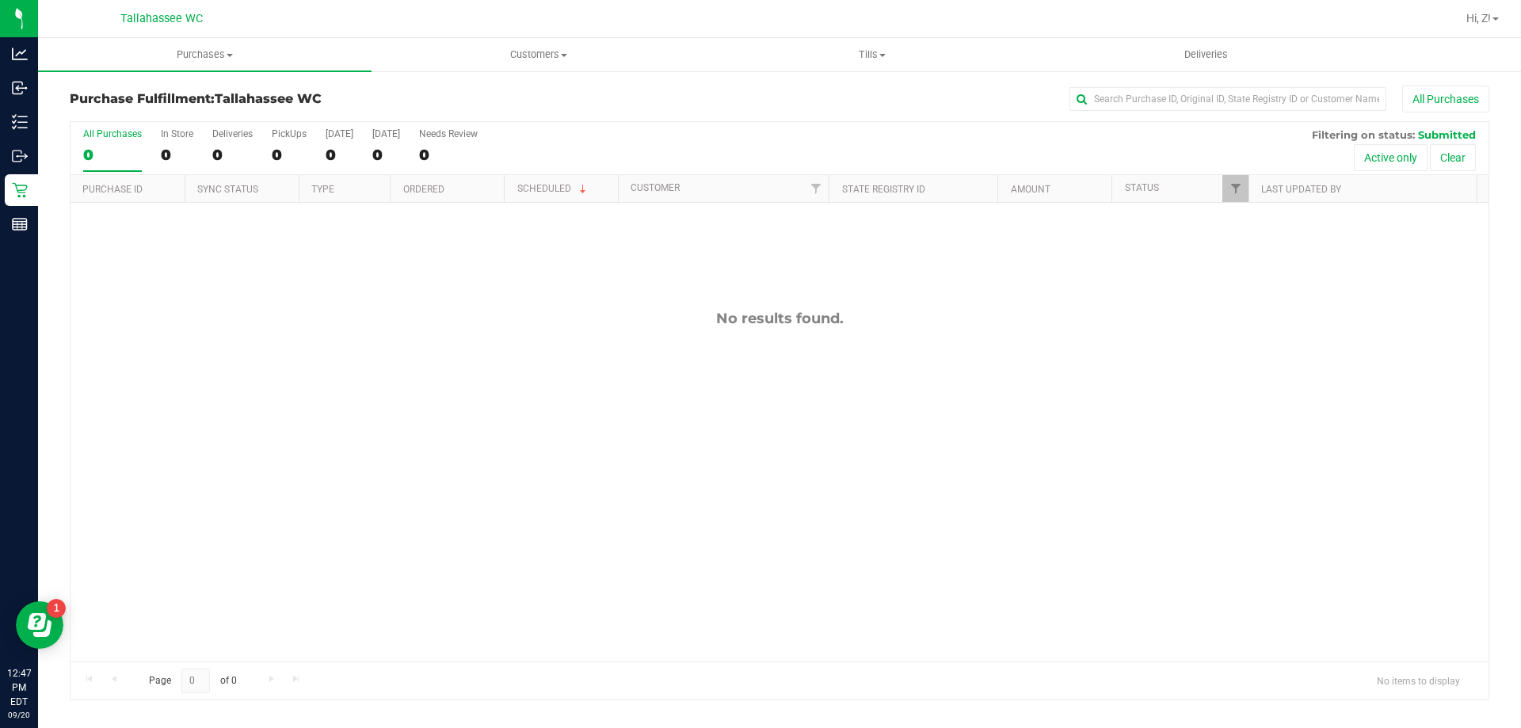
click at [531, 414] on div "No results found." at bounding box center [779, 486] width 1418 height 566
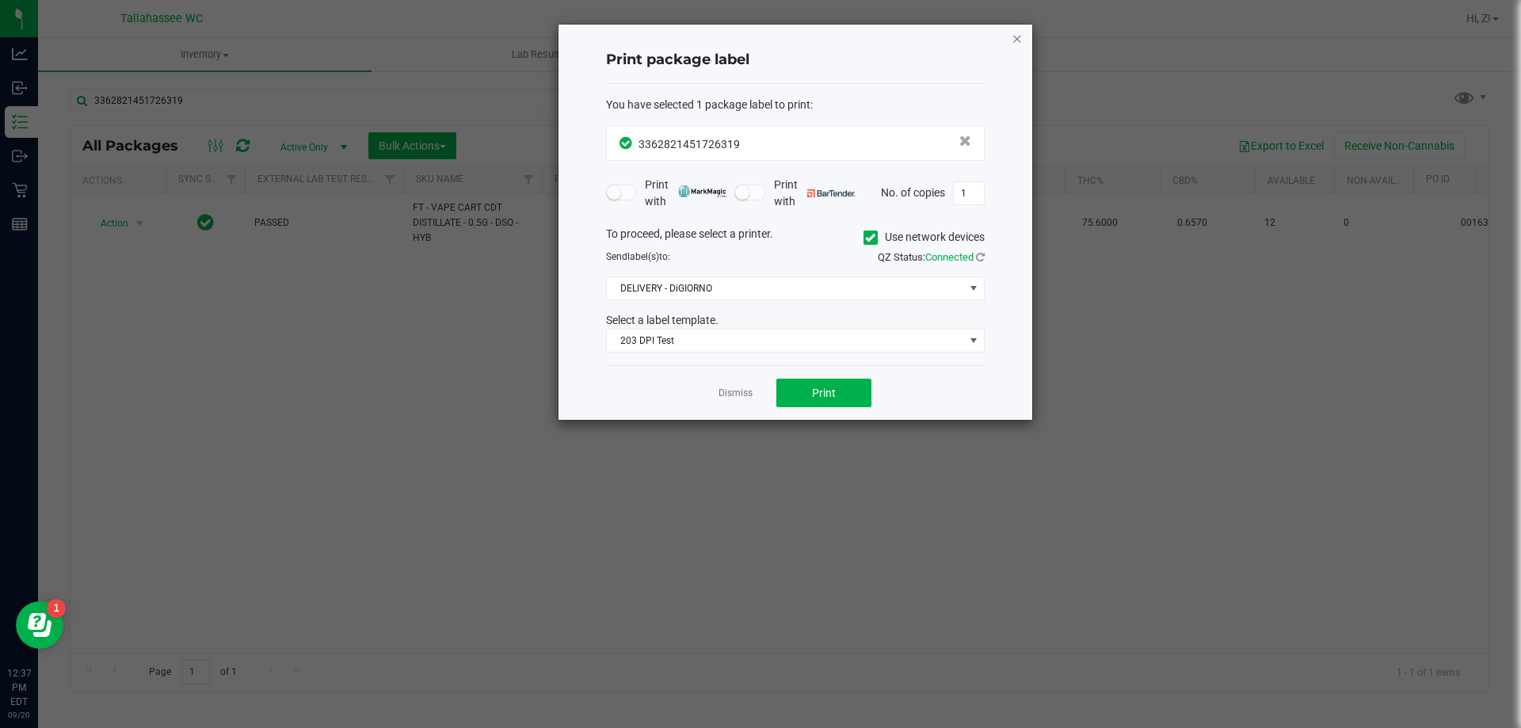
click at [1022, 36] on icon "button" at bounding box center [1016, 38] width 11 height 19
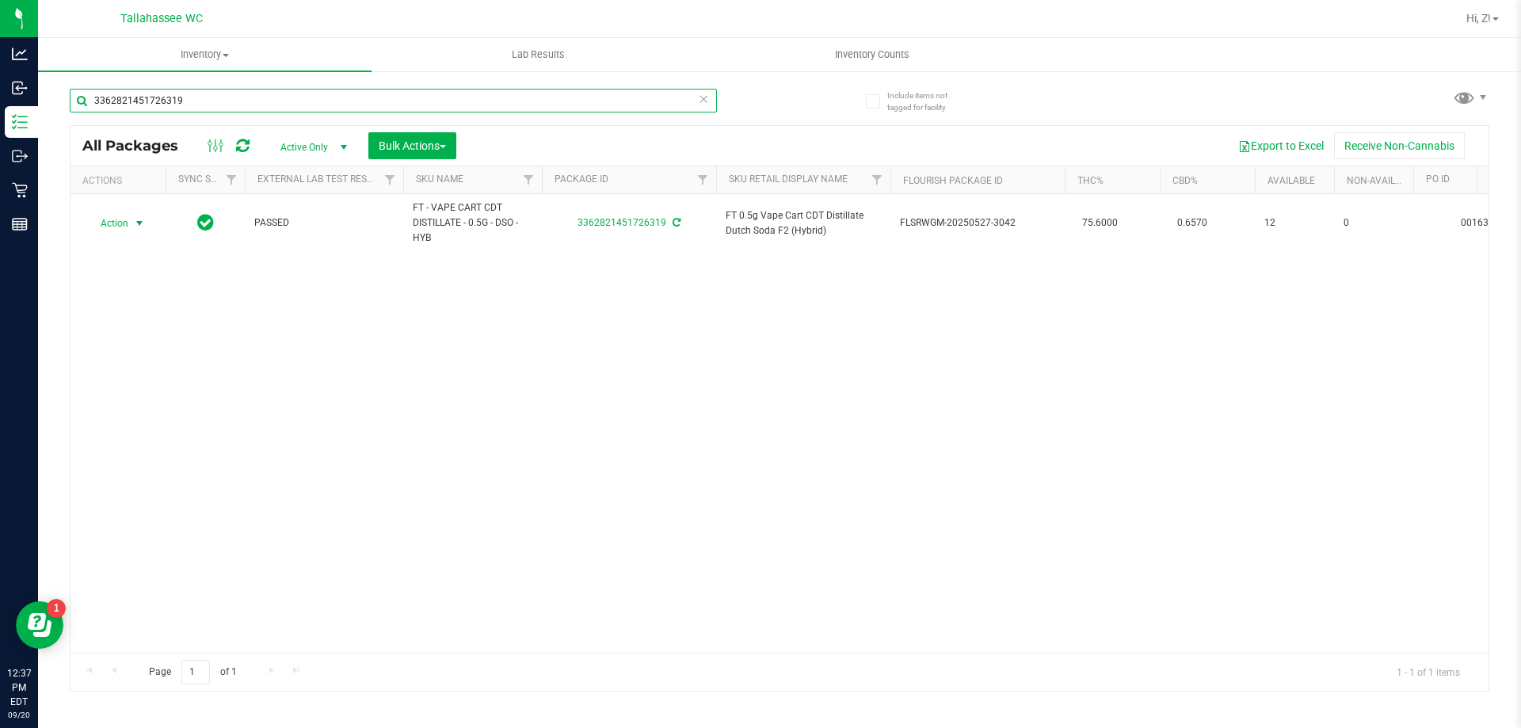
click at [417, 109] on input "3362821451726319" at bounding box center [393, 101] width 647 height 24
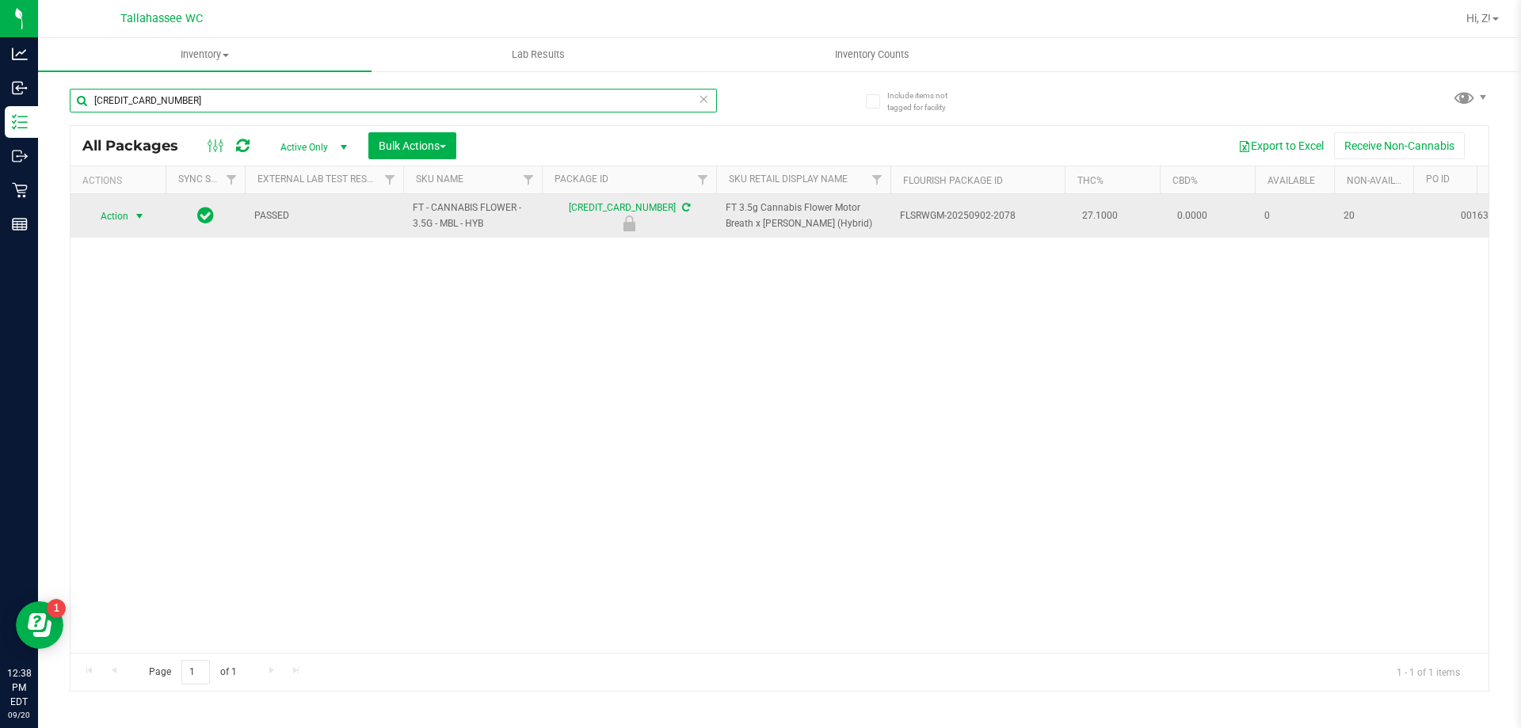
type input "[CREDIT_CARD_NUMBER]"
click at [133, 220] on span "select" at bounding box center [139, 216] width 13 height 13
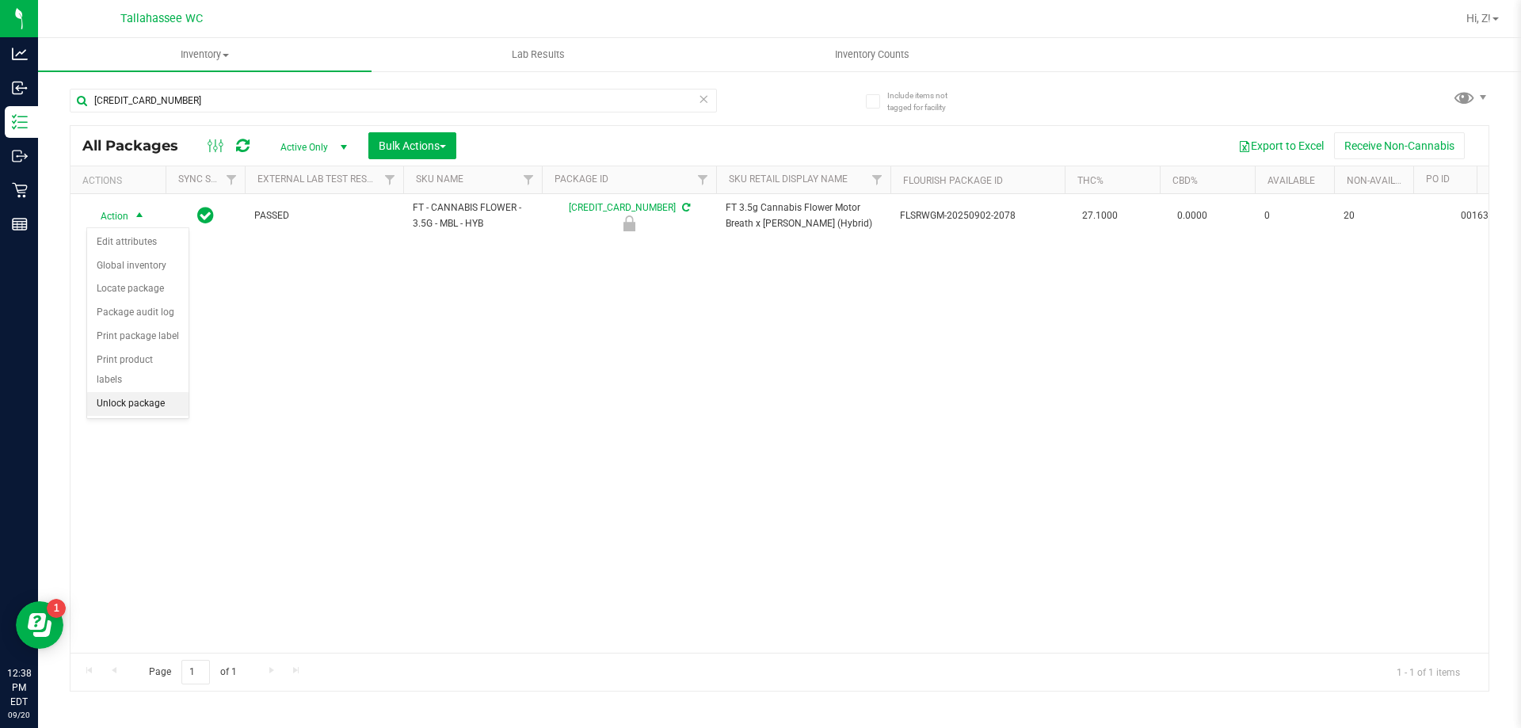
click at [151, 392] on li "Unlock package" at bounding box center [137, 404] width 101 height 24
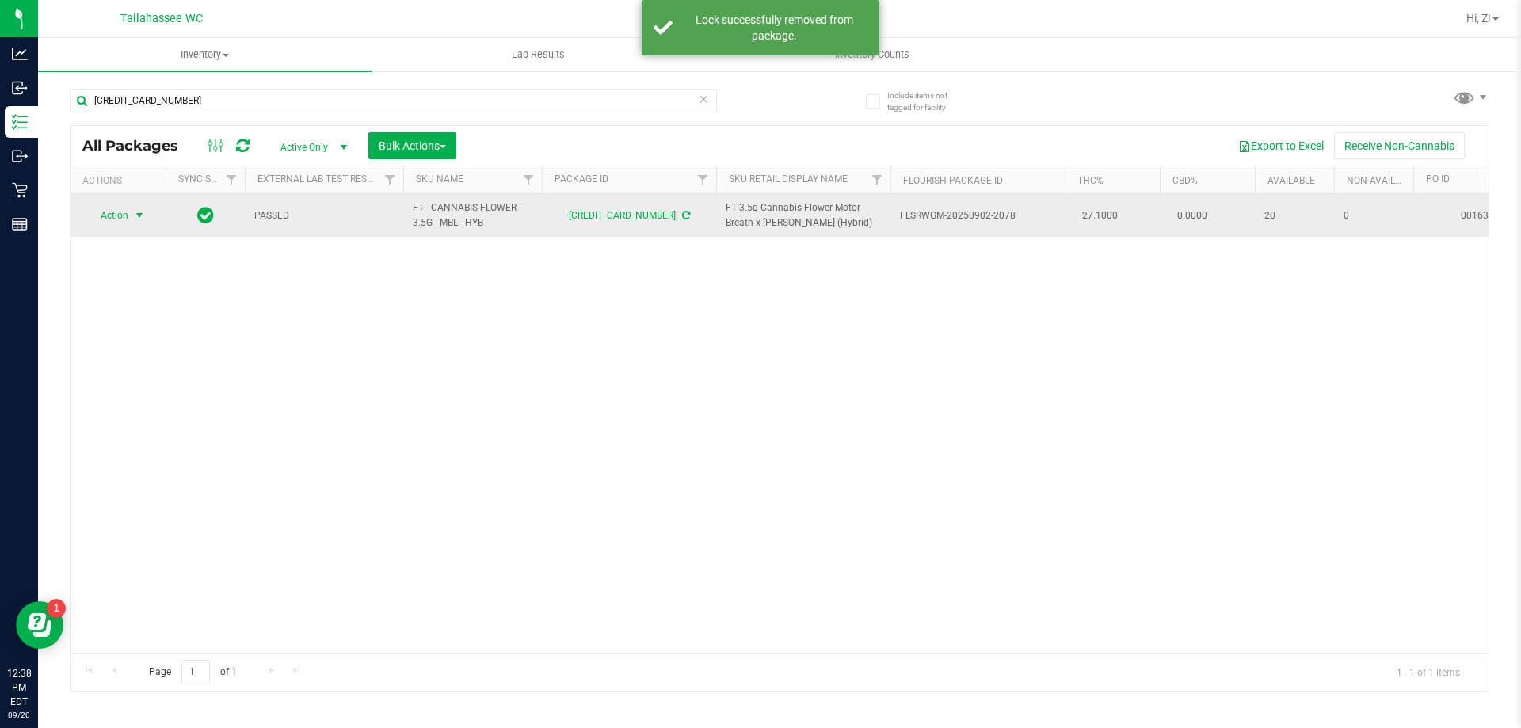
click at [124, 215] on span "Action" at bounding box center [107, 215] width 43 height 22
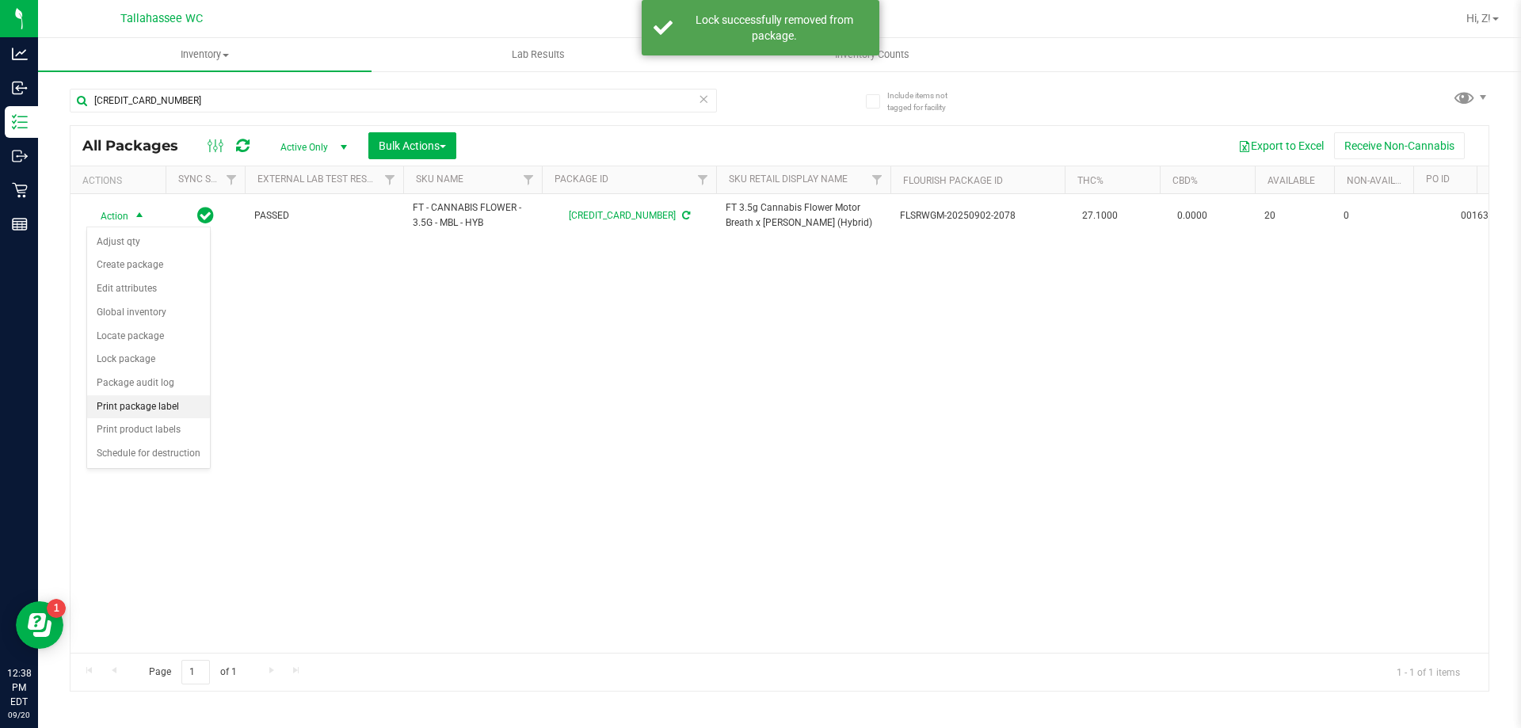
click at [148, 404] on li "Print package label" at bounding box center [148, 407] width 123 height 24
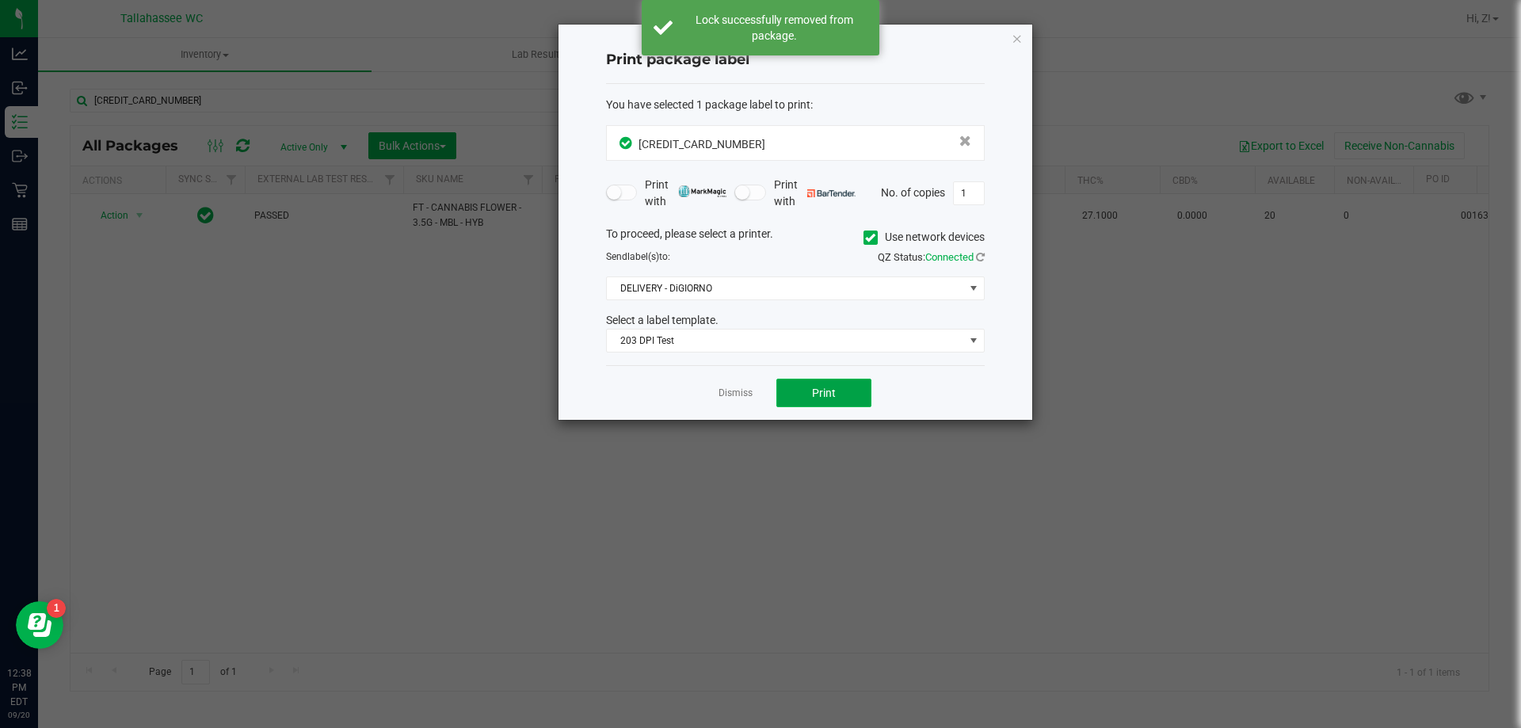
click at [803, 391] on button "Print" at bounding box center [823, 393] width 95 height 29
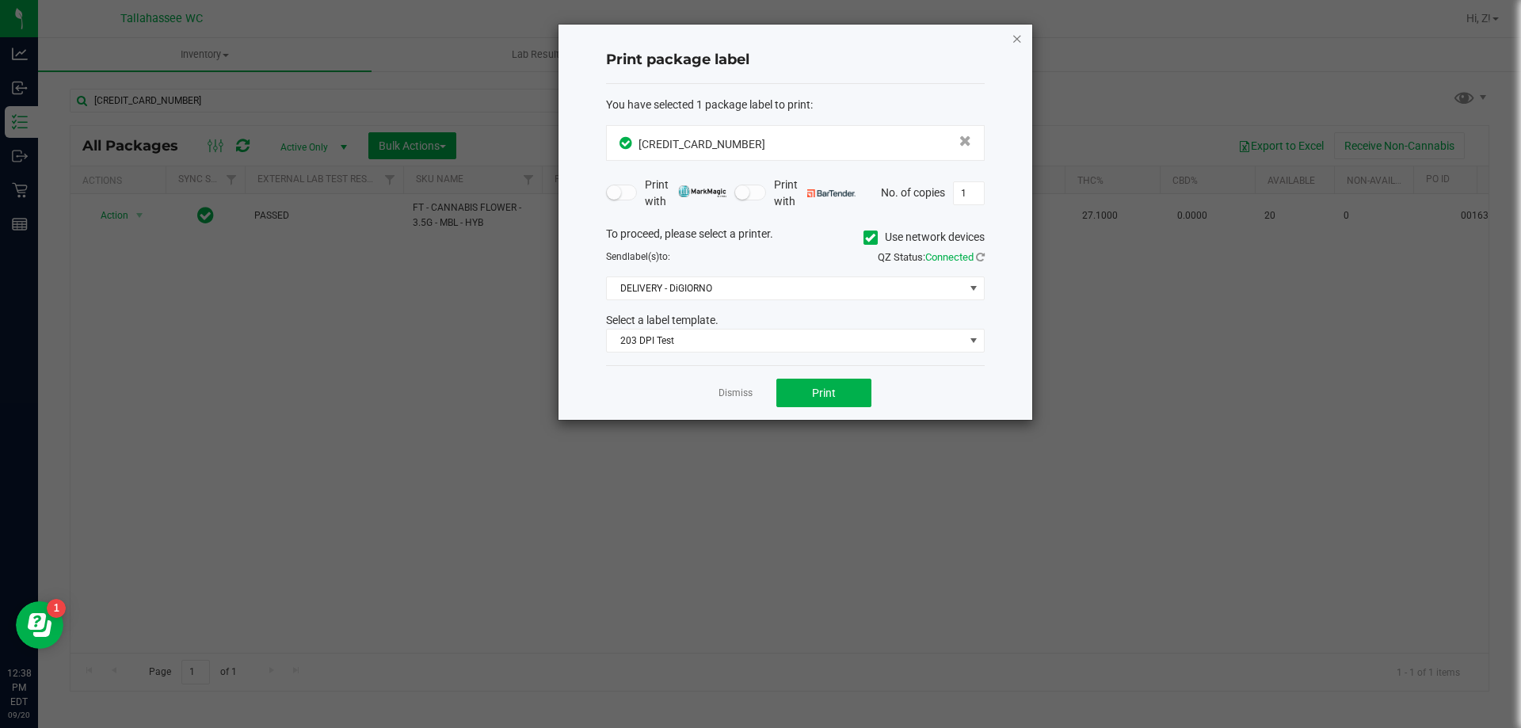
click at [1012, 40] on icon "button" at bounding box center [1016, 38] width 11 height 19
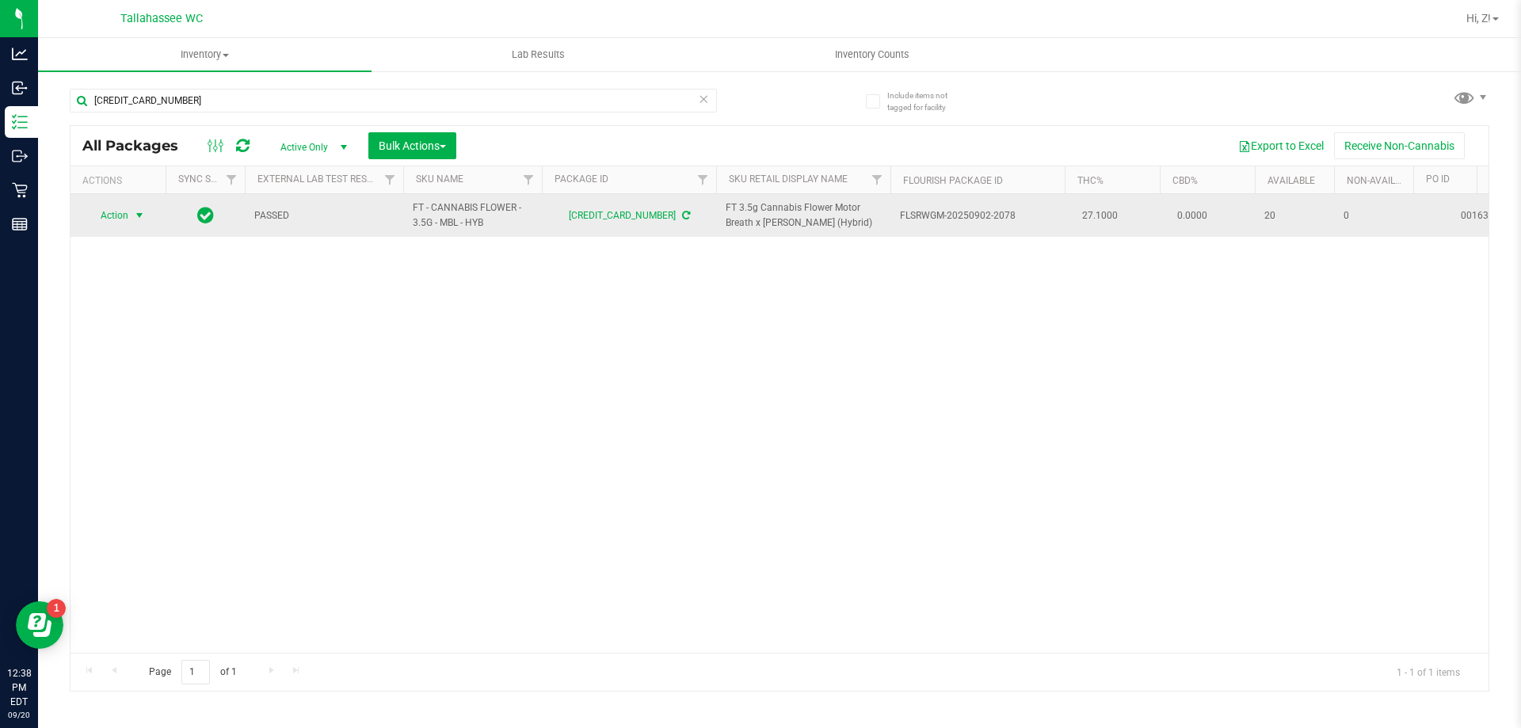
click at [116, 219] on span "Action" at bounding box center [107, 215] width 43 height 22
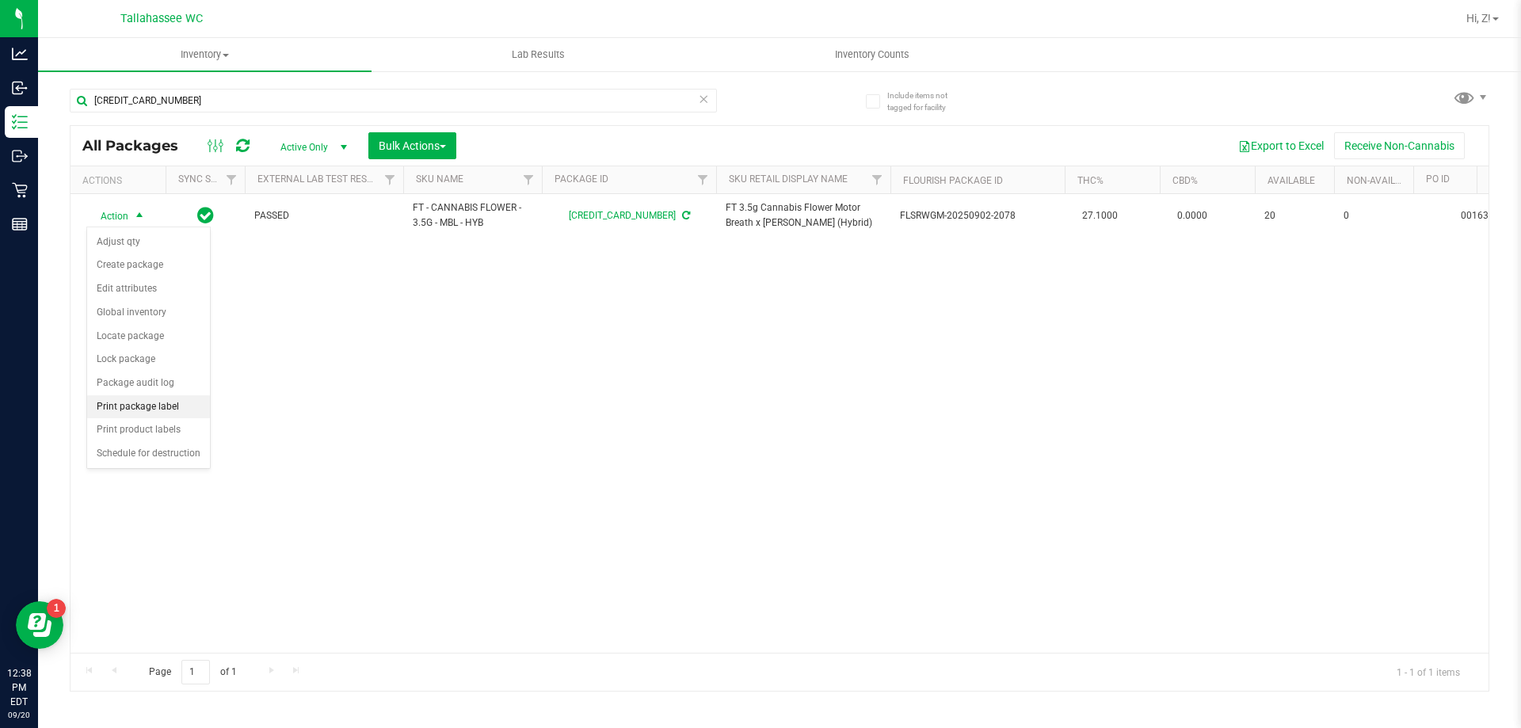
click at [143, 406] on li "Print package label" at bounding box center [148, 407] width 123 height 24
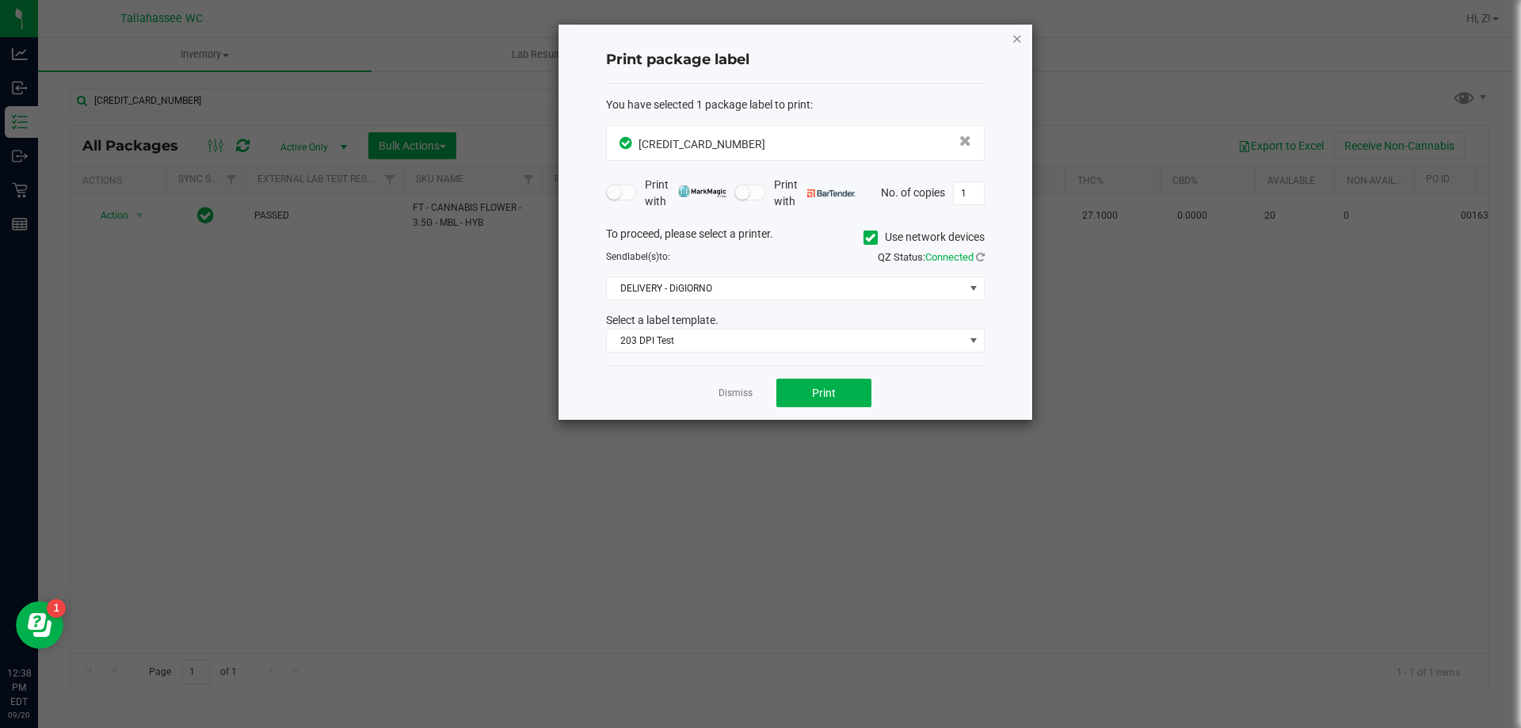
click at [1011, 44] on icon "button" at bounding box center [1016, 38] width 11 height 19
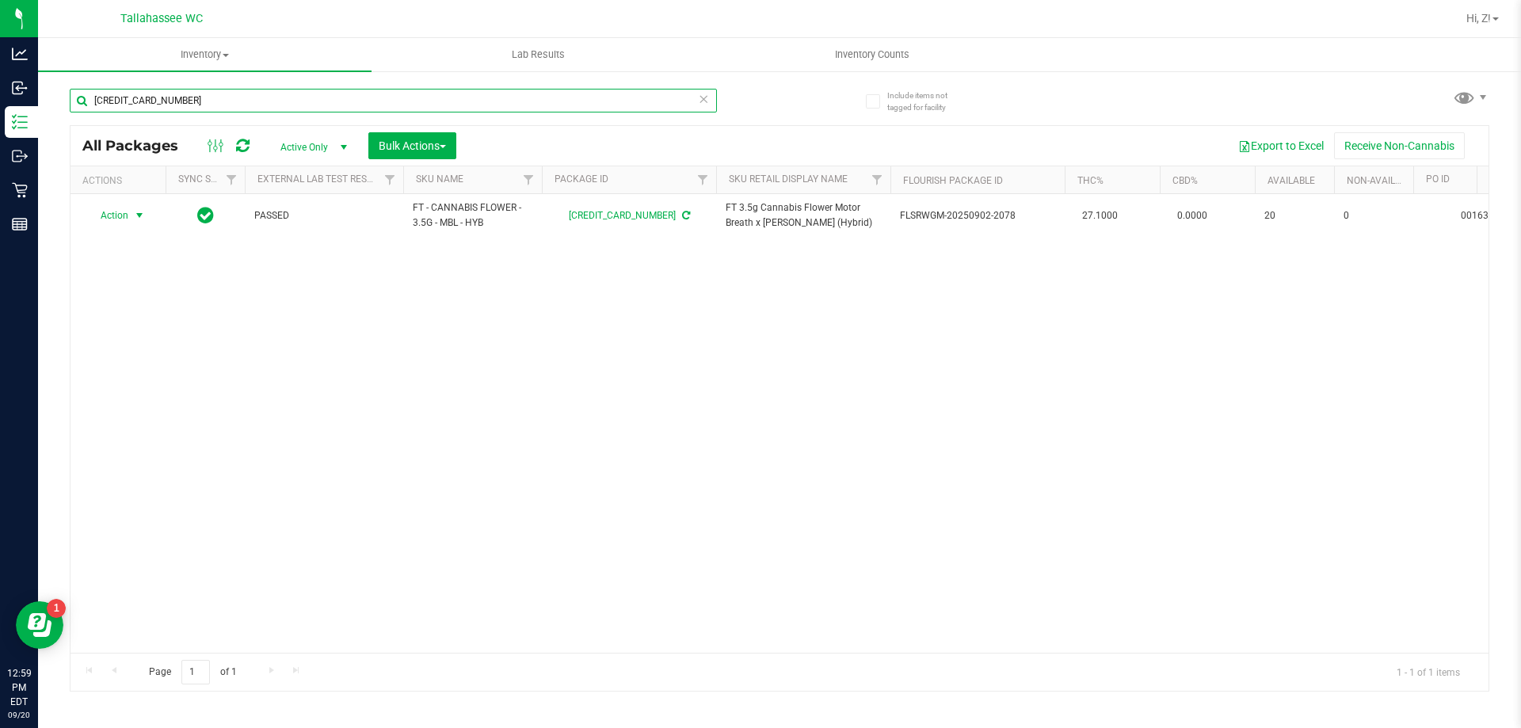
click at [279, 103] on input "[CREDIT_CARD_NUMBER]" at bounding box center [393, 101] width 647 height 24
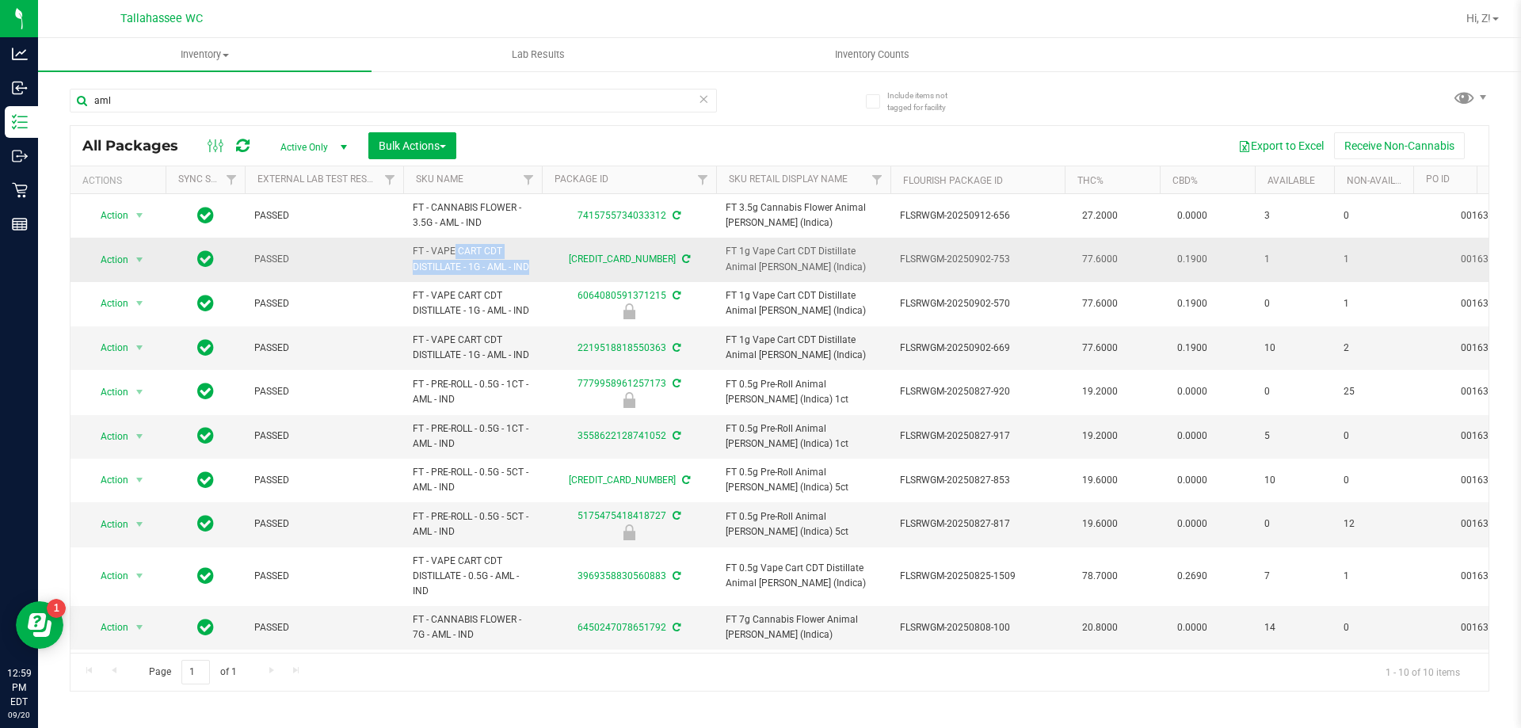
drag, startPoint x: 409, startPoint y: 247, endPoint x: 546, endPoint y: 262, distance: 137.9
copy tr "FT - VAPE CART CDT DISTILLATE - 1G - AML - IND"
click at [318, 98] on input "aml" at bounding box center [393, 101] width 647 height 24
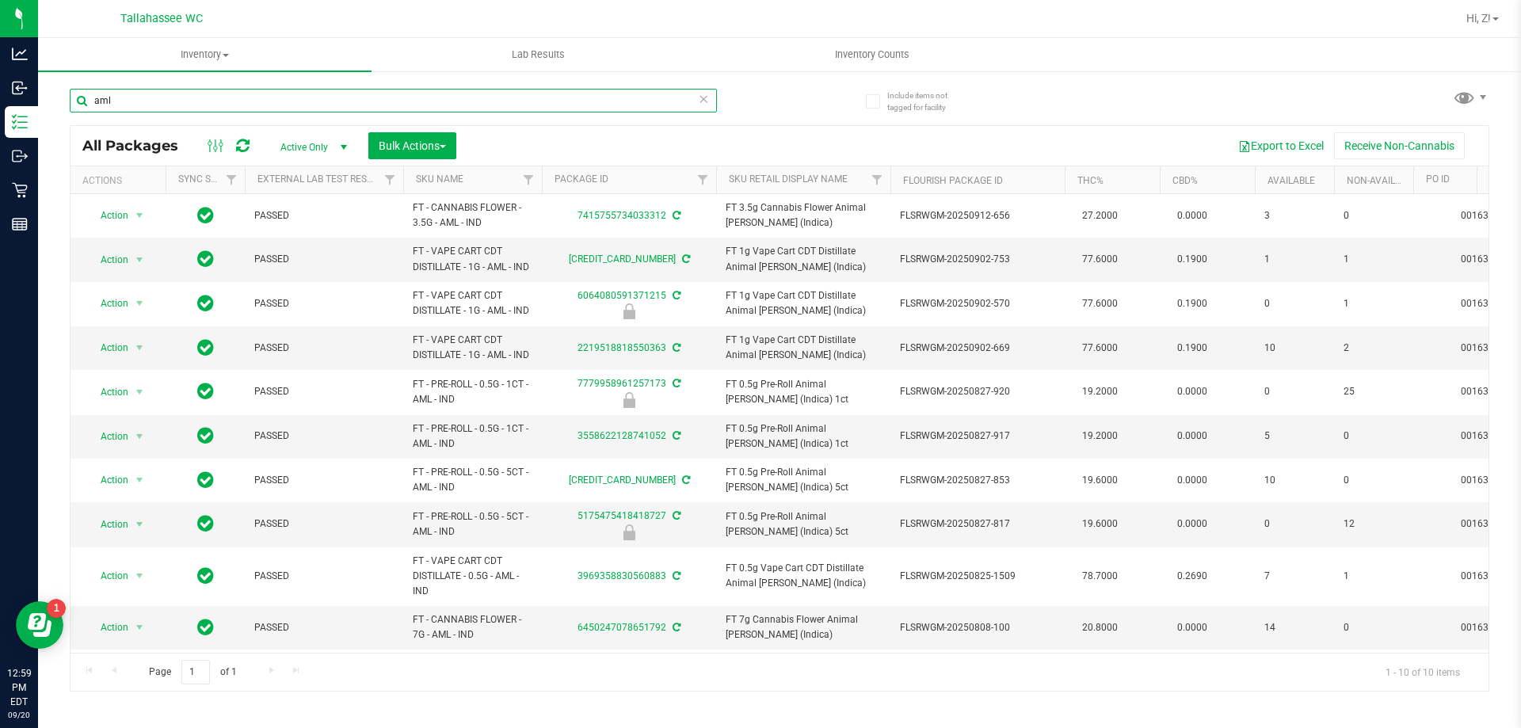
paste input "FT - VAPE CART CDT DISTILLATE - 1G - AML - IND"
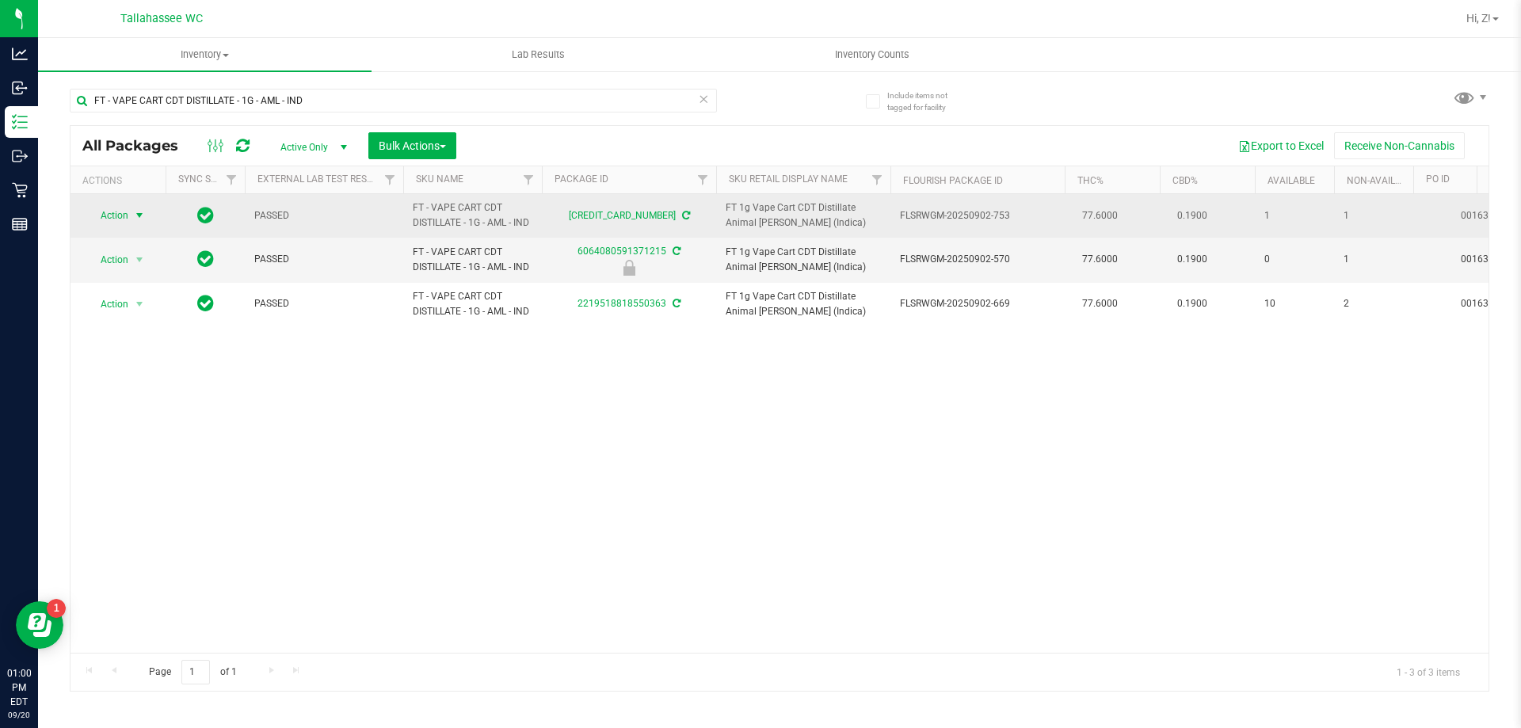
click at [124, 211] on span "Action" at bounding box center [107, 215] width 43 height 22
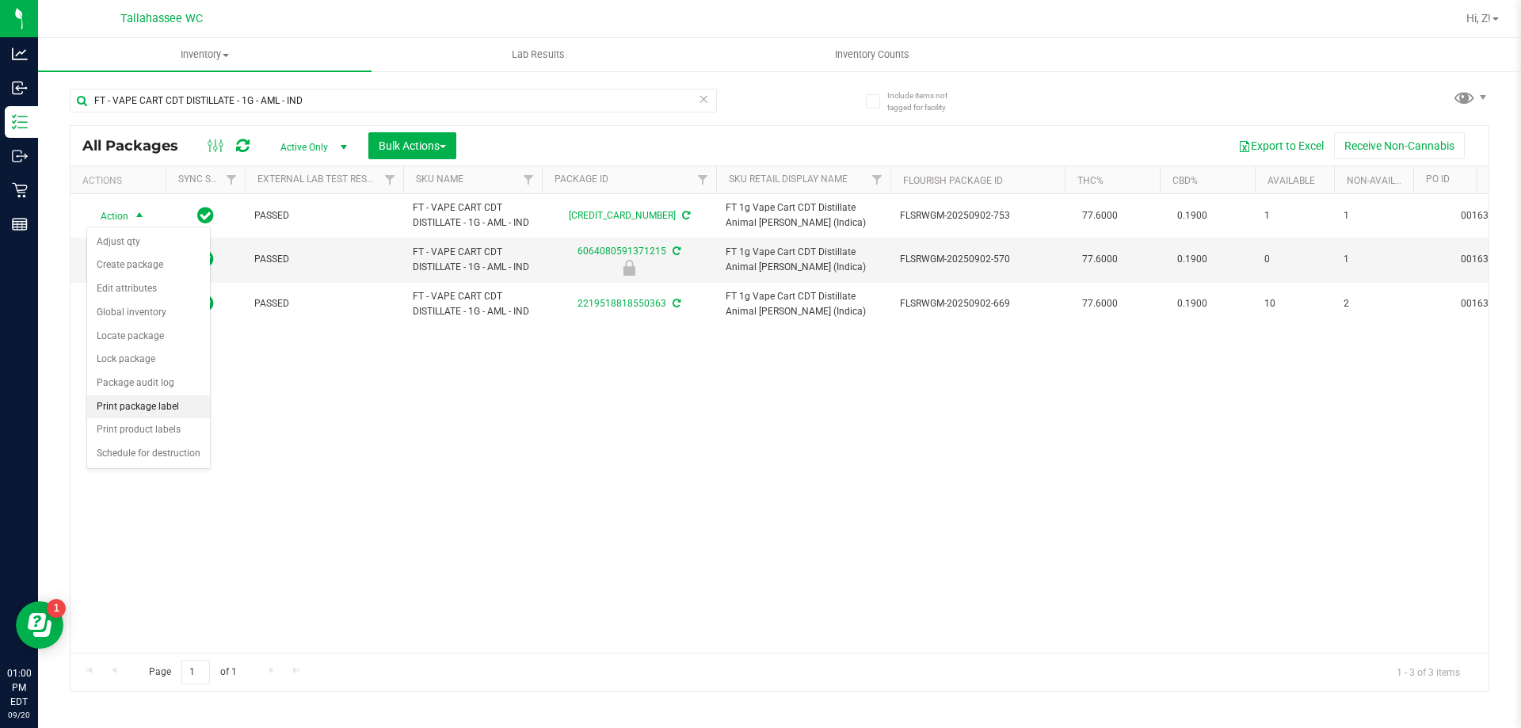
click at [149, 413] on li "Print package label" at bounding box center [148, 407] width 123 height 24
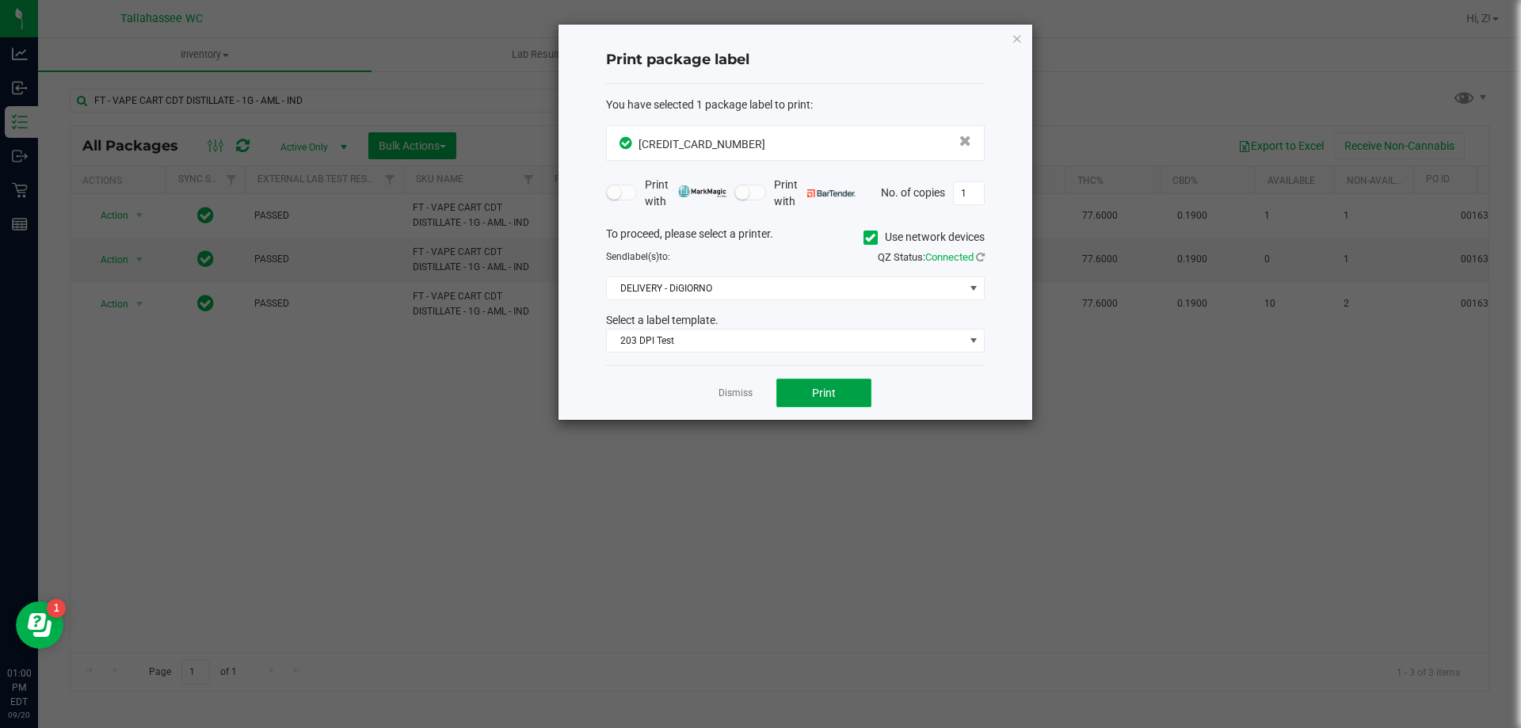
click at [791, 381] on button "Print" at bounding box center [823, 393] width 95 height 29
click at [1019, 40] on icon "button" at bounding box center [1016, 38] width 11 height 19
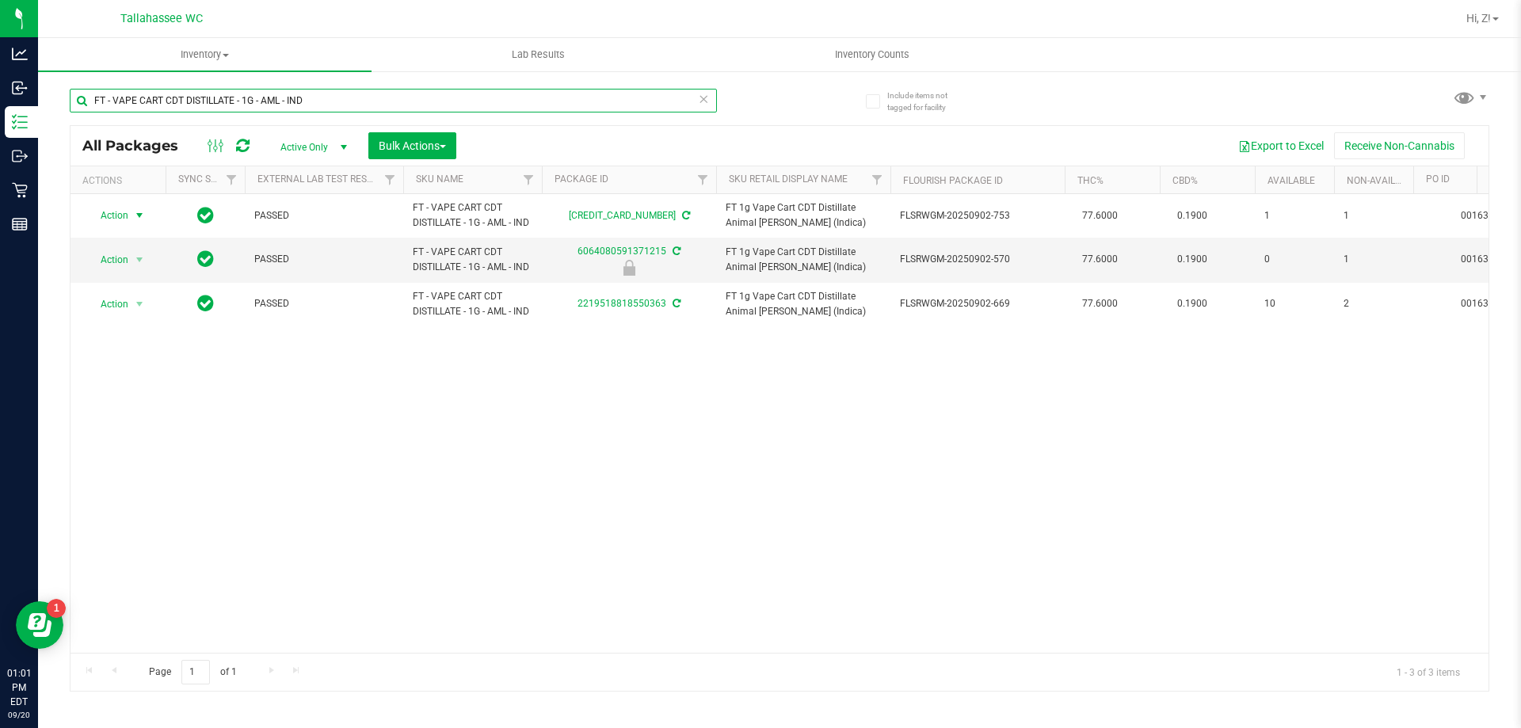
click at [300, 110] on input "FT - VAPE CART CDT DISTILLATE - 1G - AML - IND" at bounding box center [393, 101] width 647 height 24
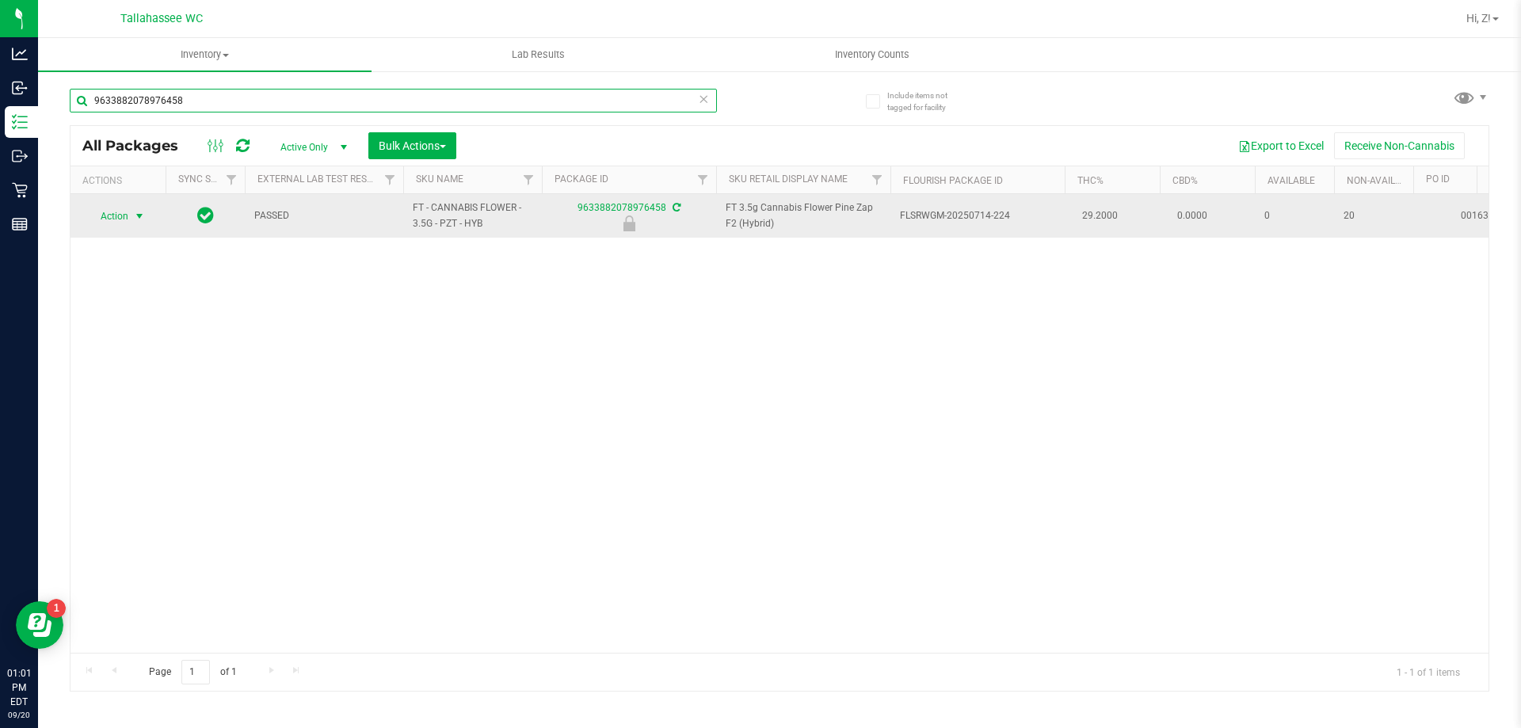
type input "9633882078976458"
click at [134, 219] on span "select" at bounding box center [139, 216] width 13 height 13
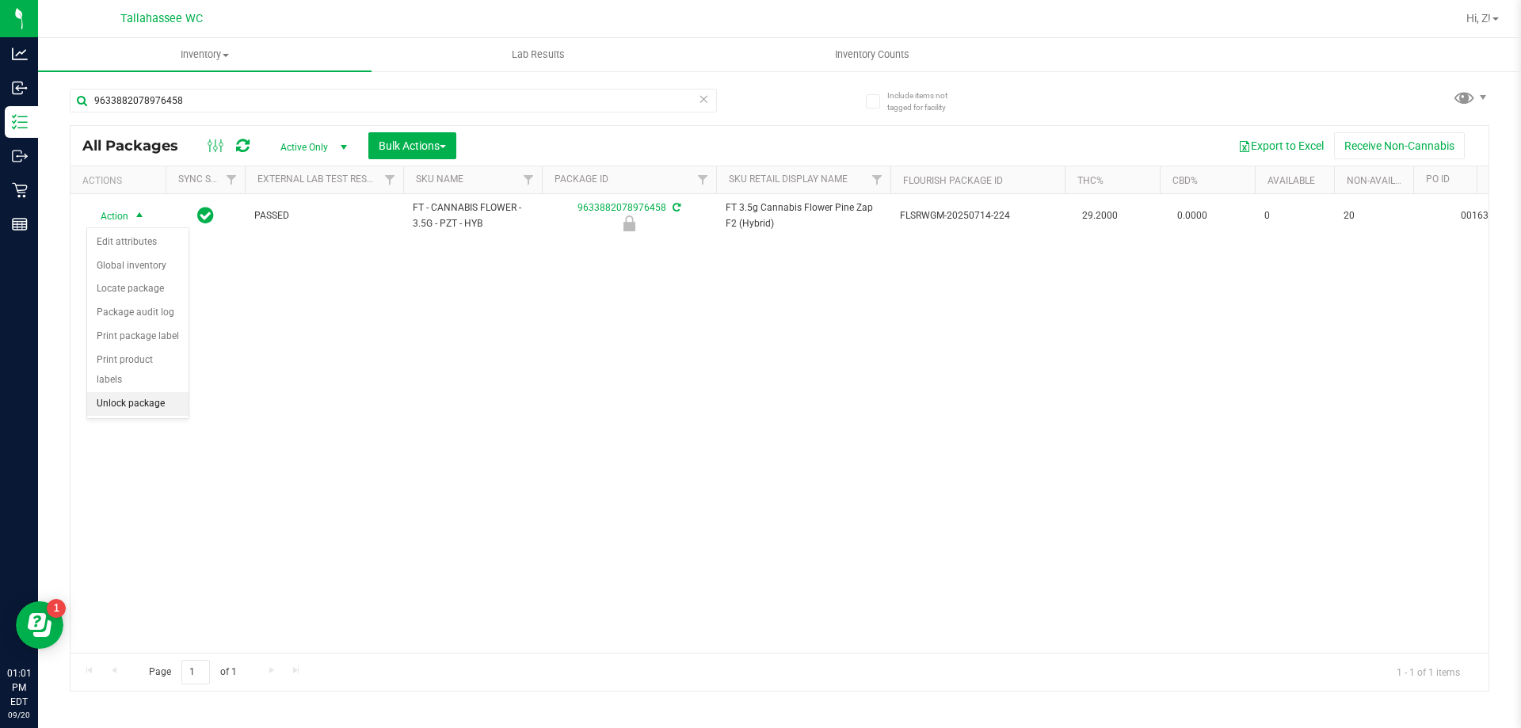
click at [153, 392] on li "Unlock package" at bounding box center [137, 404] width 101 height 24
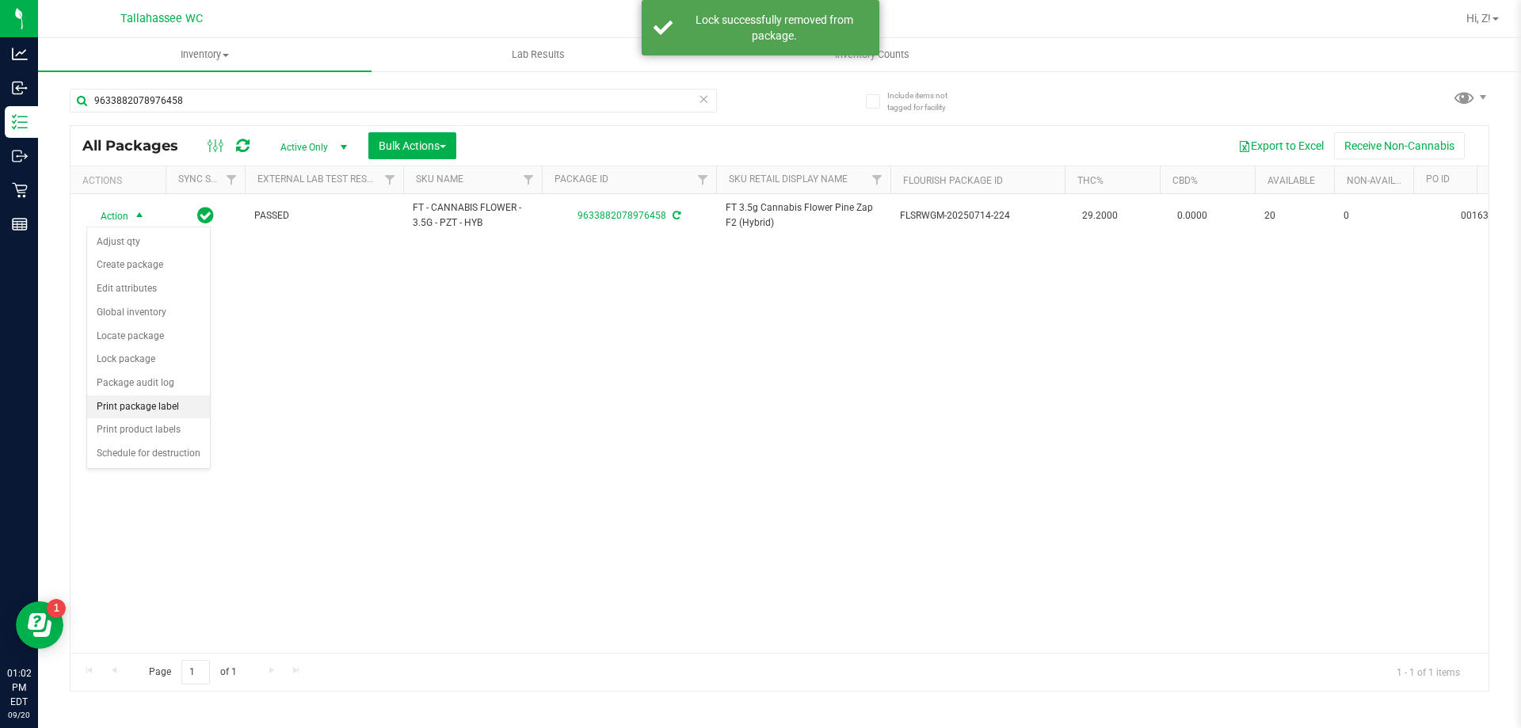
click at [158, 403] on li "Print package label" at bounding box center [148, 407] width 123 height 24
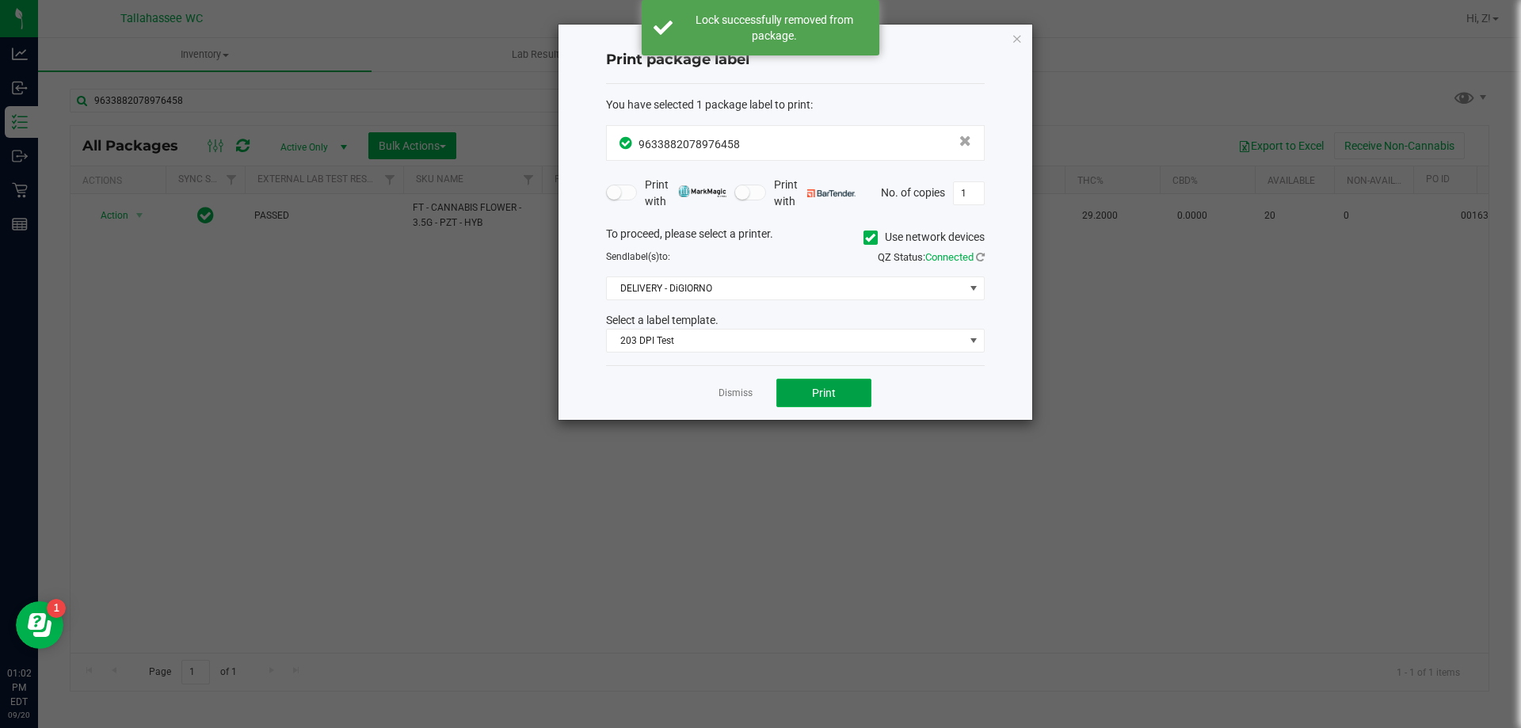
click at [805, 387] on button "Print" at bounding box center [823, 393] width 95 height 29
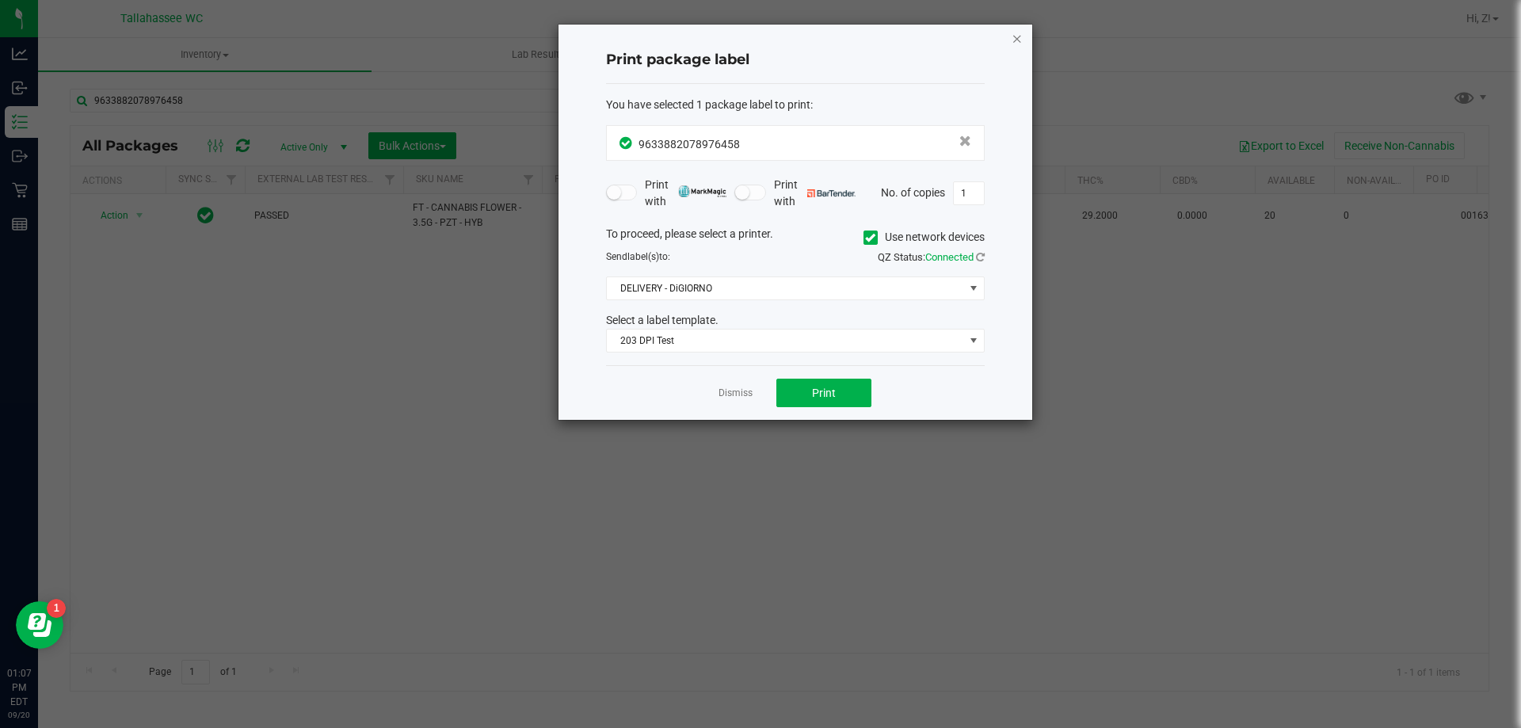
click at [1019, 41] on icon "button" at bounding box center [1016, 38] width 11 height 19
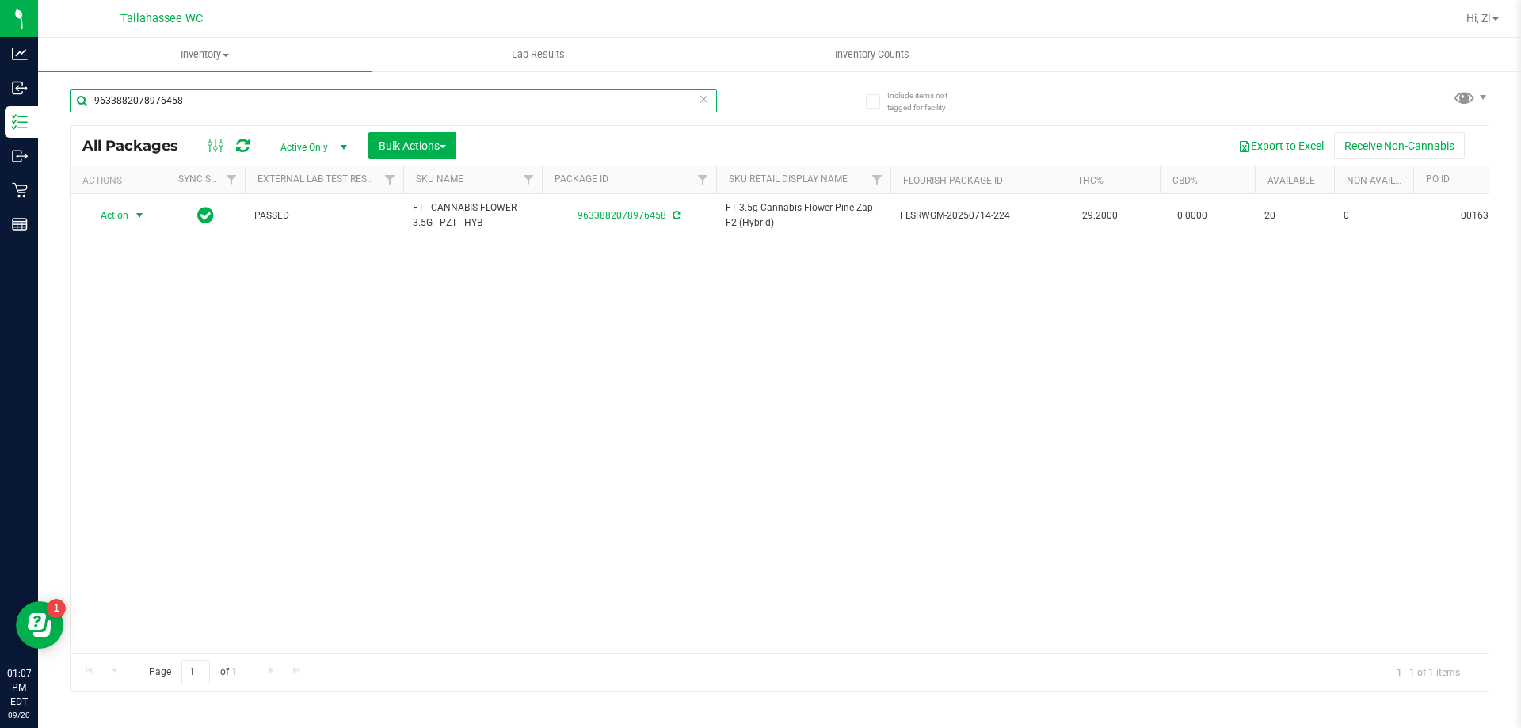
click at [281, 101] on input "9633882078976458" at bounding box center [393, 101] width 647 height 24
type input "0888015479299378"
click at [117, 213] on span "Action" at bounding box center [107, 216] width 43 height 22
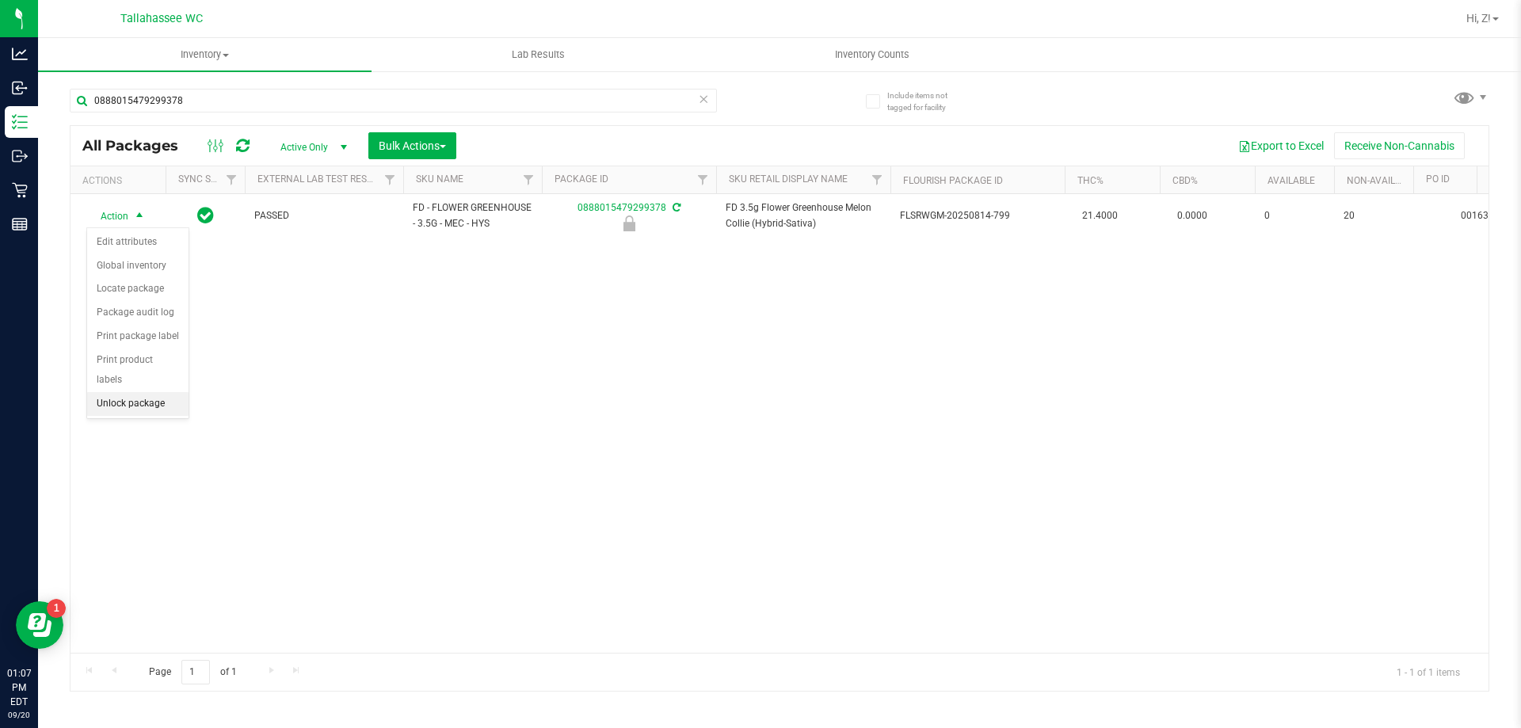
click at [148, 393] on li "Unlock package" at bounding box center [137, 404] width 101 height 24
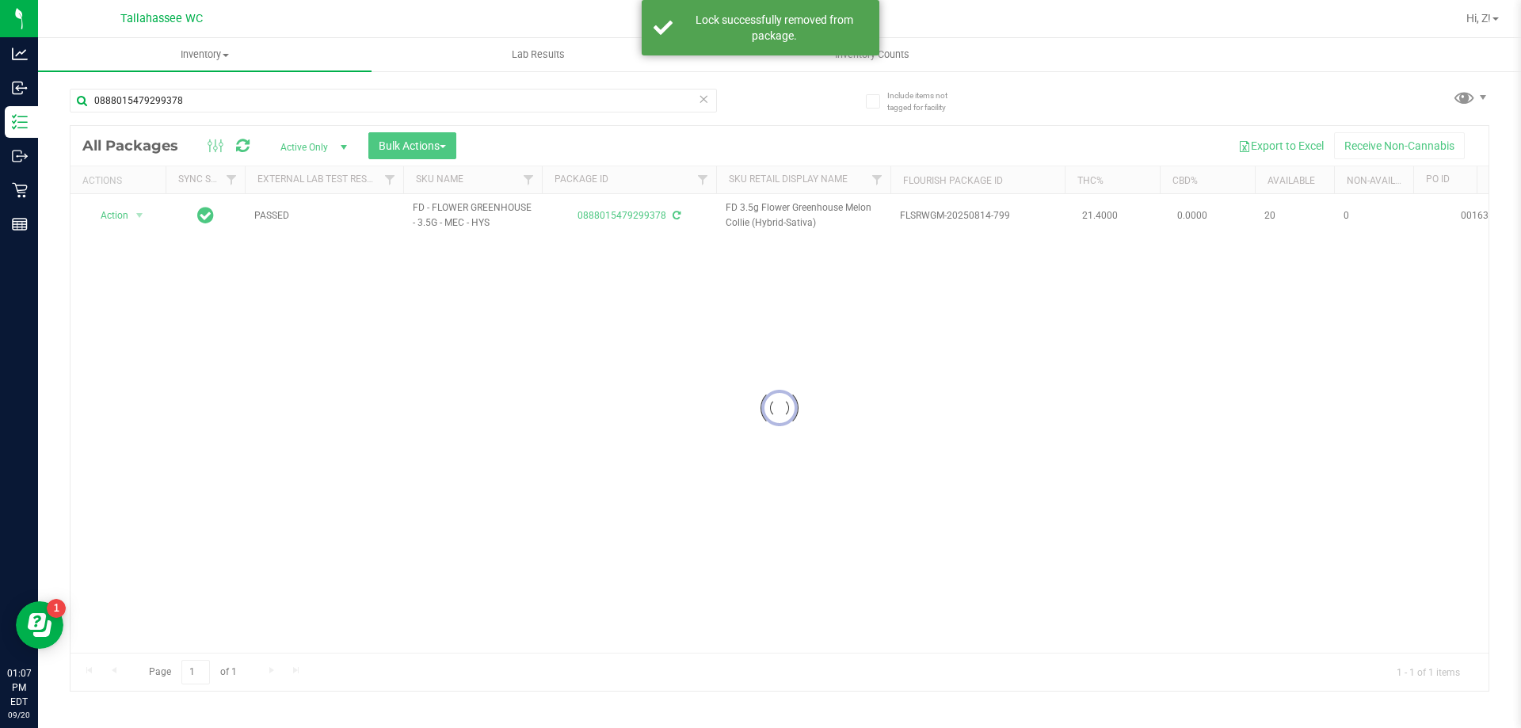
click at [138, 210] on div at bounding box center [779, 408] width 1418 height 565
click at [131, 215] on span "select" at bounding box center [140, 215] width 20 height 22
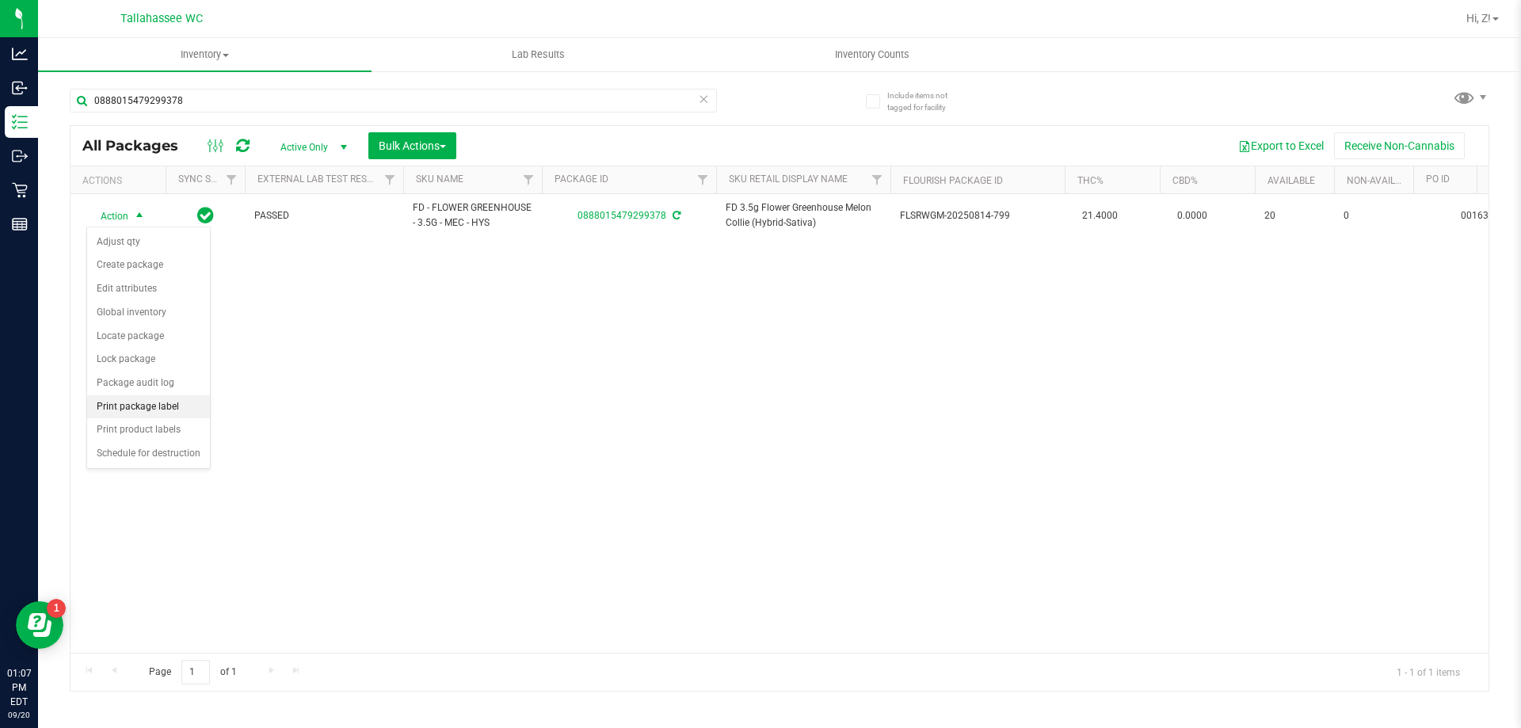
click at [157, 408] on li "Print package label" at bounding box center [148, 407] width 123 height 24
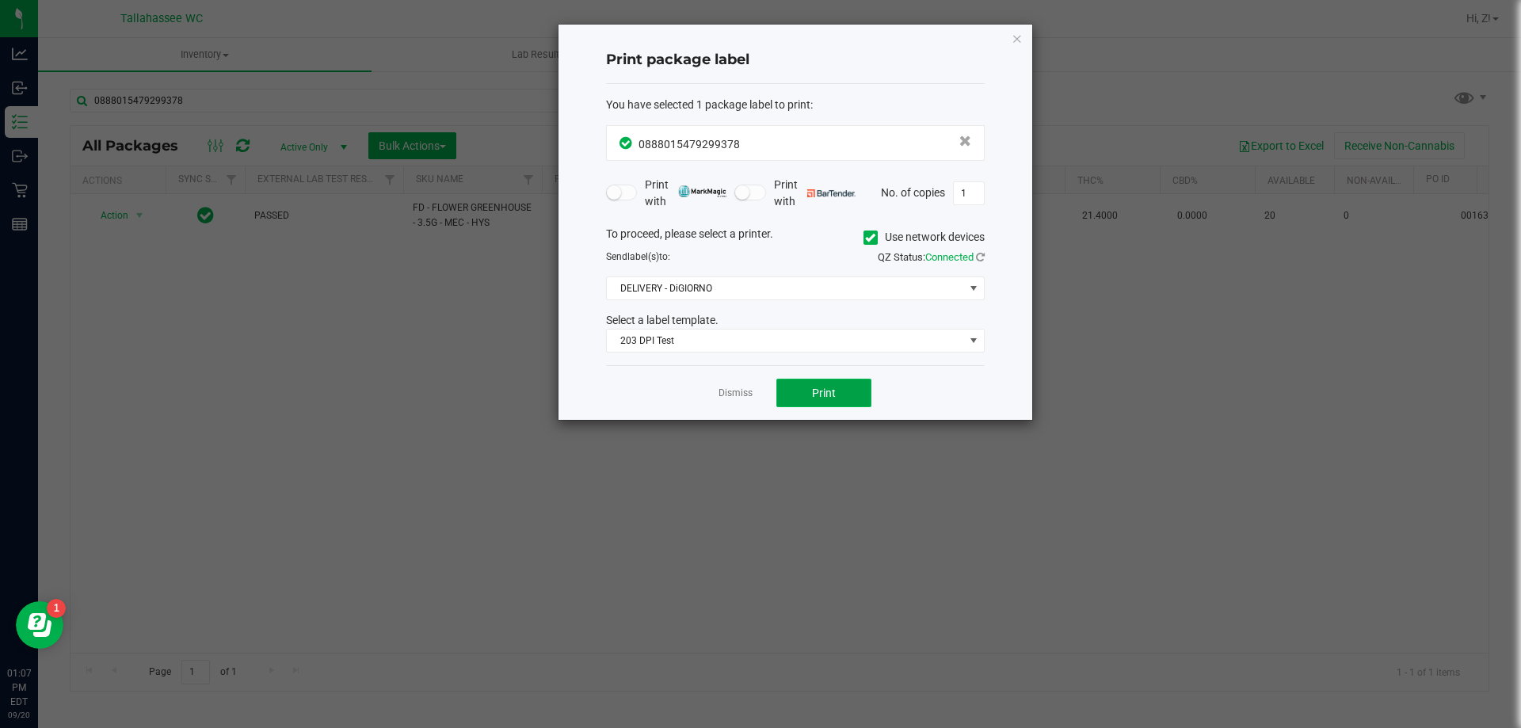
click at [796, 387] on button "Print" at bounding box center [823, 393] width 95 height 29
click at [1016, 43] on icon "button" at bounding box center [1016, 38] width 11 height 19
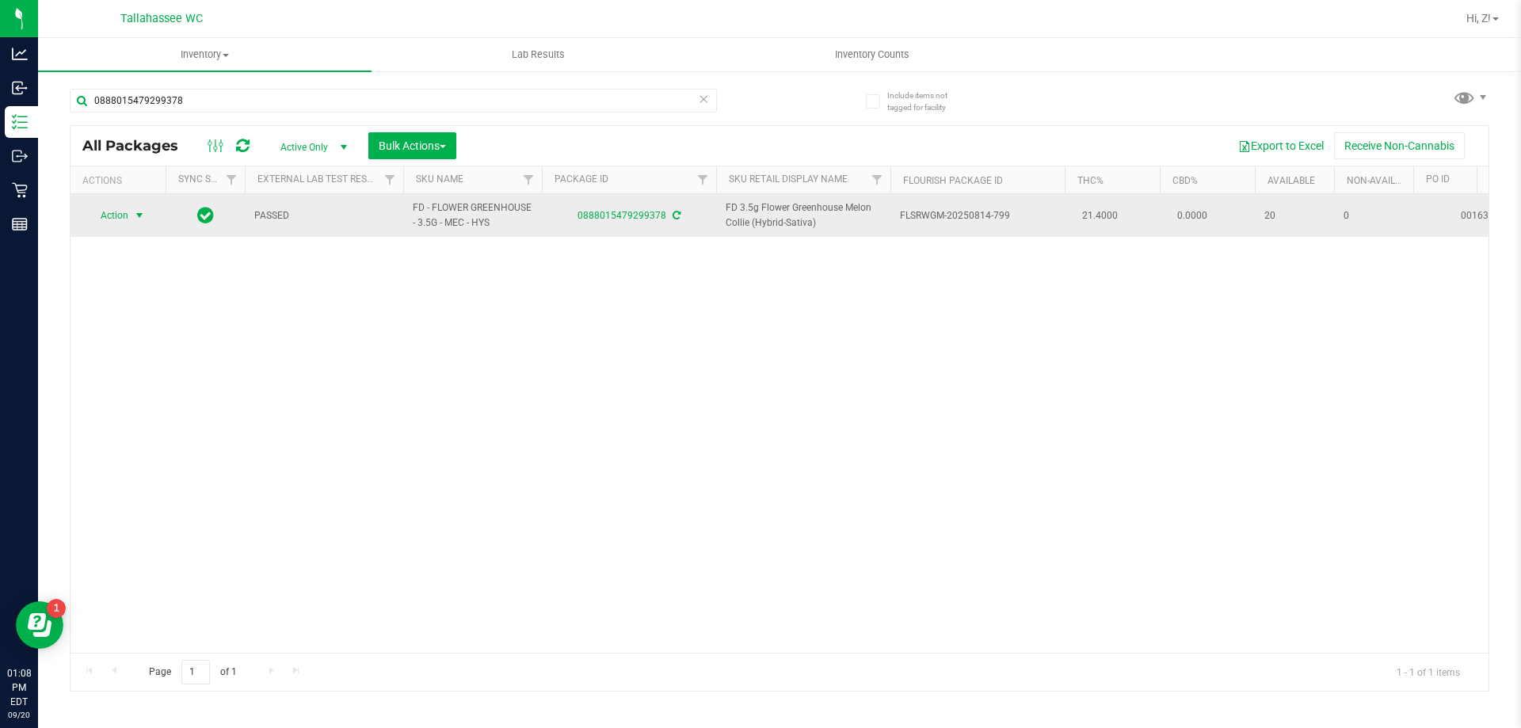
click at [133, 215] on span "select" at bounding box center [139, 215] width 13 height 13
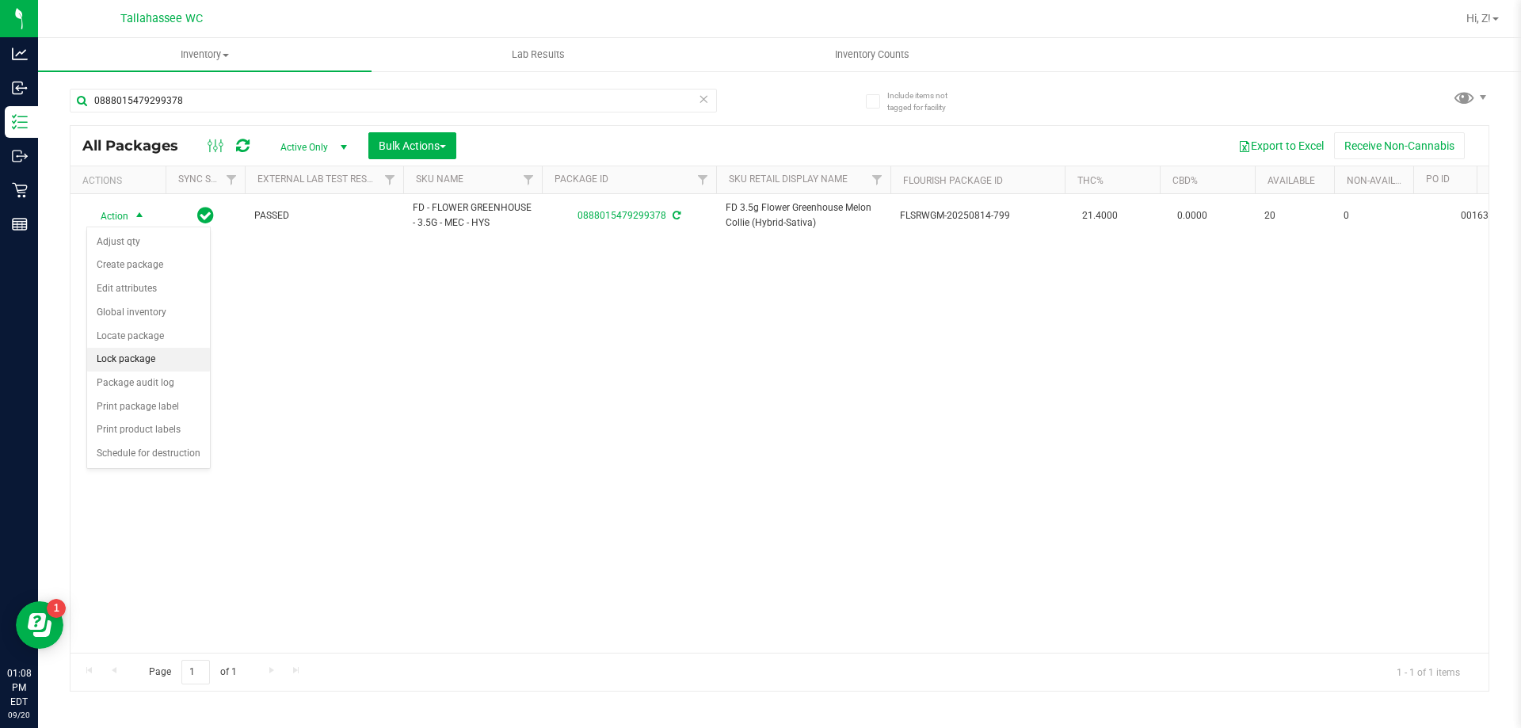
click at [149, 360] on li "Lock package" at bounding box center [148, 360] width 123 height 24
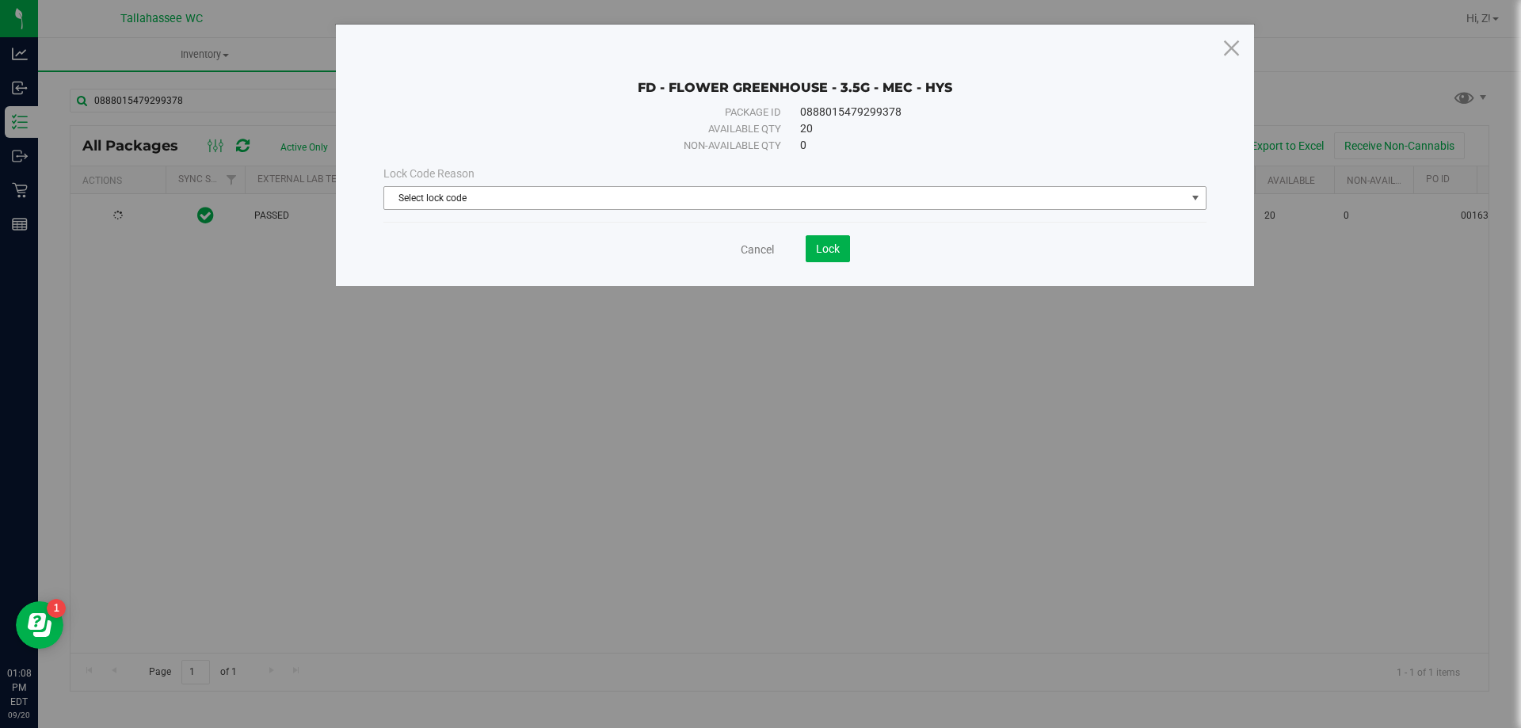
click at [722, 201] on span "Select lock code" at bounding box center [785, 198] width 802 height 22
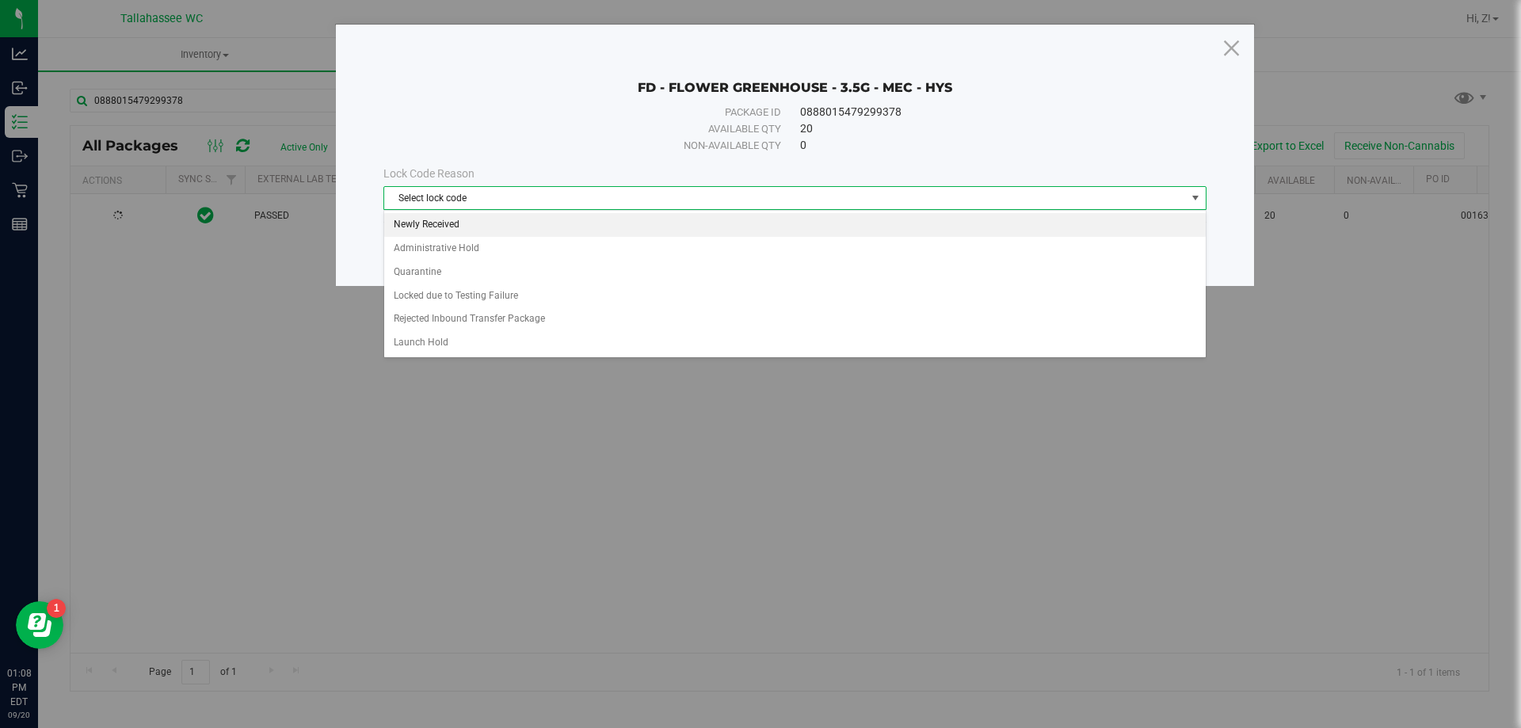
click at [451, 230] on li "Newly Received" at bounding box center [794, 225] width 821 height 24
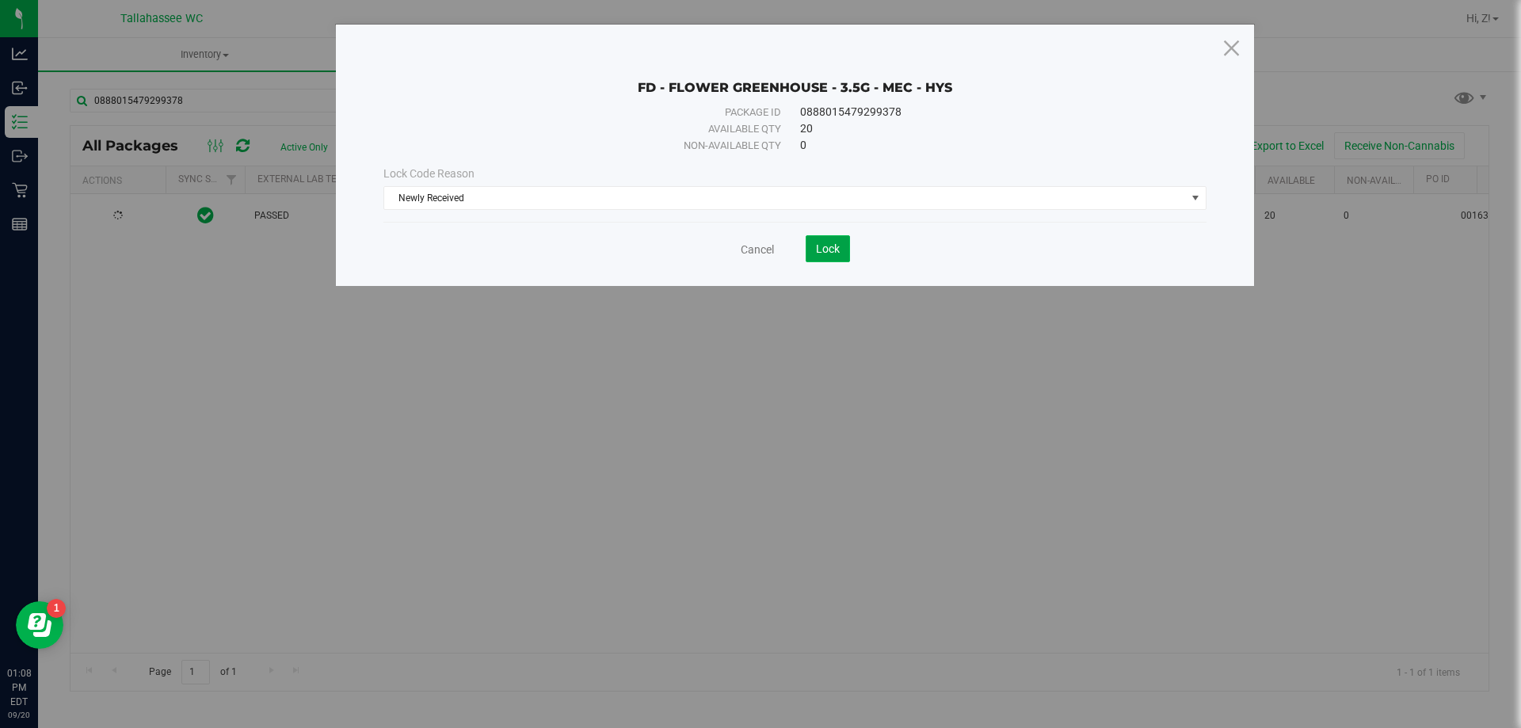
click at [832, 241] on button "Lock" at bounding box center [828, 248] width 44 height 27
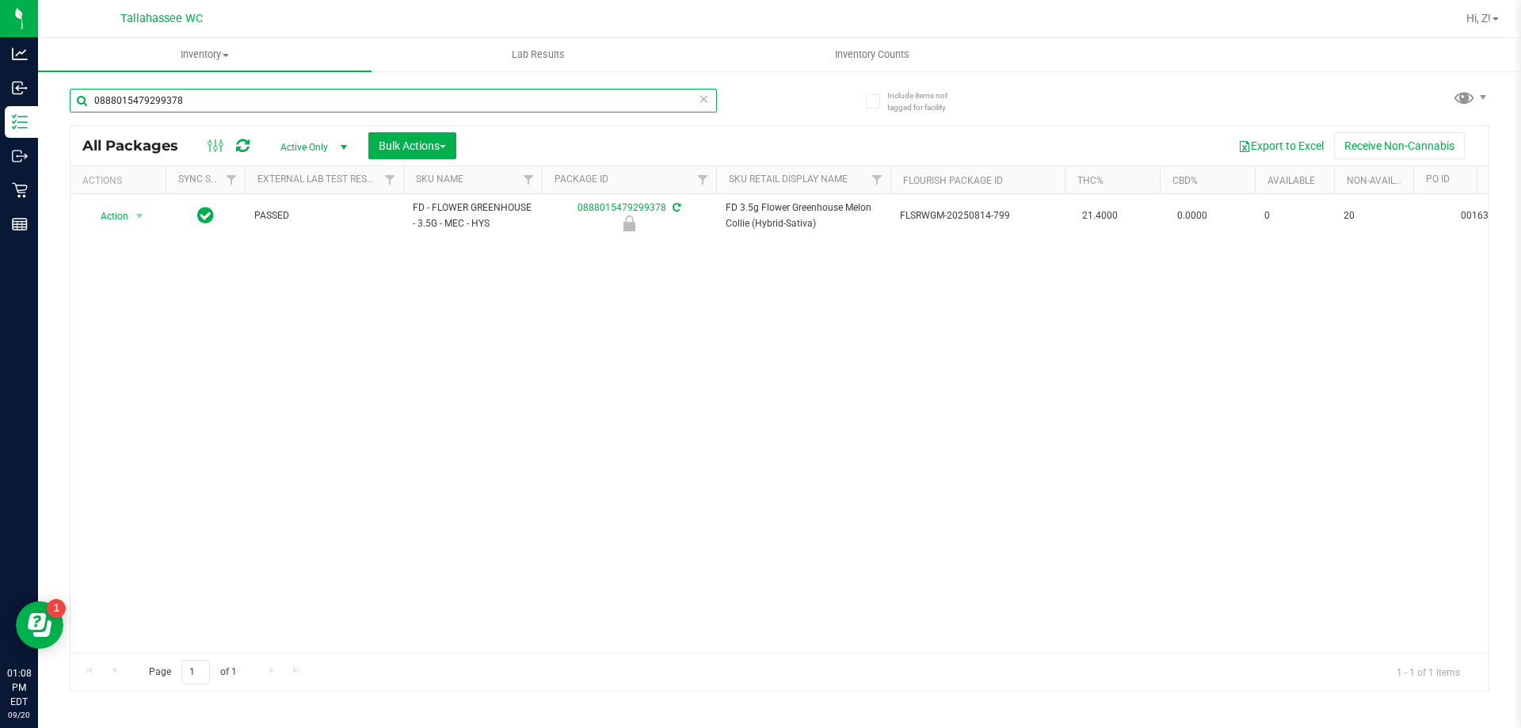
click at [214, 102] on input "0888015479299378" at bounding box center [393, 101] width 647 height 24
type input "0449140237010775"
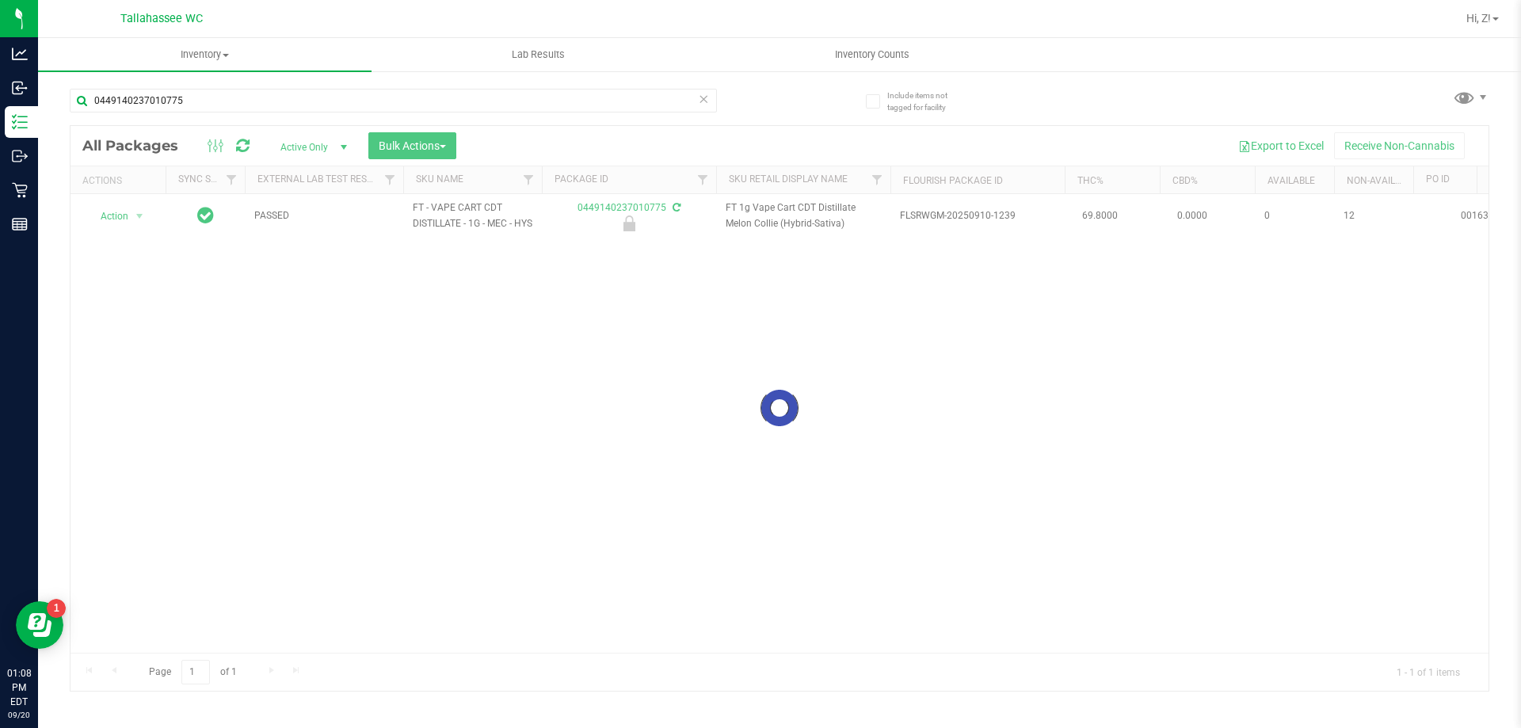
click at [128, 220] on div at bounding box center [779, 408] width 1418 height 565
click at [130, 220] on span "select" at bounding box center [140, 216] width 20 height 22
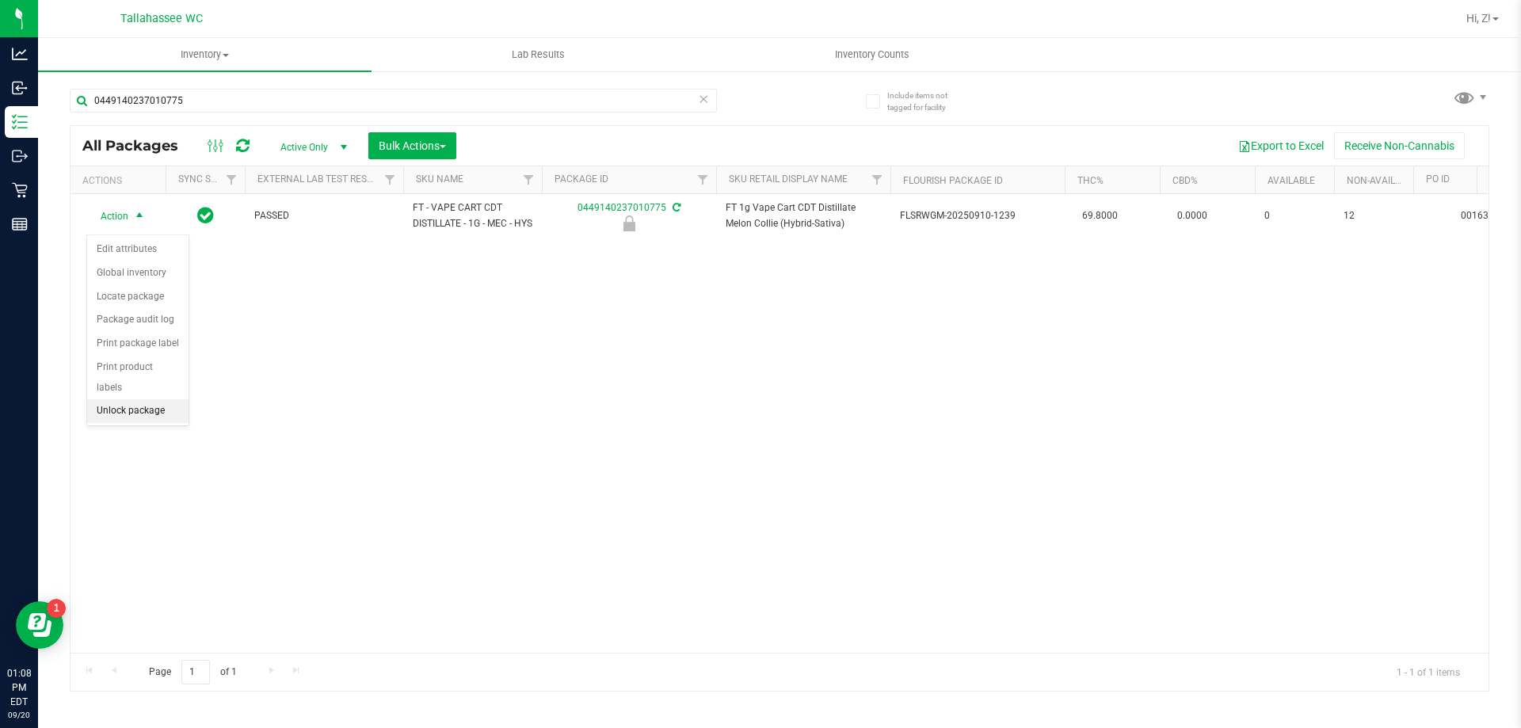
click at [150, 399] on li "Unlock package" at bounding box center [137, 411] width 101 height 24
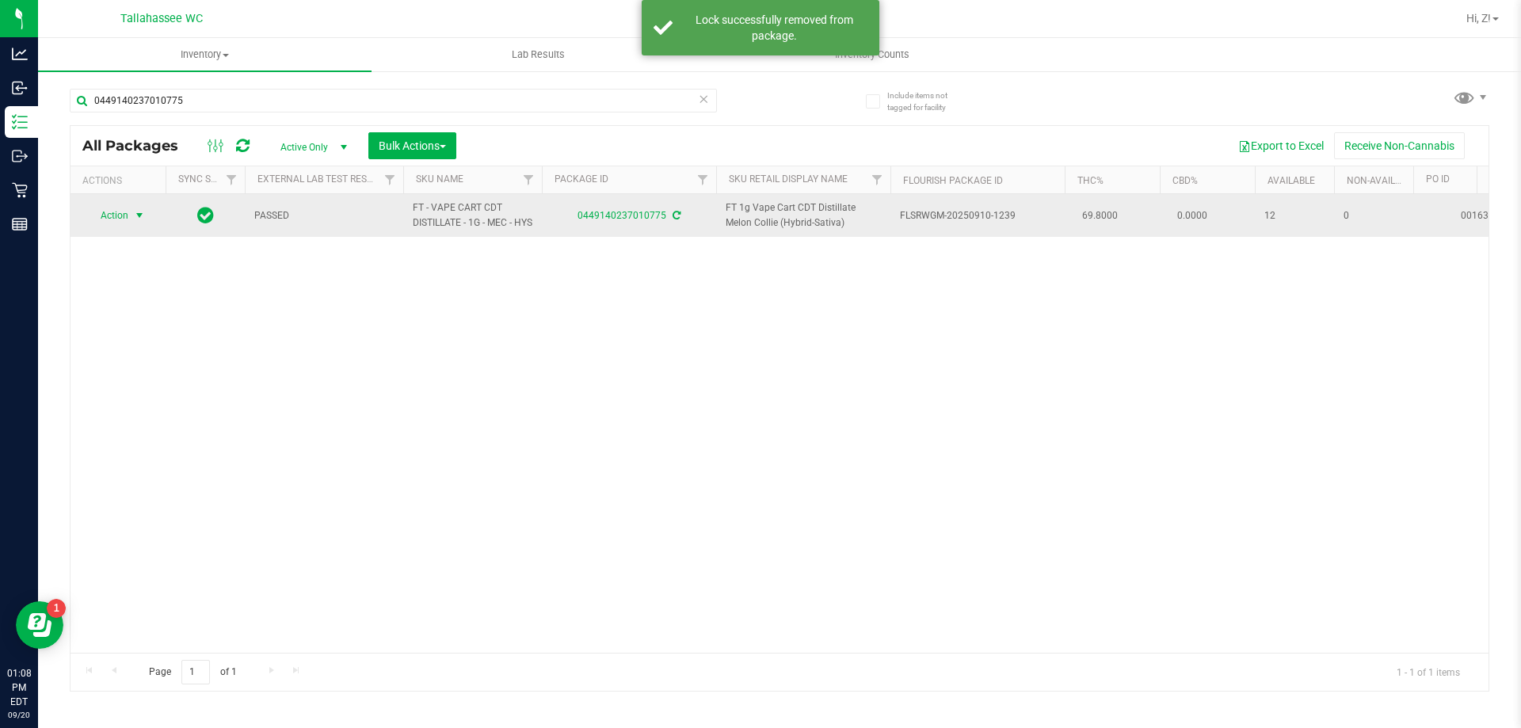
click at [131, 215] on span "select" at bounding box center [140, 215] width 20 height 22
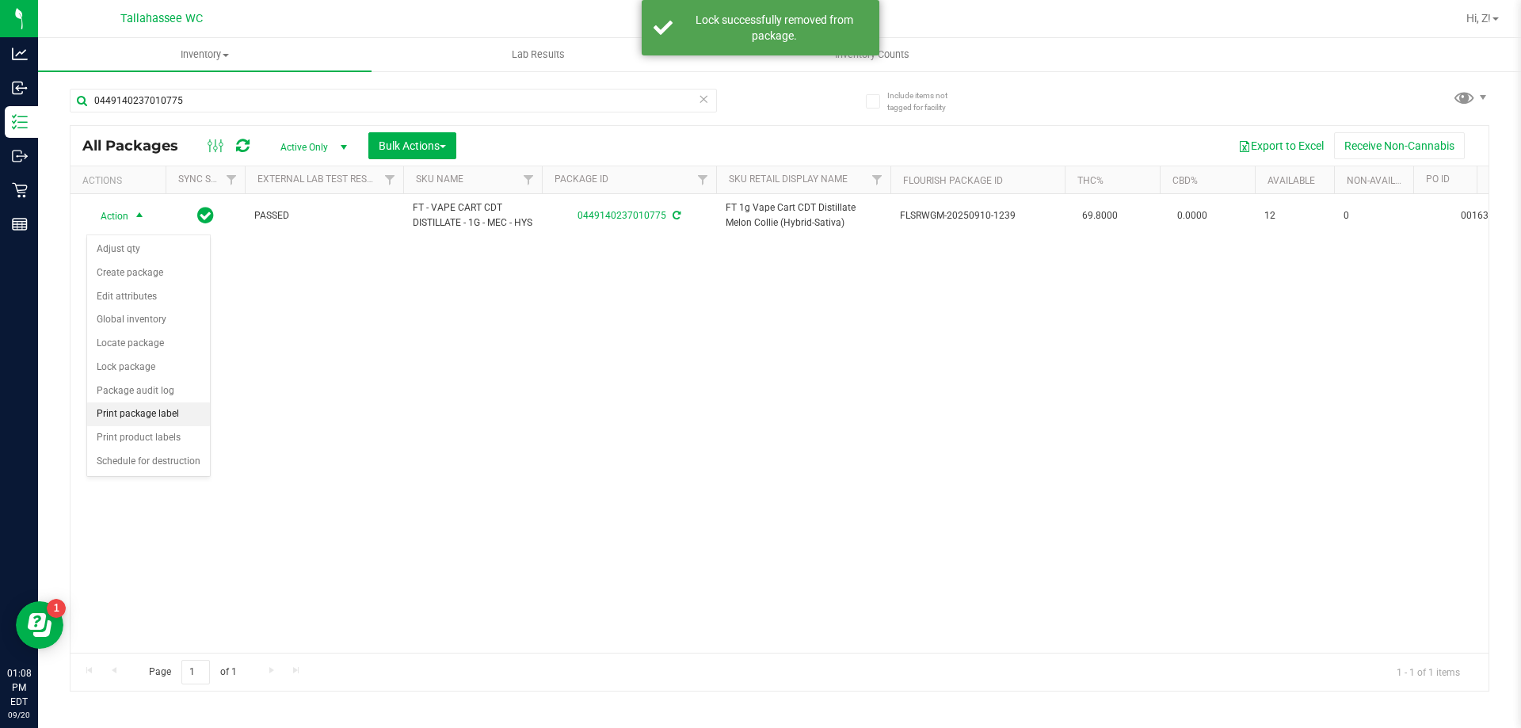
click at [148, 404] on li "Print package label" at bounding box center [148, 414] width 123 height 24
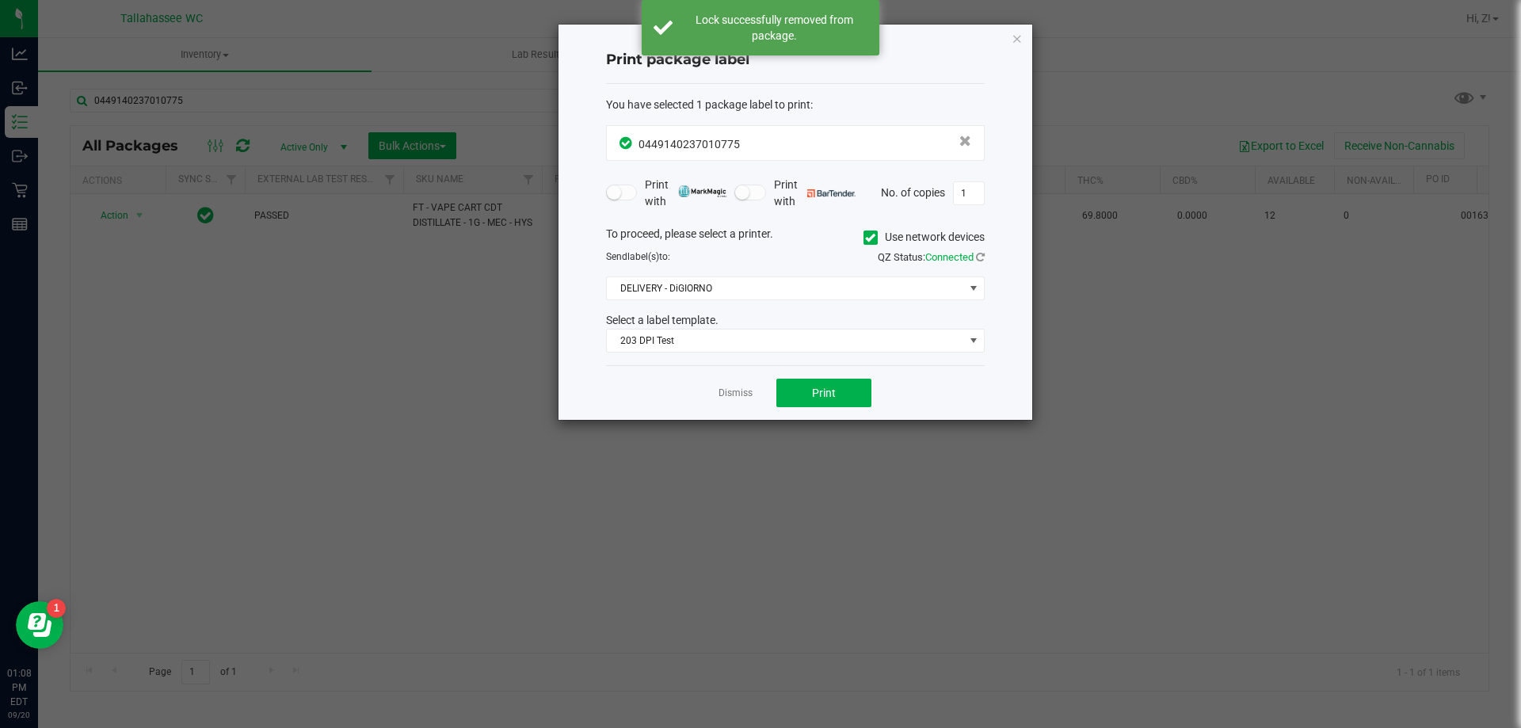
click at [827, 410] on div "Dismiss Print" at bounding box center [795, 392] width 379 height 55
click at [833, 404] on button "Print" at bounding box center [823, 393] width 95 height 29
click at [1019, 35] on icon "button" at bounding box center [1016, 38] width 11 height 19
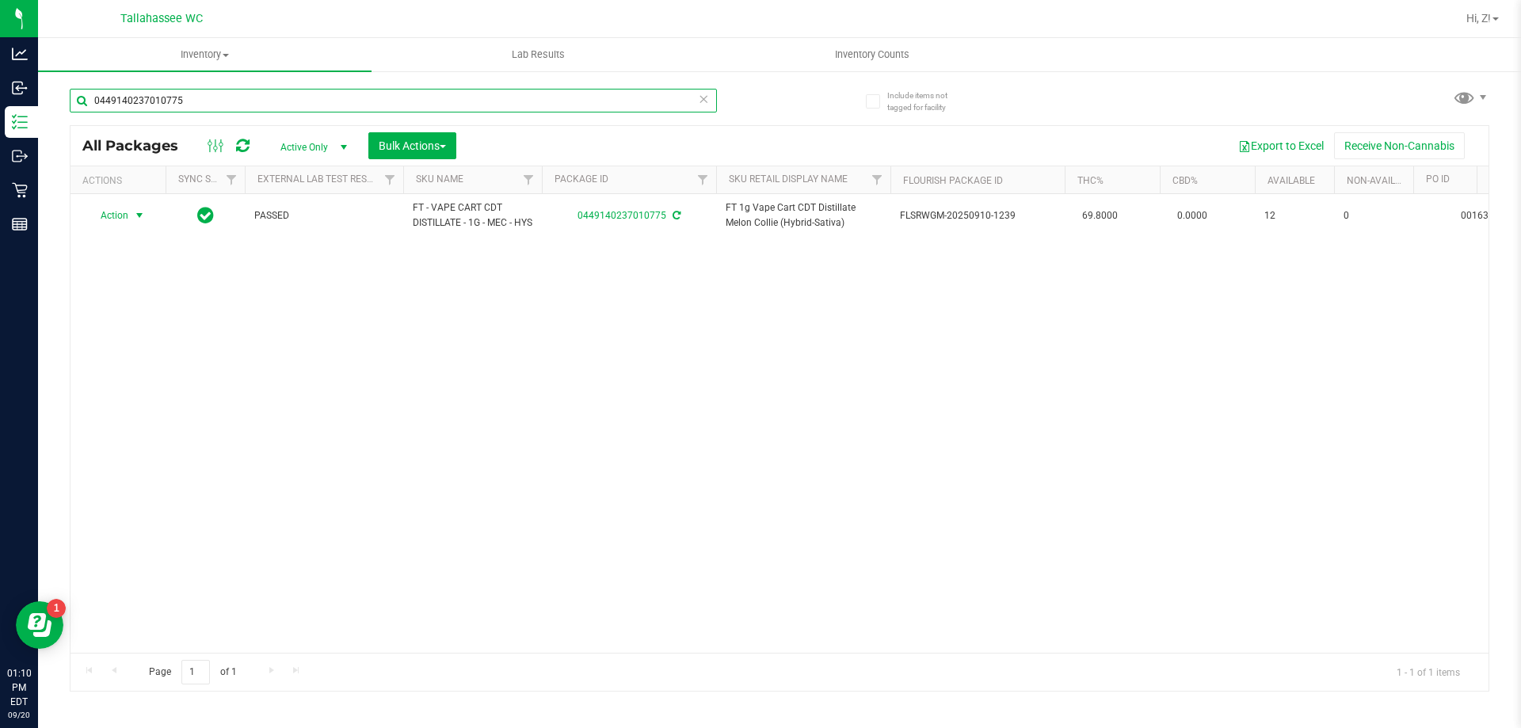
click at [230, 97] on input "0449140237010775" at bounding box center [393, 101] width 647 height 24
click at [230, 98] on input "0449140237010775" at bounding box center [393, 101] width 647 height 24
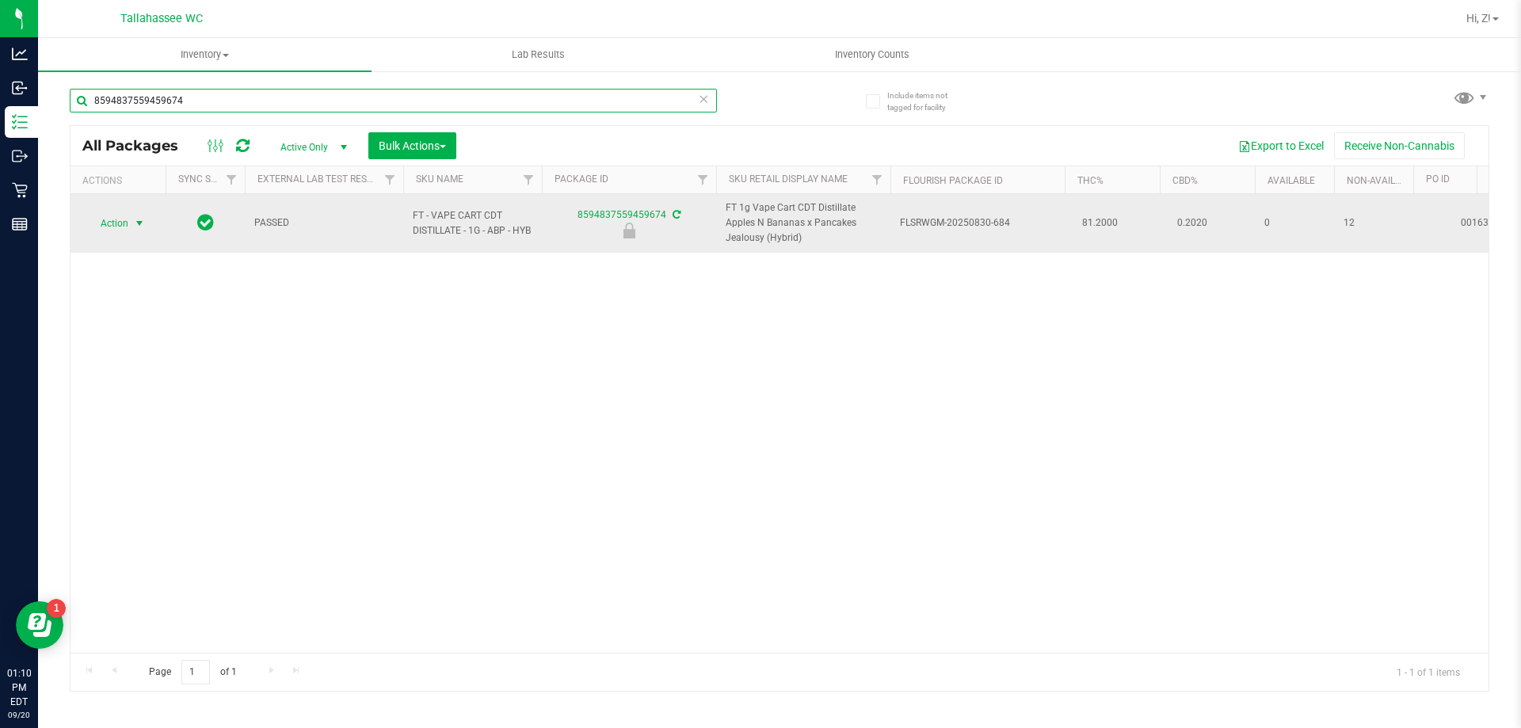
type input "8594837559459674"
click at [127, 218] on span "Action" at bounding box center [107, 223] width 43 height 22
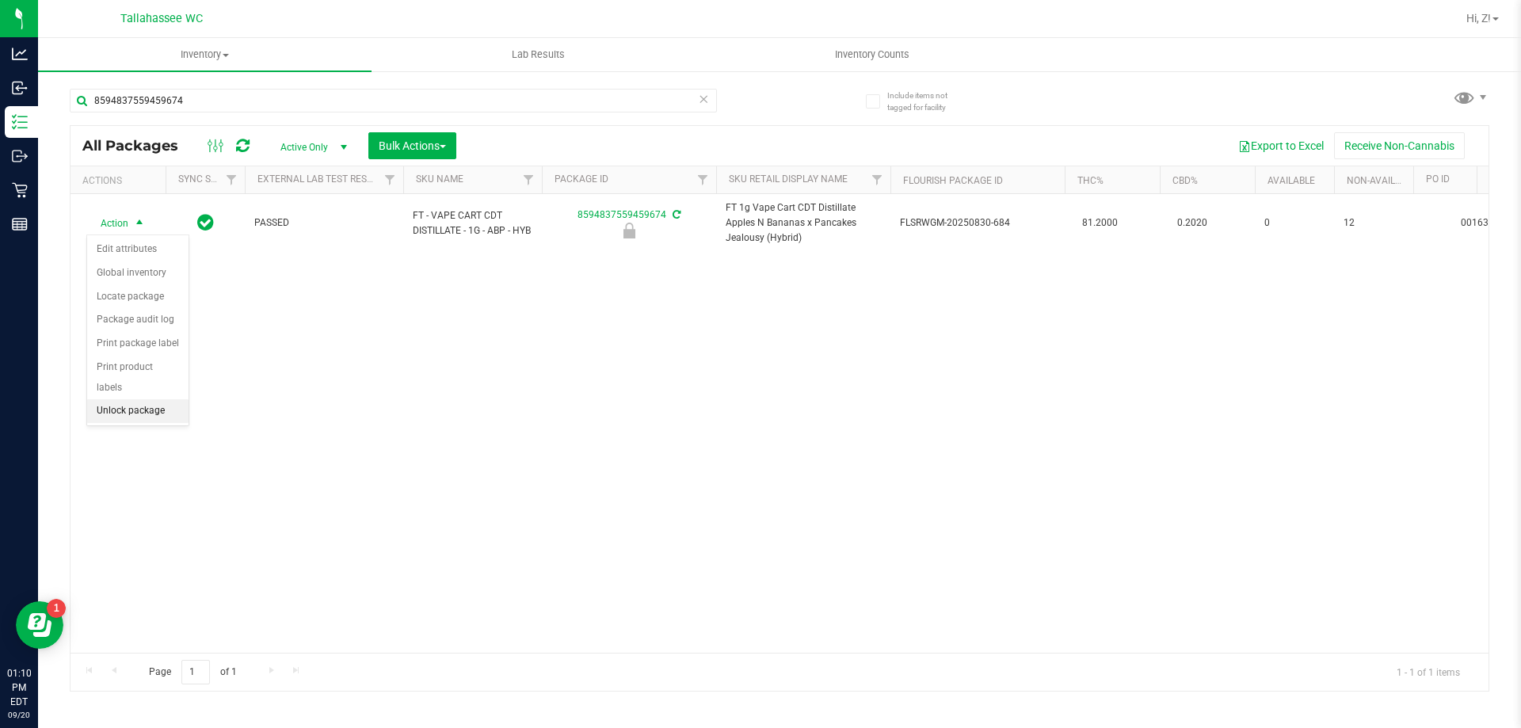
click at [133, 399] on li "Unlock package" at bounding box center [137, 411] width 101 height 24
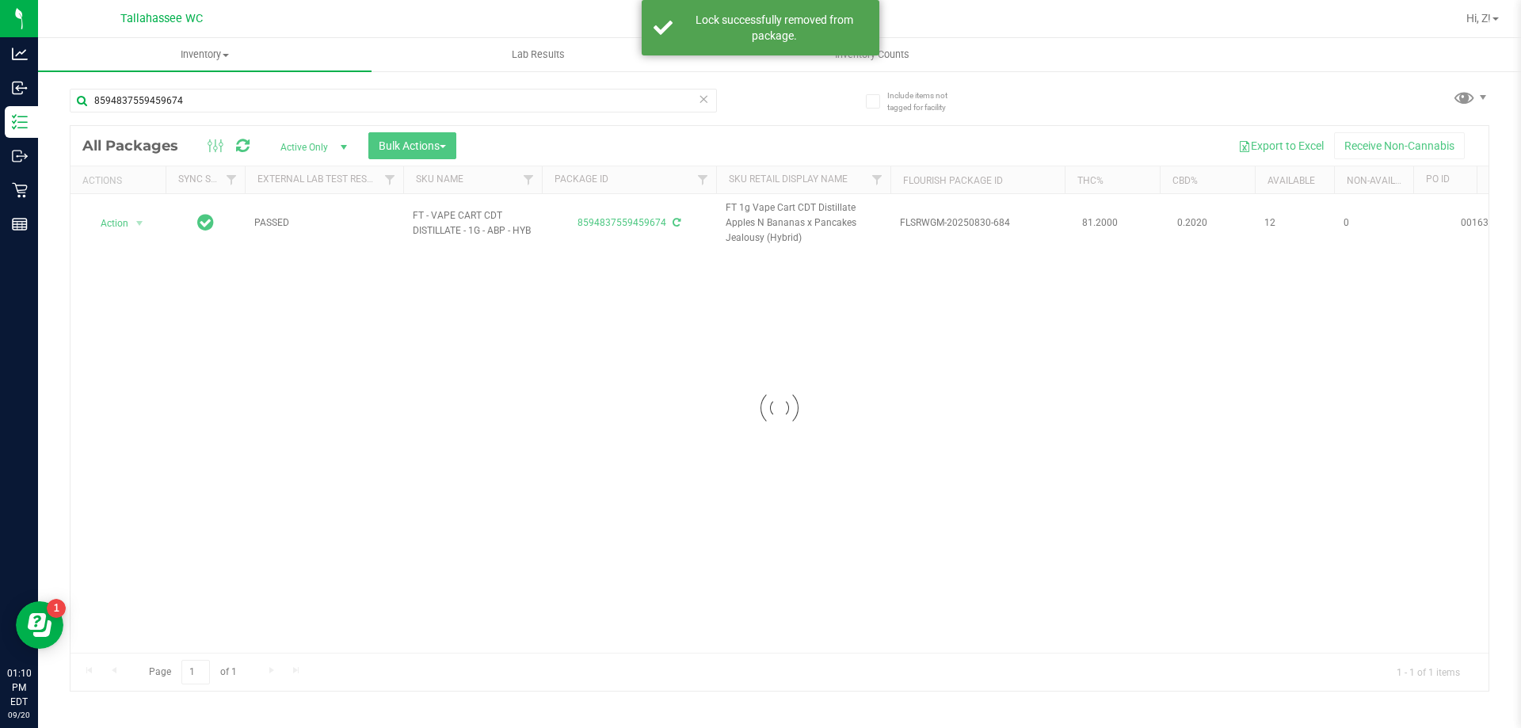
click at [116, 224] on div at bounding box center [779, 408] width 1418 height 565
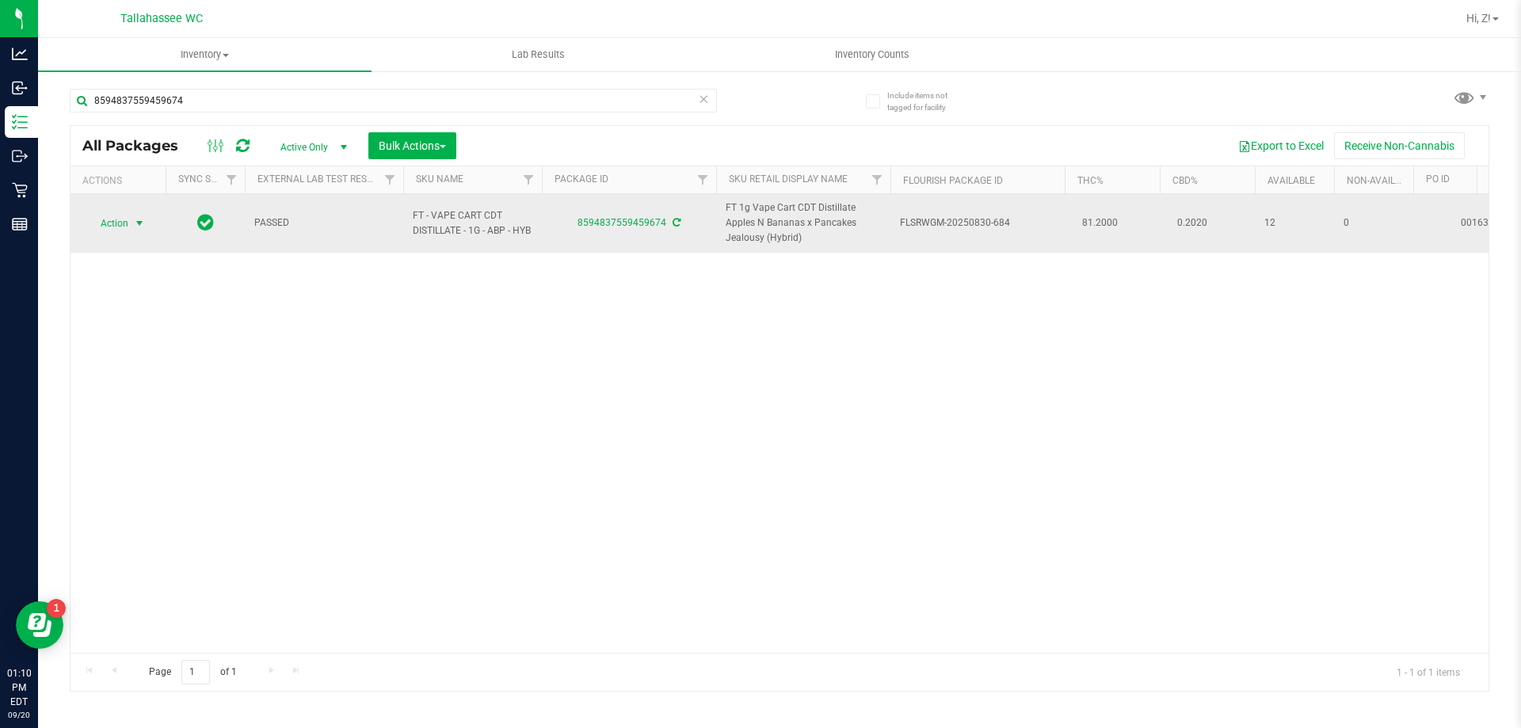
click at [123, 227] on span "Action" at bounding box center [107, 223] width 43 height 22
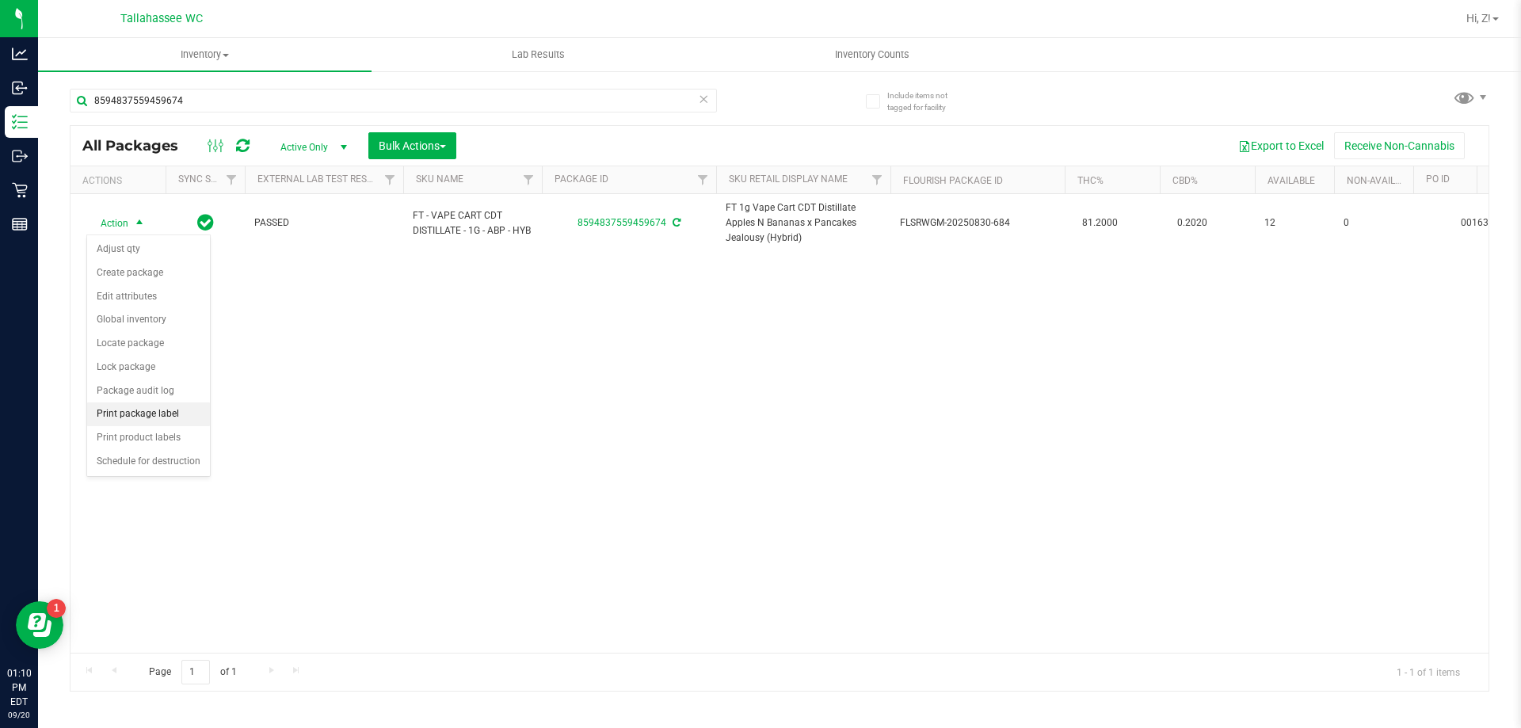
click at [153, 421] on li "Print package label" at bounding box center [148, 414] width 123 height 24
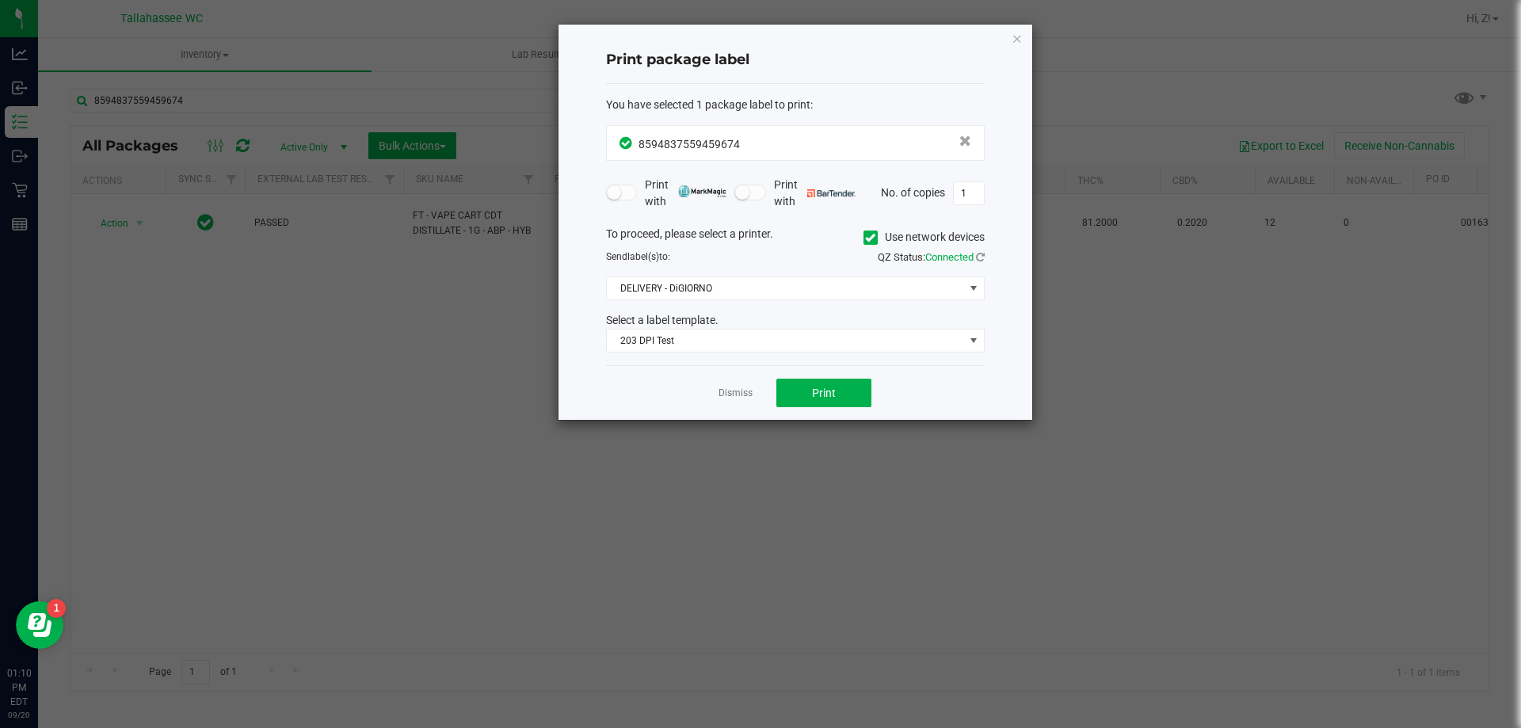
click at [826, 408] on div "Dismiss Print" at bounding box center [795, 392] width 379 height 55
click at [824, 394] on span "Print" at bounding box center [824, 393] width 24 height 13
click at [601, 517] on ngb-modal-window "Print package label You have selected 1 package label to print : 85948375594596…" at bounding box center [766, 364] width 1533 height 728
click at [1019, 32] on icon "button" at bounding box center [1016, 38] width 11 height 19
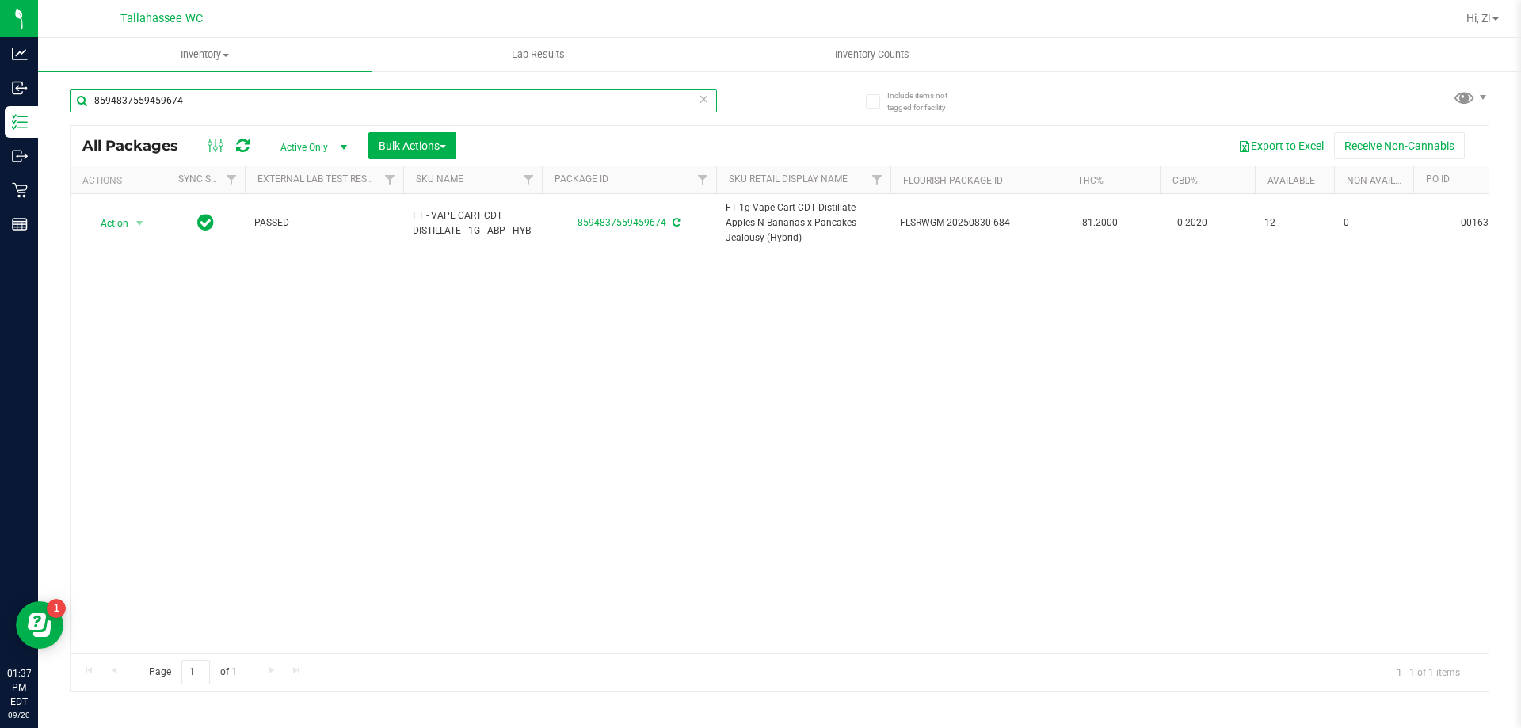
click at [187, 103] on input "8594837559459674" at bounding box center [393, 101] width 647 height 24
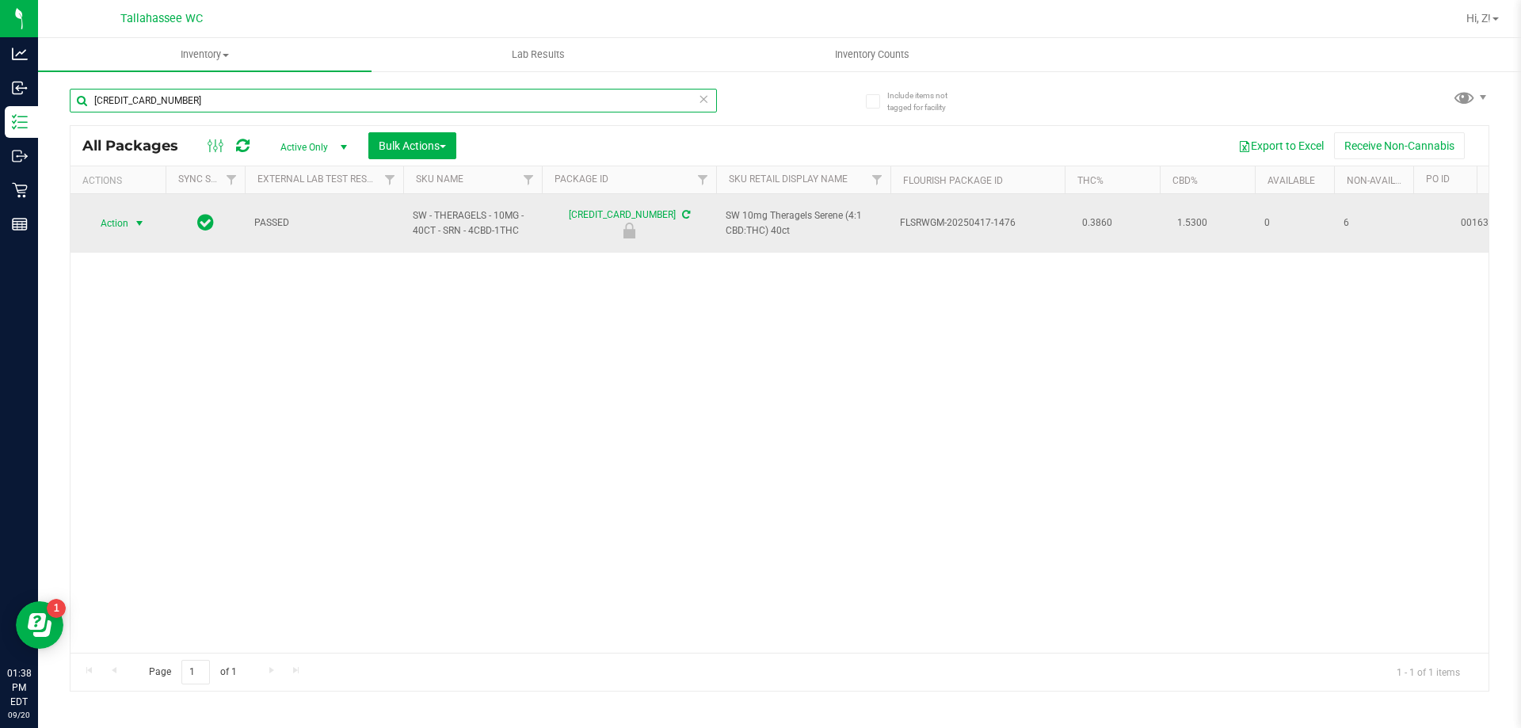
type input "4965365544889910"
click at [107, 212] on span "Action" at bounding box center [107, 223] width 43 height 22
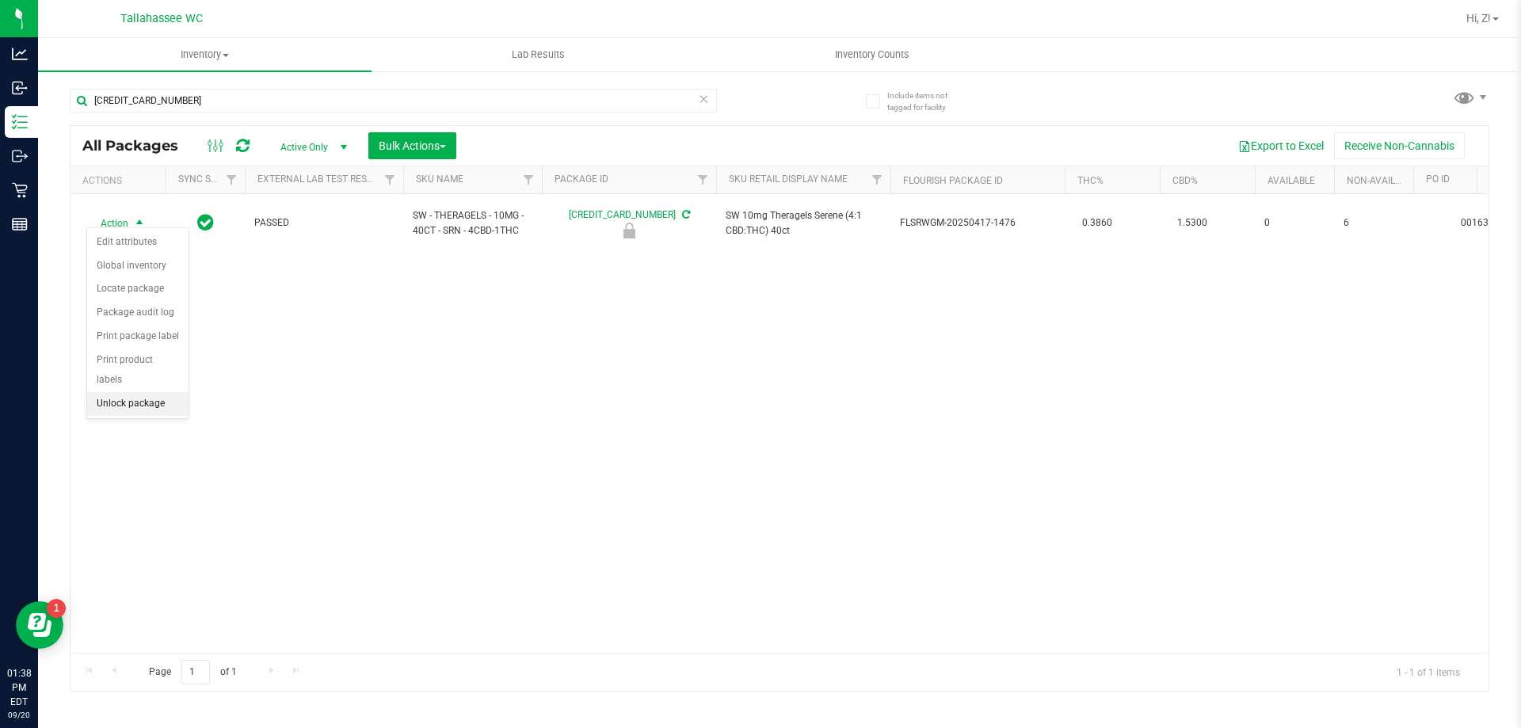
click at [139, 392] on li "Unlock package" at bounding box center [137, 404] width 101 height 24
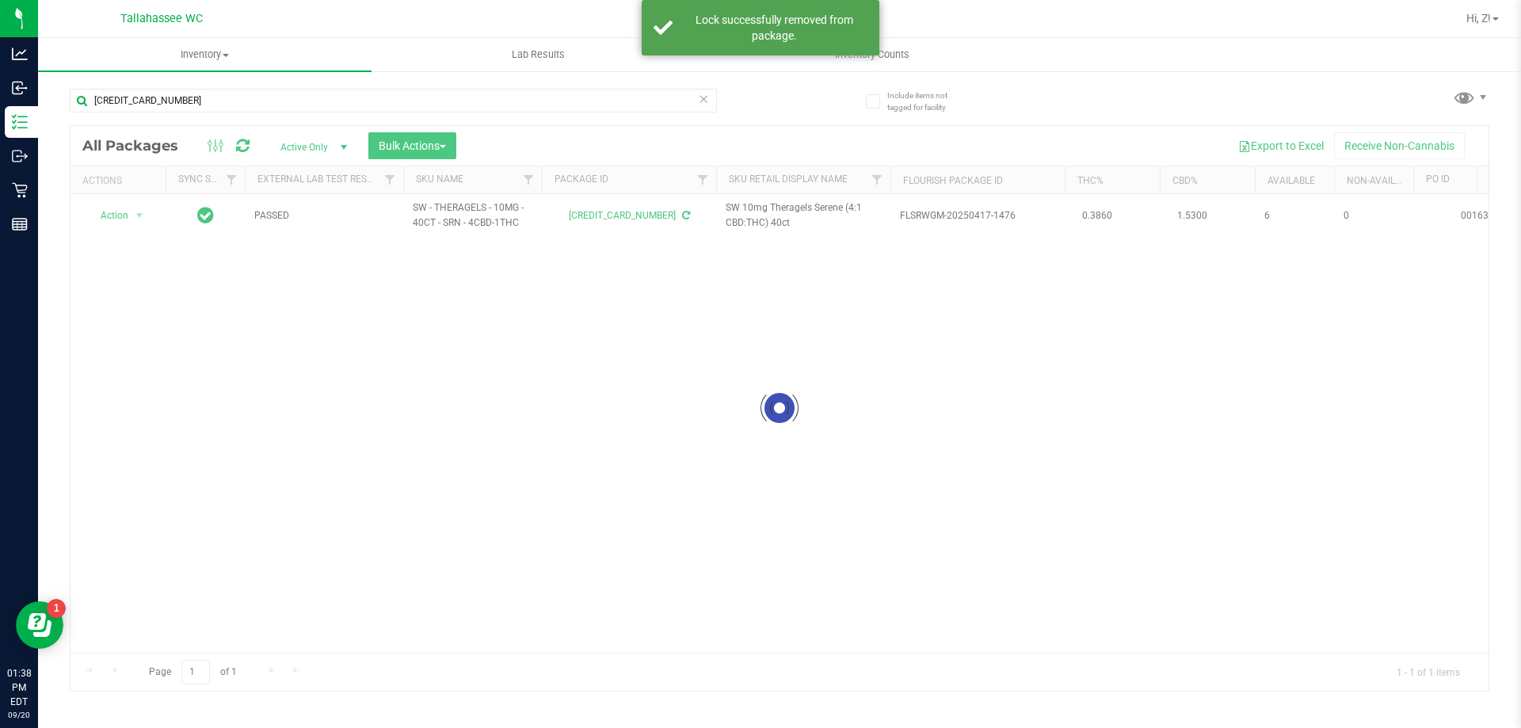
click at [136, 210] on div at bounding box center [779, 408] width 1418 height 565
click at [142, 212] on div at bounding box center [779, 408] width 1418 height 565
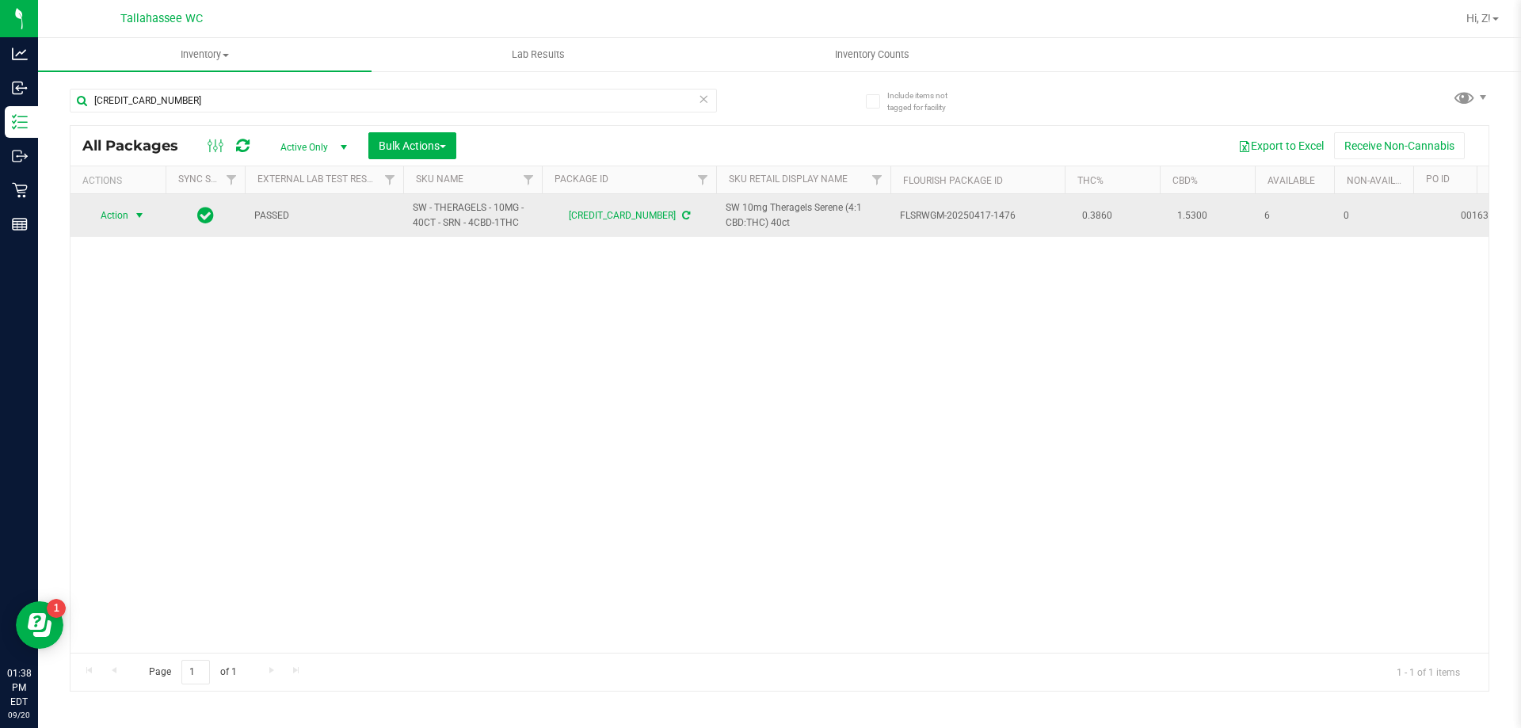
click at [132, 212] on span "select" at bounding box center [140, 215] width 20 height 22
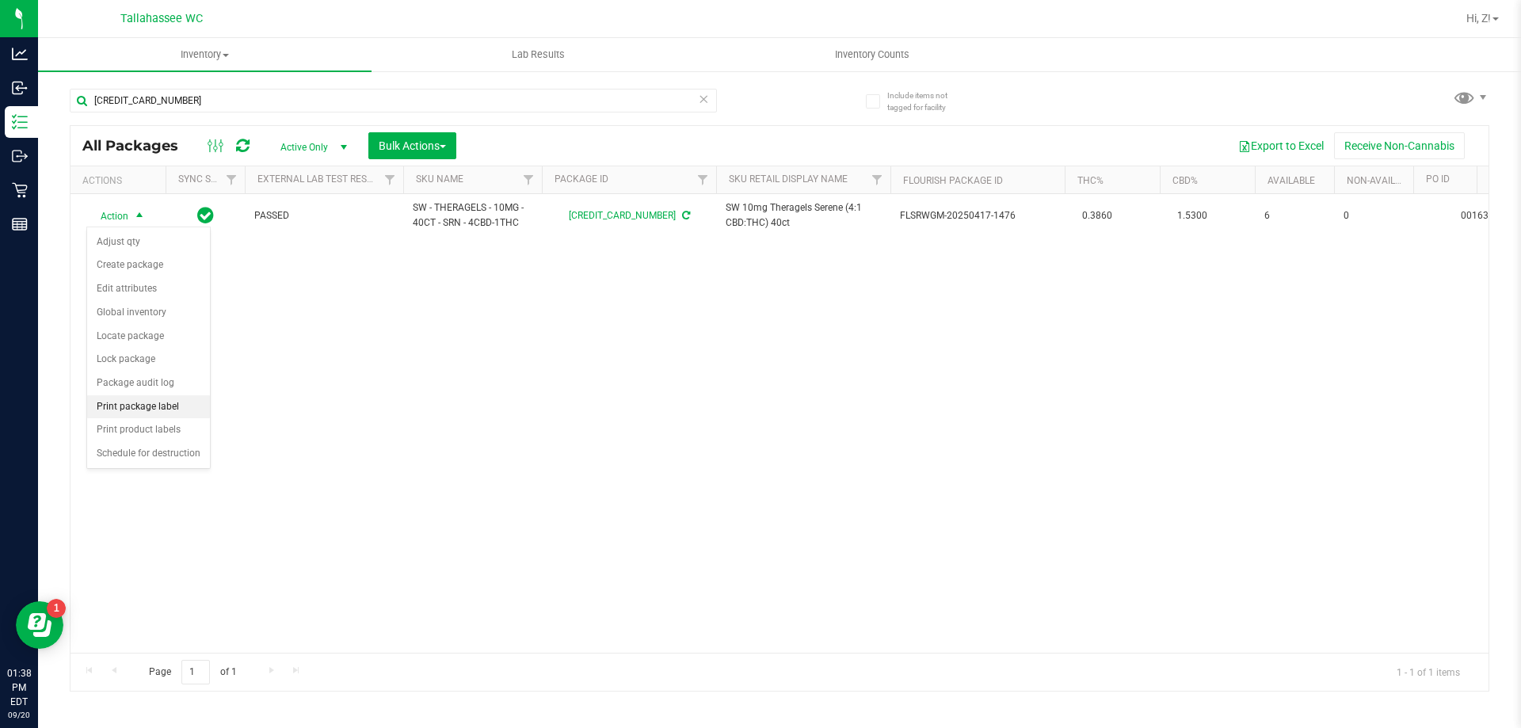
click at [127, 409] on li "Print package label" at bounding box center [148, 407] width 123 height 24
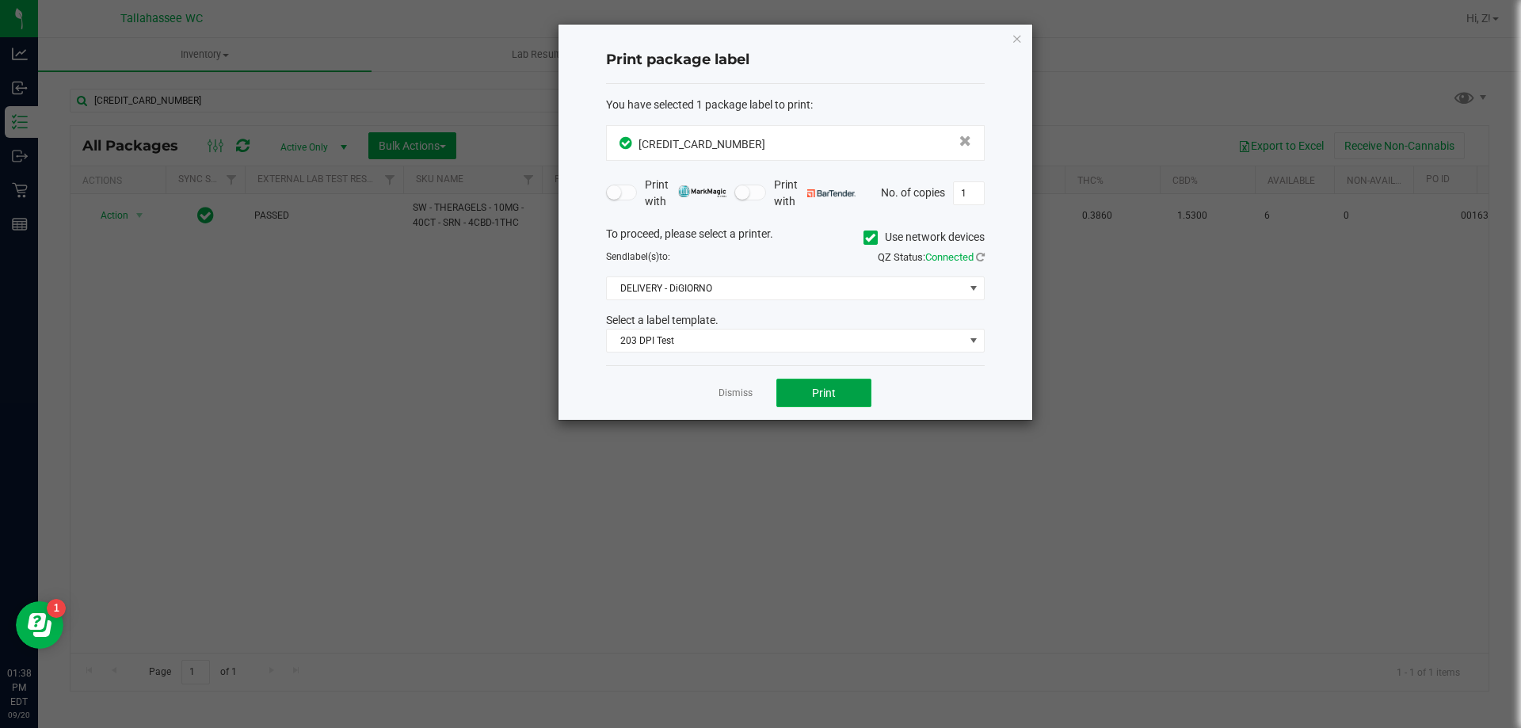
click at [810, 396] on button "Print" at bounding box center [823, 393] width 95 height 29
click at [1015, 36] on icon "button" at bounding box center [1016, 38] width 11 height 19
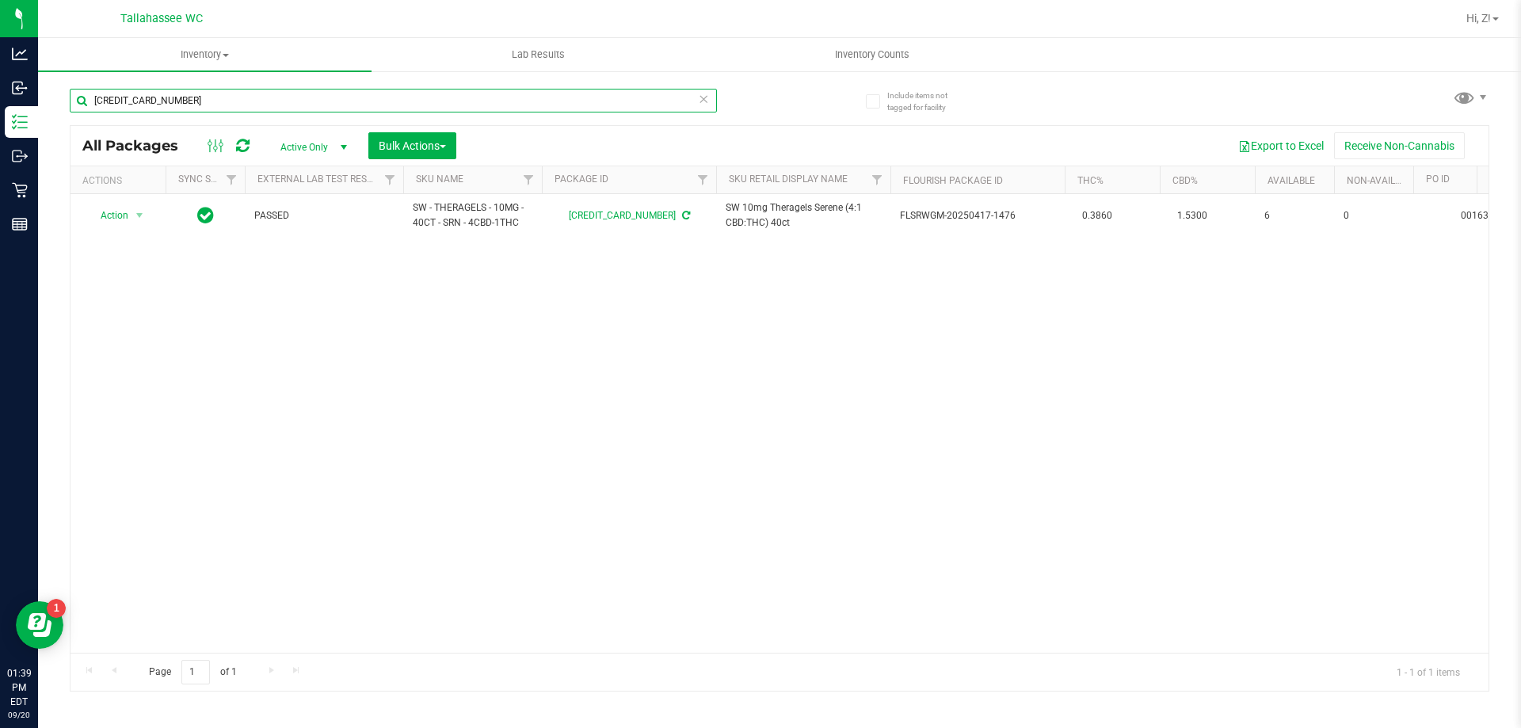
click at [215, 97] on input "4965365544889910" at bounding box center [393, 101] width 647 height 24
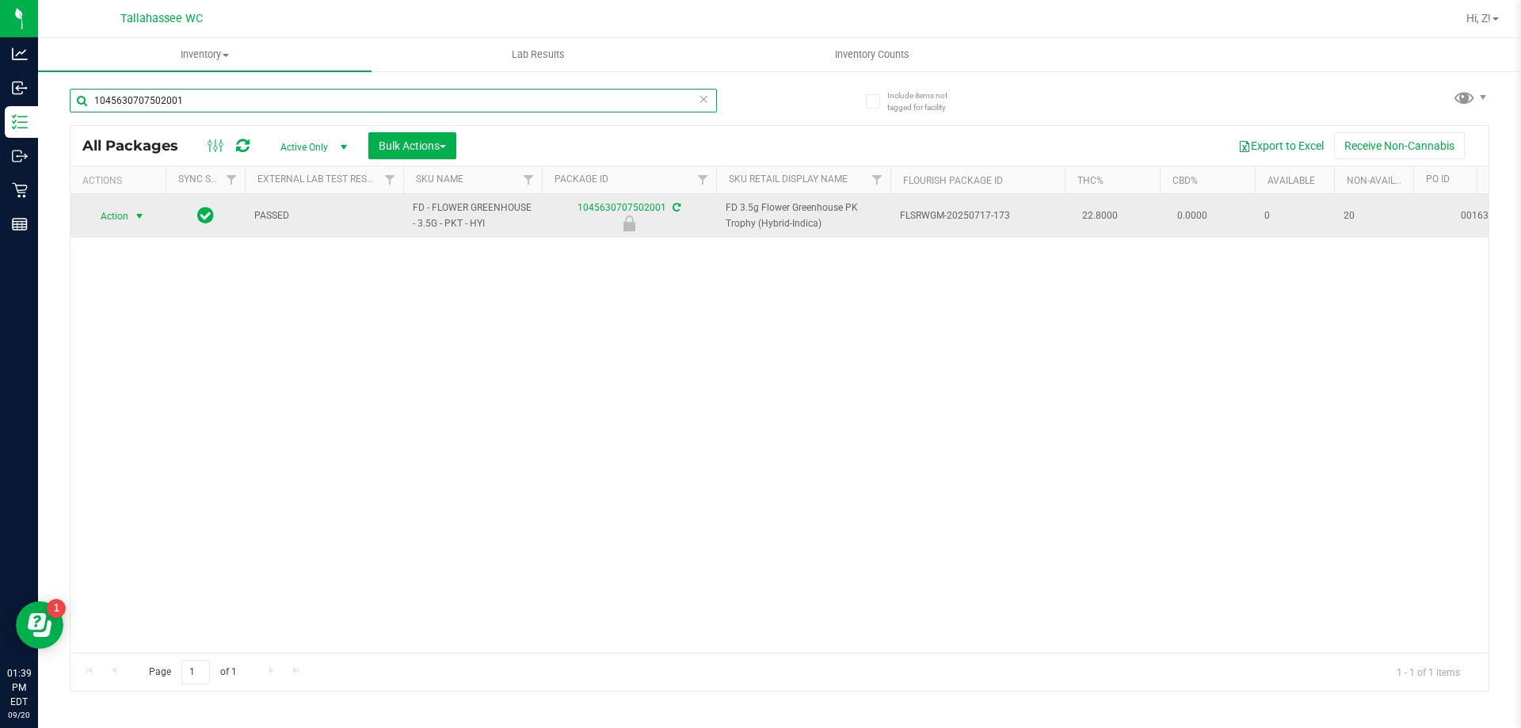
type input "1045630707502001"
click at [120, 214] on span "Action" at bounding box center [107, 216] width 43 height 22
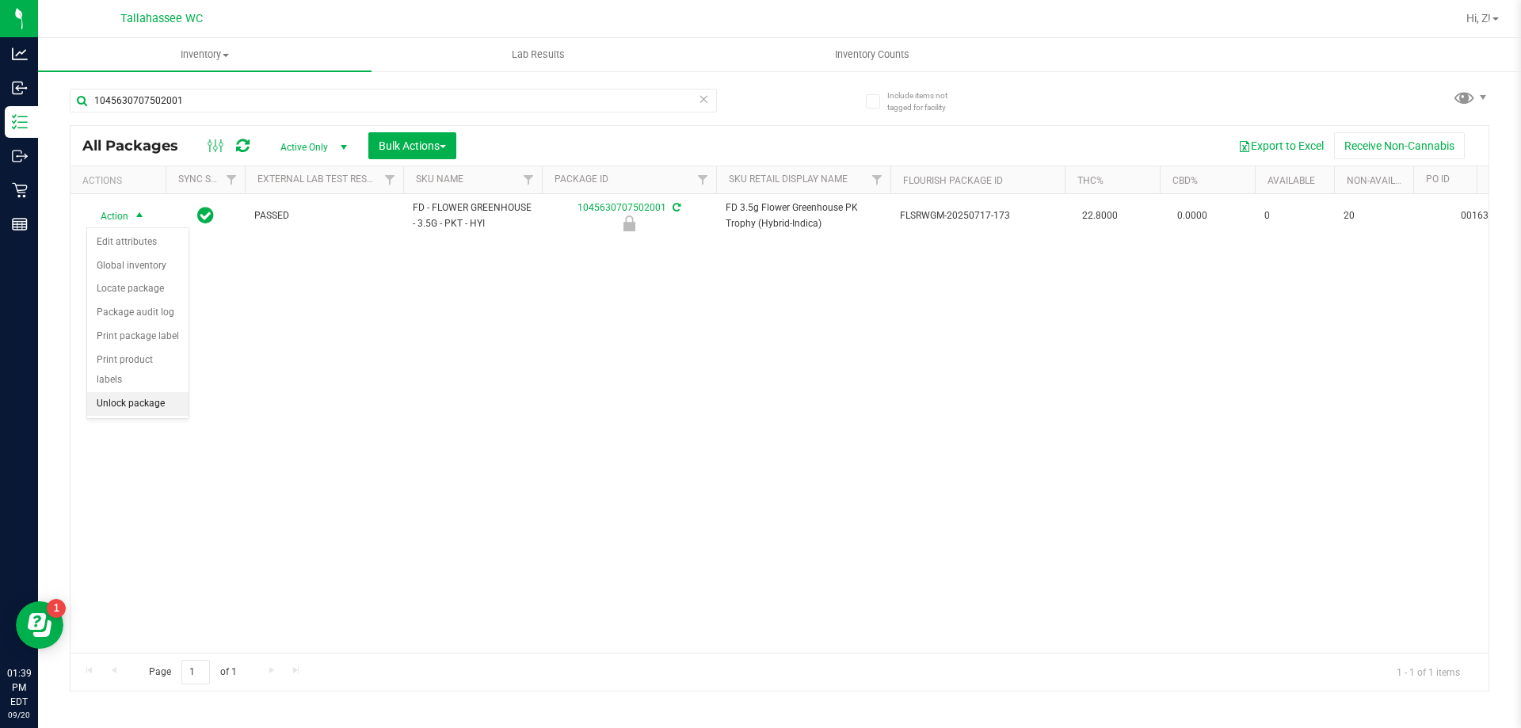
click at [114, 392] on li "Unlock package" at bounding box center [137, 404] width 101 height 24
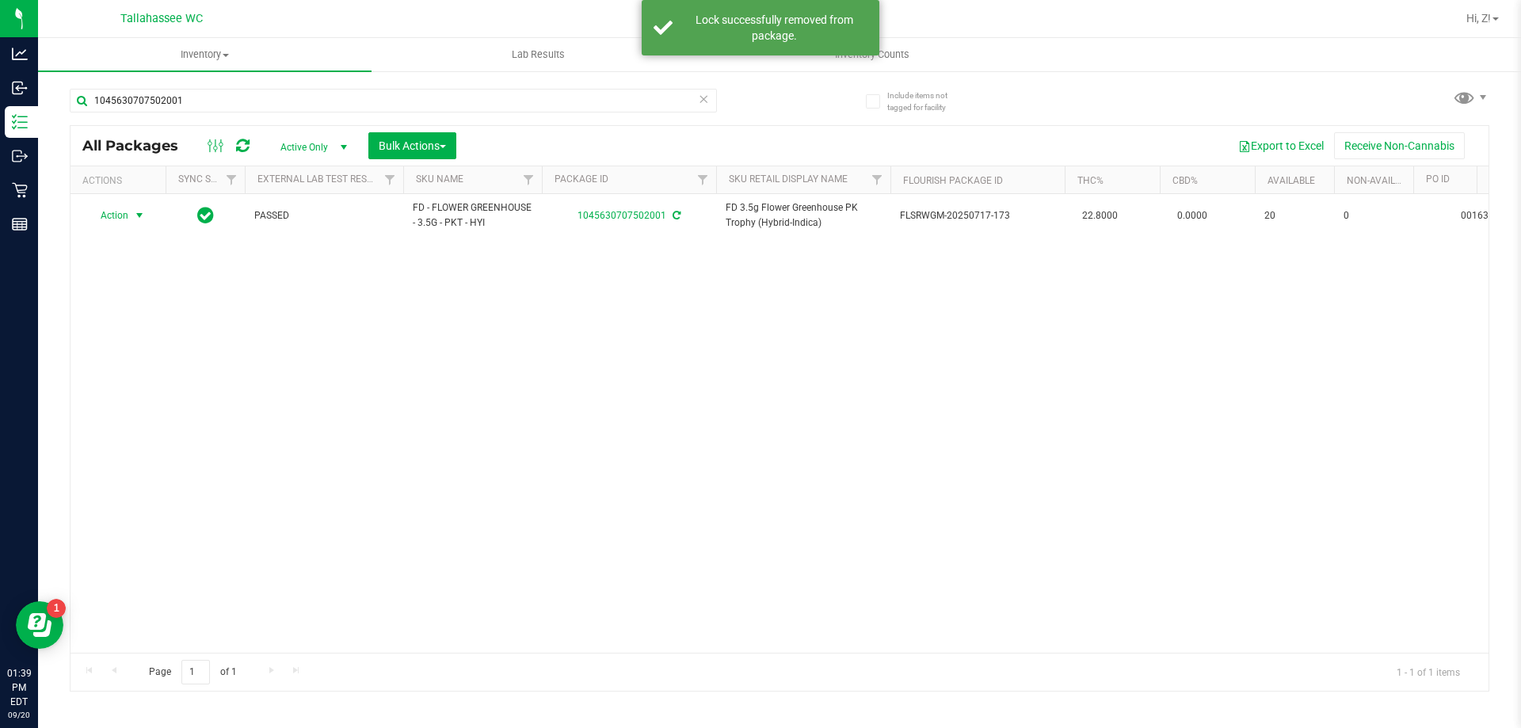
click at [119, 217] on span "Action" at bounding box center [107, 215] width 43 height 22
click at [147, 417] on li "Print package label" at bounding box center [148, 407] width 123 height 24
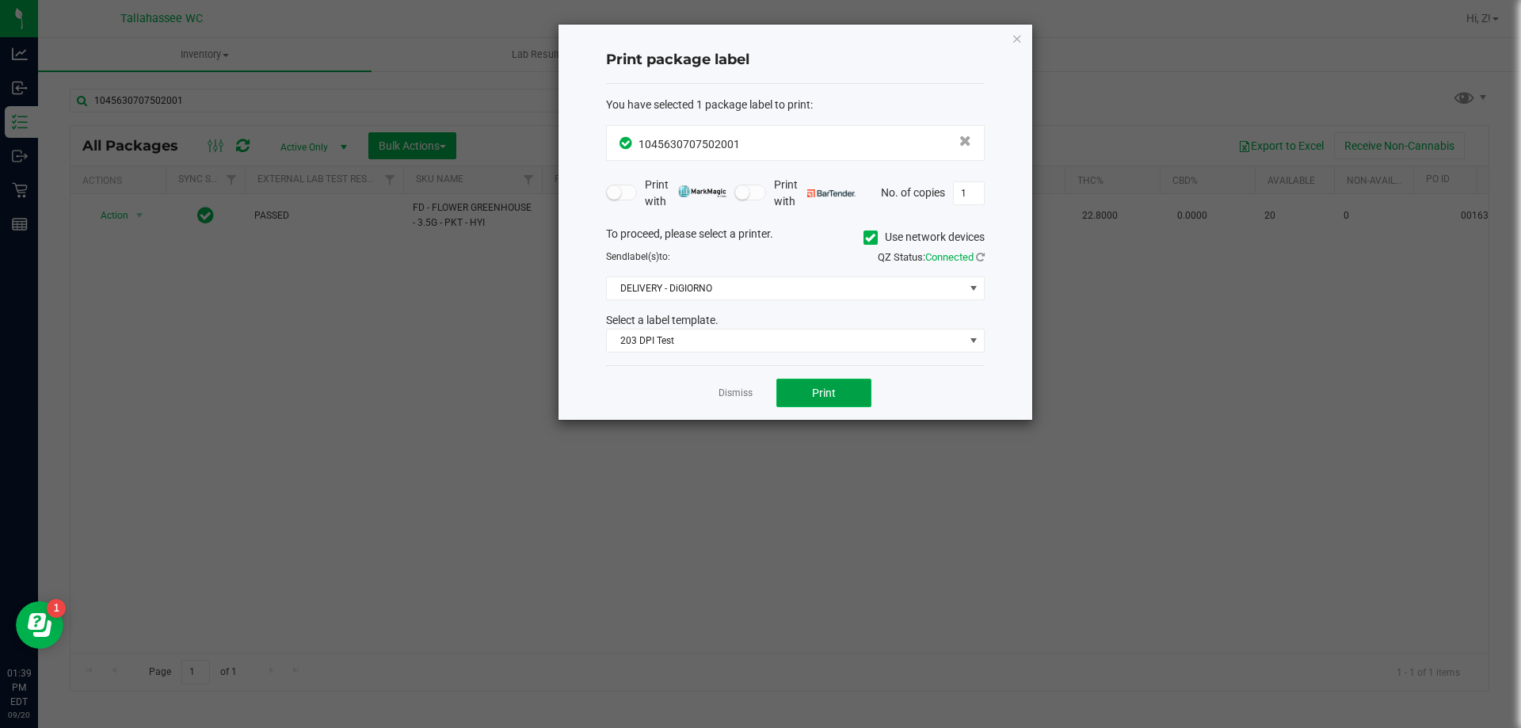
click at [800, 402] on button "Print" at bounding box center [823, 393] width 95 height 29
click at [1023, 38] on div "Print package label You have selected 1 package label to print : 10456307075020…" at bounding box center [795, 222] width 474 height 395
click at [1019, 39] on icon "button" at bounding box center [1016, 38] width 11 height 19
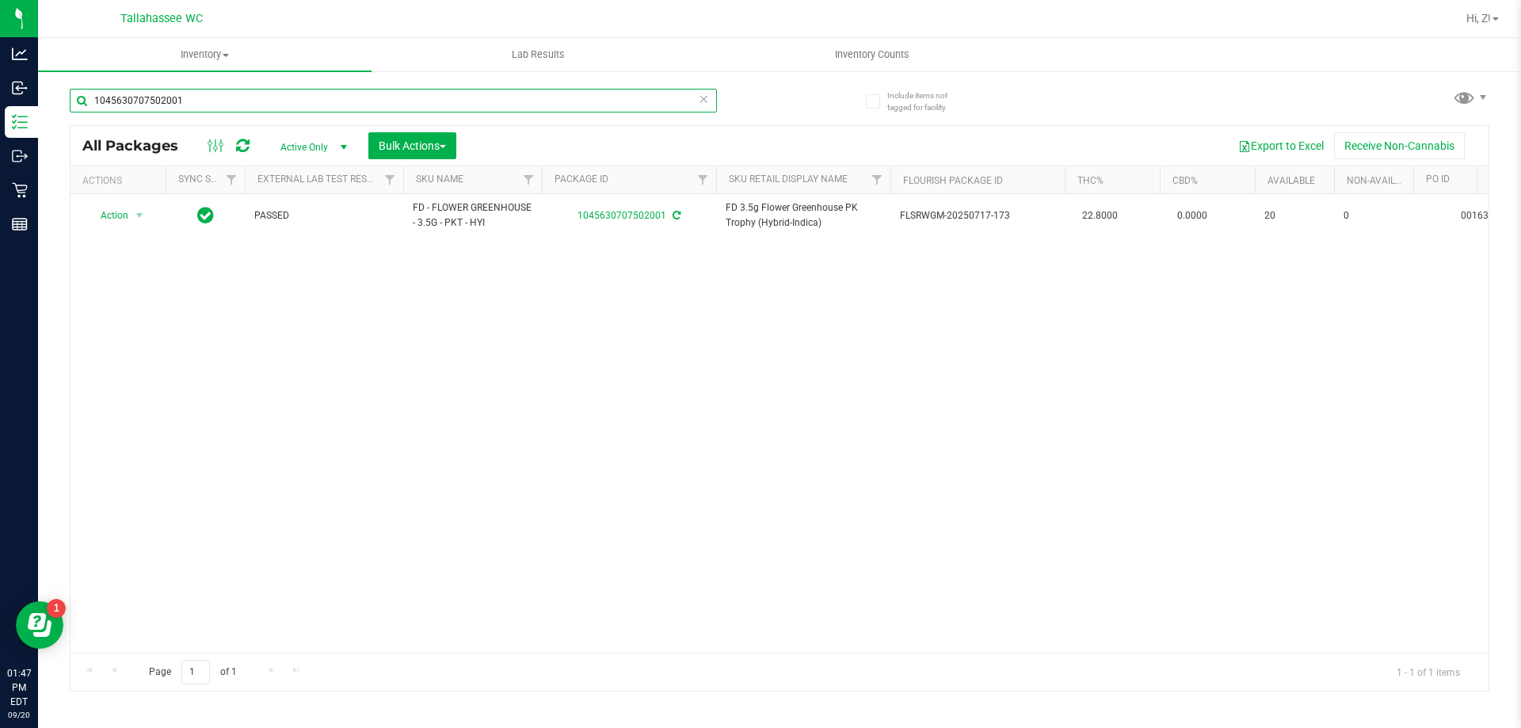
click at [456, 104] on input "1045630707502001" at bounding box center [393, 101] width 647 height 24
paste input "GL 0.5g Live Rosin Garlic Fusion (Hybrid)"
type input "GL 0.5g Live Rosin Garlic Fusion (Hybrid)"
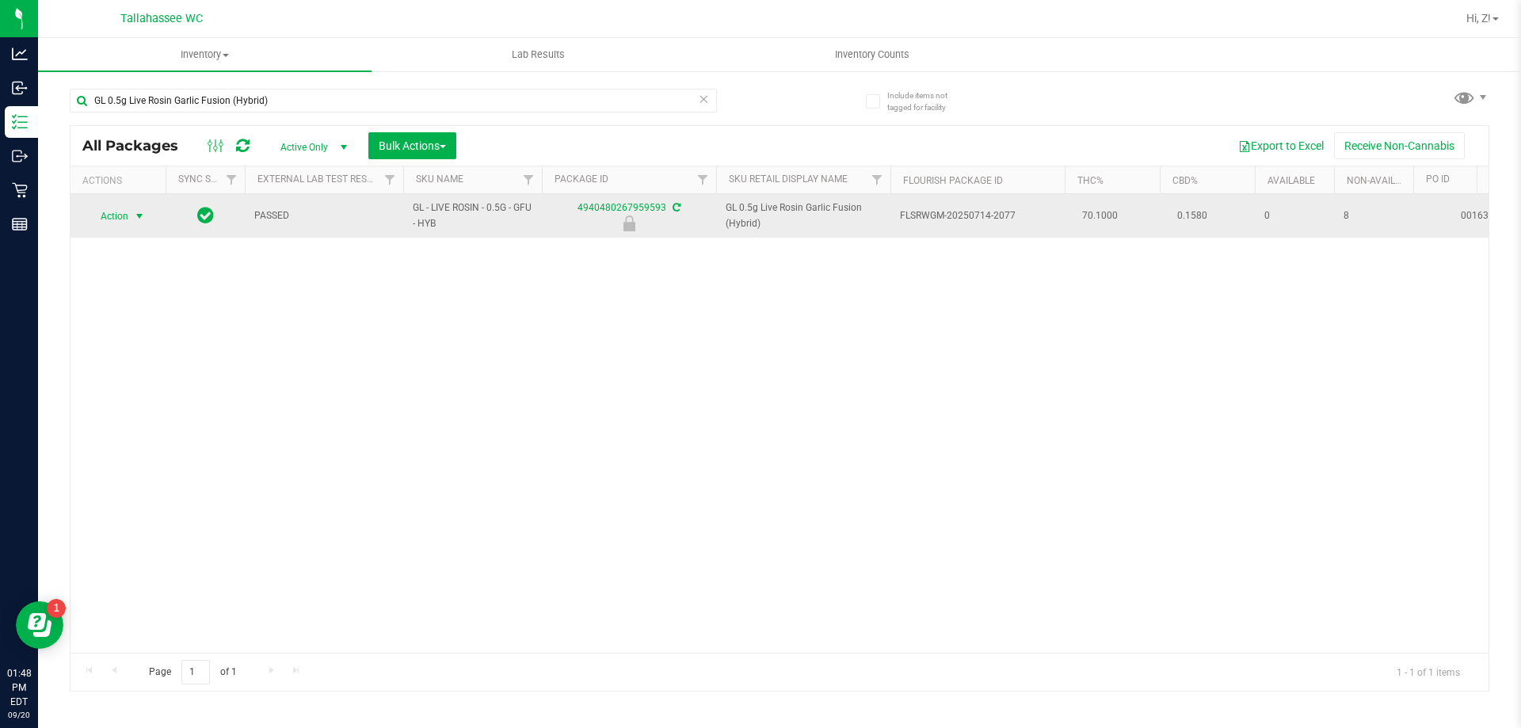
click at [112, 216] on span "Action" at bounding box center [107, 216] width 43 height 22
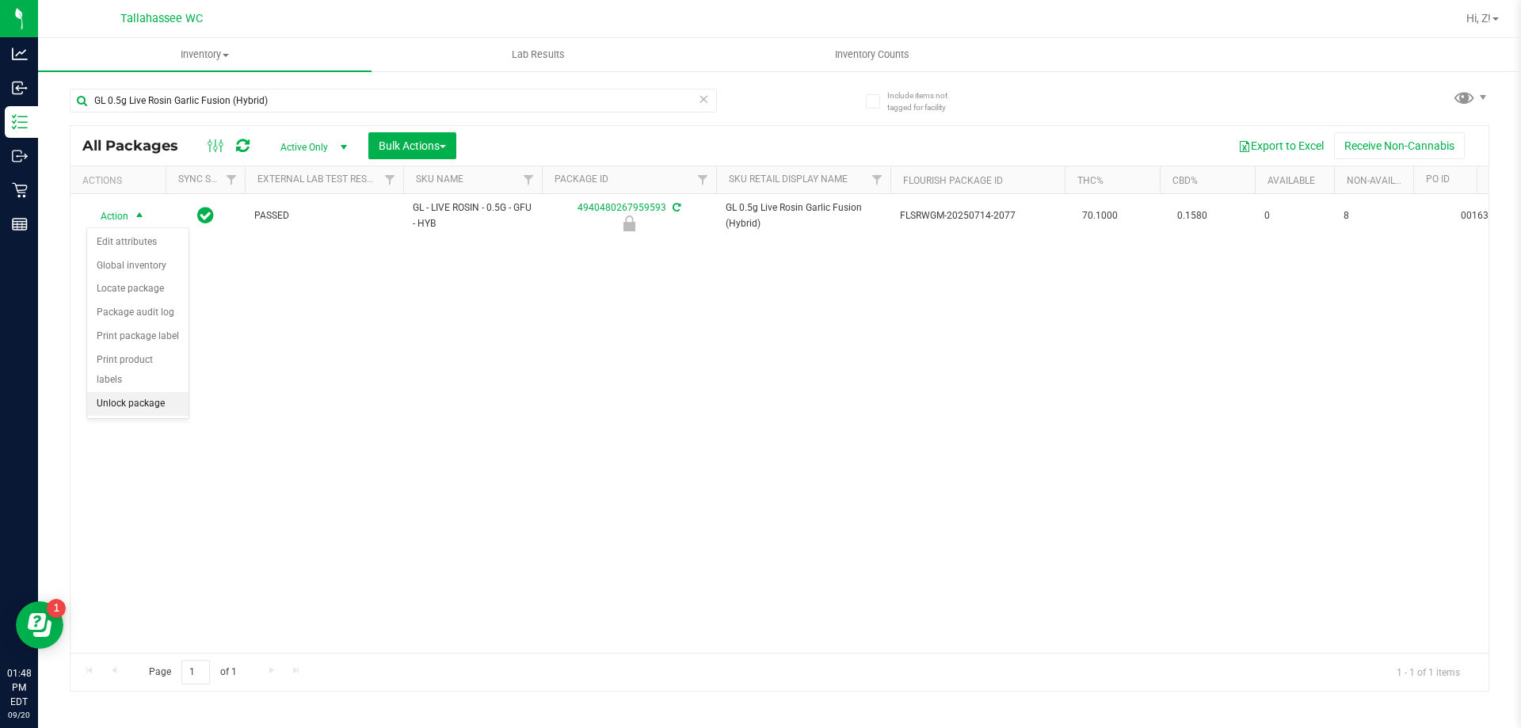
click at [152, 392] on li "Unlock package" at bounding box center [137, 404] width 101 height 24
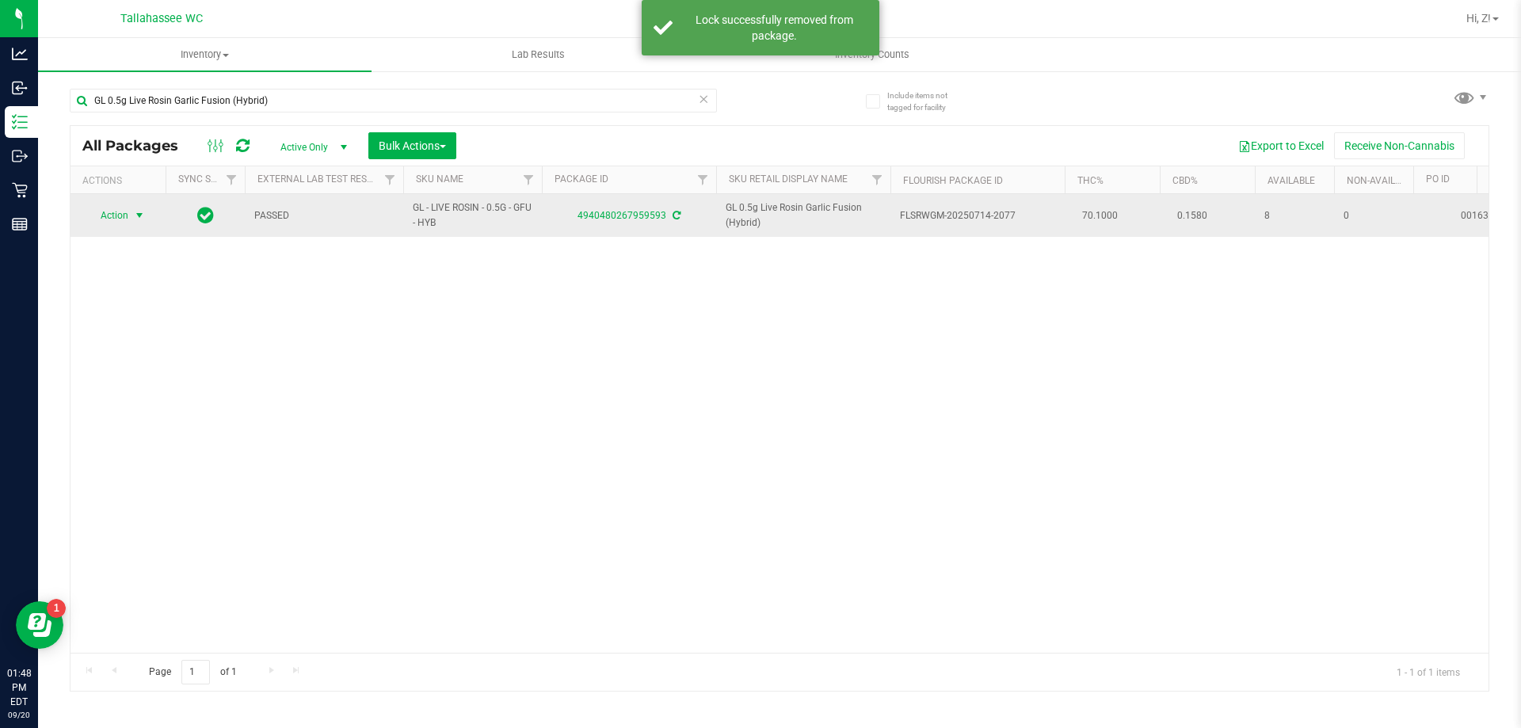
click at [124, 217] on span "Action" at bounding box center [107, 215] width 43 height 22
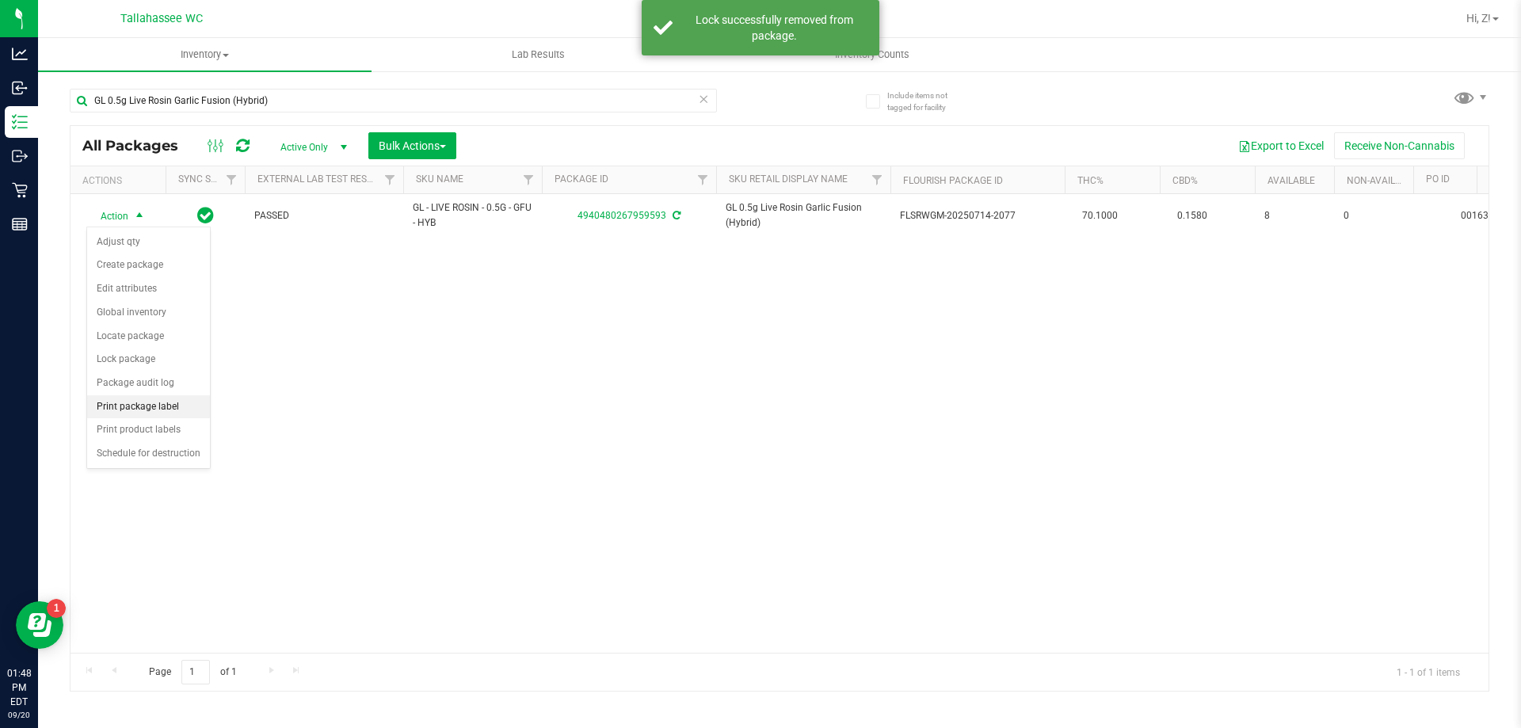
click at [169, 409] on li "Print package label" at bounding box center [148, 407] width 123 height 24
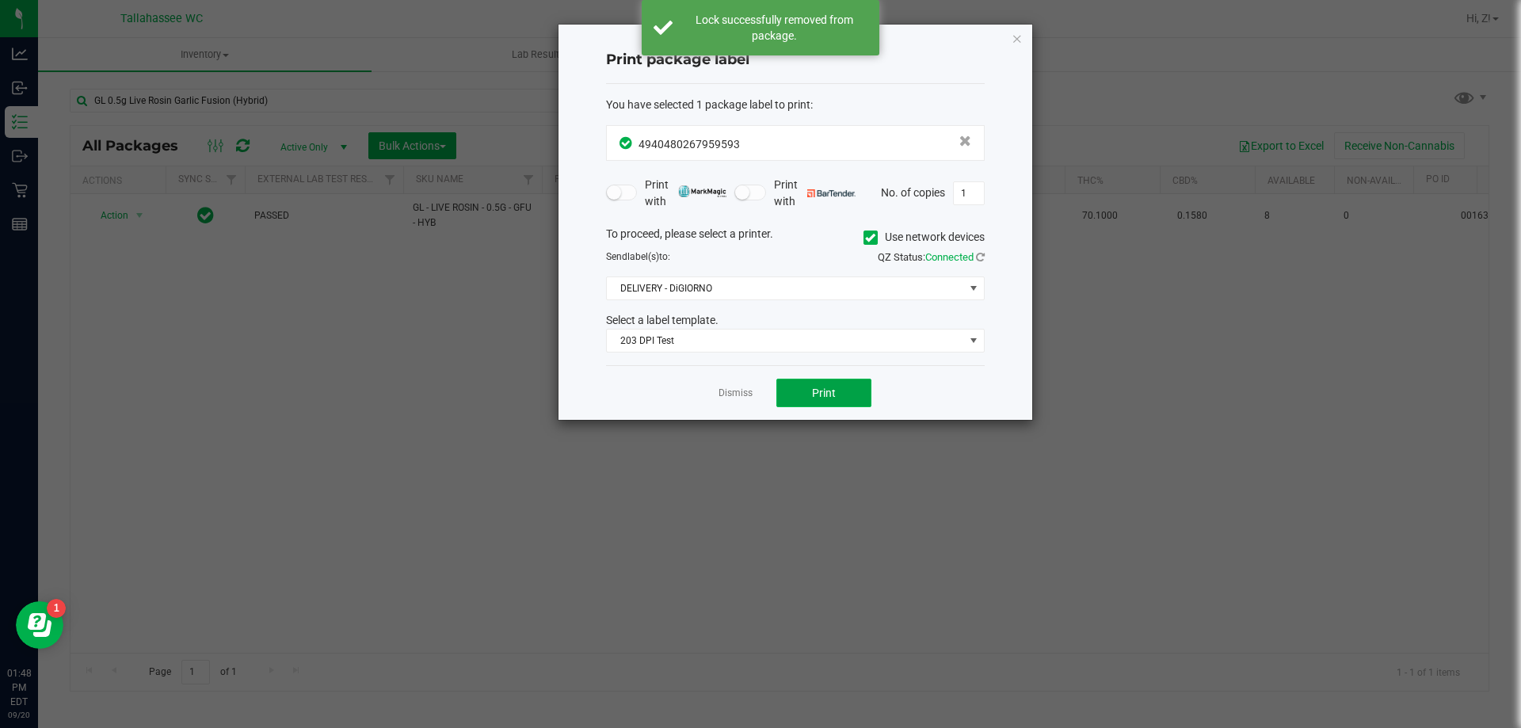
click at [870, 390] on button "Print" at bounding box center [823, 393] width 95 height 29
click at [814, 402] on button "Print" at bounding box center [823, 393] width 95 height 29
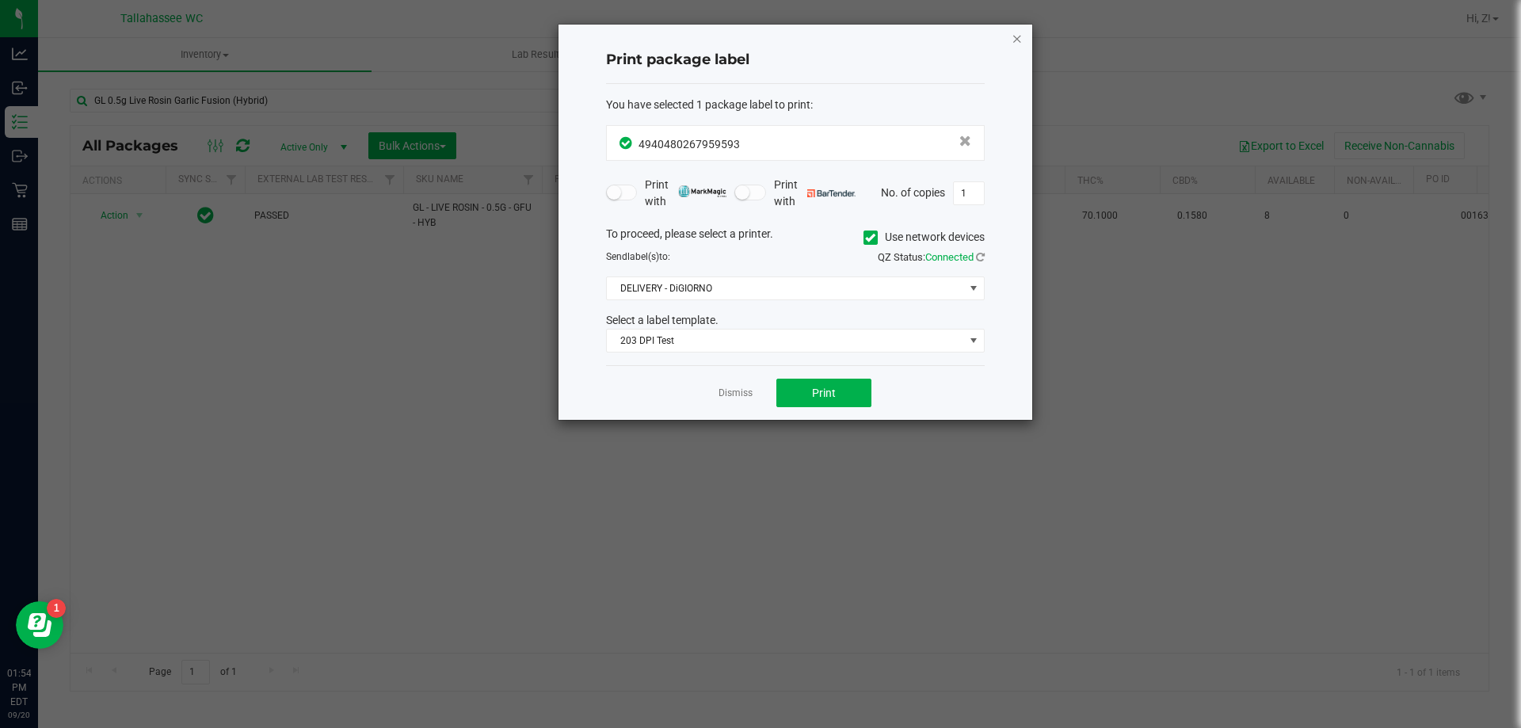
click at [1018, 32] on icon "button" at bounding box center [1016, 38] width 11 height 19
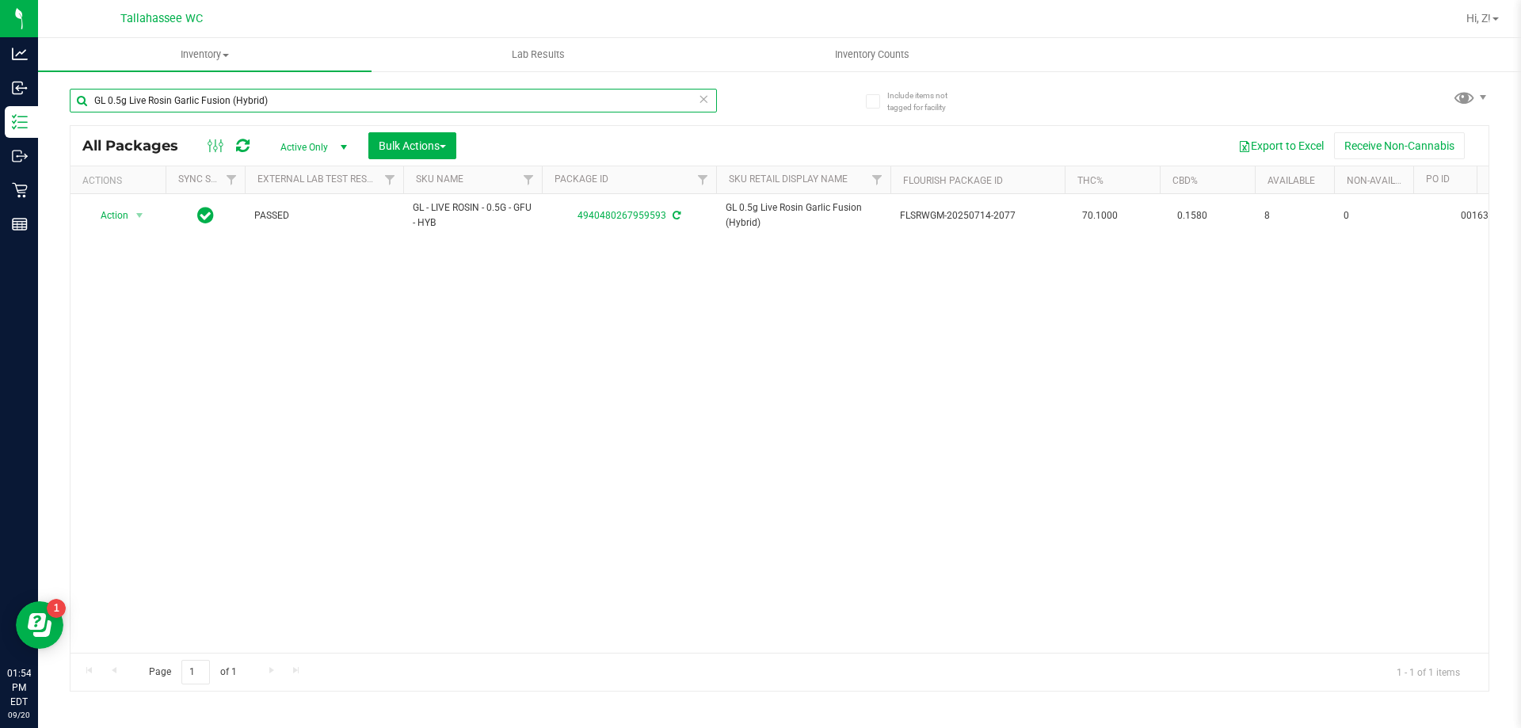
click at [463, 101] on input "GL 0.5g Live Rosin Garlic Fusion (Hybrid)" at bounding box center [393, 101] width 647 height 24
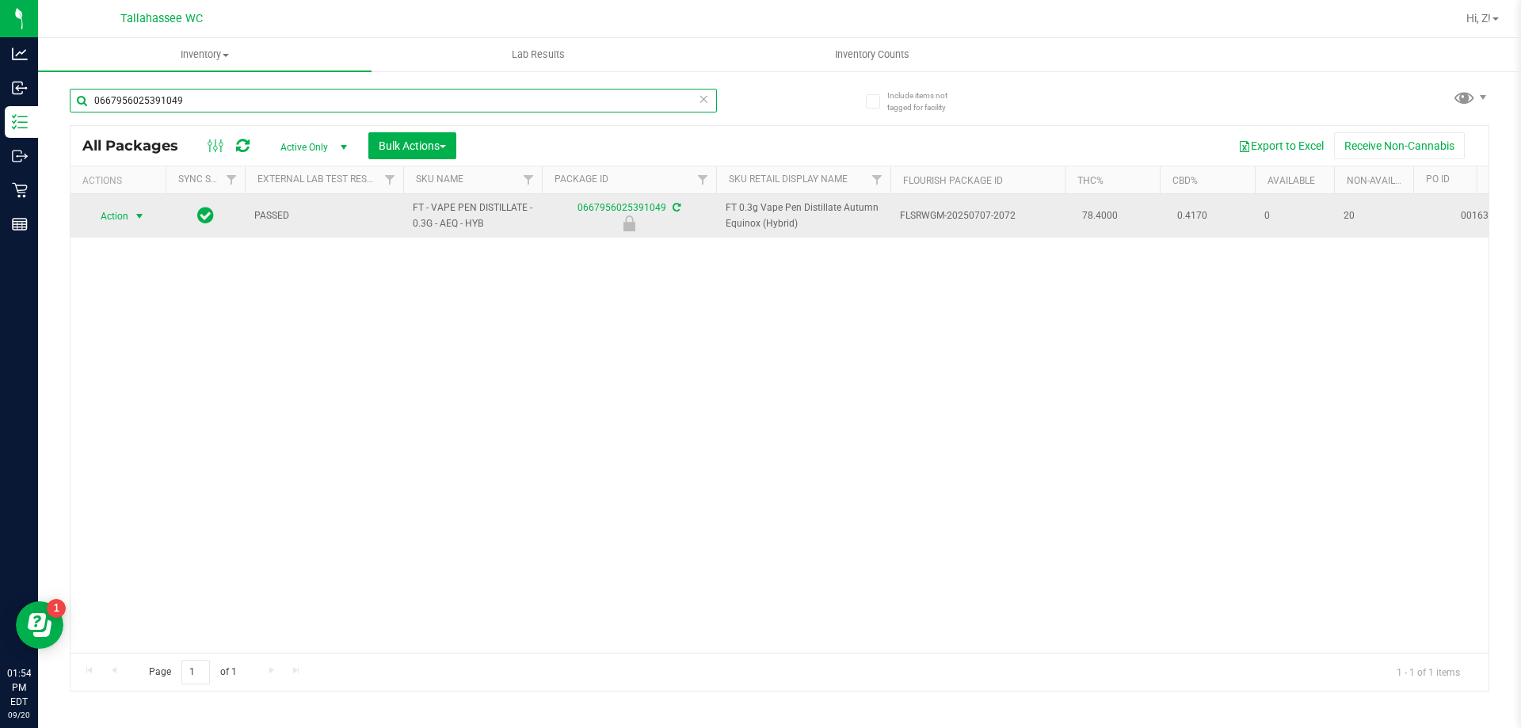
type input "0667956025391049"
click at [103, 219] on span "Action" at bounding box center [107, 216] width 43 height 22
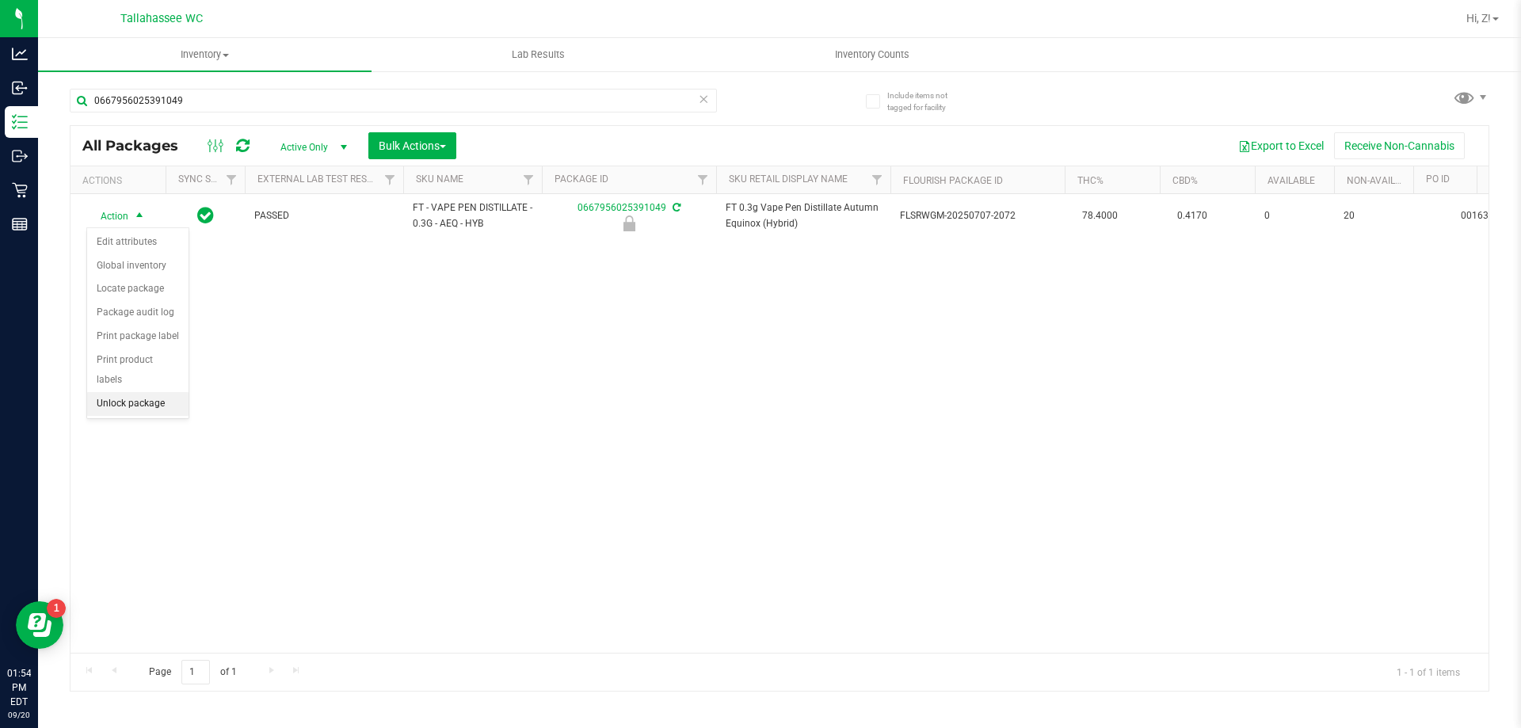
click at [129, 392] on li "Unlock package" at bounding box center [137, 404] width 101 height 24
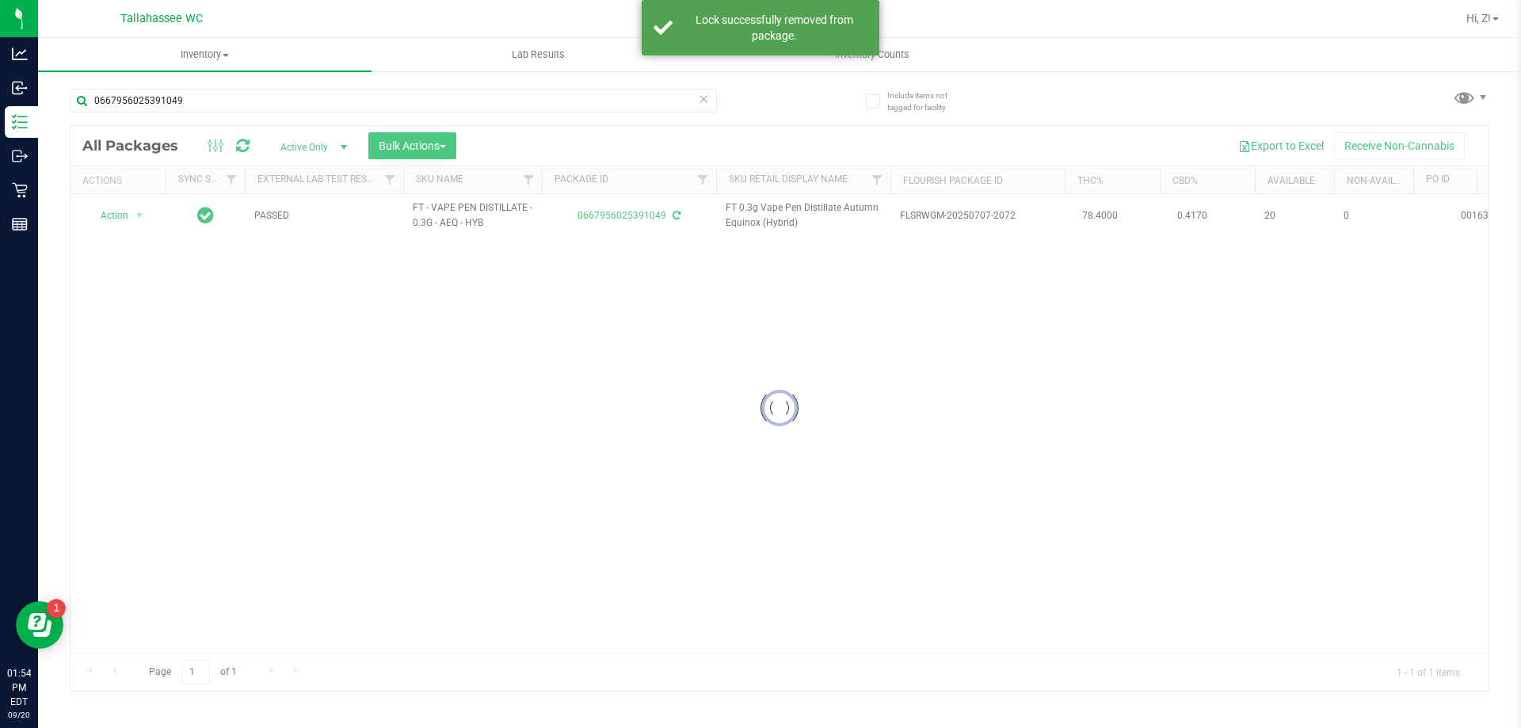
click at [133, 215] on div at bounding box center [779, 408] width 1418 height 565
click at [133, 215] on span "select" at bounding box center [139, 215] width 13 height 13
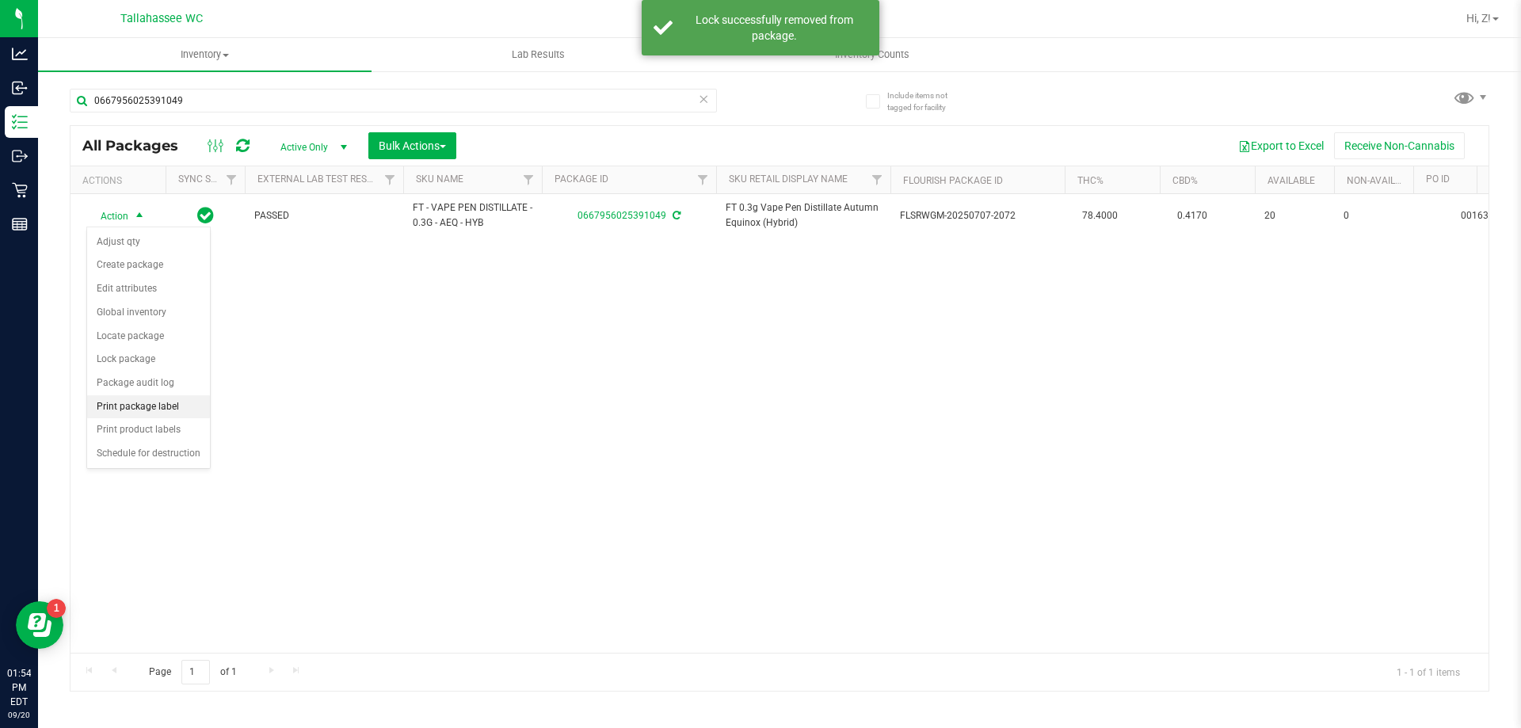
click at [160, 415] on li "Print package label" at bounding box center [148, 407] width 123 height 24
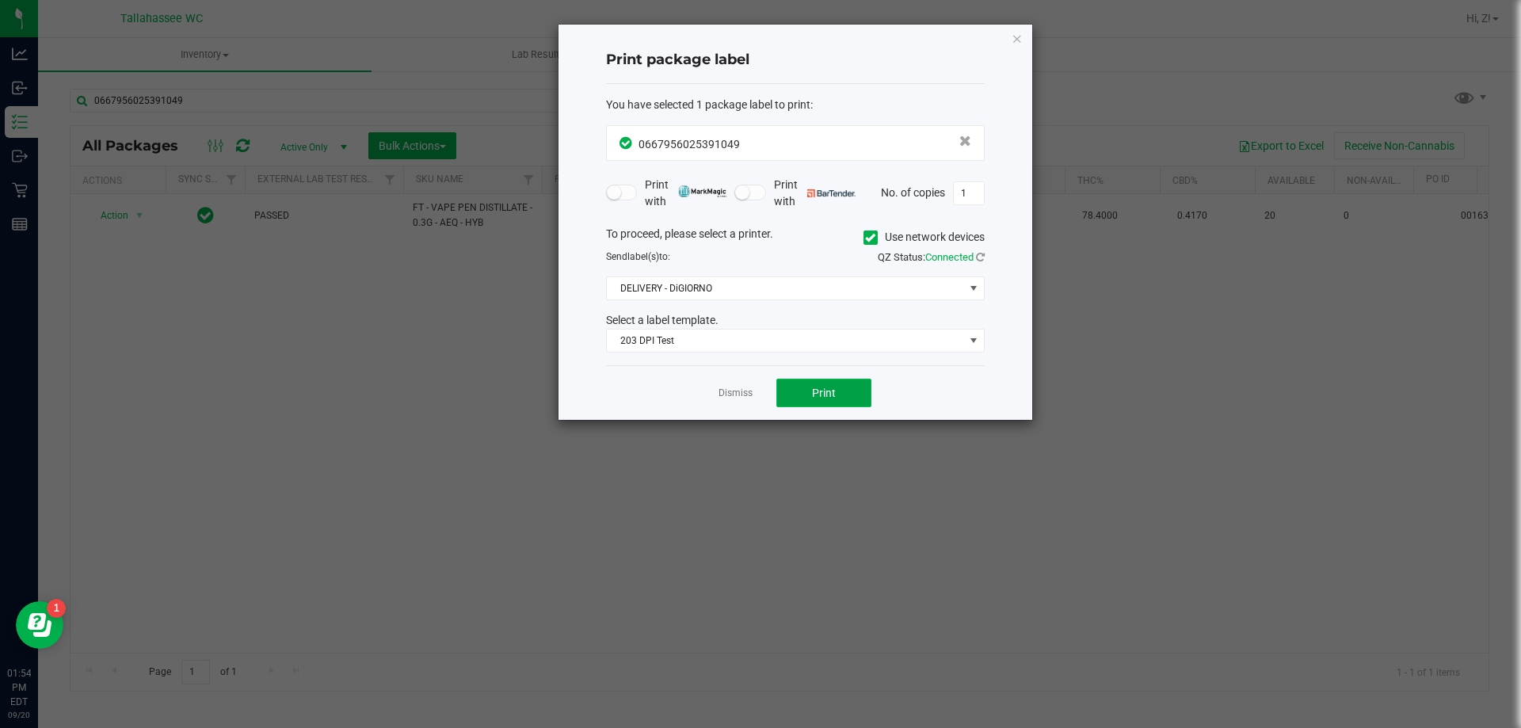
click at [826, 390] on span "Print" at bounding box center [824, 393] width 24 height 13
click at [1026, 36] on div "Print package label You have selected 1 package label to print : 06679560253910…" at bounding box center [795, 222] width 474 height 395
click at [1023, 36] on div "Print package label You have selected 1 package label to print : 06679560253910…" at bounding box center [795, 222] width 474 height 395
click at [1014, 43] on icon "button" at bounding box center [1016, 38] width 11 height 19
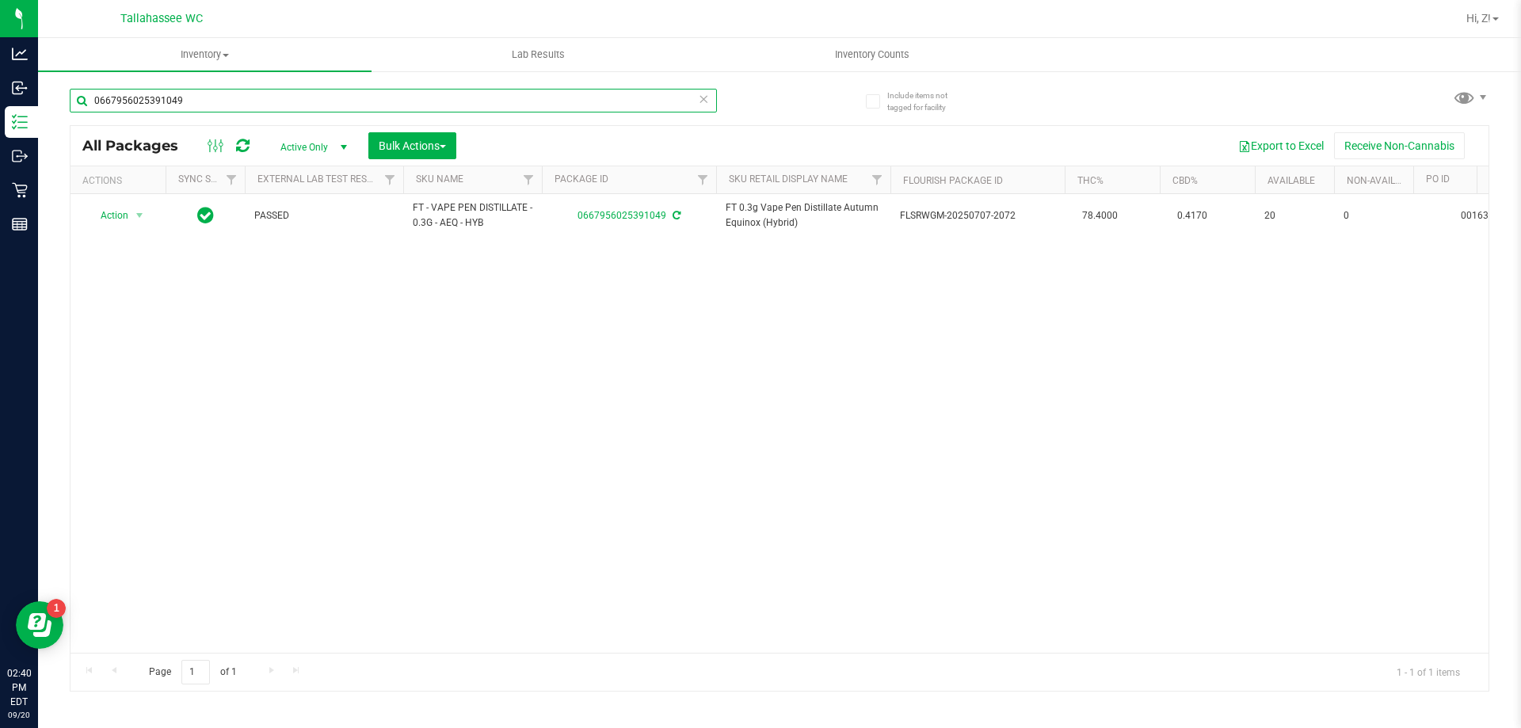
click at [269, 97] on input "0667956025391049" at bounding box center [393, 101] width 647 height 24
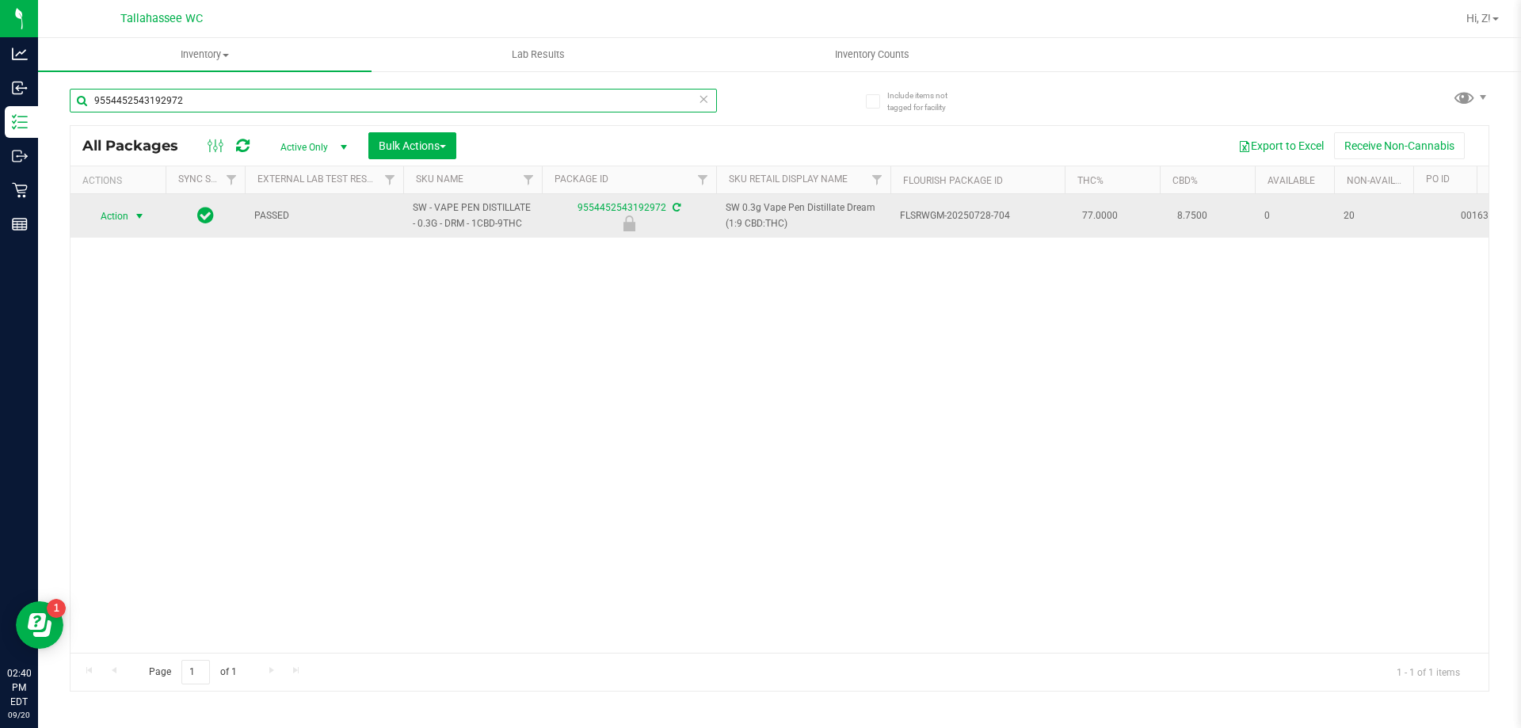
type input "9554452543192972"
click at [108, 212] on span "Action" at bounding box center [107, 216] width 43 height 22
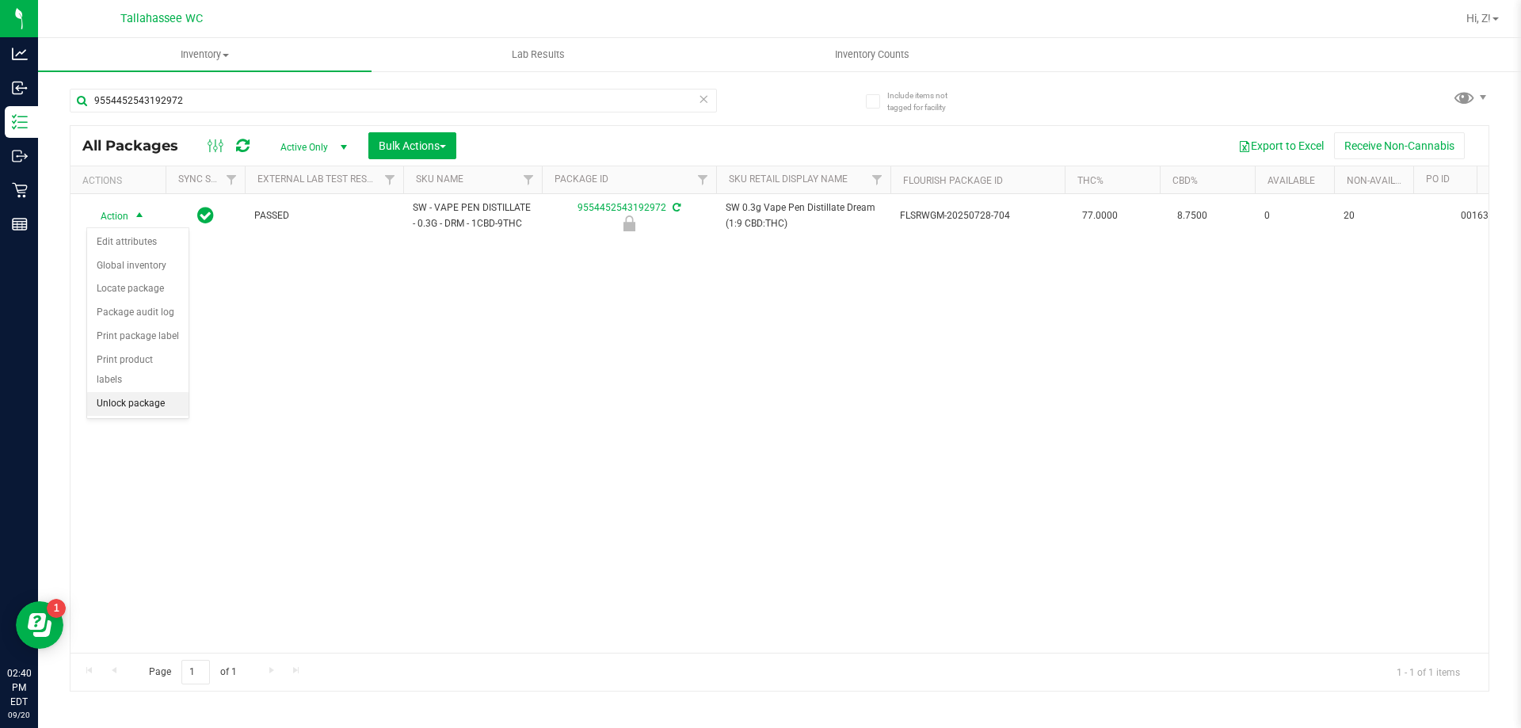
click at [120, 392] on li "Unlock package" at bounding box center [137, 404] width 101 height 24
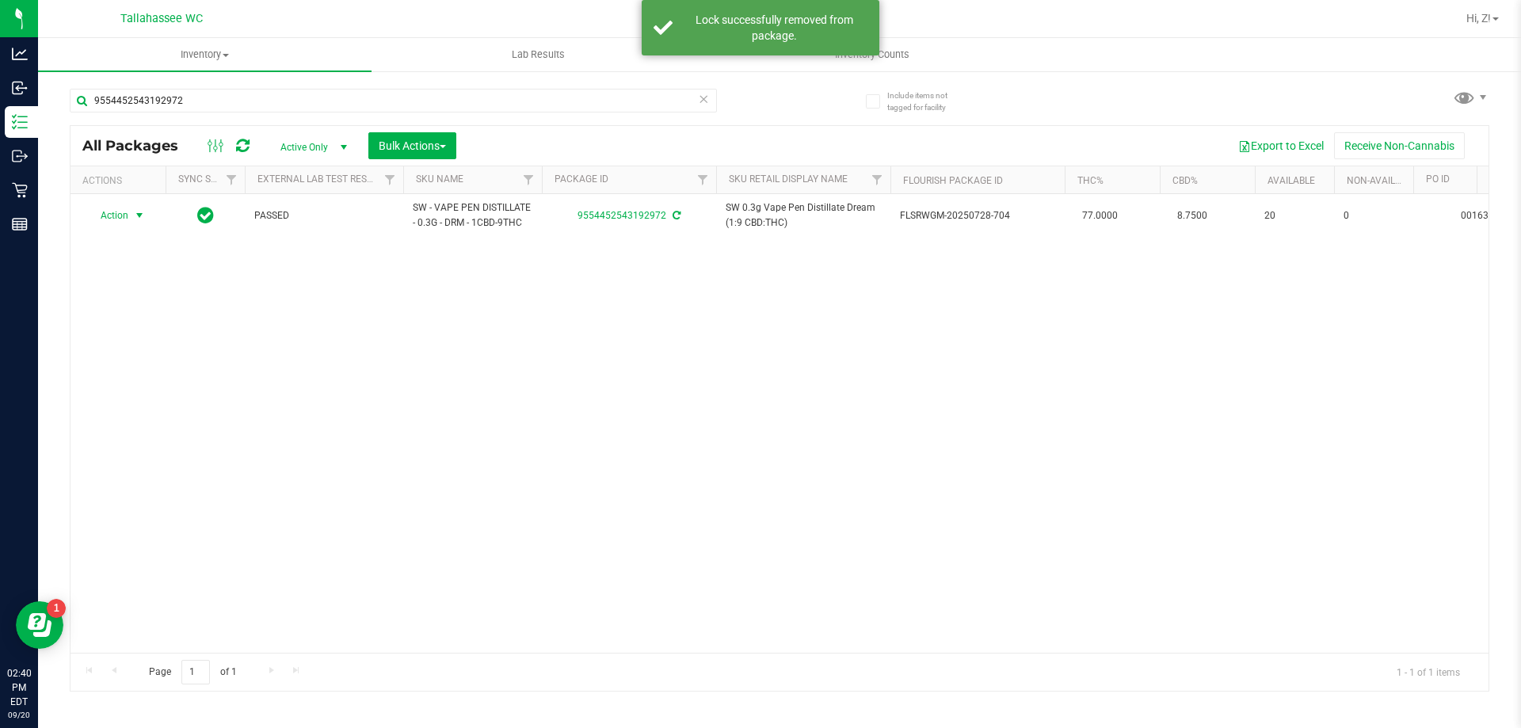
click at [120, 214] on span "Action" at bounding box center [107, 215] width 43 height 22
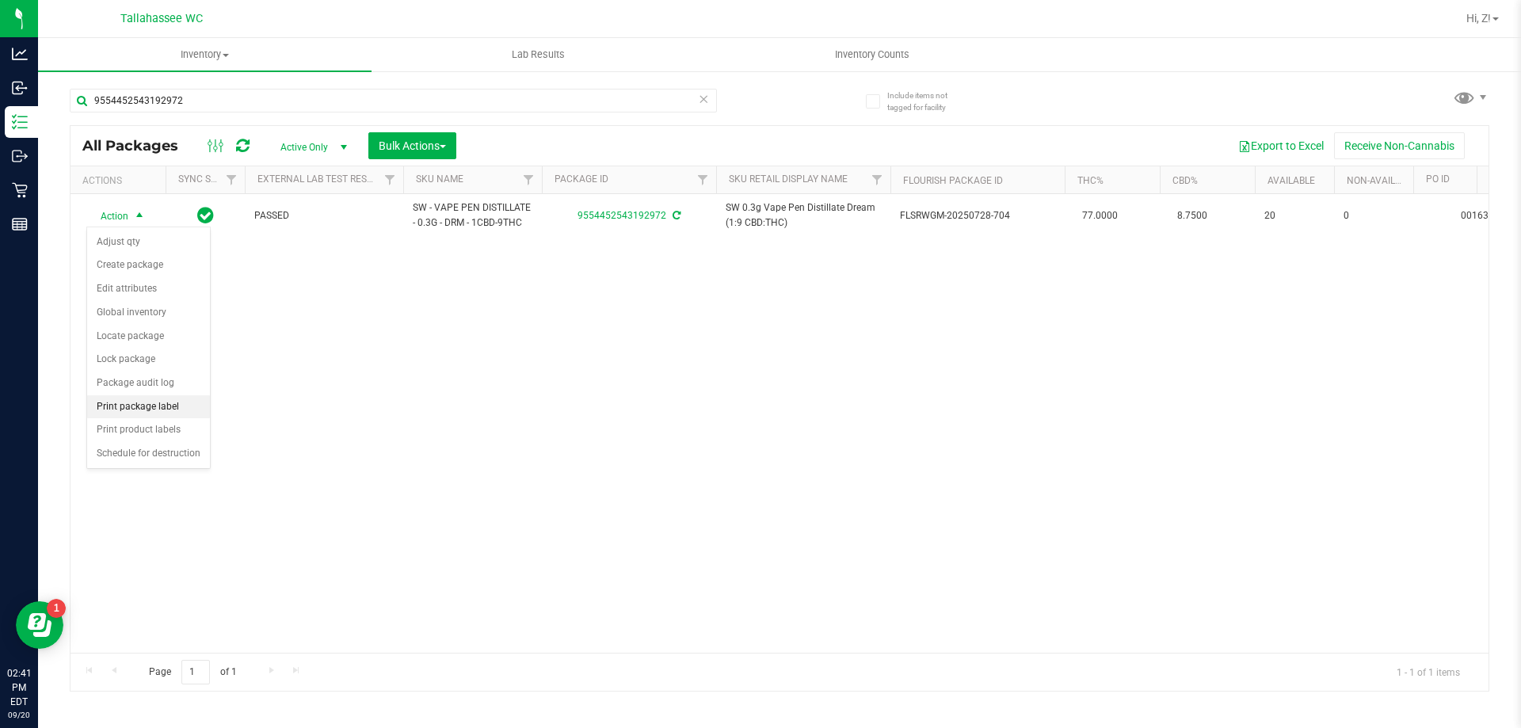
click at [137, 409] on li "Print package label" at bounding box center [148, 407] width 123 height 24
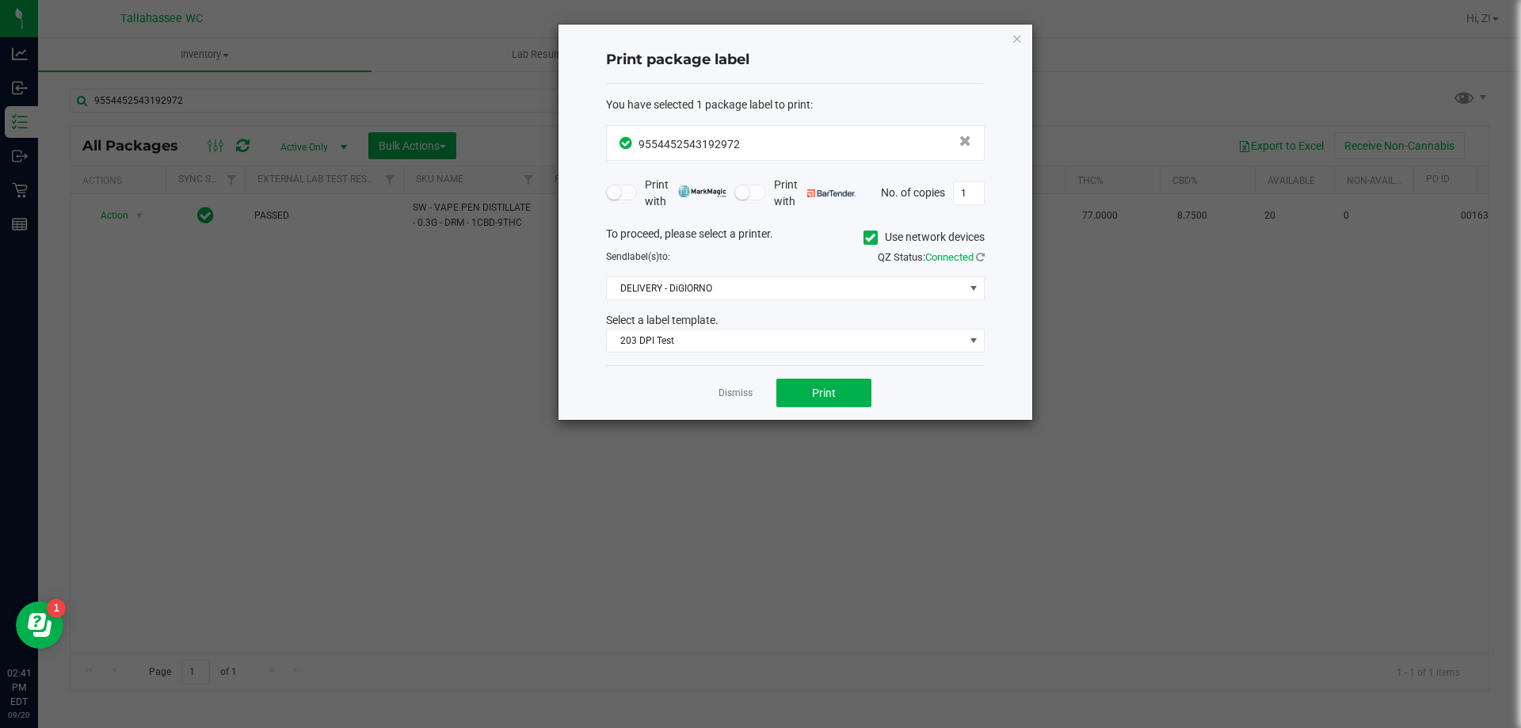
click at [832, 455] on ngb-modal-window "Print package label You have selected 1 package label to print : 95544525431929…" at bounding box center [766, 364] width 1533 height 728
click at [826, 398] on span "Print" at bounding box center [824, 393] width 24 height 13
click at [1018, 36] on icon "button" at bounding box center [1016, 38] width 11 height 19
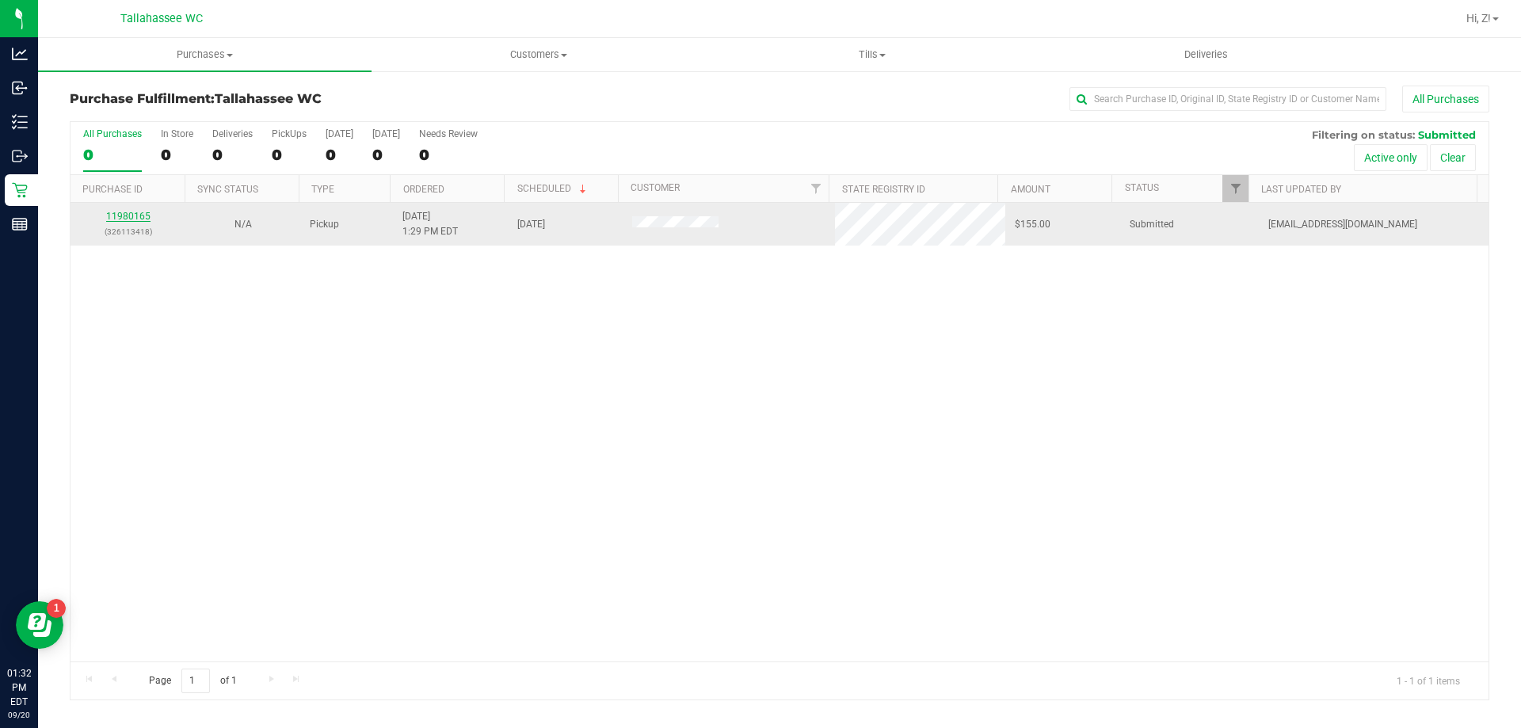
click at [127, 212] on link "11980165" at bounding box center [128, 216] width 44 height 11
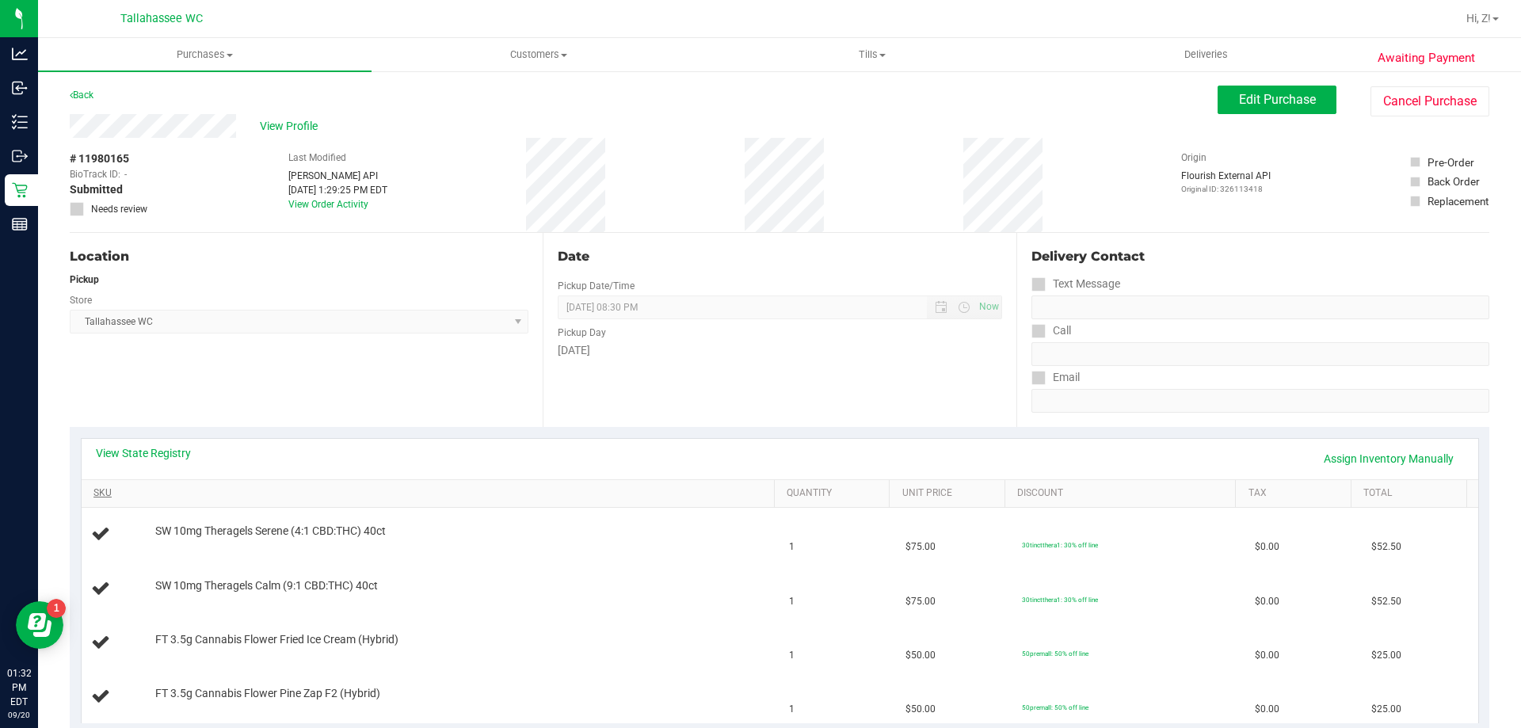
scroll to position [238, 0]
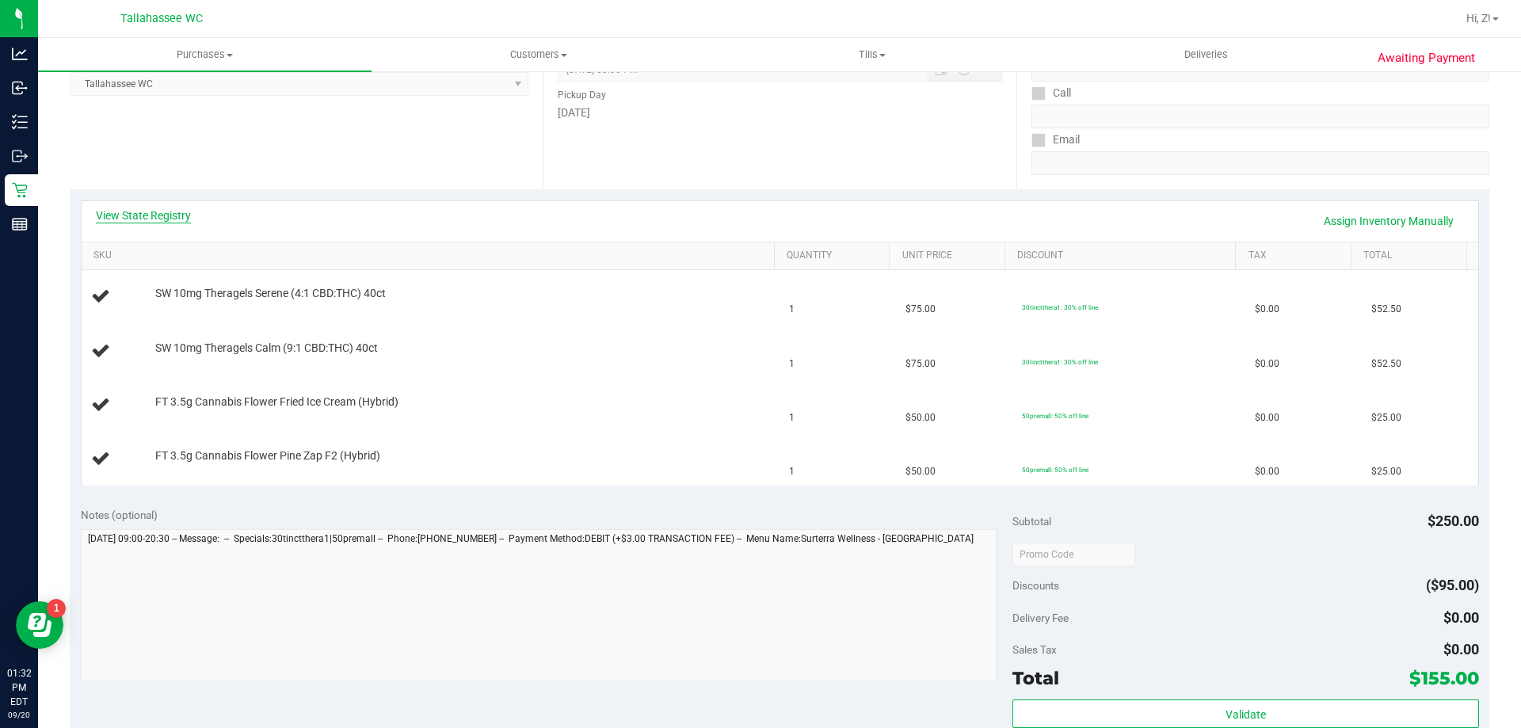
click at [162, 218] on link "View State Registry" at bounding box center [143, 216] width 95 height 16
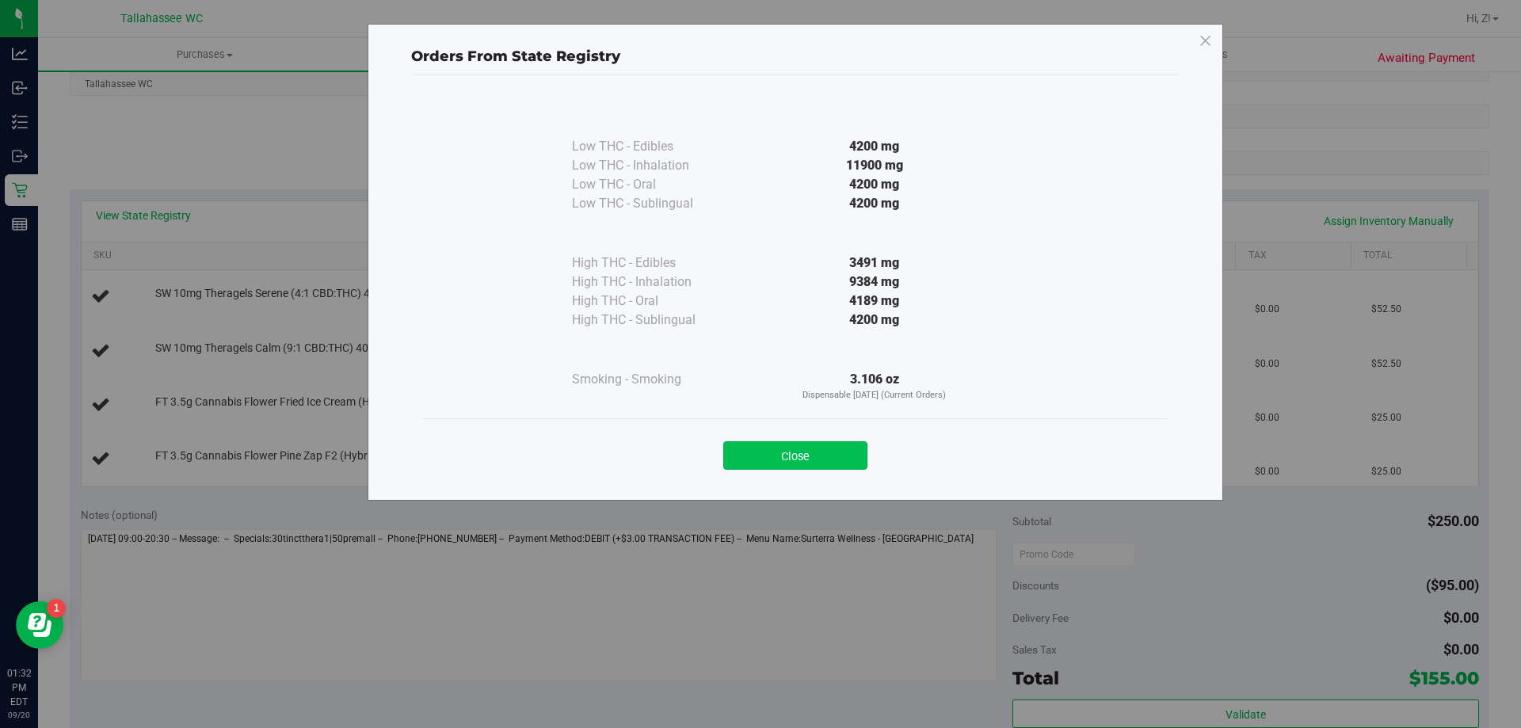
click at [802, 456] on button "Close" at bounding box center [795, 455] width 144 height 29
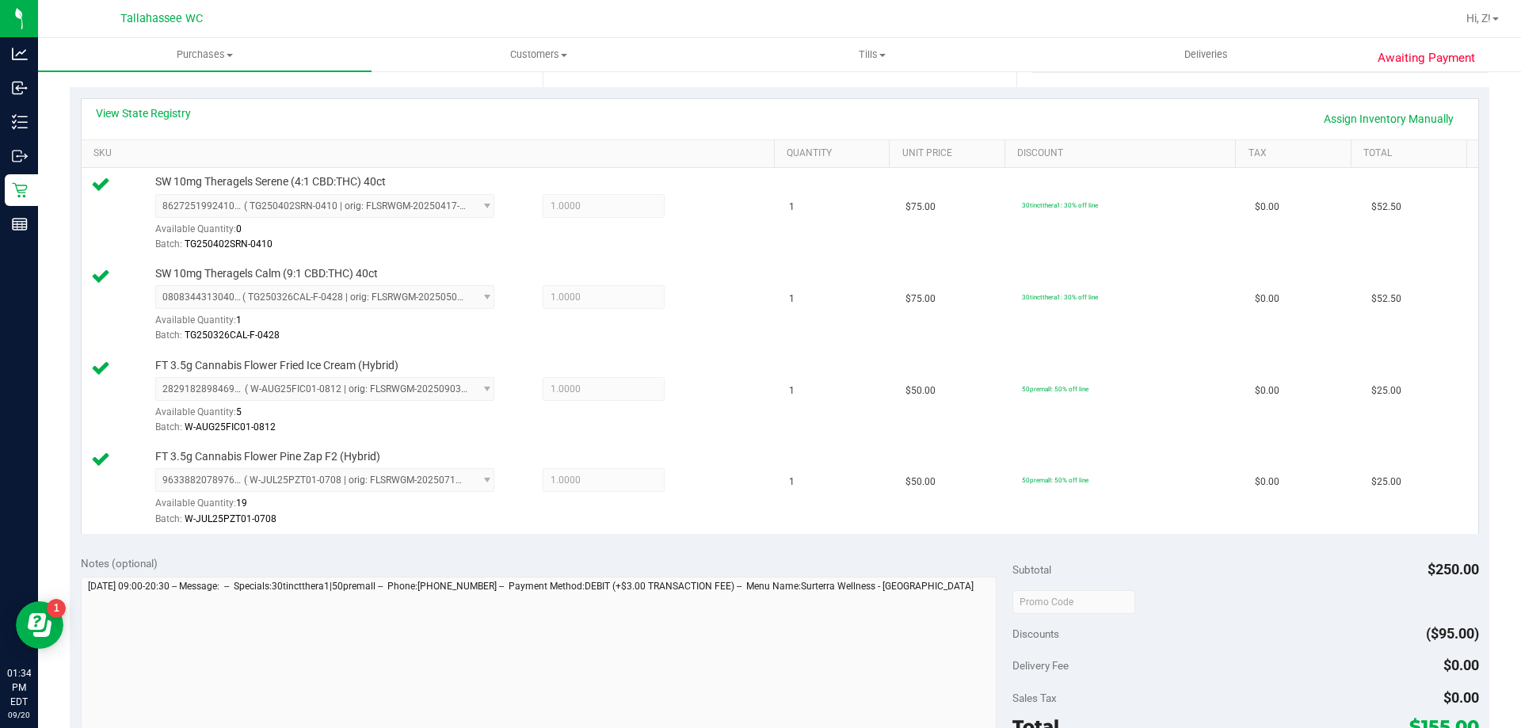
scroll to position [554, 0]
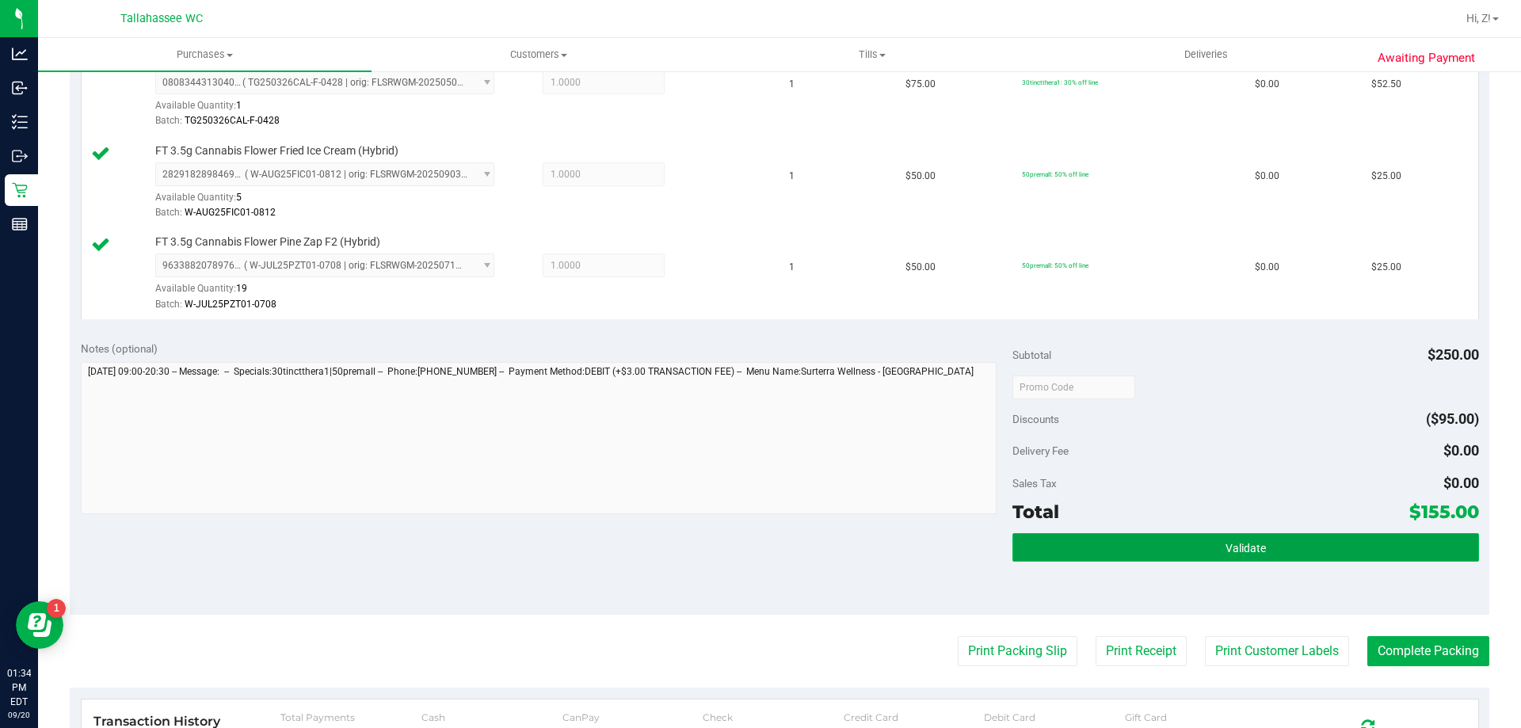
click at [1304, 539] on button "Validate" at bounding box center [1245, 547] width 466 height 29
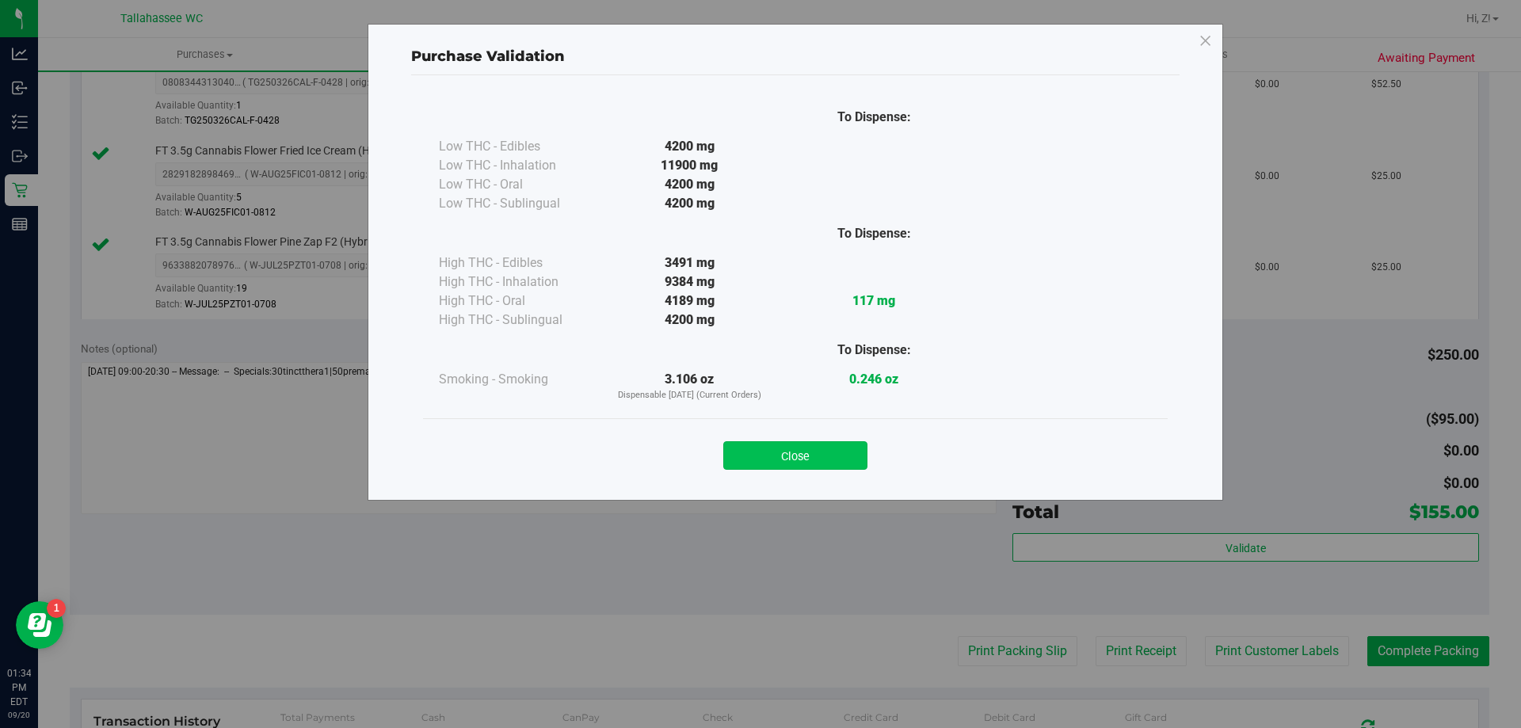
click at [833, 451] on button "Close" at bounding box center [795, 455] width 144 height 29
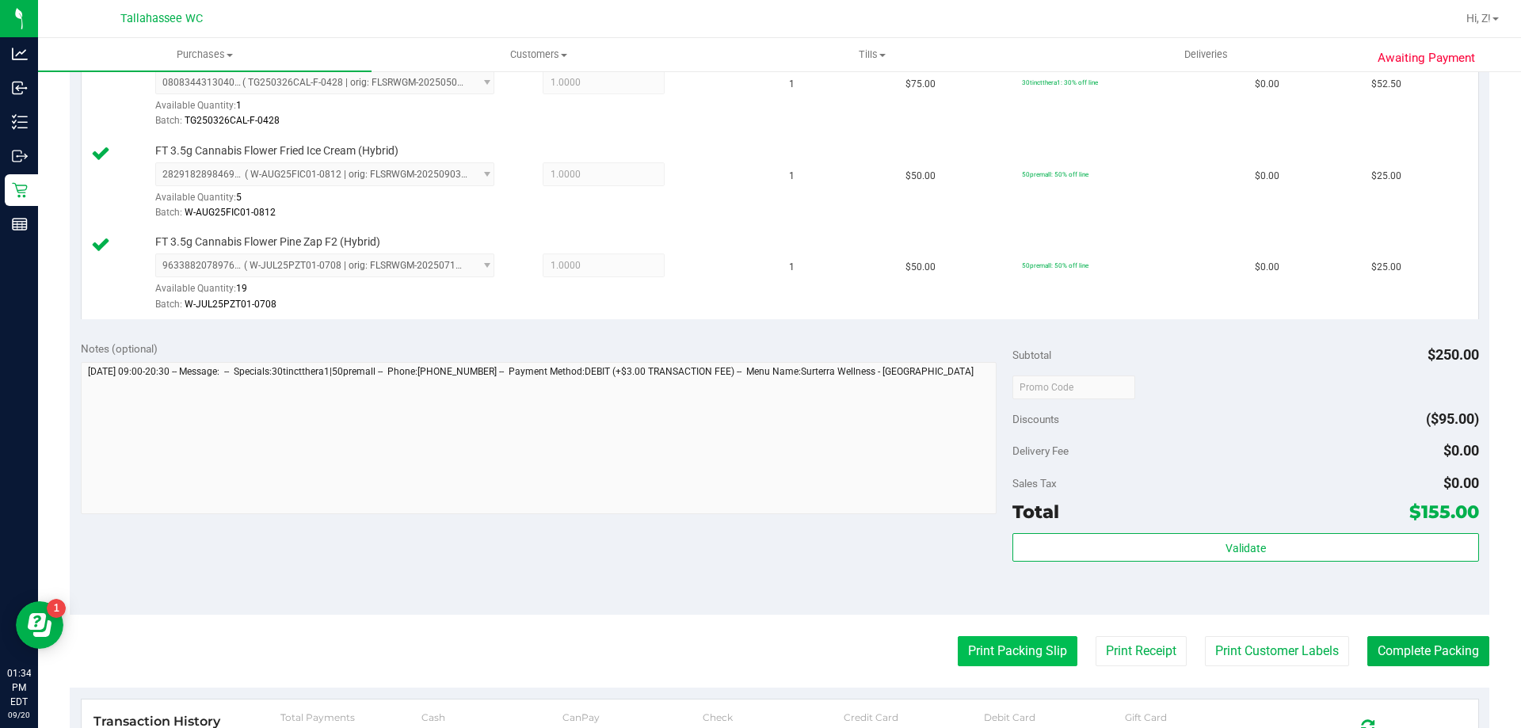
click at [964, 662] on button "Print Packing Slip" at bounding box center [1018, 651] width 120 height 30
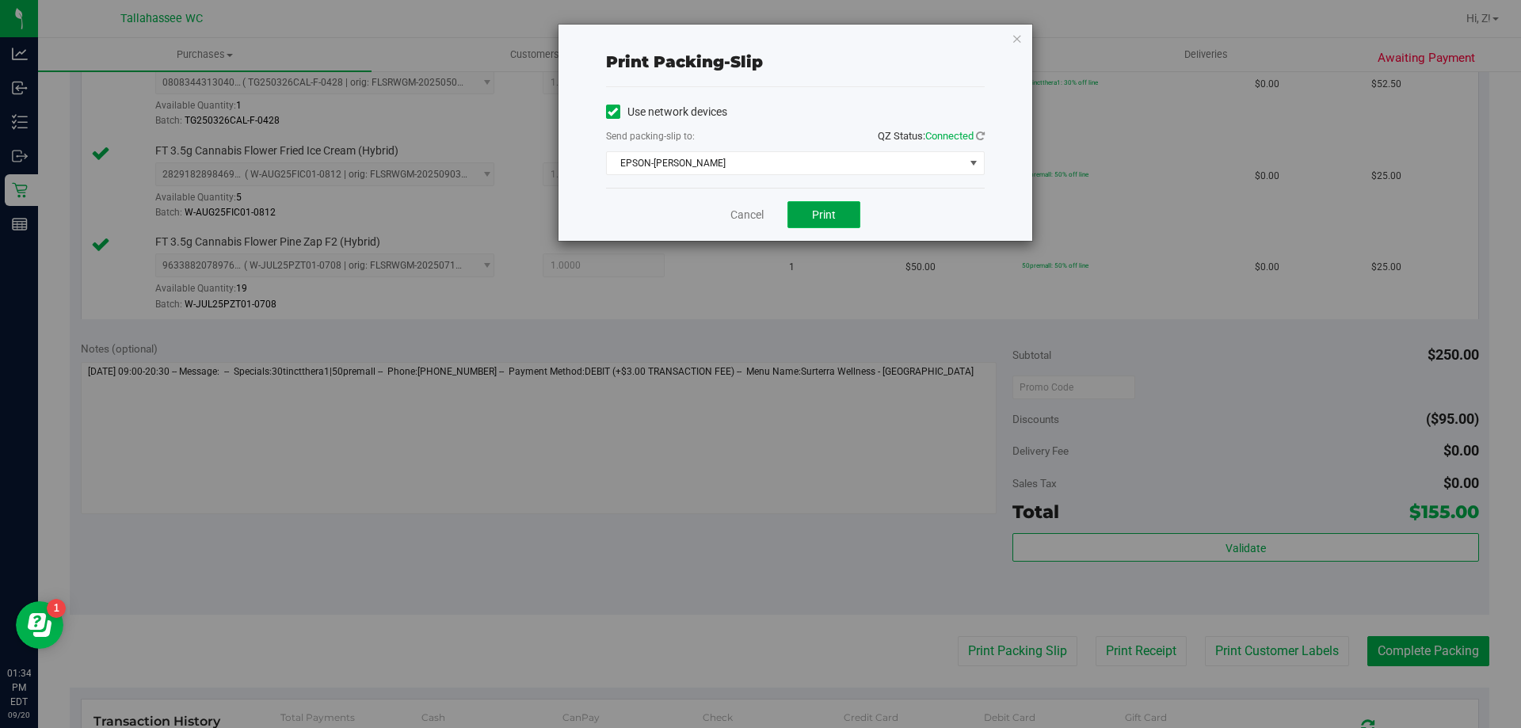
click at [821, 211] on span "Print" at bounding box center [824, 214] width 24 height 13
click at [1015, 38] on icon "button" at bounding box center [1016, 38] width 11 height 19
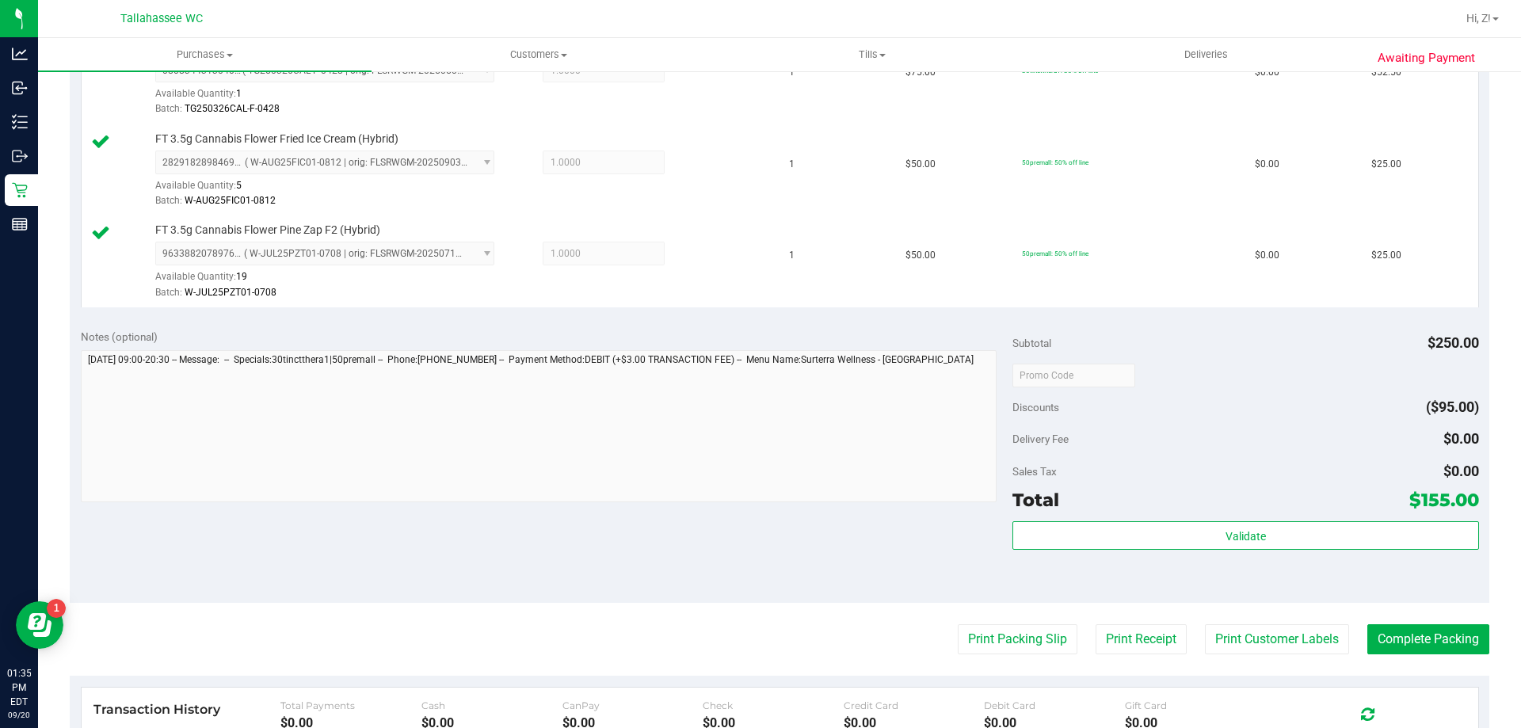
scroll to position [792, 0]
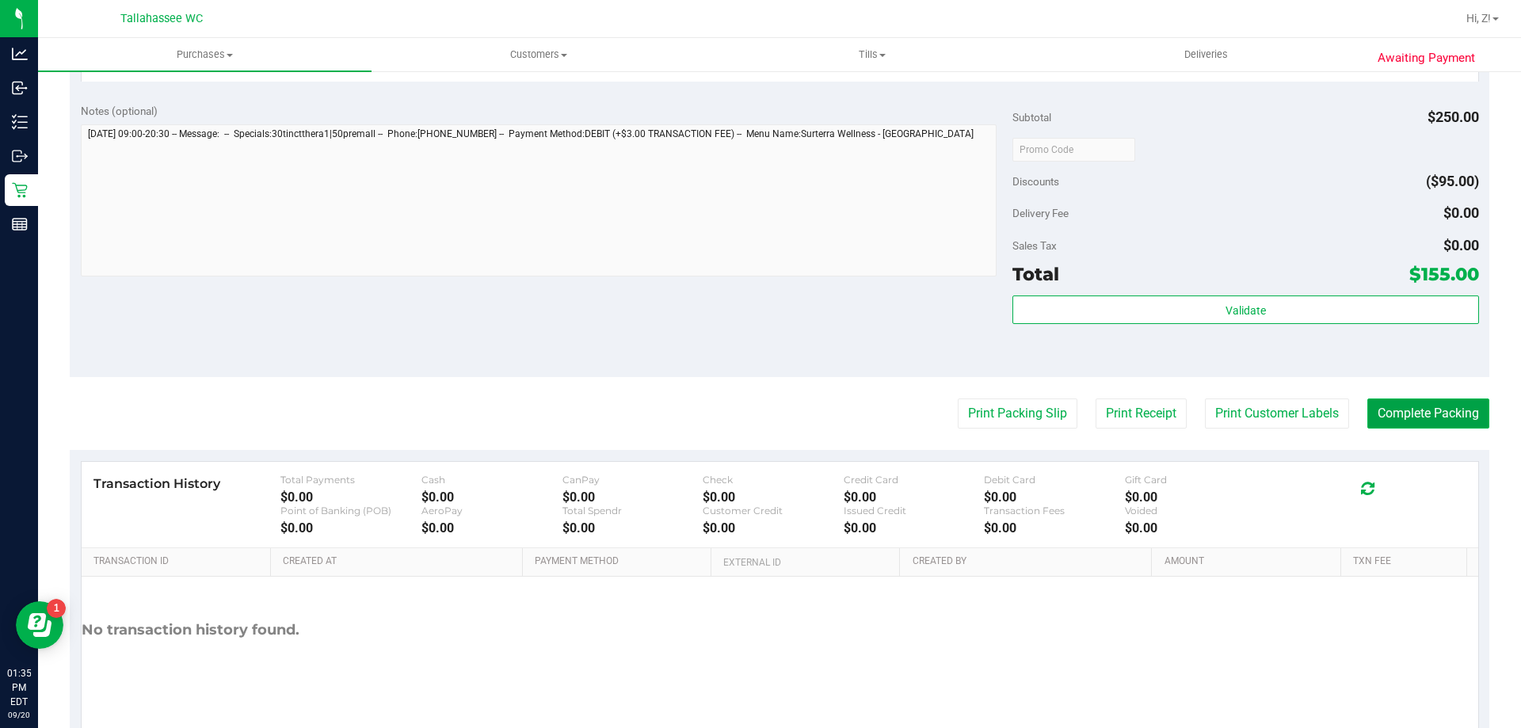
click at [1393, 411] on button "Complete Packing" at bounding box center [1428, 413] width 122 height 30
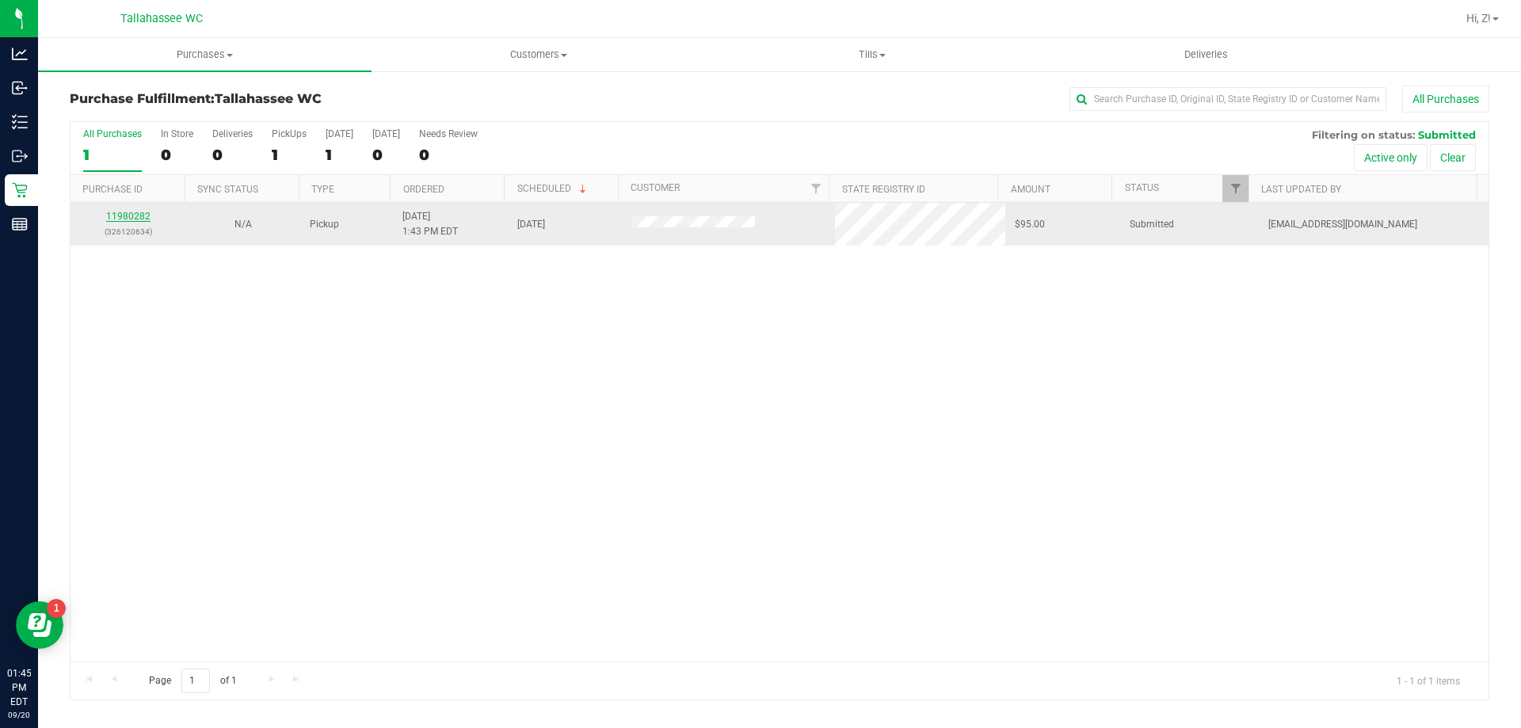
click at [126, 211] on link "11980282" at bounding box center [128, 216] width 44 height 11
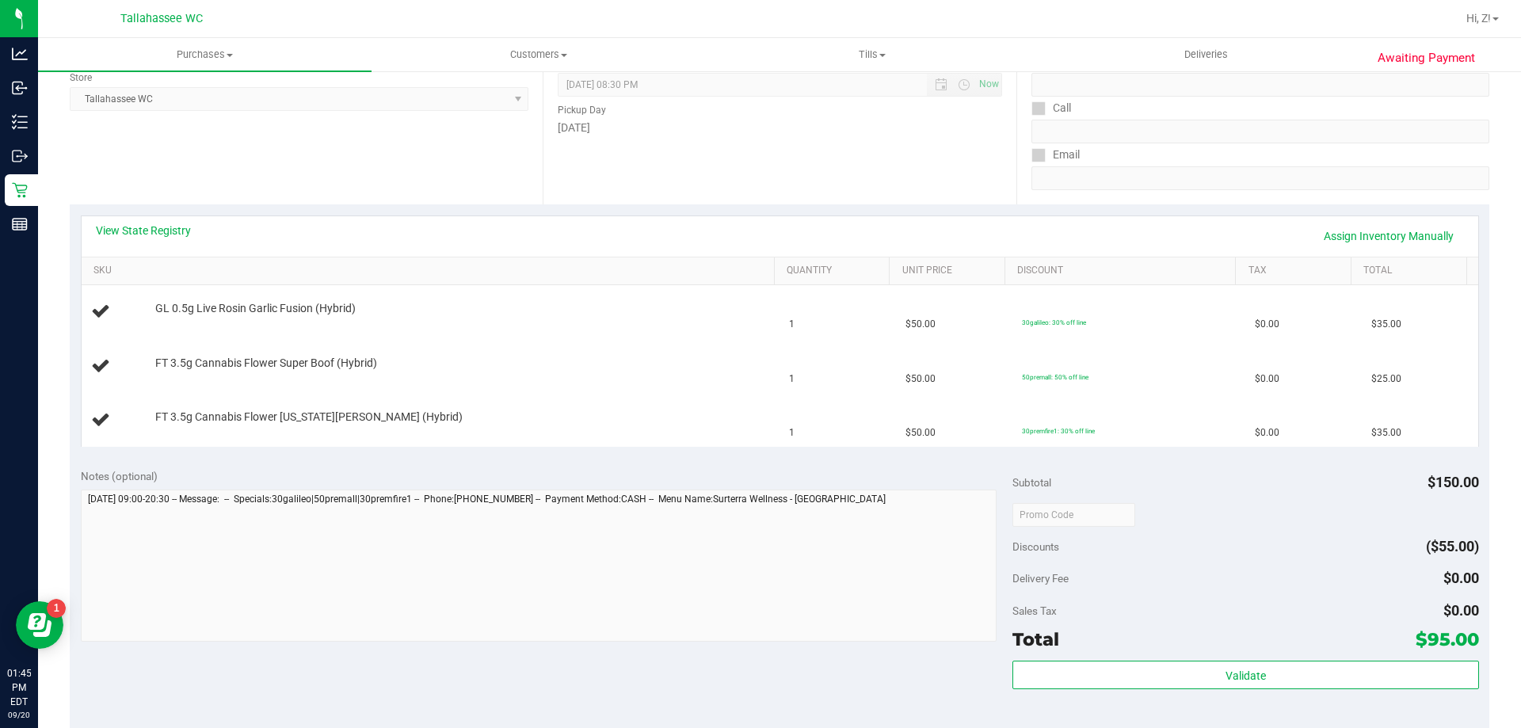
scroll to position [238, 0]
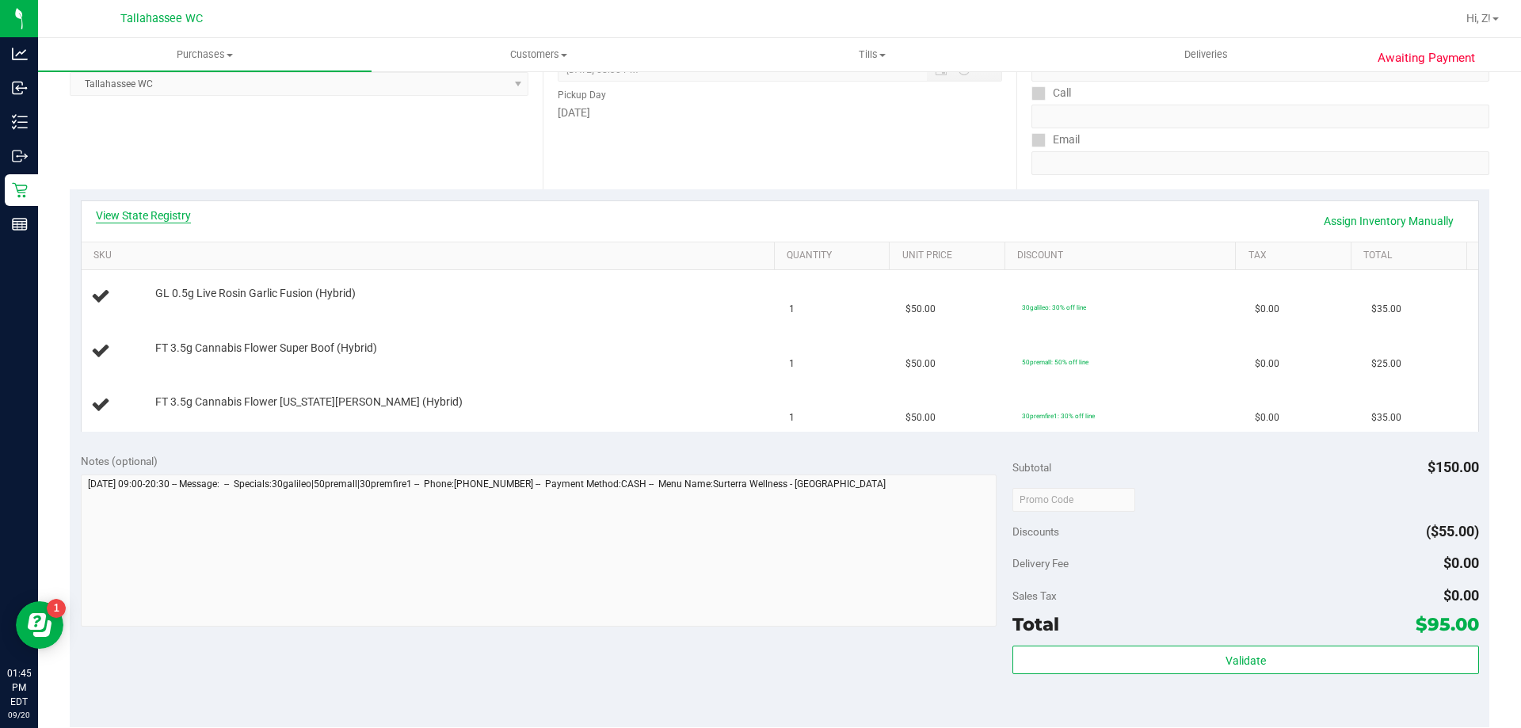
click at [153, 217] on link "View State Registry" at bounding box center [143, 216] width 95 height 16
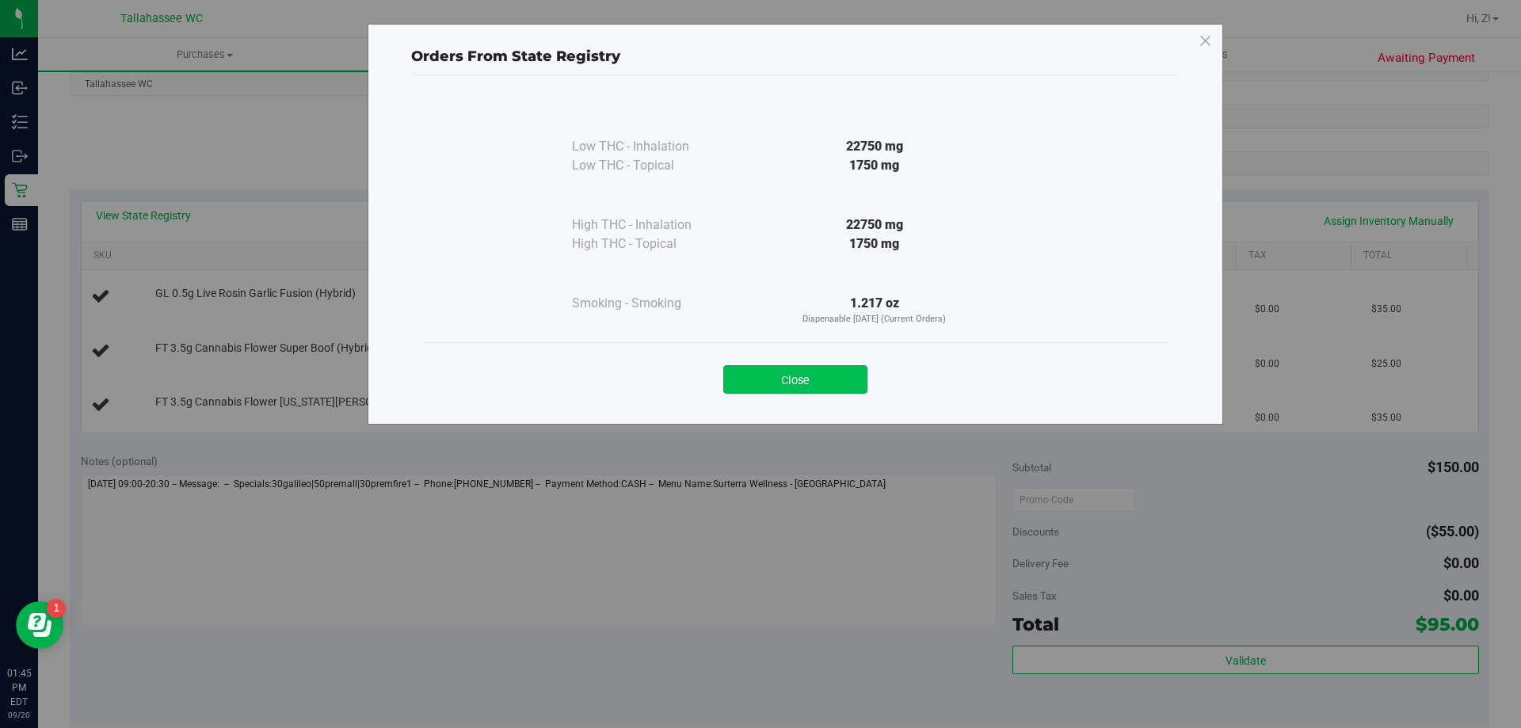
click at [834, 387] on button "Close" at bounding box center [795, 379] width 144 height 29
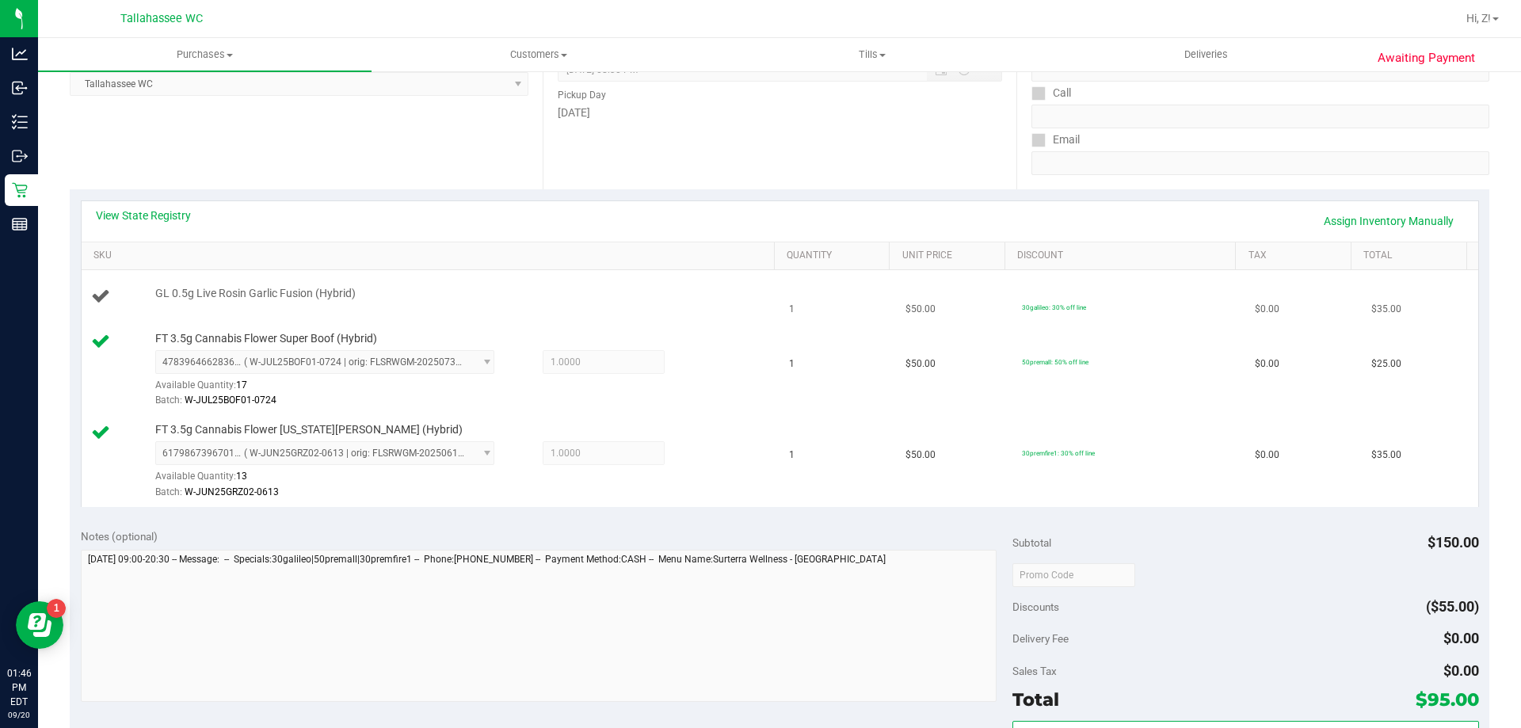
click at [316, 288] on span "GL 0.5g Live Rosin Garlic Fusion (Hybrid)" at bounding box center [255, 293] width 200 height 15
copy div "GL 0.5g Live Rosin Garlic Fusion (Hybrid)"
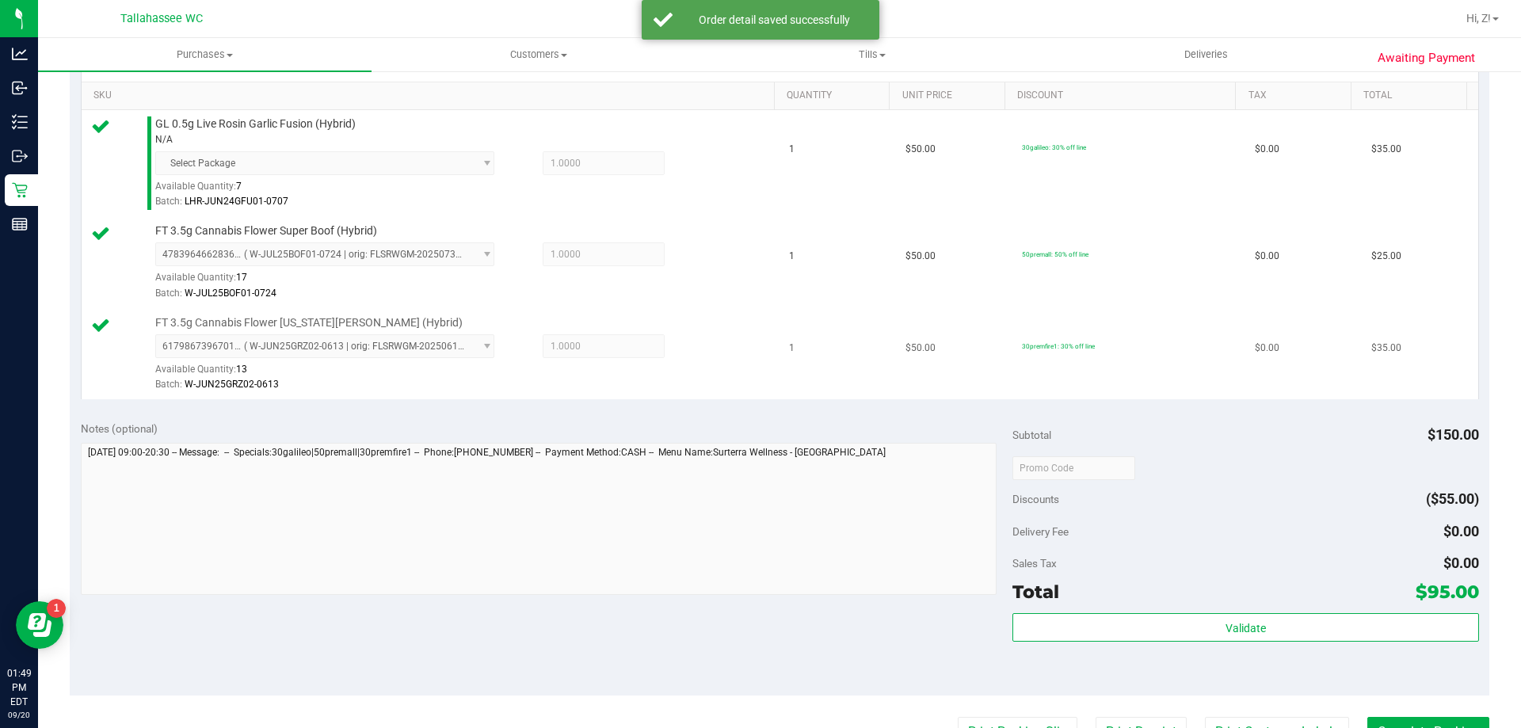
scroll to position [554, 0]
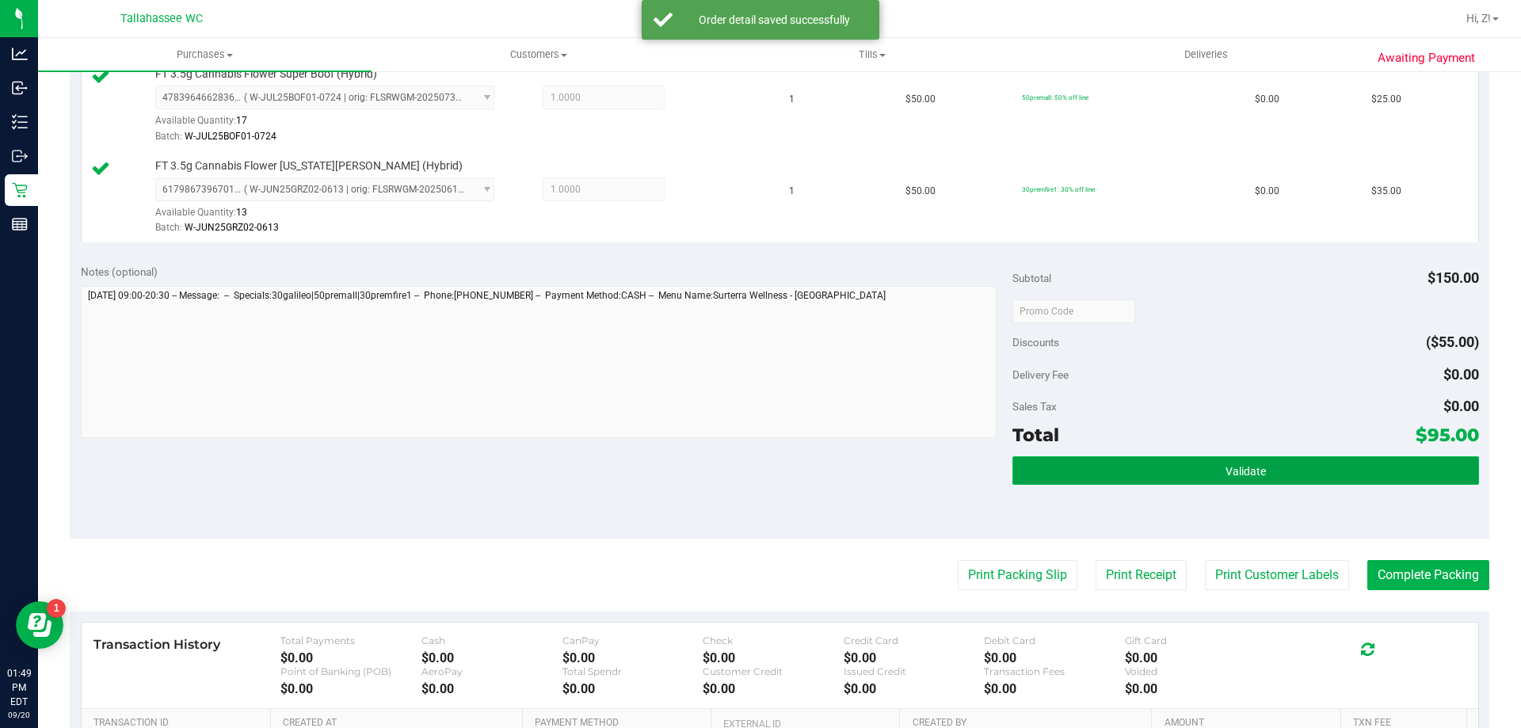
click at [1243, 467] on span "Validate" at bounding box center [1245, 471] width 40 height 13
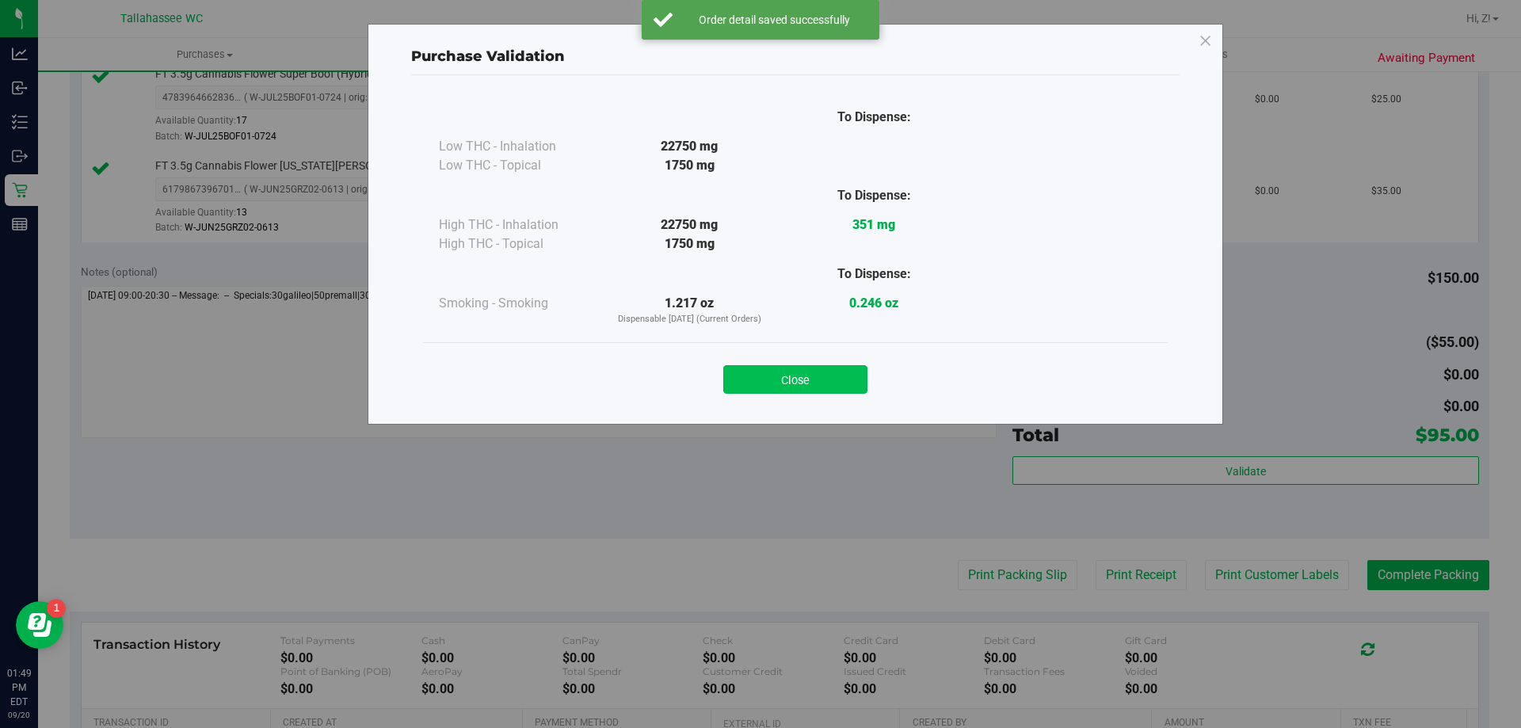
click at [836, 390] on button "Close" at bounding box center [795, 379] width 144 height 29
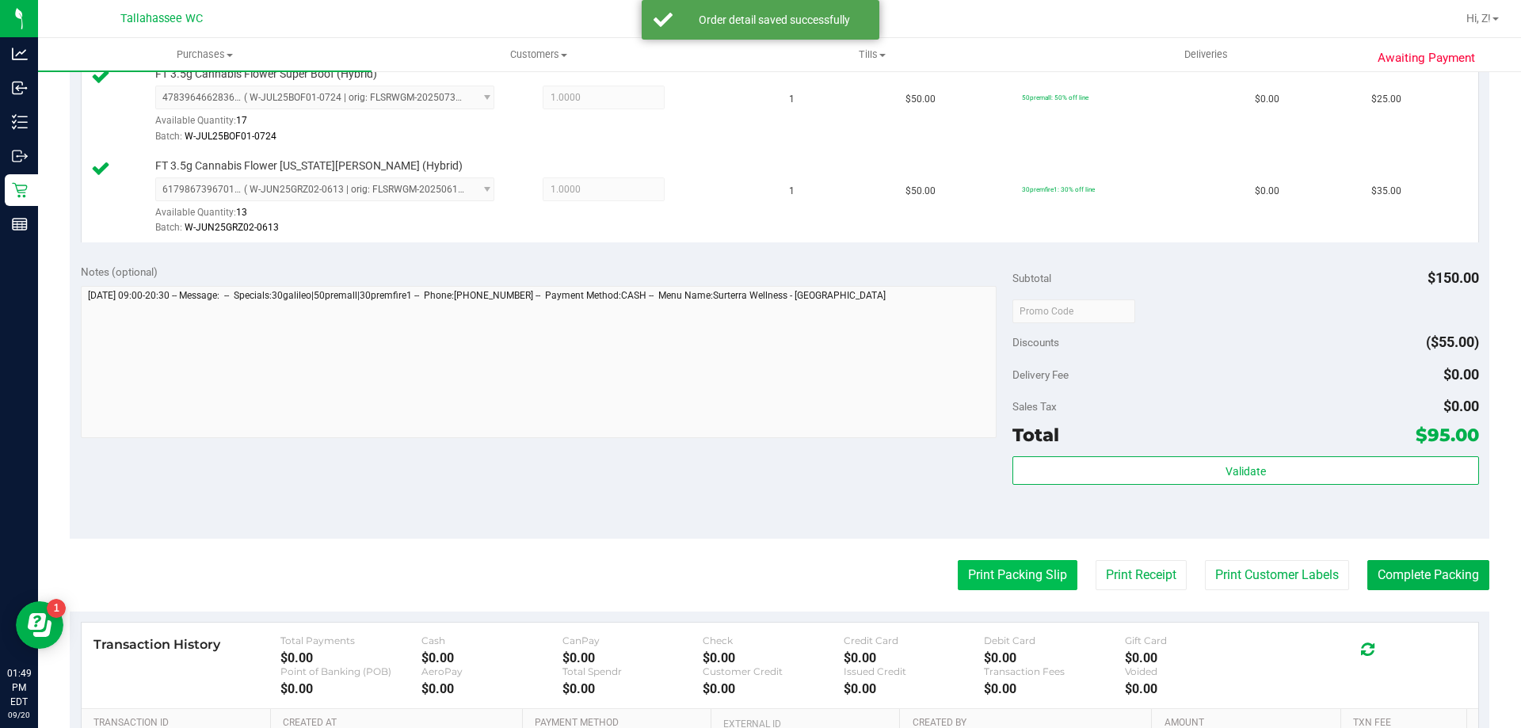
click at [1001, 574] on button "Print Packing Slip" at bounding box center [1018, 575] width 120 height 30
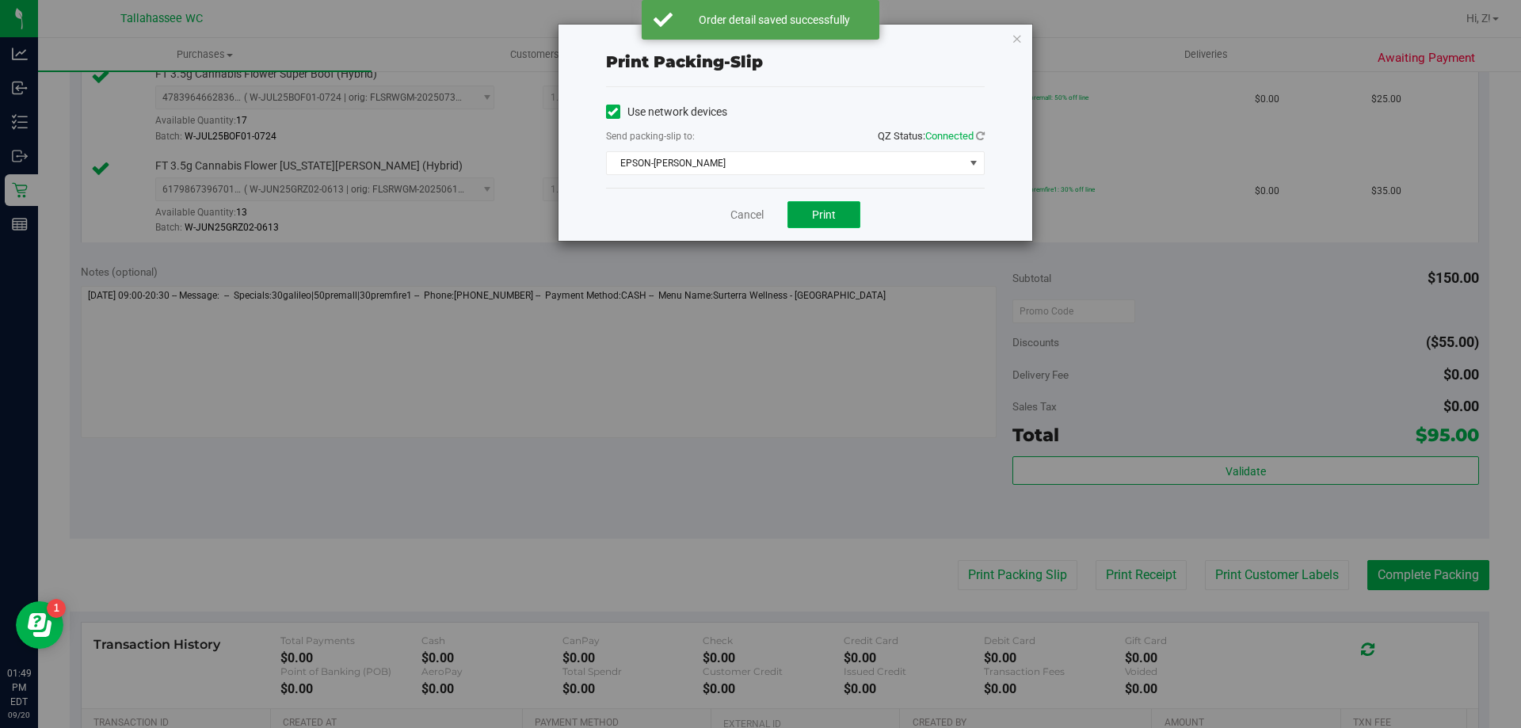
click at [813, 222] on button "Print" at bounding box center [823, 214] width 73 height 27
click at [1016, 36] on icon "button" at bounding box center [1016, 38] width 11 height 19
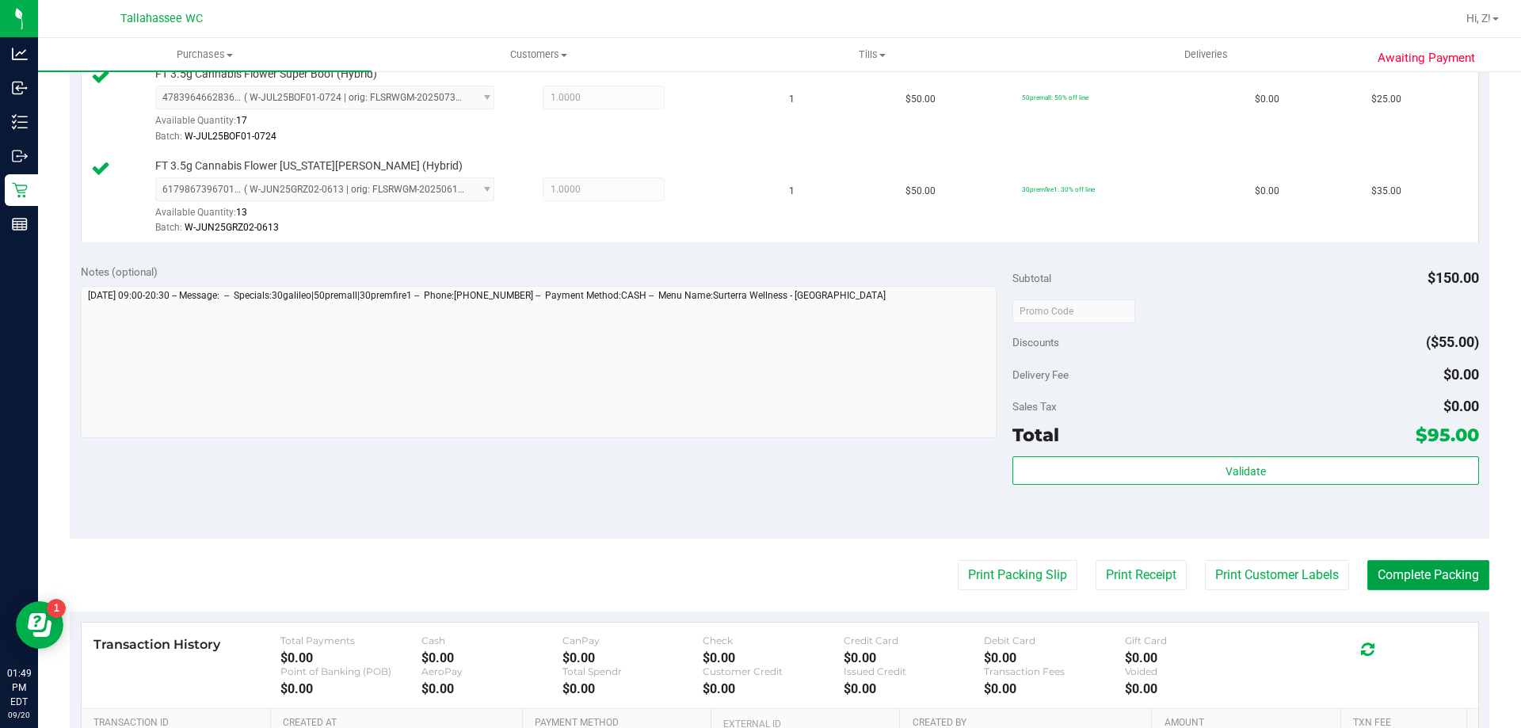
click at [1416, 577] on button "Complete Packing" at bounding box center [1428, 575] width 122 height 30
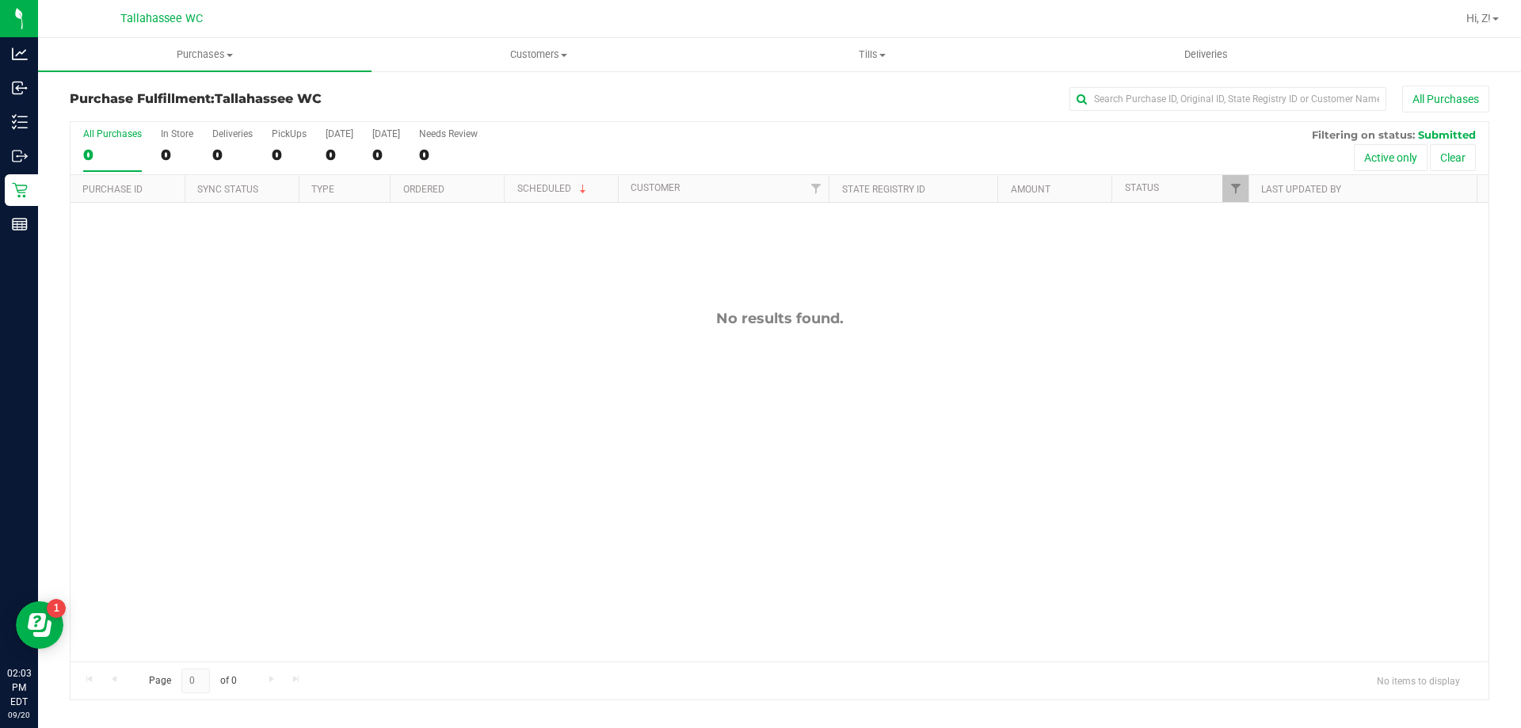
click at [535, 566] on div "No results found." at bounding box center [779, 486] width 1418 height 566
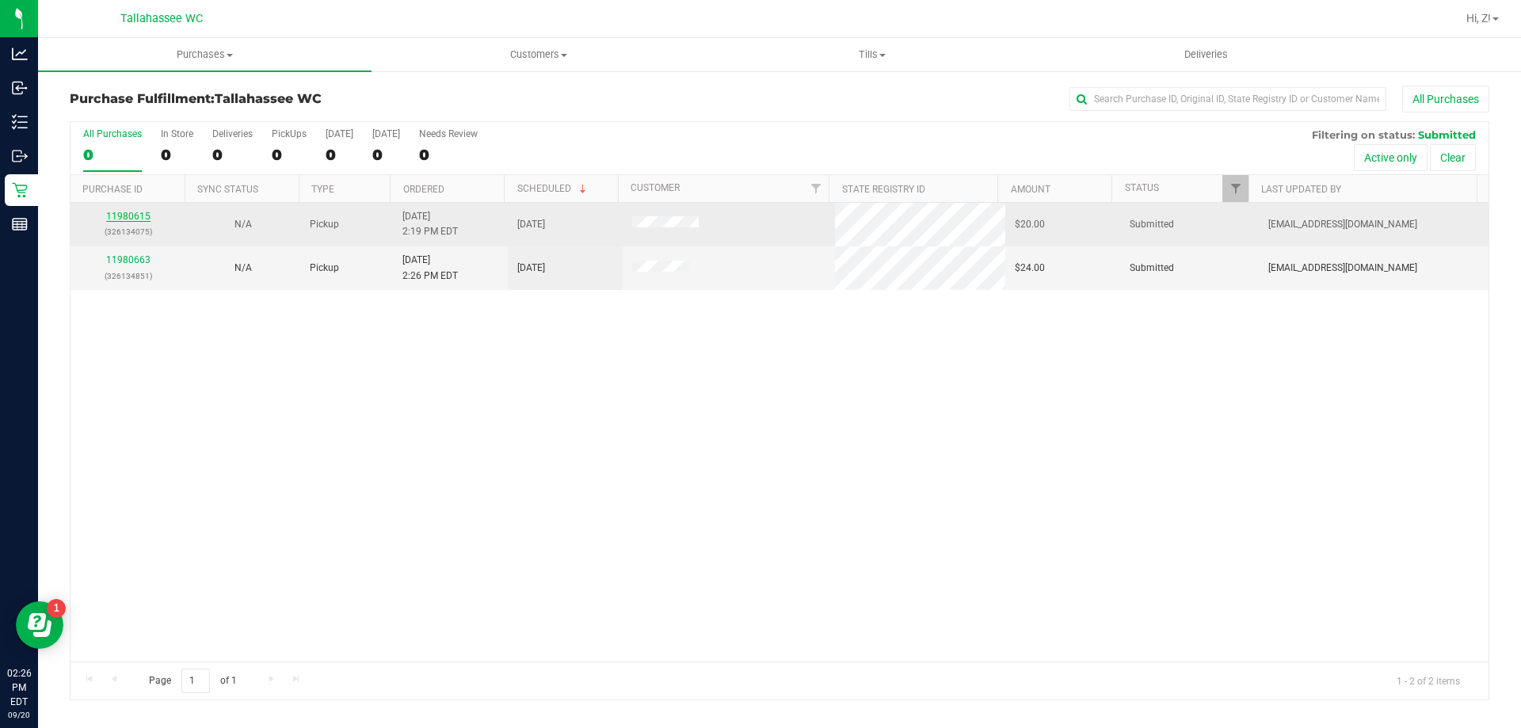
click at [142, 219] on link "11980615" at bounding box center [128, 216] width 44 height 11
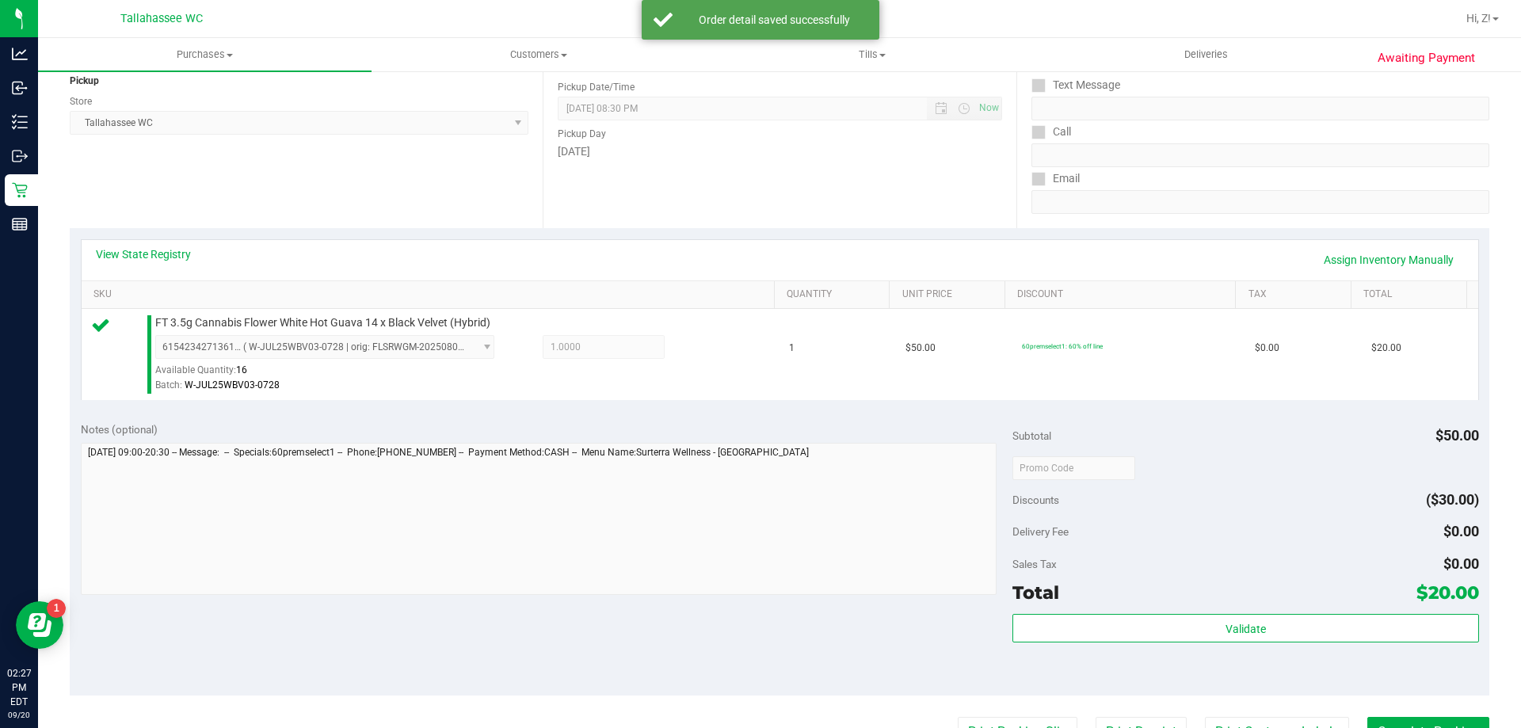
scroll to position [317, 0]
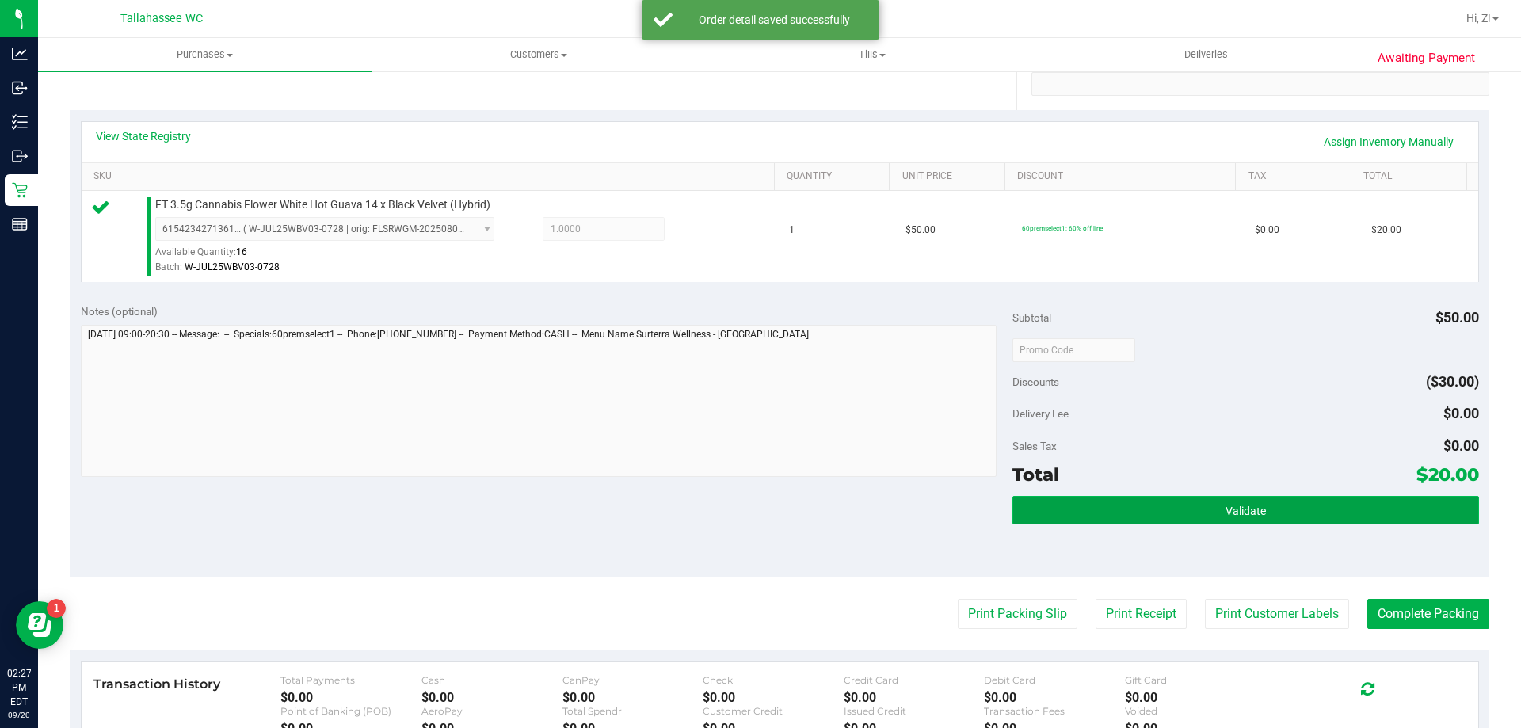
click at [1167, 523] on button "Validate" at bounding box center [1245, 510] width 466 height 29
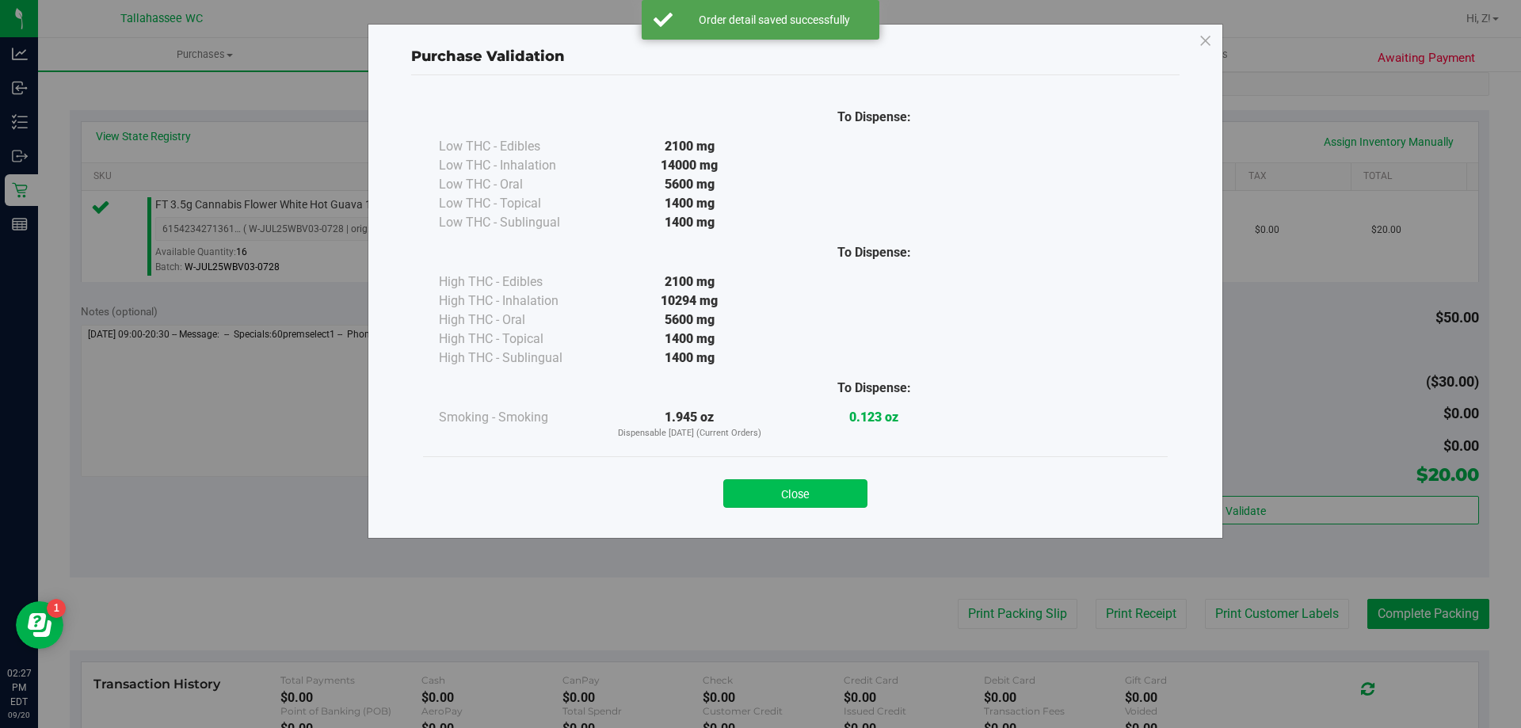
click at [832, 497] on button "Close" at bounding box center [795, 493] width 144 height 29
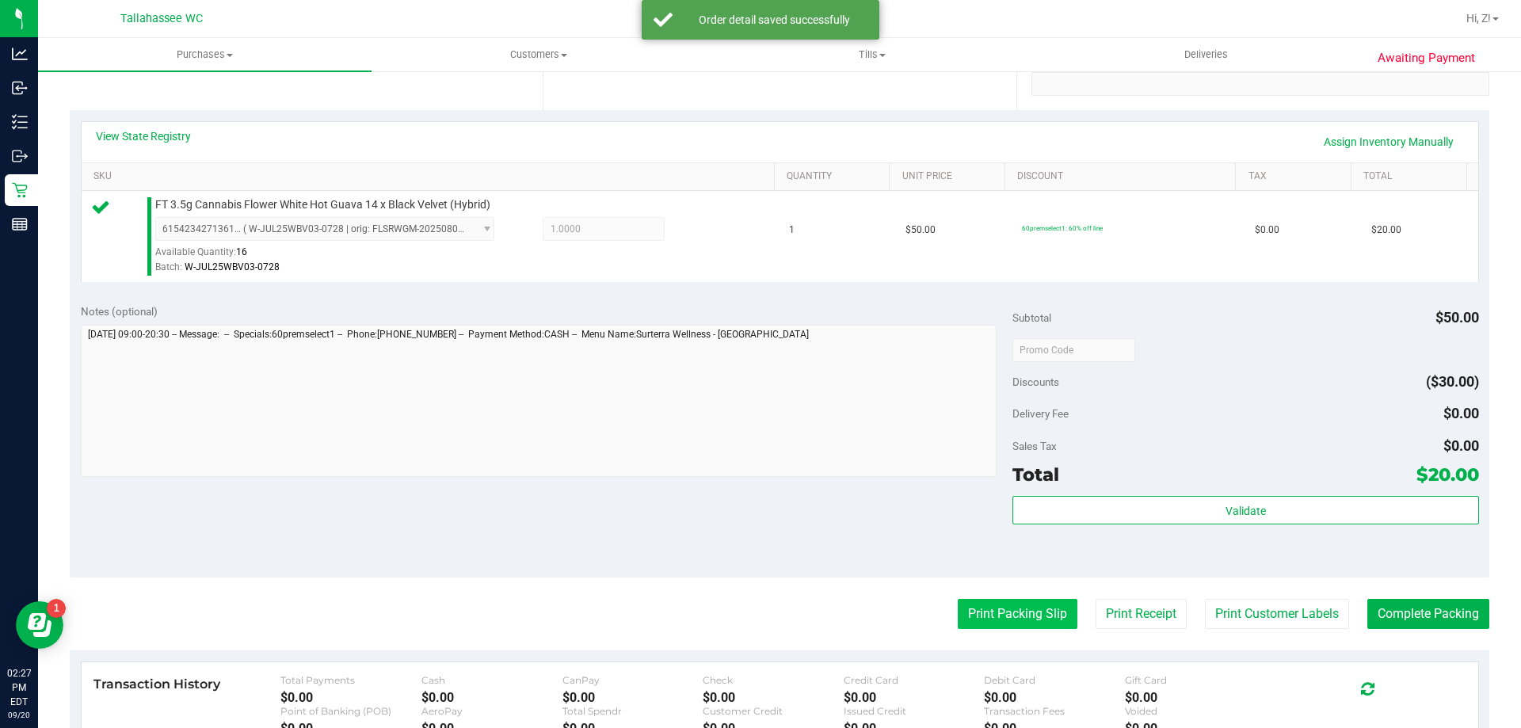
click at [972, 621] on button "Print Packing Slip" at bounding box center [1018, 614] width 120 height 30
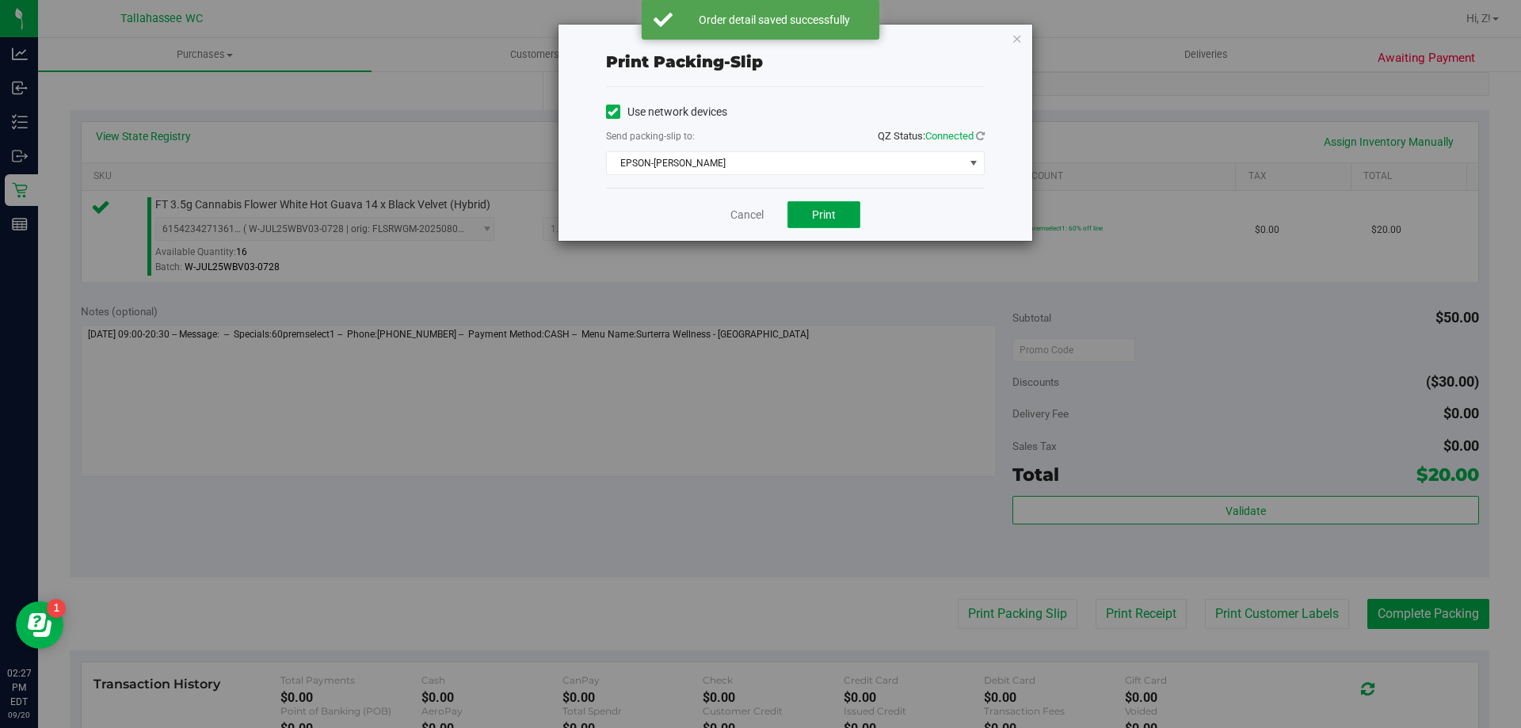
click at [802, 211] on button "Print" at bounding box center [823, 214] width 73 height 27
click at [1018, 45] on icon "button" at bounding box center [1016, 38] width 11 height 19
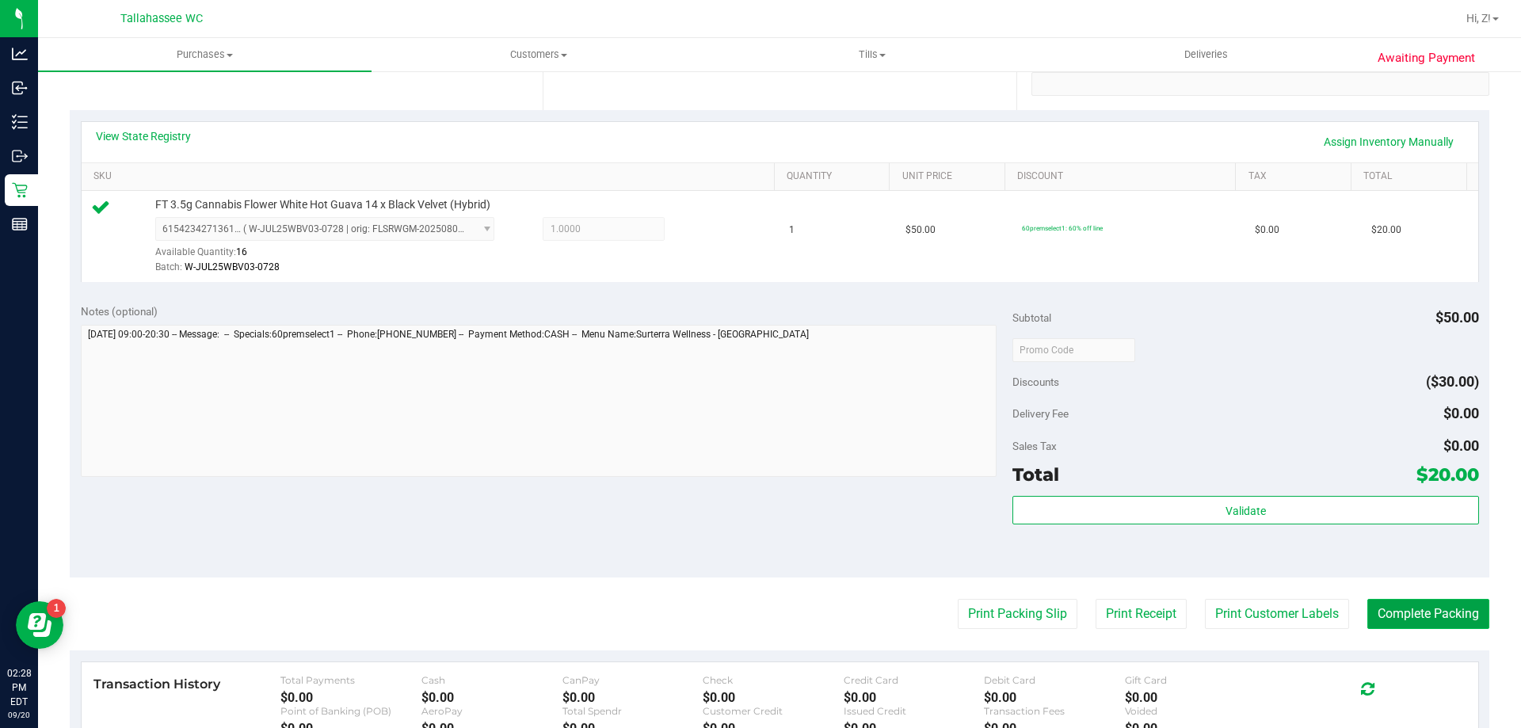
click at [1461, 608] on button "Complete Packing" at bounding box center [1428, 614] width 122 height 30
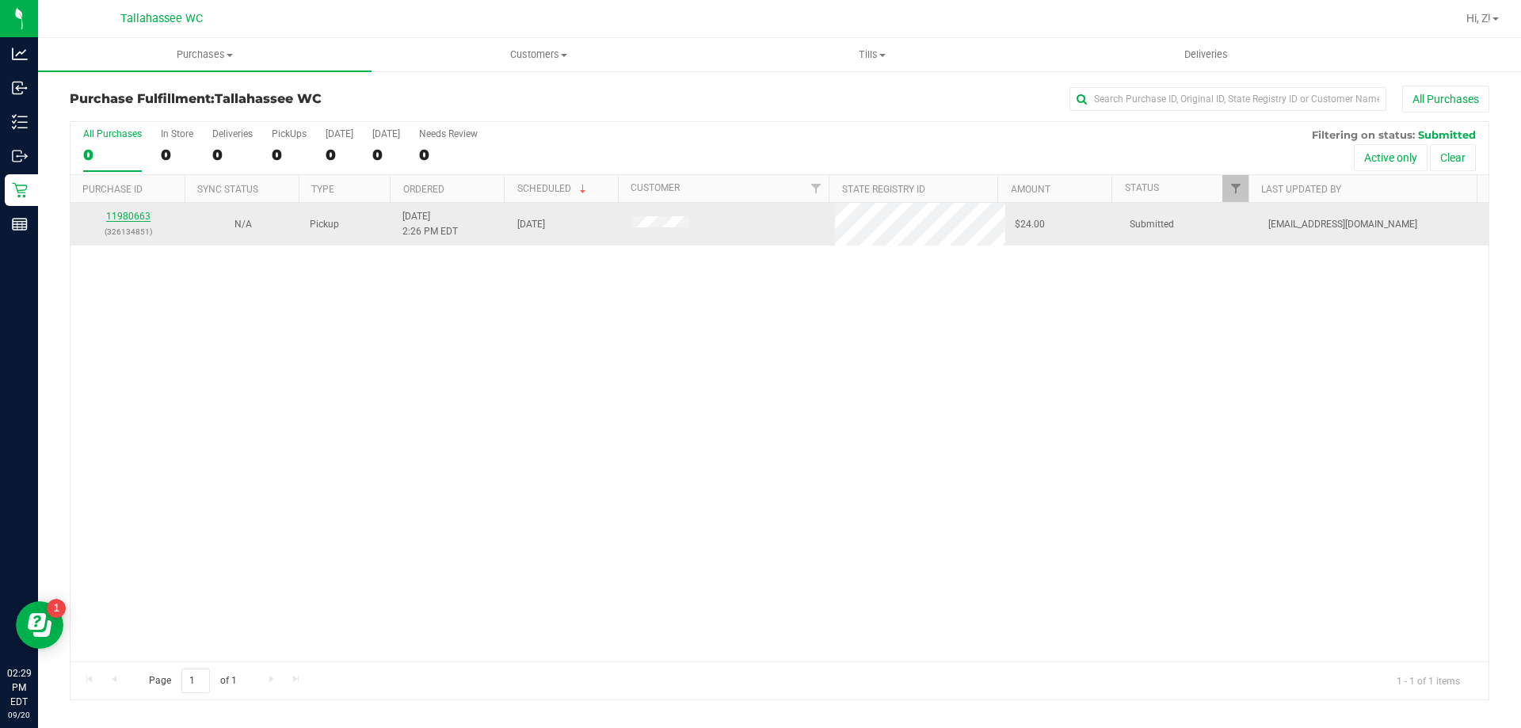
click at [130, 213] on link "11980663" at bounding box center [128, 216] width 44 height 11
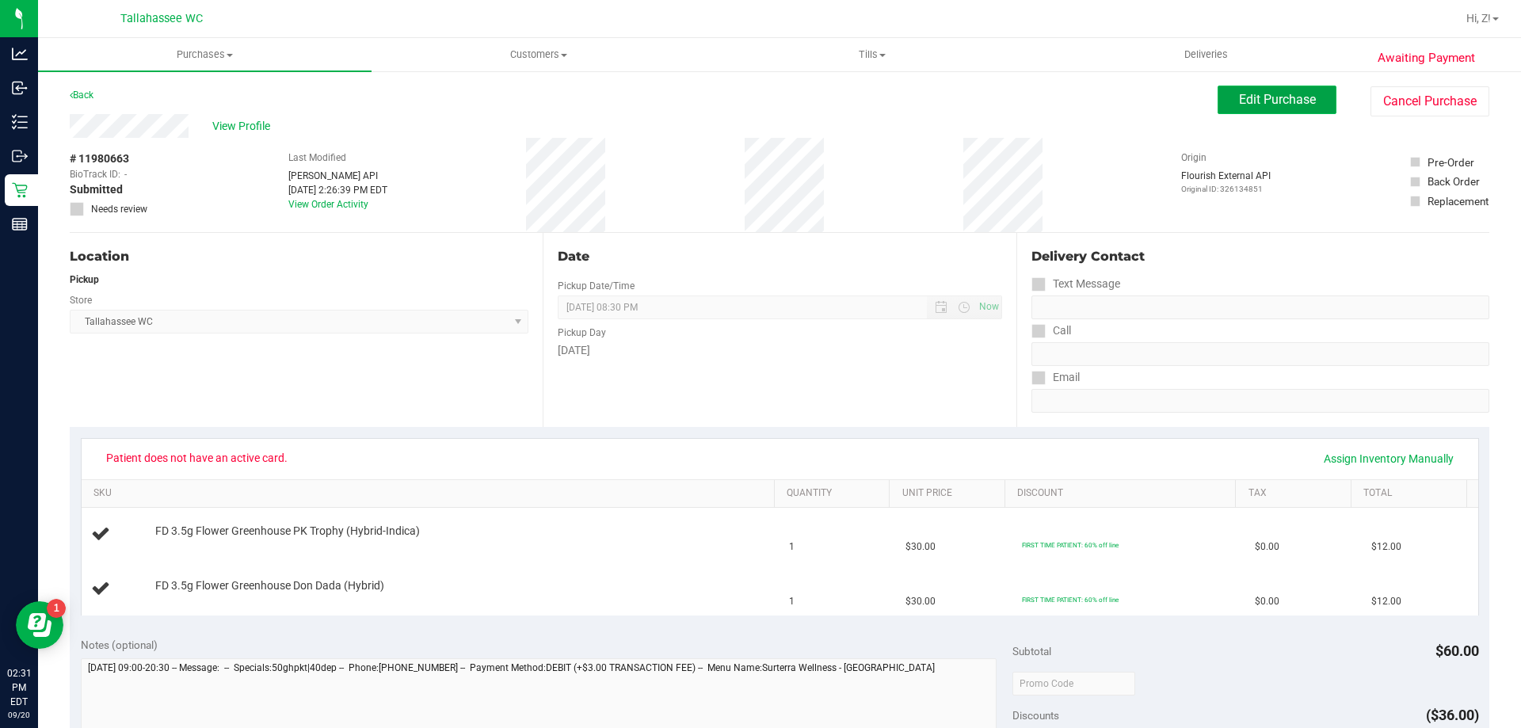
click at [1258, 106] on span "Edit Purchase" at bounding box center [1277, 99] width 77 height 15
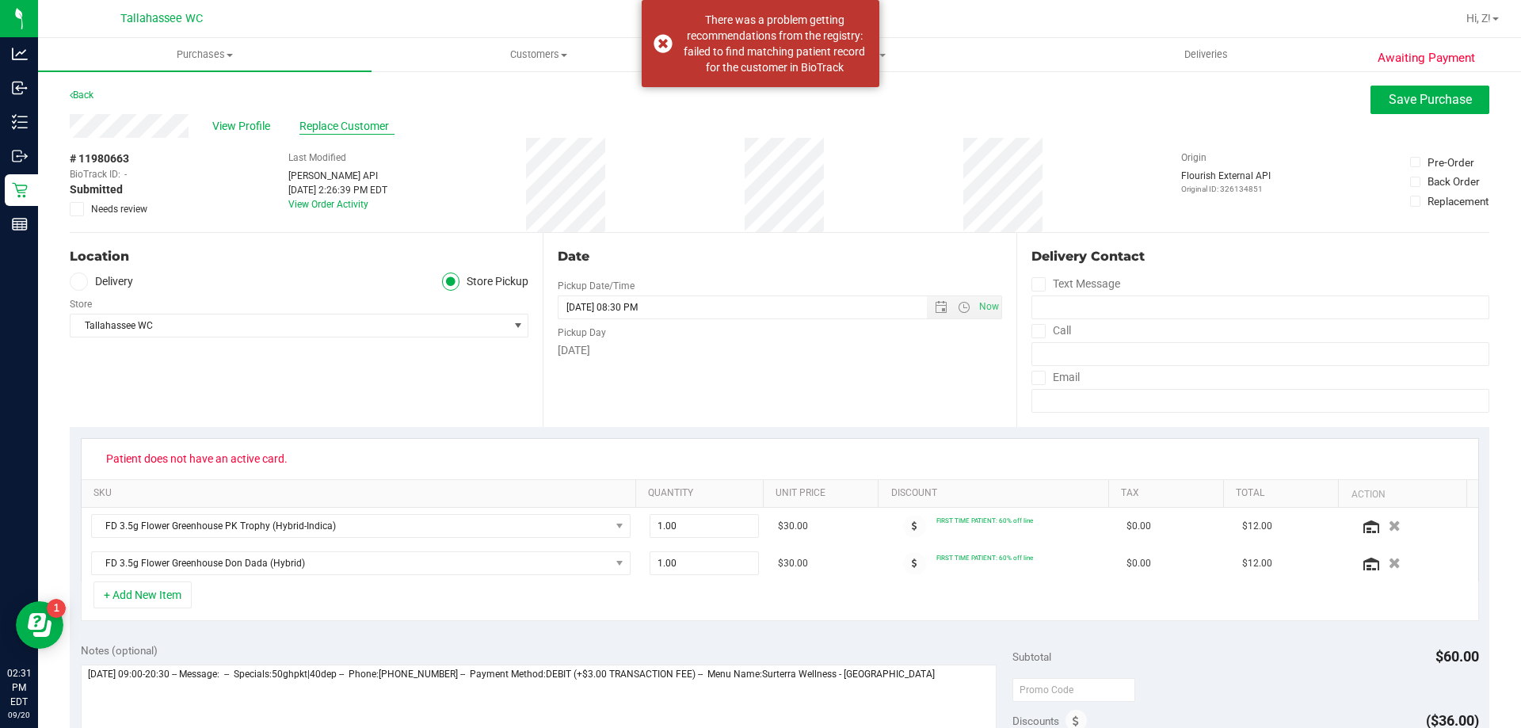
click at [349, 126] on span "Replace Customer" at bounding box center [346, 126] width 95 height 17
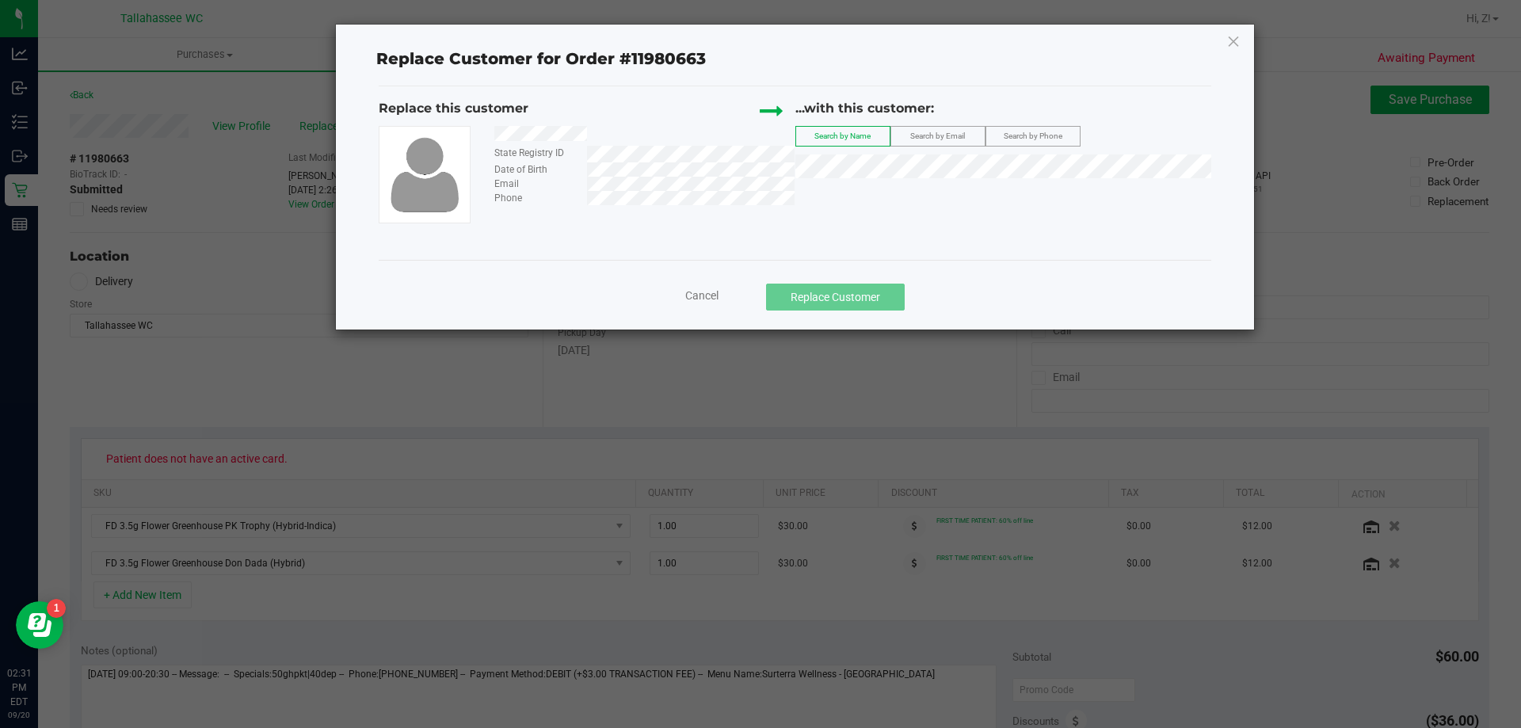
click at [1244, 45] on div "Replace Customer for Order #11980663 Replace this customer State Registry ID Da…" at bounding box center [795, 177] width 918 height 305
click at [1225, 36] on div "Replace Customer for Order #11980663 Replace this customer State Registry ID Da…" at bounding box center [795, 177] width 918 height 305
click at [1244, 41] on div "Replace Customer for Order #11980663 Replace this customer State Registry ID Da…" at bounding box center [795, 177] width 918 height 305
click at [1232, 40] on icon at bounding box center [1233, 41] width 14 height 25
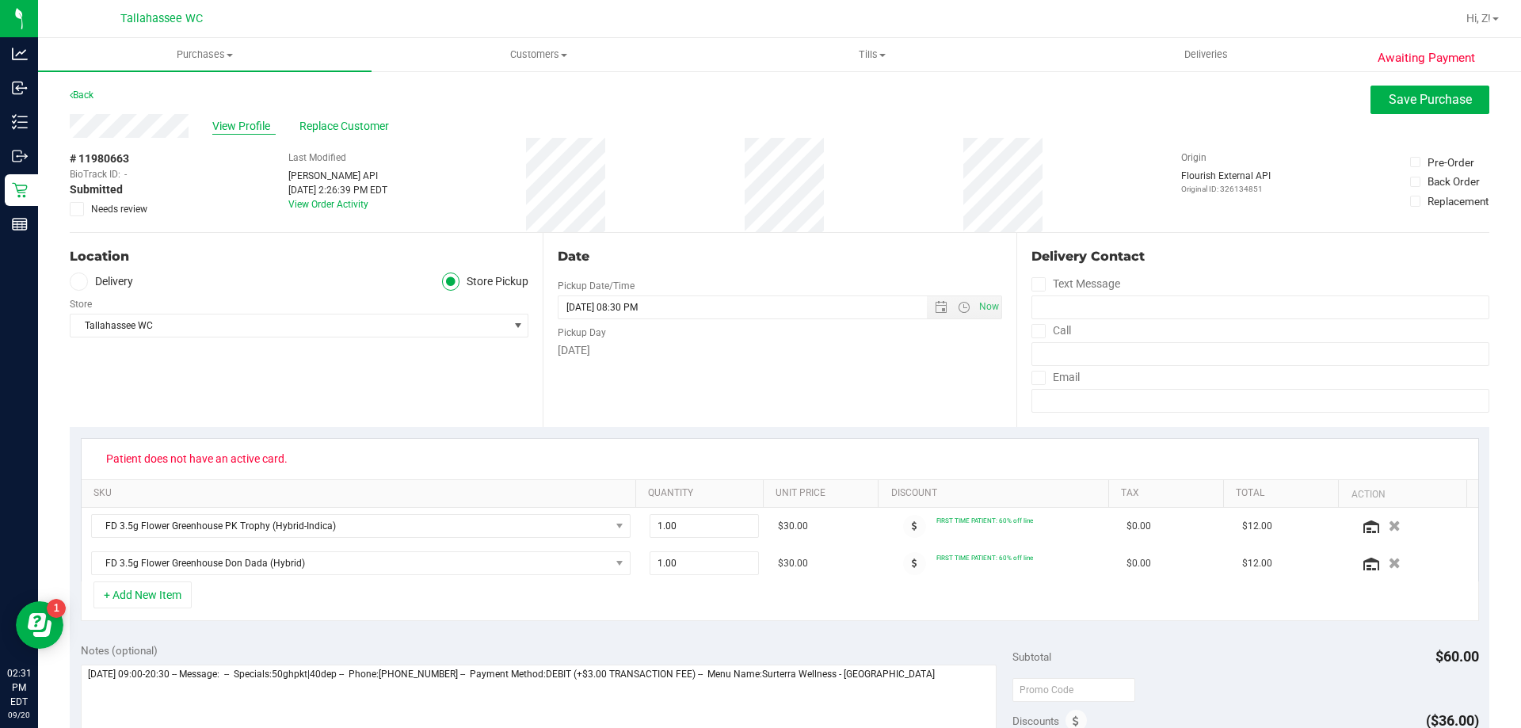
click at [257, 128] on span "View Profile" at bounding box center [243, 126] width 63 height 17
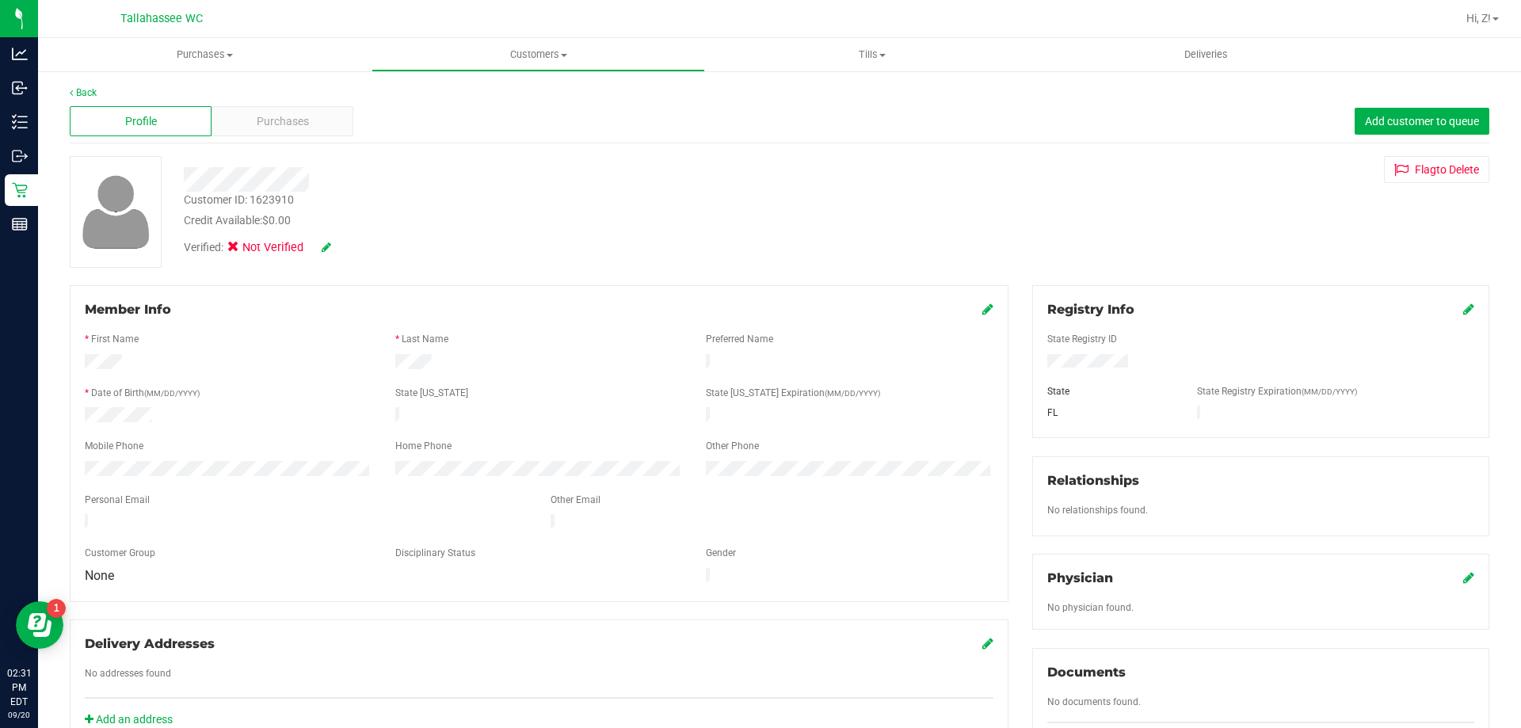
click at [1463, 303] on icon at bounding box center [1468, 309] width 11 height 13
click at [994, 406] on div "Member Info * First Name * Last Name Preferred Name * Date of Birth (MM/DD/YYYY…" at bounding box center [779, 693] width 1443 height 817
click at [1465, 307] on div "Registry Info State Registry ID * State State Registry Expiration (MM/DD/YYYY) …" at bounding box center [1260, 366] width 457 height 162
click at [1460, 304] on icon at bounding box center [1467, 310] width 14 height 13
click at [982, 316] on span at bounding box center [987, 309] width 11 height 19
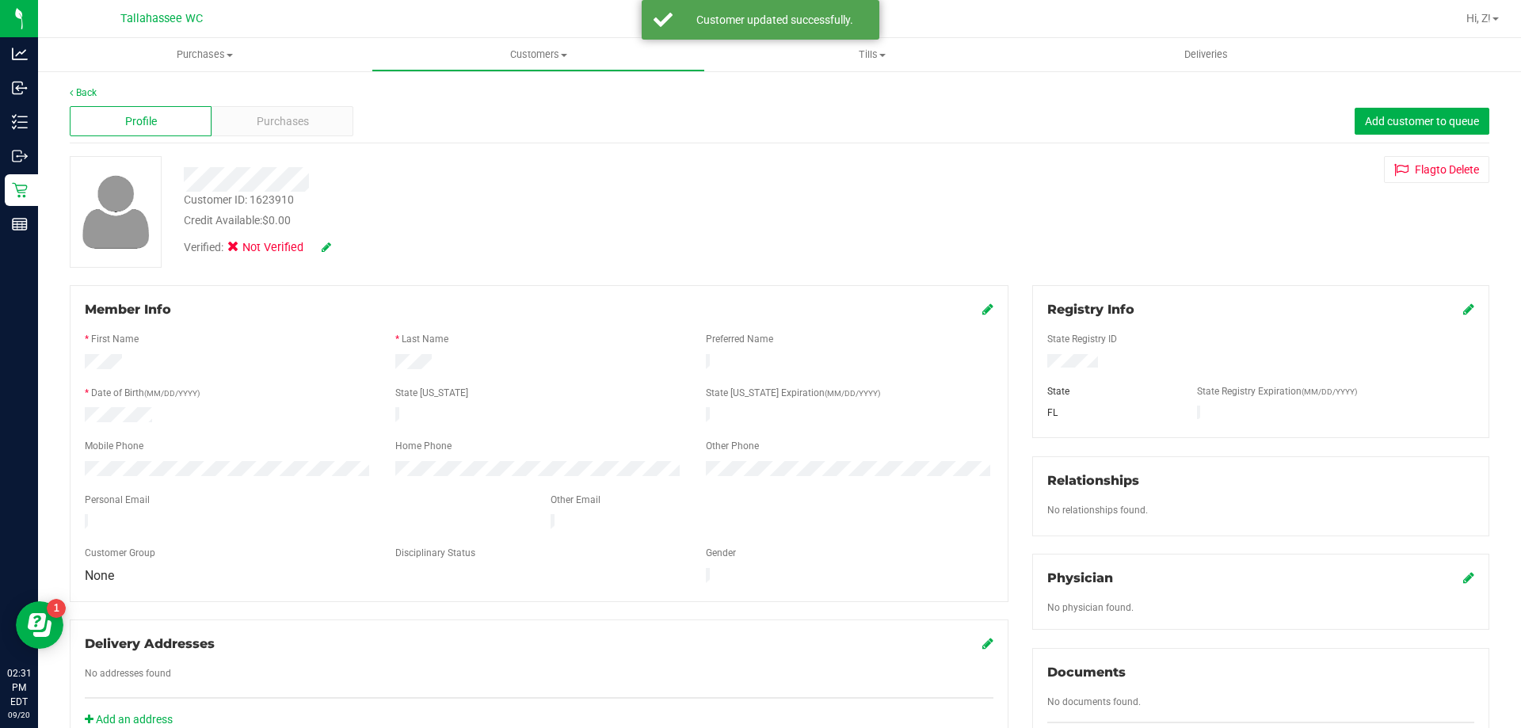
click at [982, 313] on icon at bounding box center [987, 309] width 11 height 13
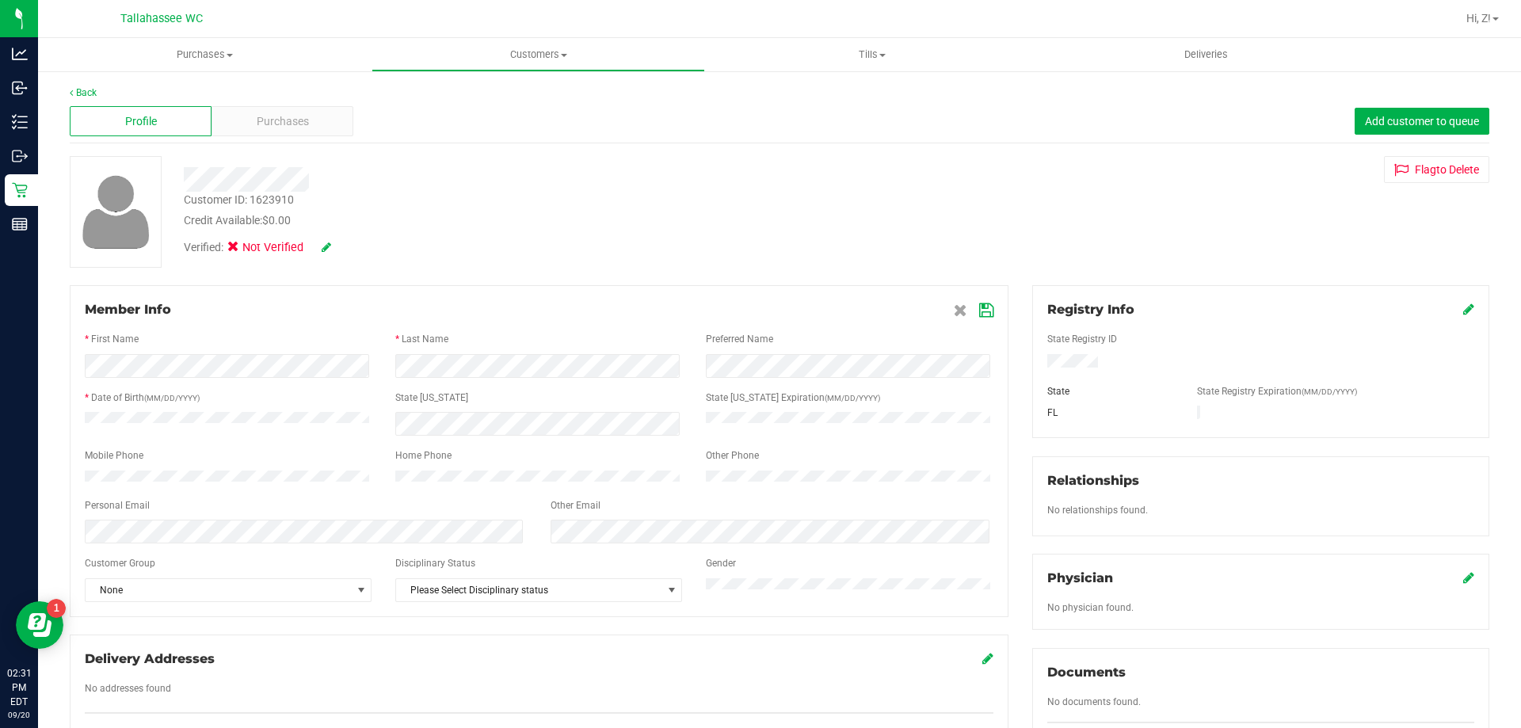
click at [979, 314] on icon at bounding box center [986, 310] width 14 height 13
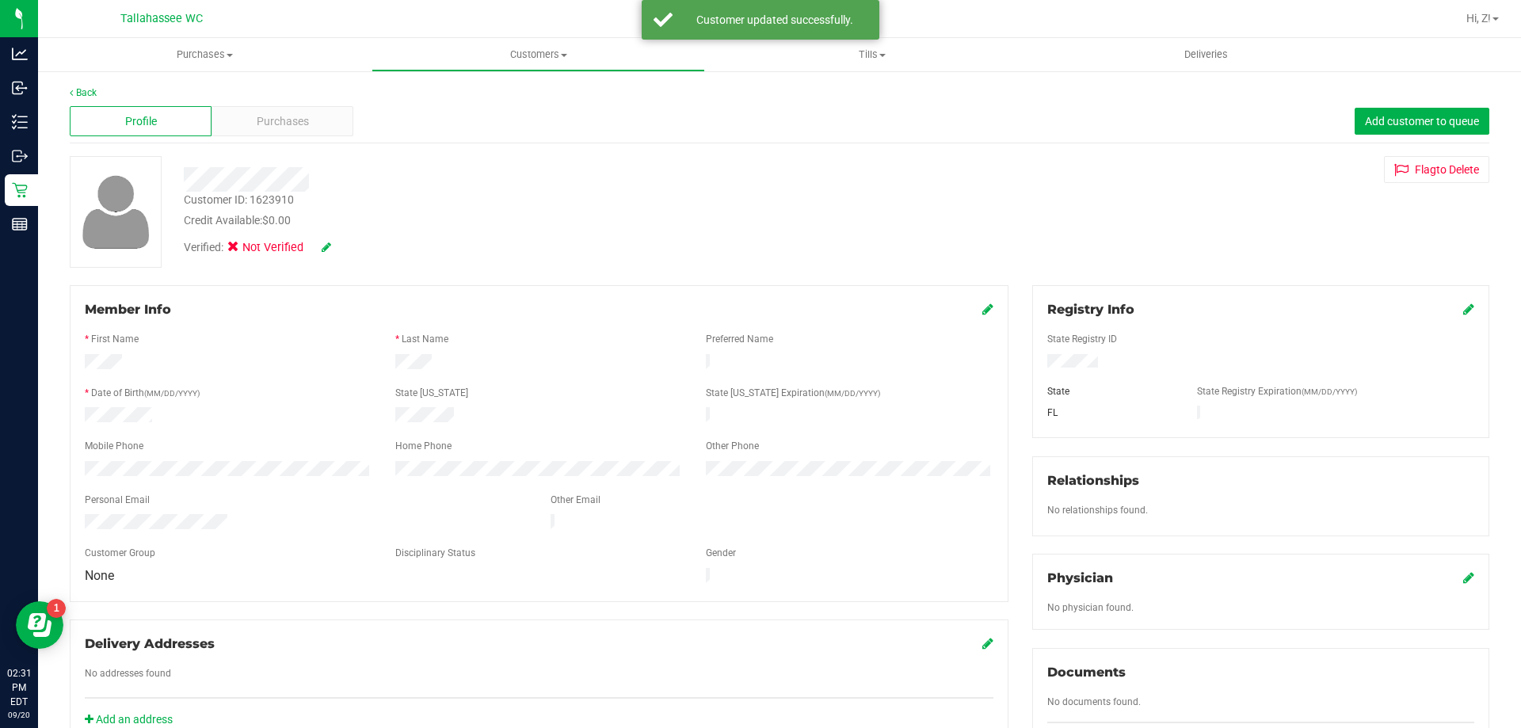
click at [321, 241] on div "Verified: Not Verified" at bounding box center [257, 247] width 147 height 17
click at [326, 244] on icon at bounding box center [327, 247] width 10 height 11
click at [242, 249] on icon at bounding box center [238, 249] width 10 height 0
click at [0, 0] on input "Medical" at bounding box center [0, 0] width 0 height 0
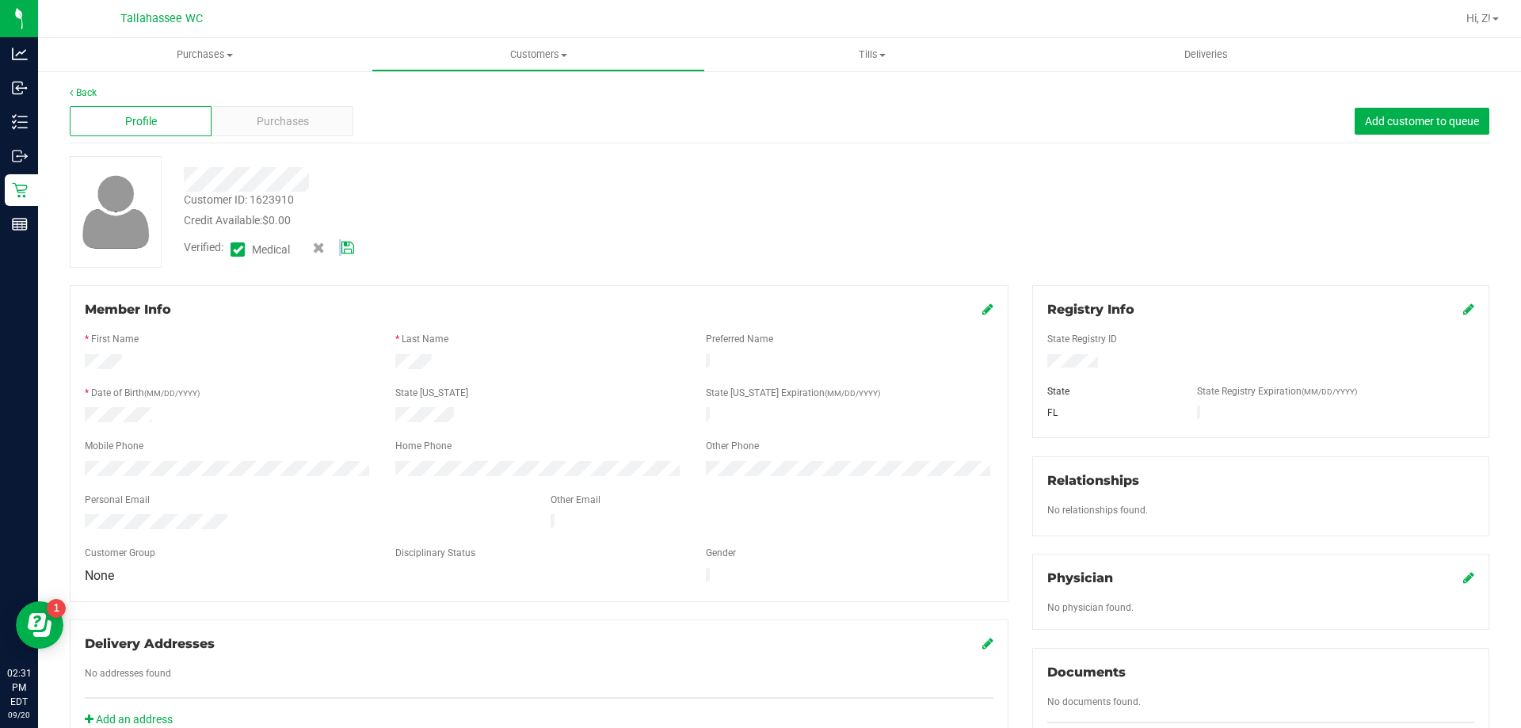
click at [342, 244] on span at bounding box center [333, 247] width 41 height 17
click at [347, 245] on icon at bounding box center [347, 247] width 13 height 11
click at [196, 48] on span "Purchases" at bounding box center [204, 55] width 333 height 14
click at [147, 109] on li "Fulfillment" at bounding box center [204, 114] width 333 height 19
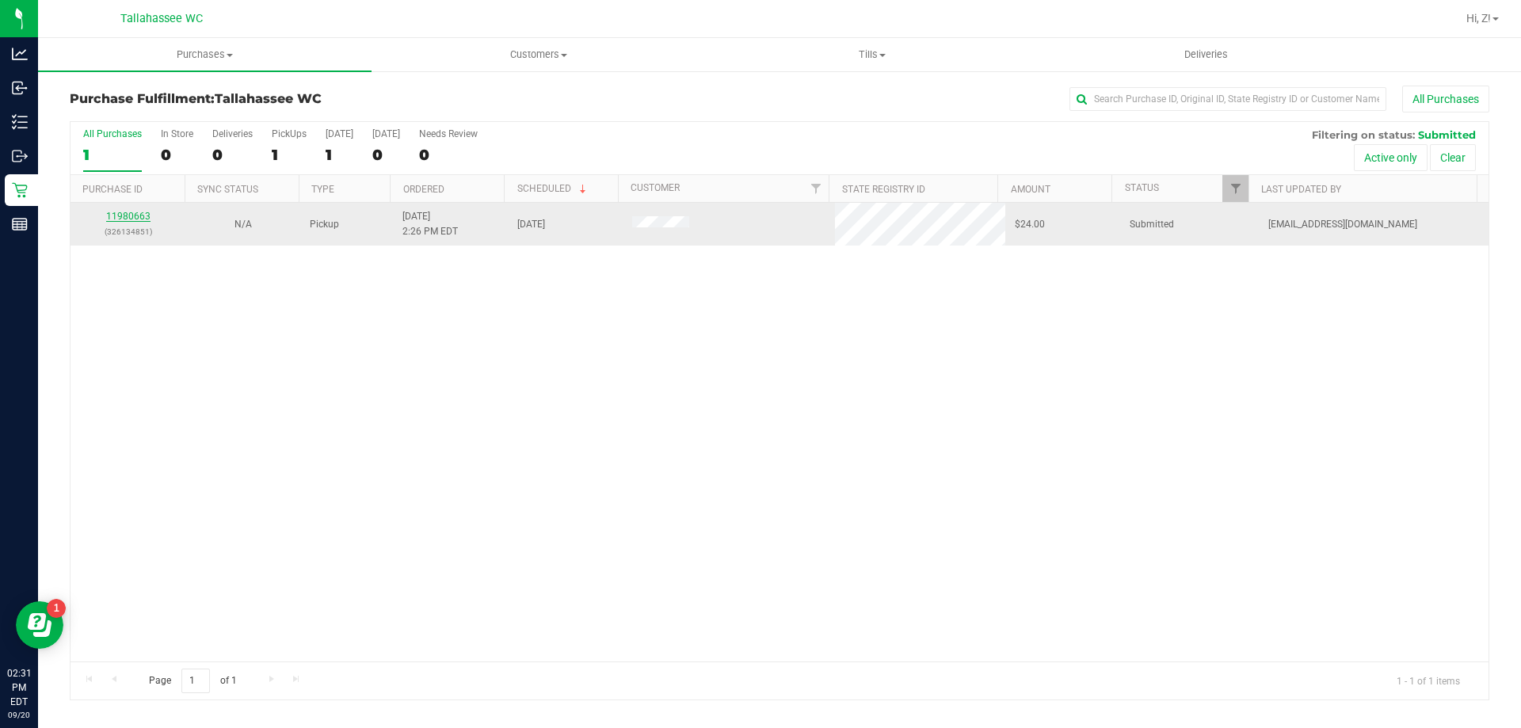
click at [136, 211] on link "11980663" at bounding box center [128, 216] width 44 height 11
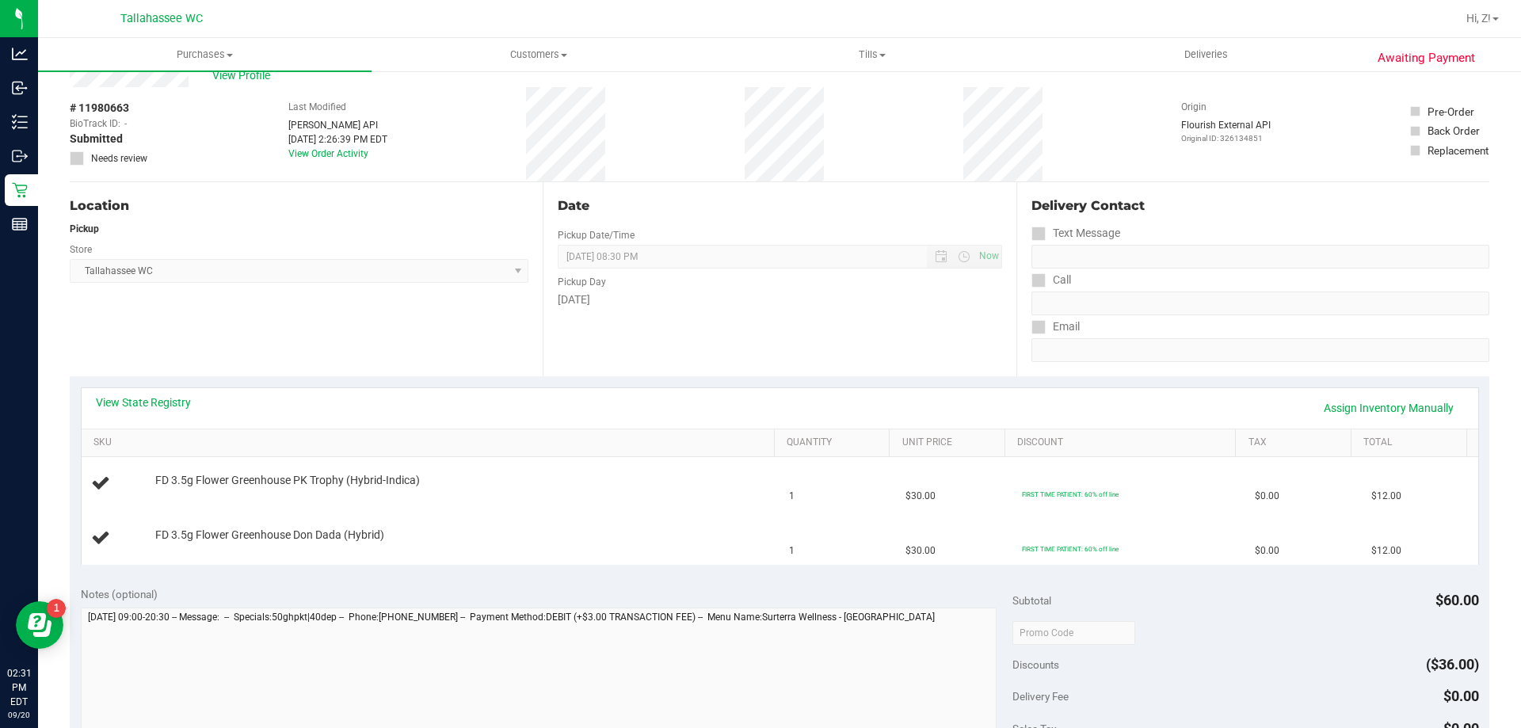
scroll to position [79, 0]
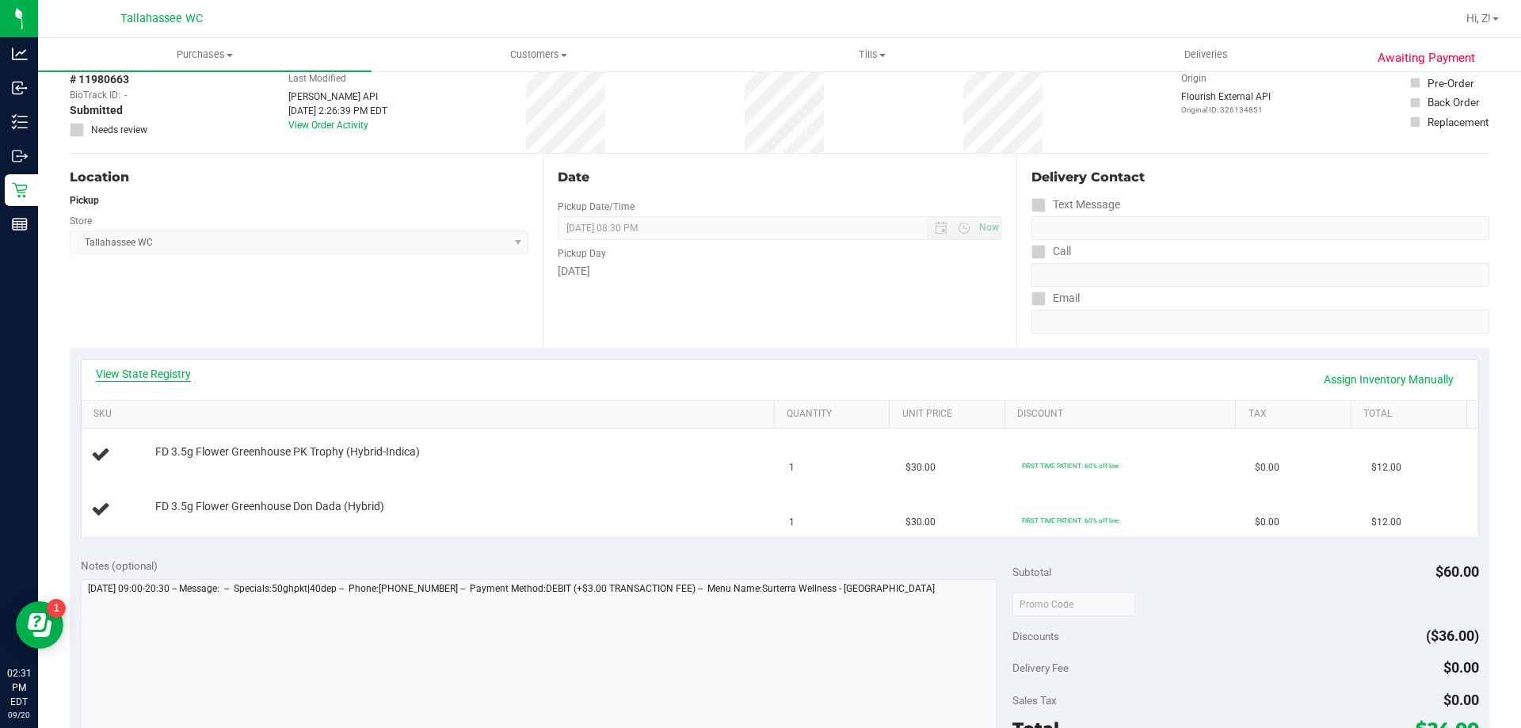
click at [171, 381] on link "View State Registry" at bounding box center [143, 374] width 95 height 16
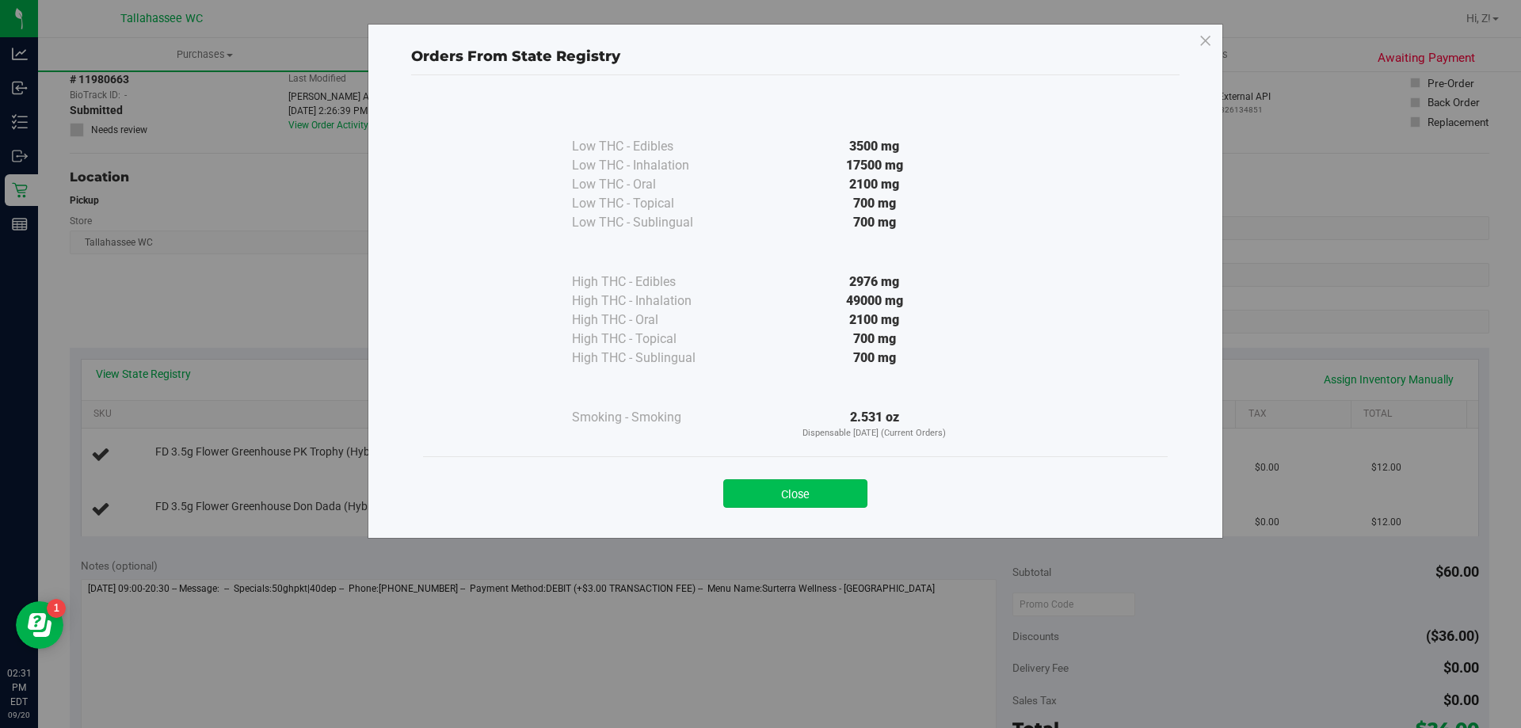
click at [822, 482] on button "Close" at bounding box center [795, 493] width 144 height 29
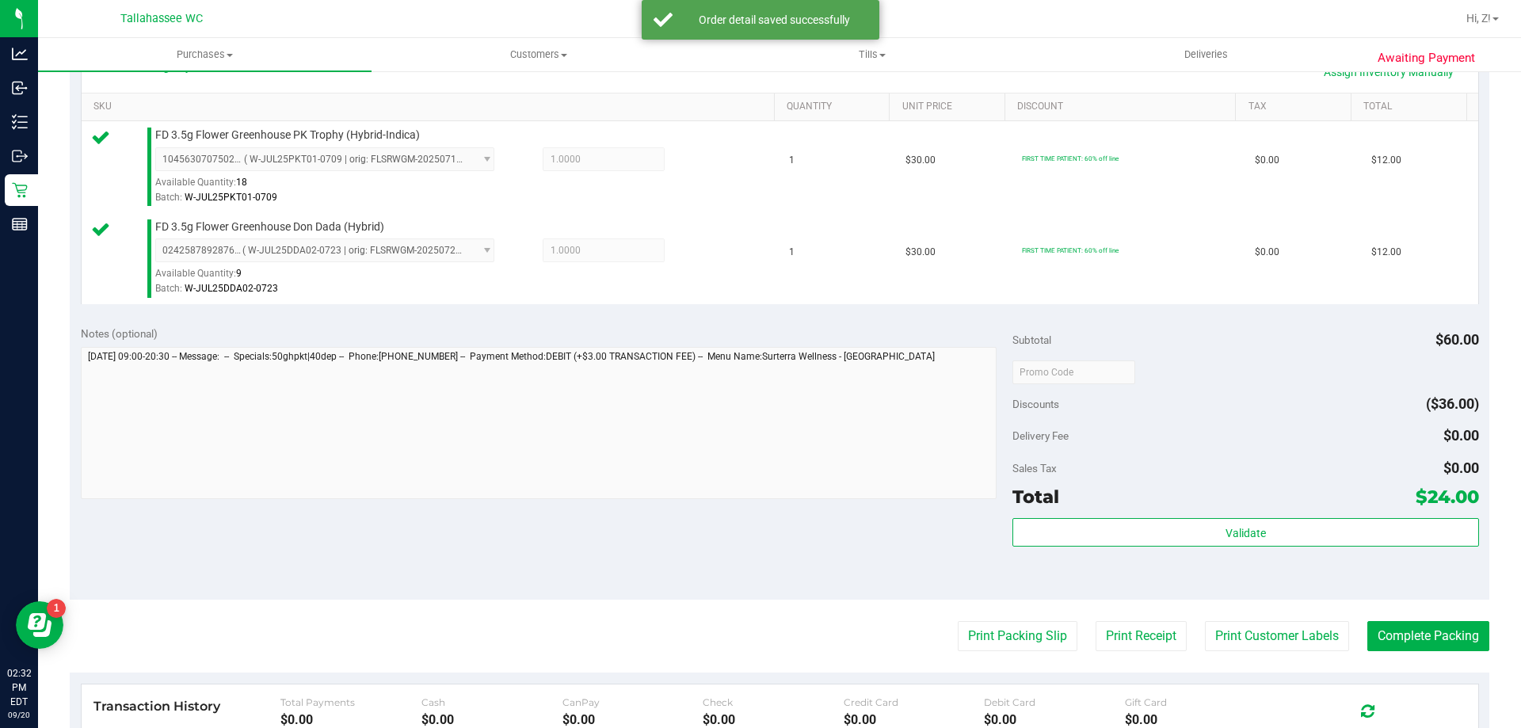
scroll to position [475, 0]
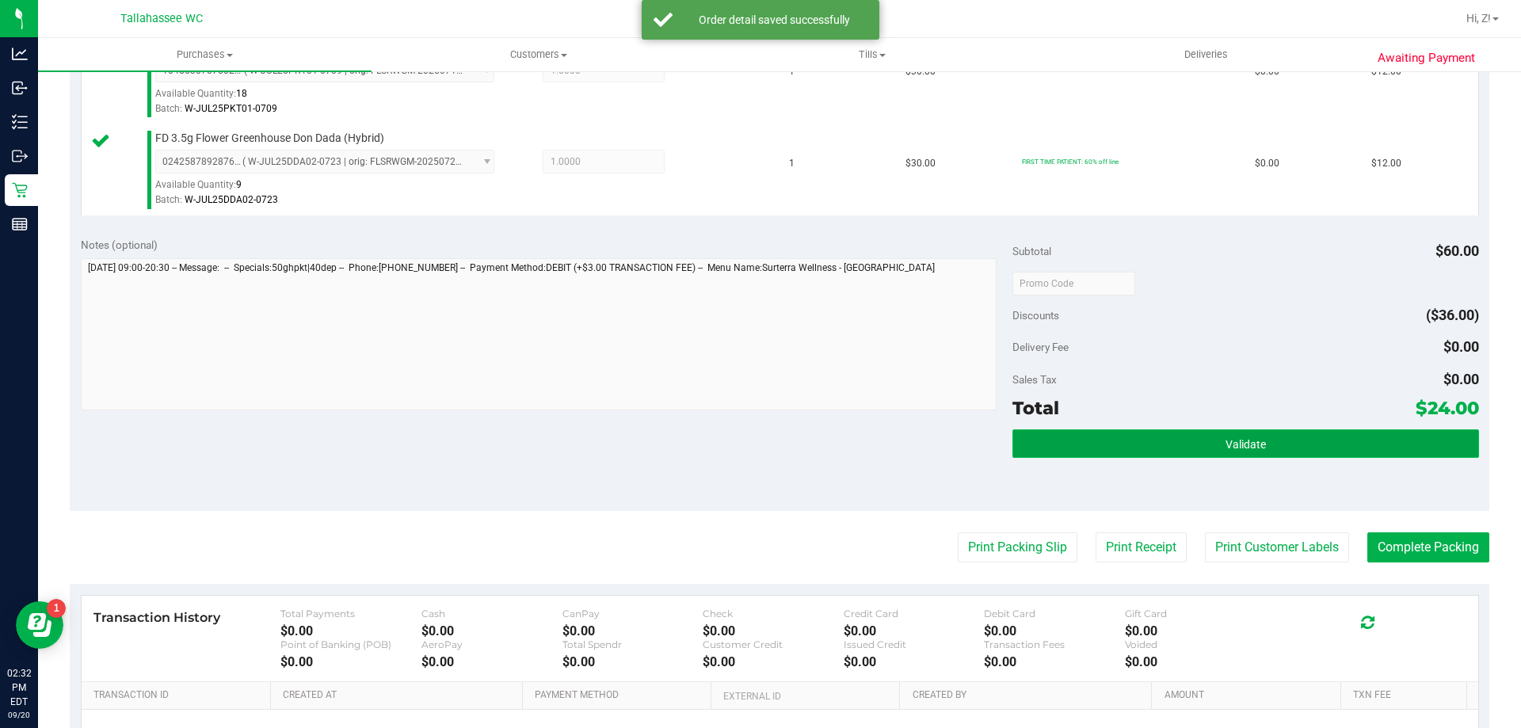
click at [1163, 449] on button "Validate" at bounding box center [1245, 443] width 466 height 29
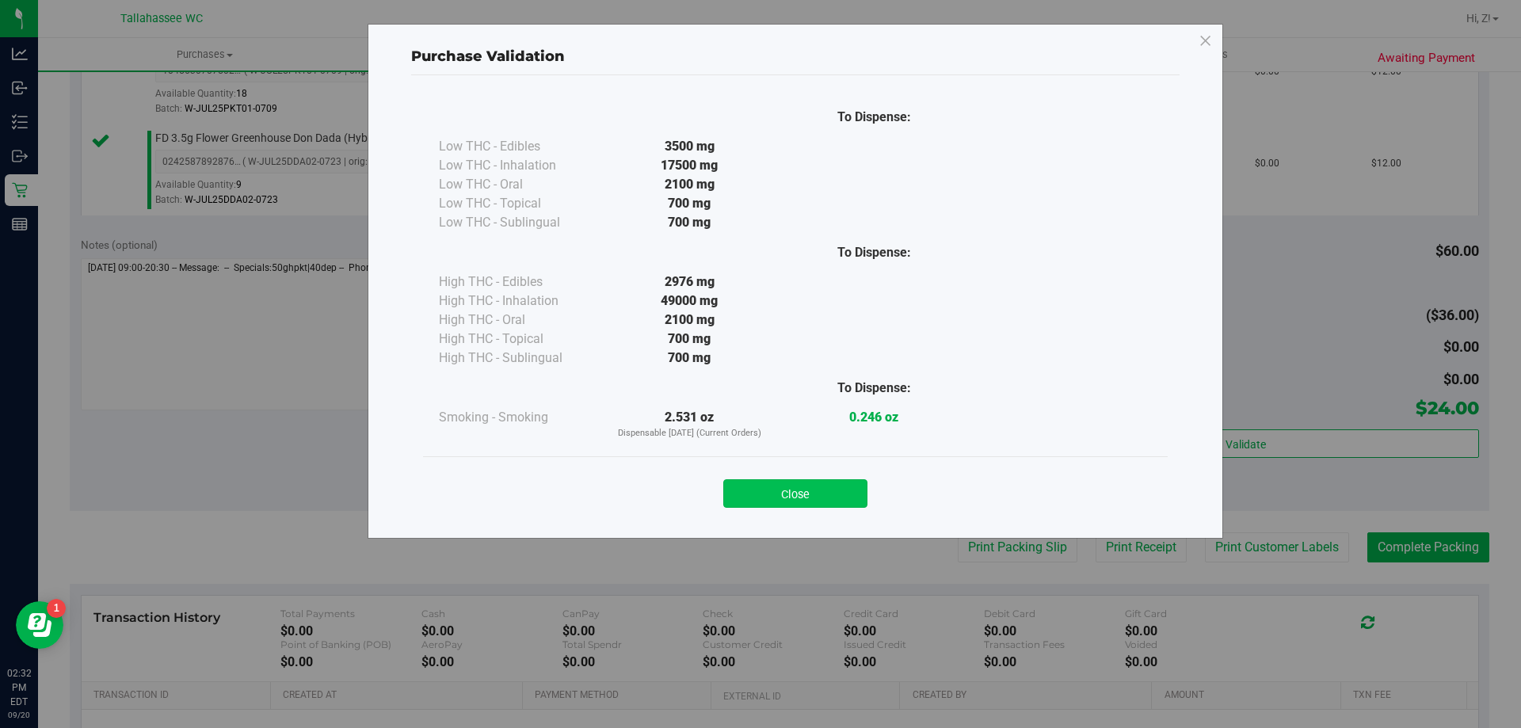
click at [762, 505] on button "Close" at bounding box center [795, 493] width 144 height 29
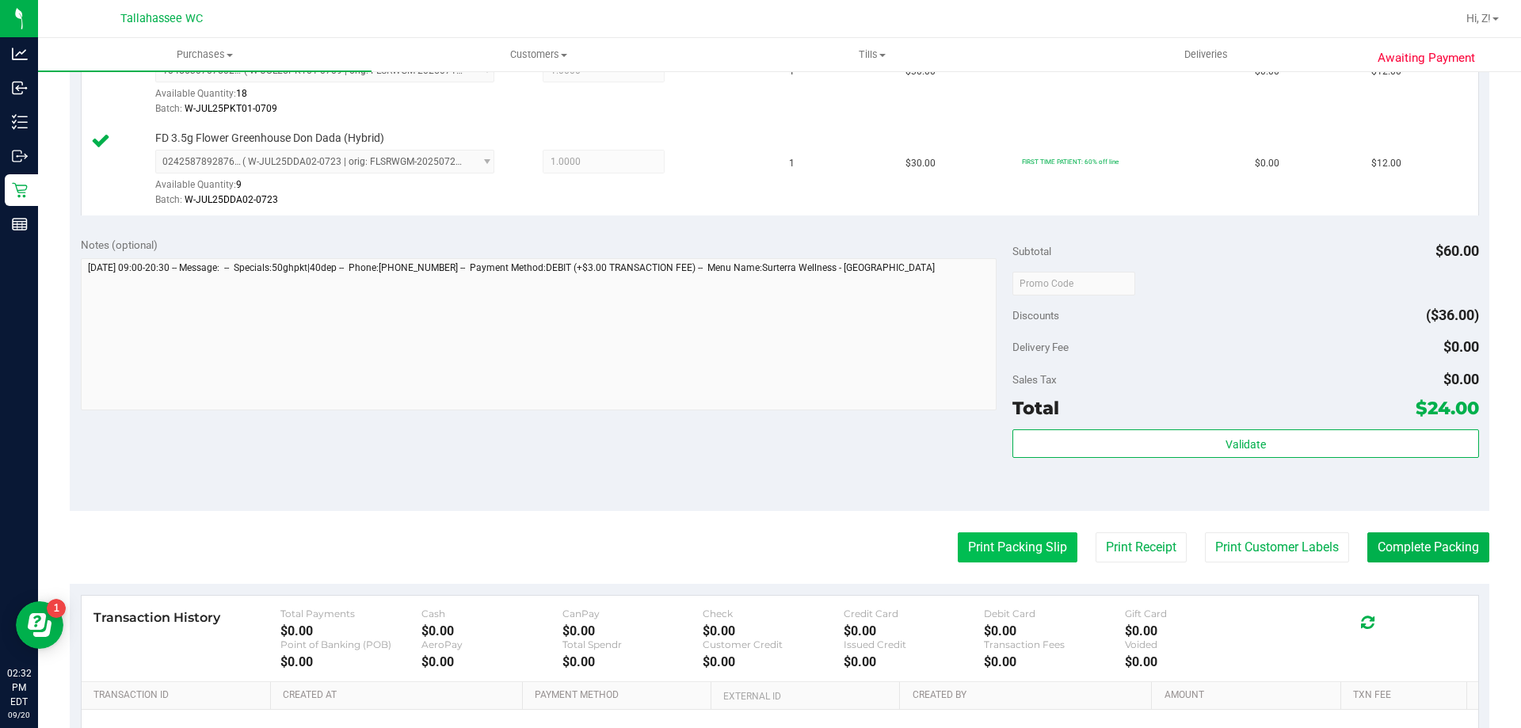
click at [968, 544] on button "Print Packing Slip" at bounding box center [1018, 547] width 120 height 30
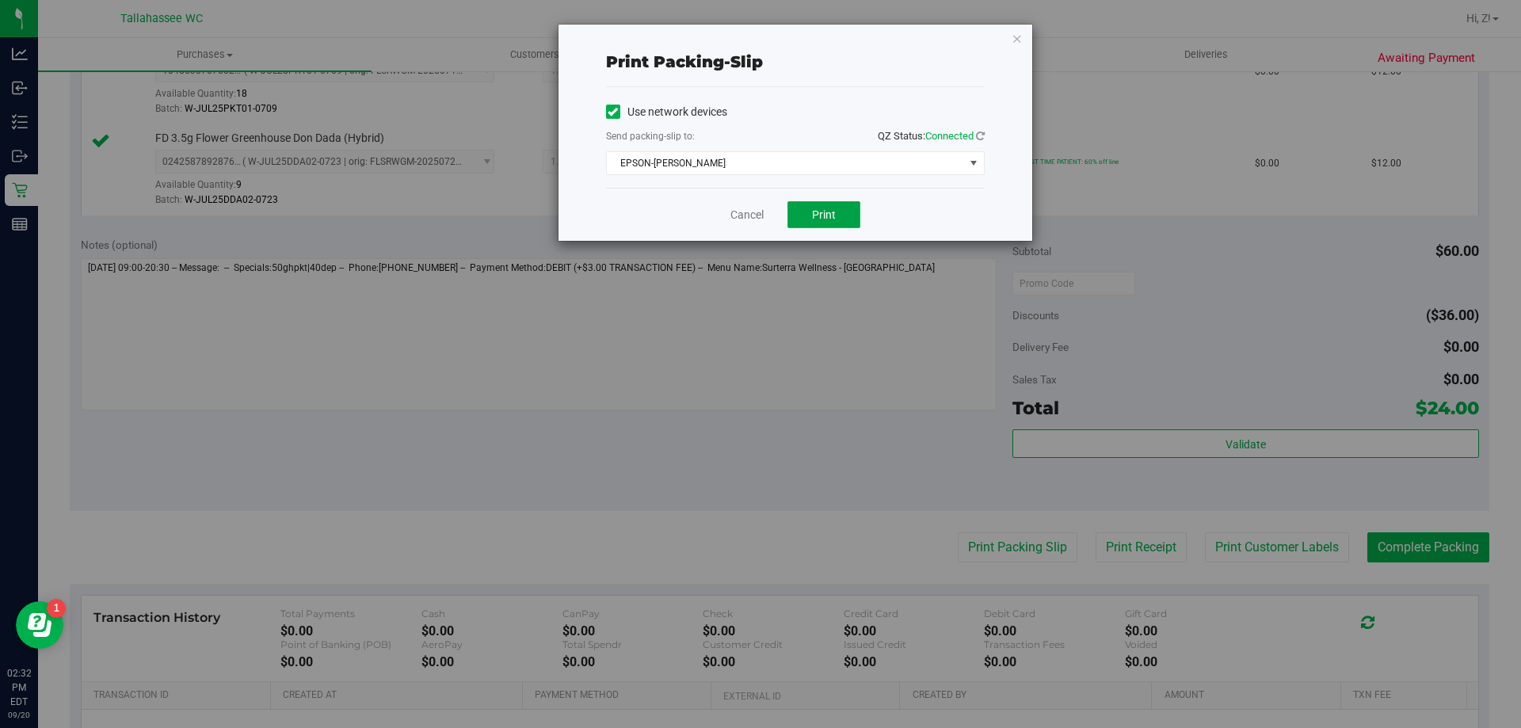
click at [817, 212] on span "Print" at bounding box center [824, 214] width 24 height 13
click at [1015, 31] on icon "button" at bounding box center [1016, 38] width 11 height 19
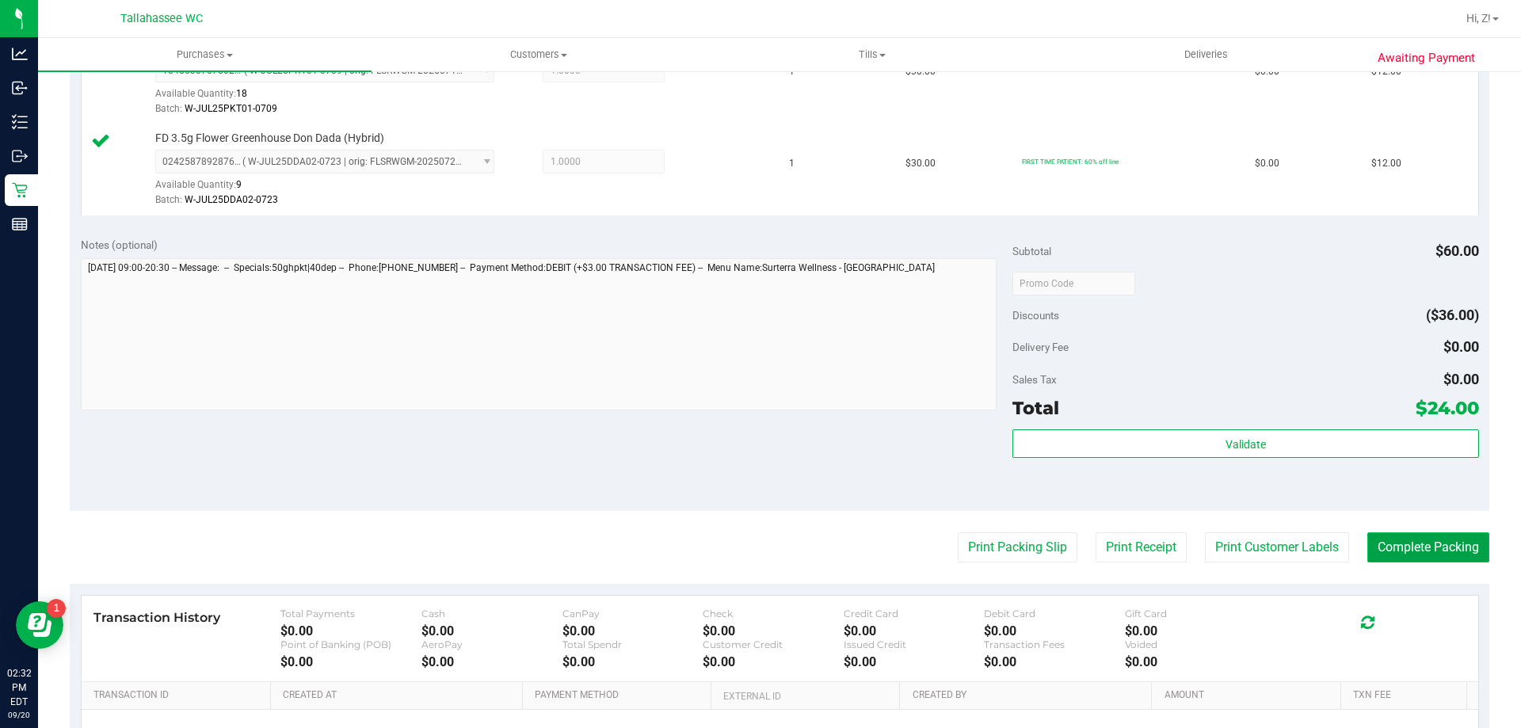
click at [1386, 546] on button "Complete Packing" at bounding box center [1428, 547] width 122 height 30
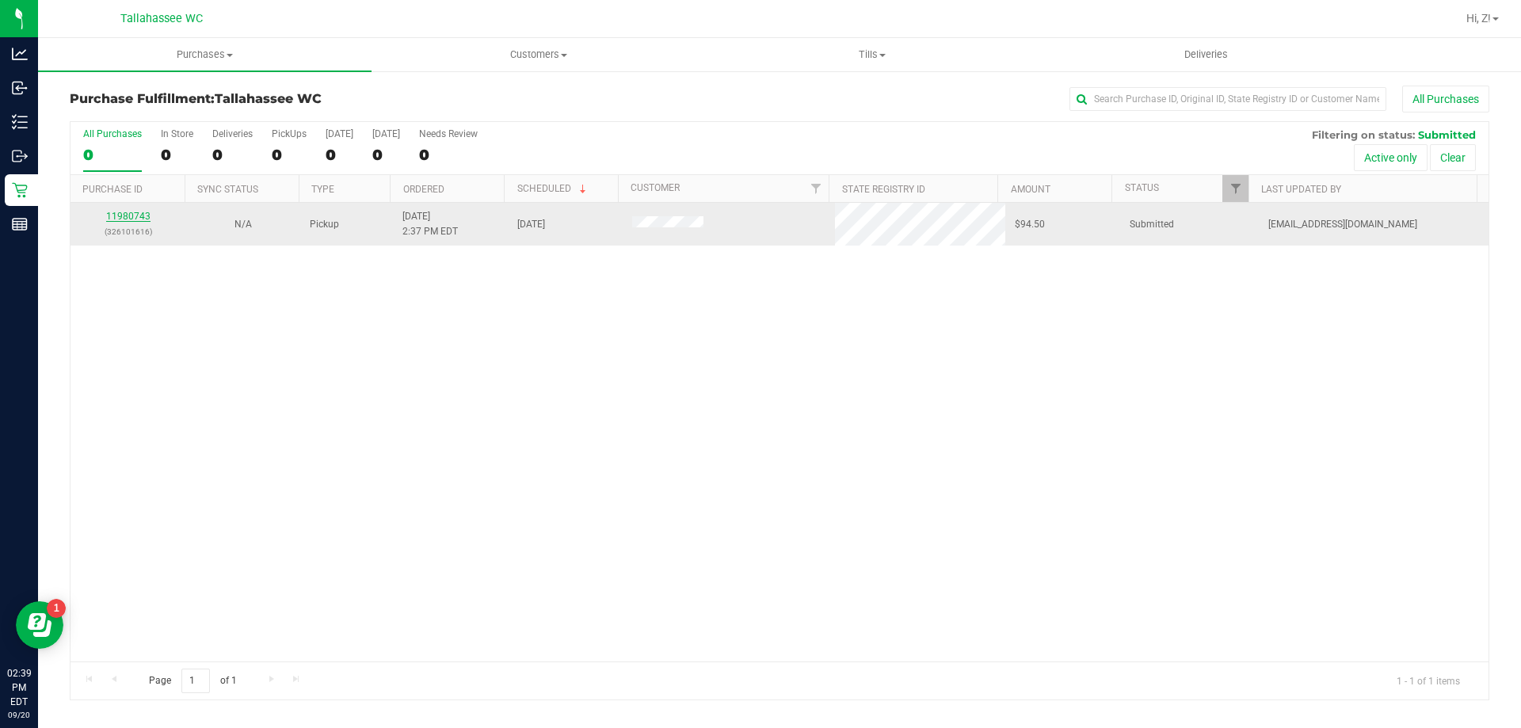
click at [131, 219] on link "11980743" at bounding box center [128, 216] width 44 height 11
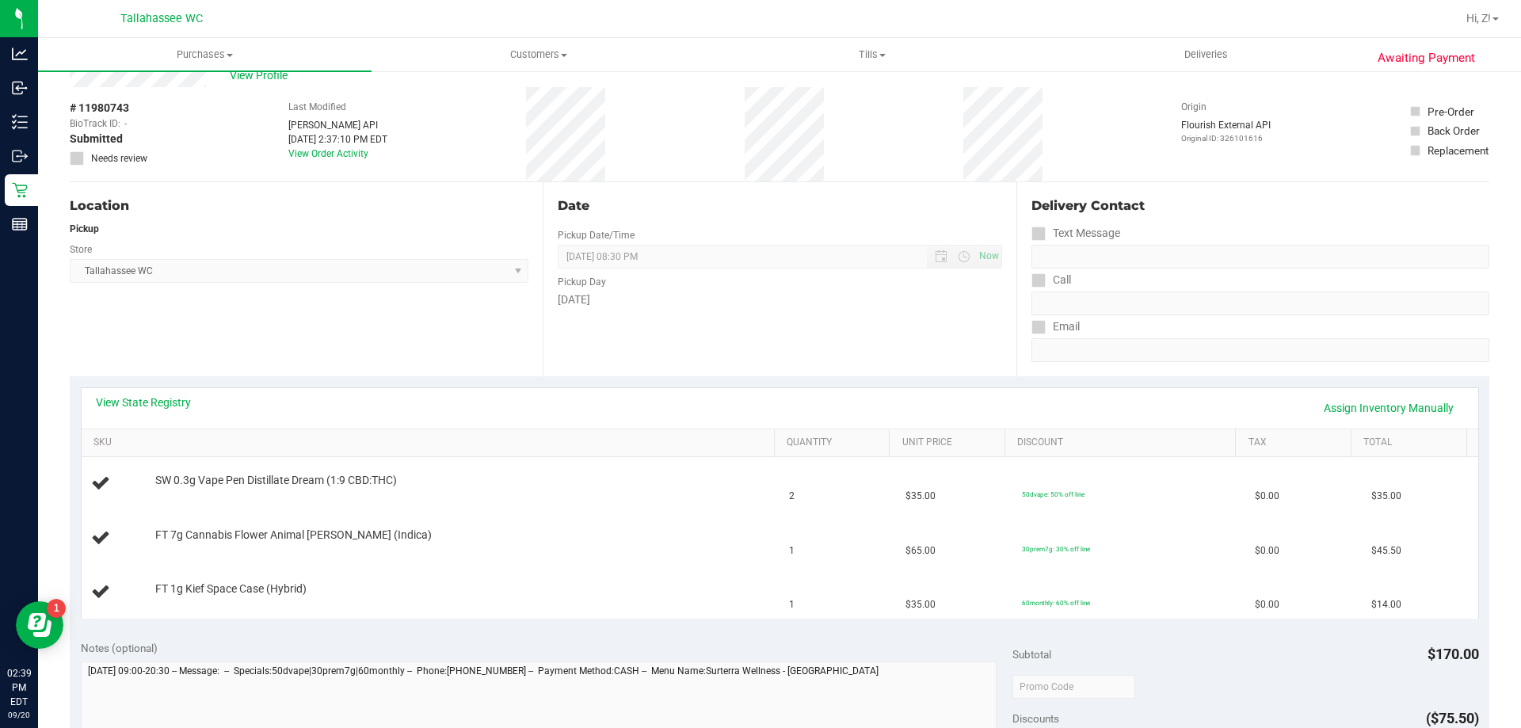
scroll to position [79, 0]
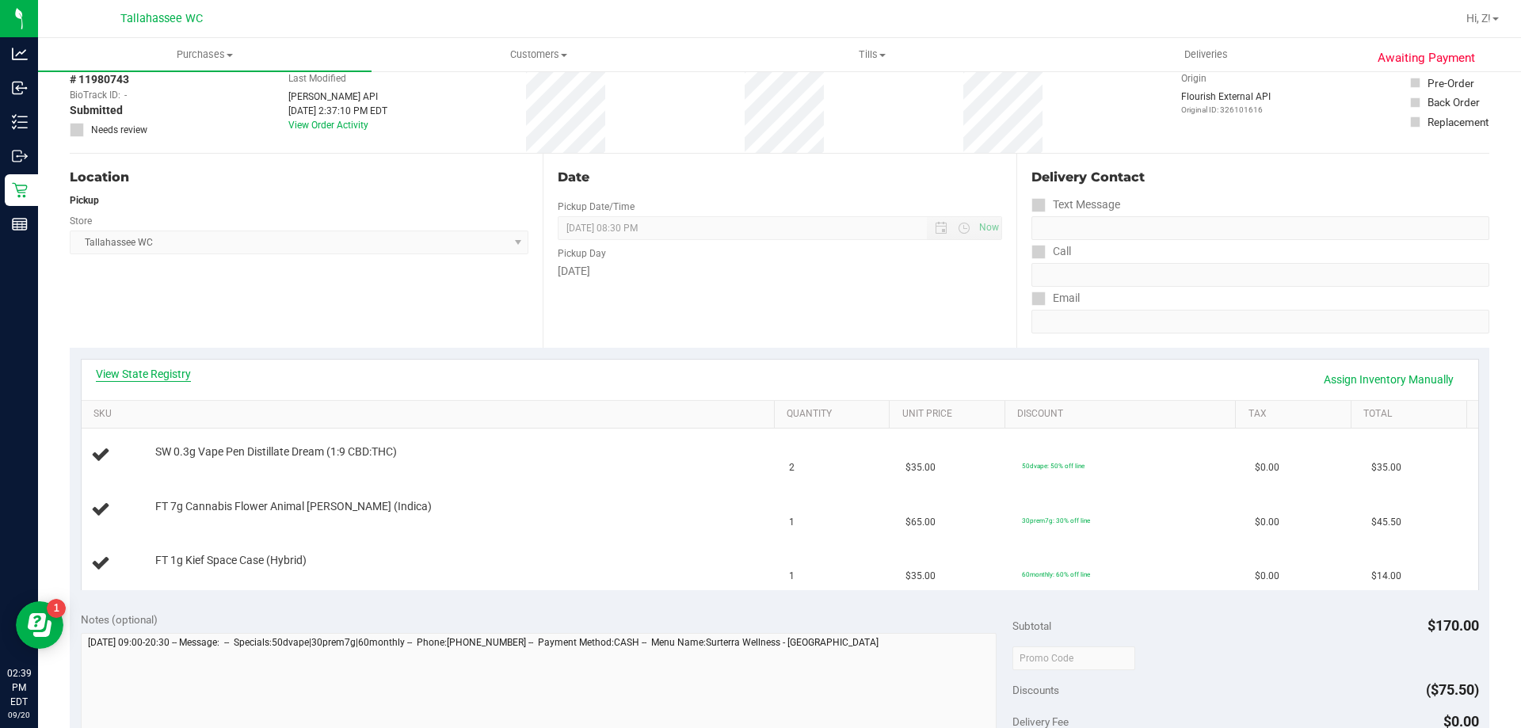
click at [166, 380] on link "View State Registry" at bounding box center [143, 374] width 95 height 16
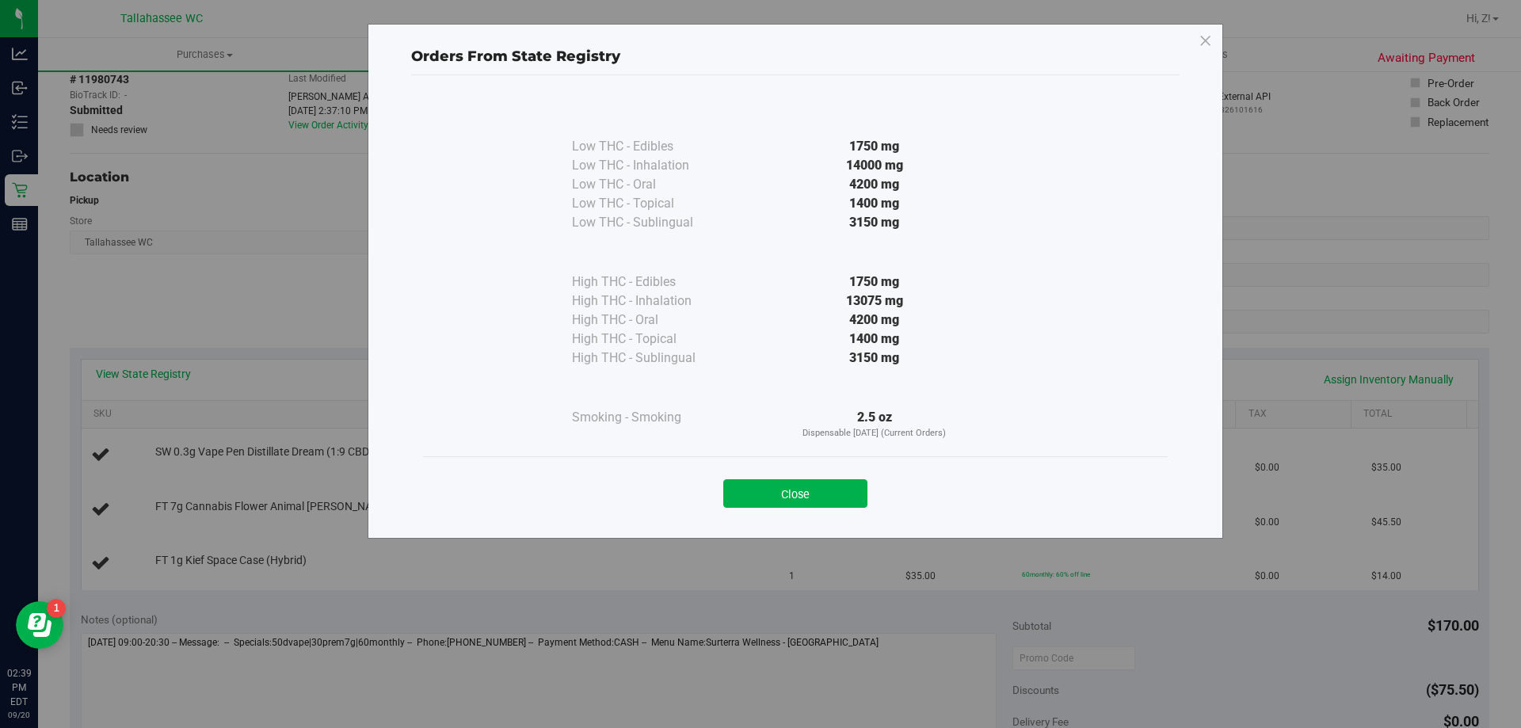
click at [791, 508] on div "Close" at bounding box center [795, 488] width 745 height 64
click at [788, 497] on button "Close" at bounding box center [795, 493] width 144 height 29
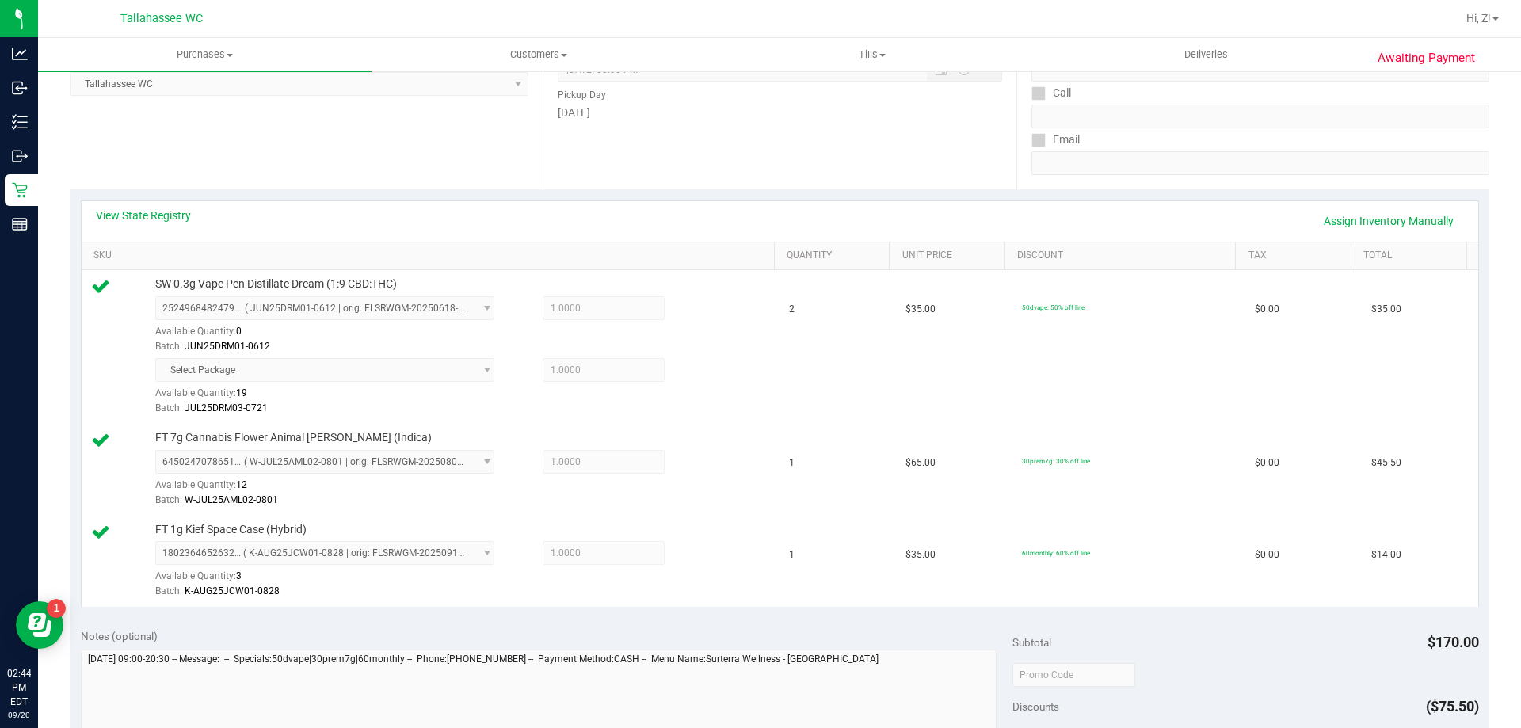
scroll to position [634, 0]
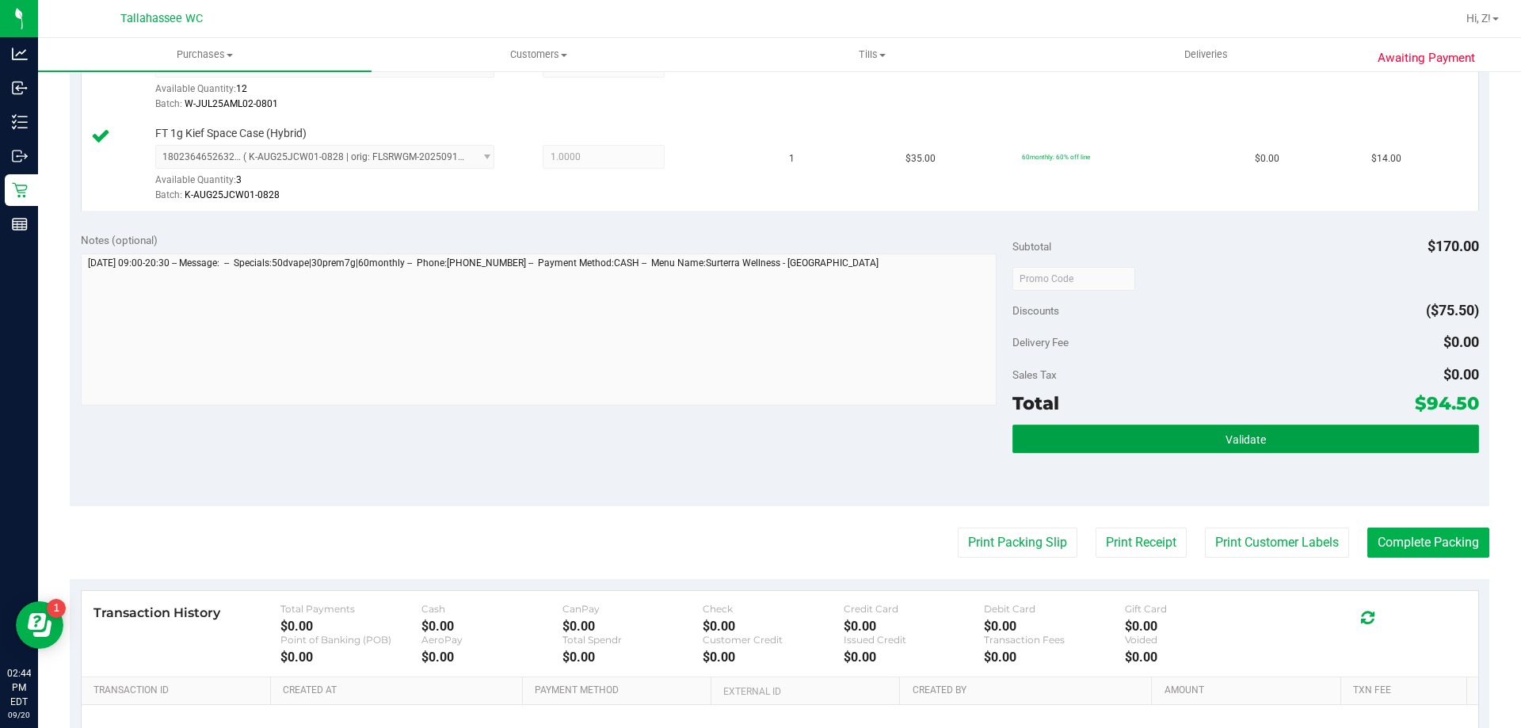
click at [1300, 435] on button "Validate" at bounding box center [1245, 439] width 466 height 29
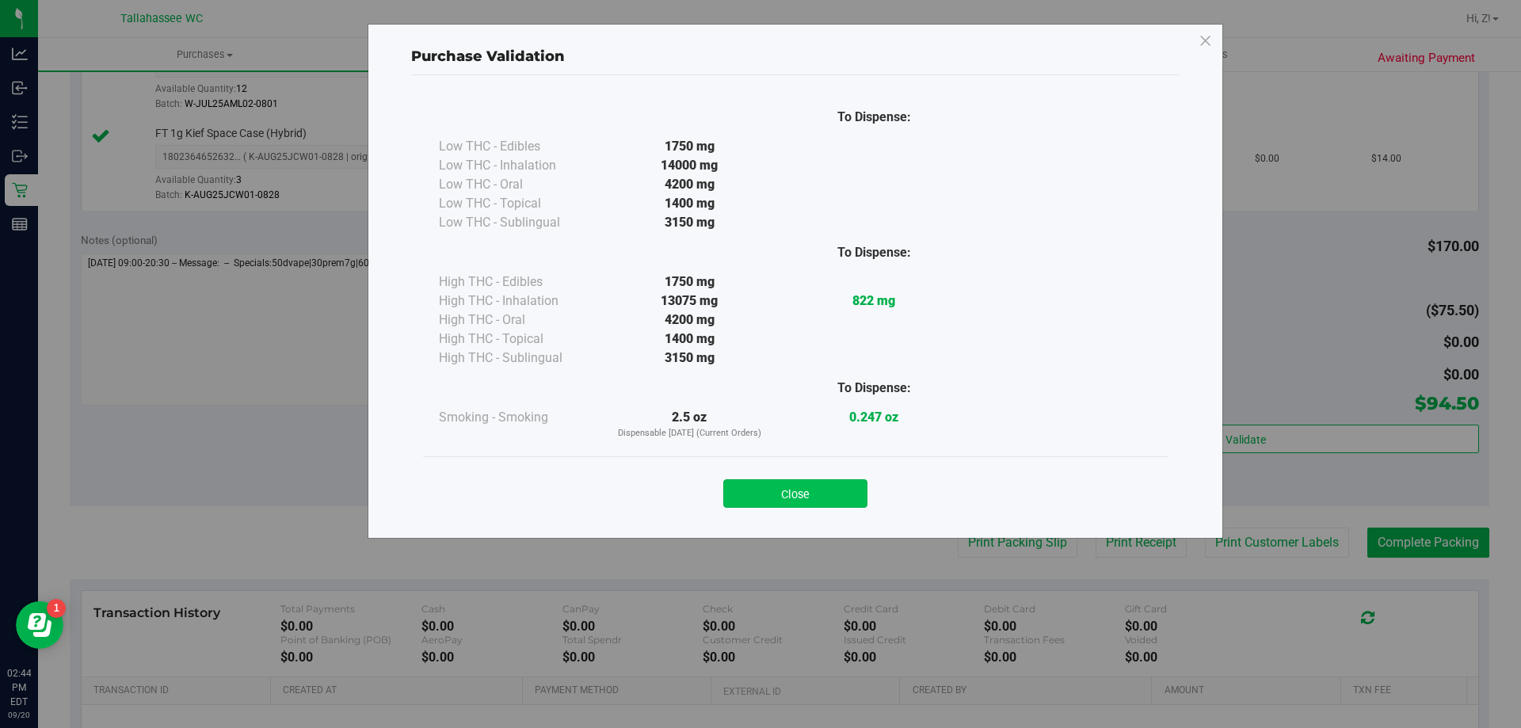
click at [803, 486] on button "Close" at bounding box center [795, 493] width 144 height 29
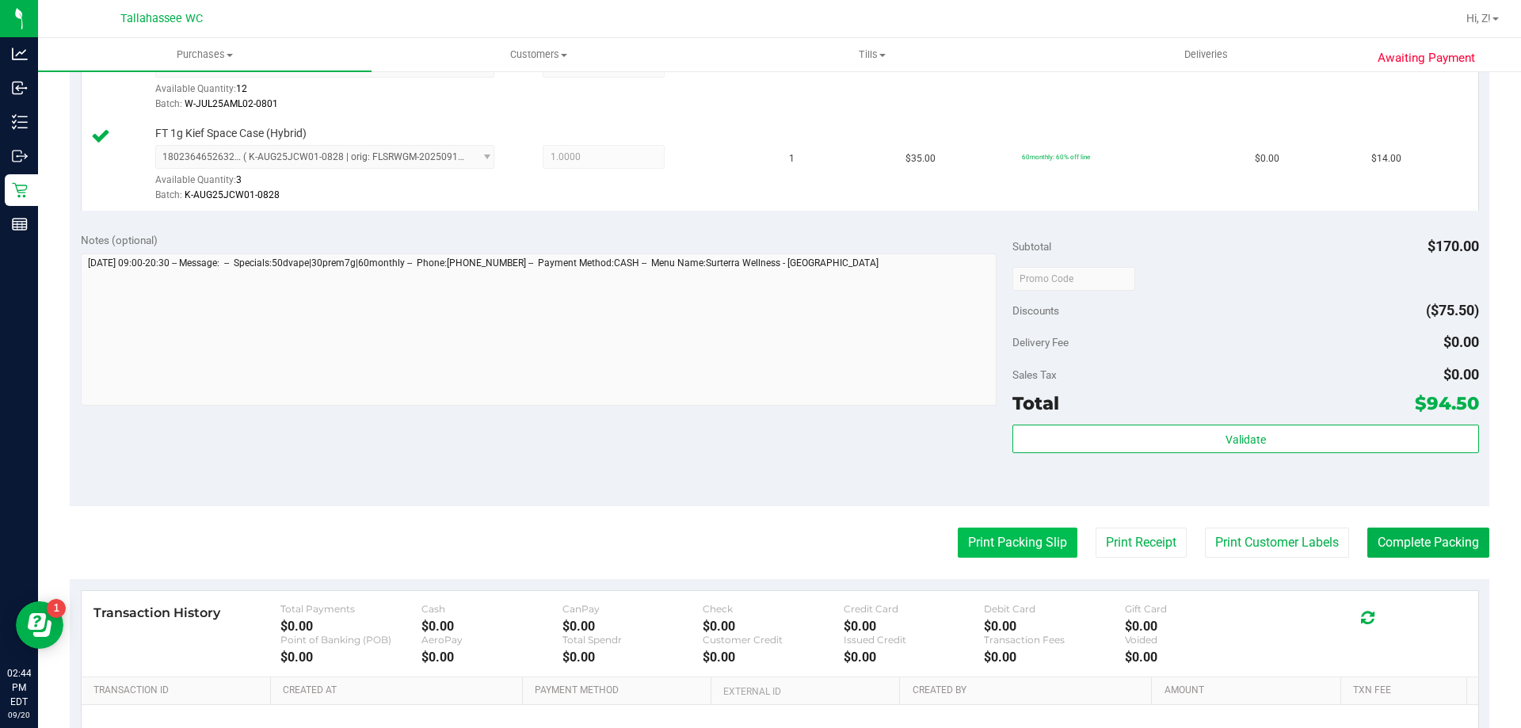
click at [993, 543] on button "Print Packing Slip" at bounding box center [1018, 543] width 120 height 30
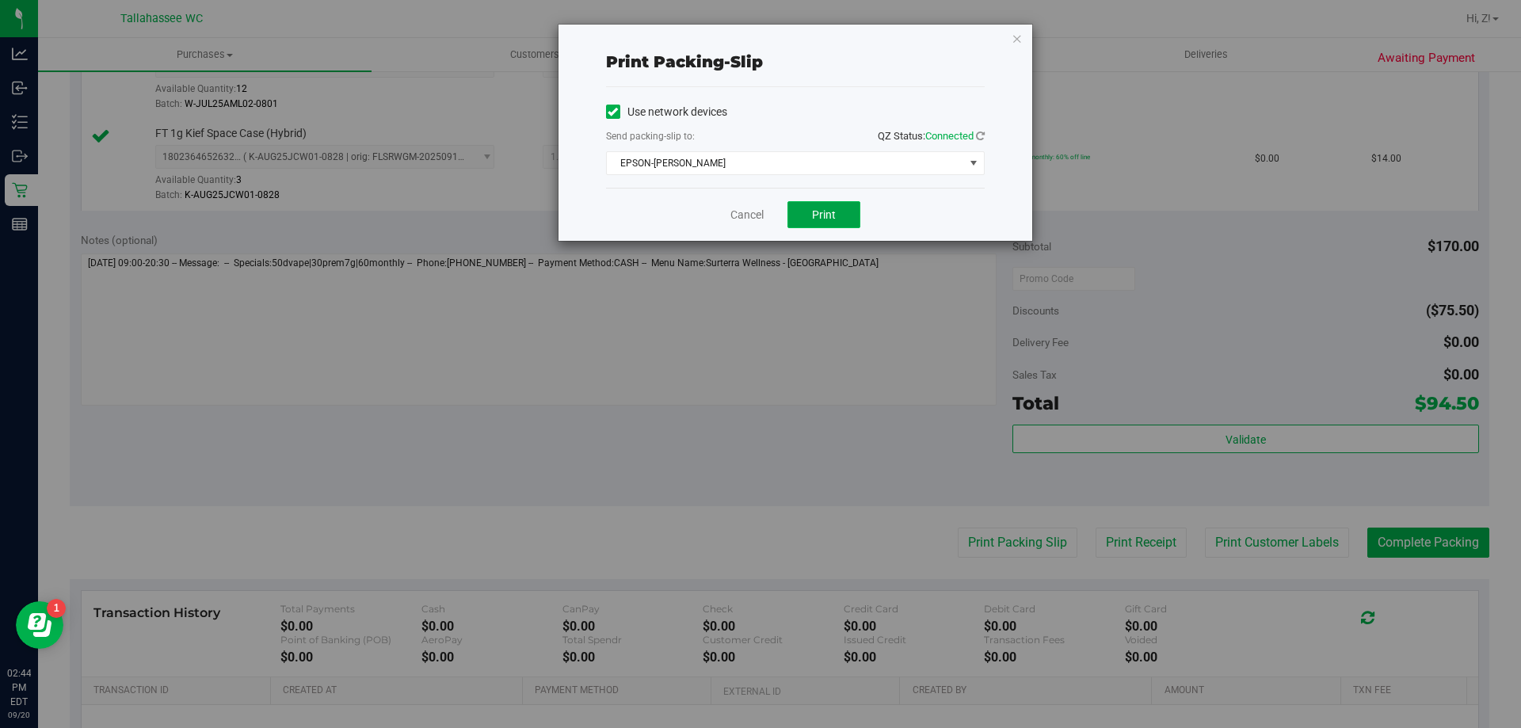
click at [839, 223] on button "Print" at bounding box center [823, 214] width 73 height 27
click at [1030, 34] on div "Print packing-slip Use network devices Send packing-slip to: QZ Status: Connect…" at bounding box center [795, 133] width 474 height 216
click at [1027, 33] on div "Print packing-slip Use network devices Send packing-slip to: QZ Status: Connect…" at bounding box center [795, 133] width 474 height 216
click at [1015, 34] on icon "button" at bounding box center [1016, 38] width 11 height 19
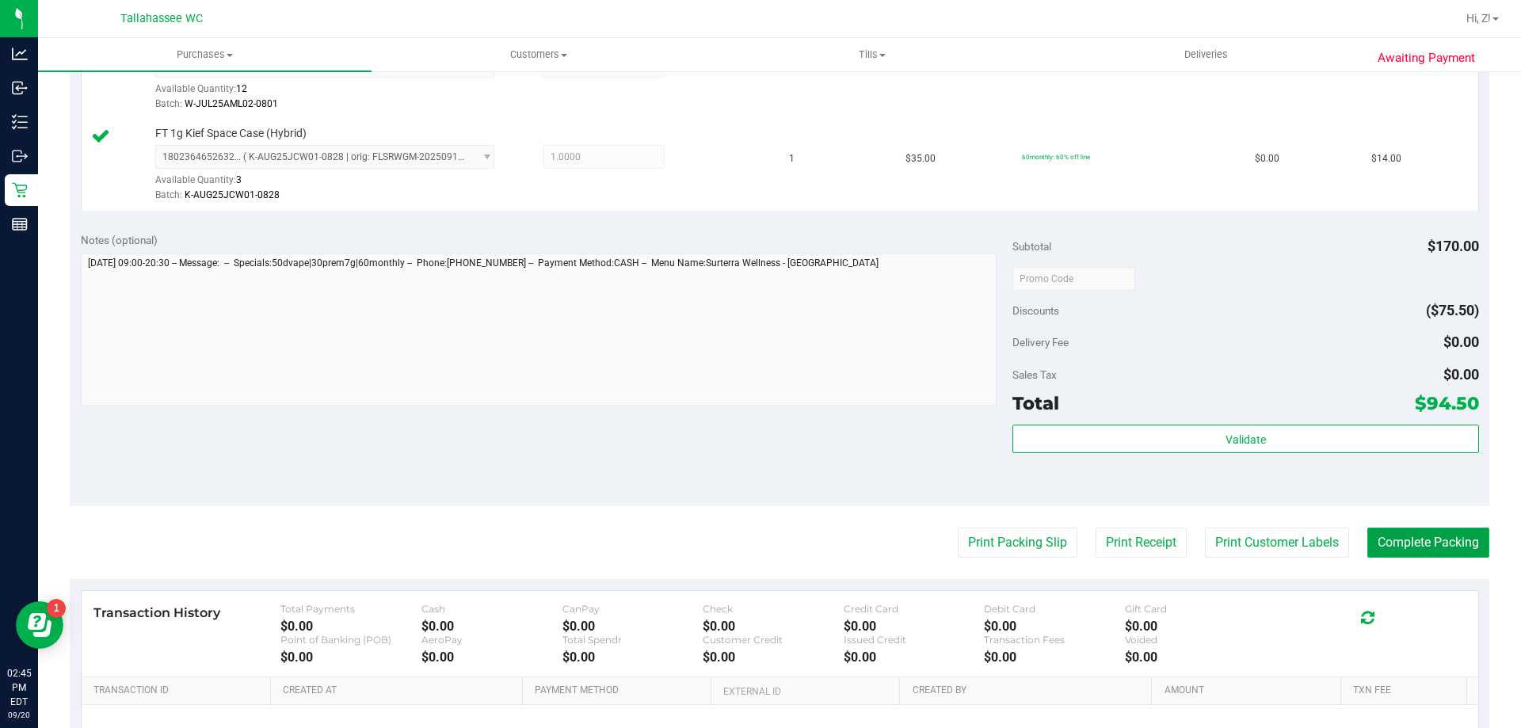
click at [1396, 543] on button "Complete Packing" at bounding box center [1428, 543] width 122 height 30
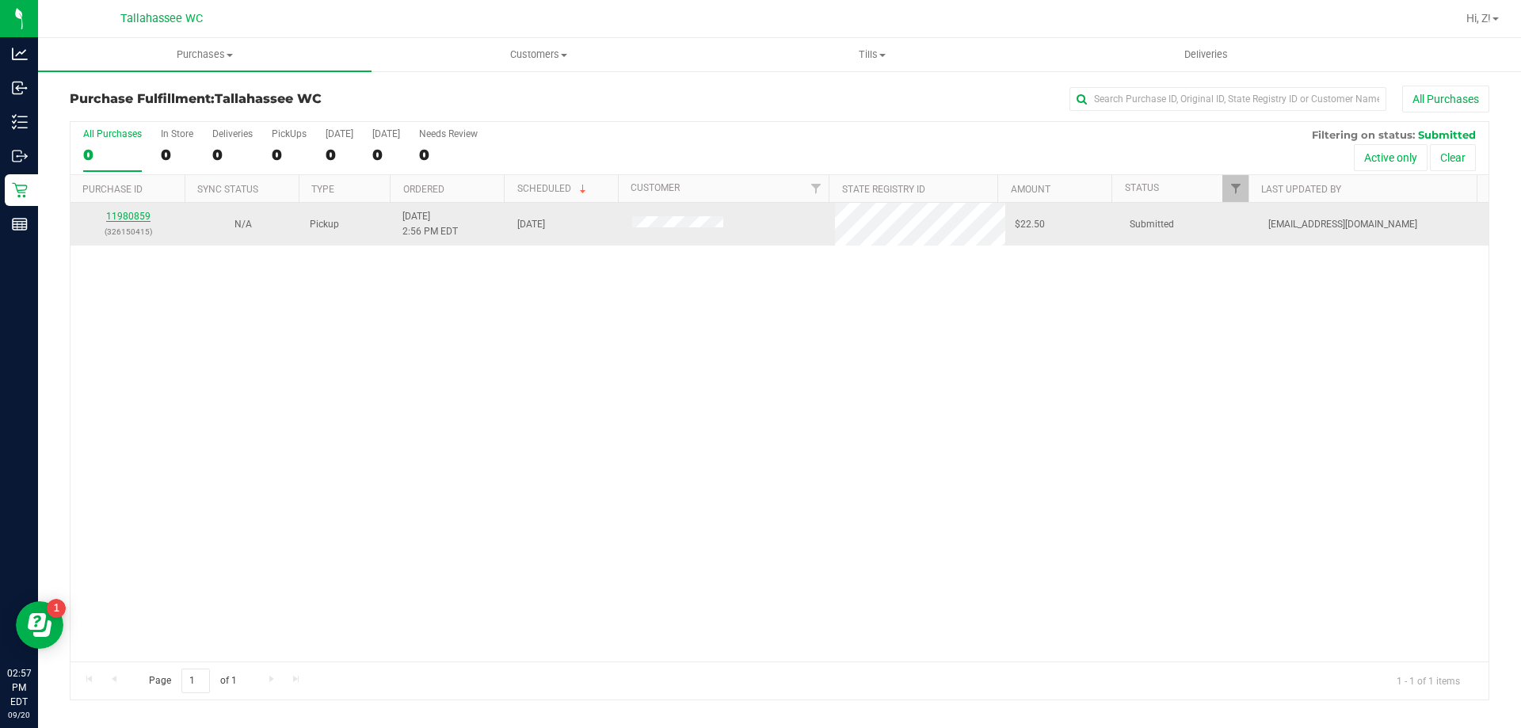
click at [126, 219] on link "11980859" at bounding box center [128, 216] width 44 height 11
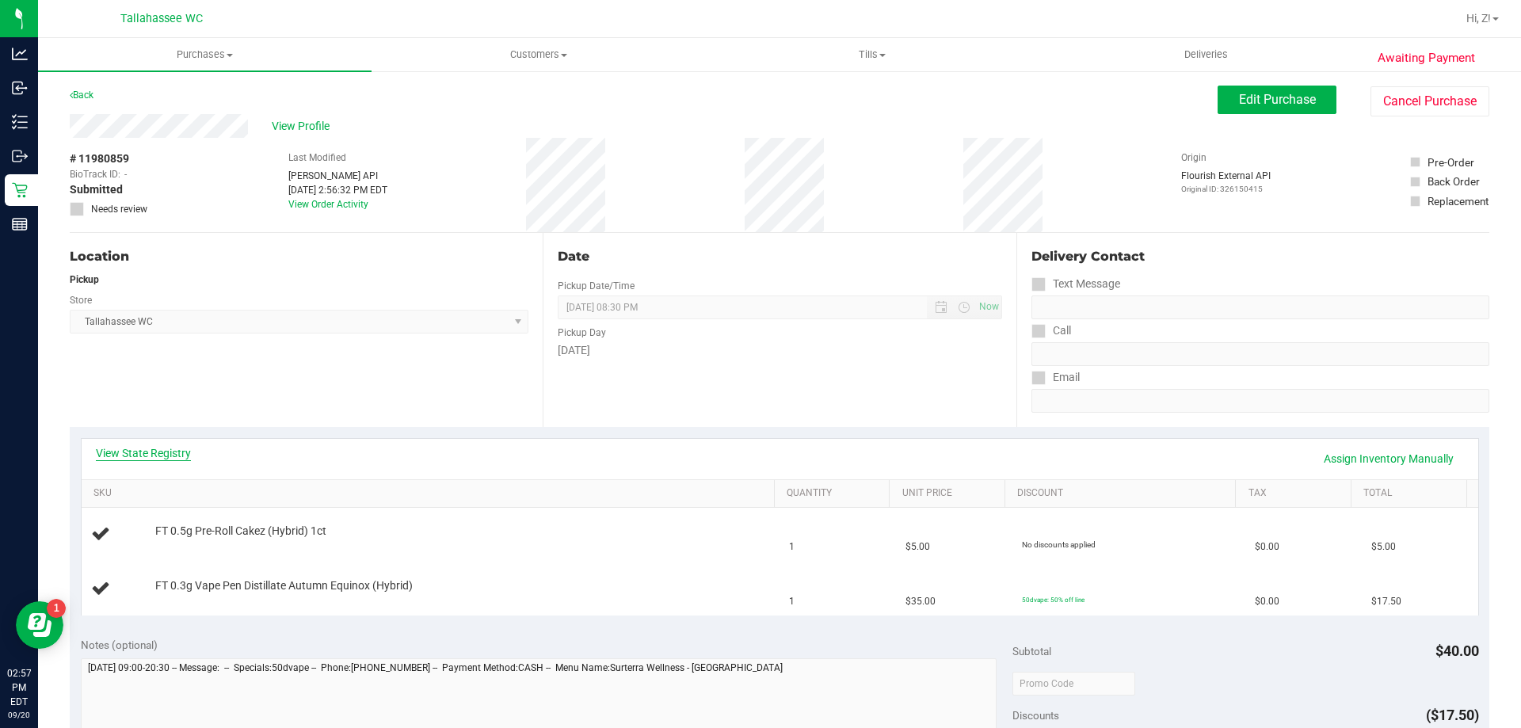
click at [154, 448] on link "View State Registry" at bounding box center [143, 453] width 95 height 16
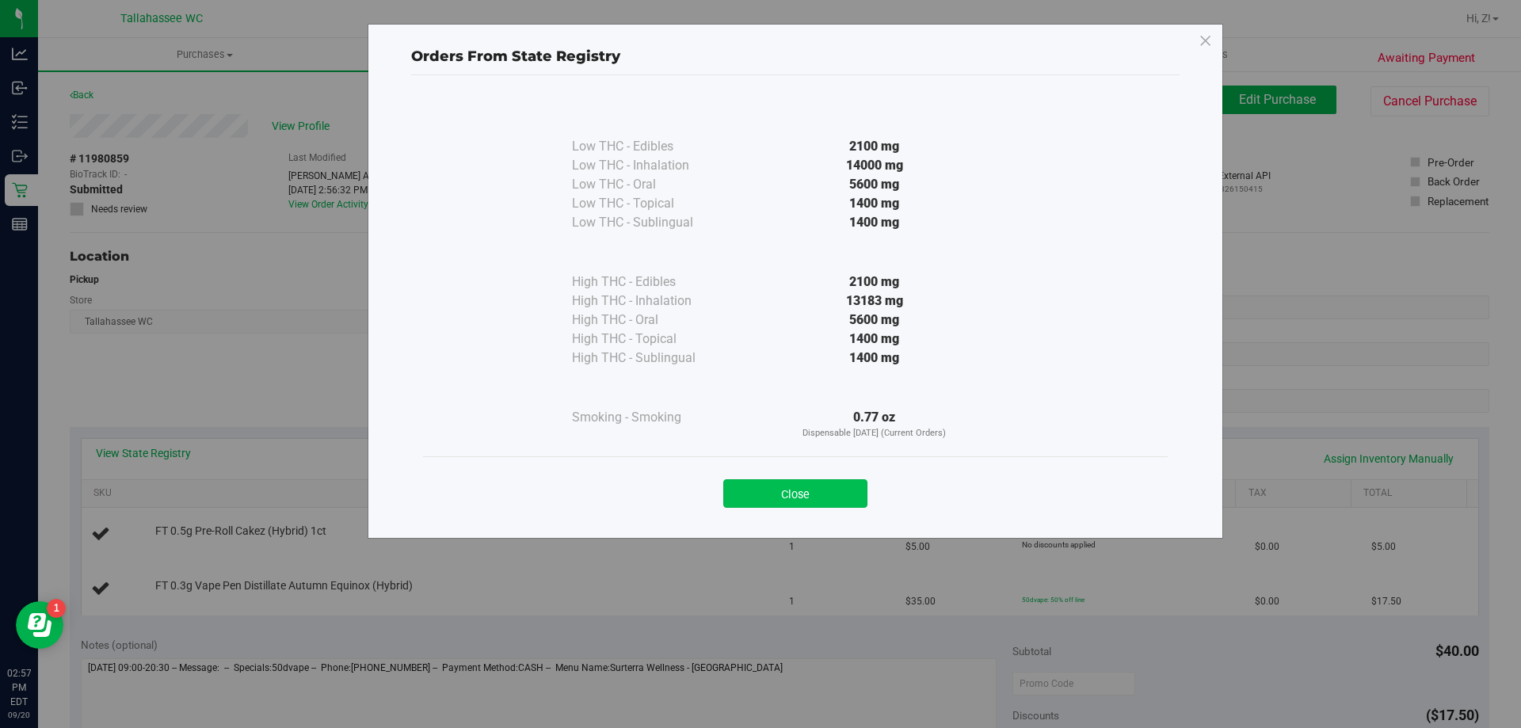
click at [803, 497] on button "Close" at bounding box center [795, 493] width 144 height 29
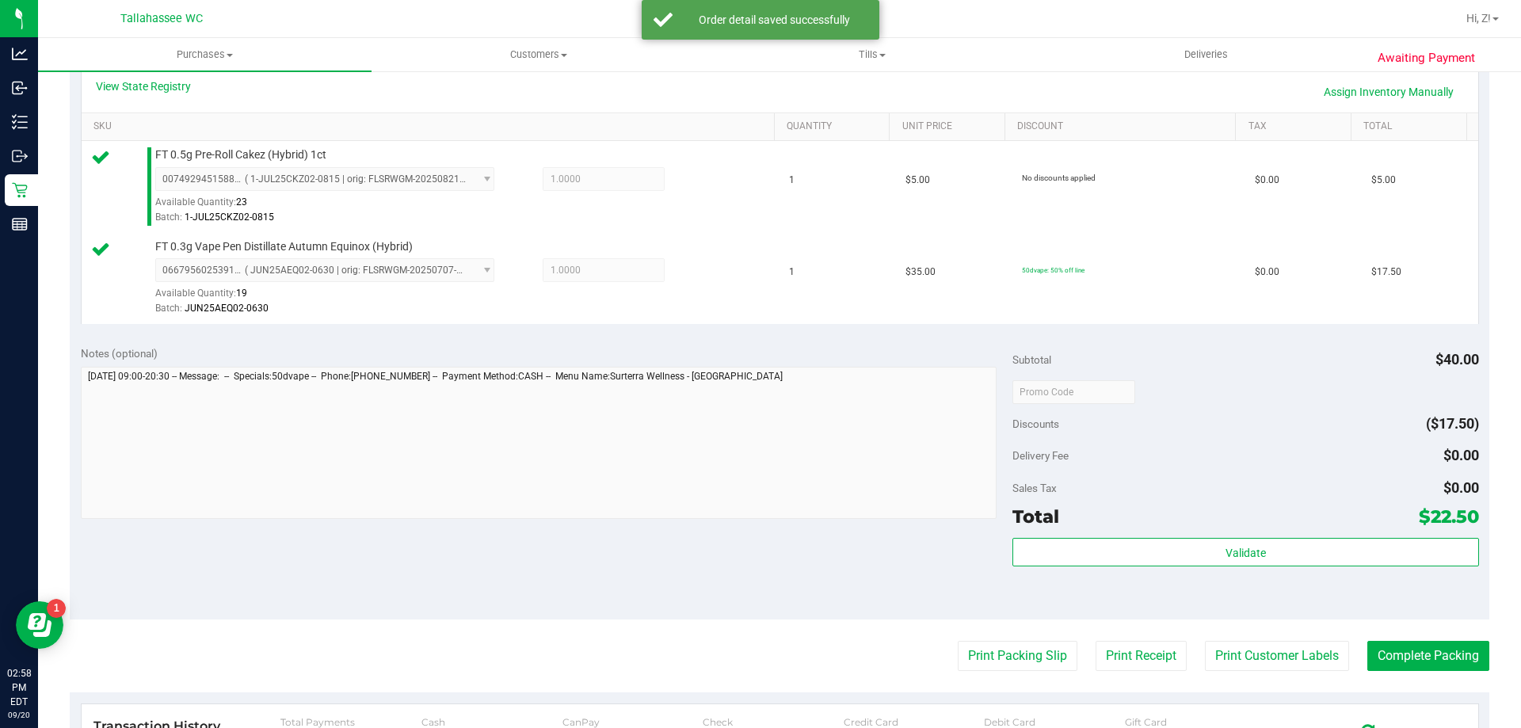
scroll to position [634, 0]
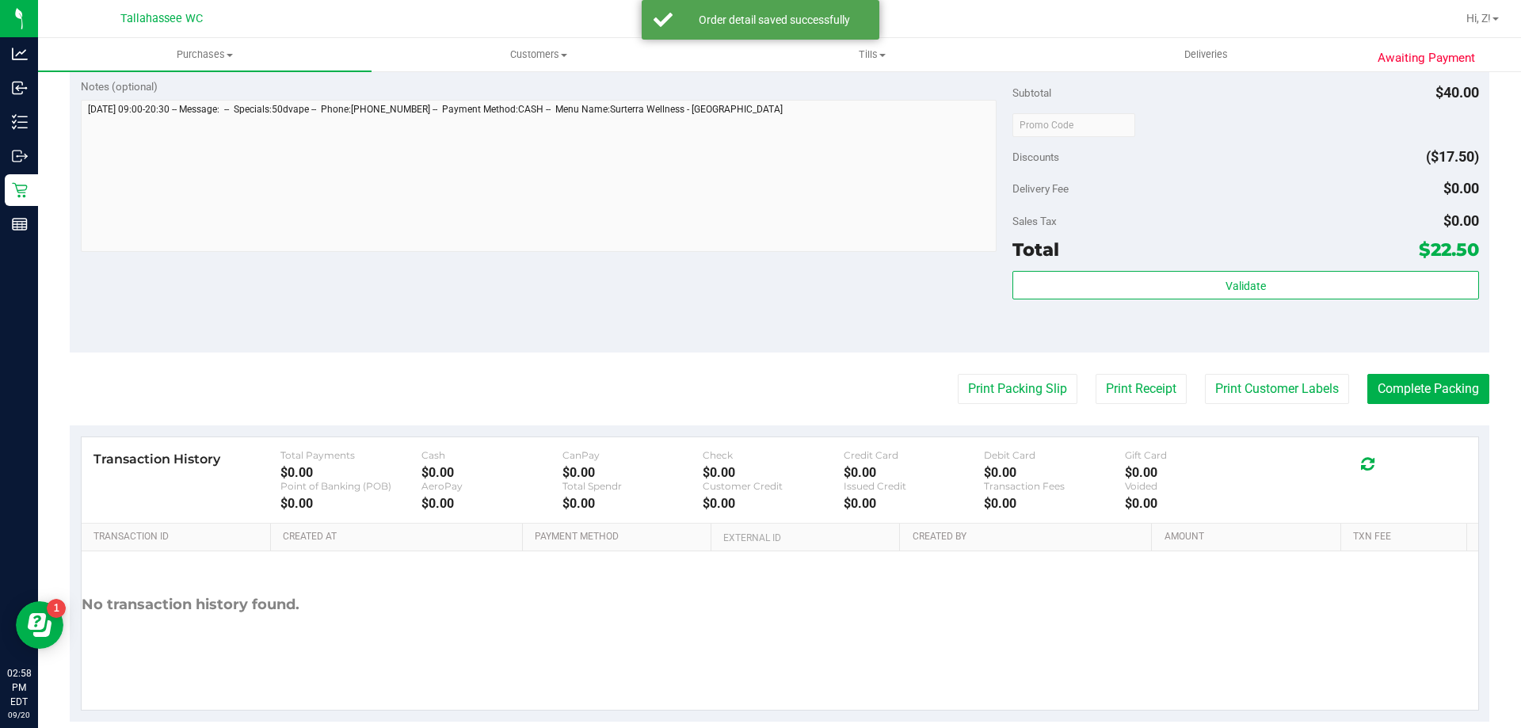
click at [1150, 265] on div "Subtotal $40.00 Discounts ($17.50) Delivery Fee $0.00 Sales Tax $0.00 Total $22…" at bounding box center [1245, 210] width 466 height 264
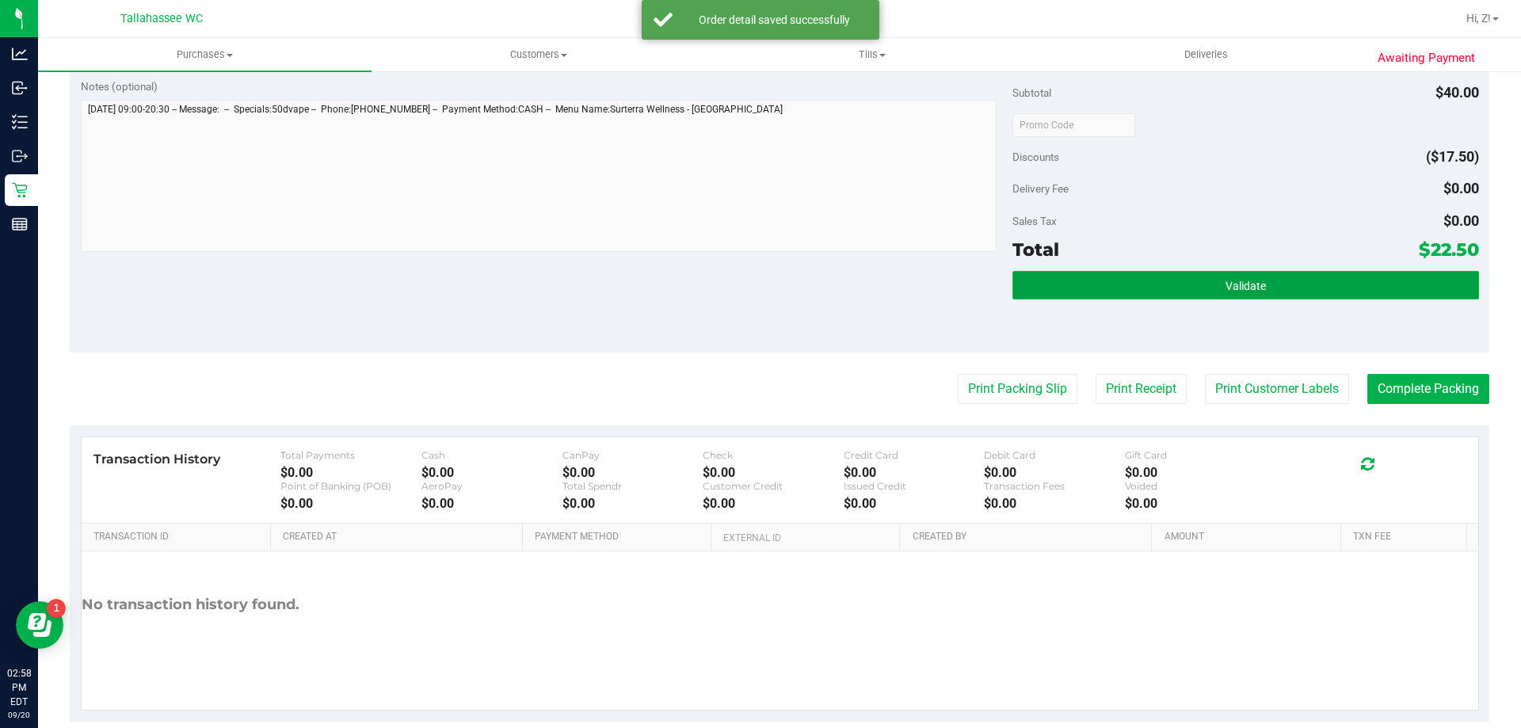
click at [1152, 279] on button "Validate" at bounding box center [1245, 285] width 466 height 29
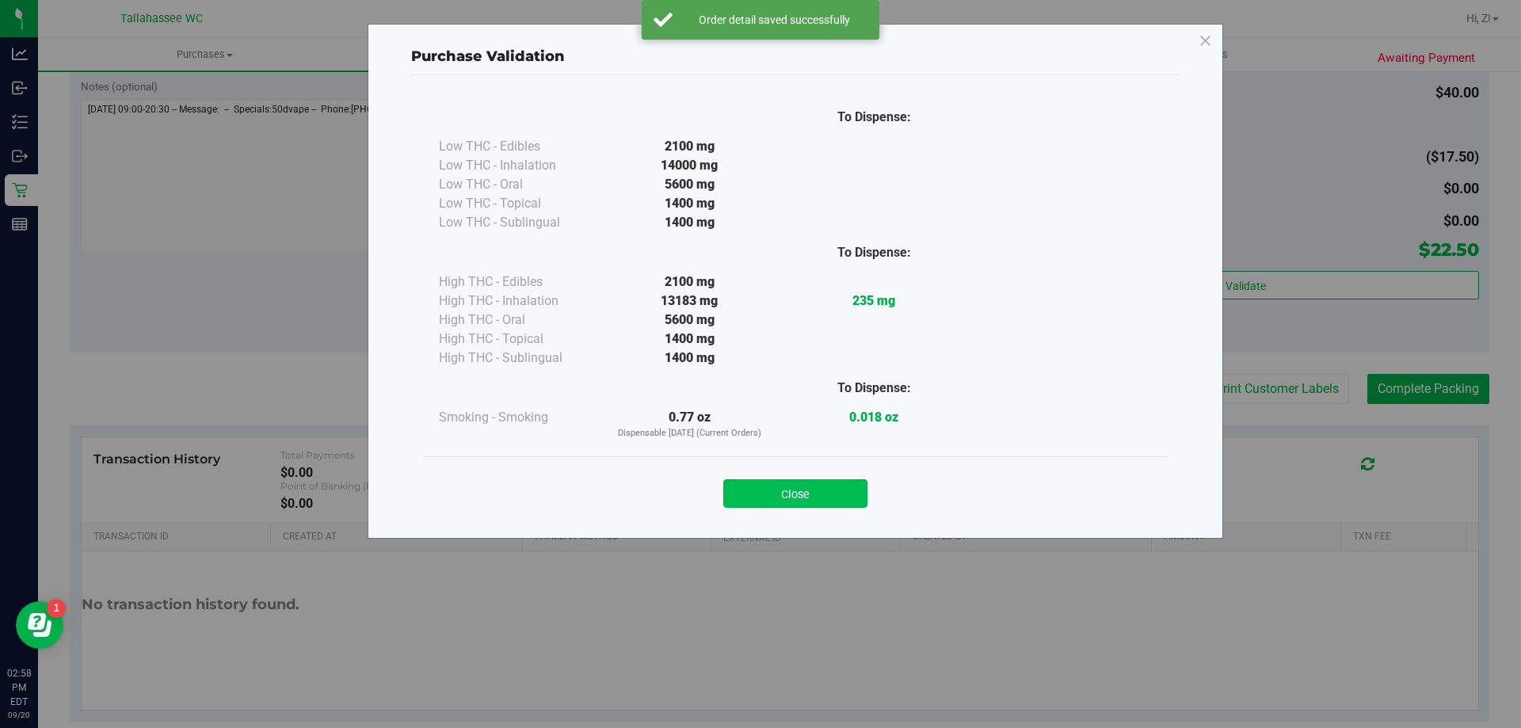
click at [793, 489] on button "Close" at bounding box center [795, 493] width 144 height 29
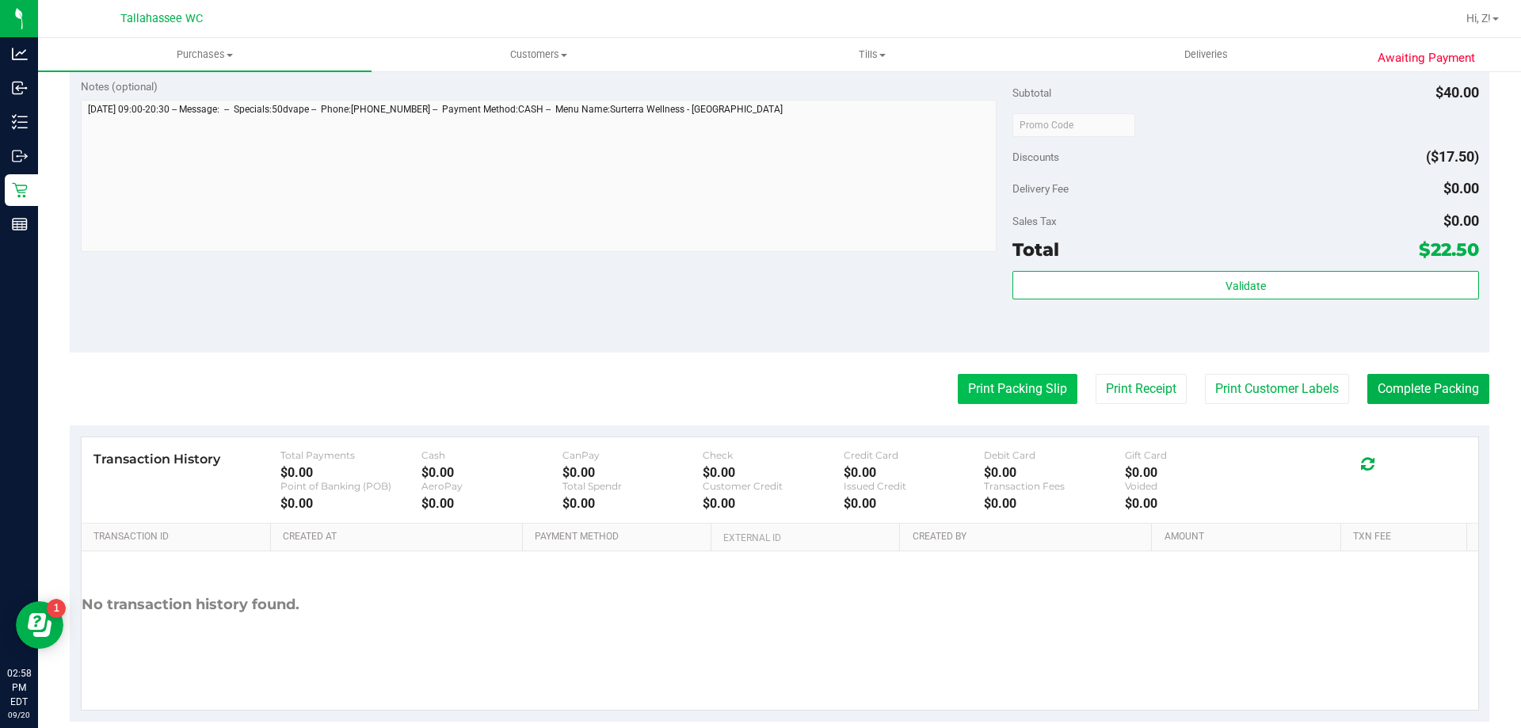
click at [969, 387] on button "Print Packing Slip" at bounding box center [1018, 389] width 120 height 30
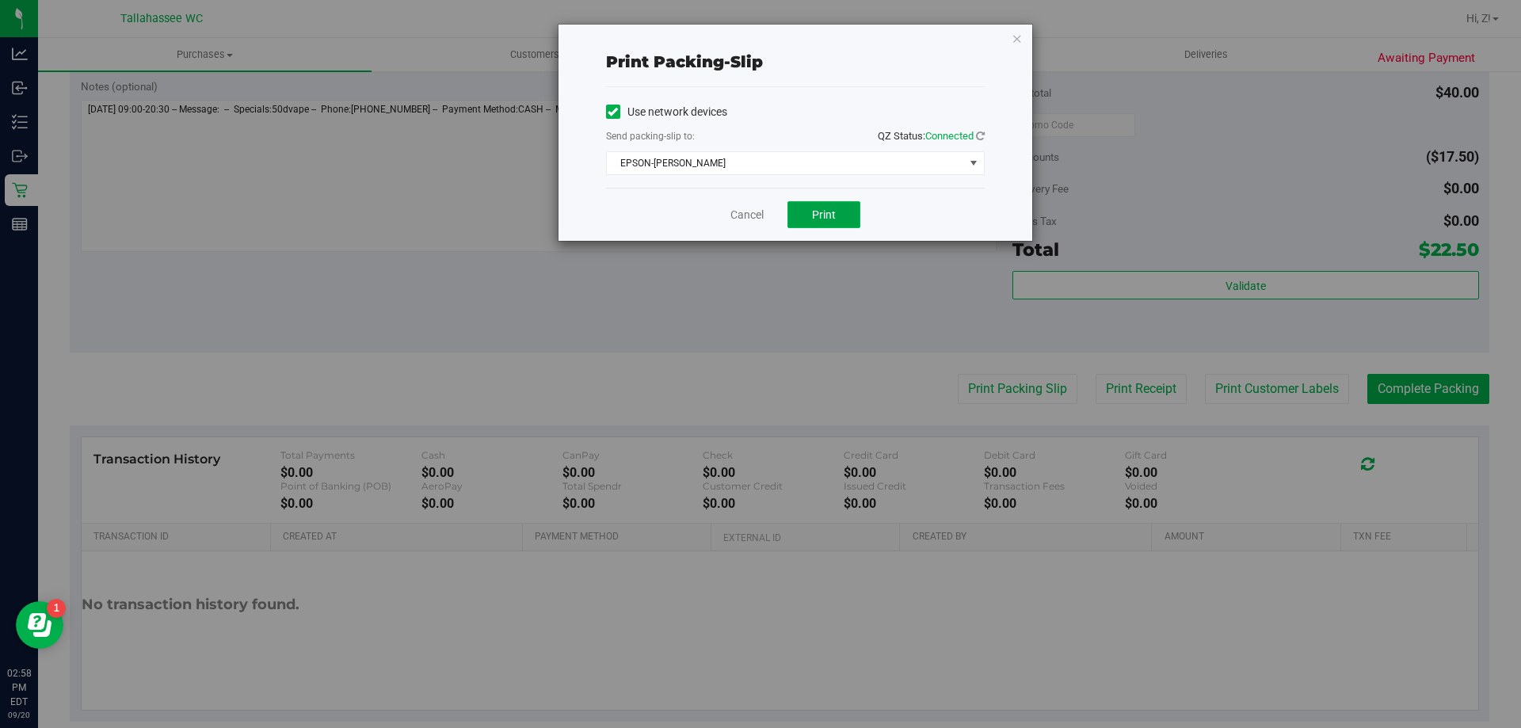
click at [823, 213] on span "Print" at bounding box center [824, 214] width 24 height 13
click at [1012, 39] on icon "button" at bounding box center [1016, 38] width 11 height 19
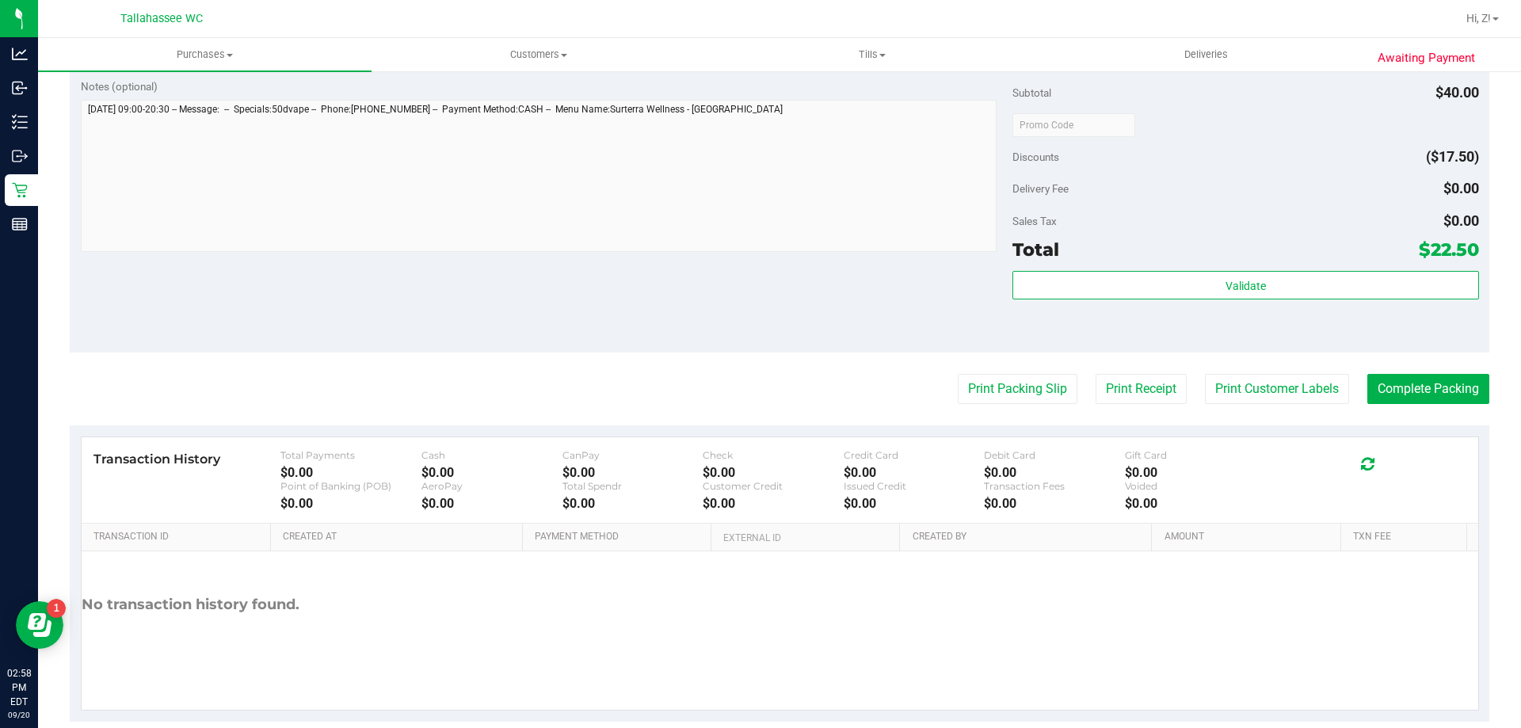
click at [1466, 406] on purchase-details "Back Edit Purchase Cancel Purchase View Profile # 11980859 BioTrack ID: - Submi…" at bounding box center [779, 87] width 1419 height 1270
click at [1454, 394] on button "Complete Packing" at bounding box center [1428, 389] width 122 height 30
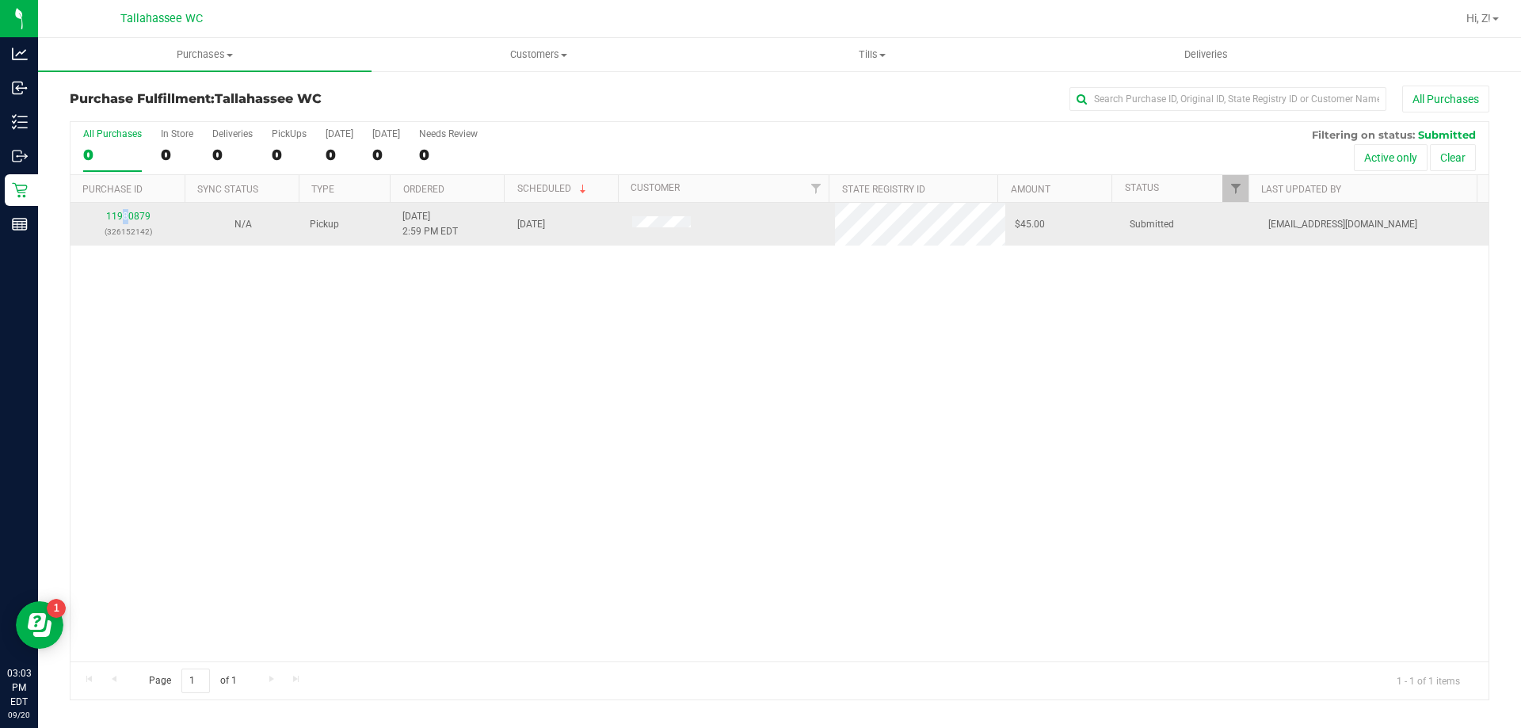
click at [126, 222] on div "11980879 (326152142)" at bounding box center [128, 224] width 96 height 30
click at [135, 213] on link "11980879" at bounding box center [128, 216] width 44 height 11
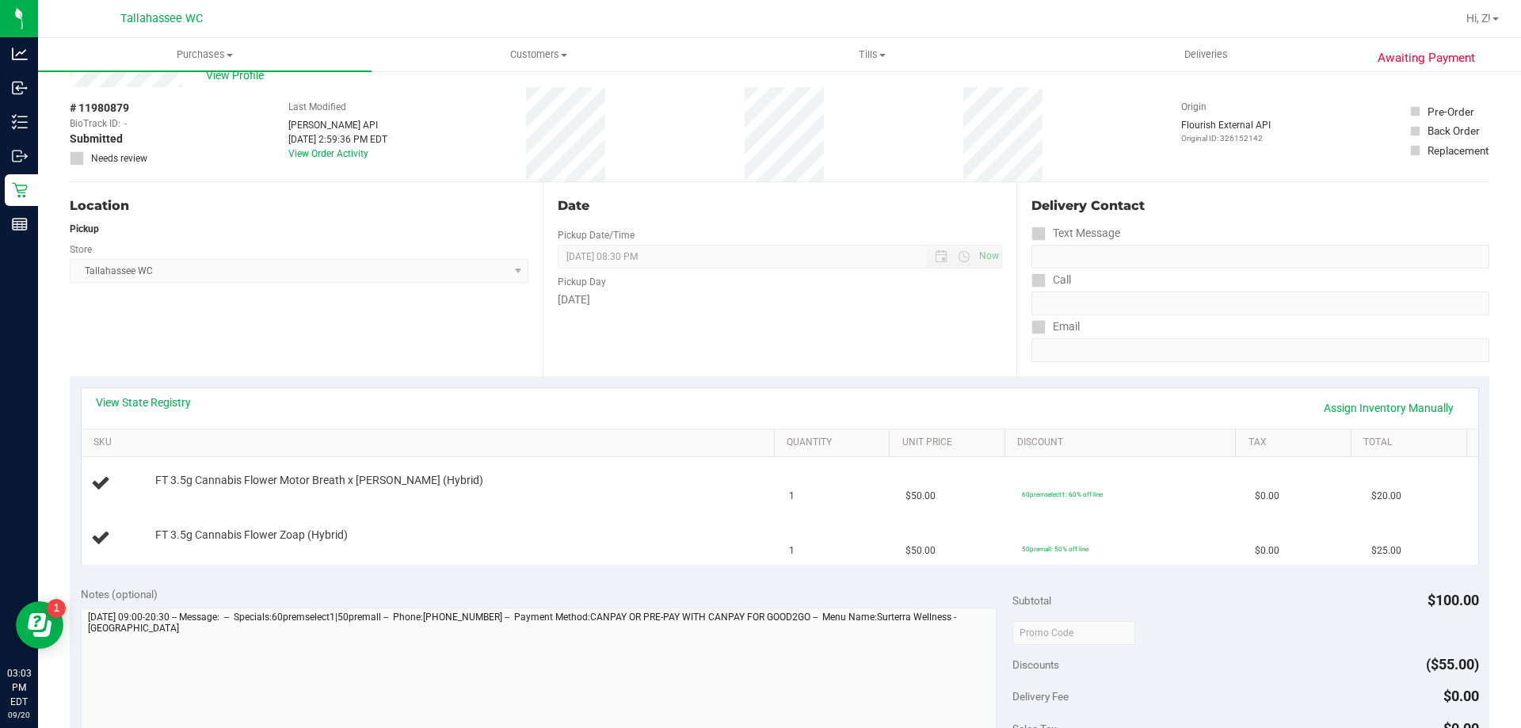
scroll to position [79, 0]
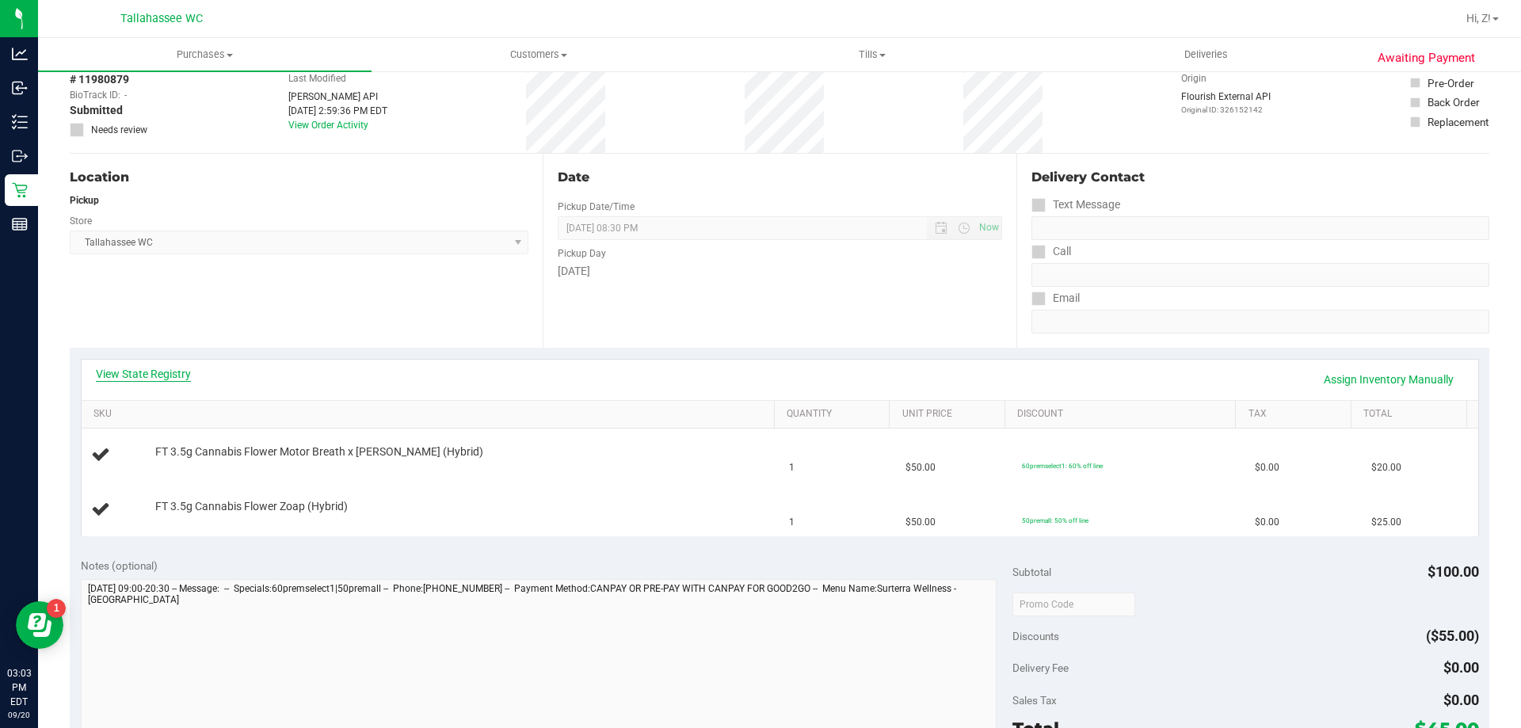
click at [166, 374] on link "View State Registry" at bounding box center [143, 374] width 95 height 16
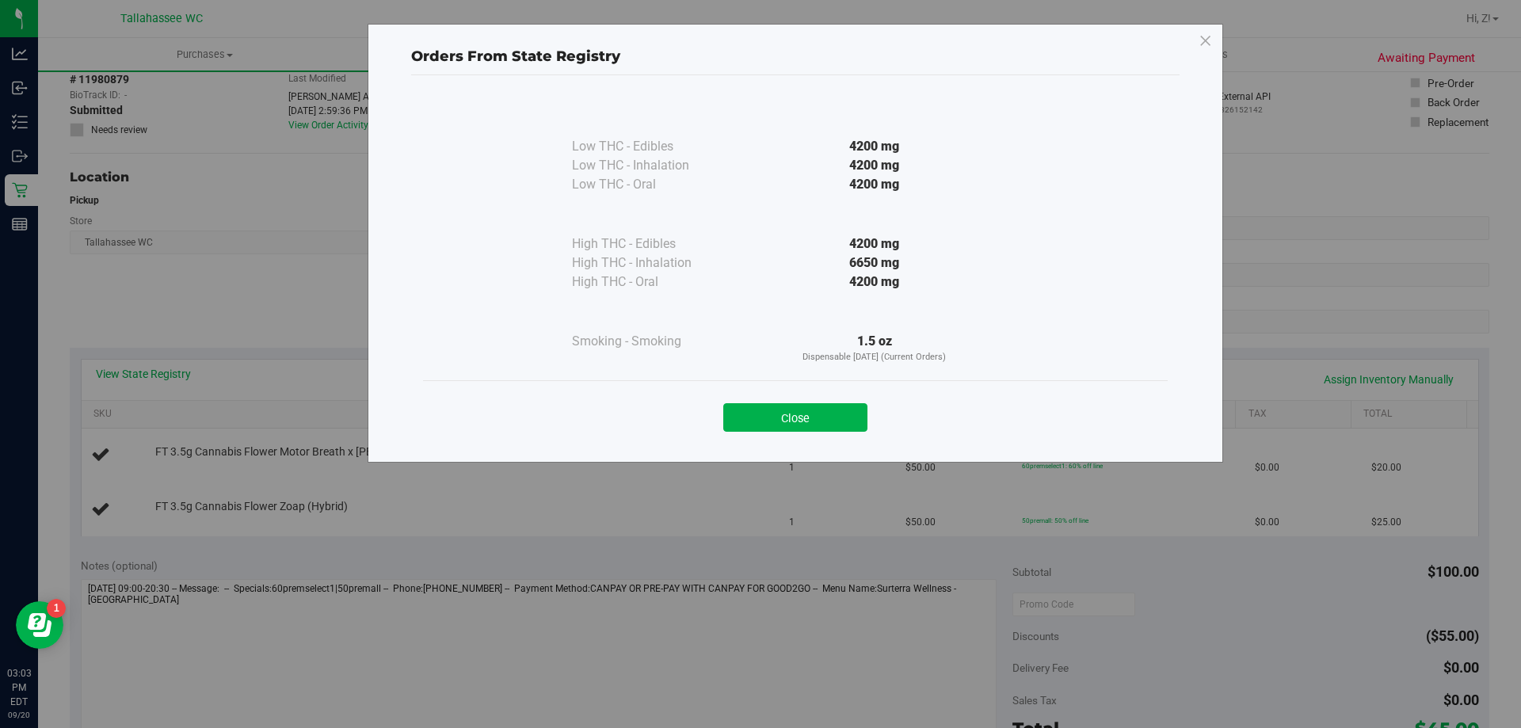
click at [793, 436] on div "Close" at bounding box center [795, 412] width 745 height 64
click at [771, 439] on div "Close" at bounding box center [795, 412] width 745 height 64
click at [775, 434] on div "Close" at bounding box center [795, 412] width 745 height 64
click at [853, 426] on button "Close" at bounding box center [795, 417] width 144 height 29
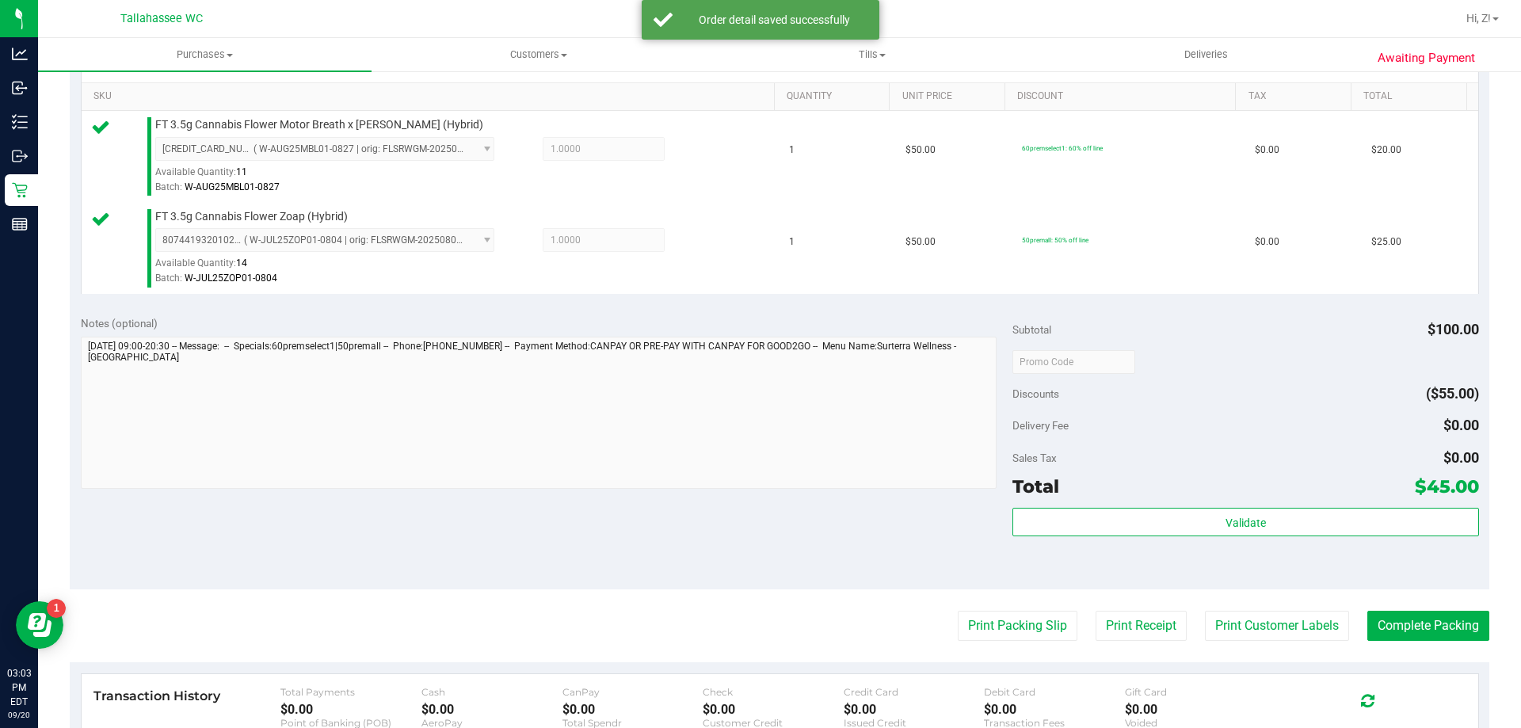
scroll to position [475, 0]
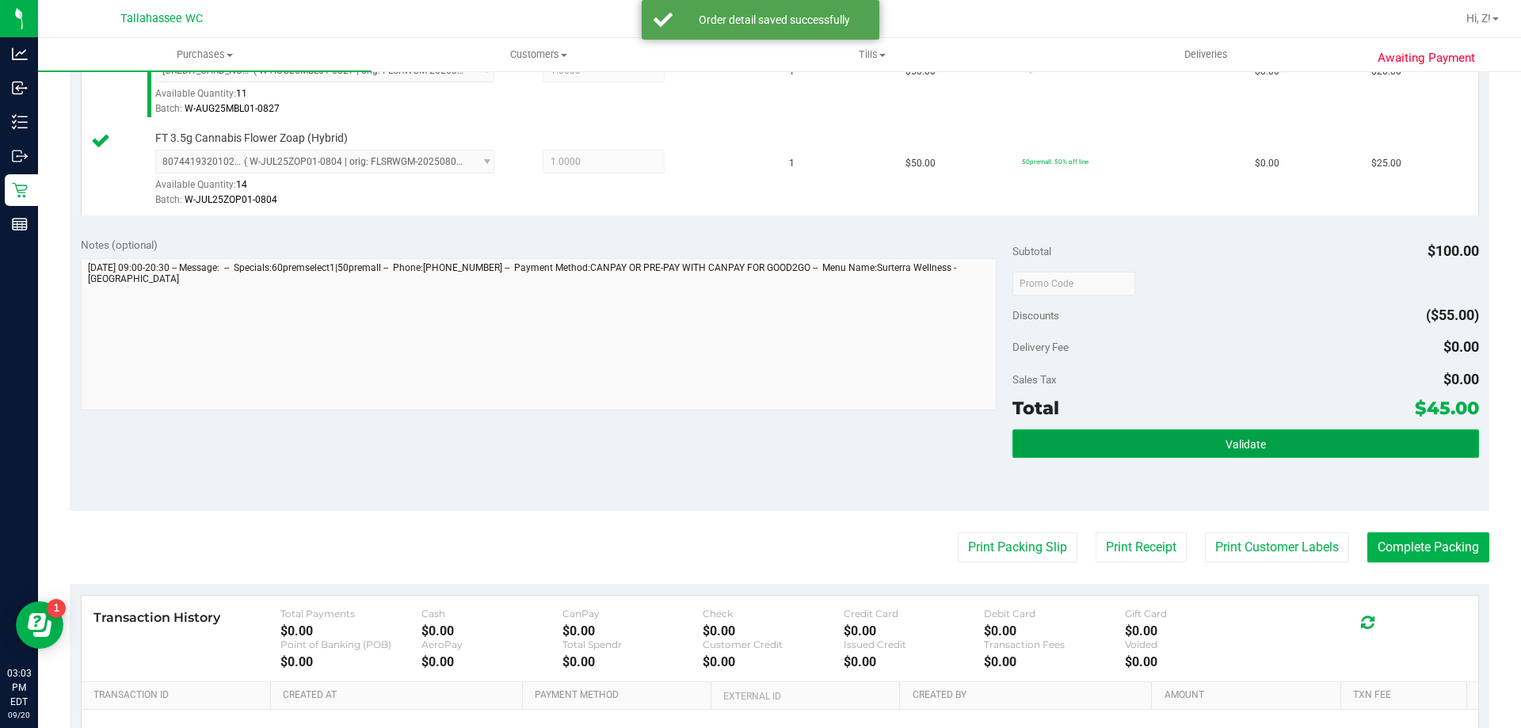
click at [1291, 456] on button "Validate" at bounding box center [1245, 443] width 466 height 29
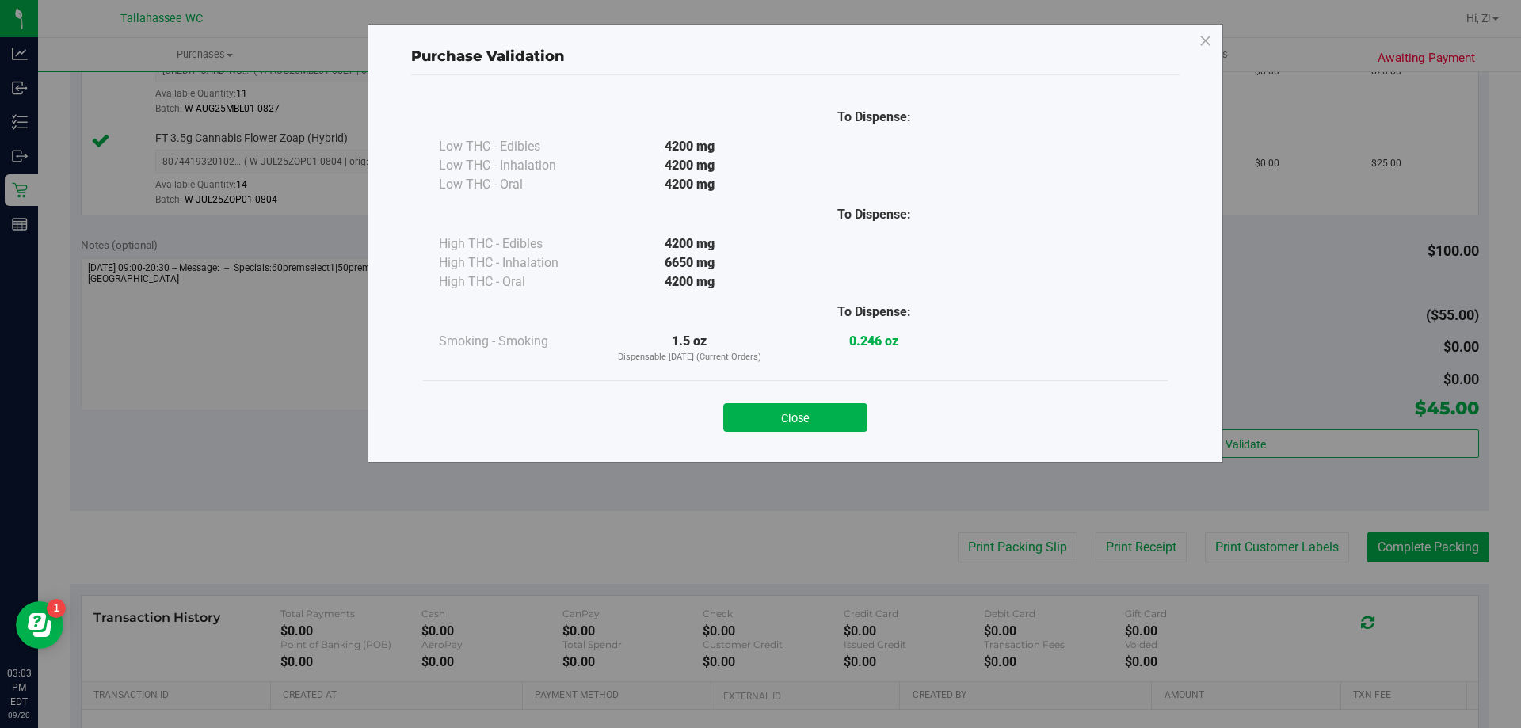
click at [874, 417] on div "Close" at bounding box center [795, 413] width 721 height 40
click at [849, 417] on button "Close" at bounding box center [795, 417] width 144 height 29
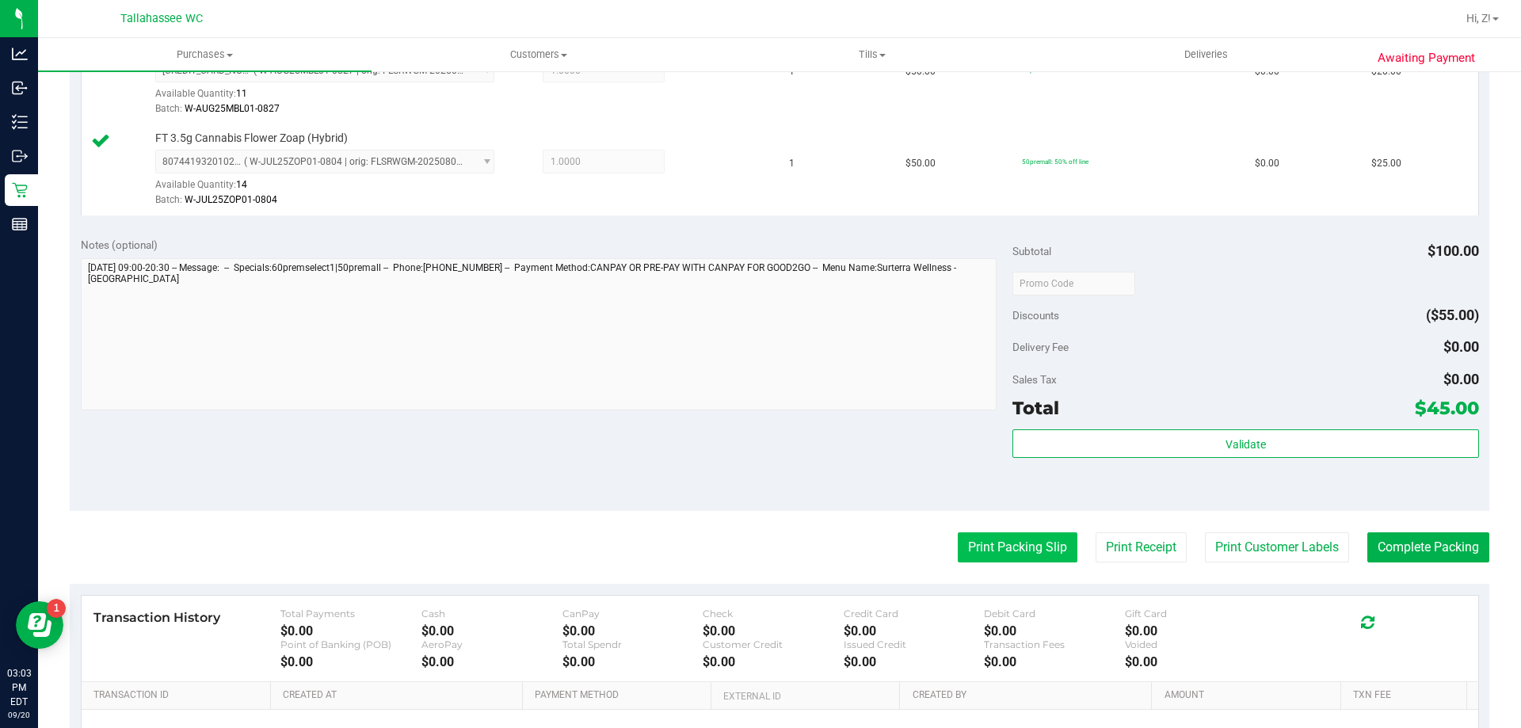
click at [988, 535] on button "Print Packing Slip" at bounding box center [1018, 547] width 120 height 30
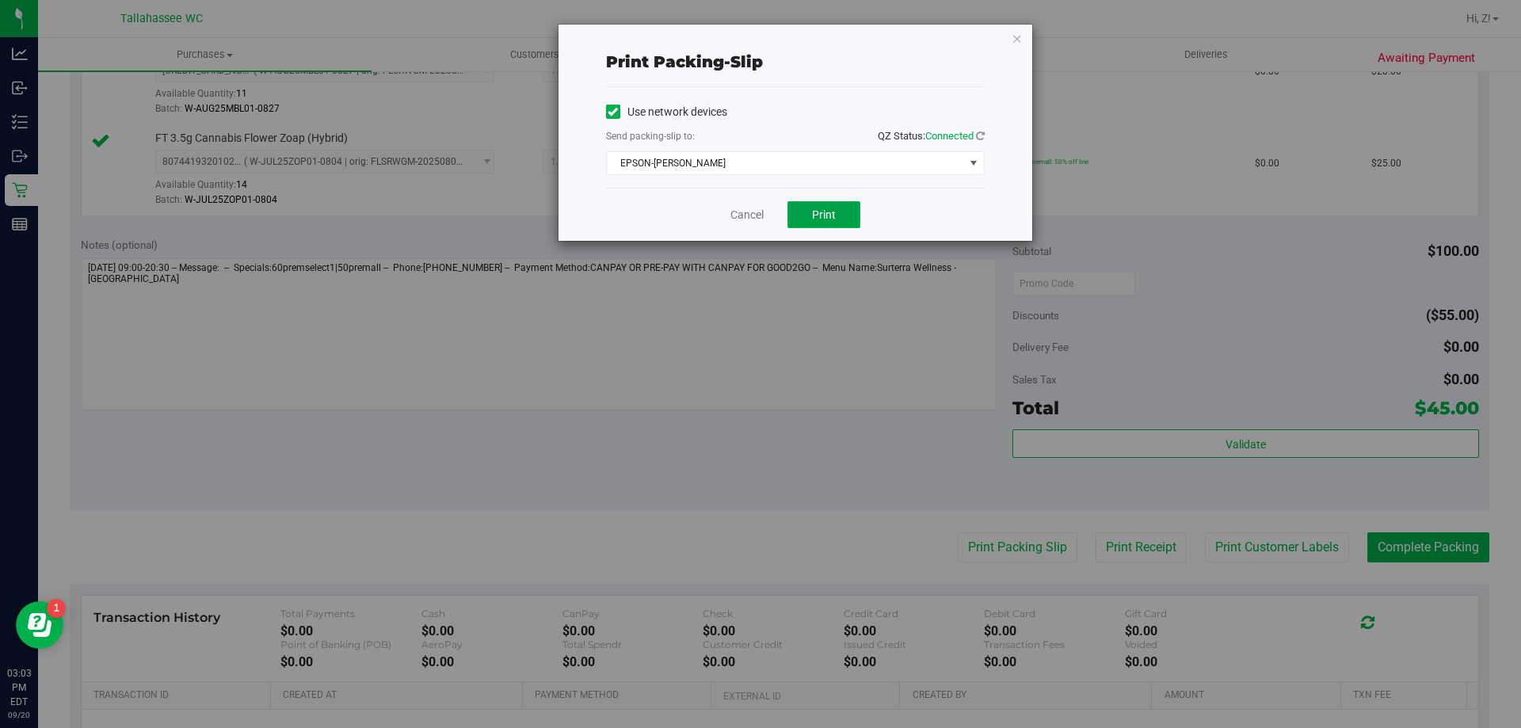
click at [839, 207] on button "Print" at bounding box center [823, 214] width 73 height 27
click at [1011, 44] on icon "button" at bounding box center [1016, 38] width 11 height 19
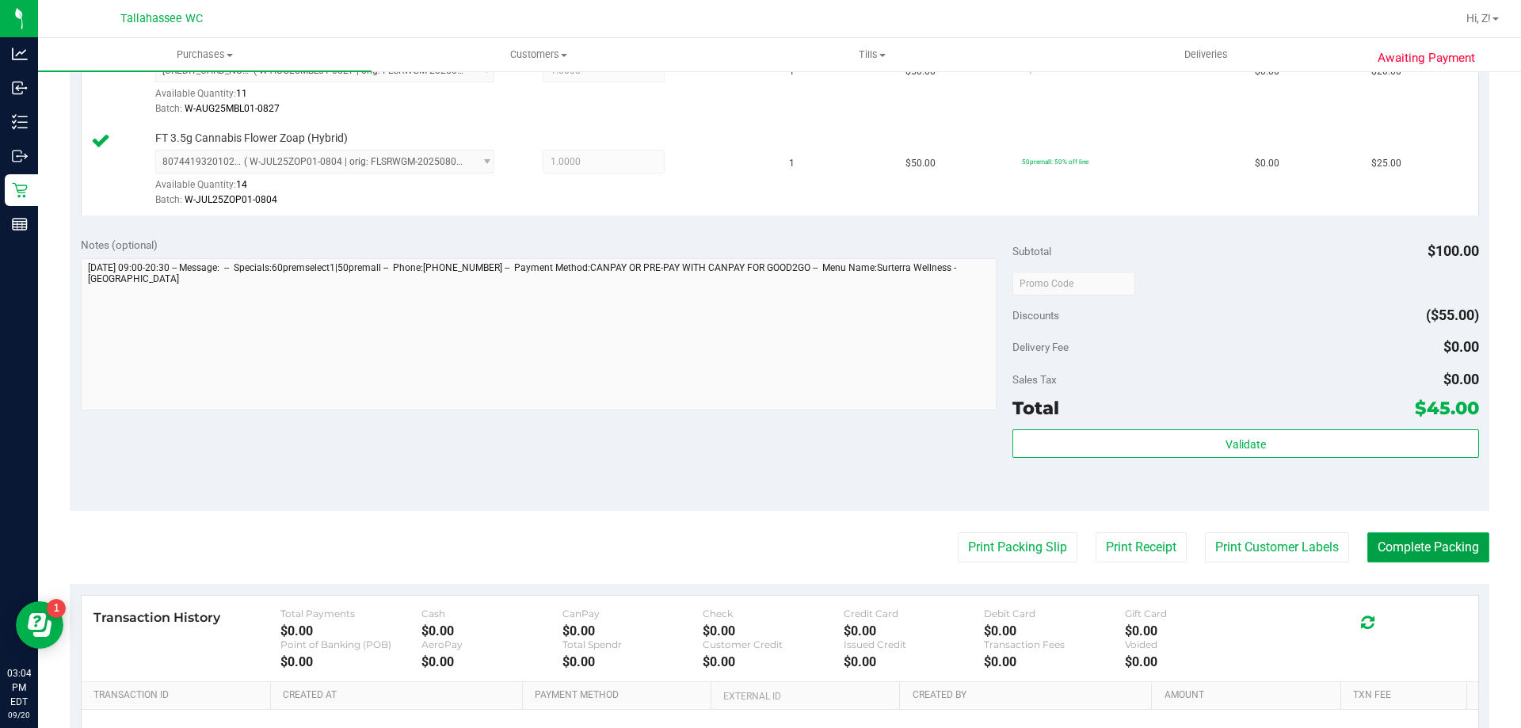
click at [1412, 546] on button "Complete Packing" at bounding box center [1428, 547] width 122 height 30
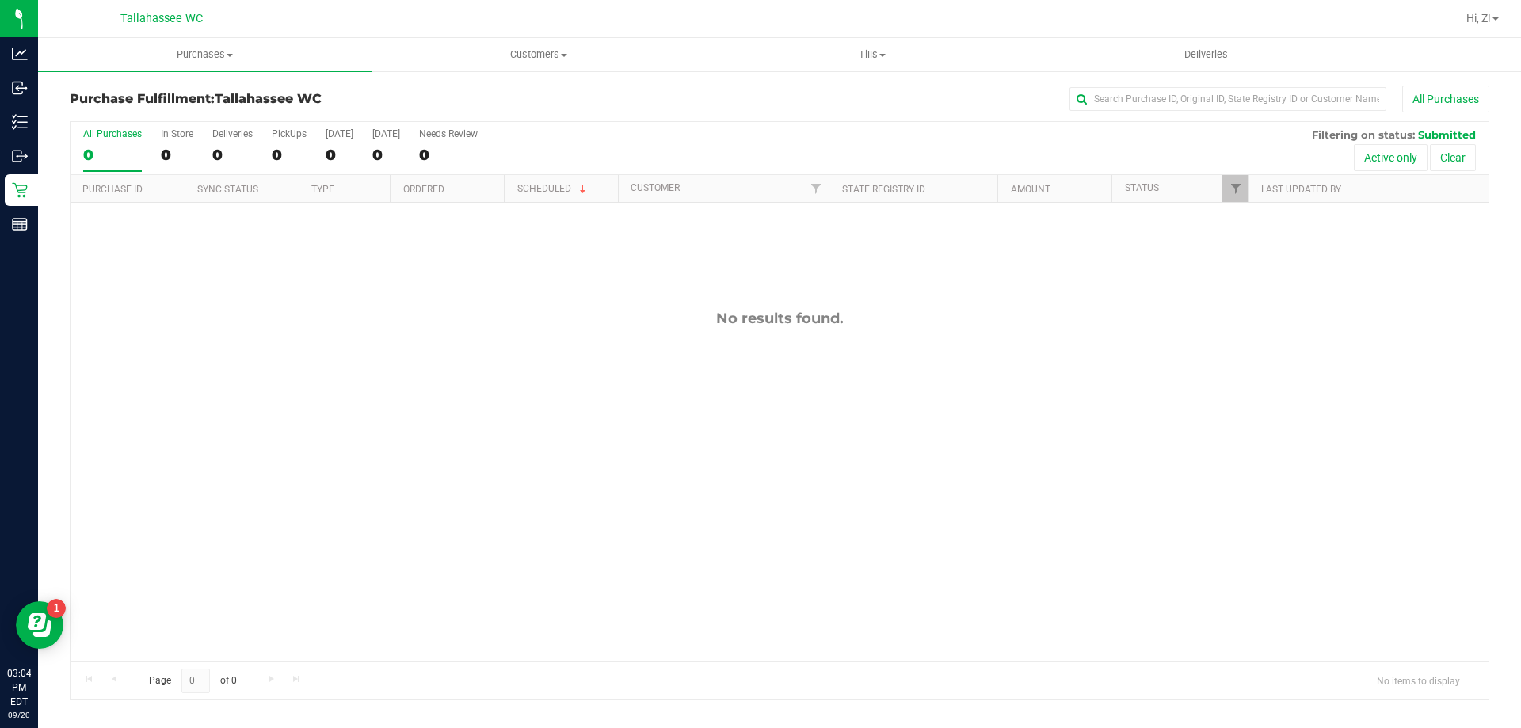
click at [876, 398] on div "No results found." at bounding box center [779, 486] width 1418 height 566
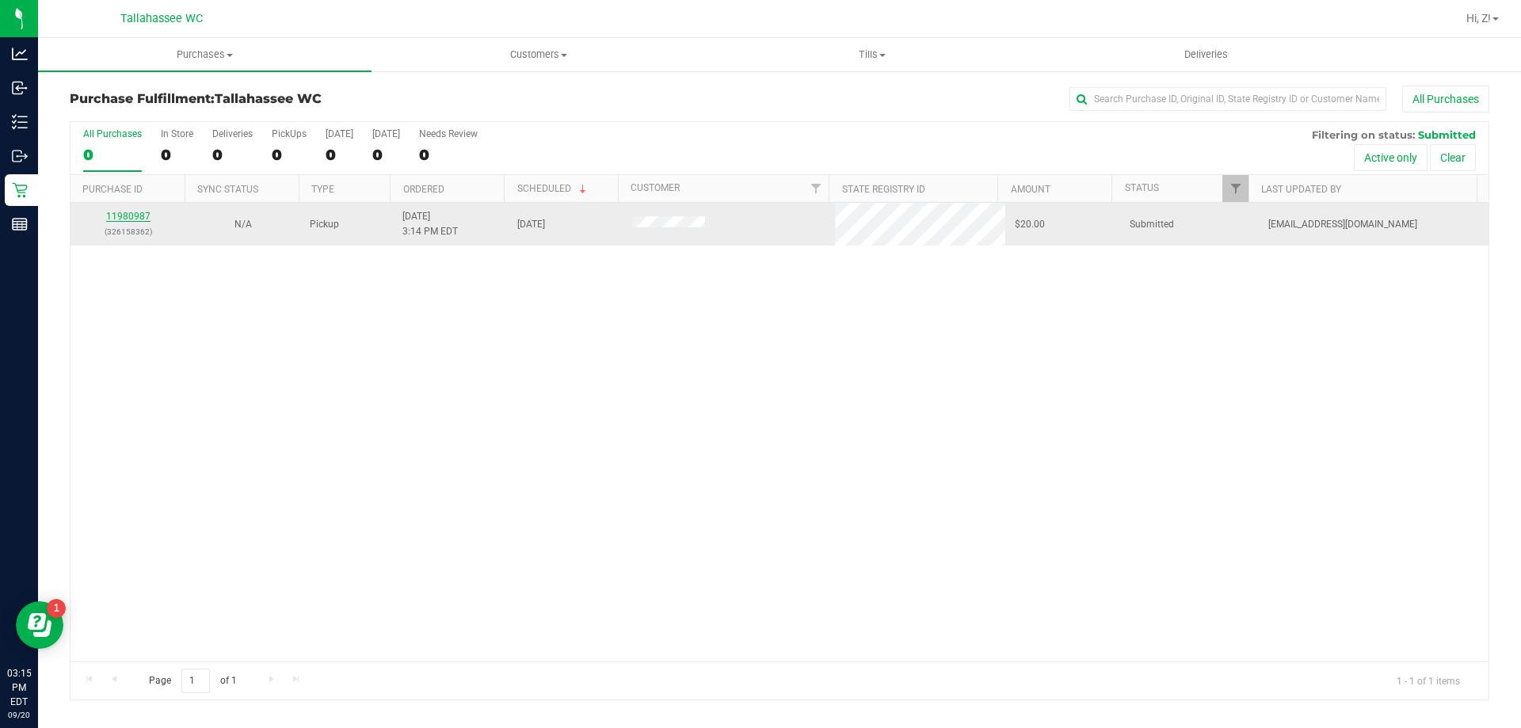
click at [136, 218] on link "11980987" at bounding box center [128, 216] width 44 height 11
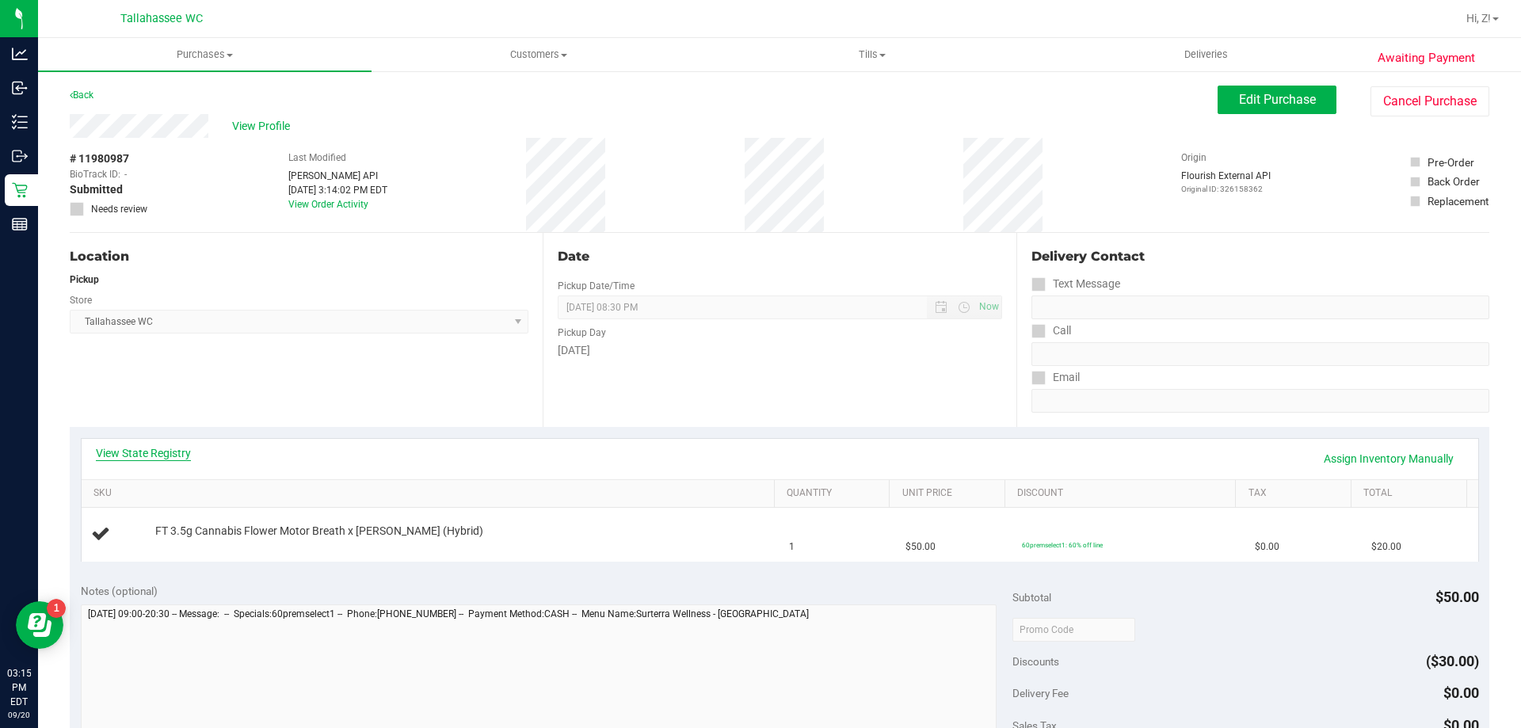
click at [169, 449] on link "View State Registry" at bounding box center [143, 453] width 95 height 16
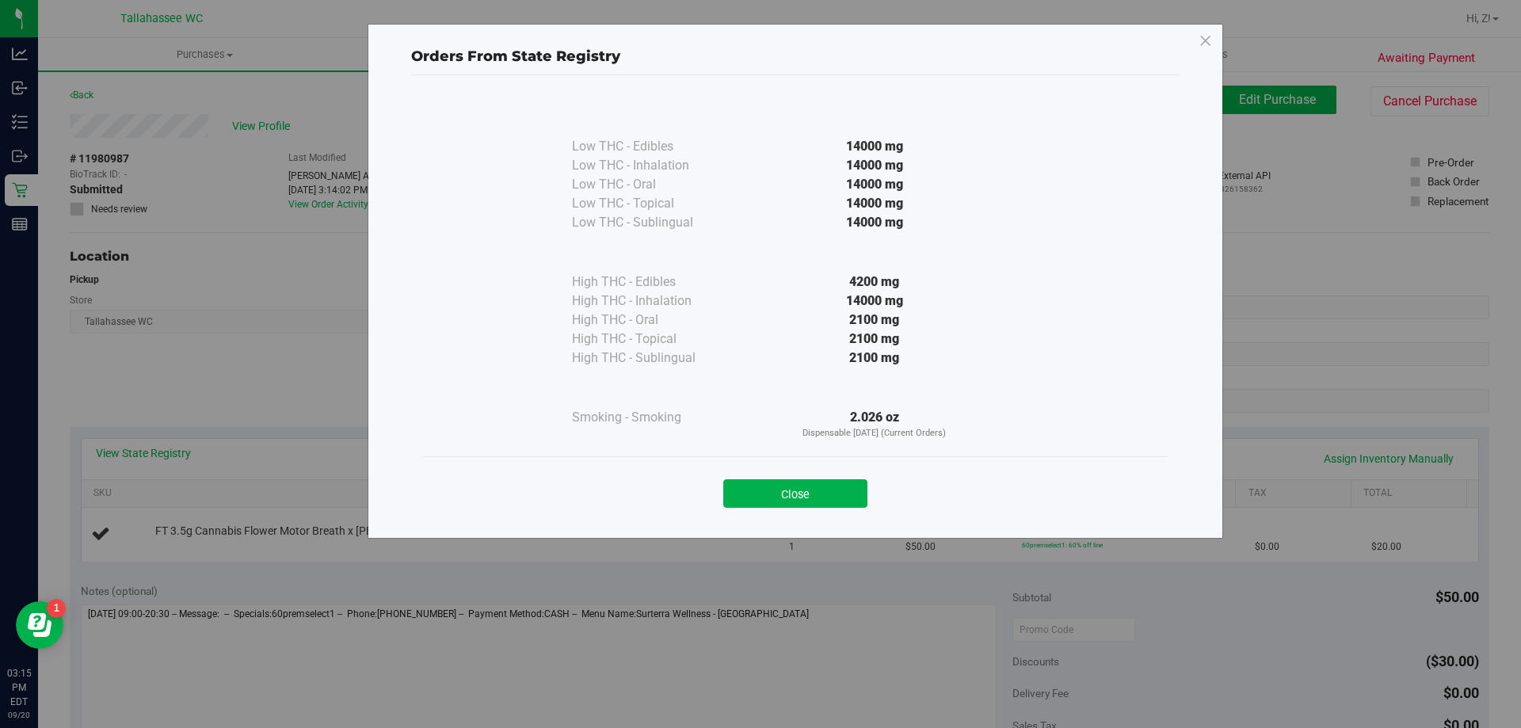
click at [832, 489] on button "Close" at bounding box center [795, 493] width 144 height 29
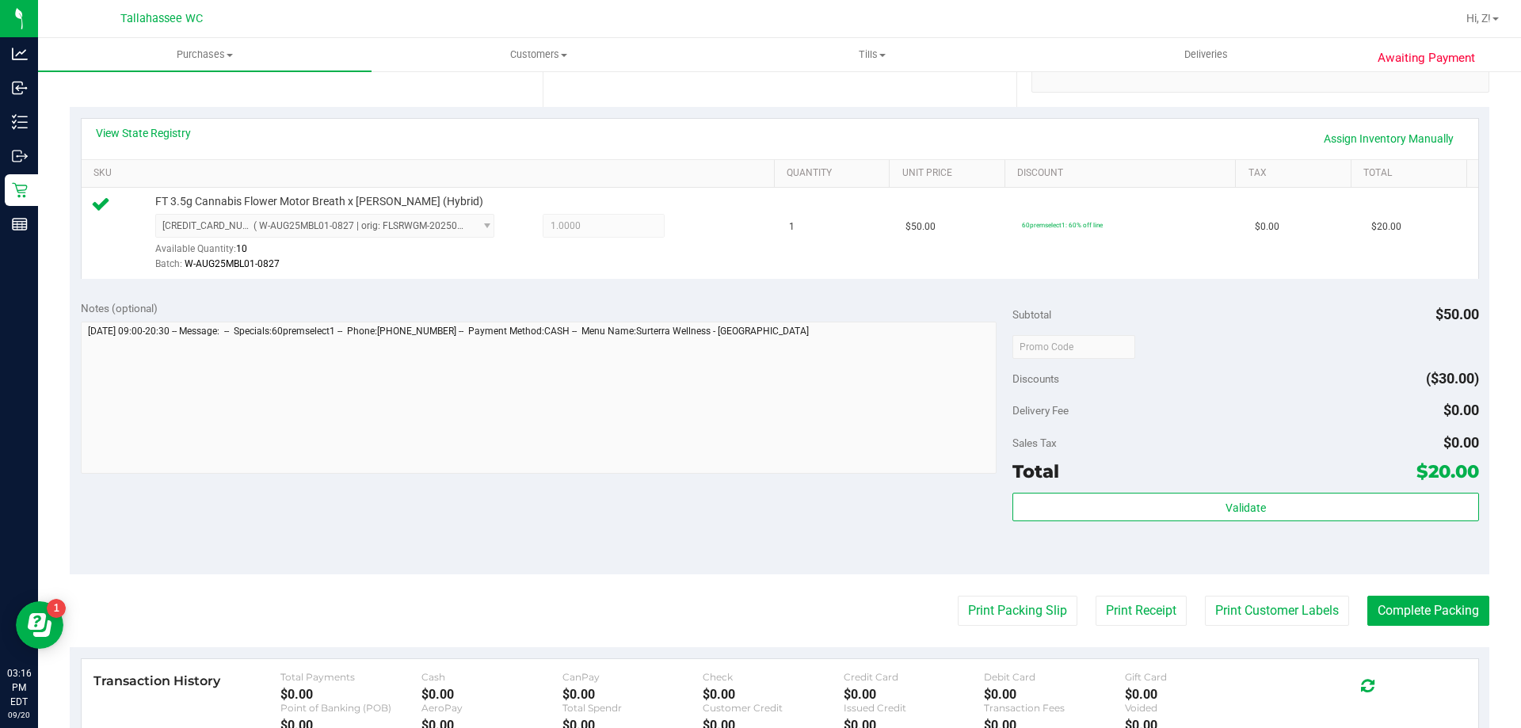
scroll to position [396, 0]
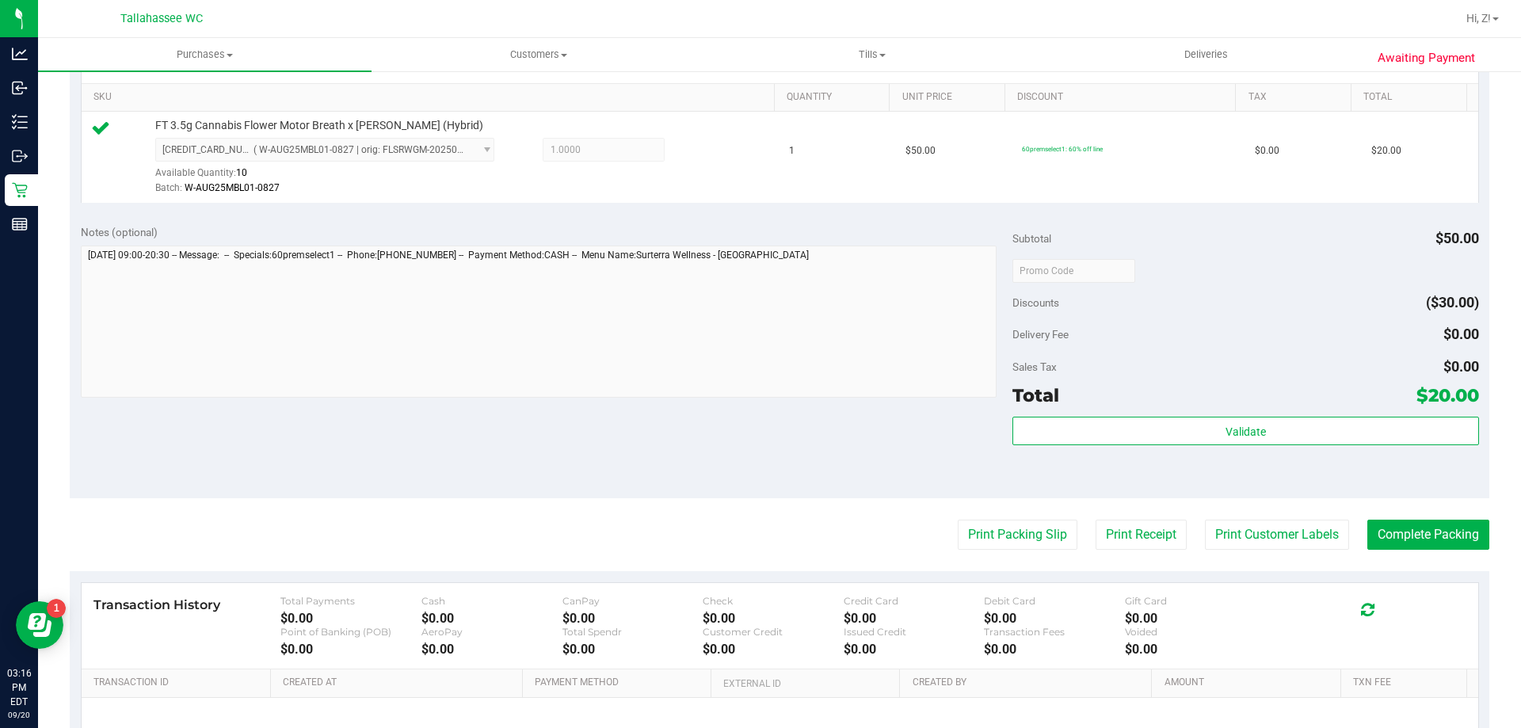
click at [1264, 415] on div "Subtotal $50.00 Discounts ($30.00) Delivery Fee $0.00 Sales Tax $0.00 Total $20…" at bounding box center [1245, 356] width 466 height 264
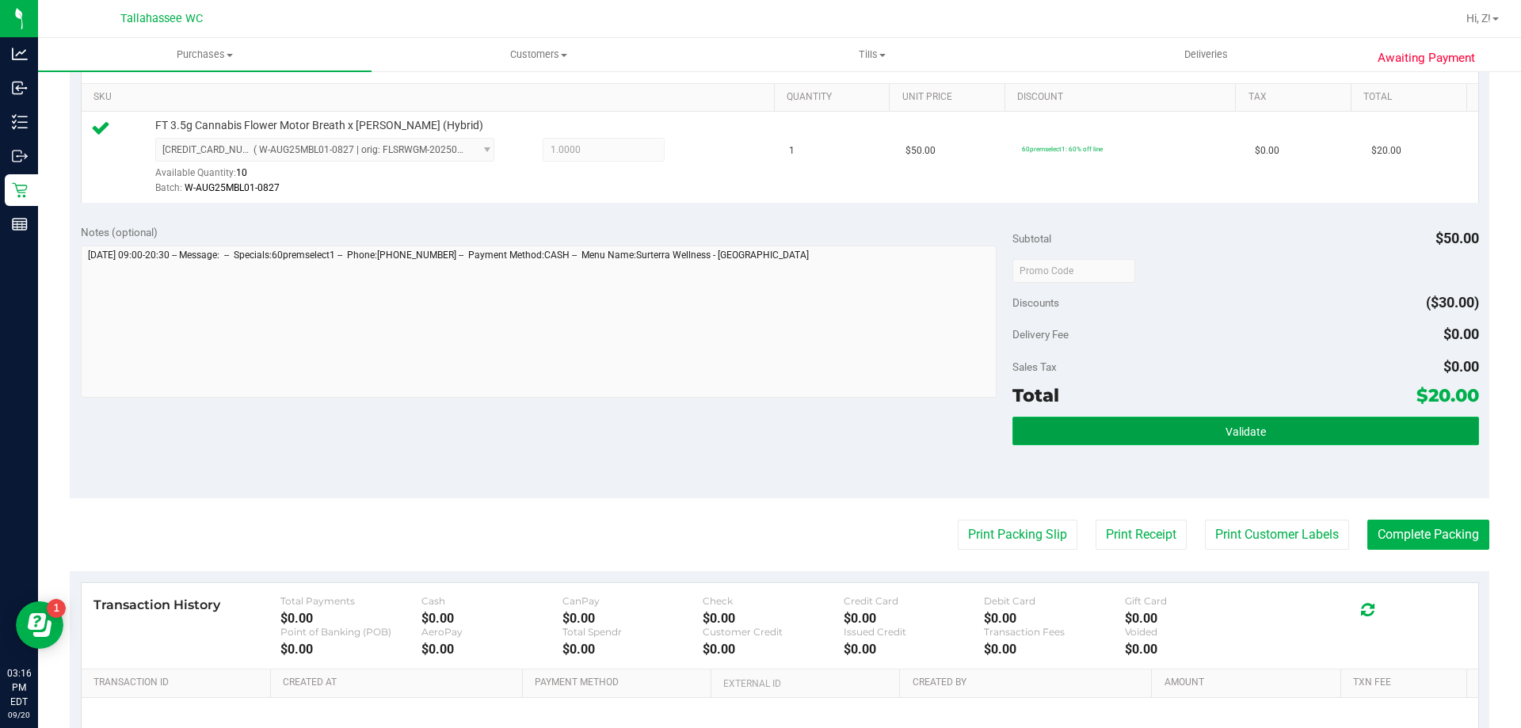
click at [1263, 418] on button "Validate" at bounding box center [1245, 431] width 466 height 29
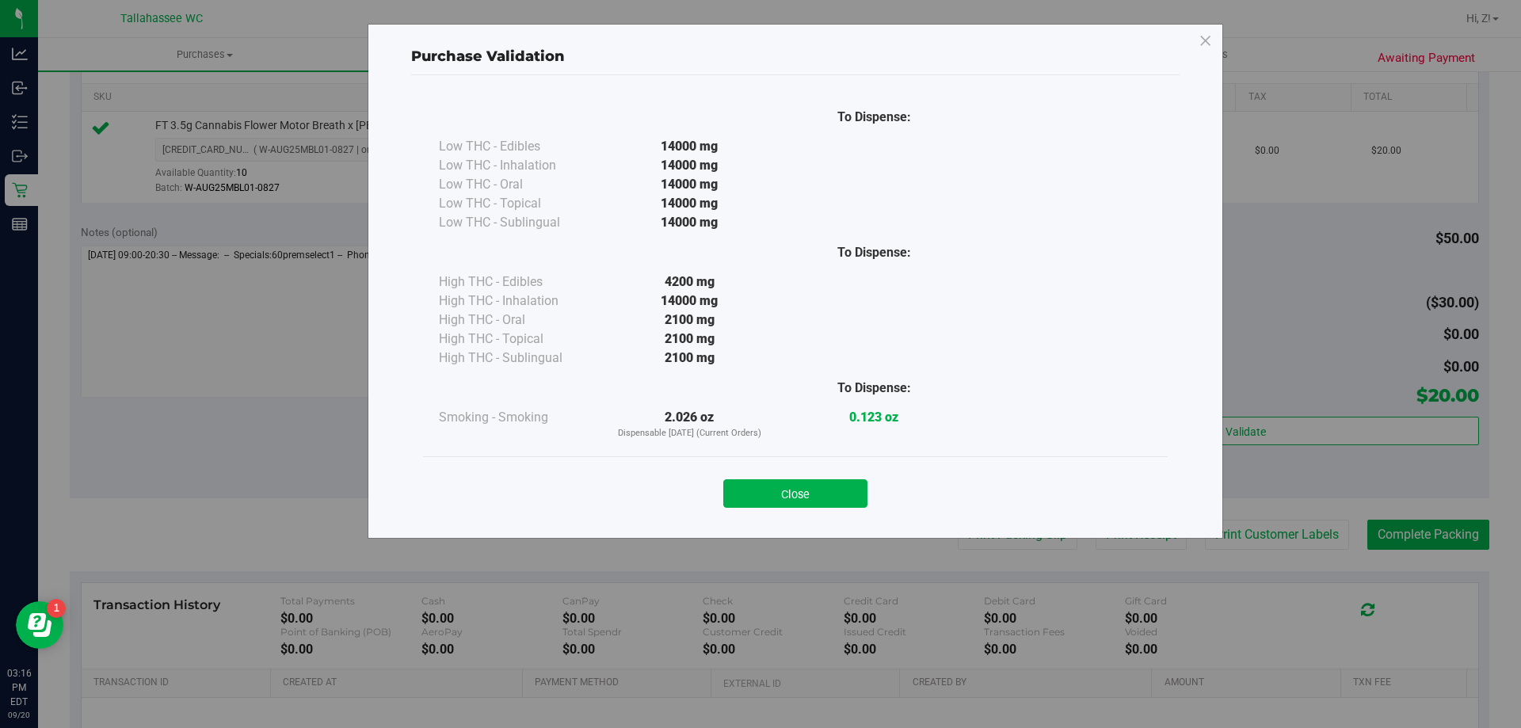
click at [811, 491] on button "Close" at bounding box center [795, 493] width 144 height 29
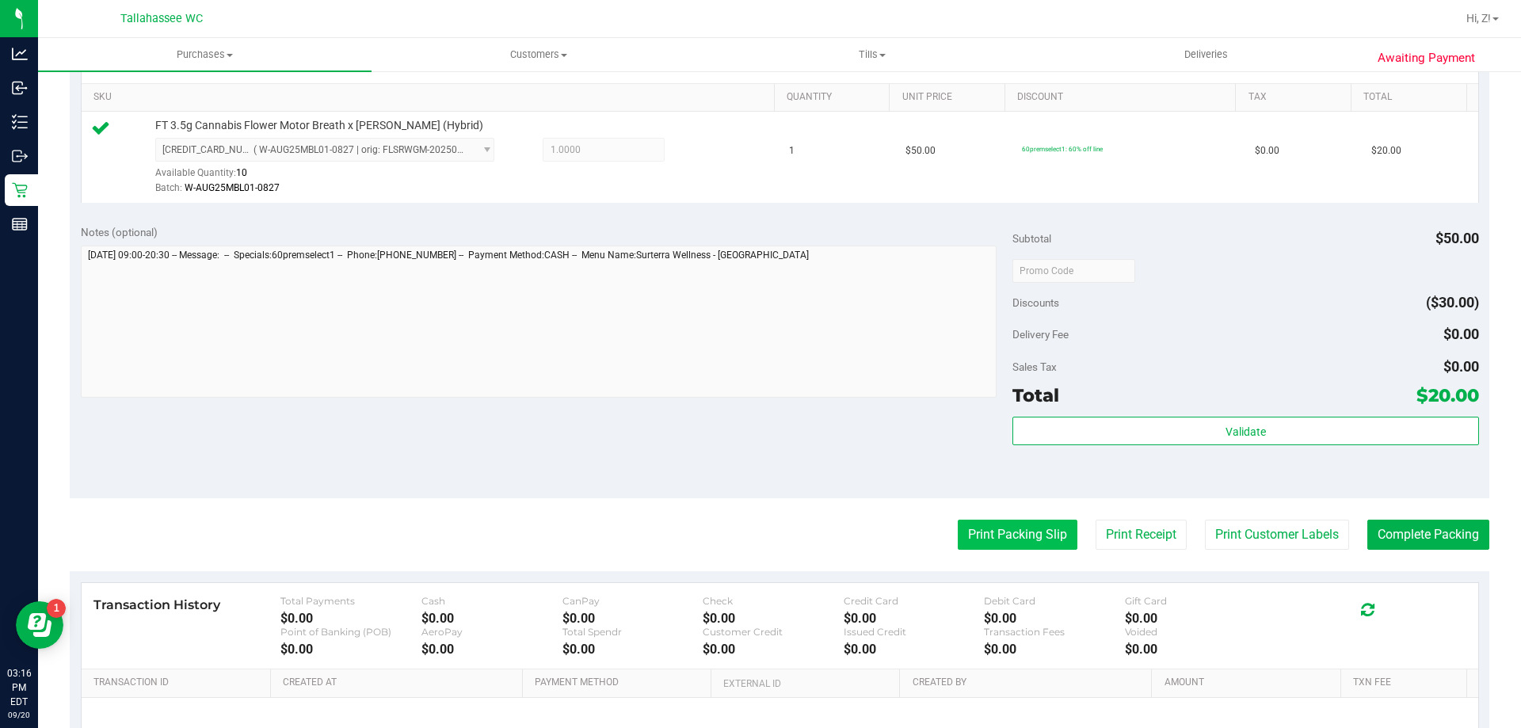
click at [1017, 531] on button "Print Packing Slip" at bounding box center [1018, 535] width 120 height 30
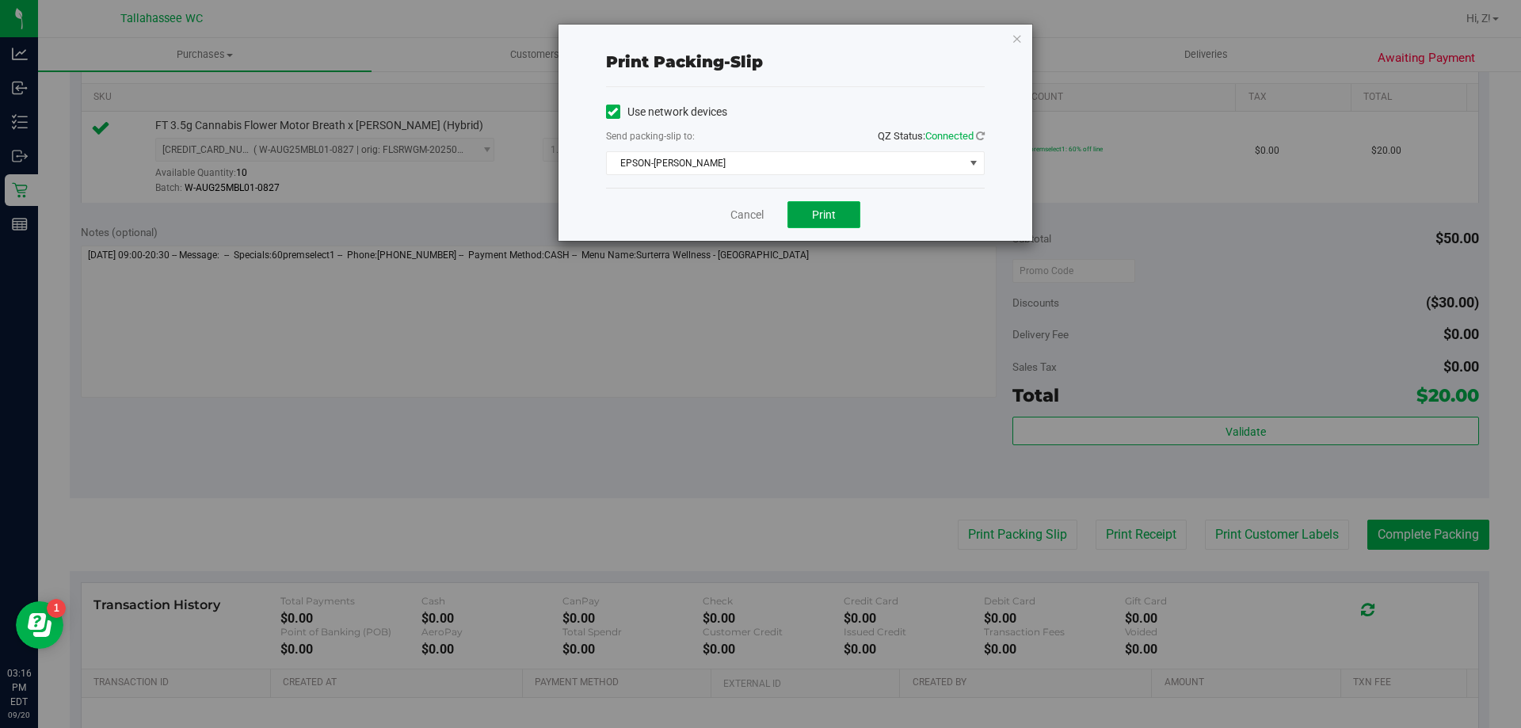
click at [844, 210] on button "Print" at bounding box center [823, 214] width 73 height 27
click at [1016, 40] on icon "button" at bounding box center [1016, 38] width 11 height 19
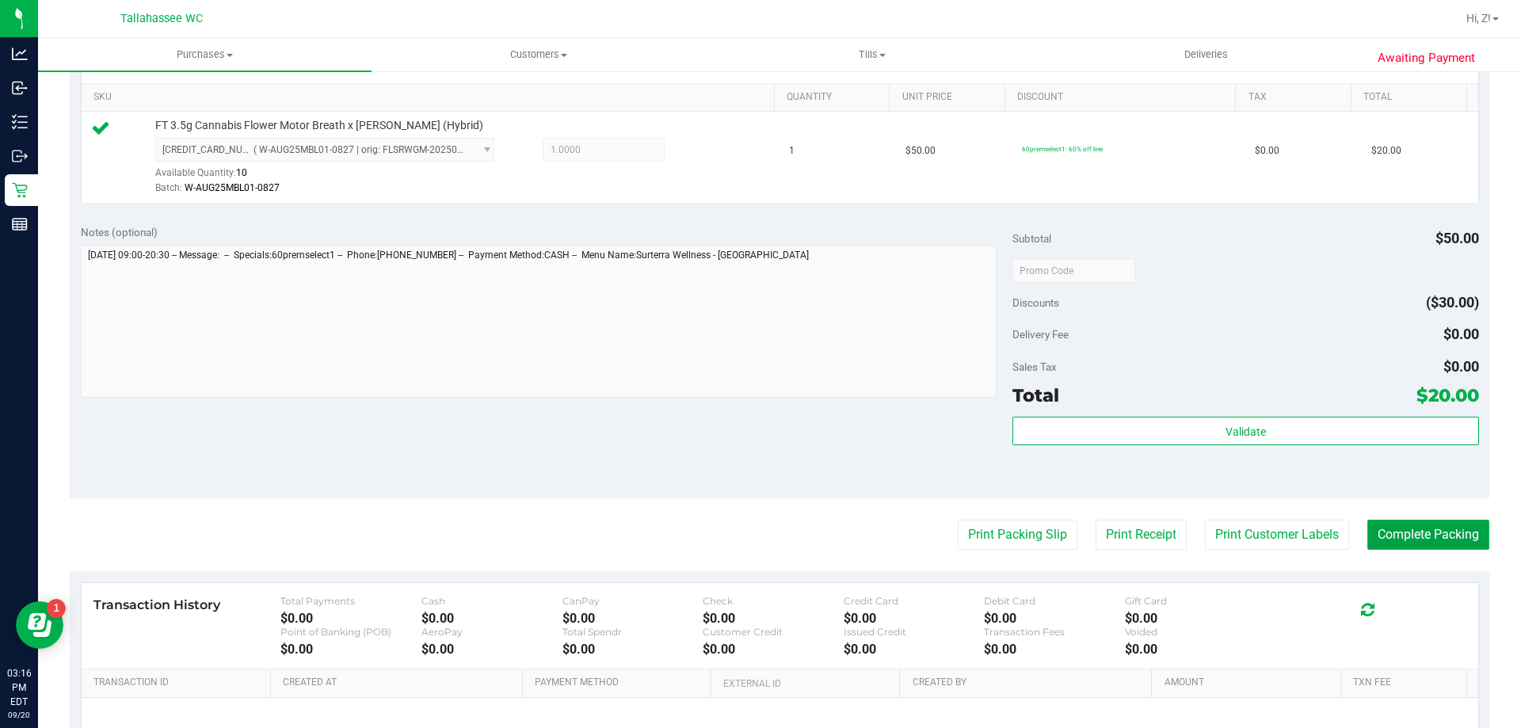
click at [1433, 534] on button "Complete Packing" at bounding box center [1428, 535] width 122 height 30
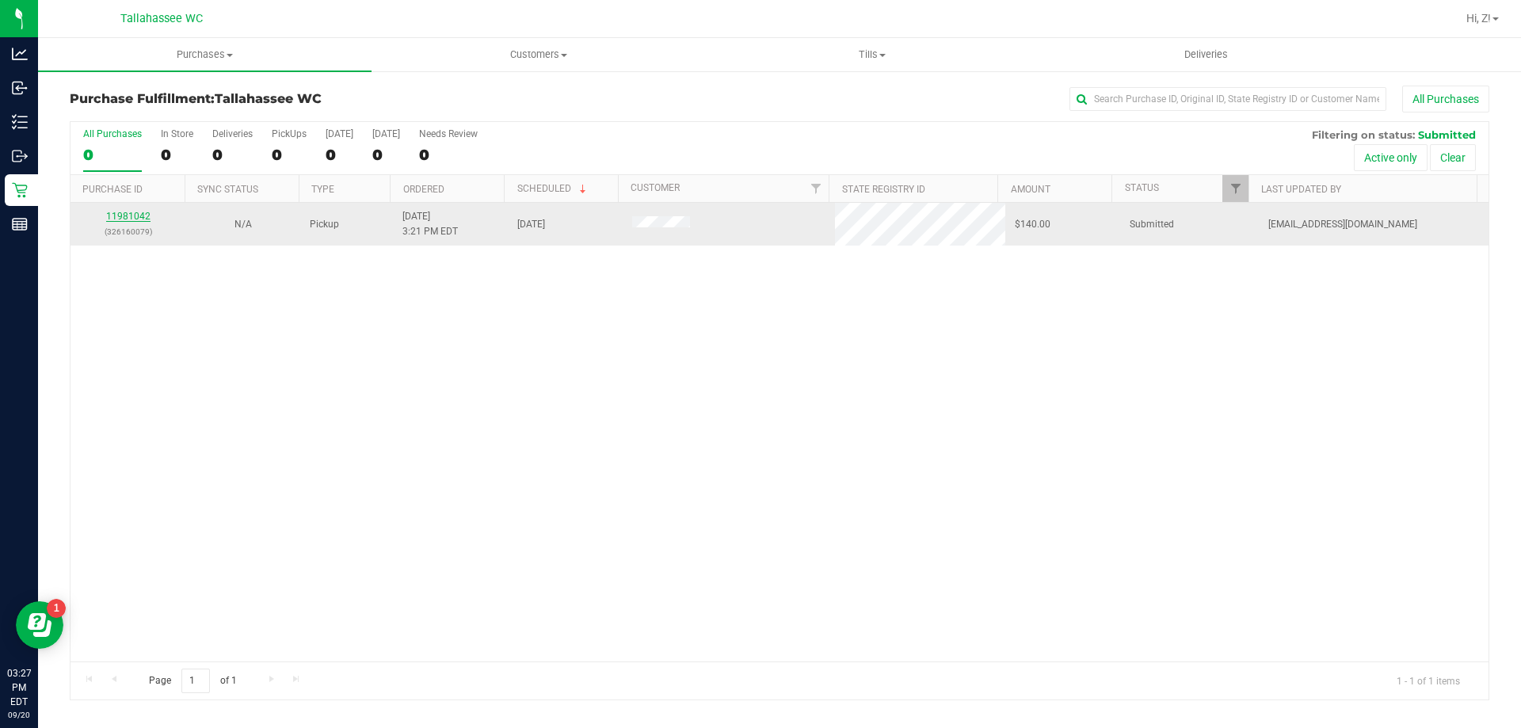
click at [123, 220] on link "11981042" at bounding box center [128, 216] width 44 height 11
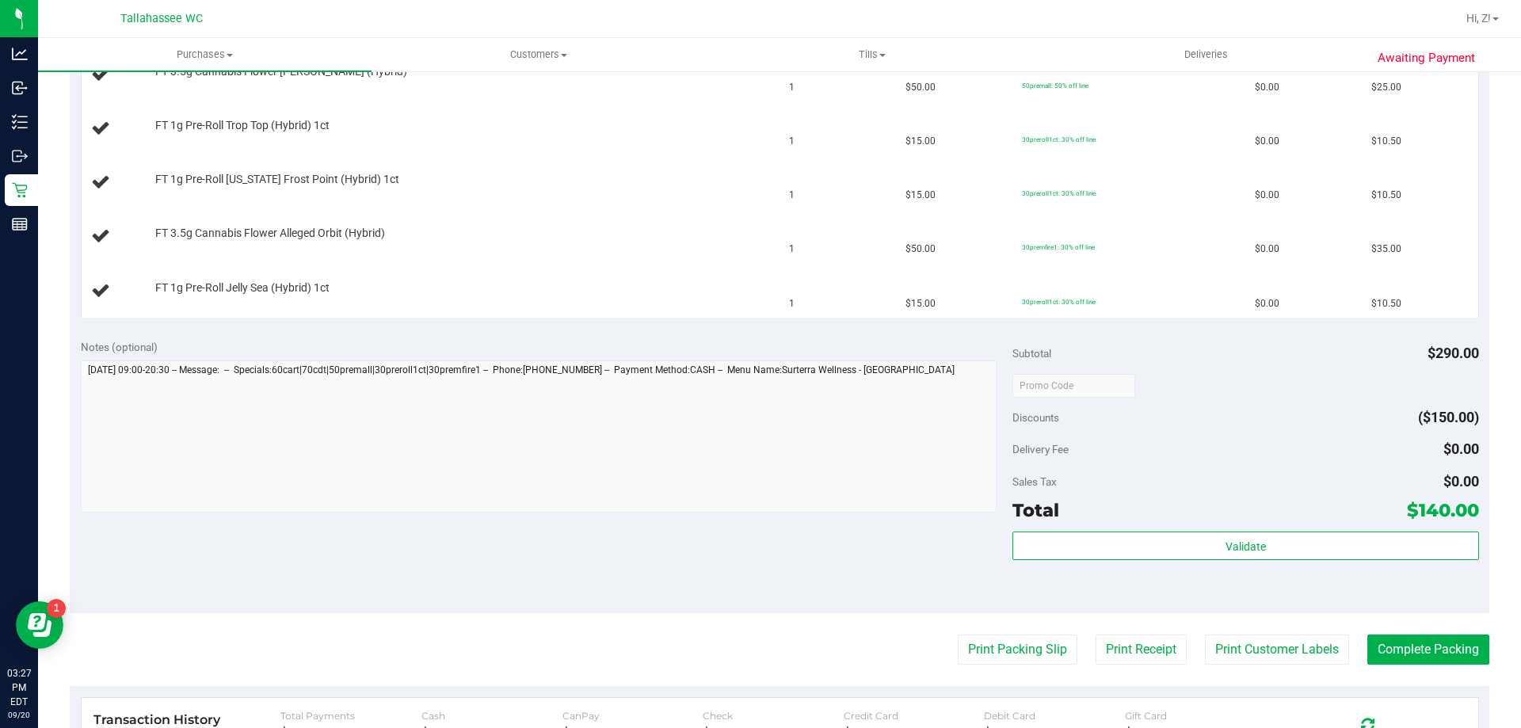
scroll to position [713, 0]
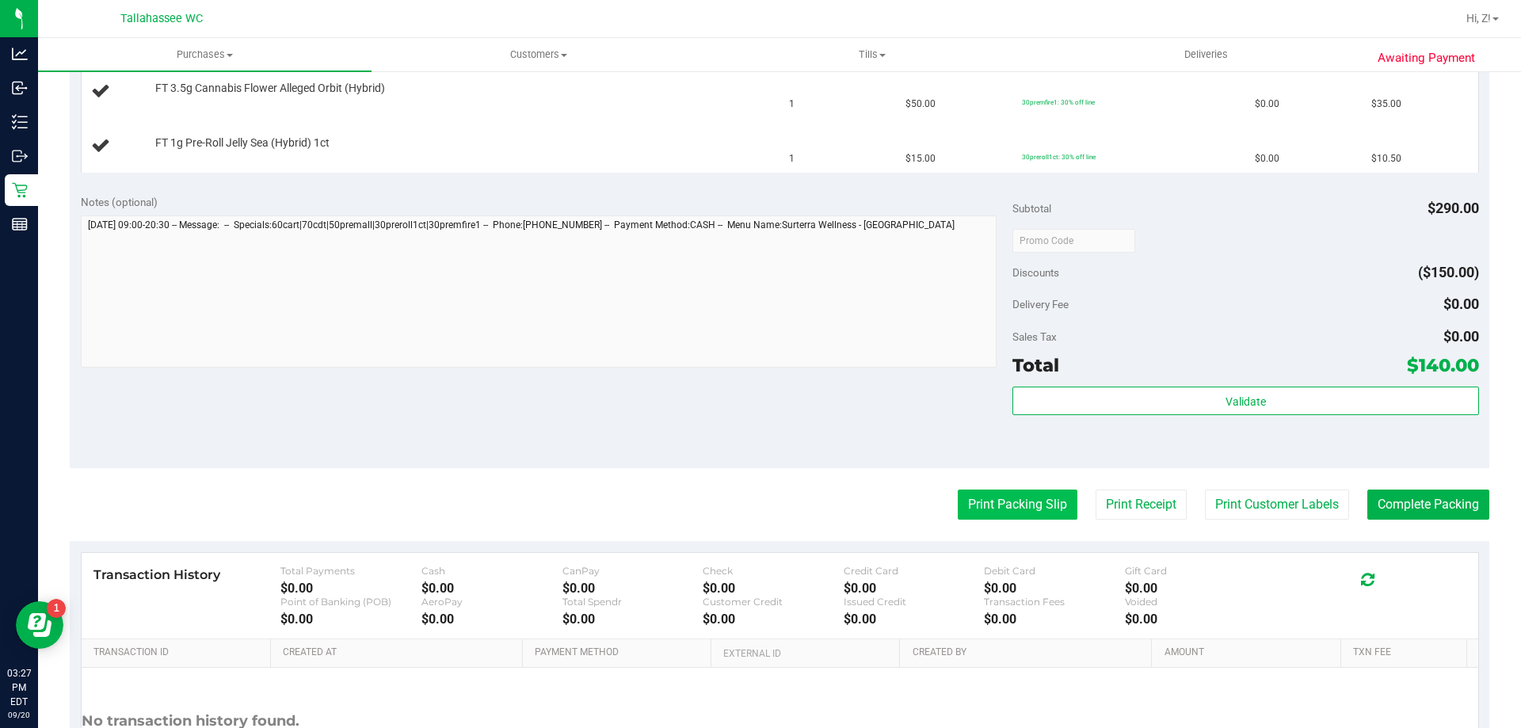
click at [999, 520] on button "Print Packing Slip" at bounding box center [1018, 504] width 120 height 30
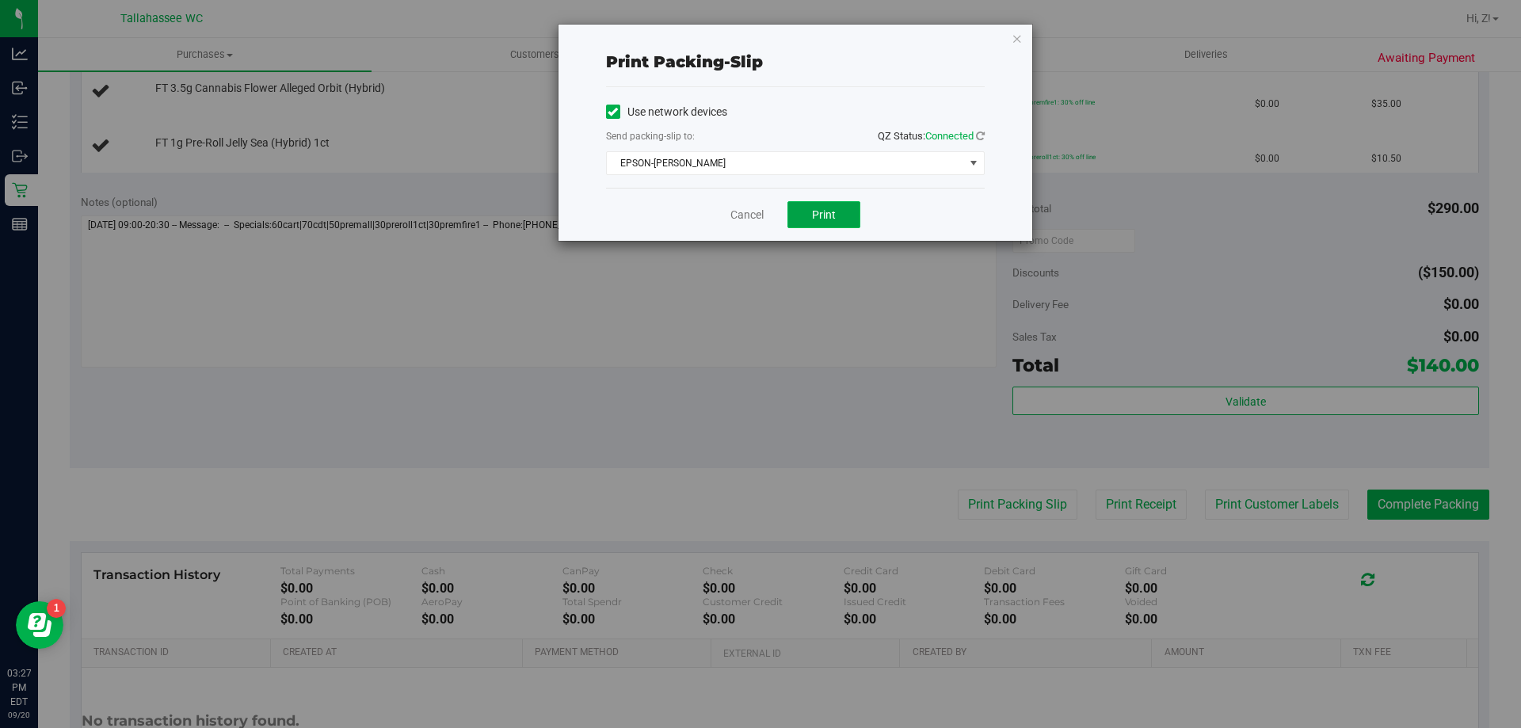
click at [818, 215] on span "Print" at bounding box center [824, 214] width 24 height 13
click at [1015, 41] on icon "button" at bounding box center [1016, 38] width 11 height 19
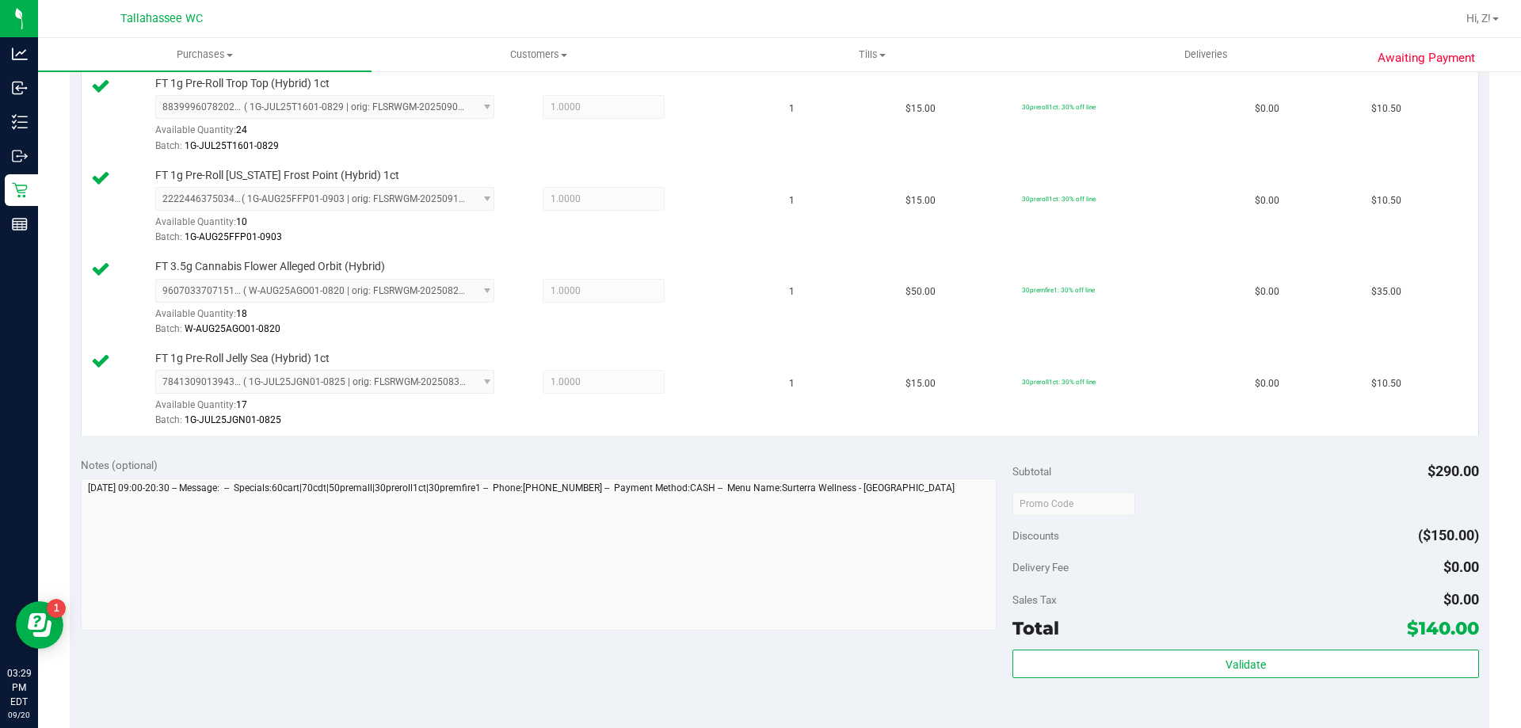
scroll to position [1030, 0]
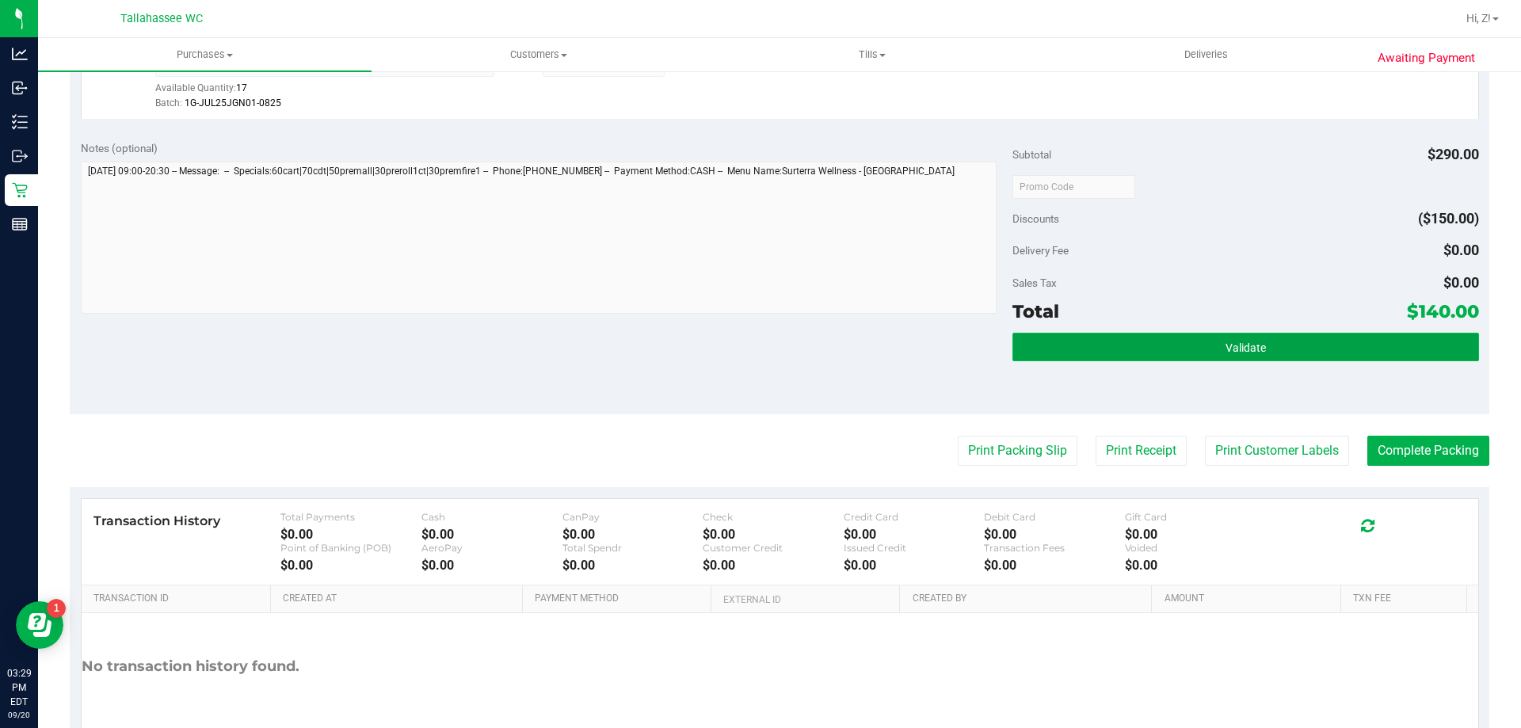
click at [1247, 337] on button "Validate" at bounding box center [1245, 347] width 466 height 29
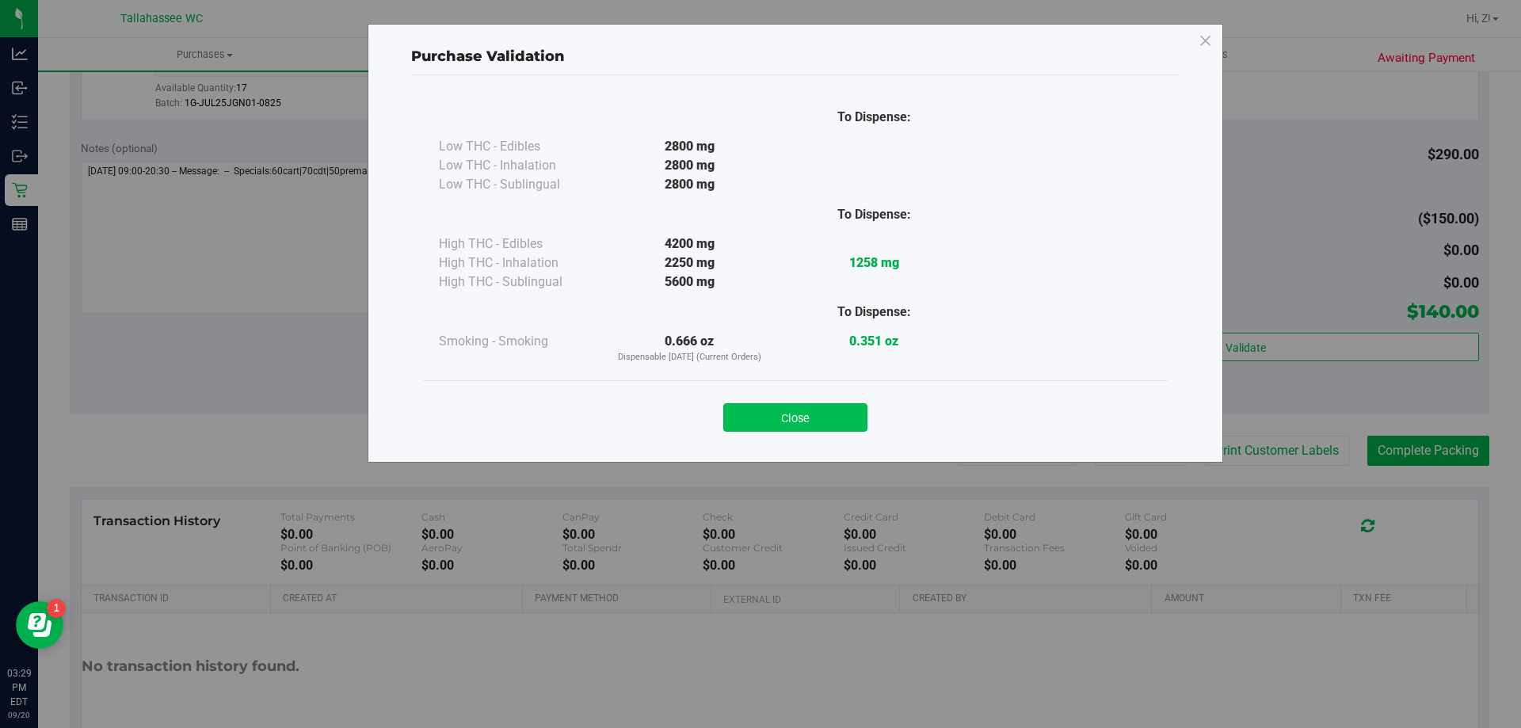
click at [776, 412] on button "Close" at bounding box center [795, 417] width 144 height 29
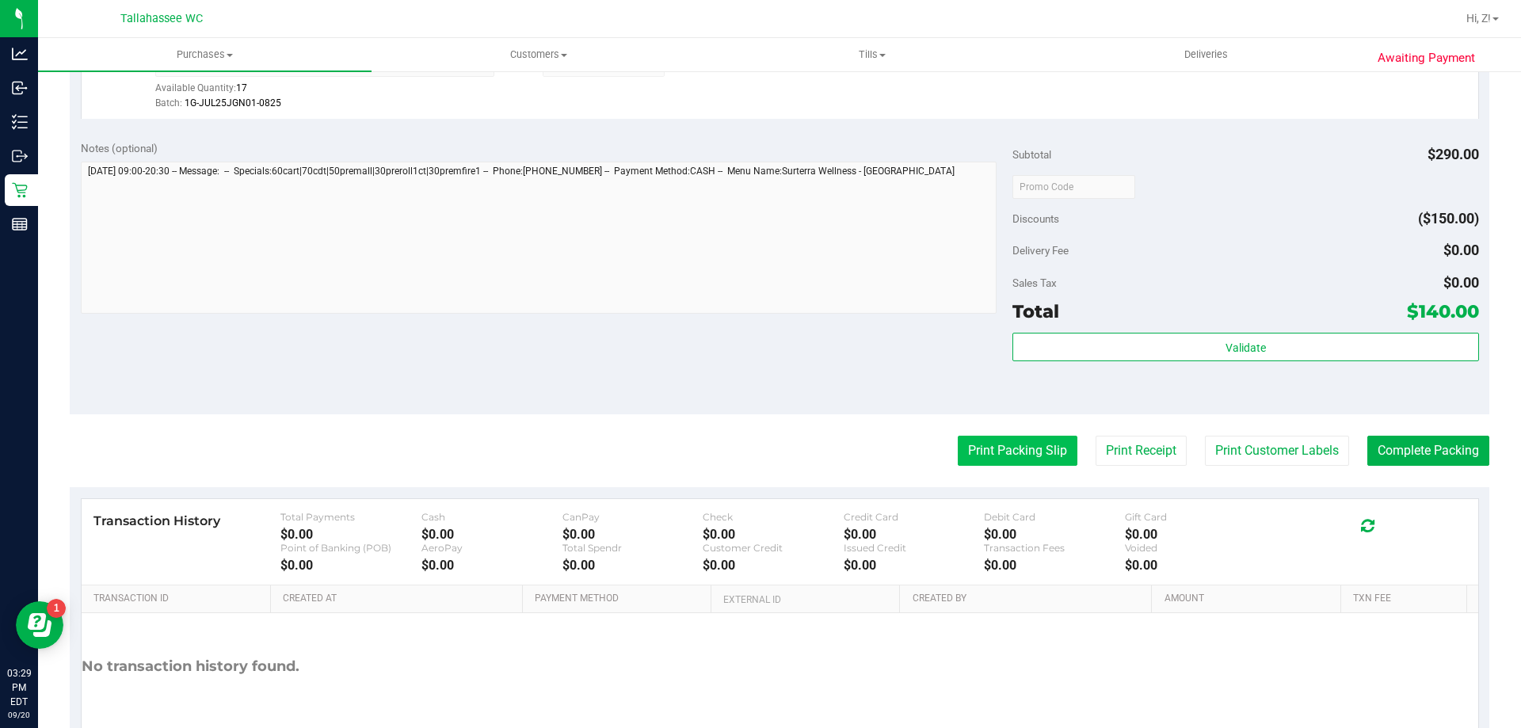
click at [983, 448] on button "Print Packing Slip" at bounding box center [1018, 451] width 120 height 30
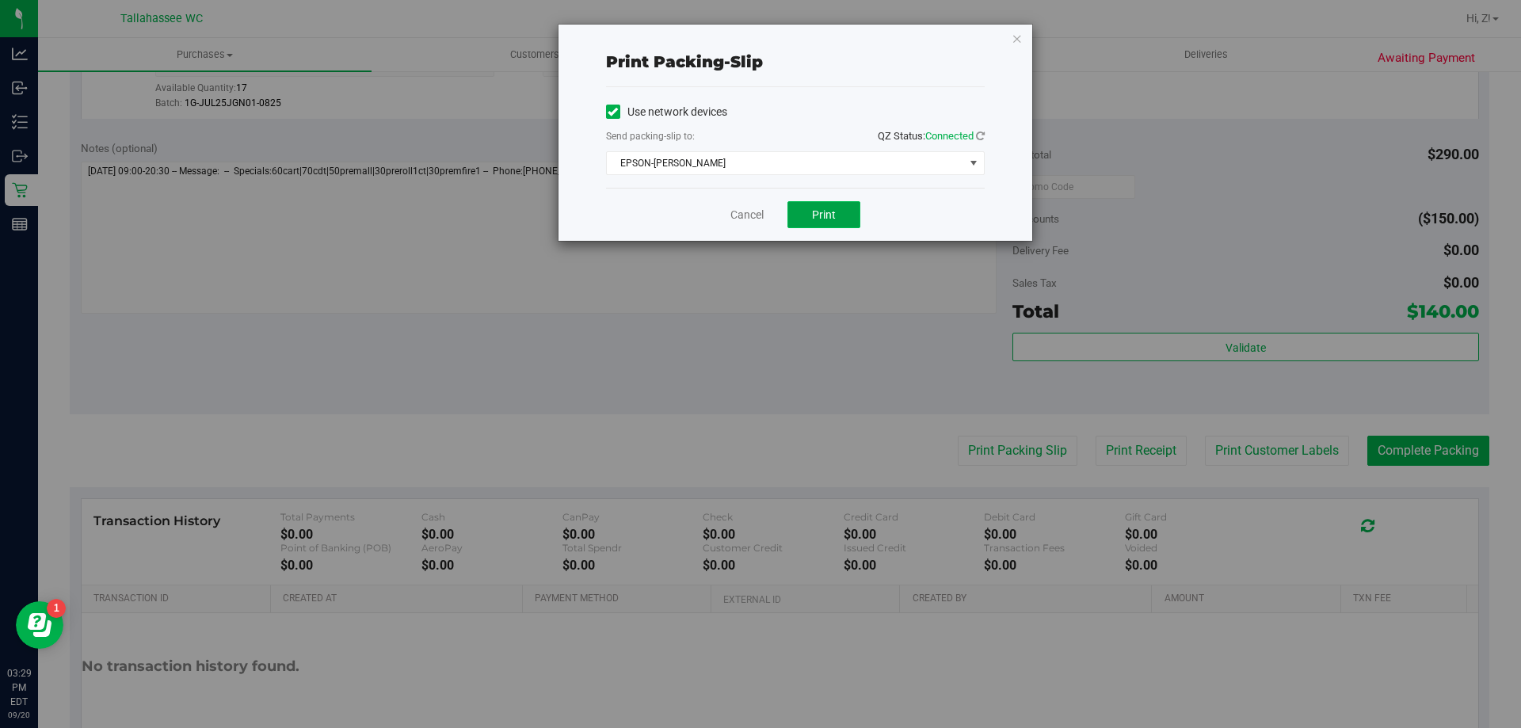
click at [829, 225] on button "Print" at bounding box center [823, 214] width 73 height 27
click at [1015, 36] on icon "button" at bounding box center [1016, 38] width 11 height 19
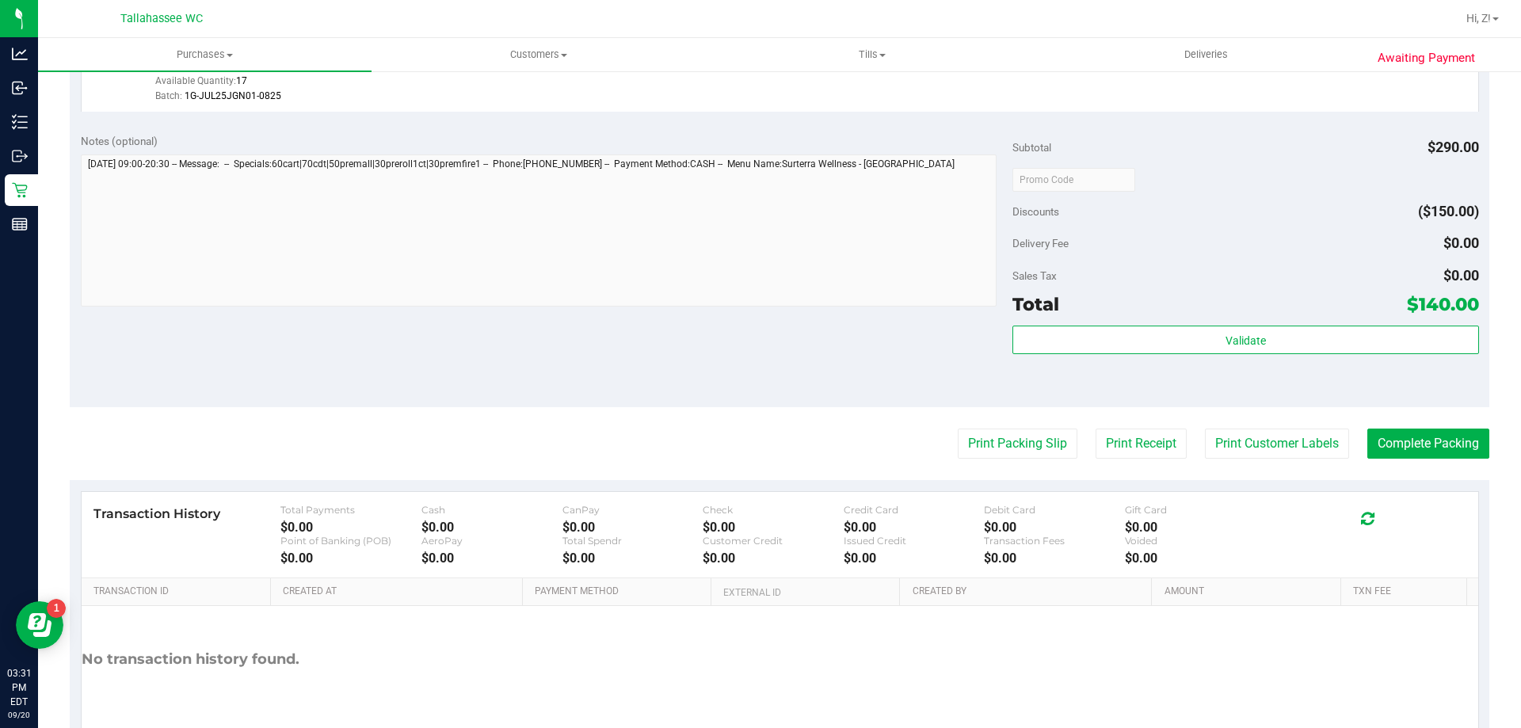
scroll to position [1117, 0]
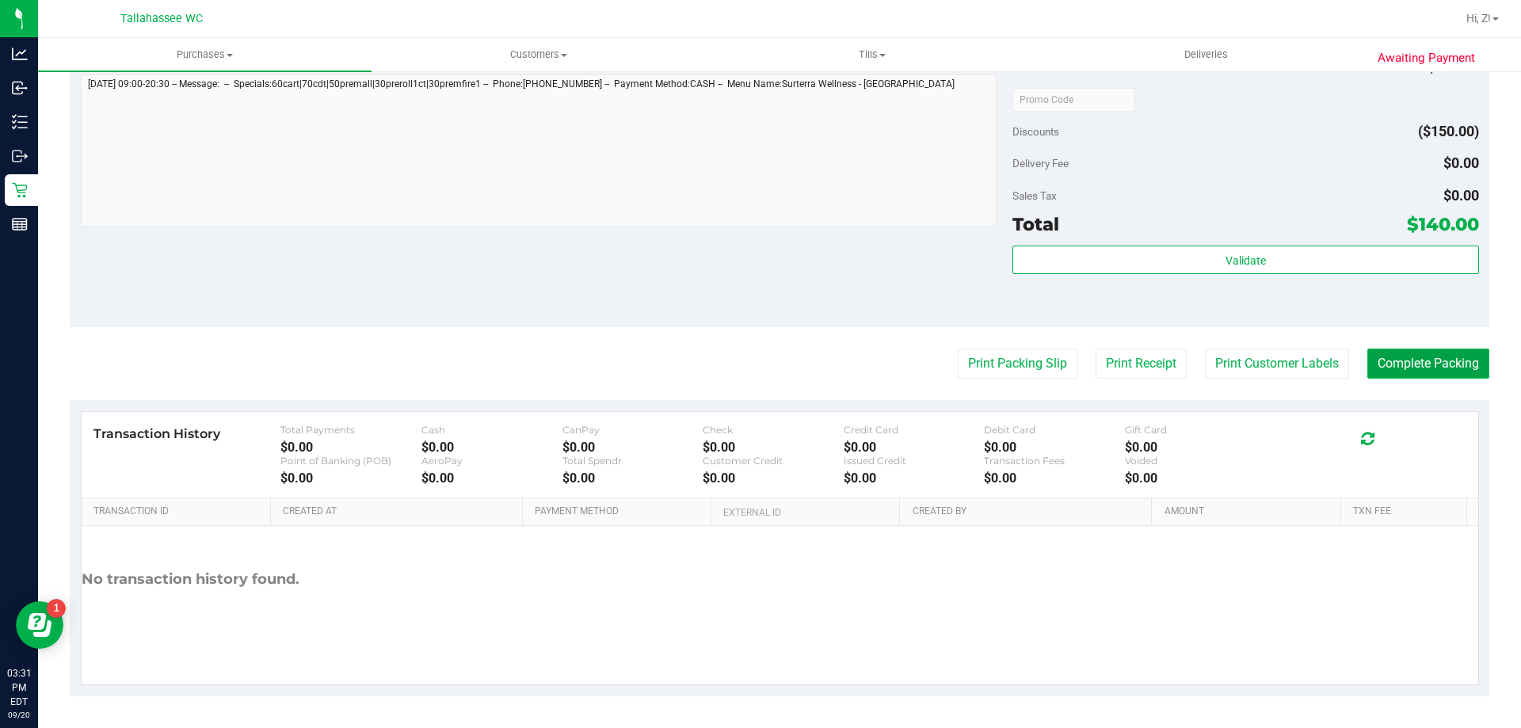
click at [1419, 375] on button "Complete Packing" at bounding box center [1428, 364] width 122 height 30
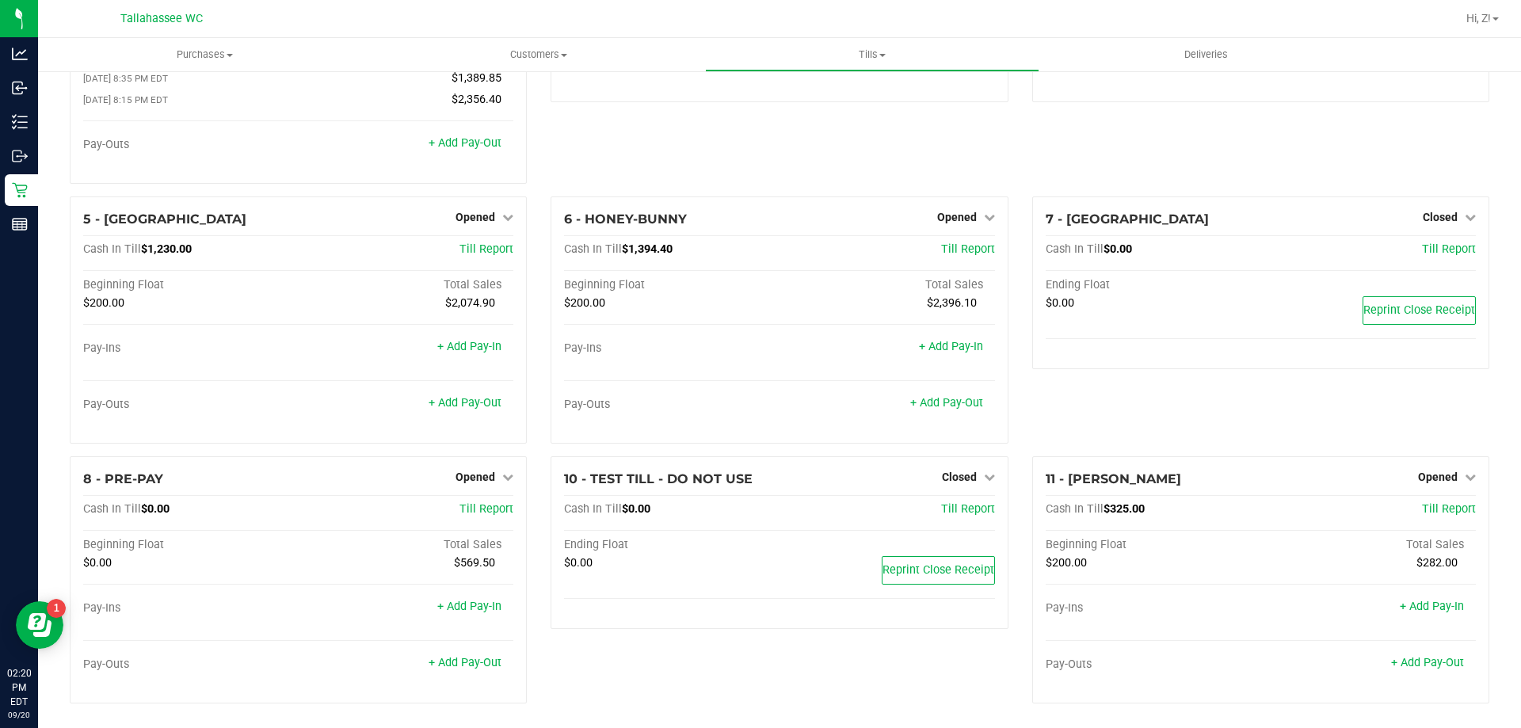
scroll to position [164, 0]
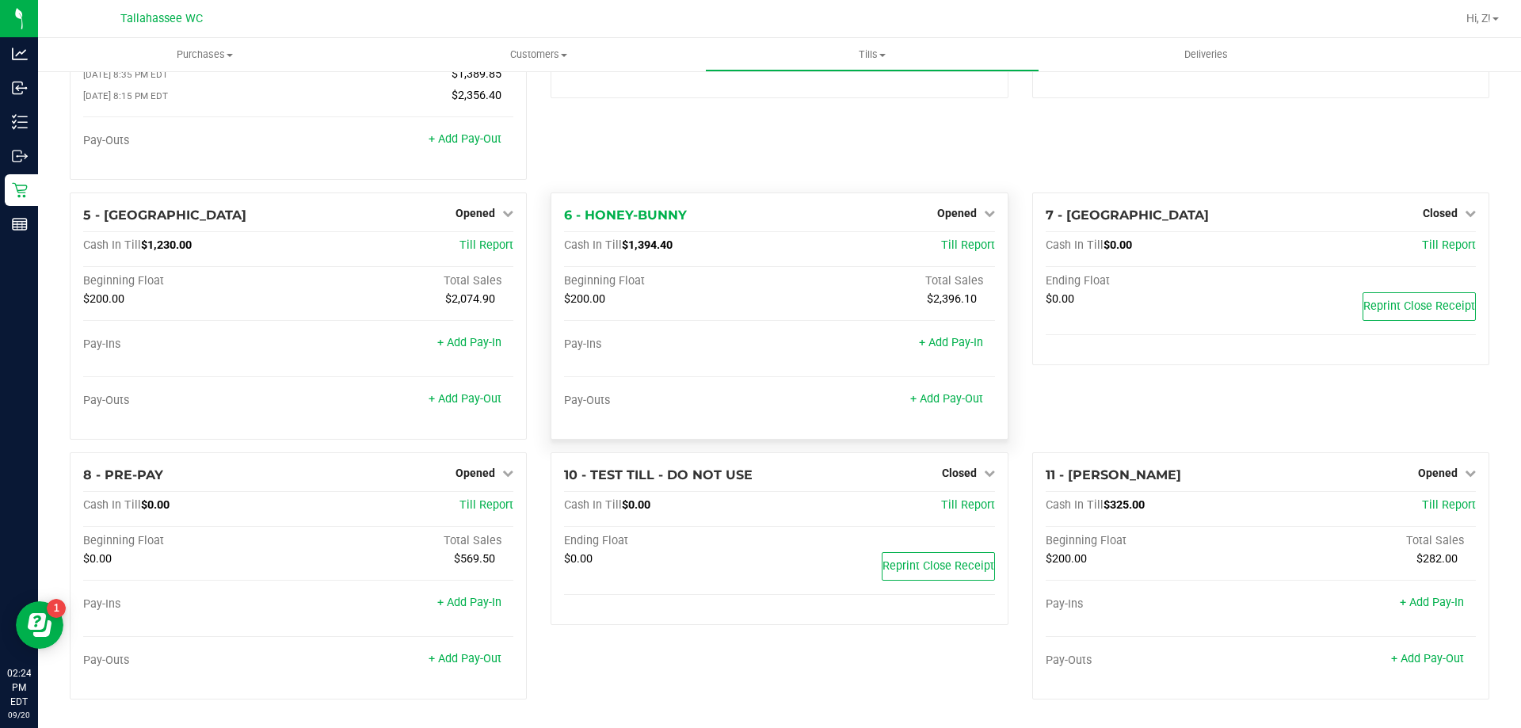
click at [644, 242] on span "$1,394.40" at bounding box center [647, 244] width 51 height 13
copy span "1,394.40"
